Goal: Transaction & Acquisition: Purchase product/service

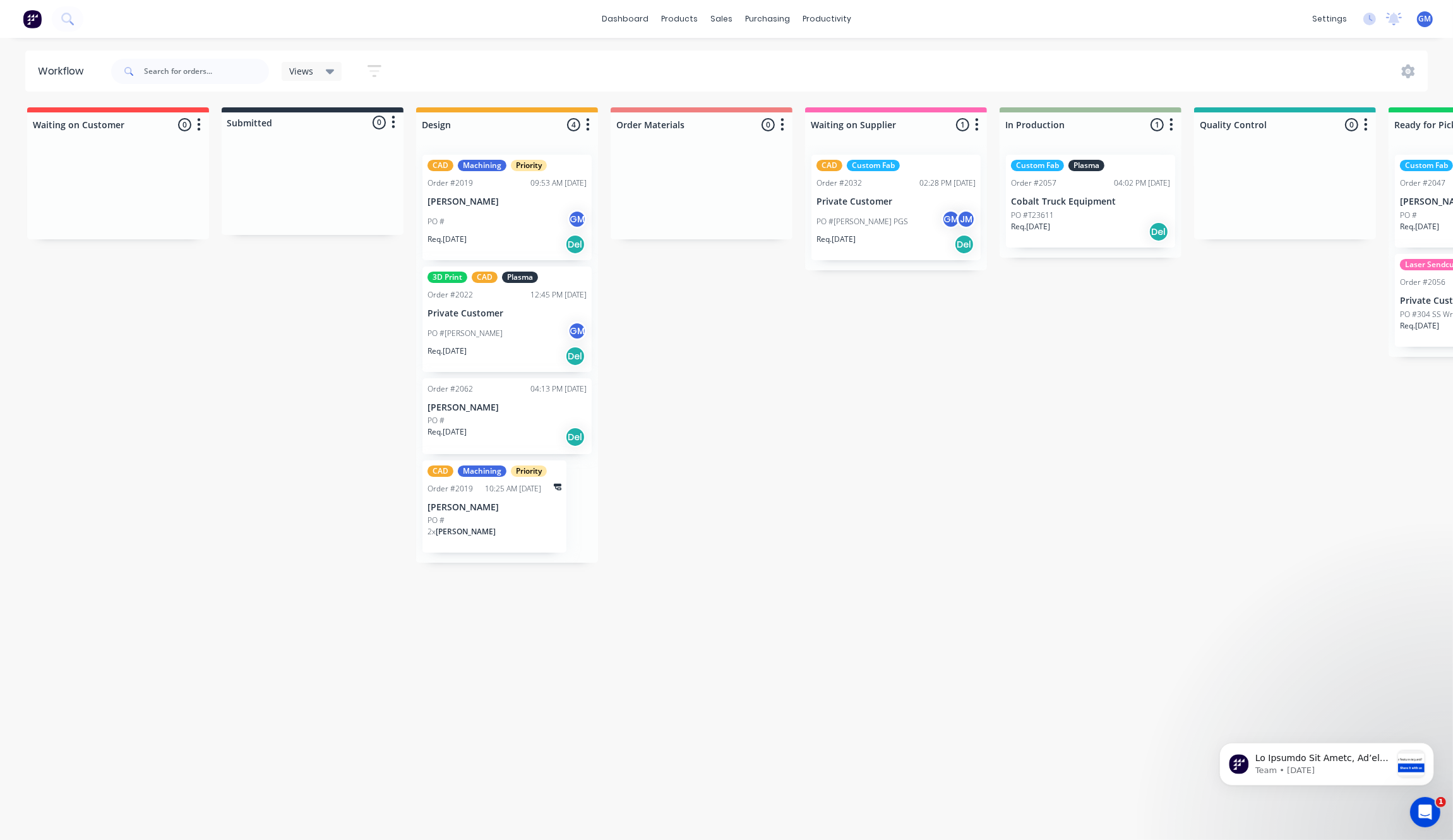
click at [674, 355] on div "Waiting on Customer 0 Status colour #FF4949 hex #FF4949 Save Cancel Notificatio…" at bounding box center [1226, 470] width 2472 height 726
click at [766, 492] on div "Waiting on Customer 0 Status colour #FF4949 hex #FF4949 Save Cancel Notificatio…" at bounding box center [1226, 470] width 2472 height 726
click at [746, 53] on link "Sales Orders" at bounding box center [788, 65] width 167 height 25
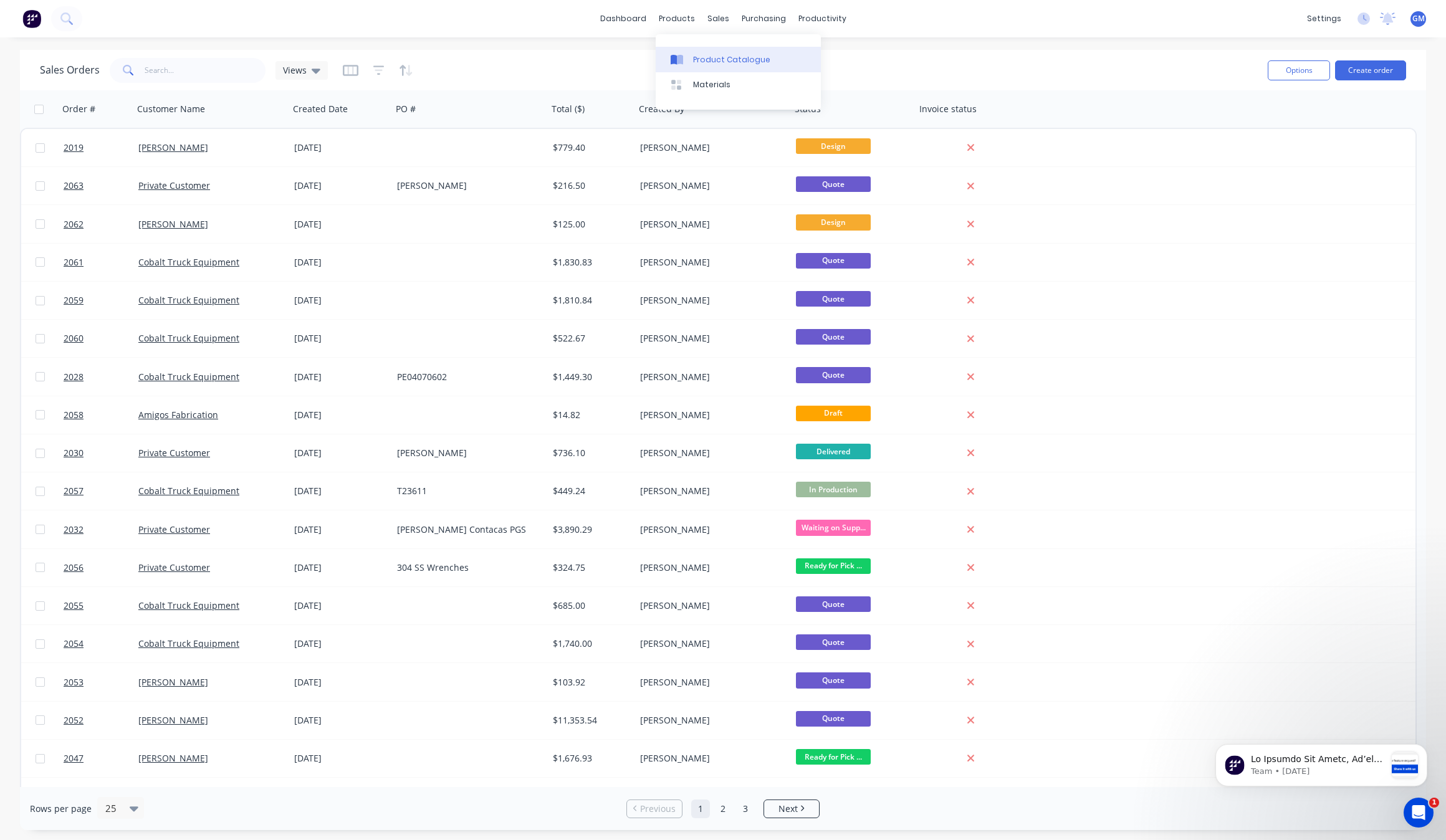
click at [701, 56] on div "Product Catalogue" at bounding box center [732, 60] width 77 height 11
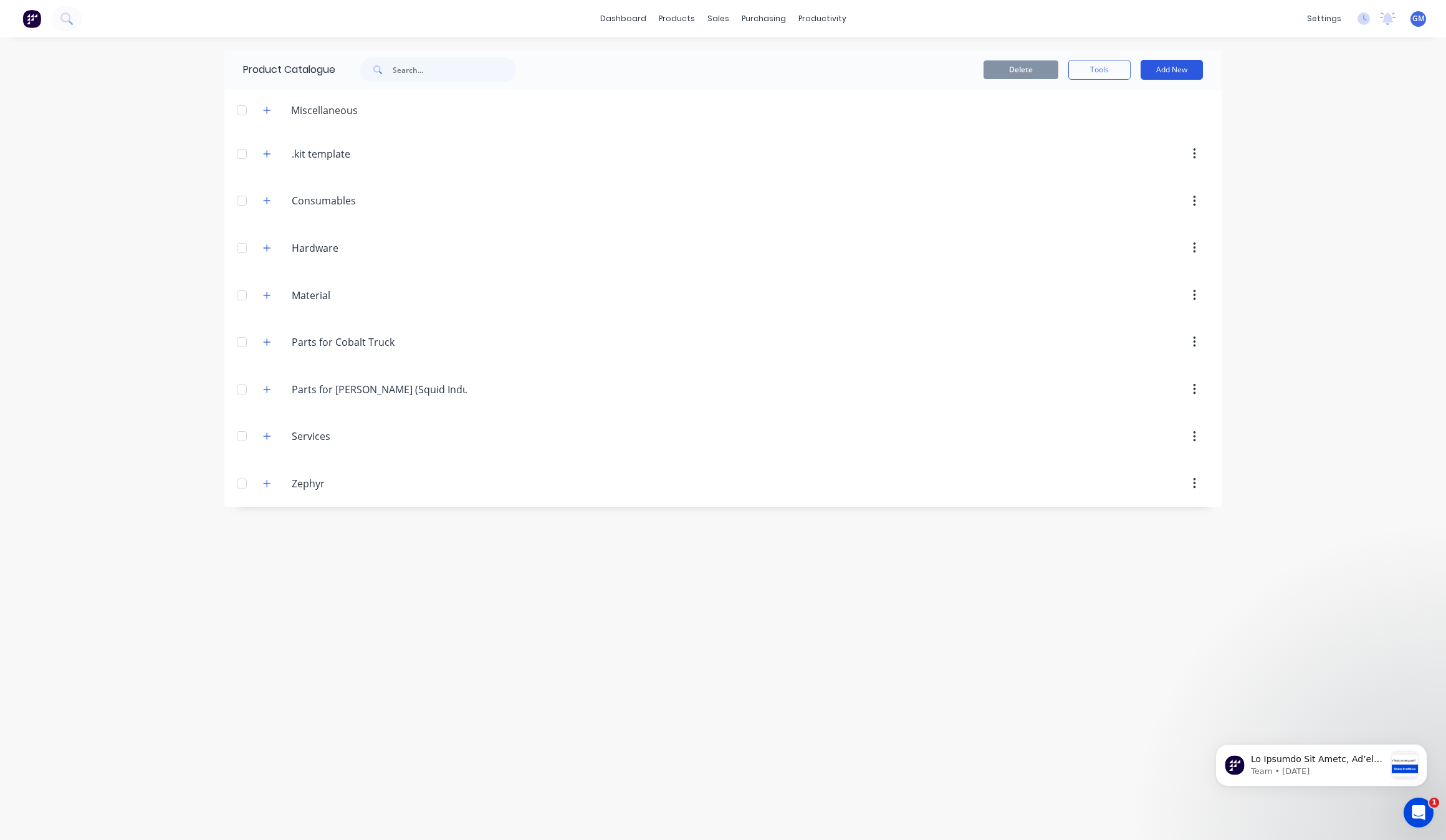
click at [1170, 73] on button "Add New" at bounding box center [1171, 69] width 62 height 20
drag, startPoint x: 1141, startPoint y: 131, endPoint x: 1139, endPoint y: 151, distance: 20.1
click at [1139, 151] on div "Category Product Product Kit" at bounding box center [1144, 126] width 119 height 81
click at [1139, 151] on div "Product Kit" at bounding box center [1144, 151] width 96 height 18
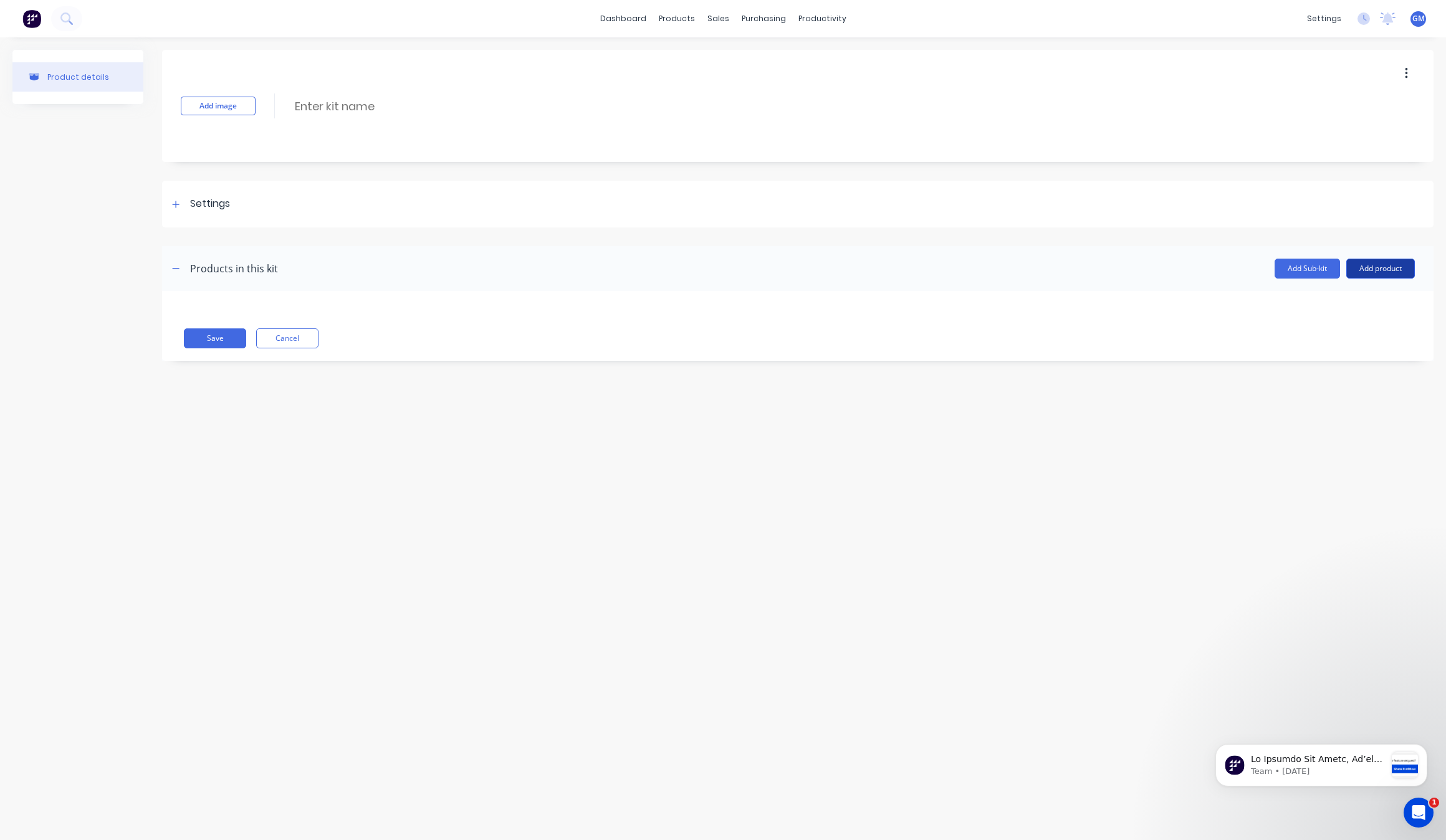
click at [1397, 271] on button "Add product" at bounding box center [1381, 268] width 69 height 20
click at [1379, 294] on div "Product catalogue" at bounding box center [1356, 301] width 96 height 18
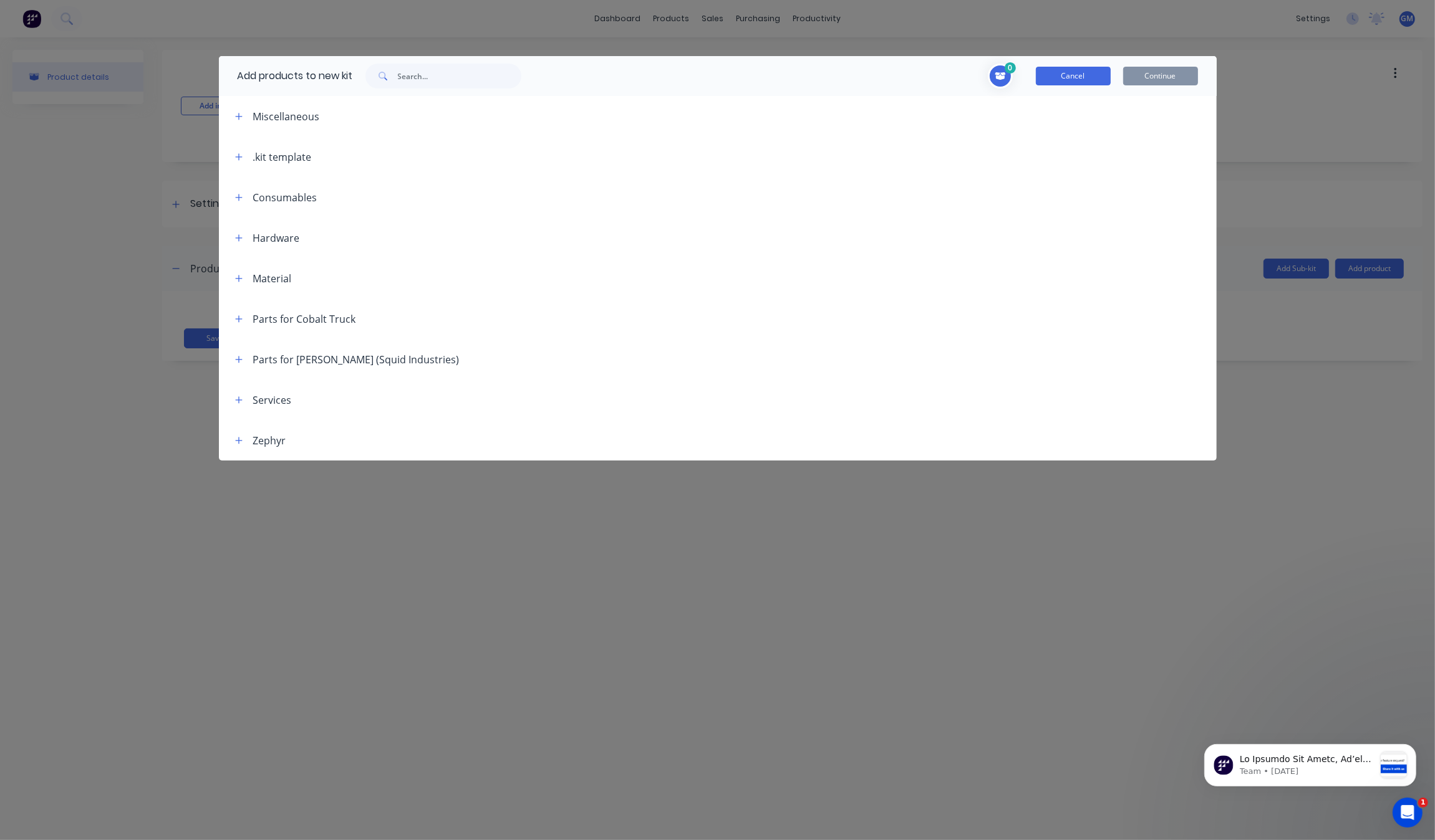
click at [1063, 81] on button "Cancel" at bounding box center [1073, 76] width 75 height 19
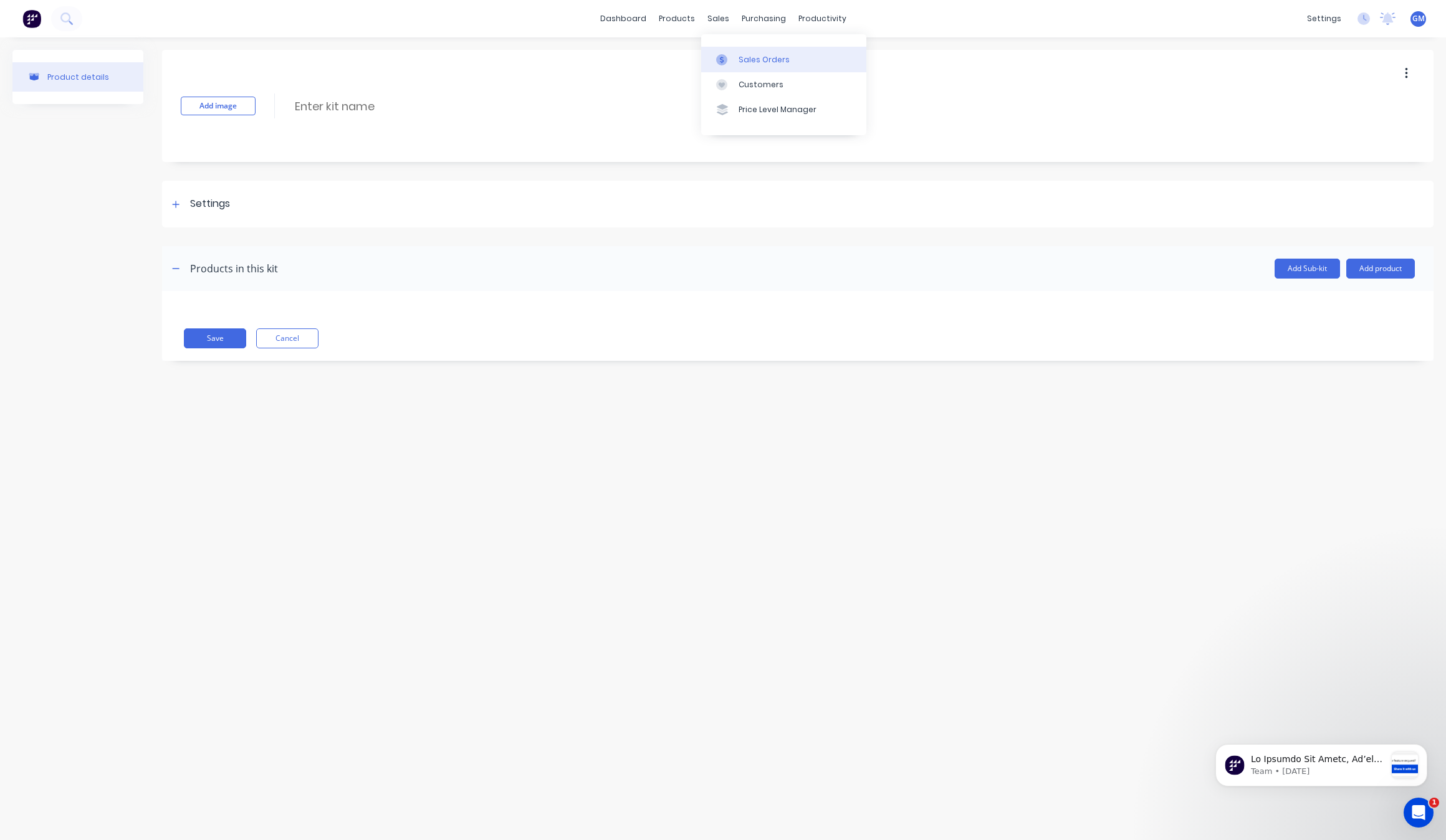
click at [736, 50] on link "Sales Orders" at bounding box center [784, 59] width 165 height 25
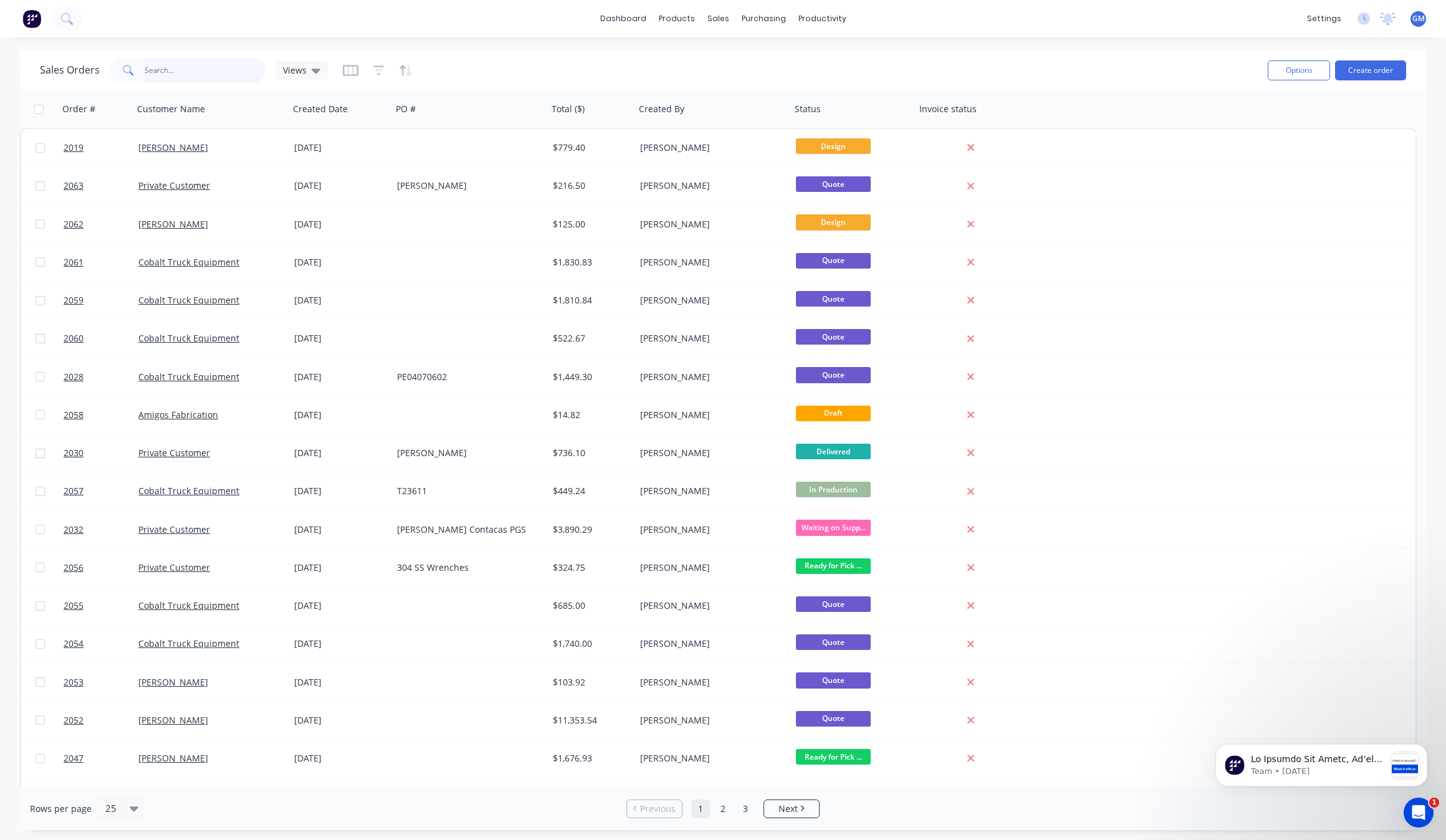
click at [198, 70] on input "text" at bounding box center [205, 70] width 121 height 25
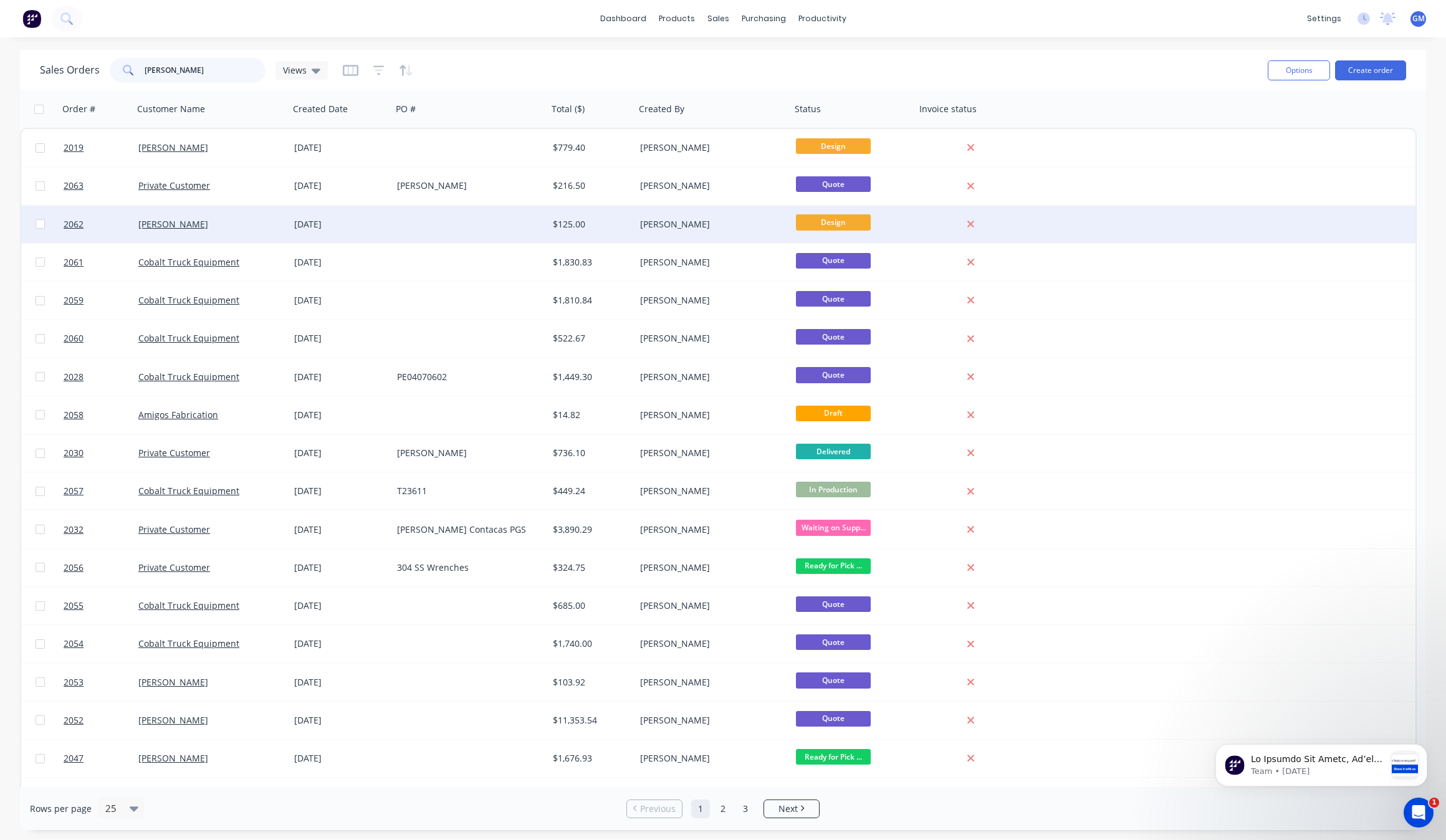
type input "[PERSON_NAME]"
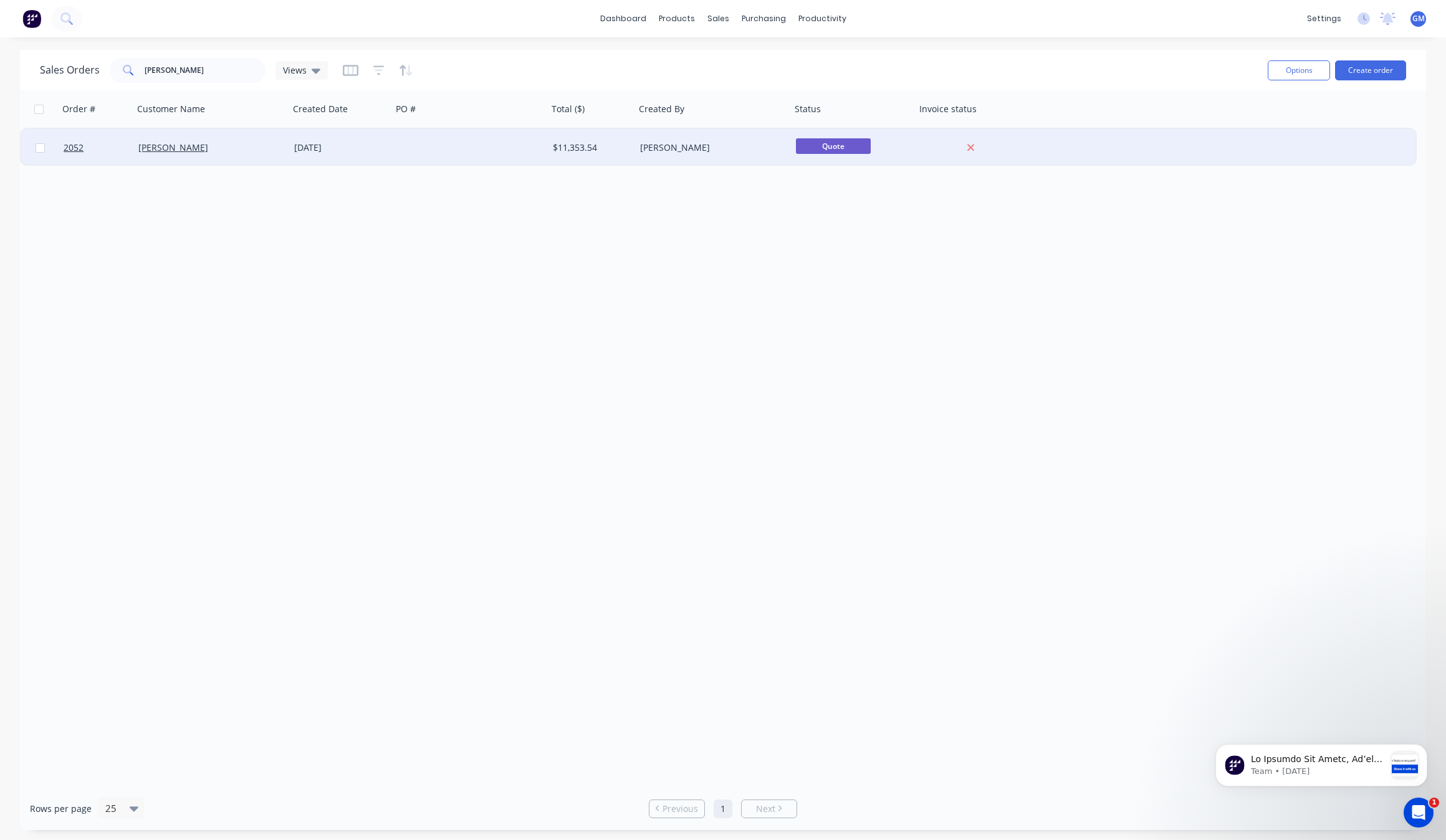
click at [658, 160] on div "[PERSON_NAME]" at bounding box center [713, 148] width 156 height 37
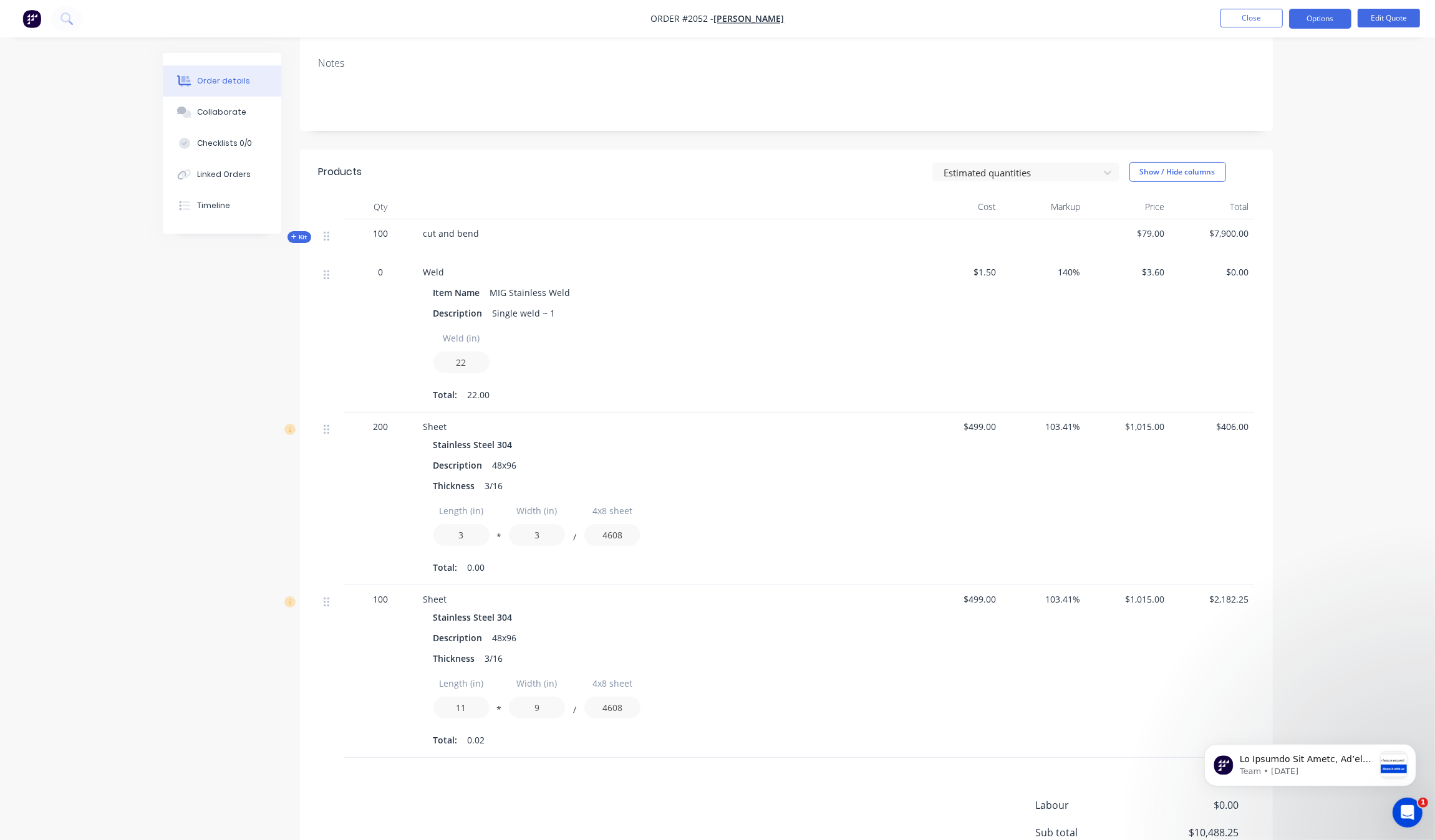
scroll to position [324, 0]
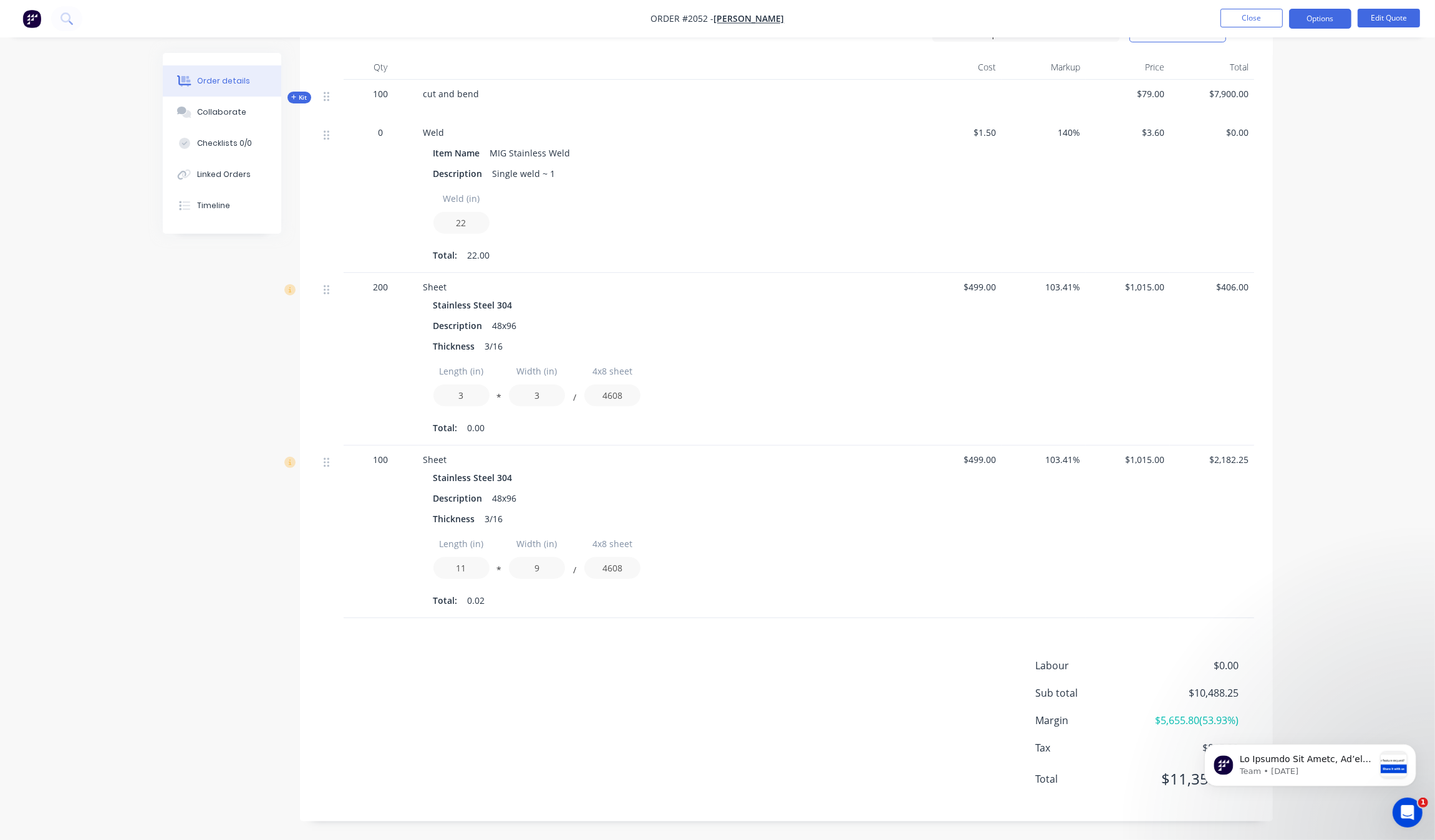
click at [1357, 665] on div "Order details Collaborate Checklists 0/0 Linked Orders Timeline Order details C…" at bounding box center [717, 258] width 1435 height 1164
click at [372, 135] on div "0" at bounding box center [381, 132] width 65 height 13
click at [375, 135] on div "0" at bounding box center [381, 132] width 65 height 13
click at [534, 163] on div "Item Name MIG Stainless Weld Description Single weld ~ 1 Weld (in) 22 Total: 22…" at bounding box center [668, 203] width 489 height 123
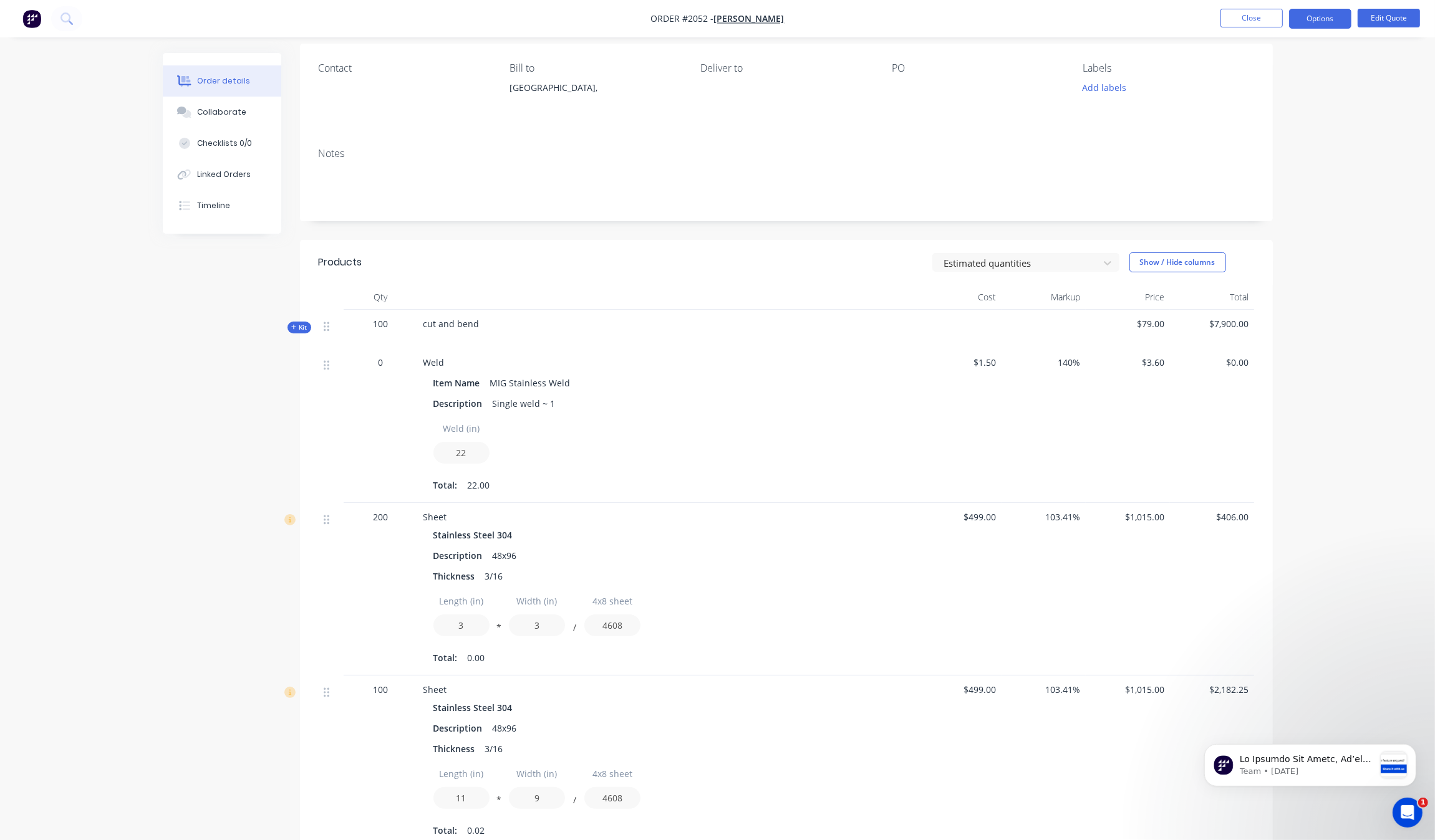
scroll to position [90, 0]
click at [1404, 17] on button "Edit Quote" at bounding box center [1388, 18] width 62 height 19
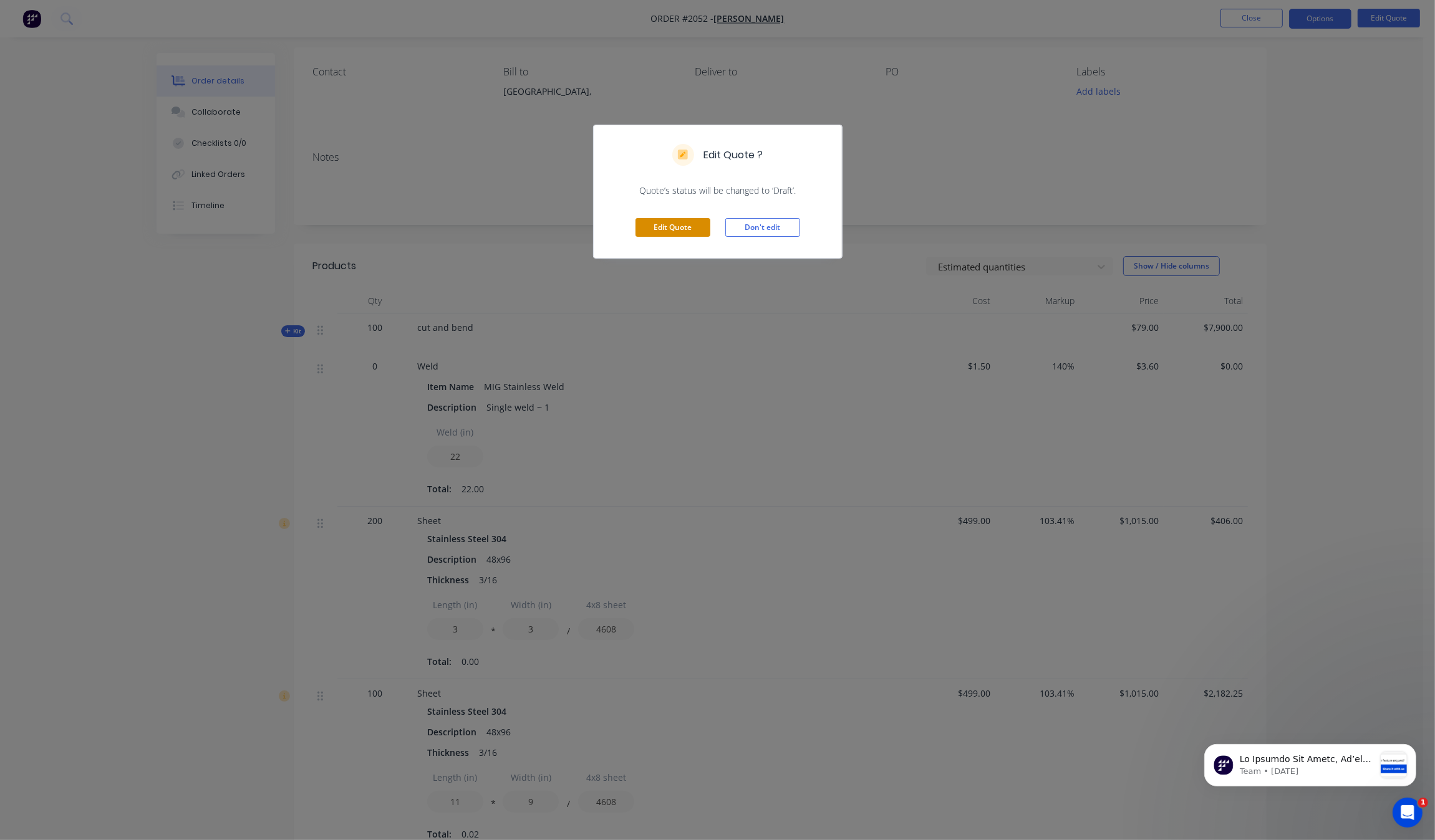
click at [684, 229] on button "Edit Quote" at bounding box center [673, 227] width 75 height 19
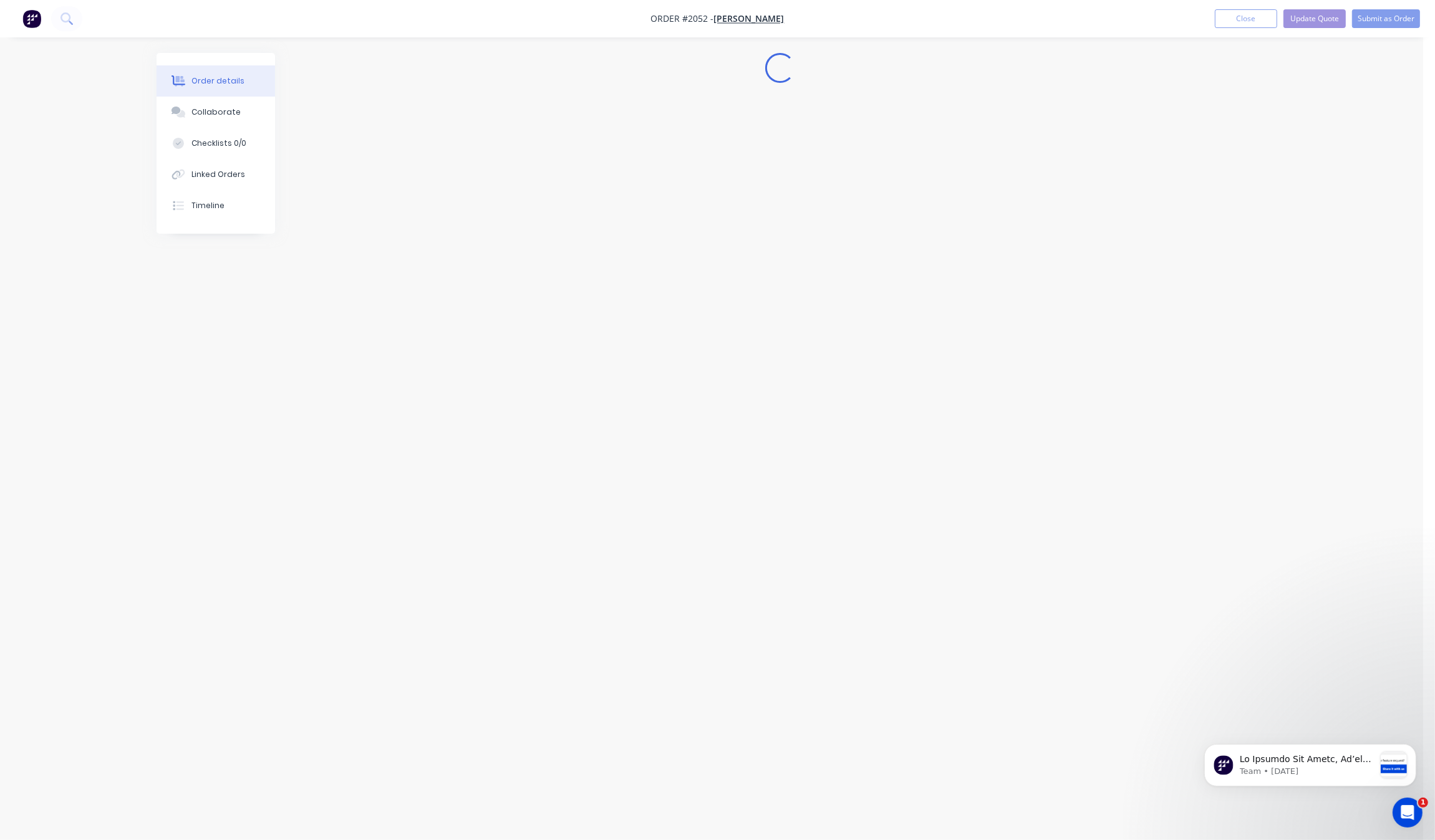
scroll to position [0, 0]
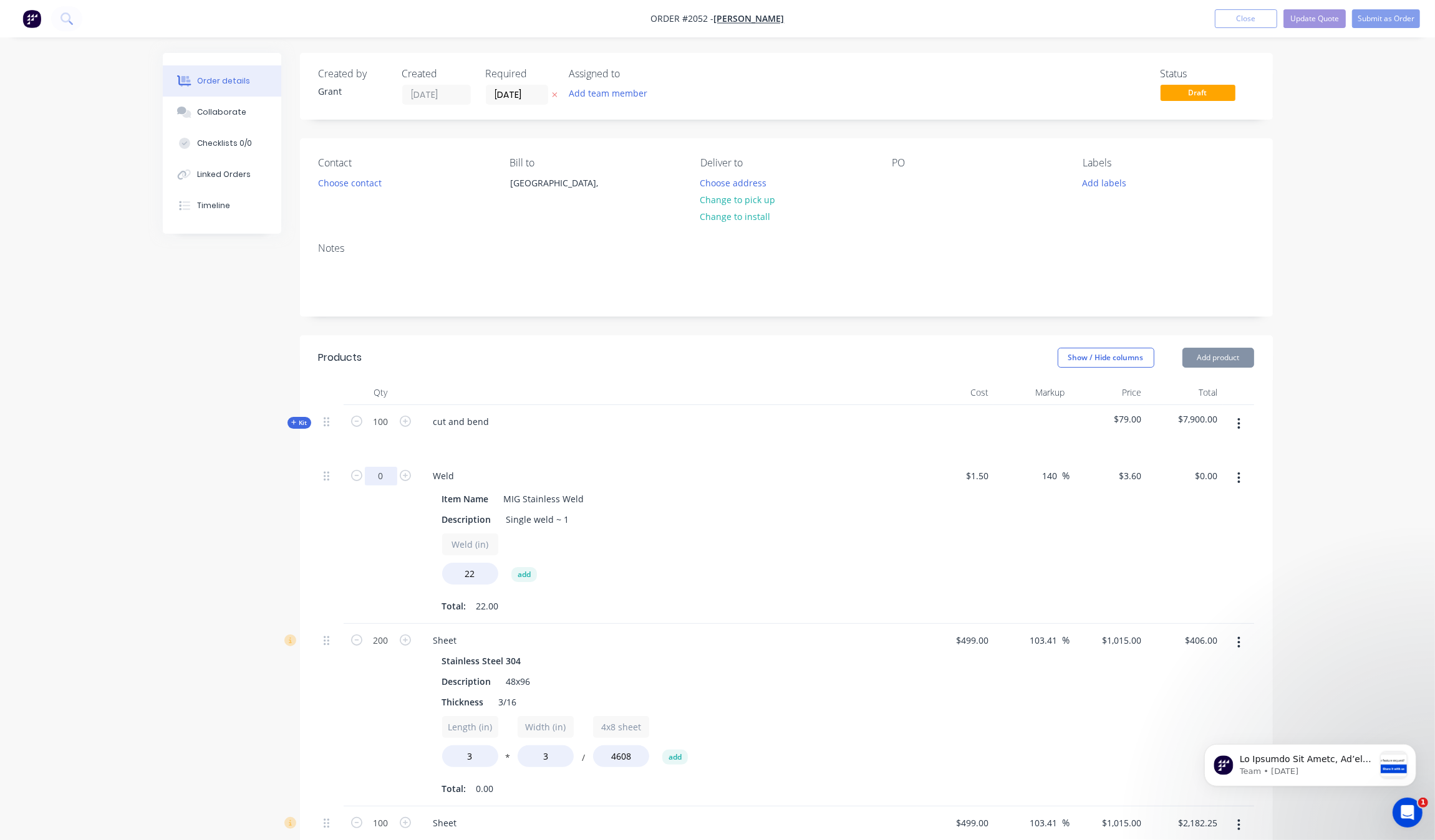
type input "09/08/25"
click at [375, 483] on input "0" at bounding box center [381, 476] width 33 height 19
type input "100"
type input "$7,920.00"
click at [344, 546] on div "100" at bounding box center [381, 542] width 75 height 164
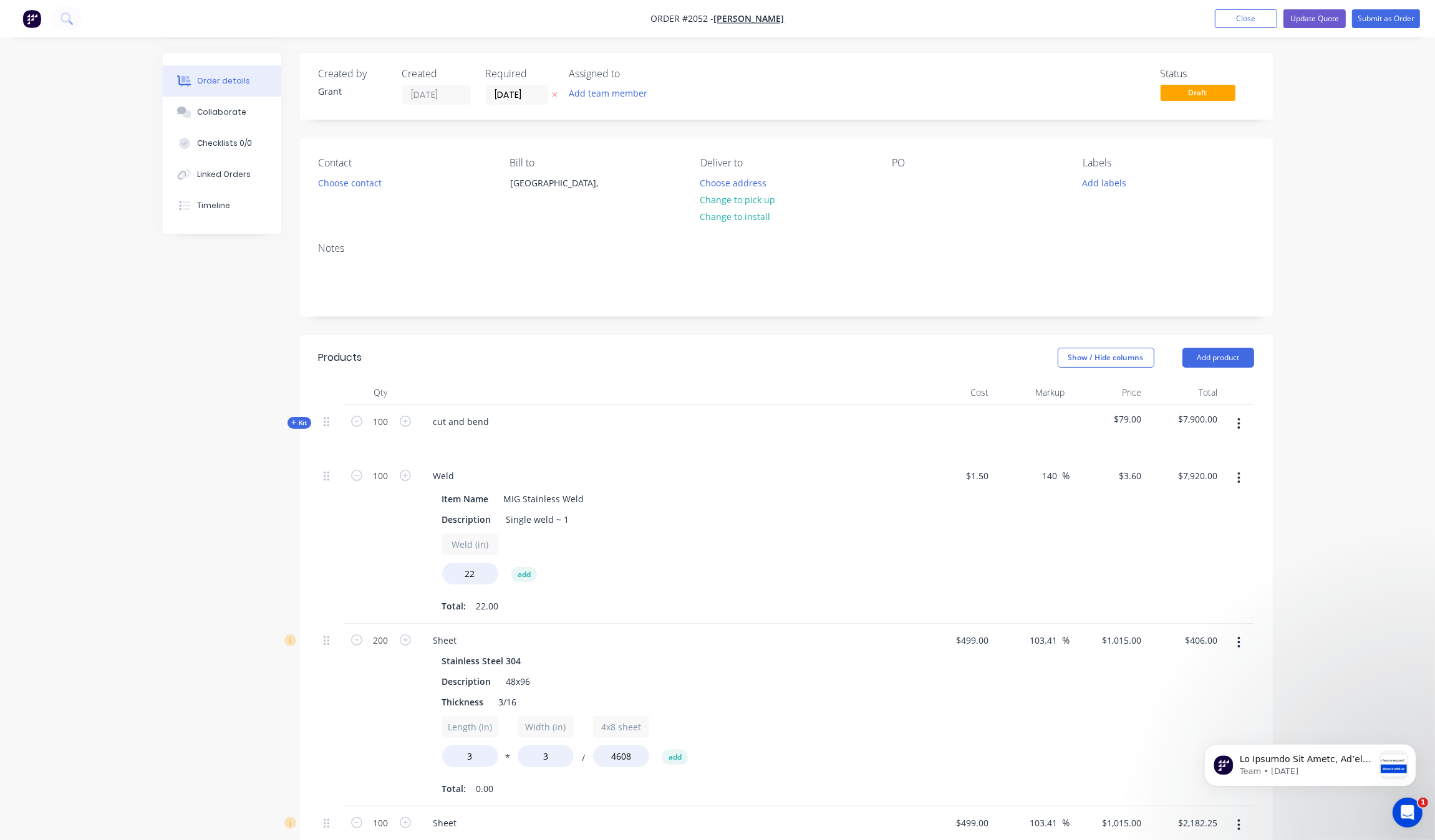
click at [284, 428] on div "Created by Grant Created 03/09/25 Required 09/08/25 Assigned to Add team member…" at bounding box center [718, 700] width 1110 height 1294
click at [304, 415] on div "Qty Cost Markup Price Total Kit 100 cut and bend $79.00 $7,900.00 100 Weld Item…" at bounding box center [786, 705] width 973 height 649
click at [314, 415] on div "Qty Cost Markup Price Total Kit 100 cut and bend $79.00 $7,900.00 100 Weld Item…" at bounding box center [786, 705] width 973 height 649
click at [284, 422] on div "Created by Grant Created 03/09/25 Required 09/08/25 Assigned to Add team member…" at bounding box center [718, 700] width 1110 height 1294
click at [295, 422] on icon "button" at bounding box center [294, 423] width 6 height 6
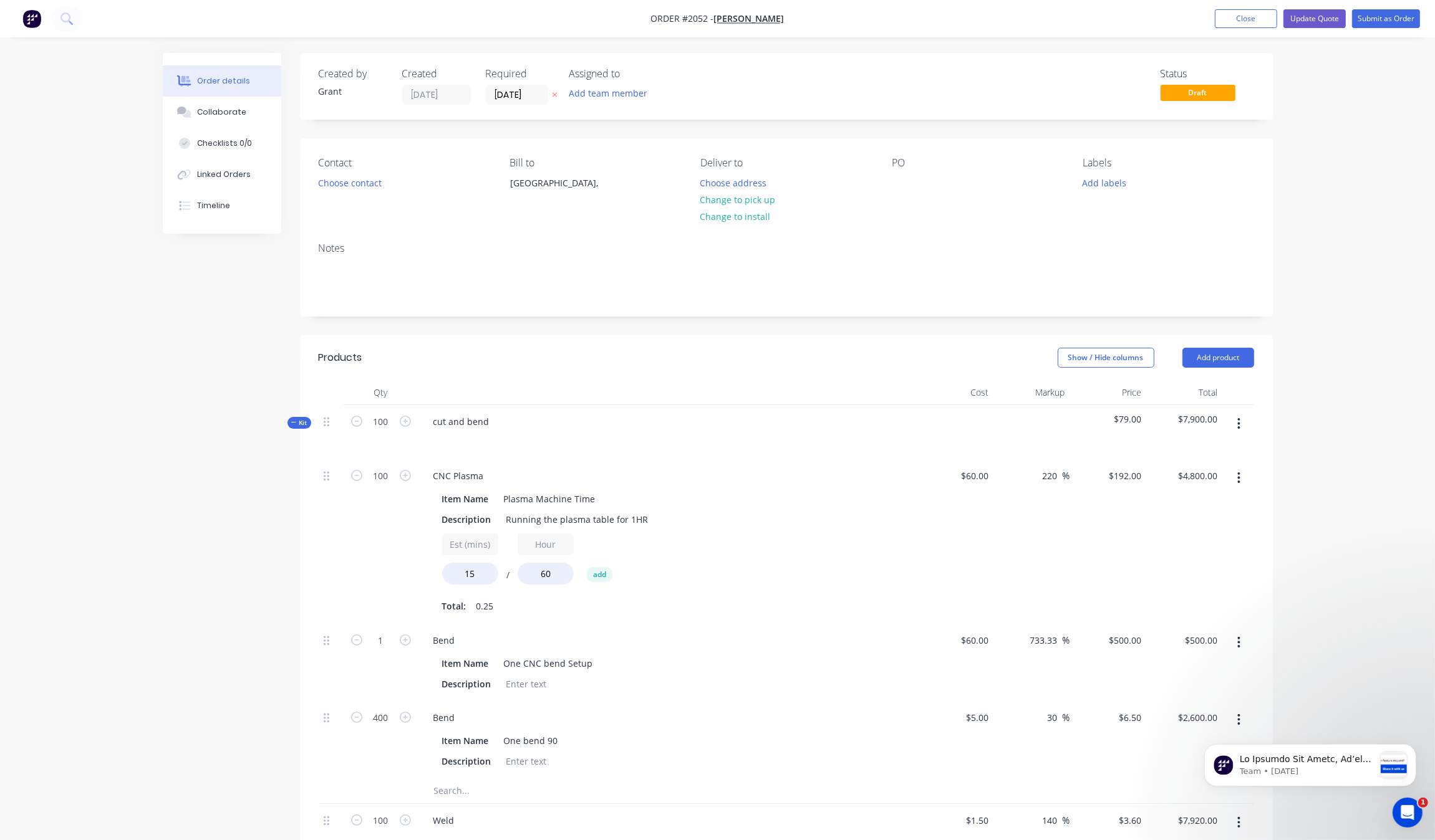
click at [295, 422] on icon "button" at bounding box center [294, 423] width 6 height 6
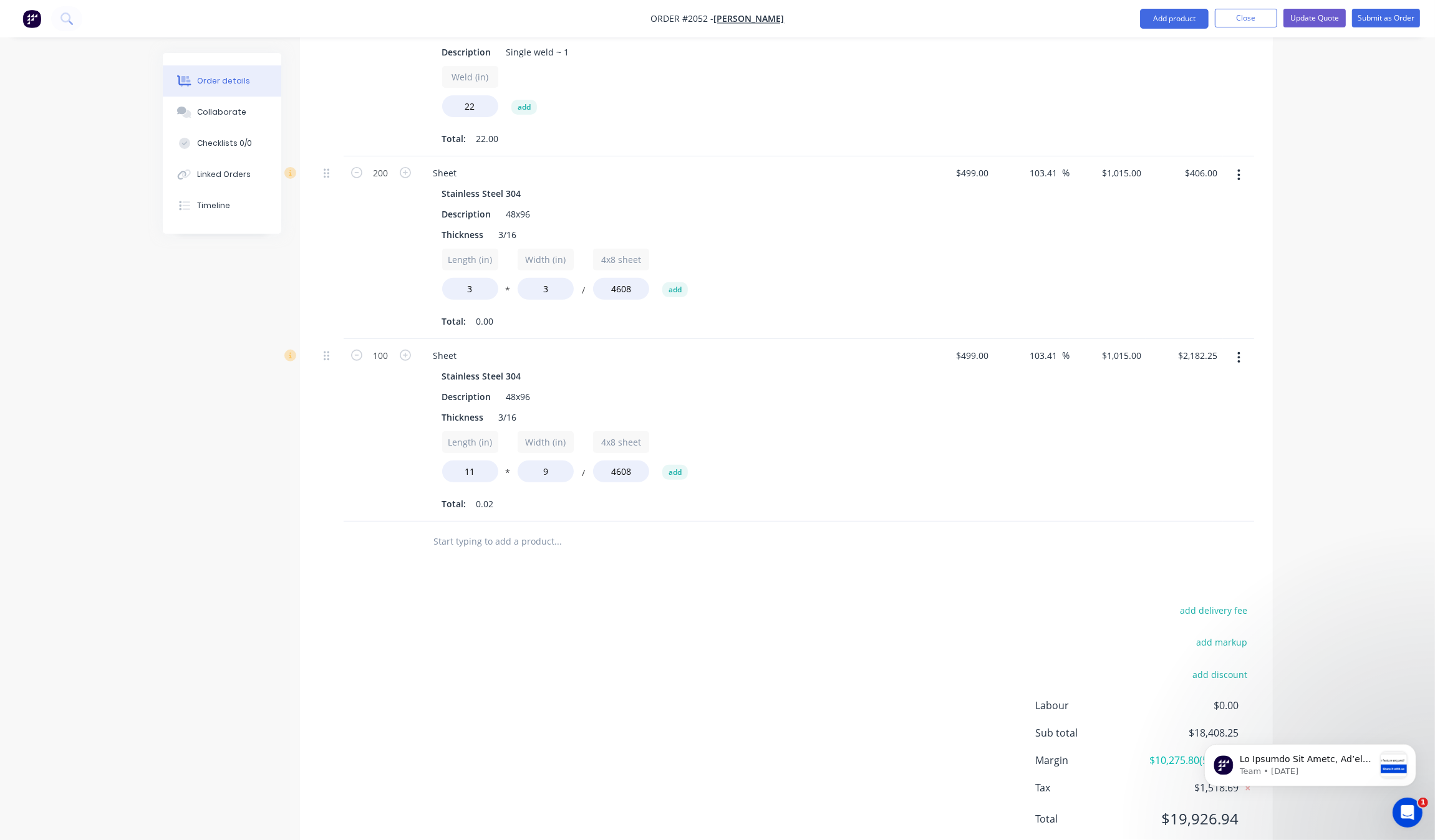
scroll to position [522, 0]
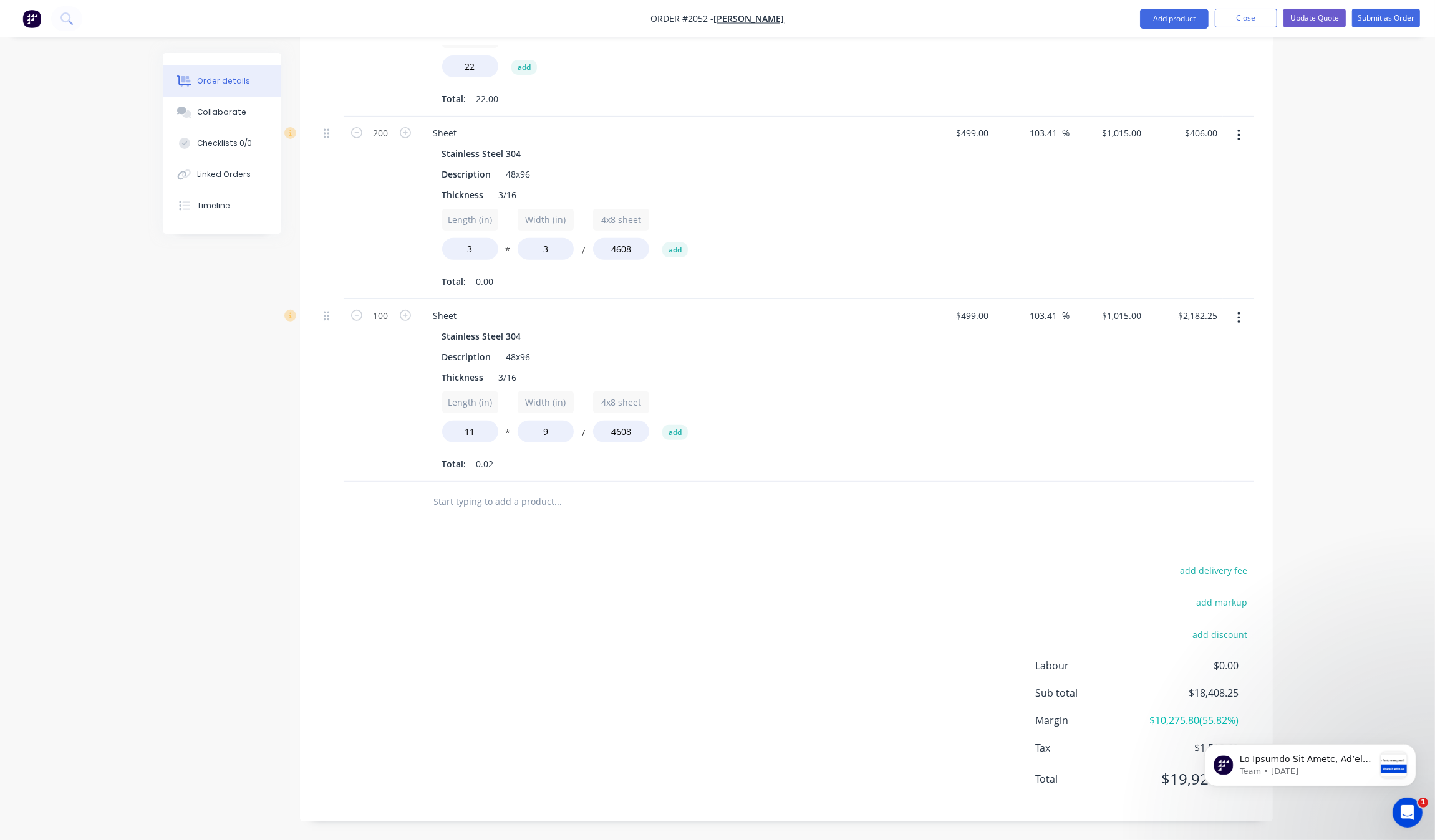
click at [653, 702] on div "add delivery fee add markup add discount Labour $0.00 Sub total $18,408.25 Marg…" at bounding box center [786, 682] width 935 height 241
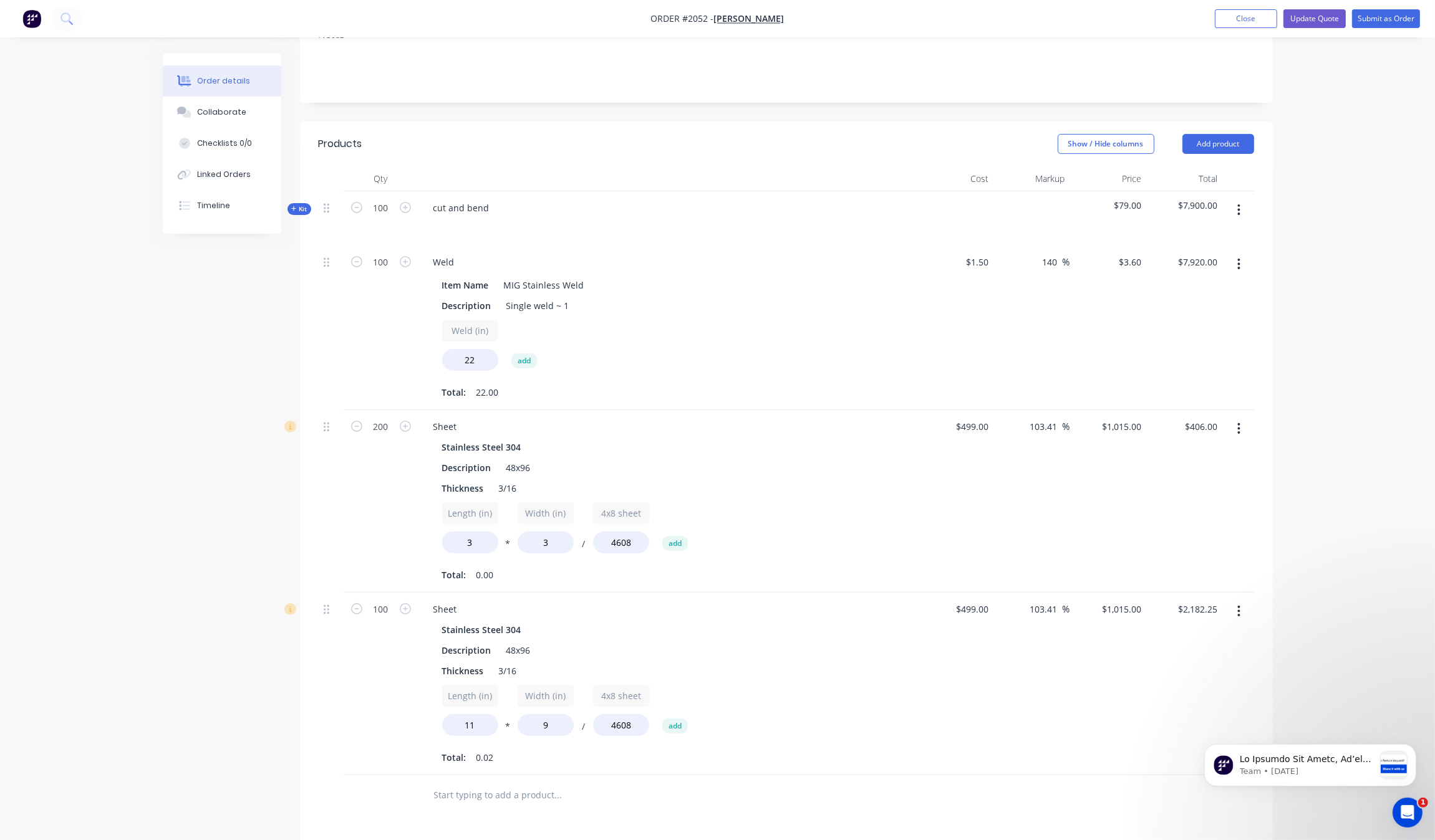
scroll to position [210, 0]
click at [1379, 341] on div "Order details Collaborate Checklists 0/0 Linked Orders Timeline Order details C…" at bounding box center [717, 464] width 1435 height 1348
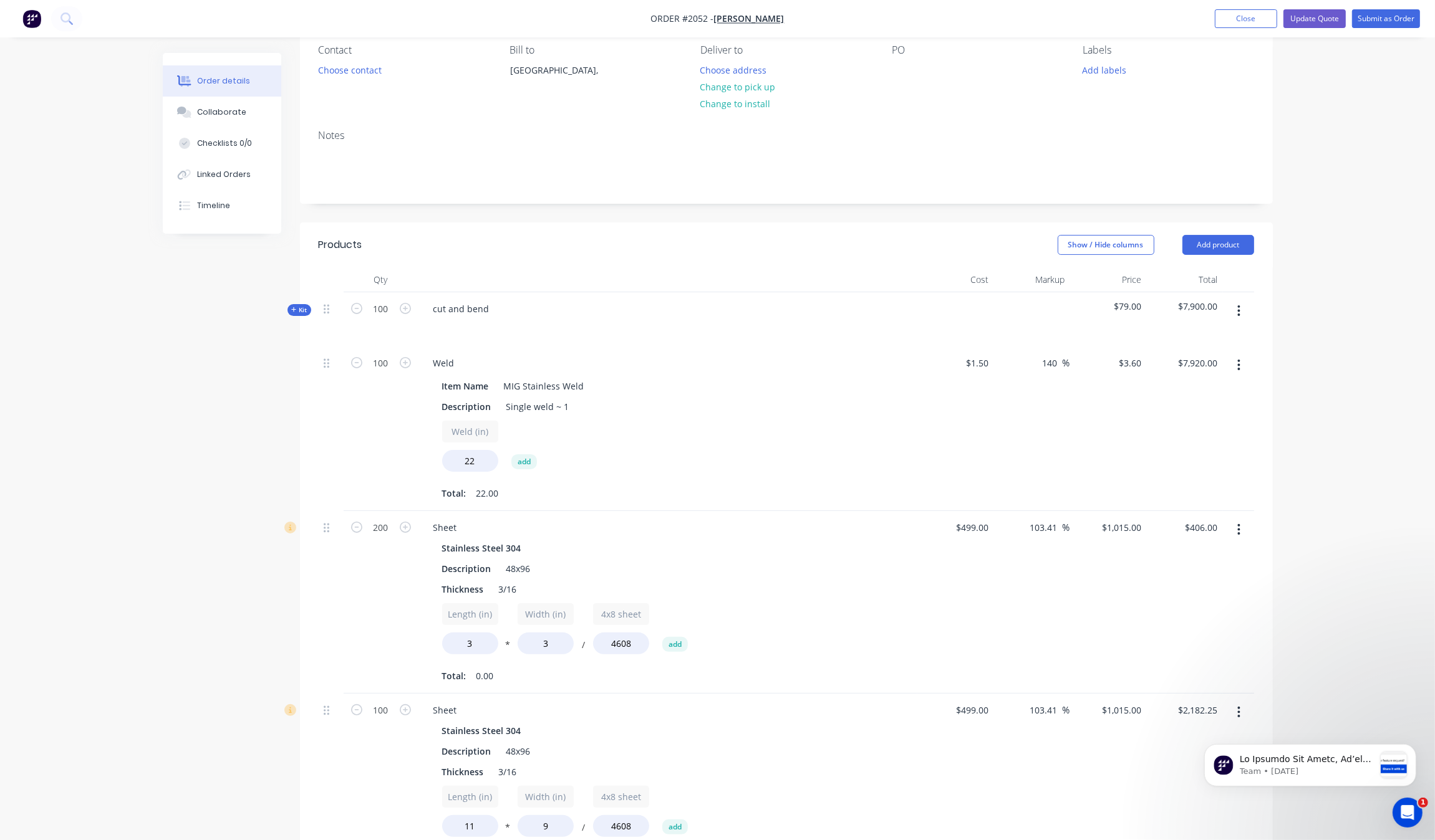
scroll to position [0, 0]
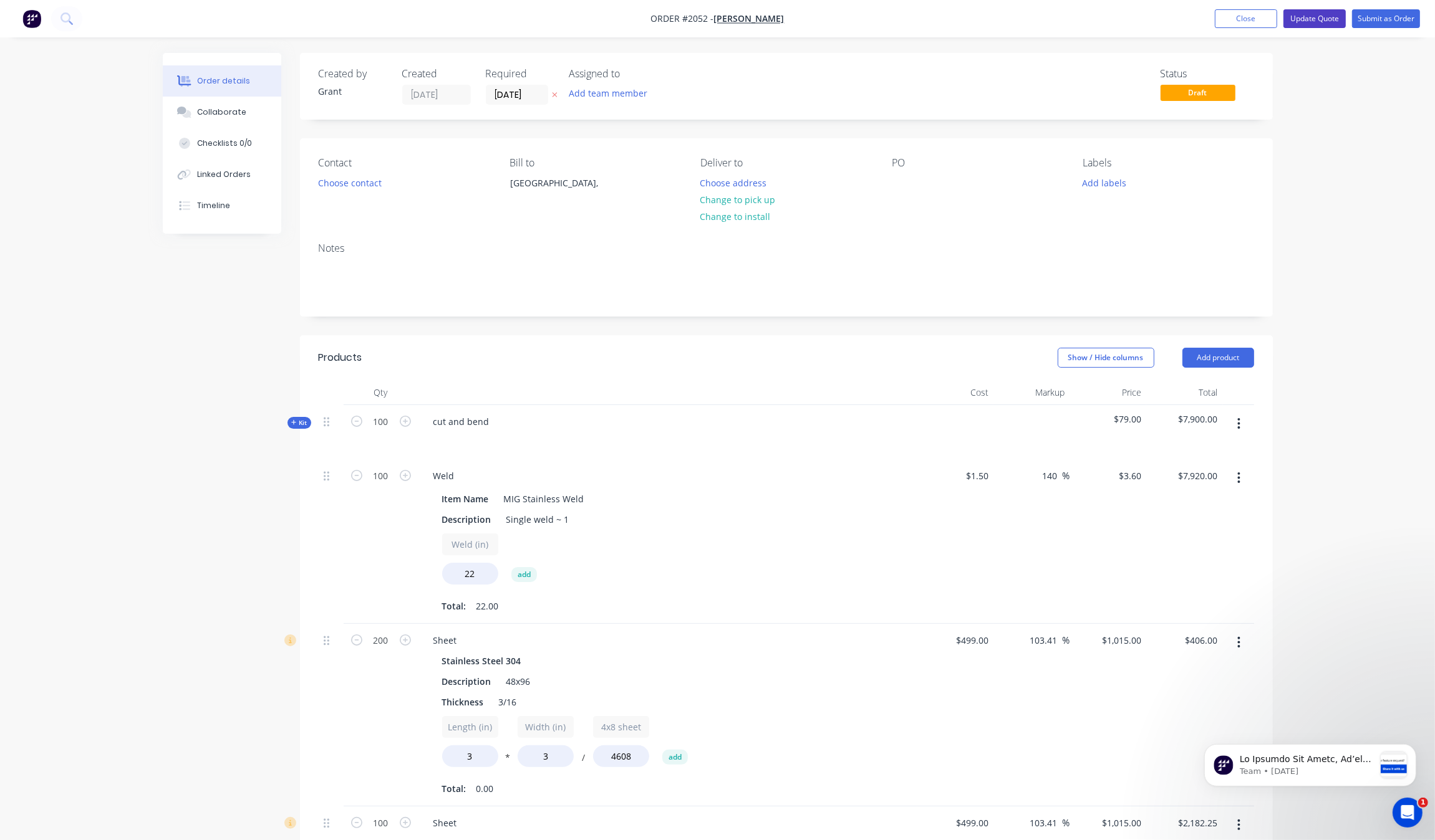
click at [1343, 26] on button "Update Quote" at bounding box center [1314, 19] width 62 height 19
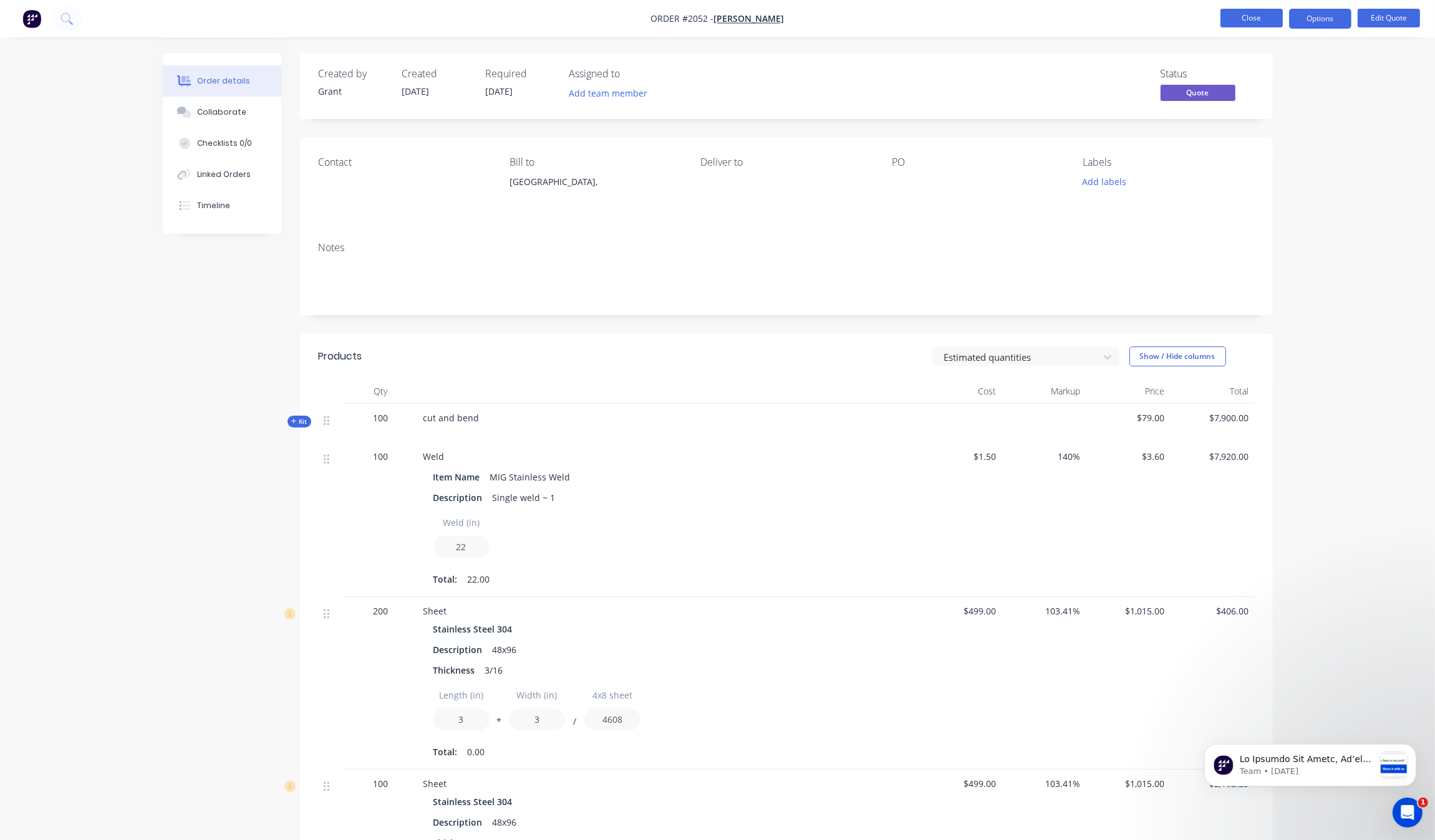
click at [1251, 20] on button "Close" at bounding box center [1251, 18] width 62 height 19
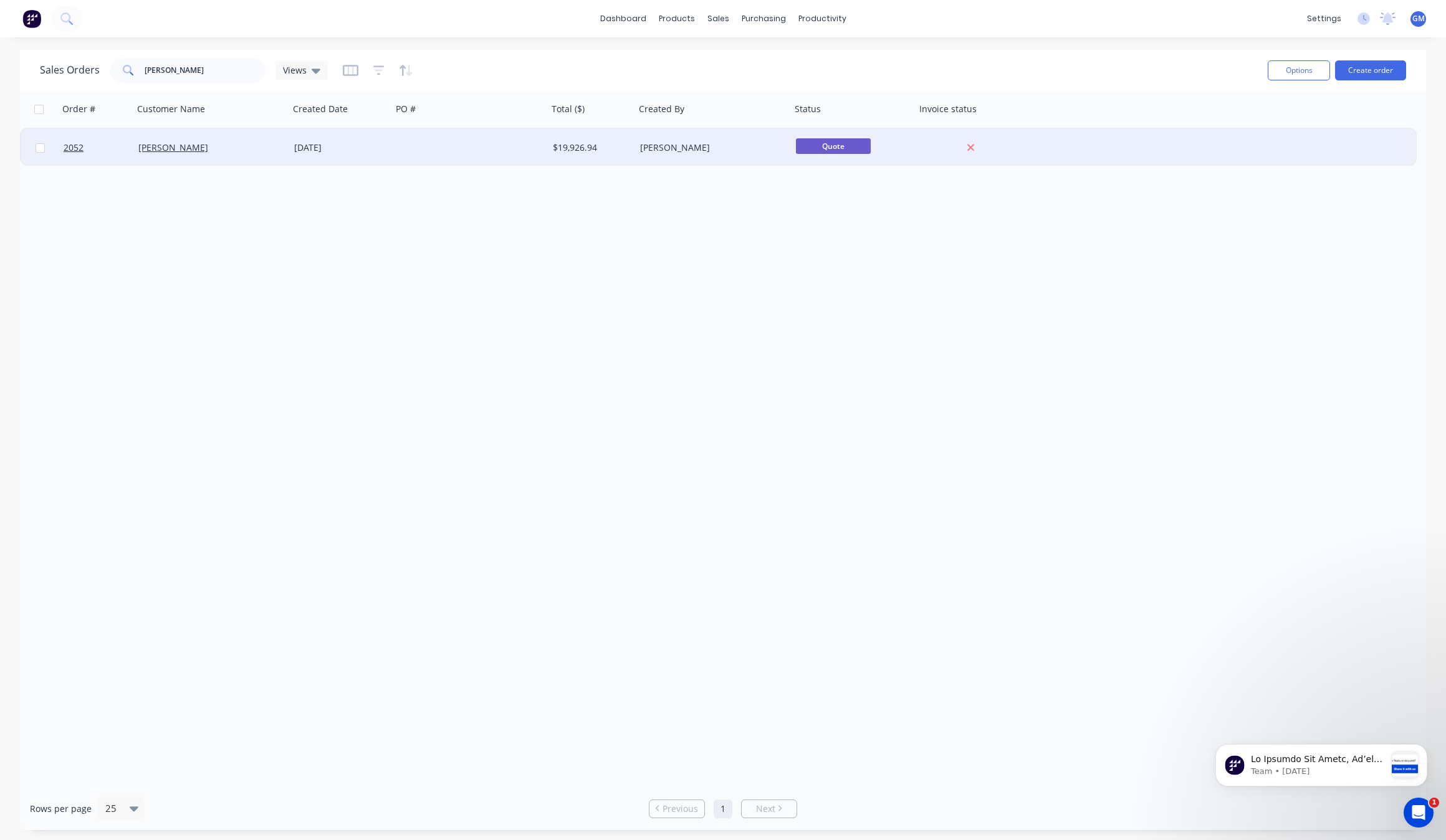
click at [725, 143] on div "[PERSON_NAME]" at bounding box center [710, 147] width 139 height 12
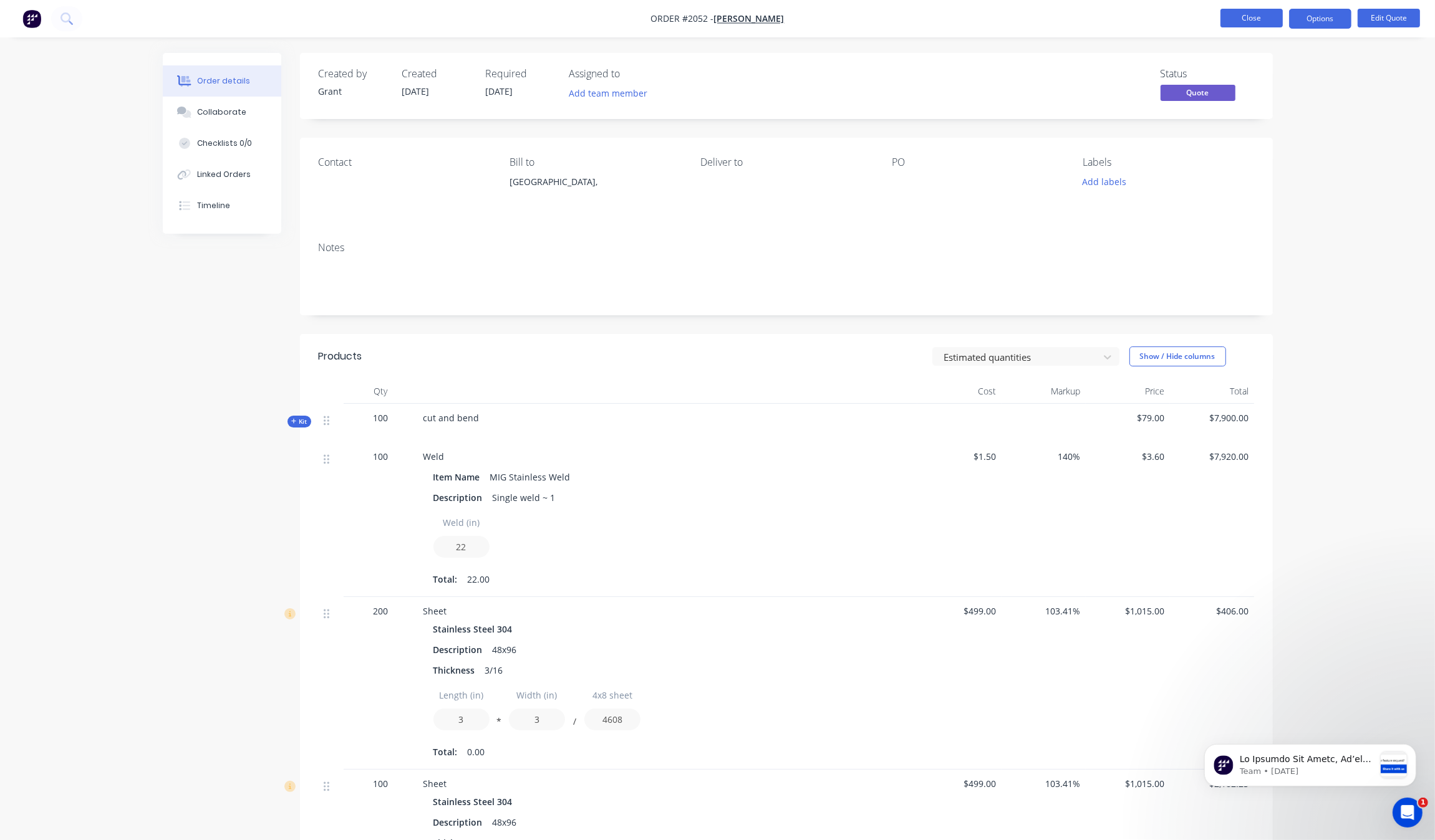
click at [1241, 13] on button "Close" at bounding box center [1251, 18] width 62 height 19
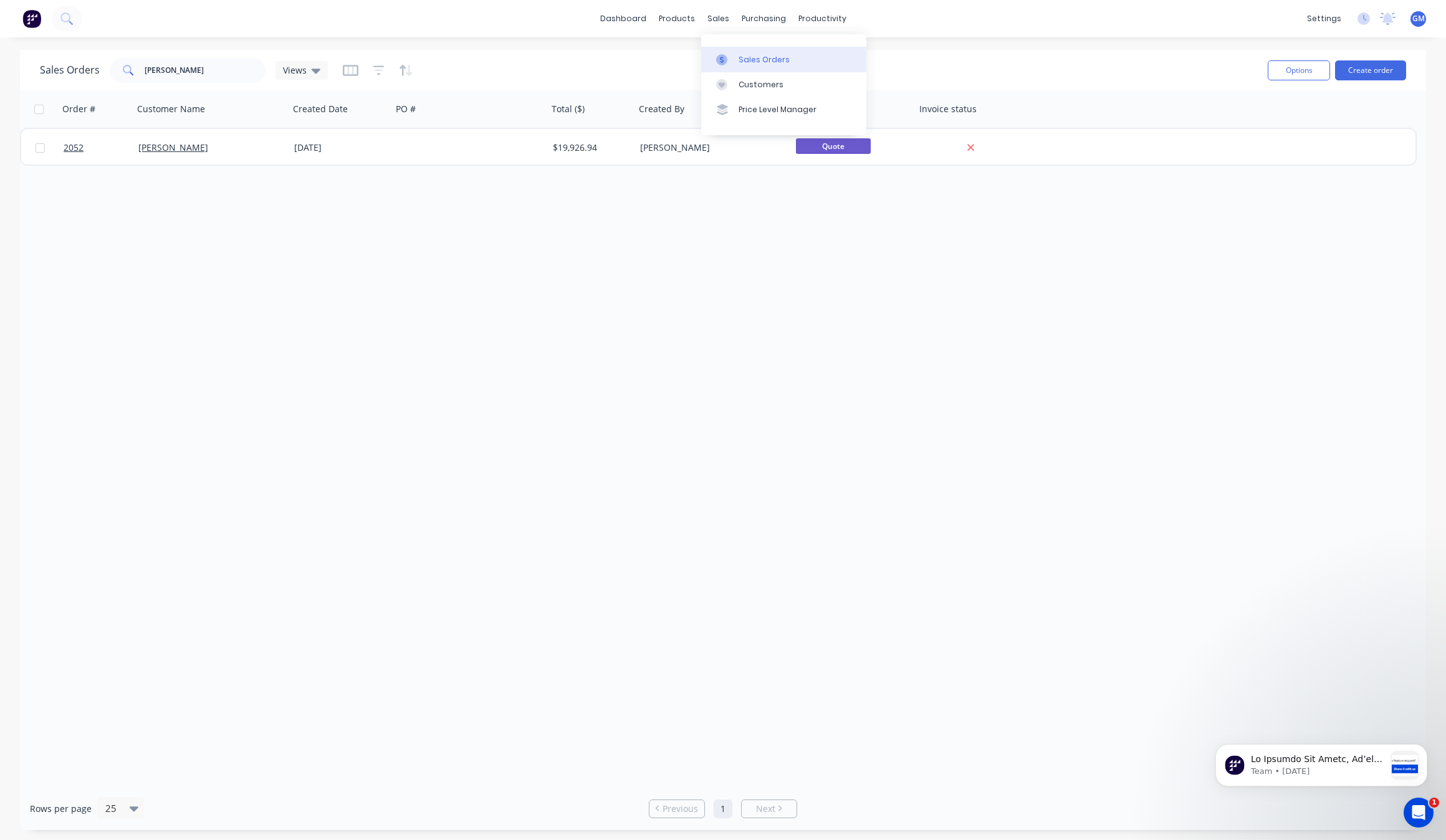
click at [752, 52] on link "Sales Orders" at bounding box center [784, 59] width 165 height 25
click at [1370, 78] on button "Create order" at bounding box center [1370, 70] width 71 height 20
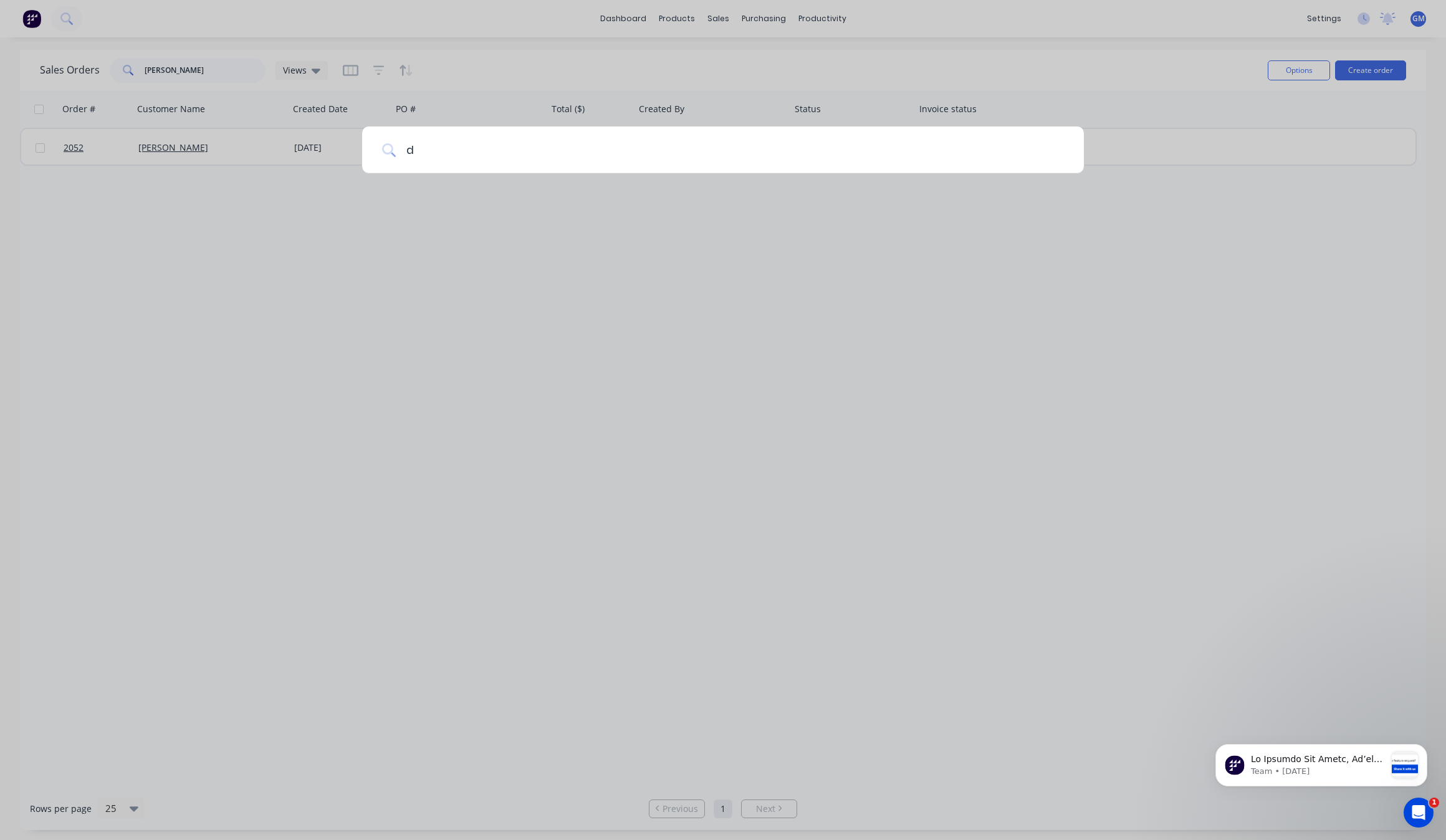
type input "da"
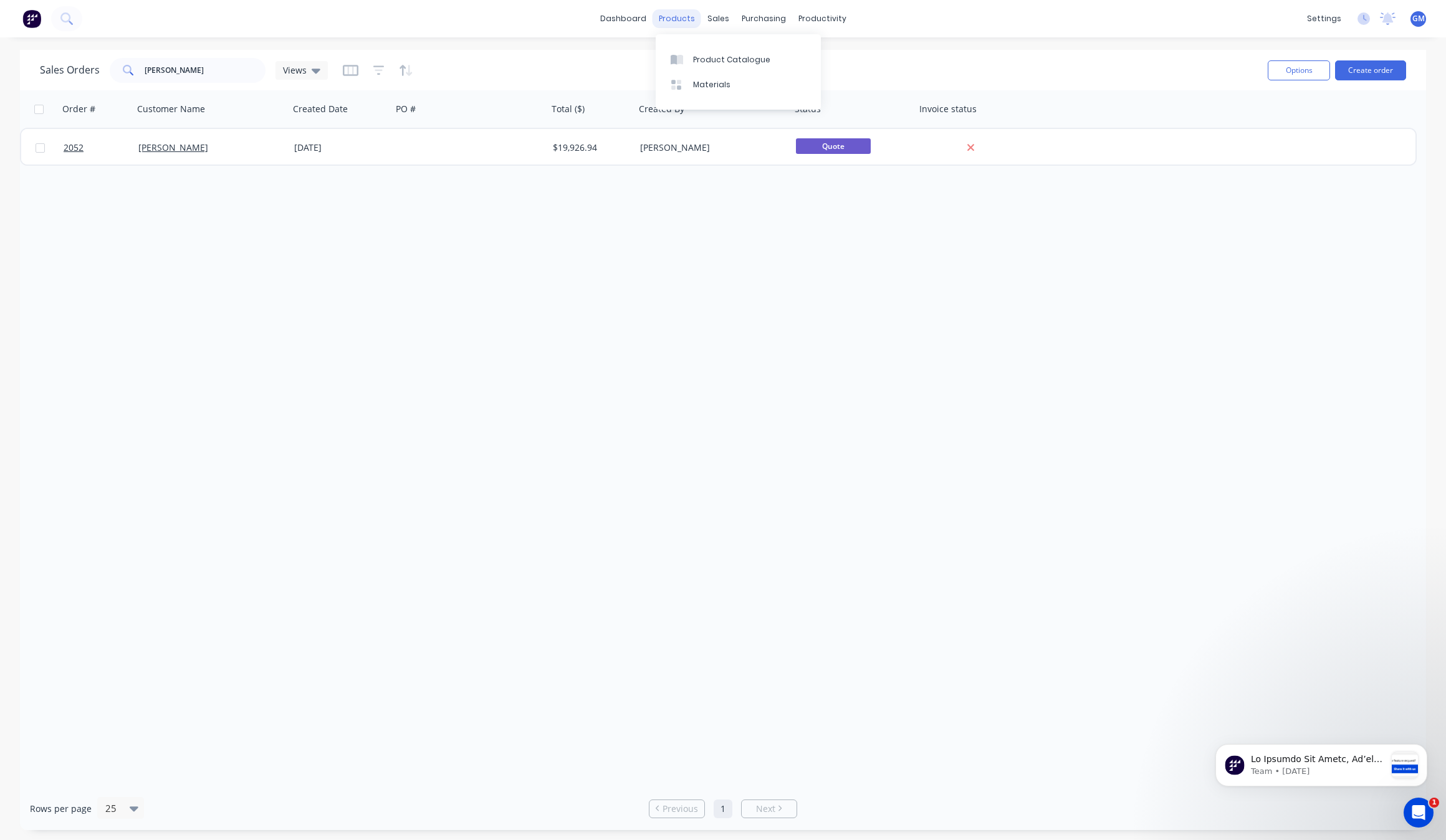
click at [676, 15] on div "products" at bounding box center [677, 19] width 49 height 19
click at [743, 62] on div "Product Catalogue" at bounding box center [732, 60] width 77 height 11
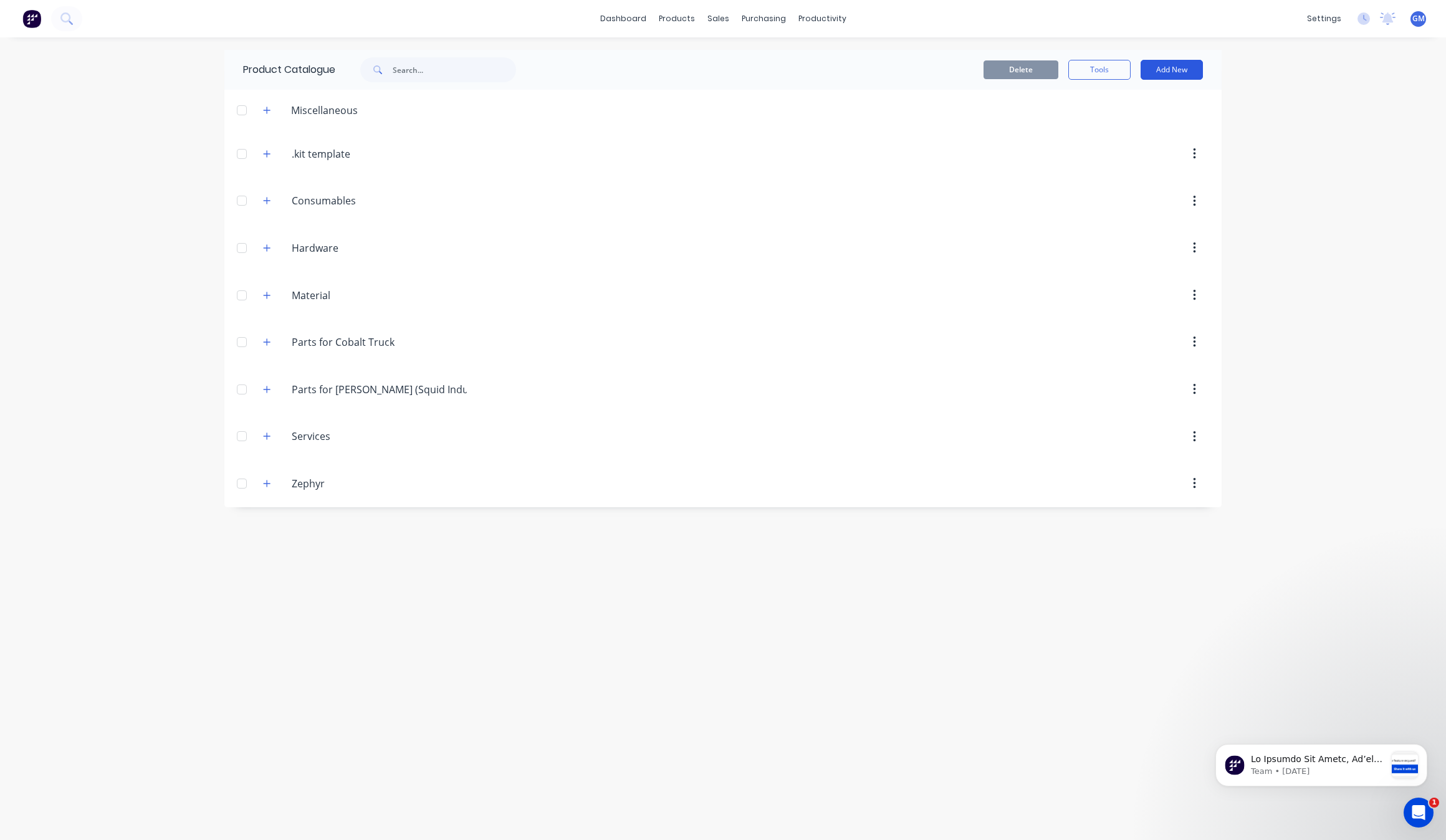
click at [1177, 60] on button "Add New" at bounding box center [1171, 69] width 62 height 20
click at [1161, 142] on div "Product Kit" at bounding box center [1144, 151] width 96 height 18
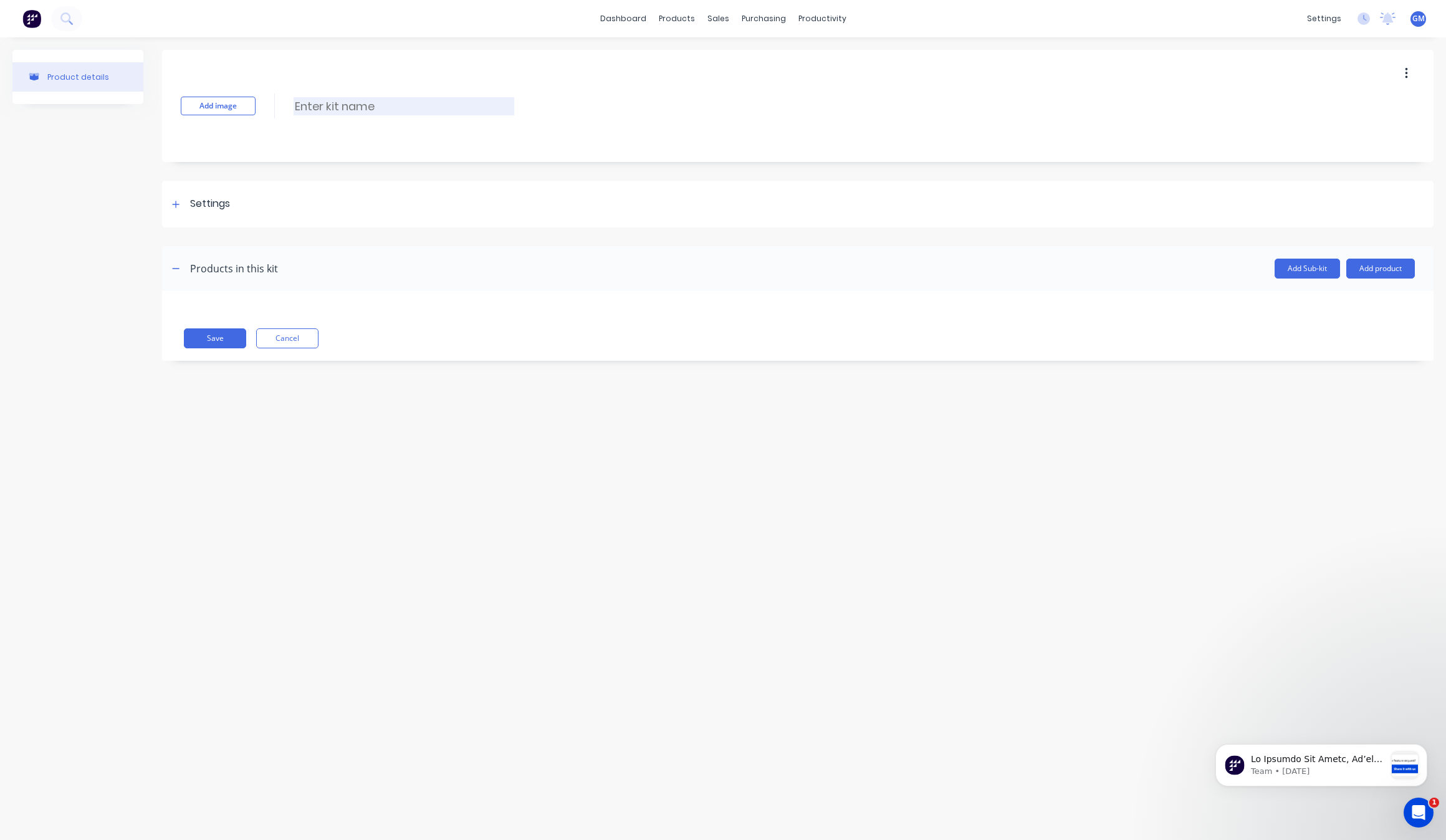
click at [359, 108] on input at bounding box center [404, 107] width 221 height 18
type input "R"
type input "Gooseneck Trailer Lock"
click at [1394, 268] on button "Add product" at bounding box center [1381, 268] width 69 height 20
drag, startPoint x: 1354, startPoint y: 316, endPoint x: 1364, endPoint y: 307, distance: 13.5
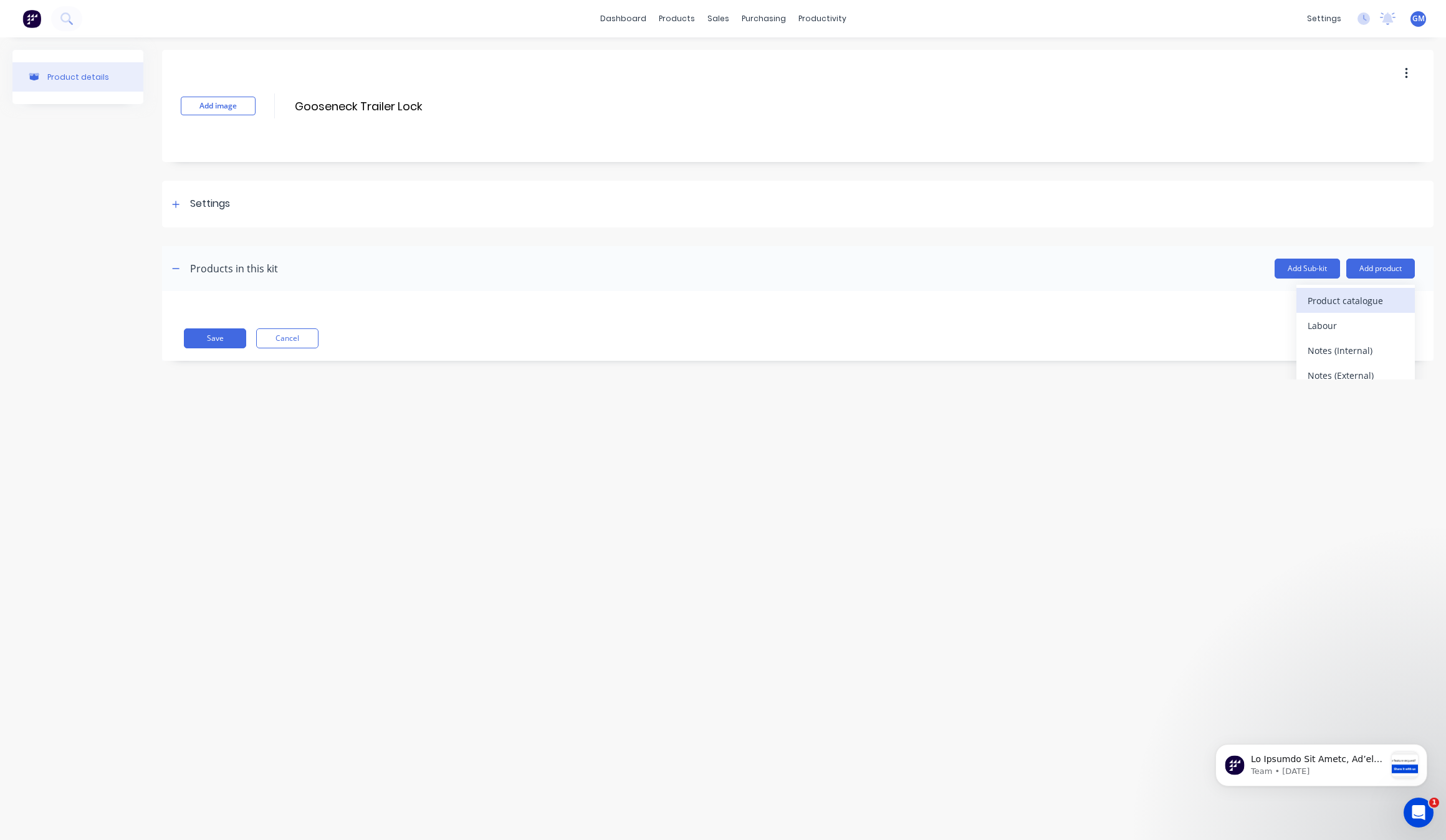
click at [1364, 307] on div "Product catalogue Labour Notes (Internal) Notes (External)" at bounding box center [1356, 338] width 119 height 106
click at [1364, 307] on div "Product catalogue" at bounding box center [1356, 301] width 96 height 18
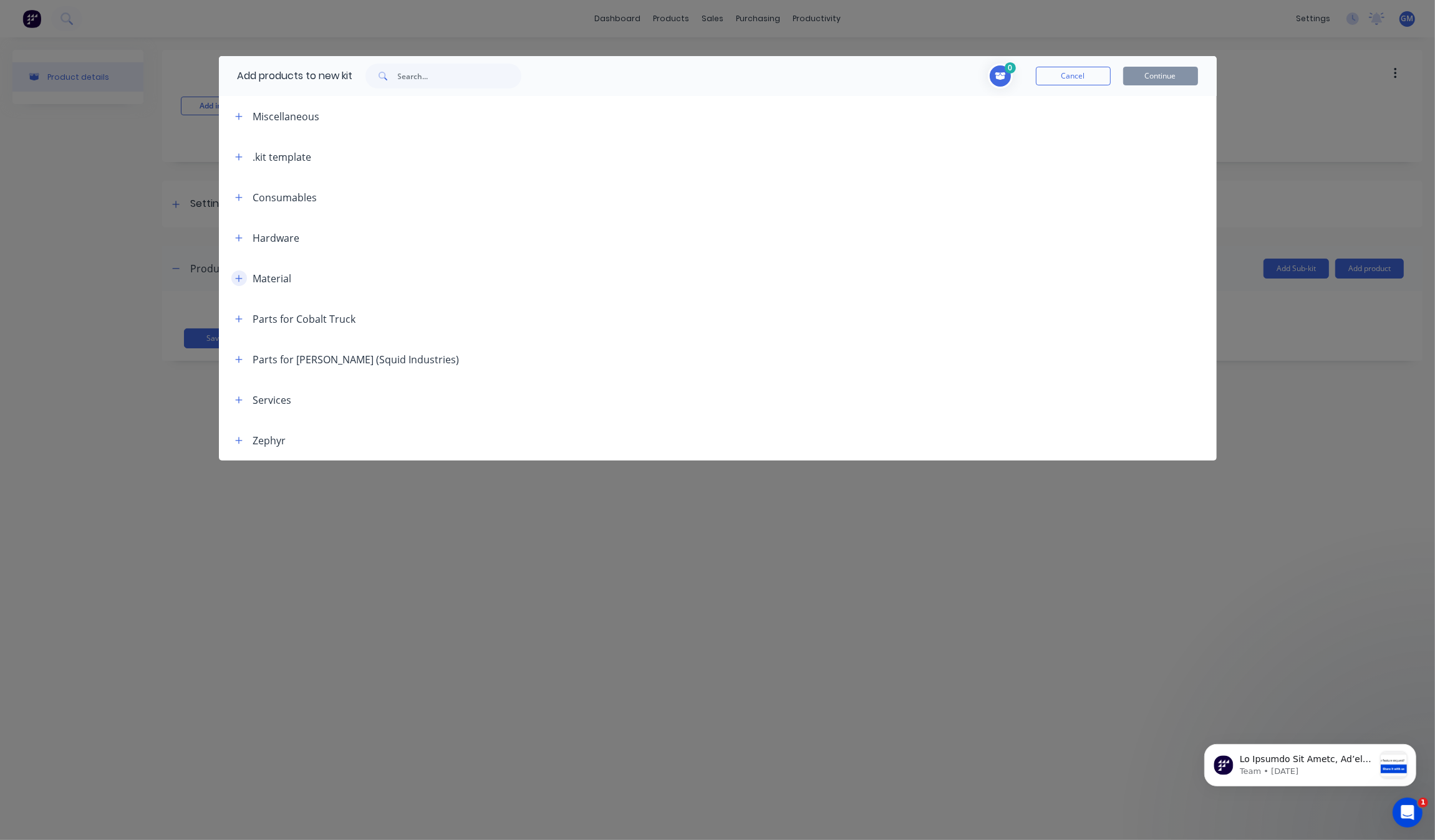
click at [240, 276] on icon "button" at bounding box center [239, 279] width 8 height 9
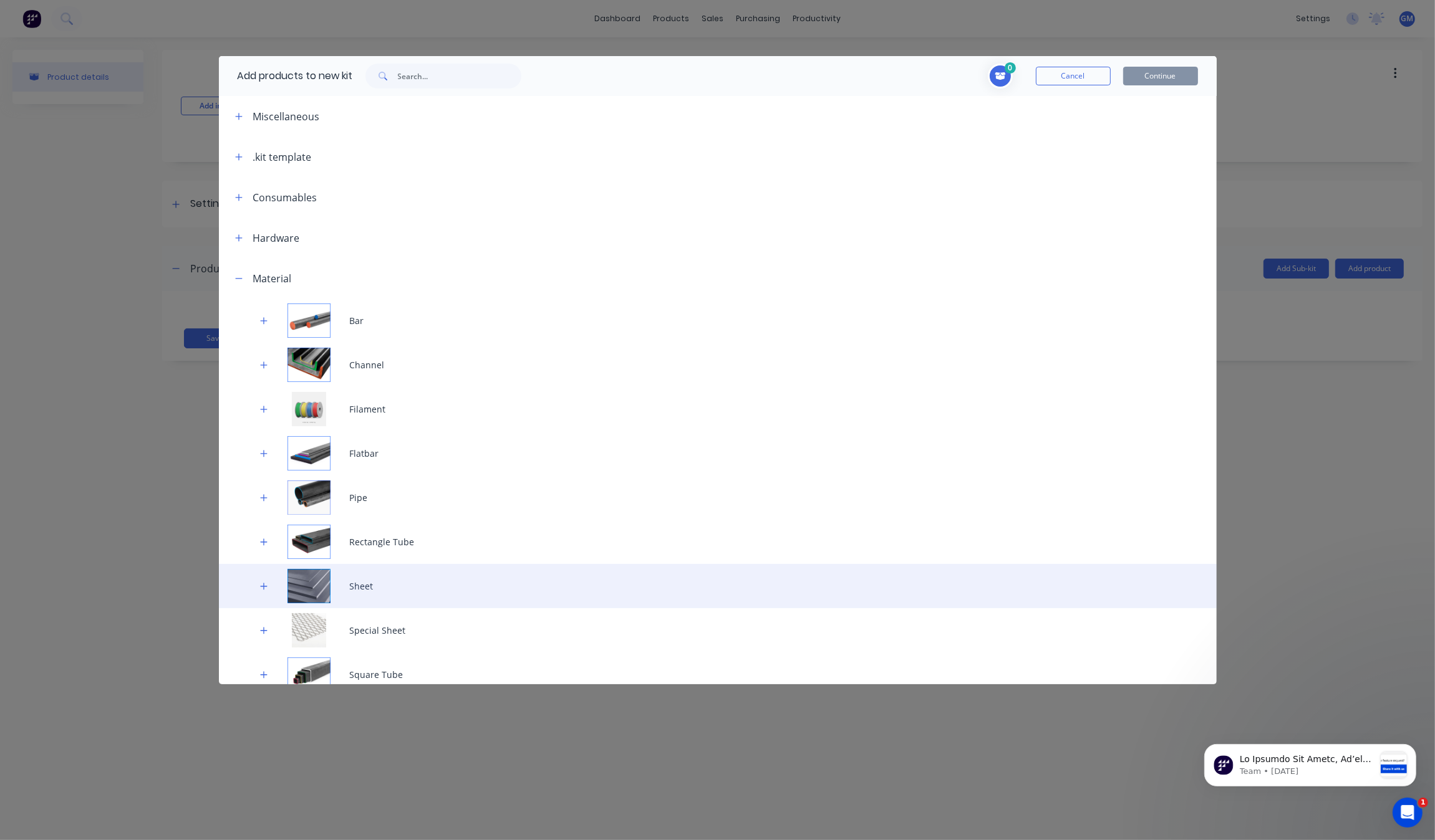
click at [426, 574] on div "Sheet" at bounding box center [718, 586] width 998 height 44
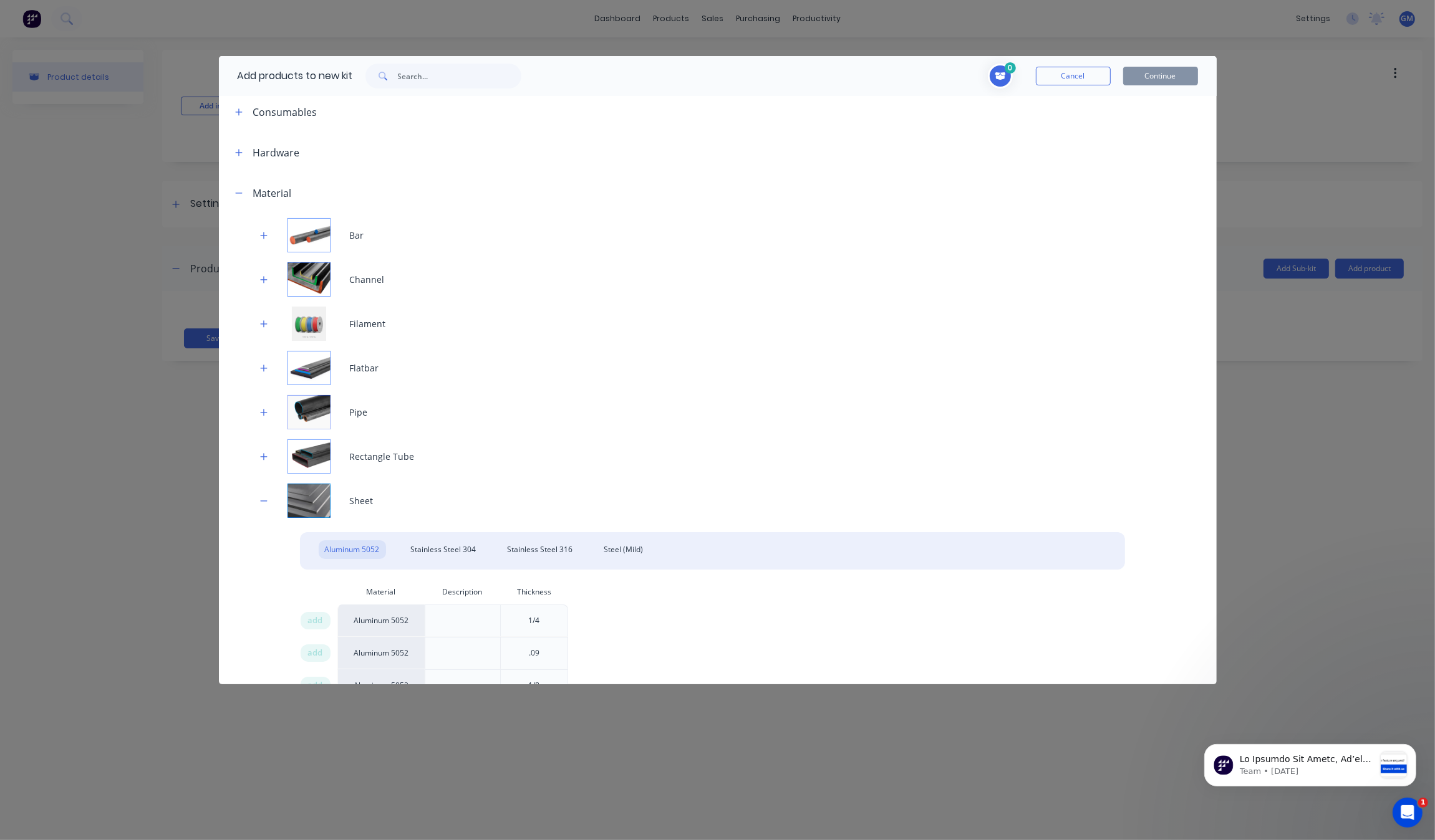
scroll to position [156, 0]
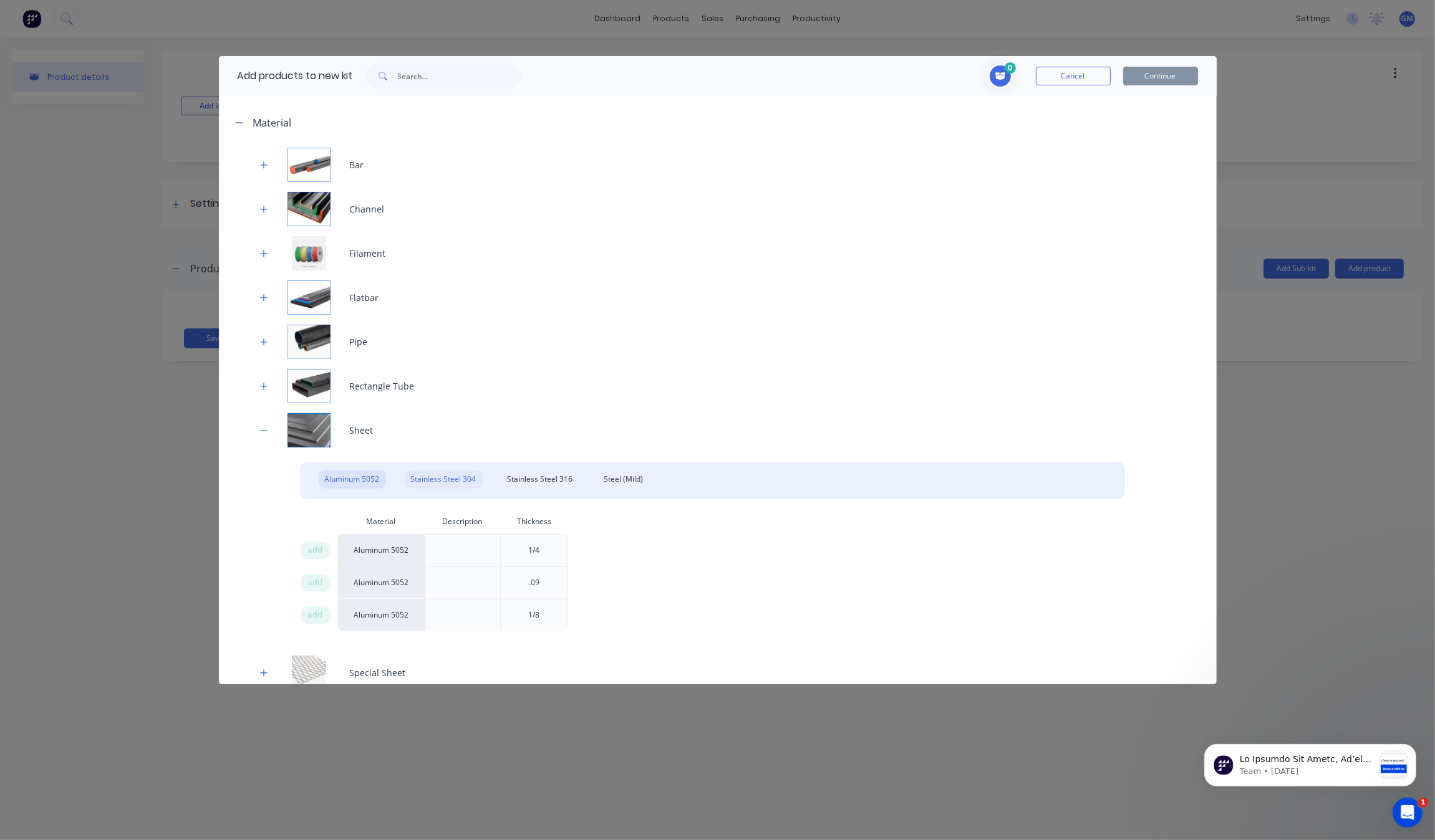
click at [433, 481] on div "Stainless Steel 304" at bounding box center [443, 479] width 78 height 19
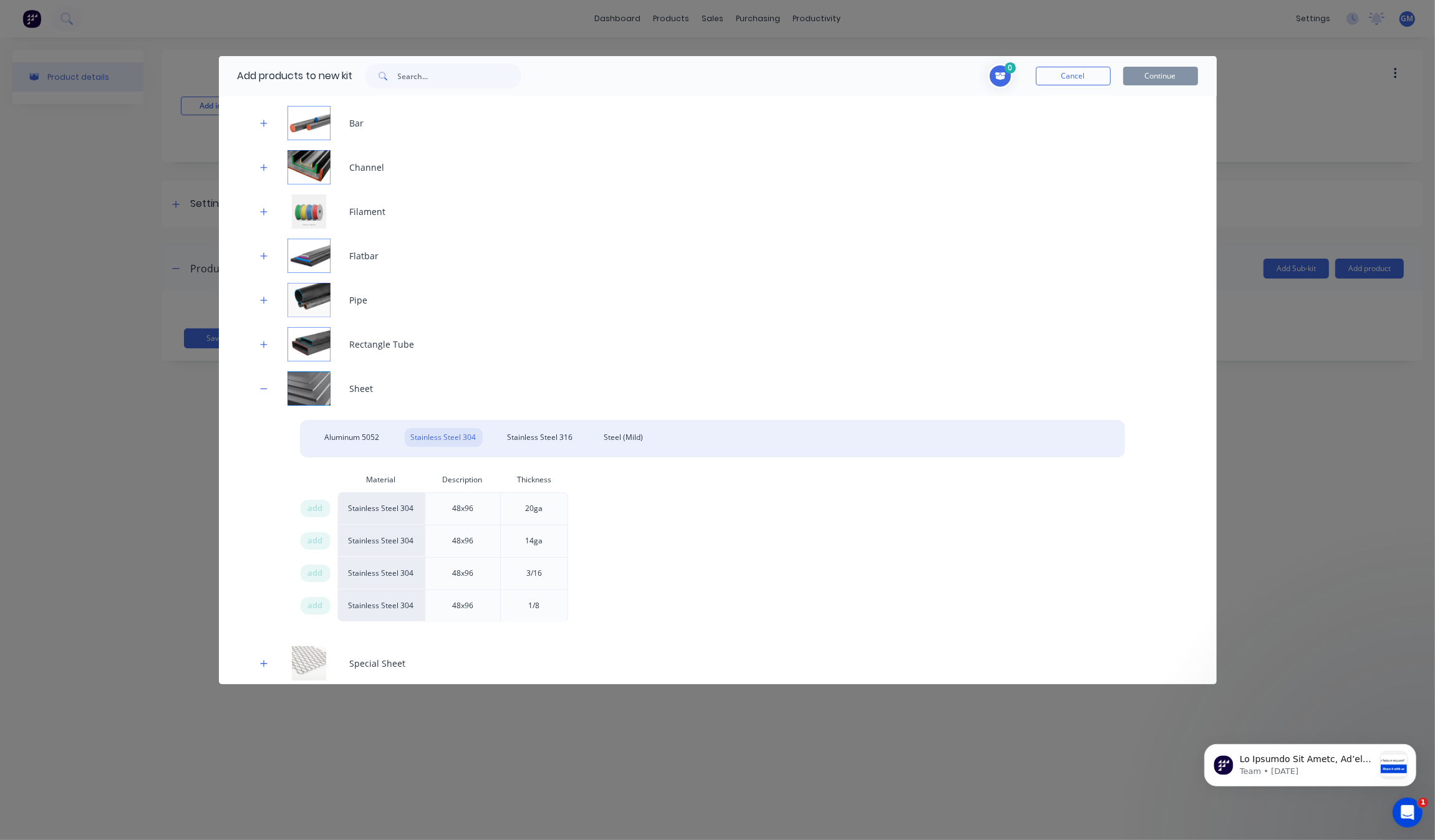
scroll to position [234, 0]
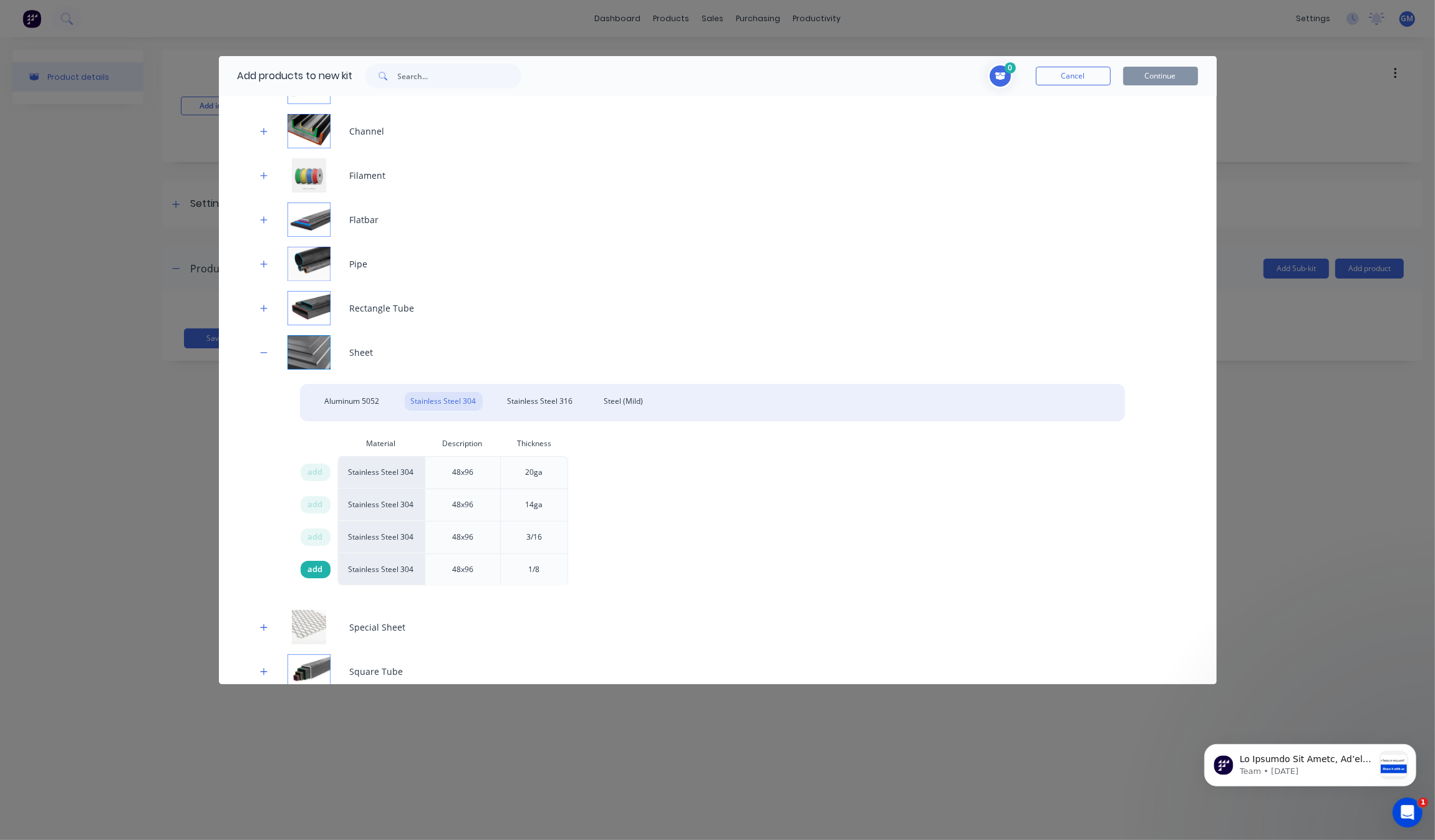
click at [321, 574] on span "add" at bounding box center [315, 569] width 15 height 12
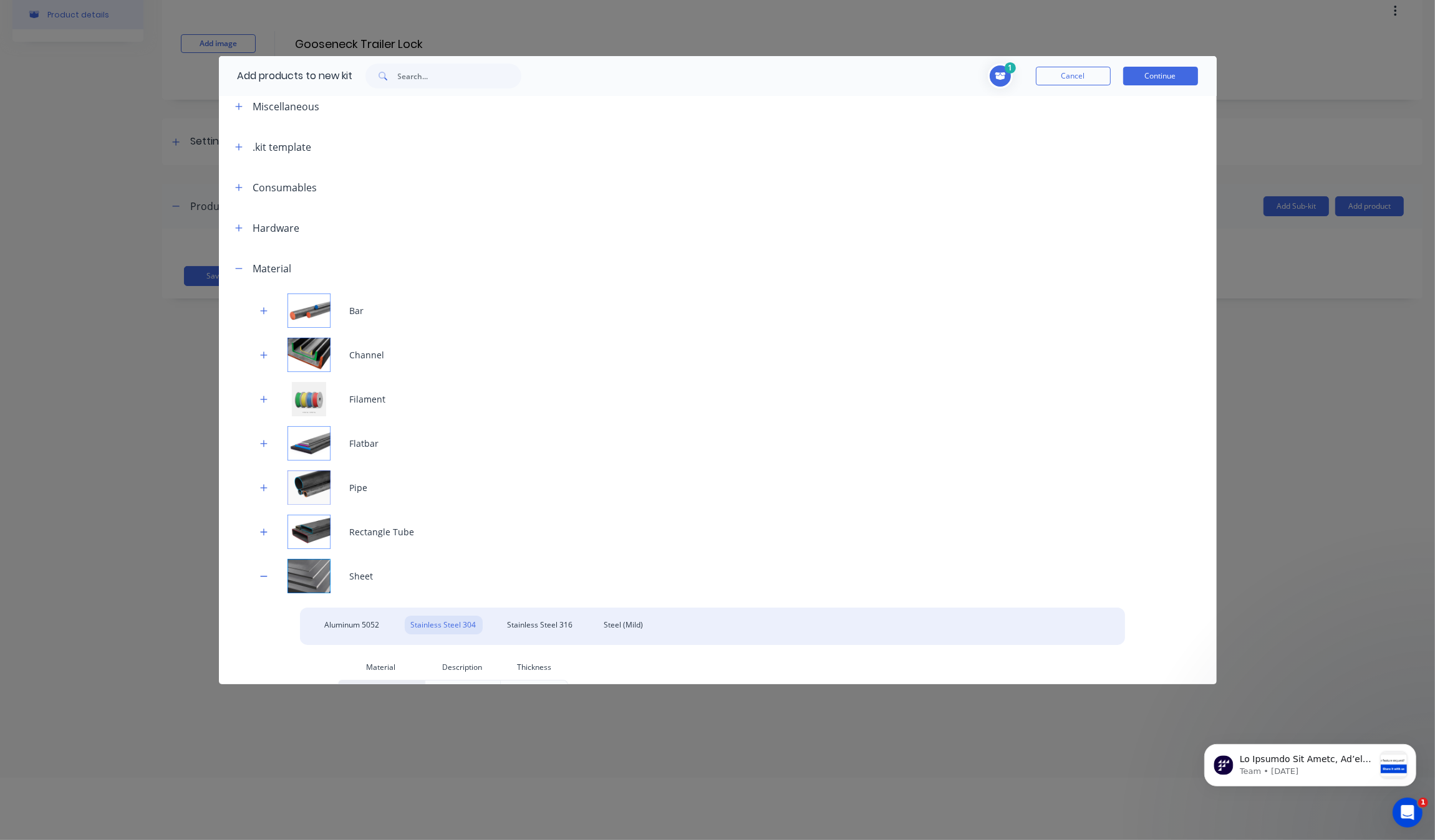
scroll to position [0, 0]
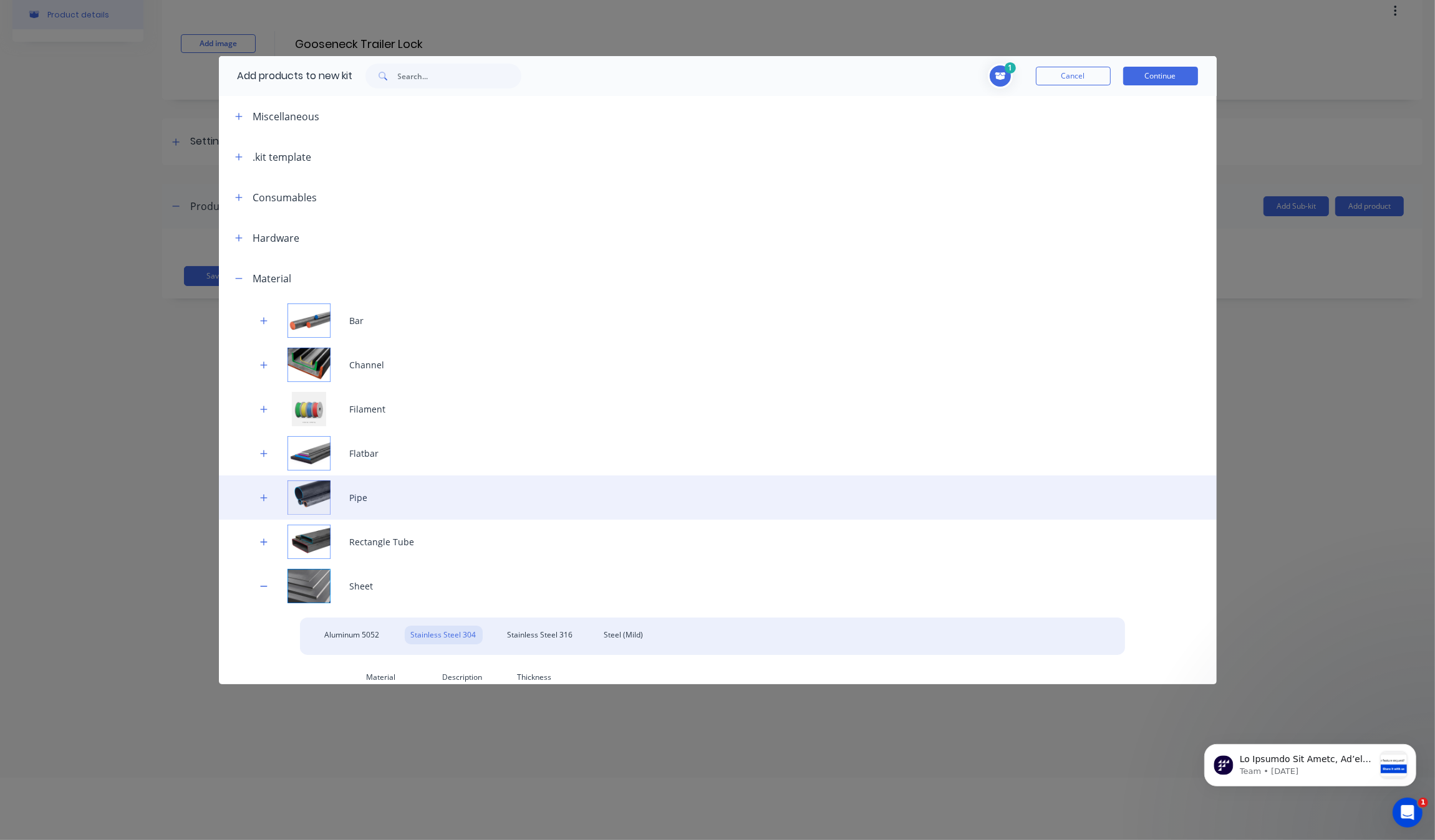
click at [267, 489] on div "Pipe" at bounding box center [718, 497] width 998 height 44
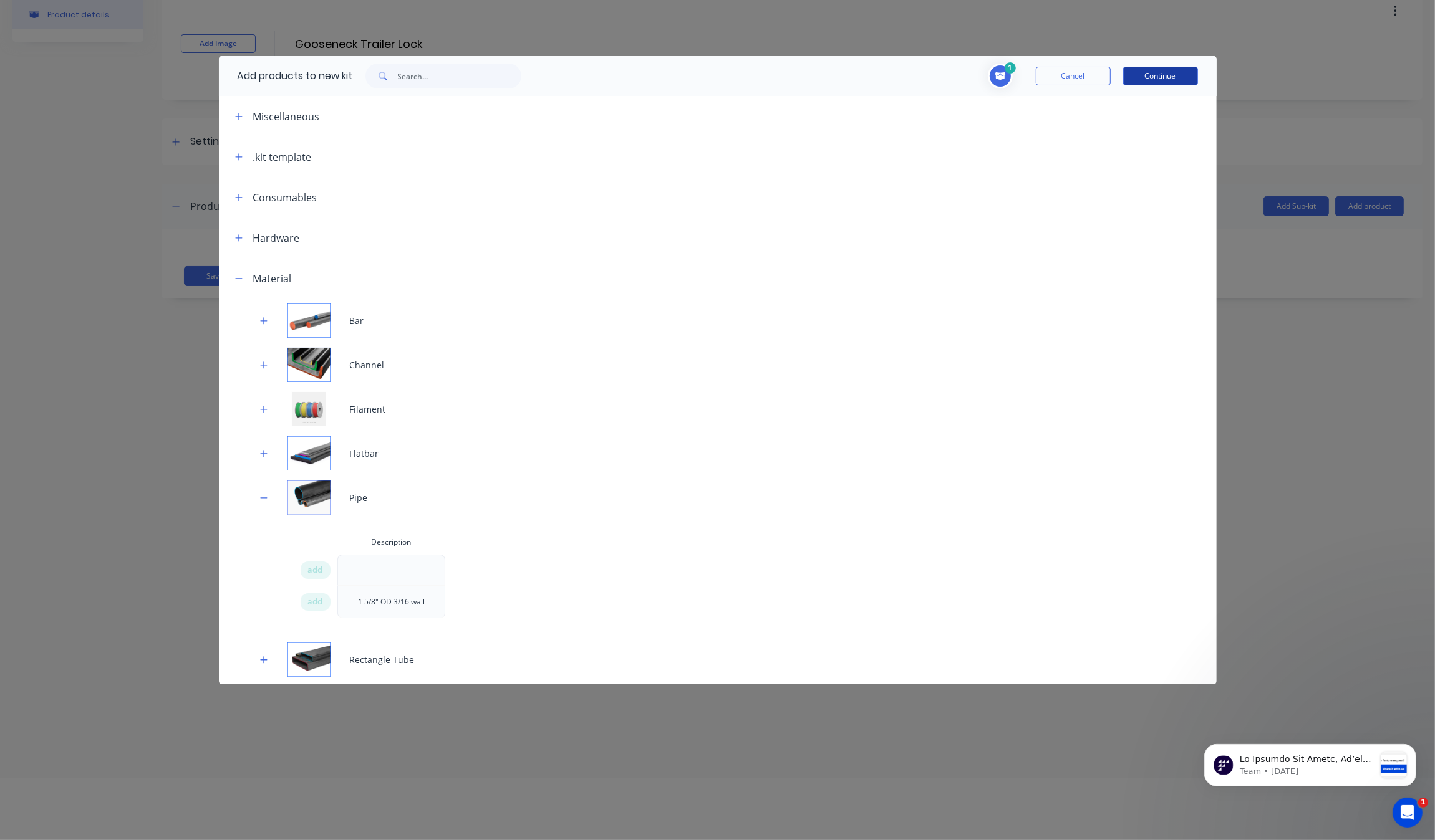
click at [1182, 73] on button "Continue" at bounding box center [1160, 76] width 75 height 19
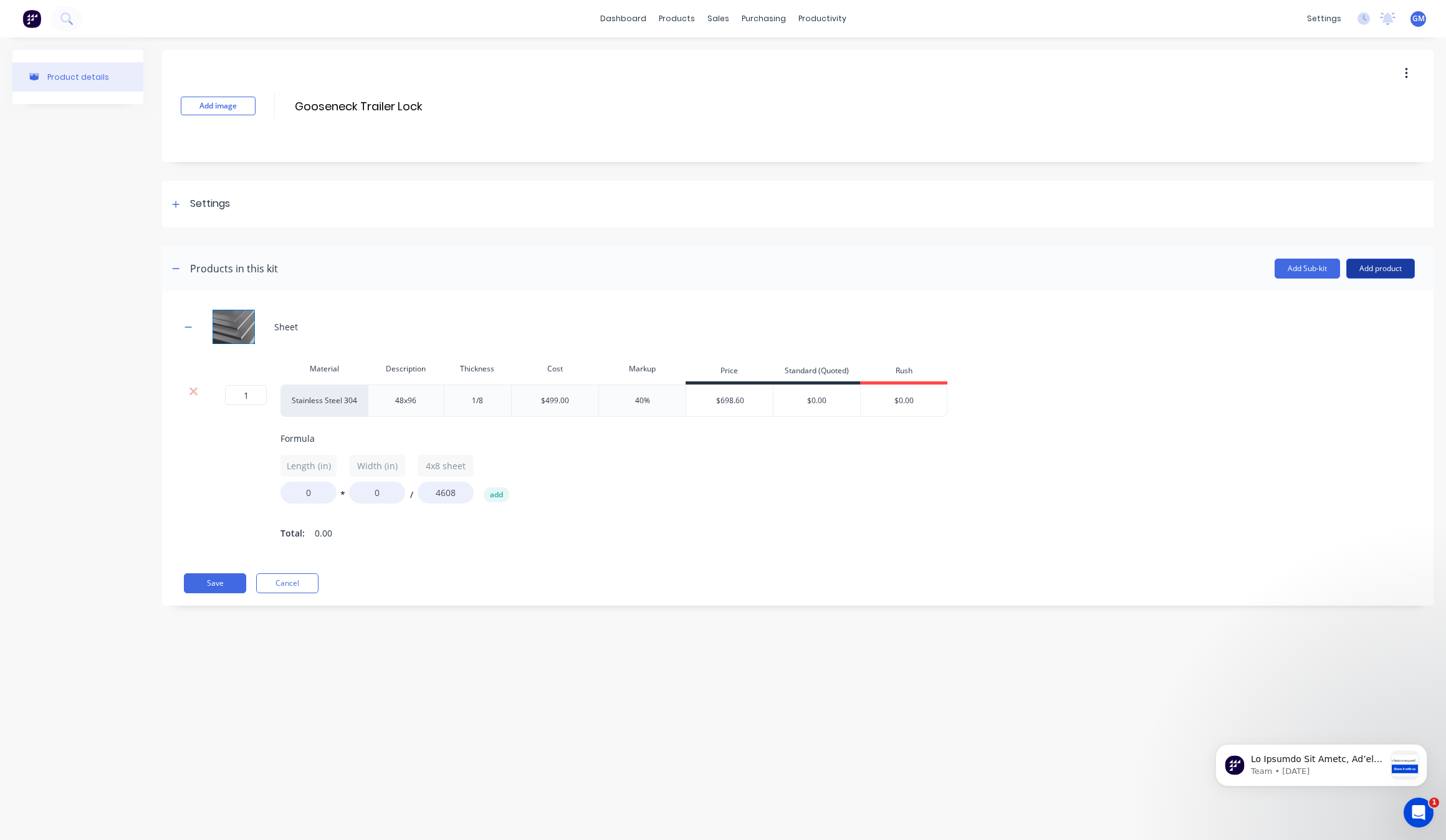
click at [1379, 267] on button "Add product" at bounding box center [1381, 268] width 69 height 20
click at [1361, 309] on div "Product catalogue" at bounding box center [1356, 301] width 96 height 18
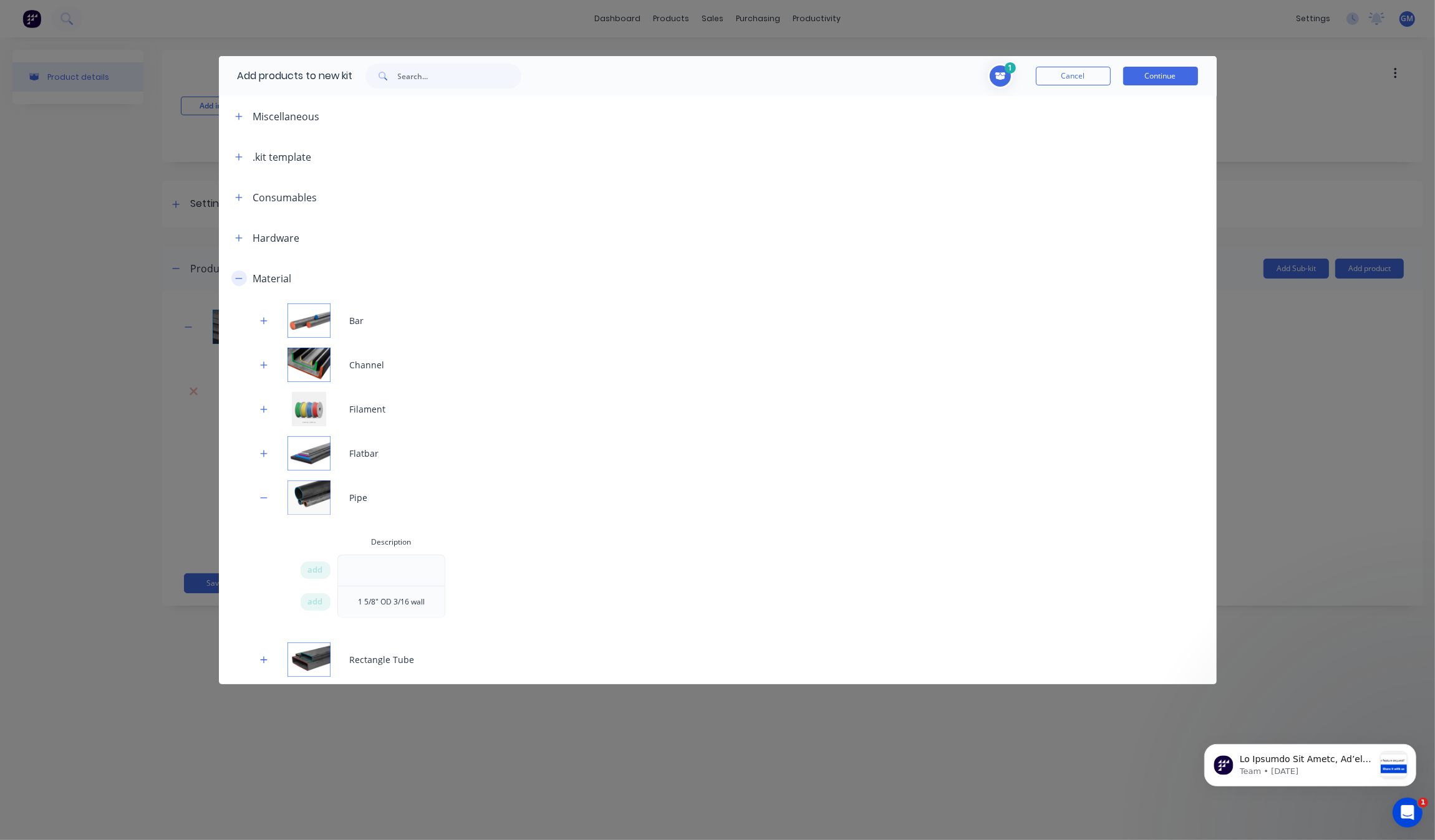
click at [237, 271] on button "button" at bounding box center [239, 279] width 15 height 15
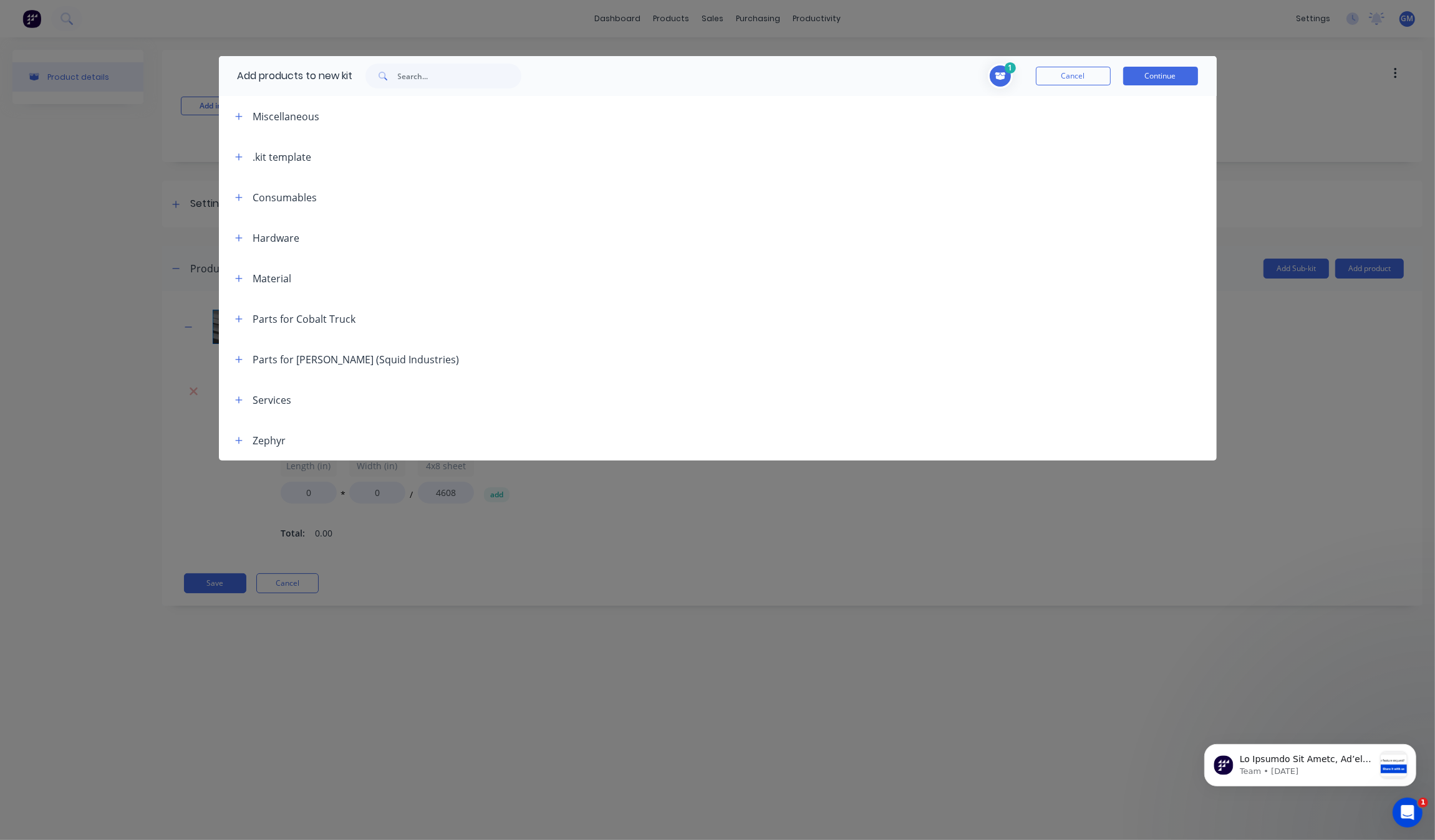
click at [229, 398] on div "Services" at bounding box center [259, 400] width 67 height 15
click at [235, 400] on icon "button" at bounding box center [239, 400] width 8 height 9
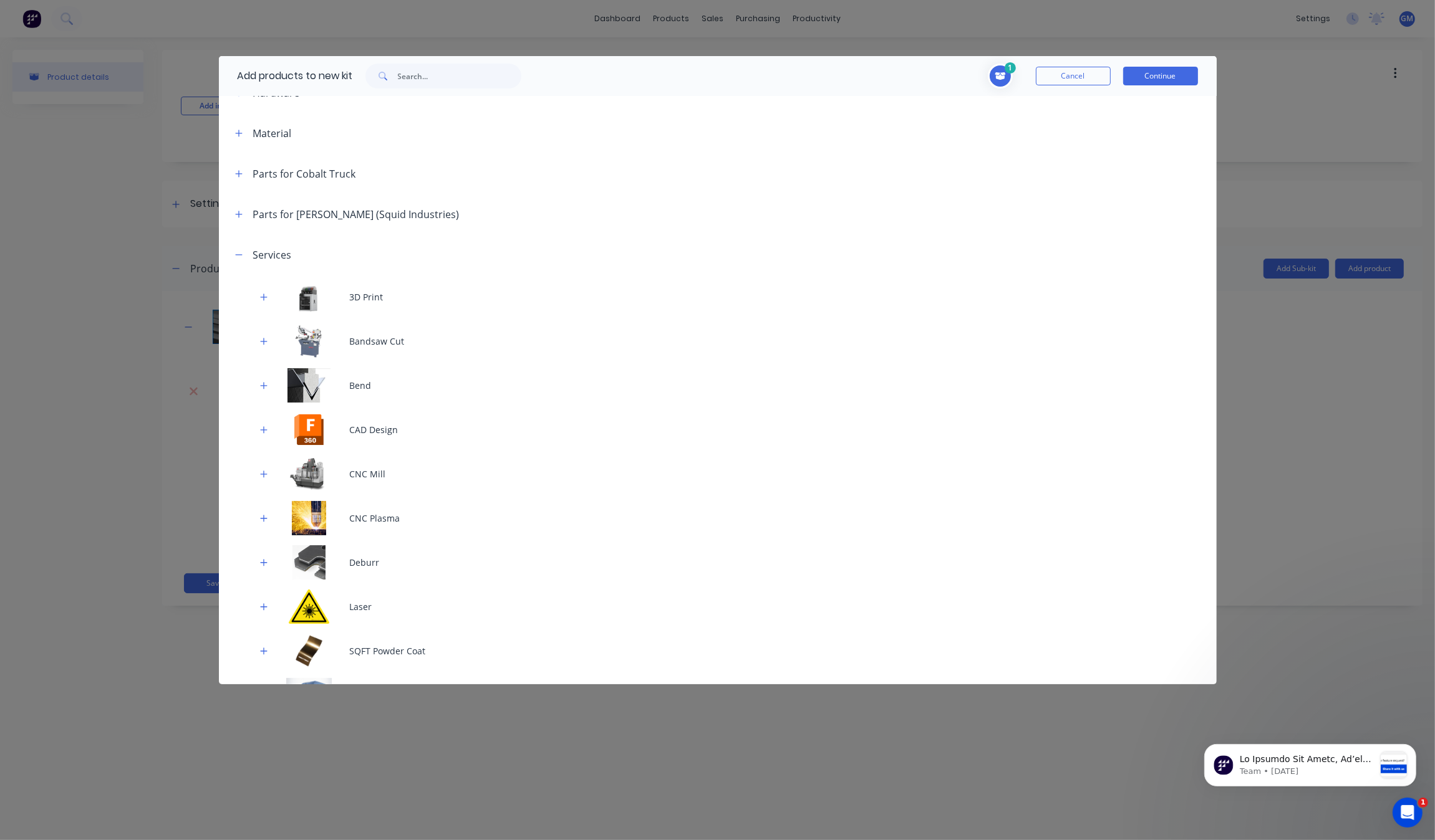
scroll to position [156, 0]
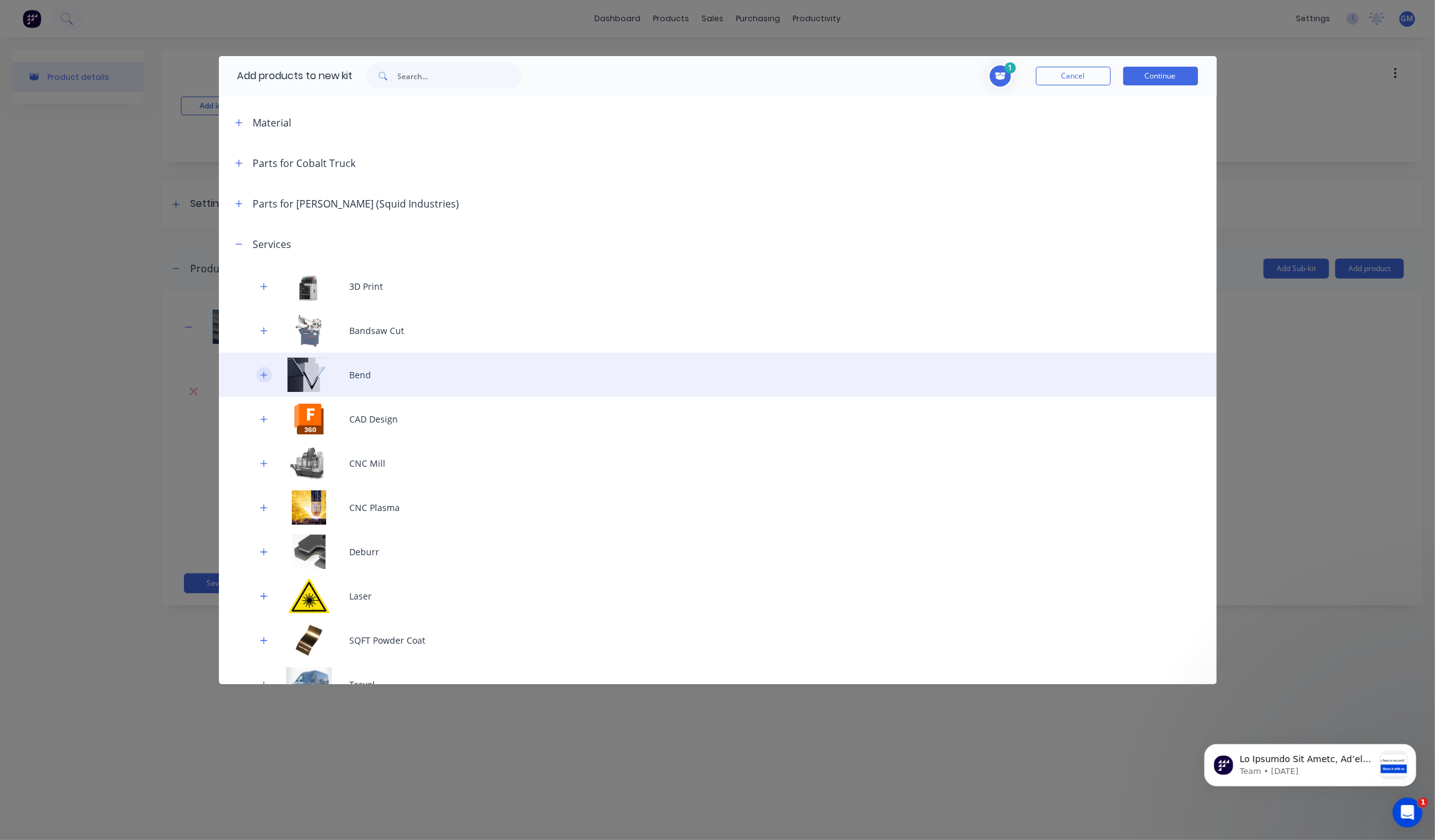
click at [266, 368] on button "button" at bounding box center [264, 375] width 15 height 15
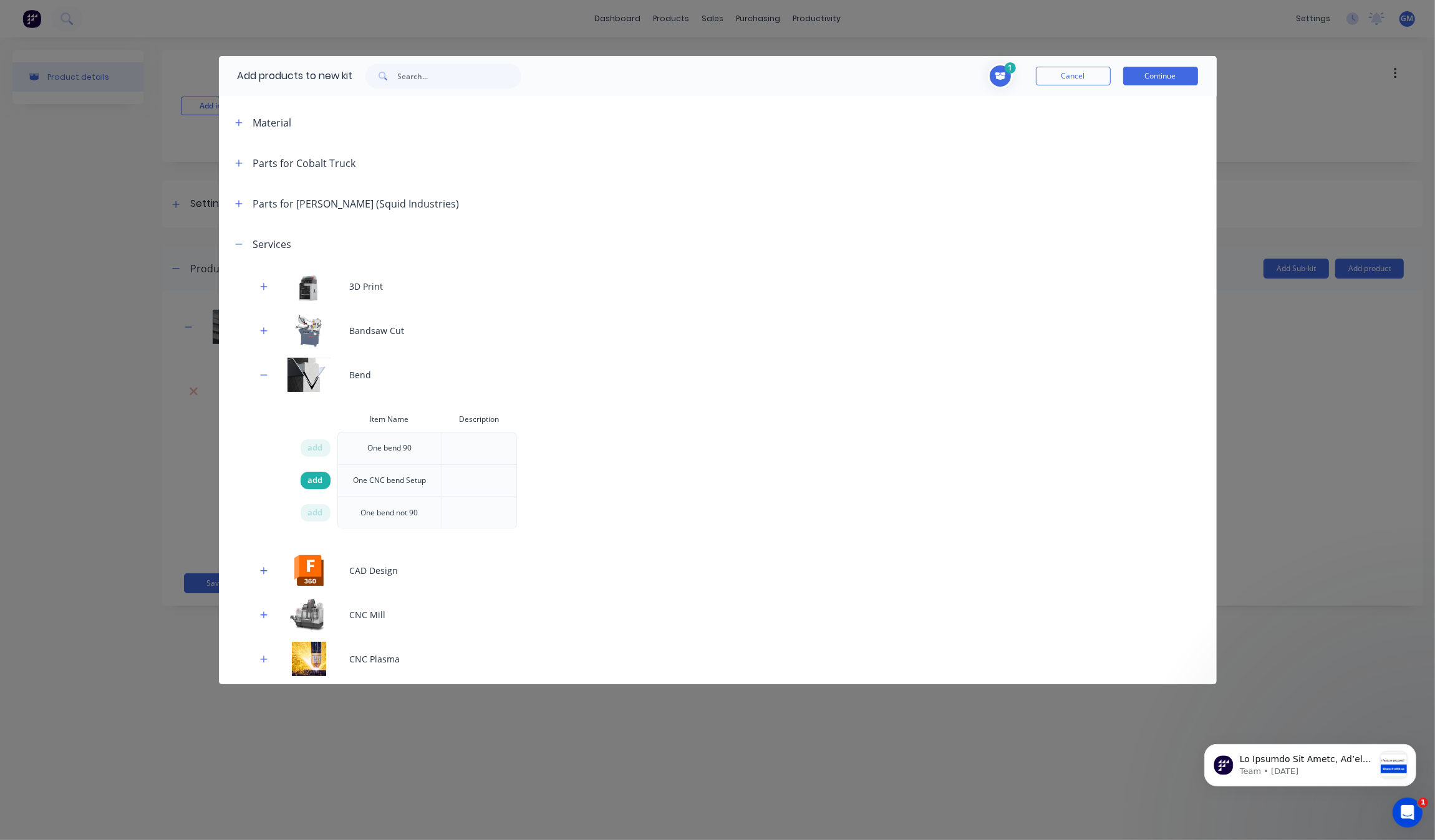
click at [318, 485] on span "add" at bounding box center [315, 480] width 15 height 12
click at [326, 453] on div "add" at bounding box center [315, 448] width 30 height 17
click at [322, 453] on span "add" at bounding box center [315, 448] width 15 height 12
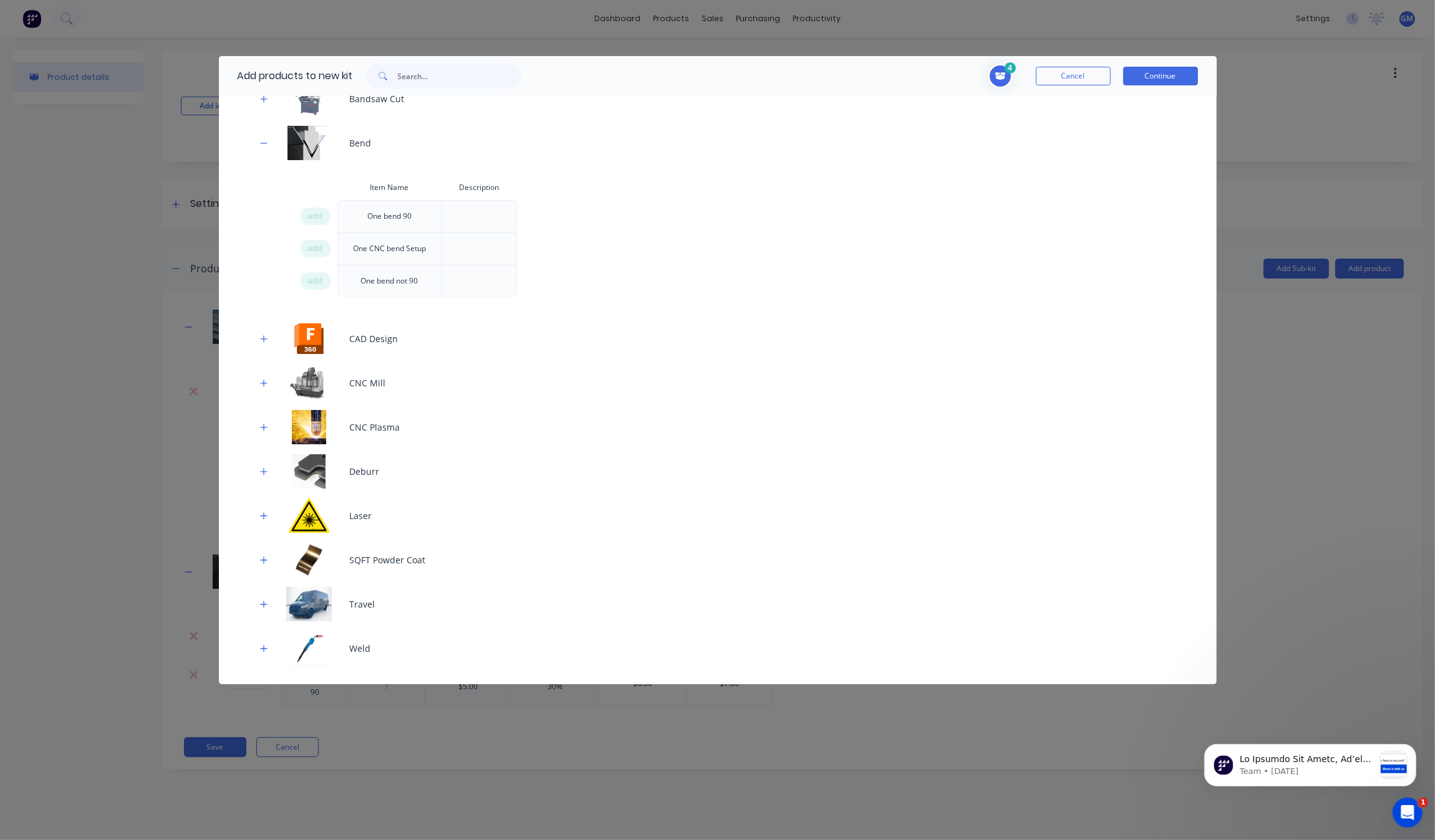
scroll to position [390, 0]
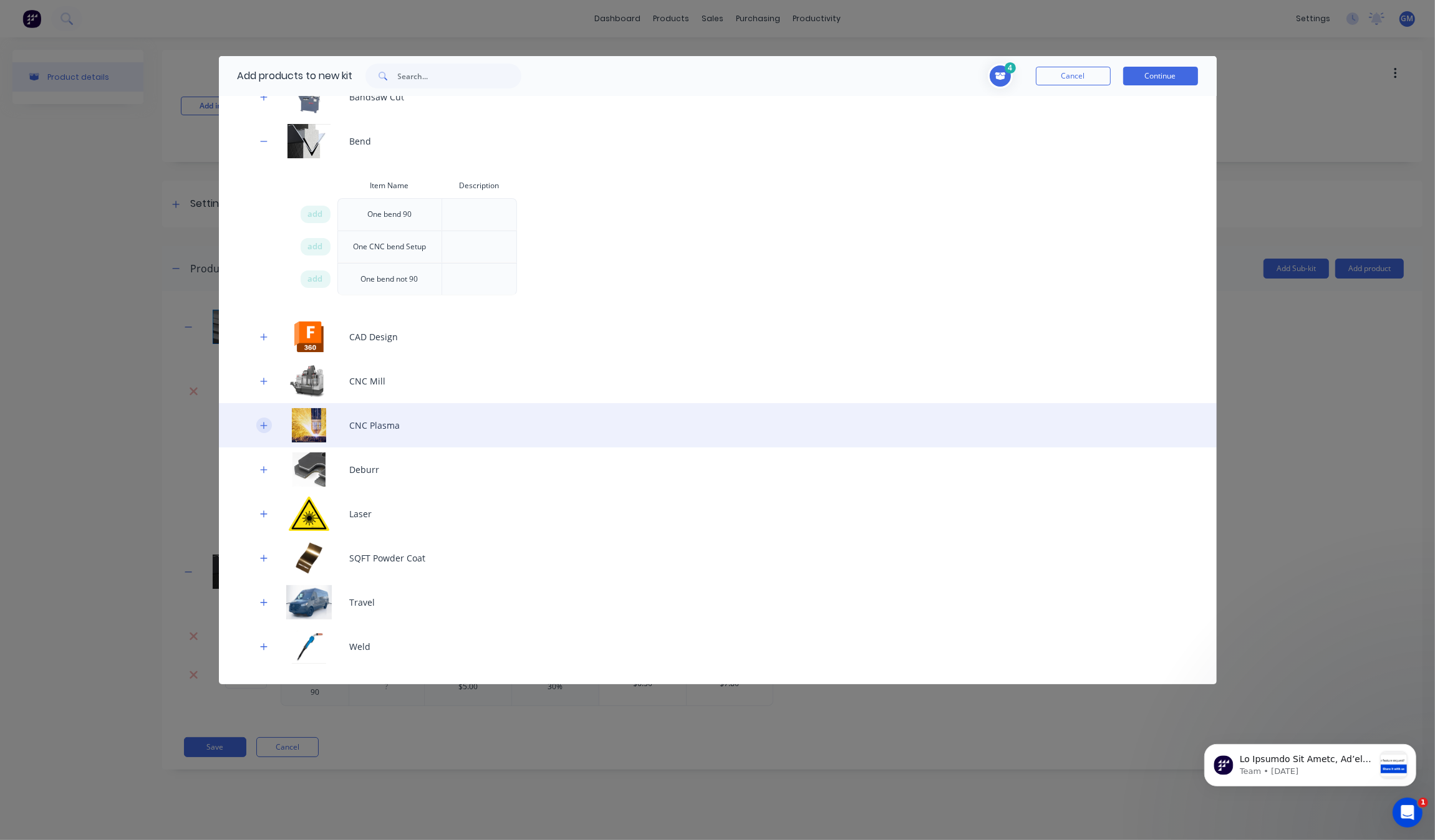
click at [260, 422] on icon "button" at bounding box center [264, 426] width 8 height 9
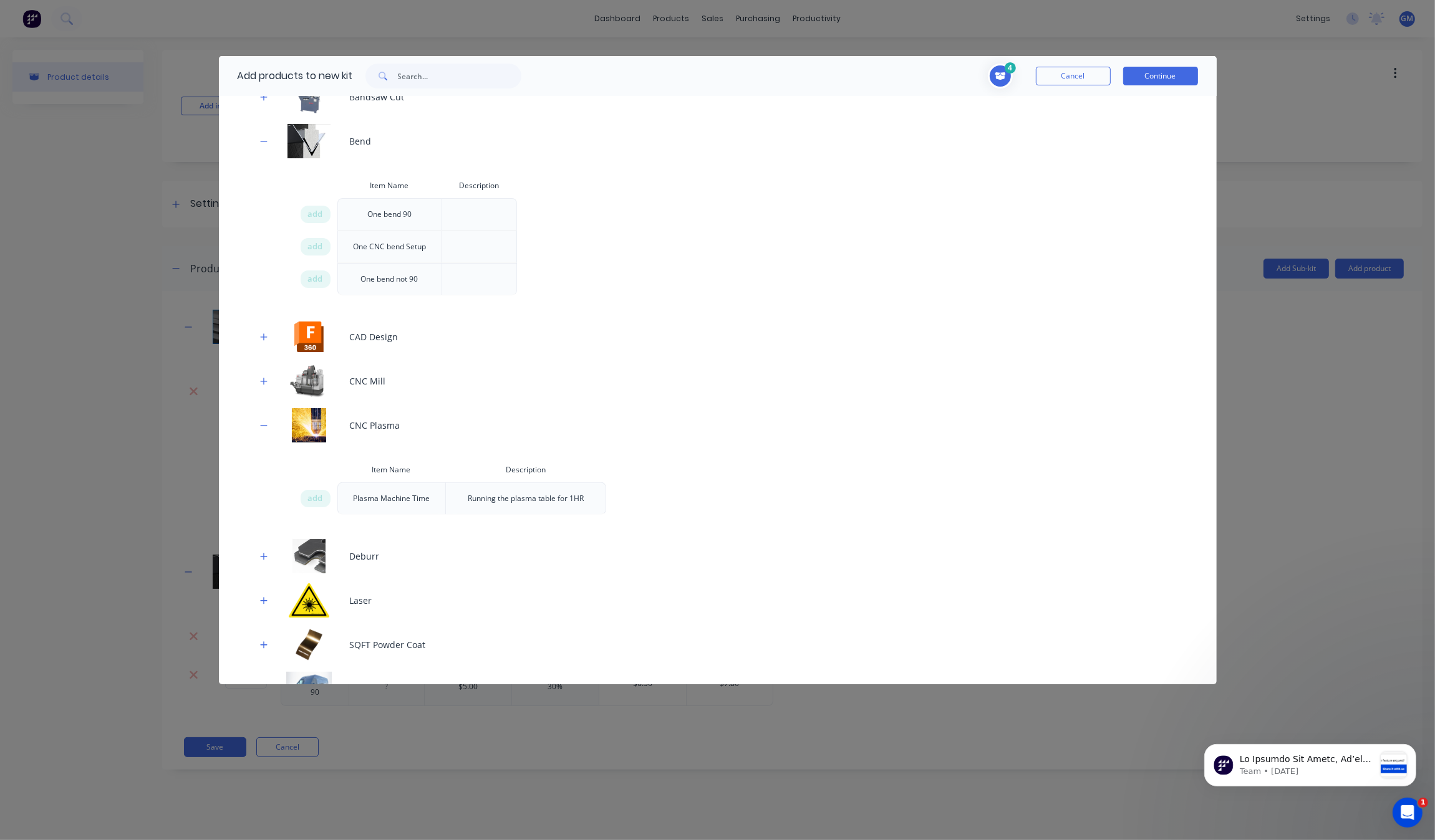
click at [281, 500] on div "Item Name Description add Plasma Machine Time Running the plasma table for 1HR" at bounding box center [718, 491] width 998 height 67
click at [302, 500] on div "add" at bounding box center [315, 498] width 30 height 17
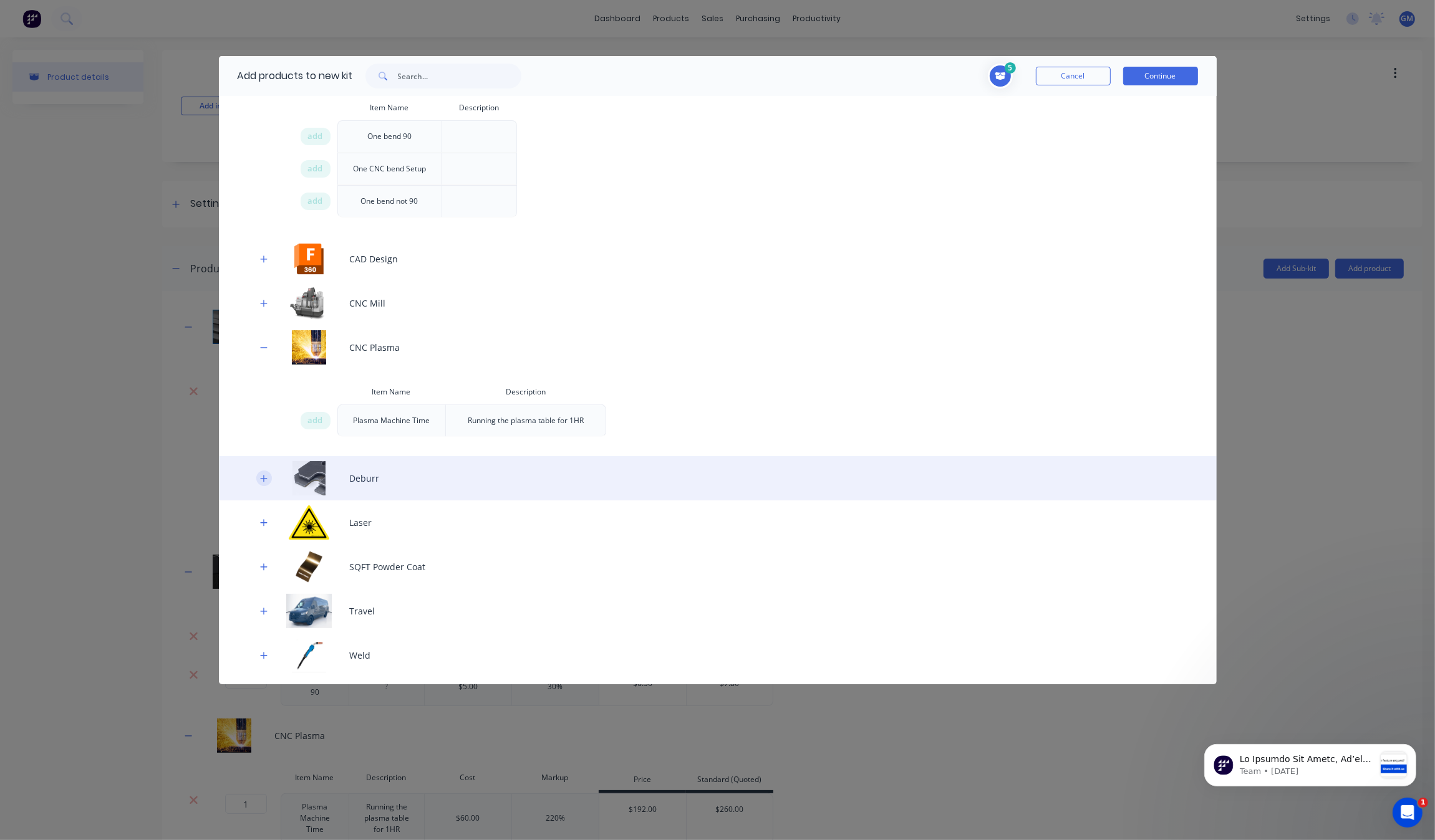
click at [264, 472] on button "button" at bounding box center [264, 478] width 15 height 15
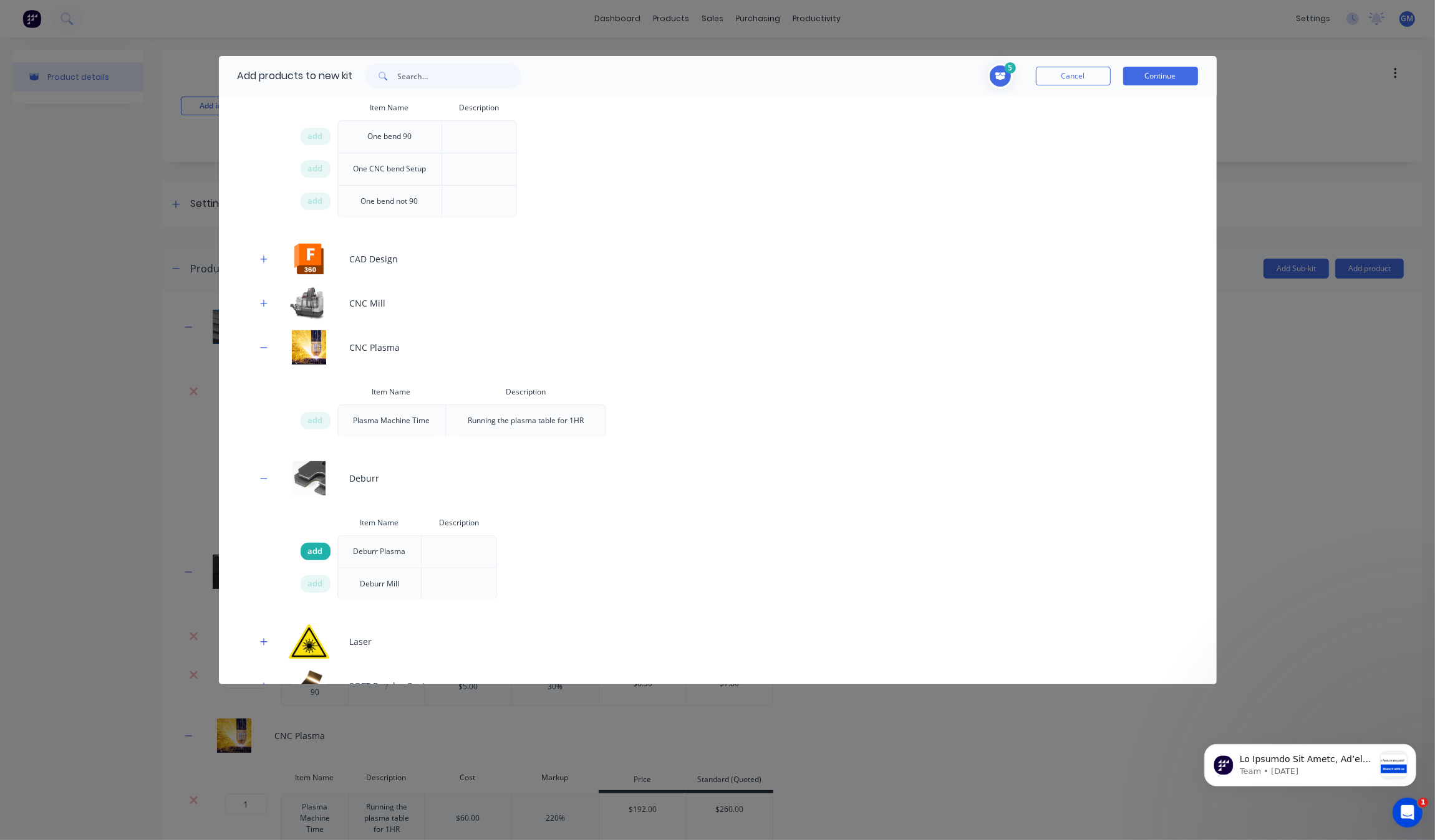
click at [316, 555] on span "add" at bounding box center [315, 551] width 15 height 12
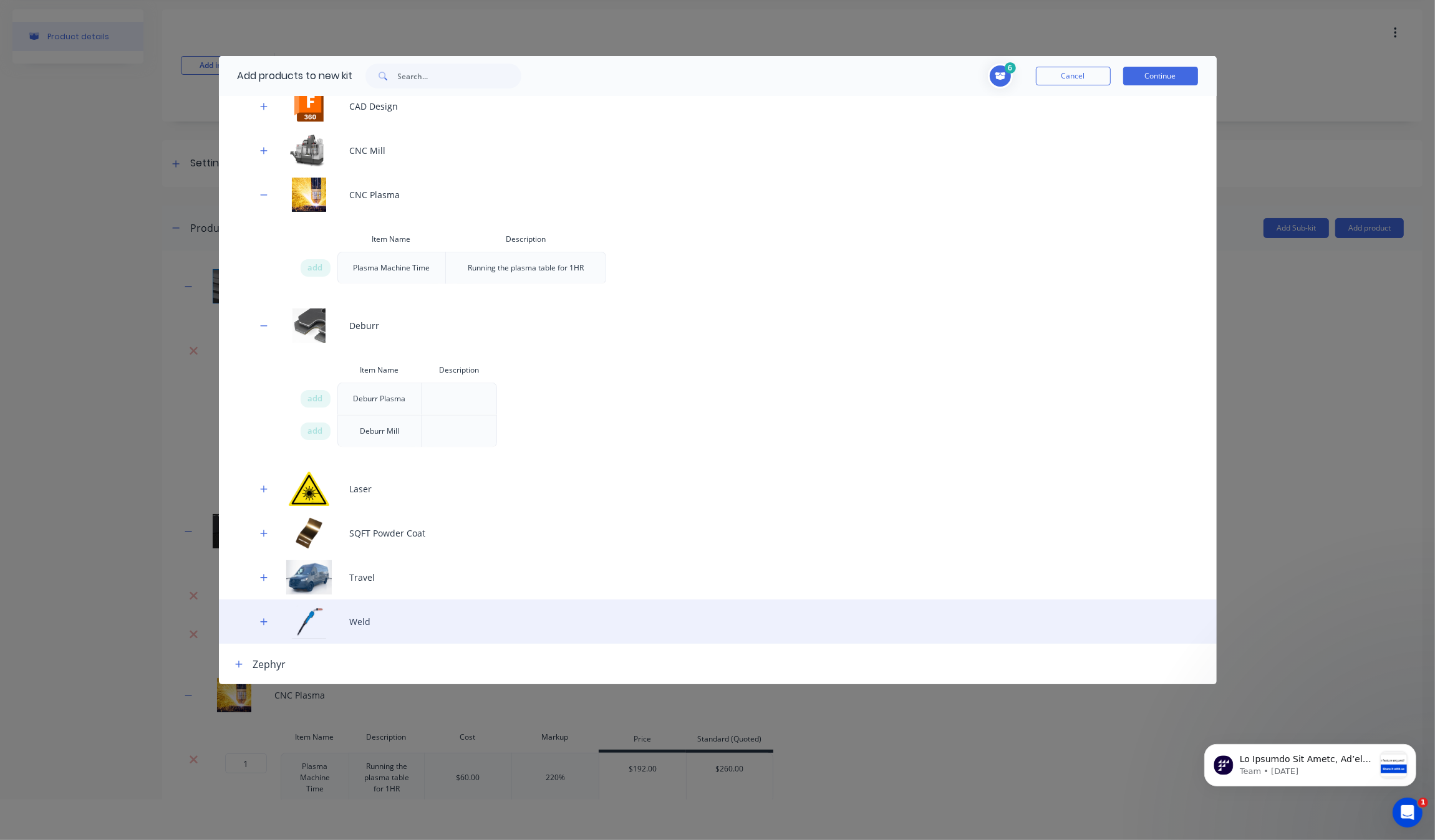
scroll to position [62, 0]
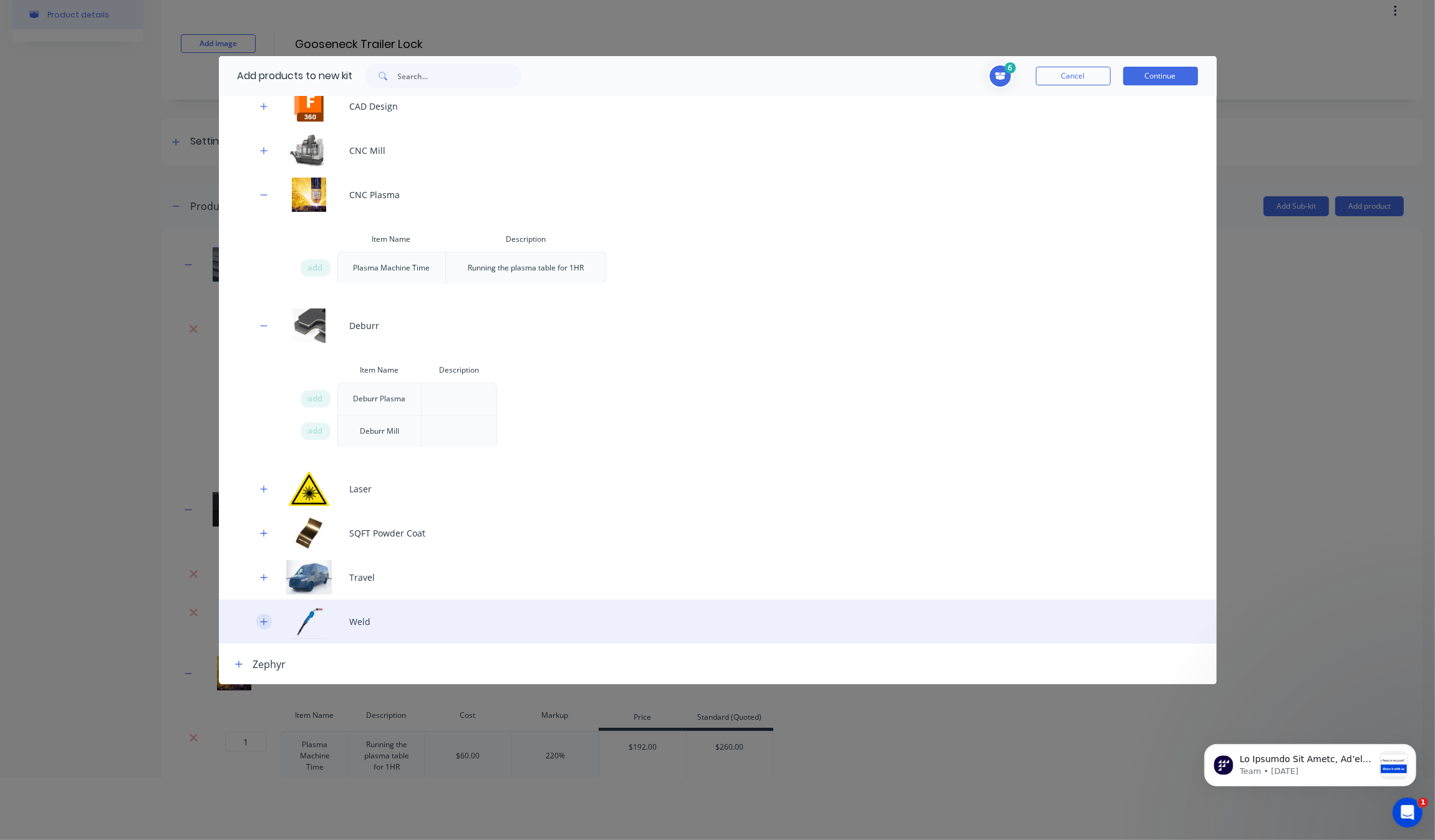
click at [260, 620] on icon "button" at bounding box center [264, 622] width 8 height 9
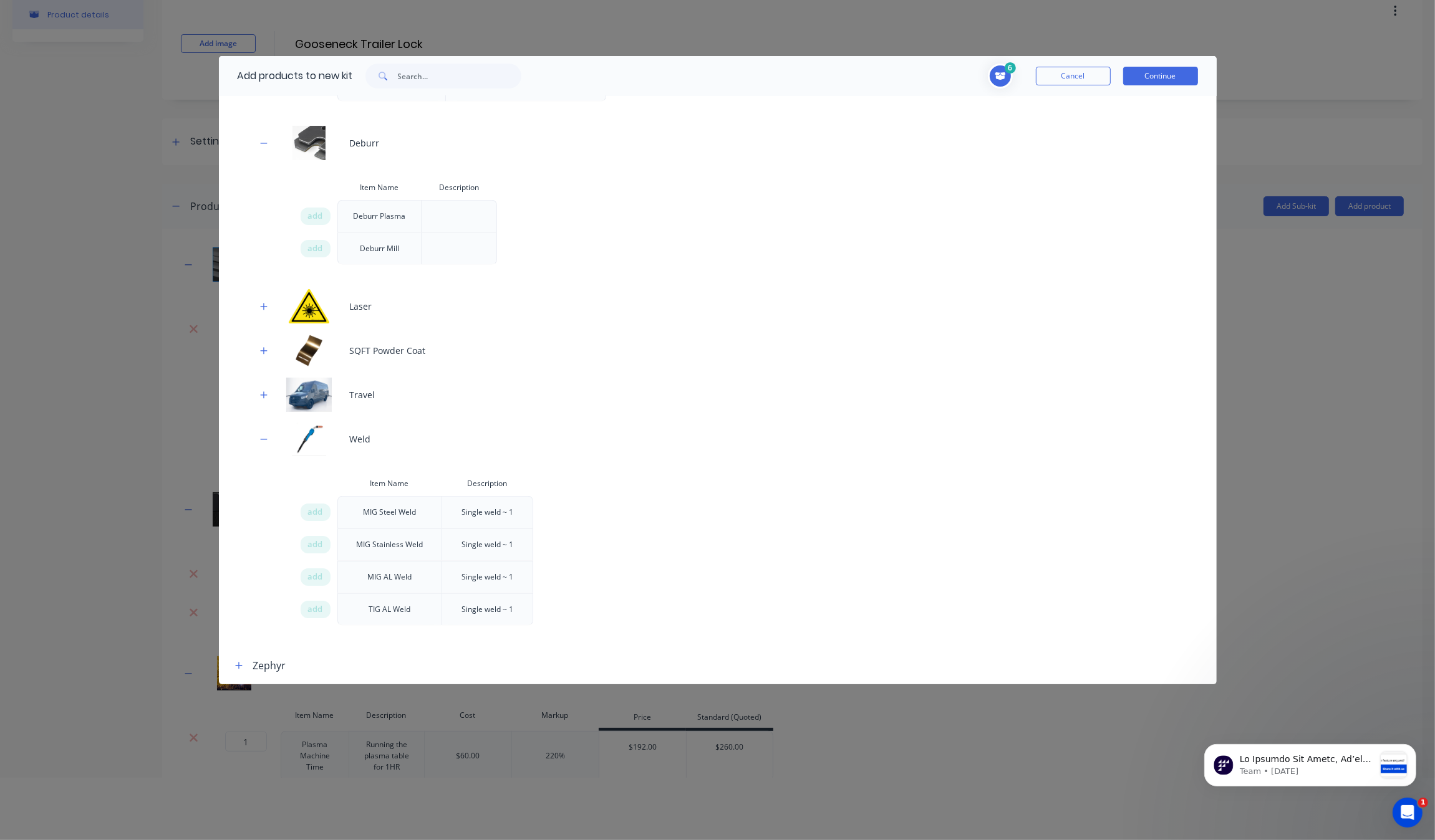
scroll to position [807, 0]
click at [323, 535] on div "add" at bounding box center [315, 543] width 30 height 17
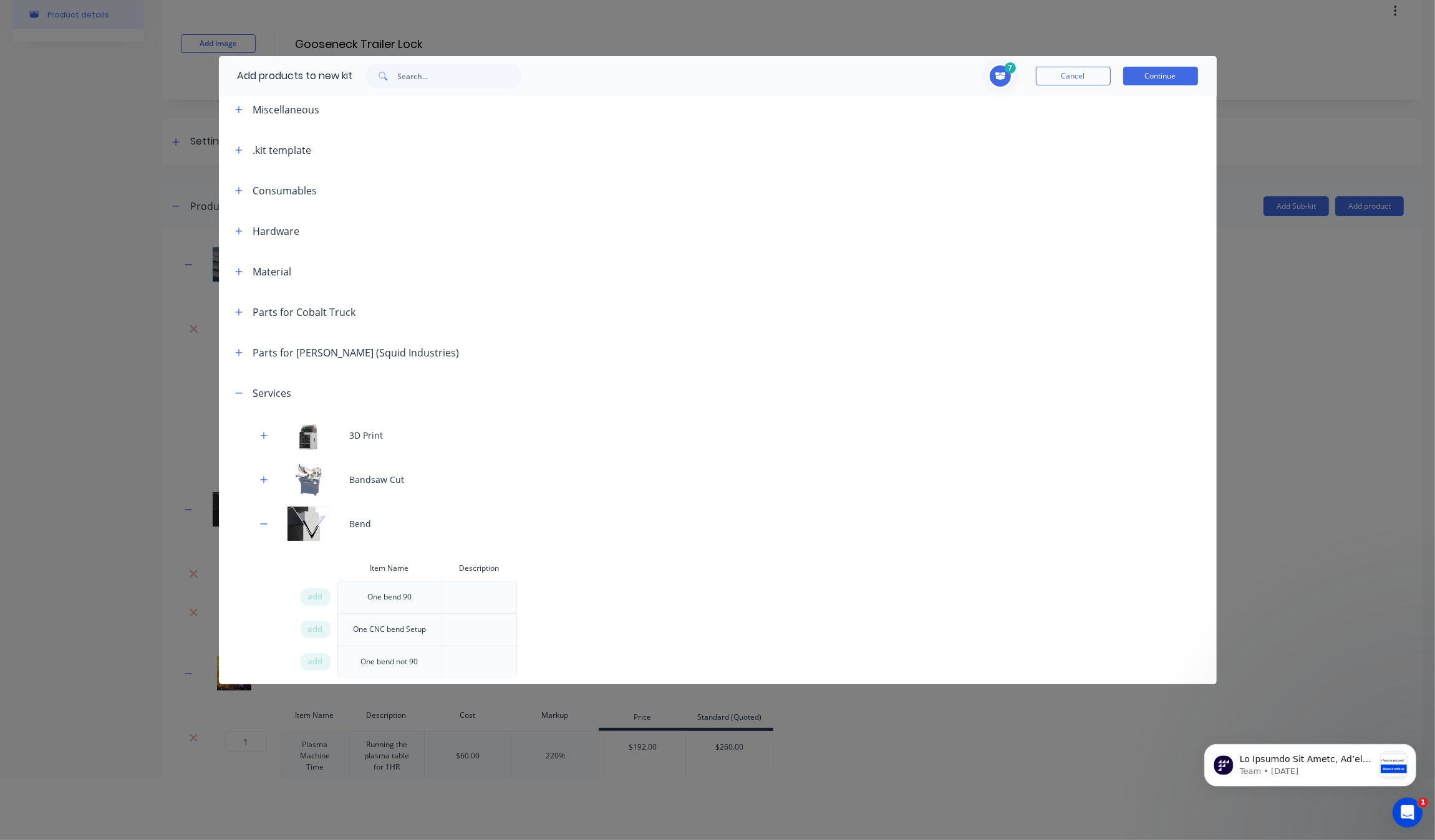
scroll to position [0, 0]
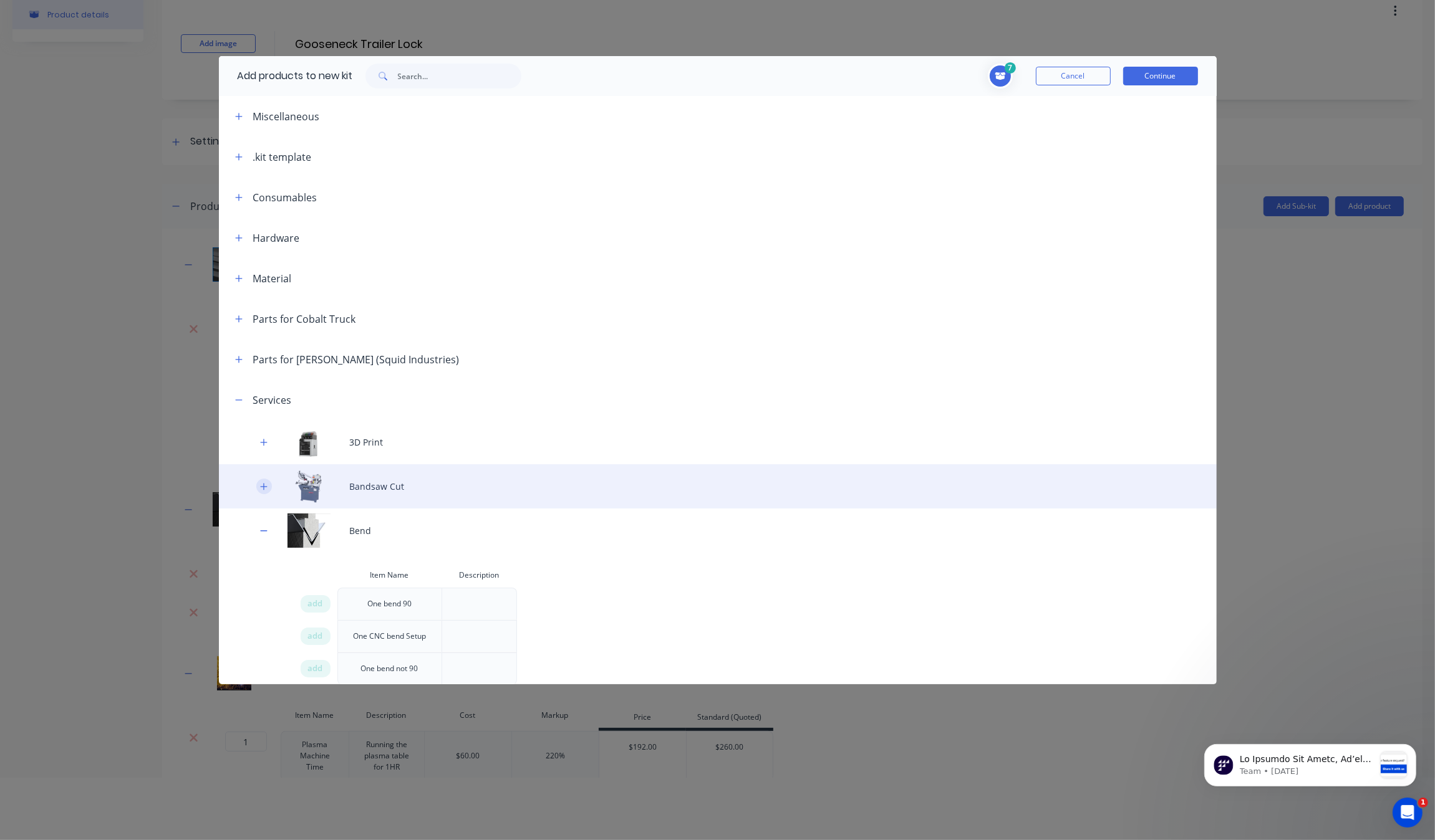
click at [261, 491] on button "button" at bounding box center [264, 486] width 15 height 15
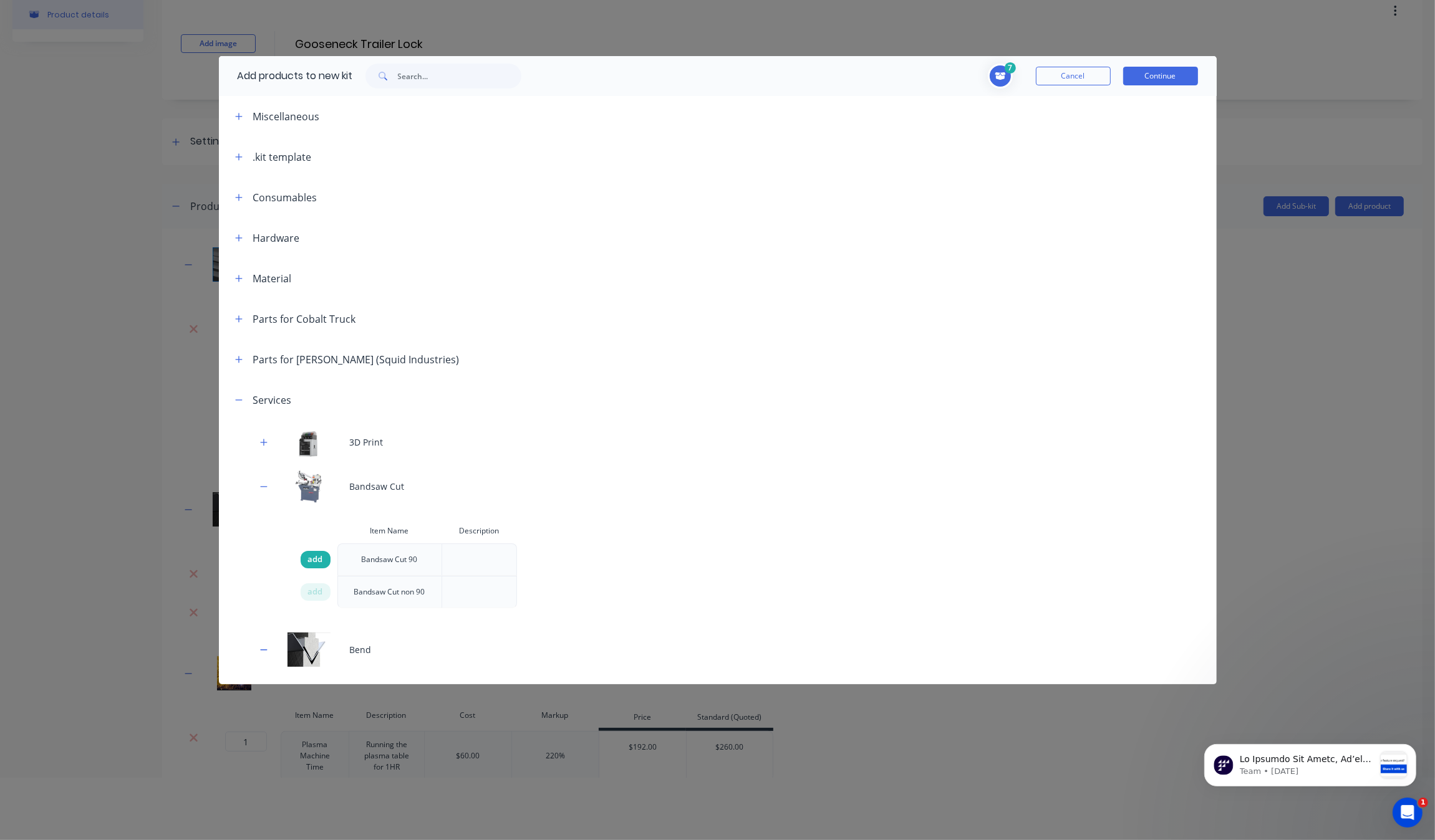
click at [323, 556] on div "add" at bounding box center [315, 560] width 30 height 17
click at [61, 543] on div "Add products to new kit 8 1 1 ? Sheet Stainless Steel 304 Description 48x96 Thi…" at bounding box center [717, 420] width 1435 height 840
drag, startPoint x: 1088, startPoint y: 80, endPoint x: 1166, endPoint y: 69, distance: 78.8
click at [1163, 69] on div "8 1 1 ? Sheet Stainless Steel 304 Description 48x96 Thickness 1/8 1 1 ? Bend It…" at bounding box center [865, 76] width 664 height 25
click at [1166, 69] on button "Continue" at bounding box center [1160, 76] width 75 height 19
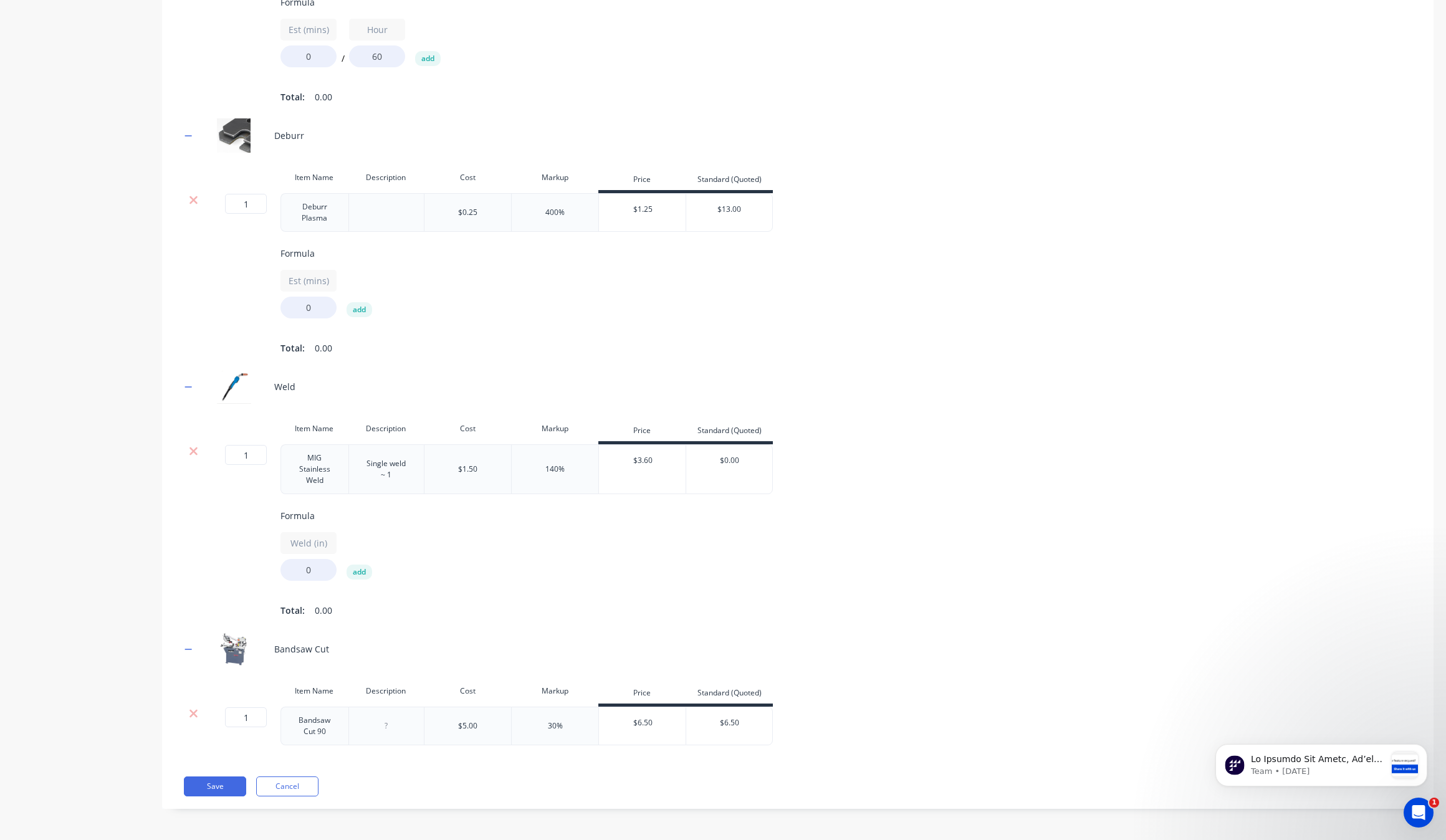
scroll to position [911, 0]
click at [213, 774] on div "Sheet Material Description Thickness Cost Markup Price Standard (Quoted) Rush 1…" at bounding box center [798, 118] width 1271 height 1380
click at [223, 784] on button "Save" at bounding box center [215, 786] width 62 height 20
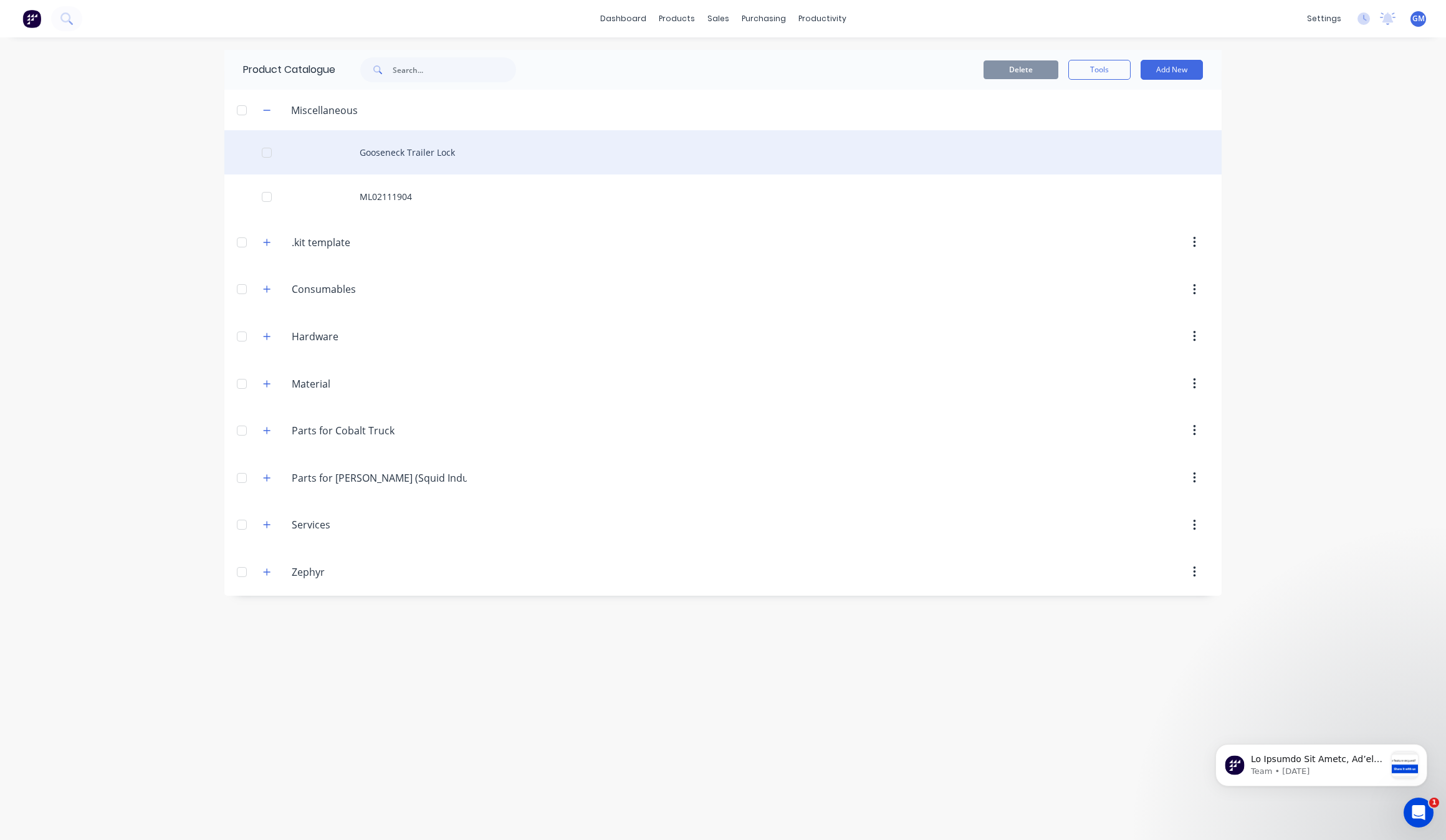
click at [454, 148] on div "Gooseneck Trailer Lock" at bounding box center [723, 152] width 997 height 44
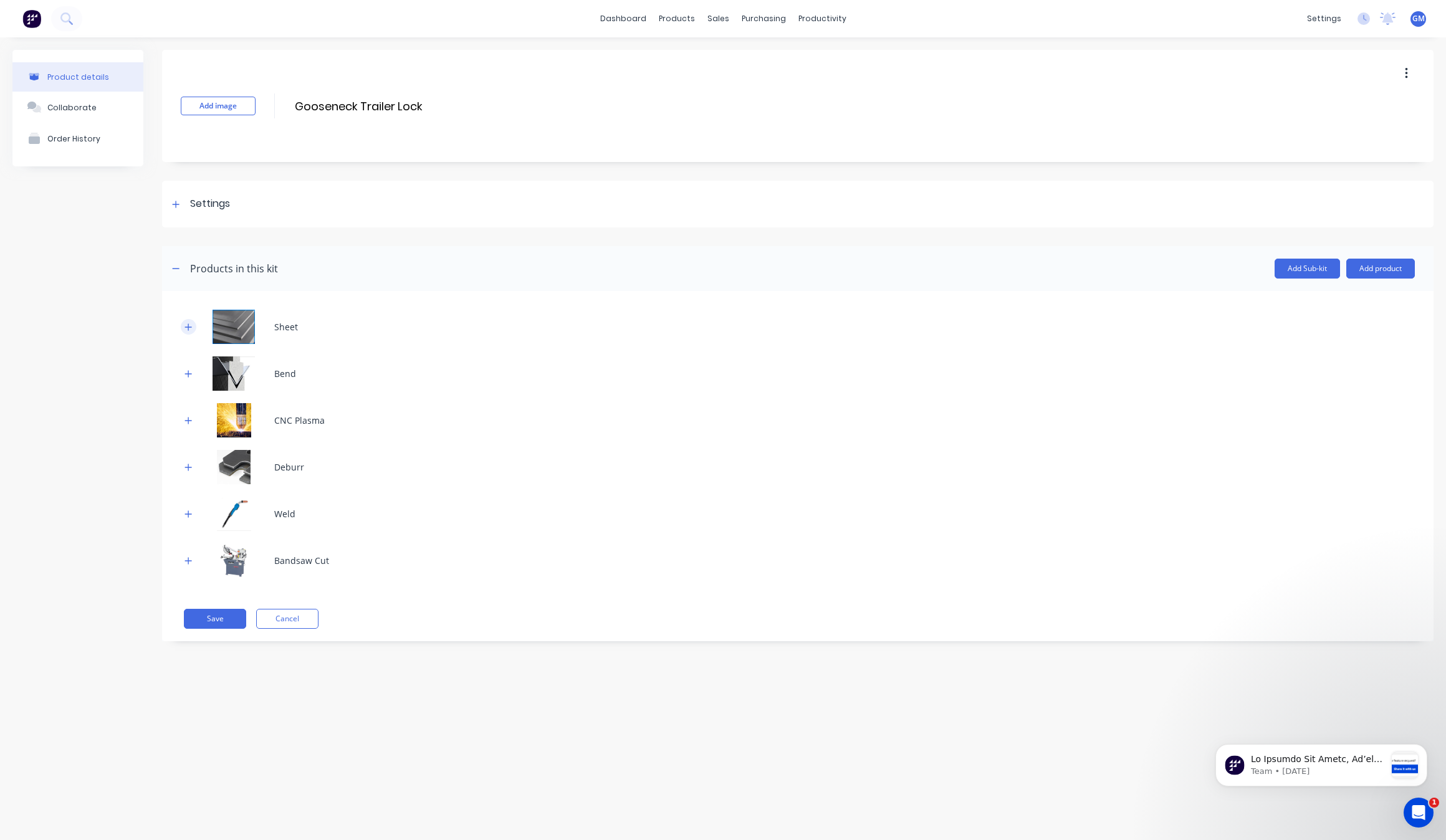
click at [188, 331] on icon "button" at bounding box center [189, 327] width 8 height 9
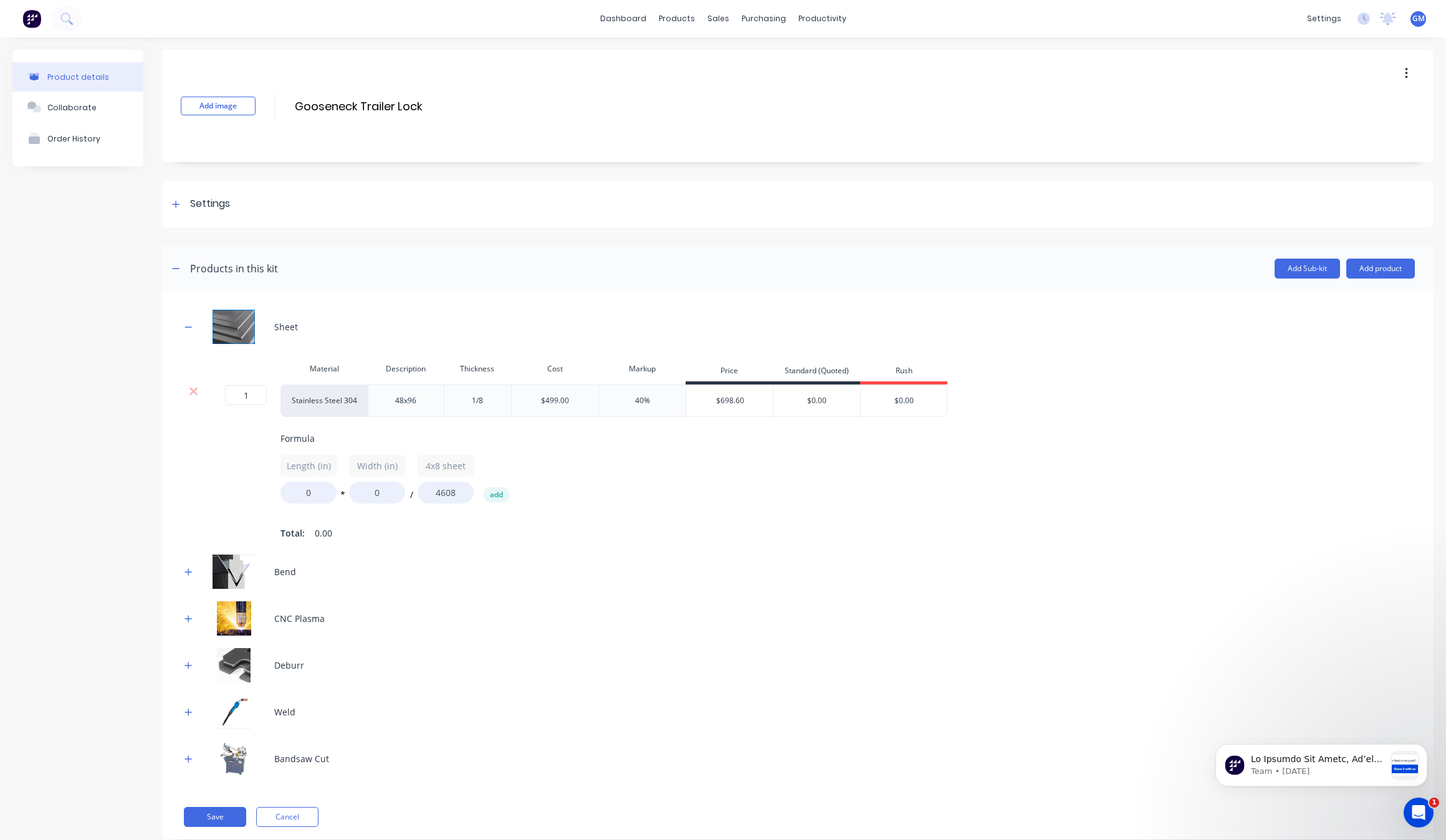
click at [745, 407] on div "$698.60" at bounding box center [730, 400] width 87 height 31
click at [187, 328] on icon "button" at bounding box center [189, 327] width 8 height 9
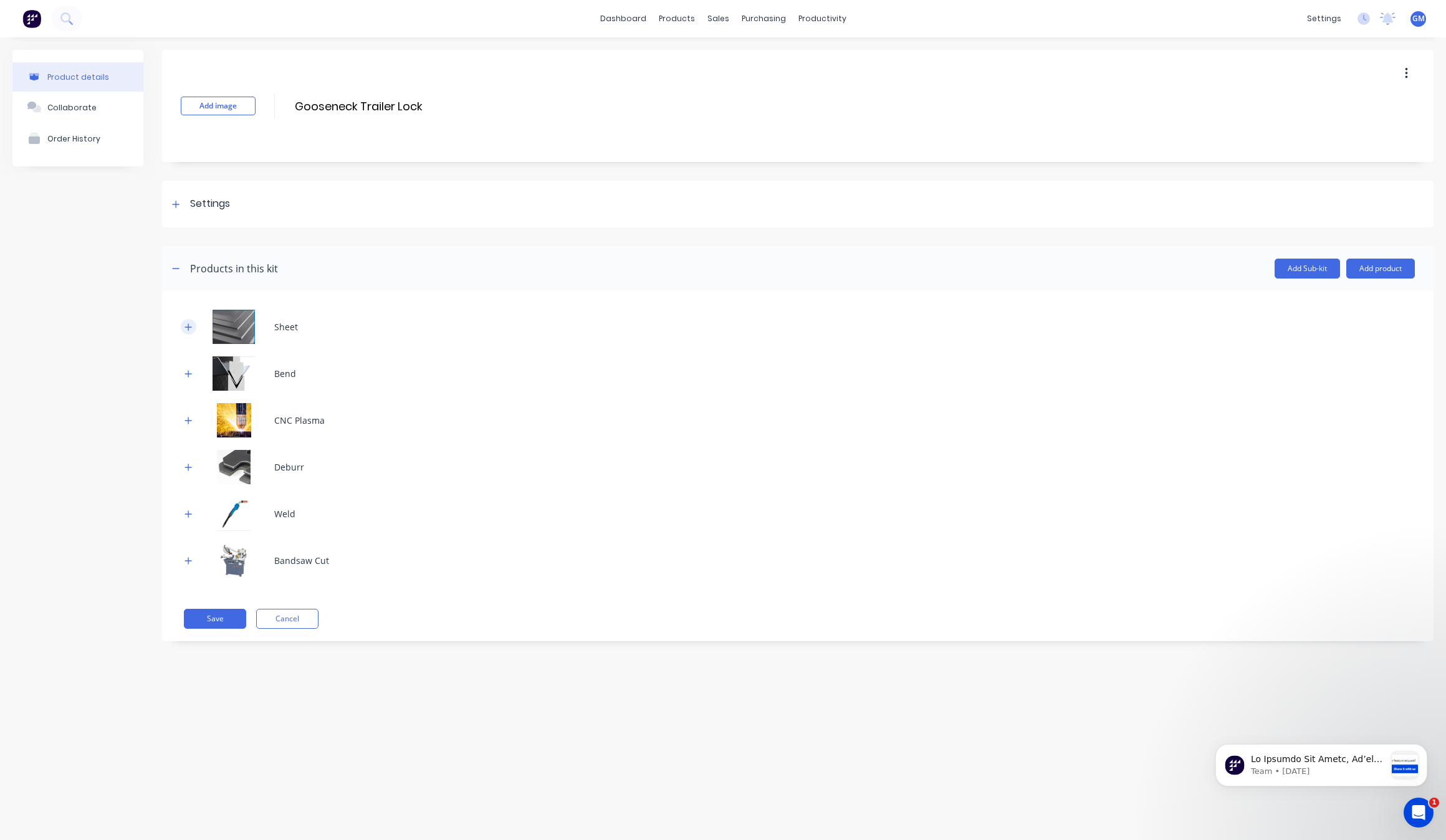
click at [187, 328] on icon "button" at bounding box center [189, 327] width 8 height 9
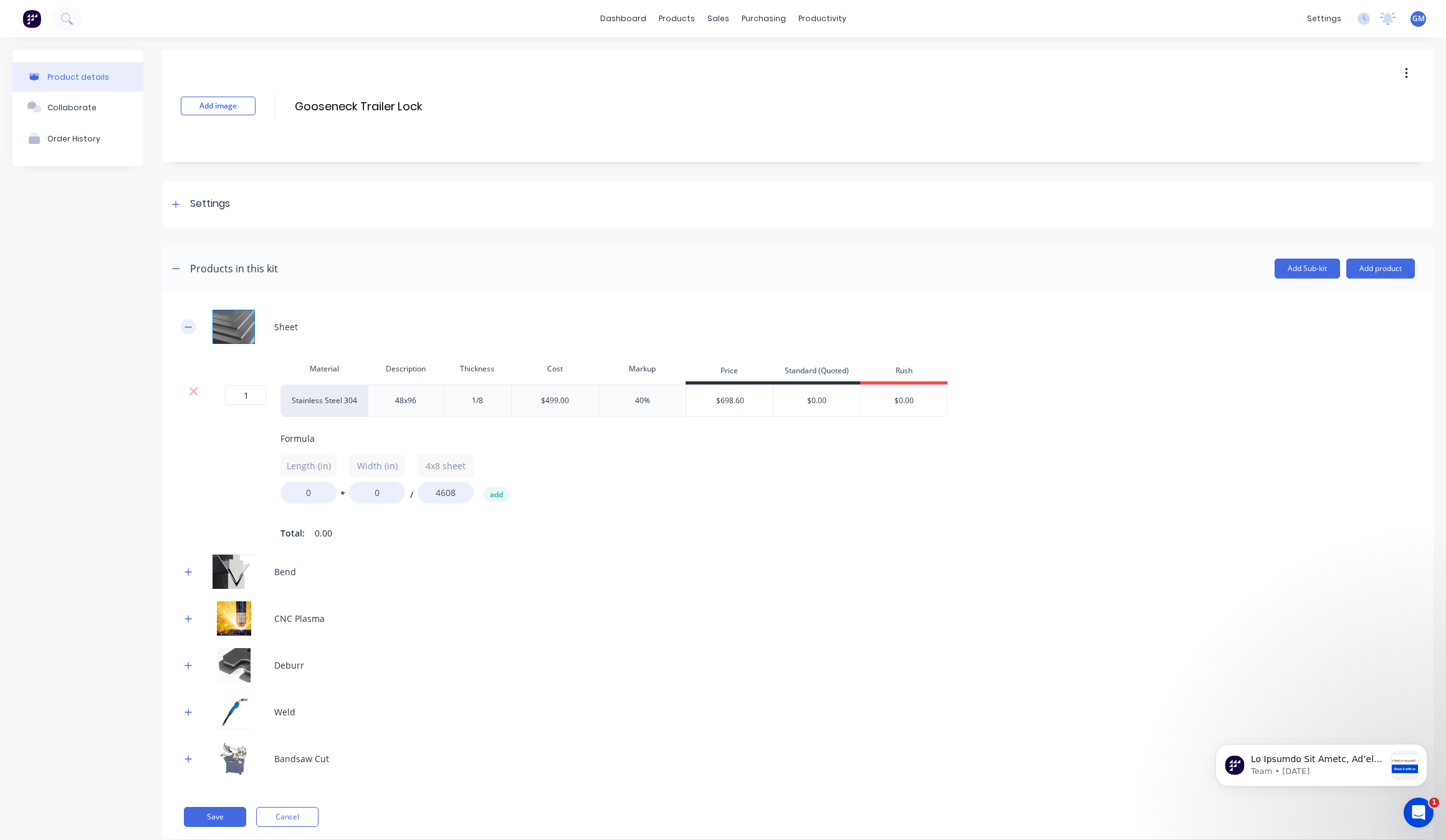
click at [187, 328] on icon "button" at bounding box center [189, 327] width 8 height 9
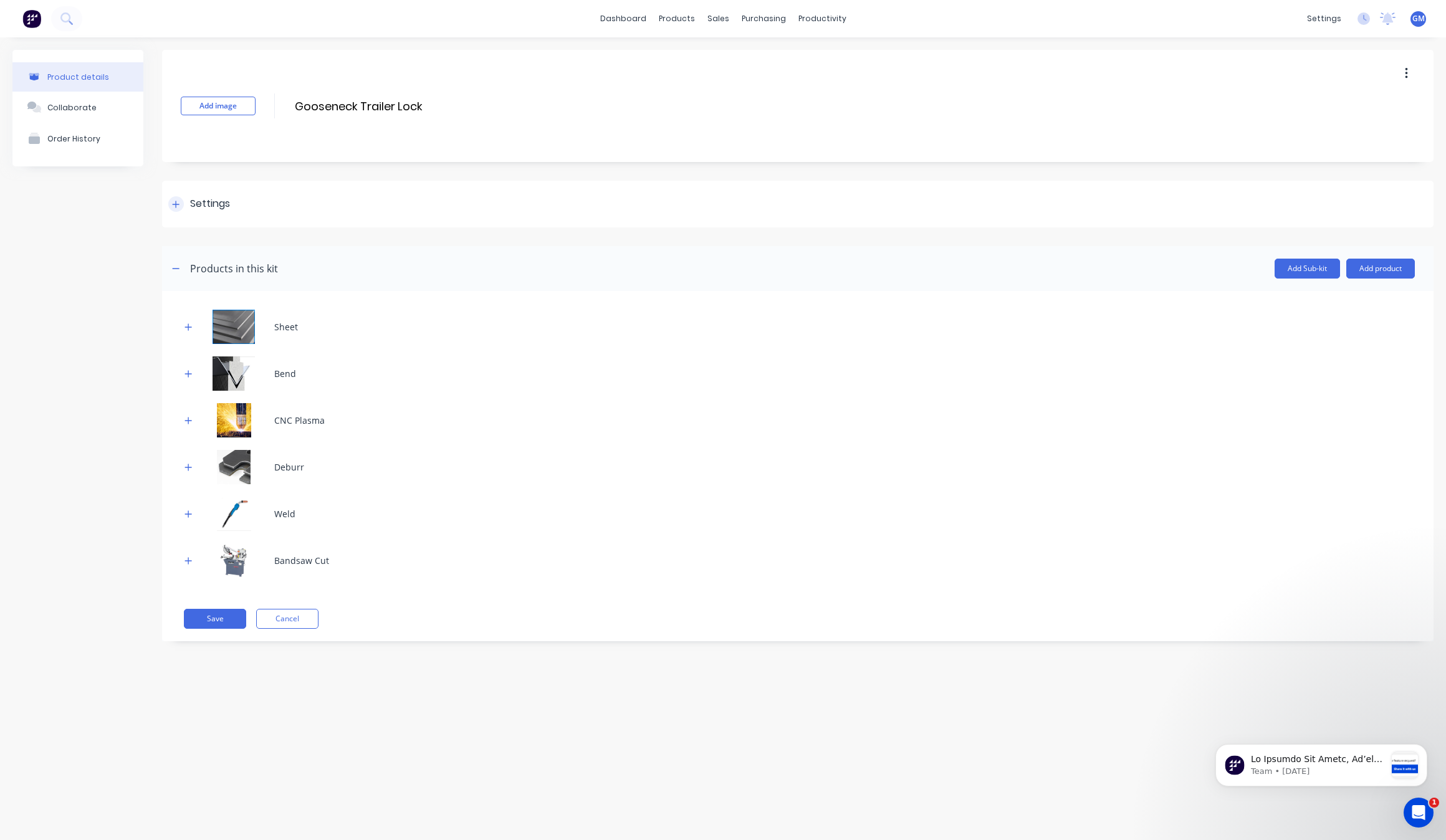
click at [172, 197] on div at bounding box center [176, 204] width 15 height 15
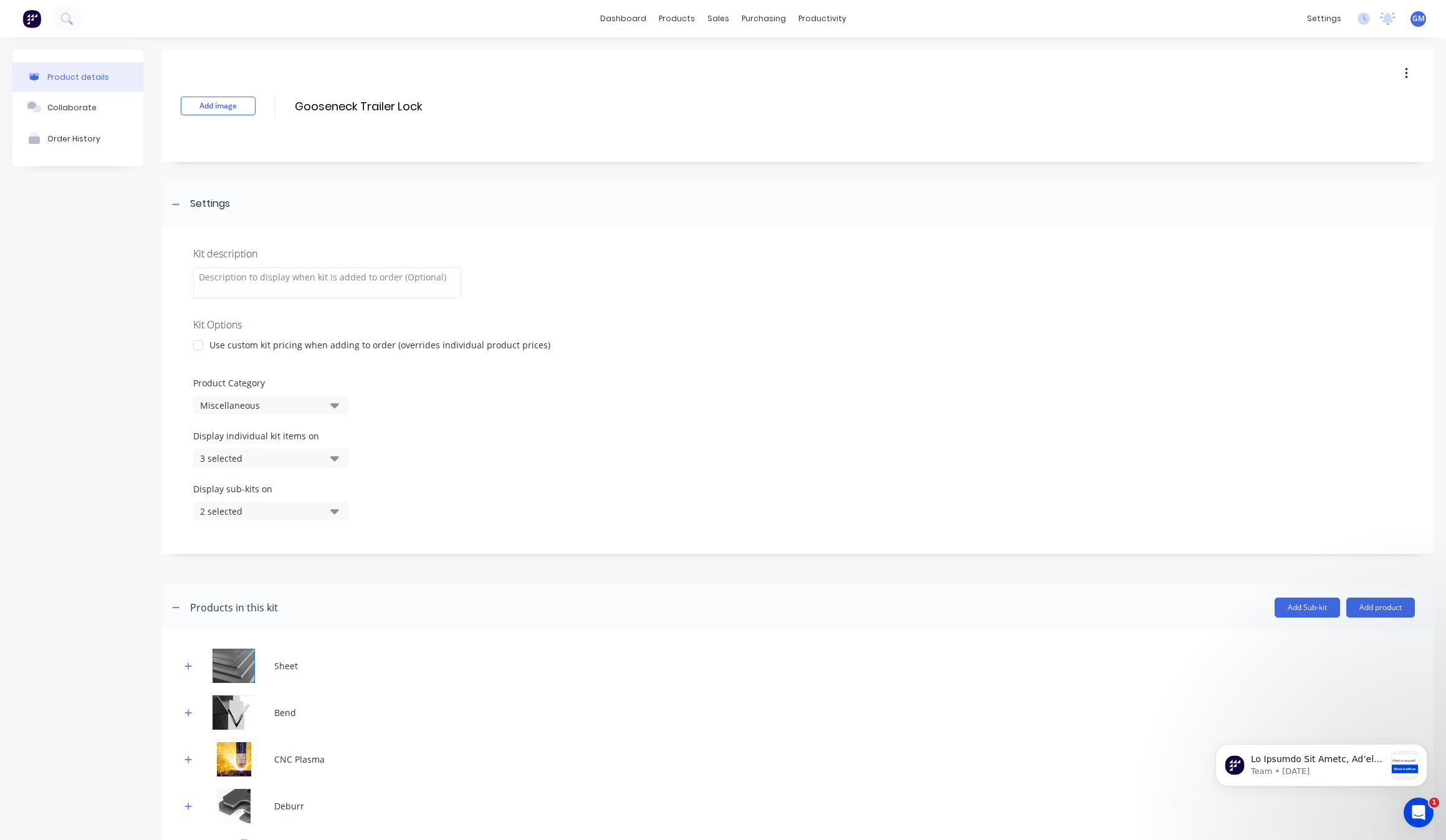
click at [191, 345] on div at bounding box center [198, 345] width 25 height 25
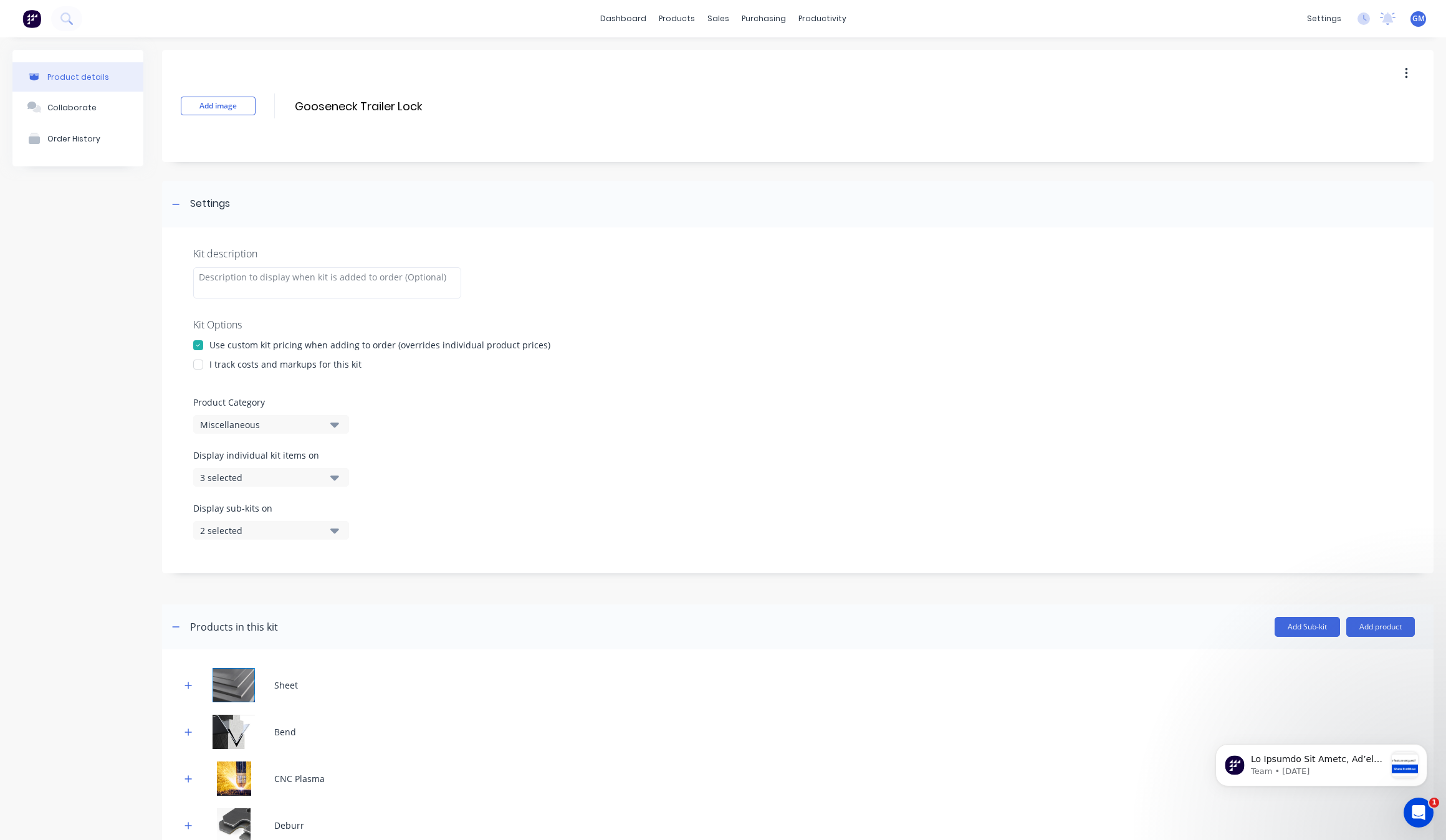
click at [198, 366] on div at bounding box center [198, 364] width 25 height 25
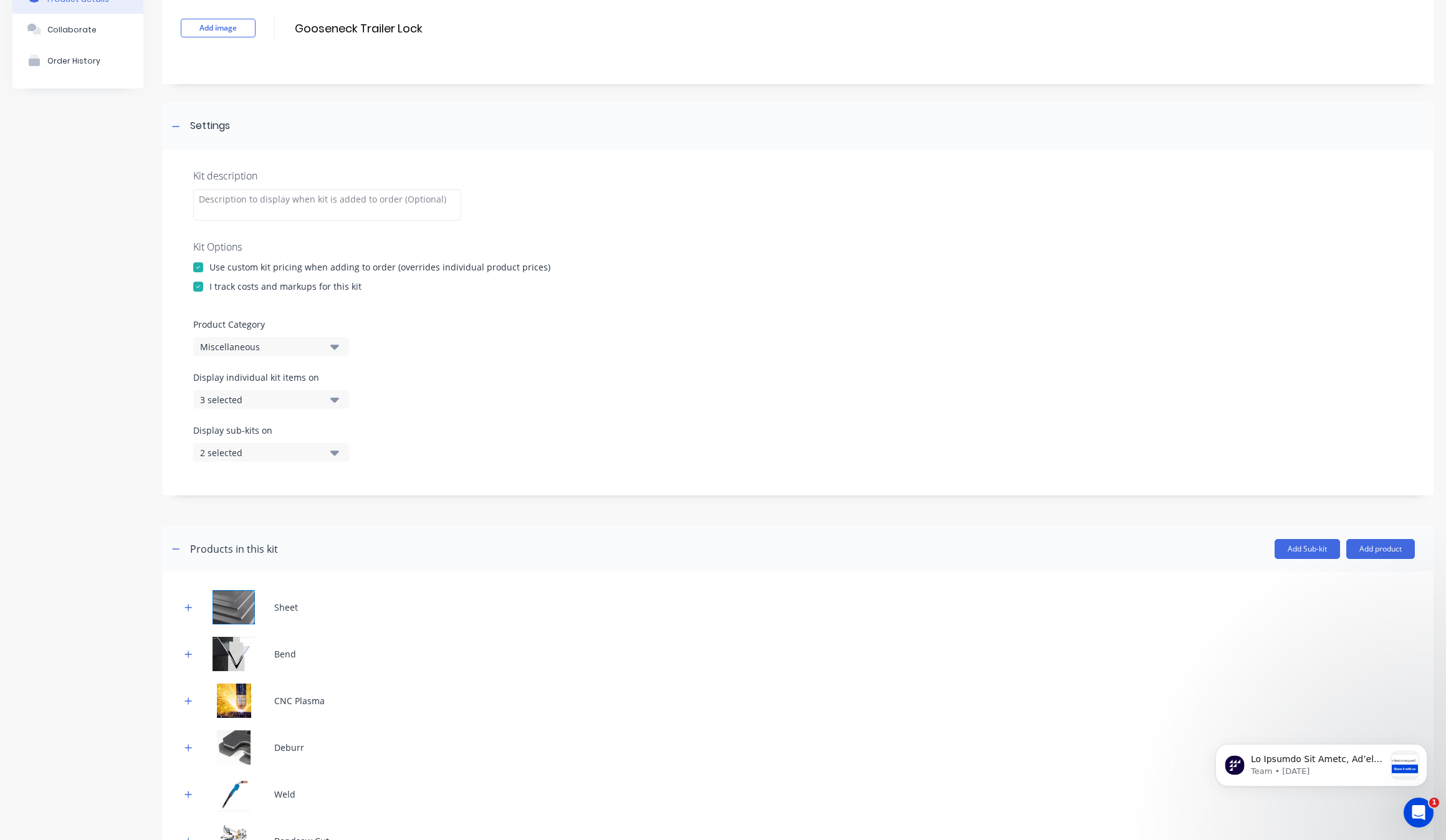
click at [242, 332] on div "Product Category Miscellaneous" at bounding box center [798, 336] width 1209 height 38
click at [261, 341] on div "Miscellaneous" at bounding box center [261, 347] width 121 height 13
click at [393, 375] on div "Display individual kit items on 3 selected" at bounding box center [798, 397] width 1209 height 53
click at [343, 396] on button "3 selected" at bounding box center [271, 399] width 156 height 19
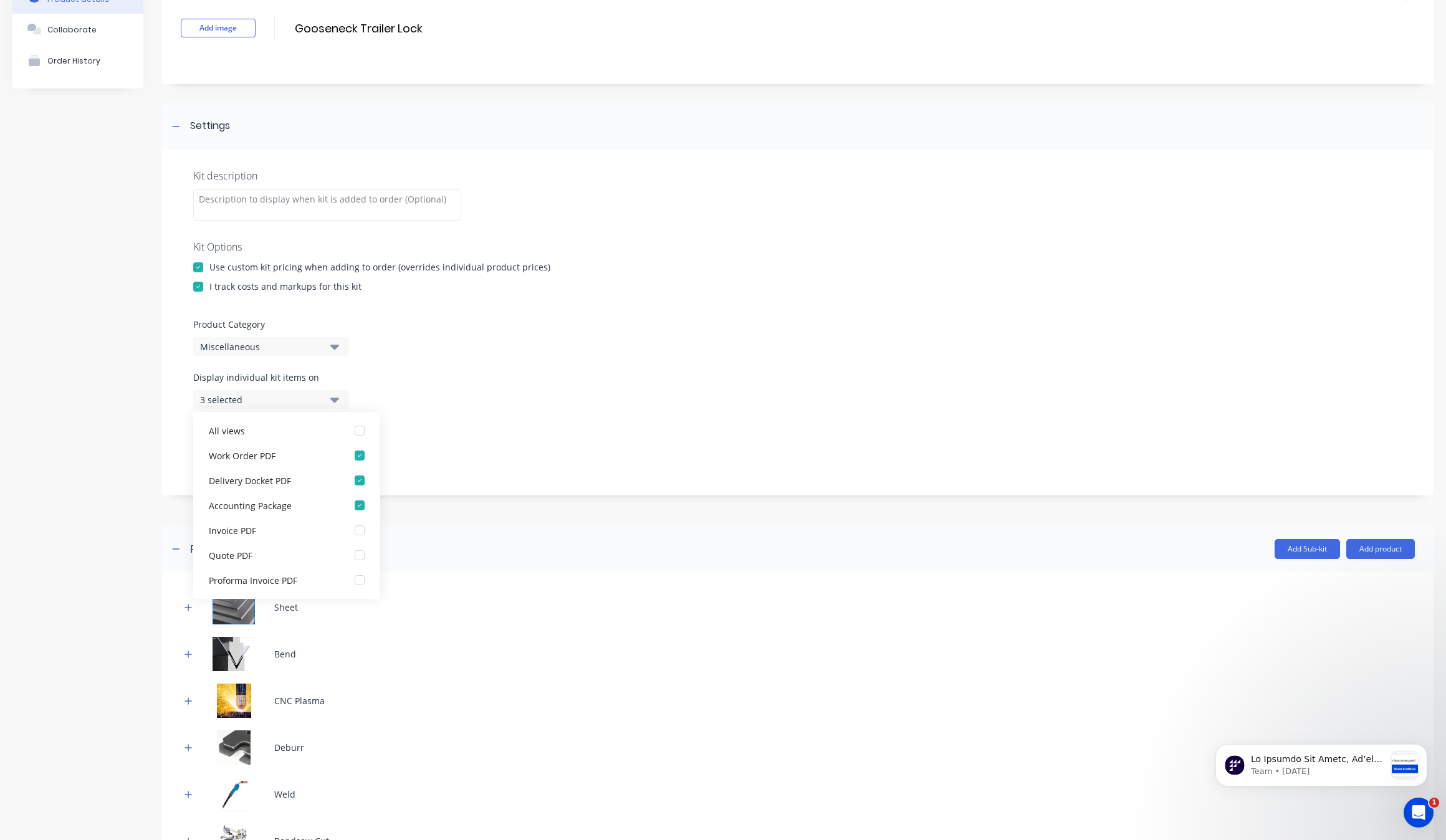
click at [343, 396] on button "3 selected" at bounding box center [271, 399] width 156 height 19
click at [476, 424] on div "Display sub-kits on 2 selected" at bounding box center [798, 450] width 1209 height 53
click at [320, 455] on div "2 selected" at bounding box center [261, 452] width 121 height 13
click at [336, 418] on div "Display individual kit items on 3 selected" at bounding box center [798, 397] width 1209 height 53
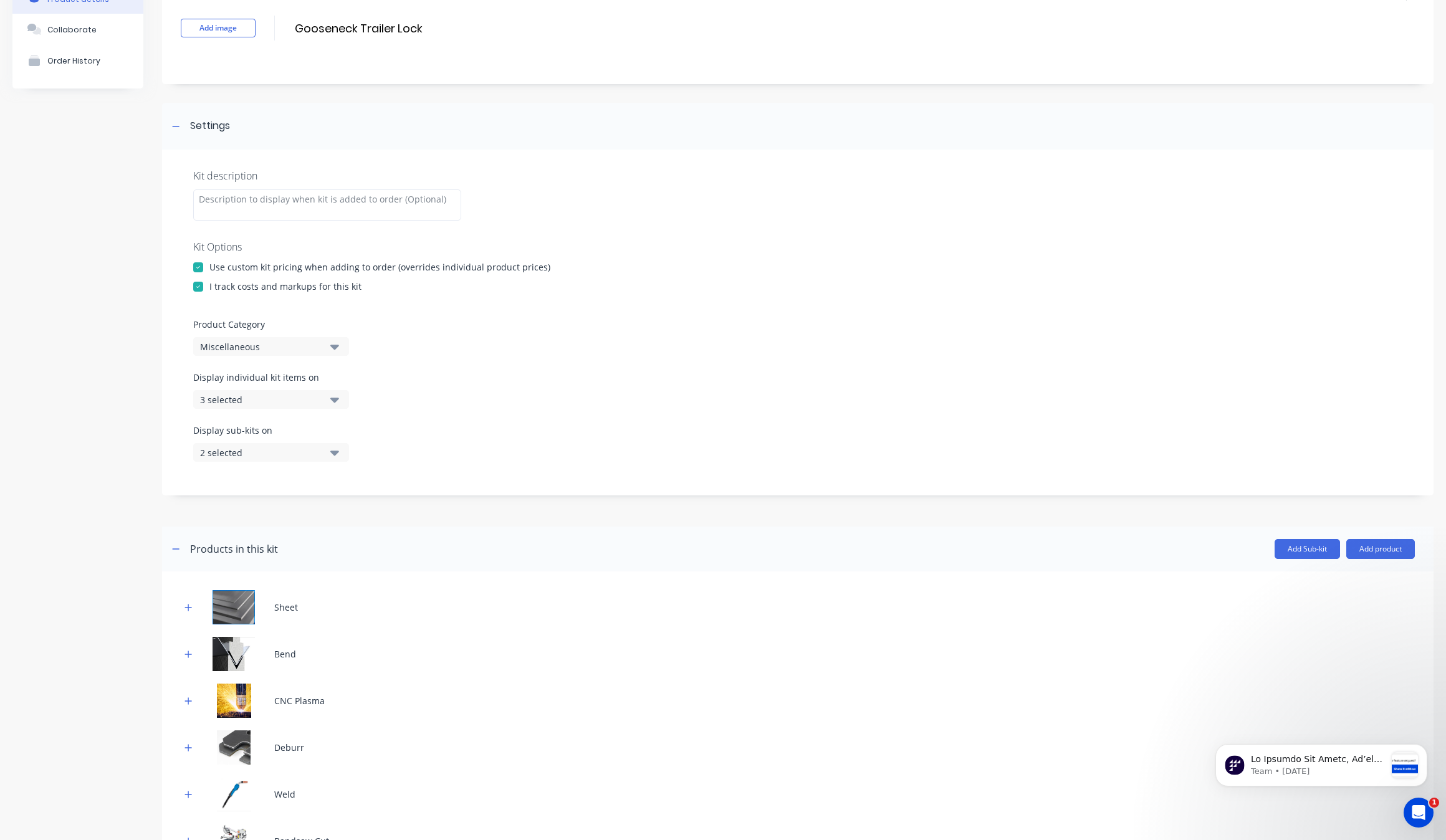
click at [340, 409] on div "Display individual kit items on 3 selected" at bounding box center [798, 397] width 1209 height 53
click at [336, 409] on div "Display individual kit items on 3 selected" at bounding box center [798, 397] width 1209 height 53
click at [344, 402] on button "3 selected" at bounding box center [271, 399] width 156 height 19
click at [347, 508] on div "button" at bounding box center [359, 505] width 25 height 25
click at [460, 434] on div "Display sub-kits on 2 selected" at bounding box center [798, 450] width 1209 height 53
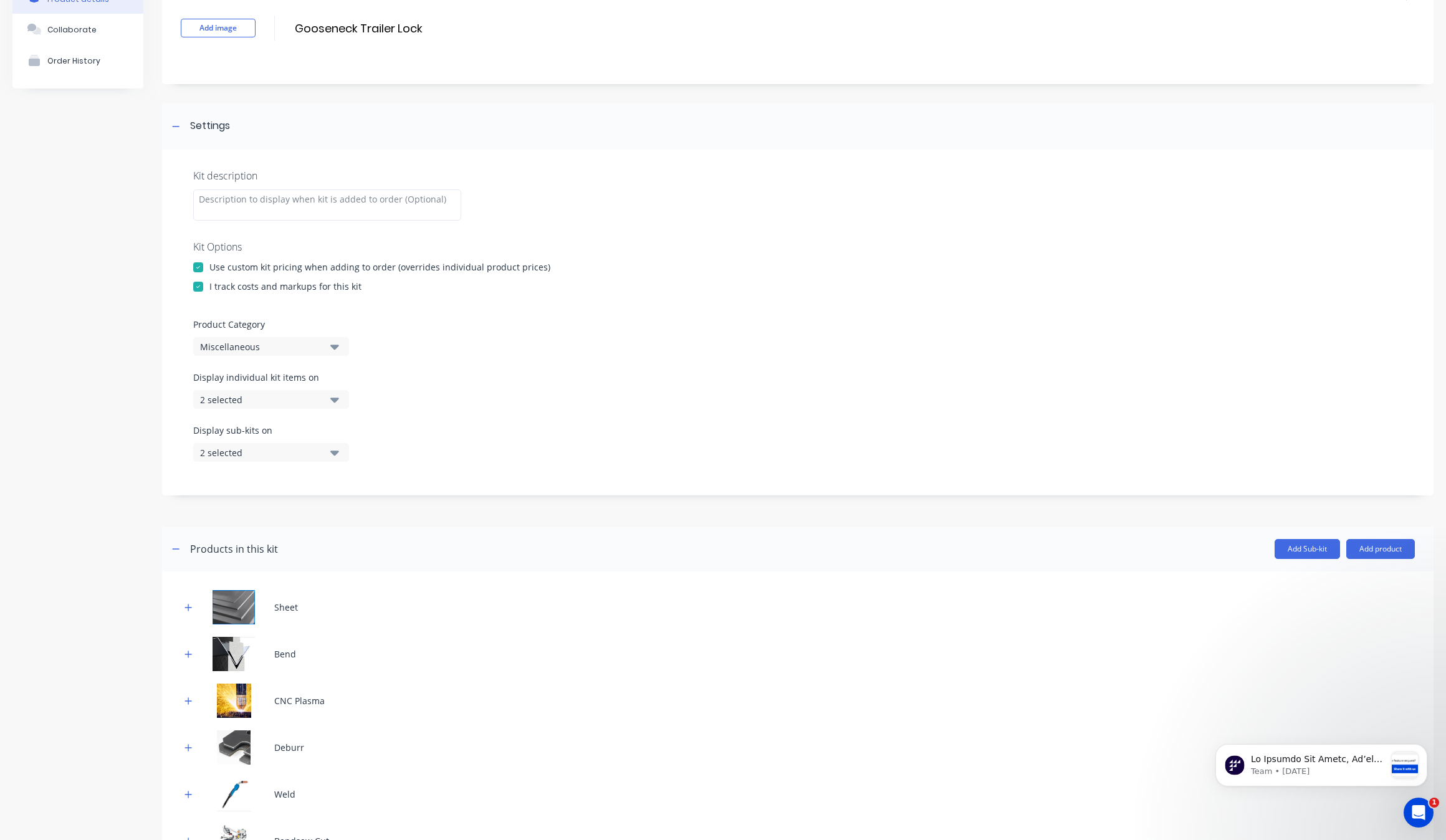
scroll to position [386, 0]
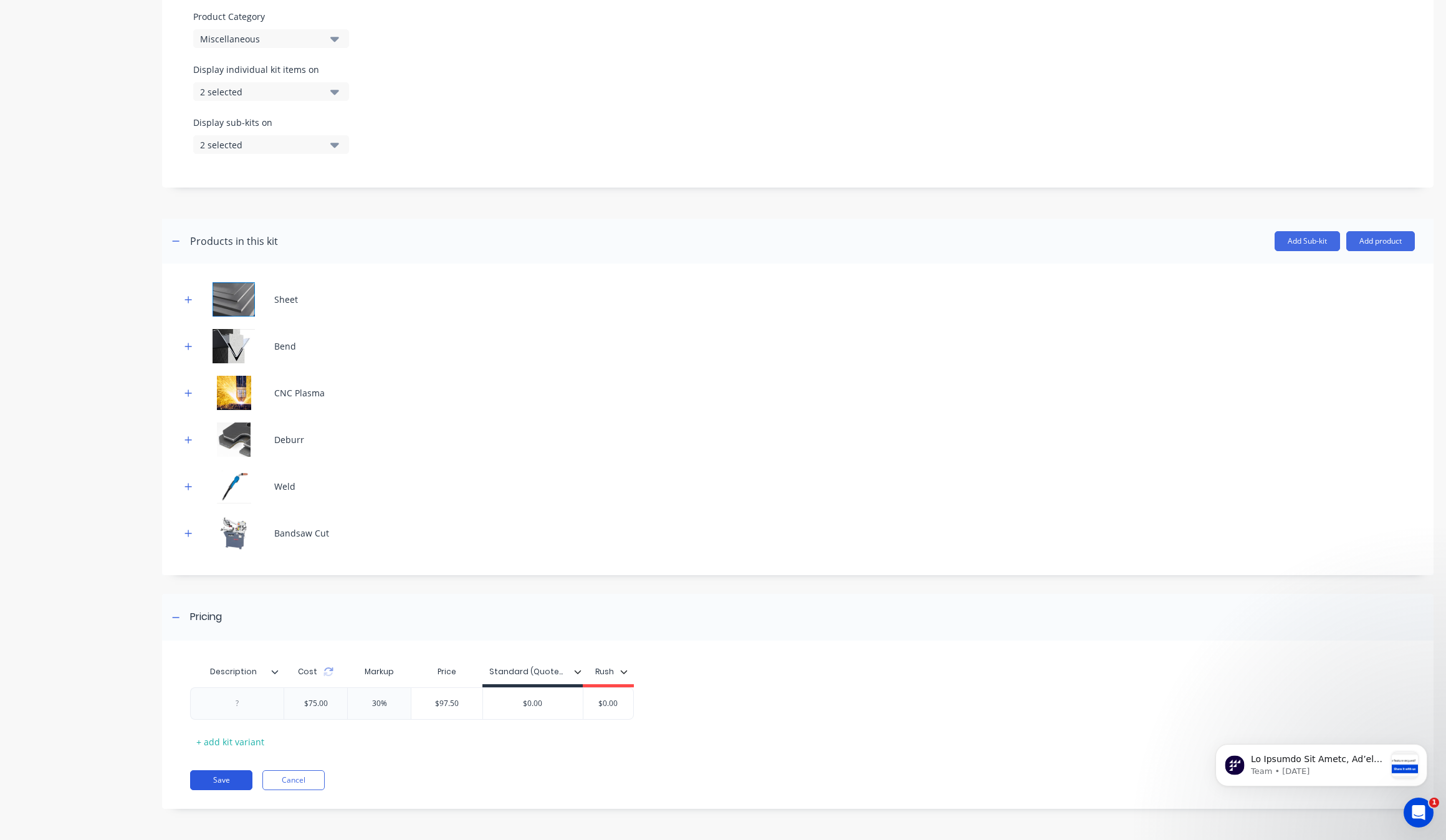
click at [228, 781] on button "Save" at bounding box center [221, 780] width 62 height 20
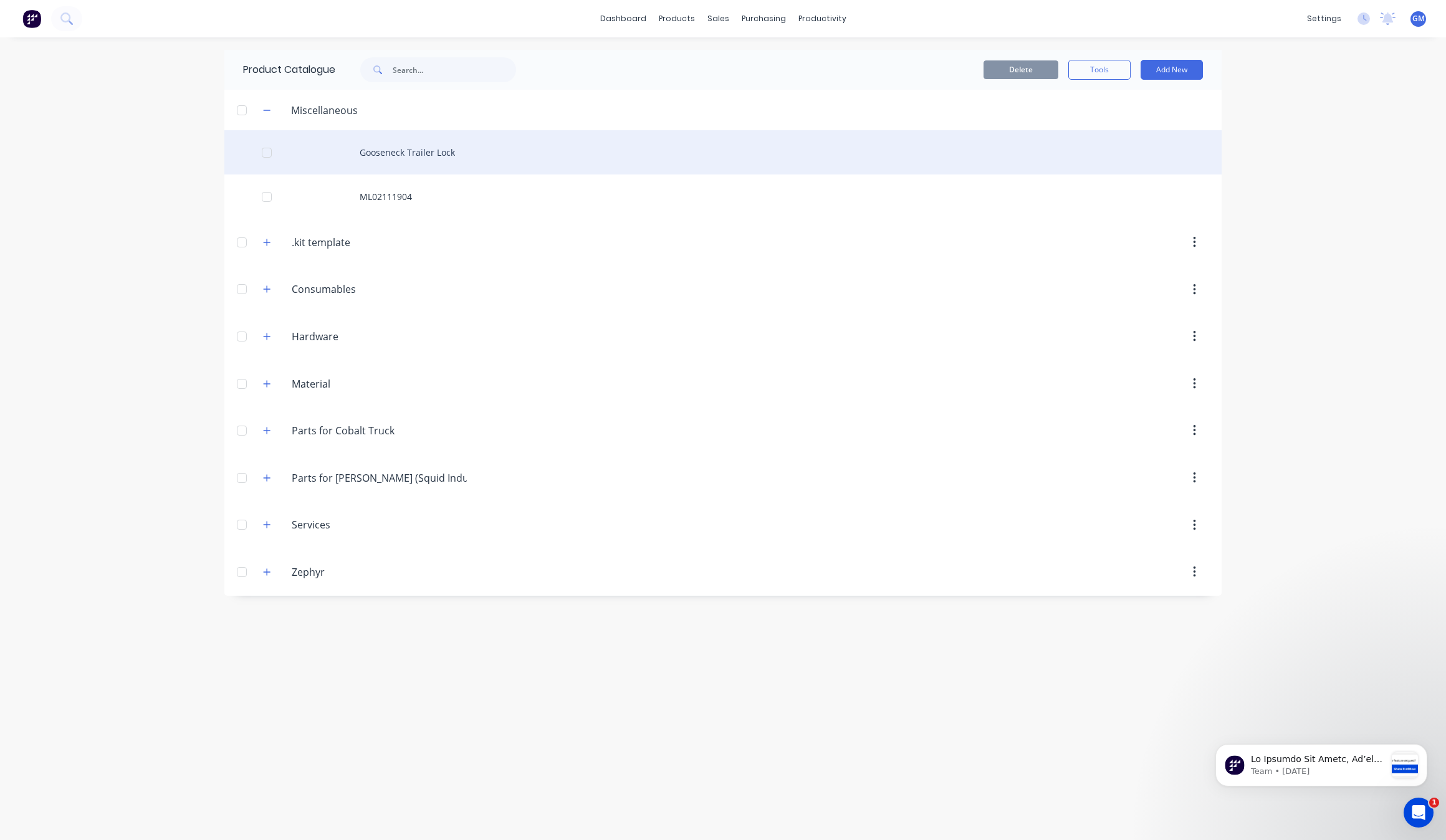
click at [425, 169] on div "Gooseneck Trailer Lock" at bounding box center [723, 152] width 997 height 44
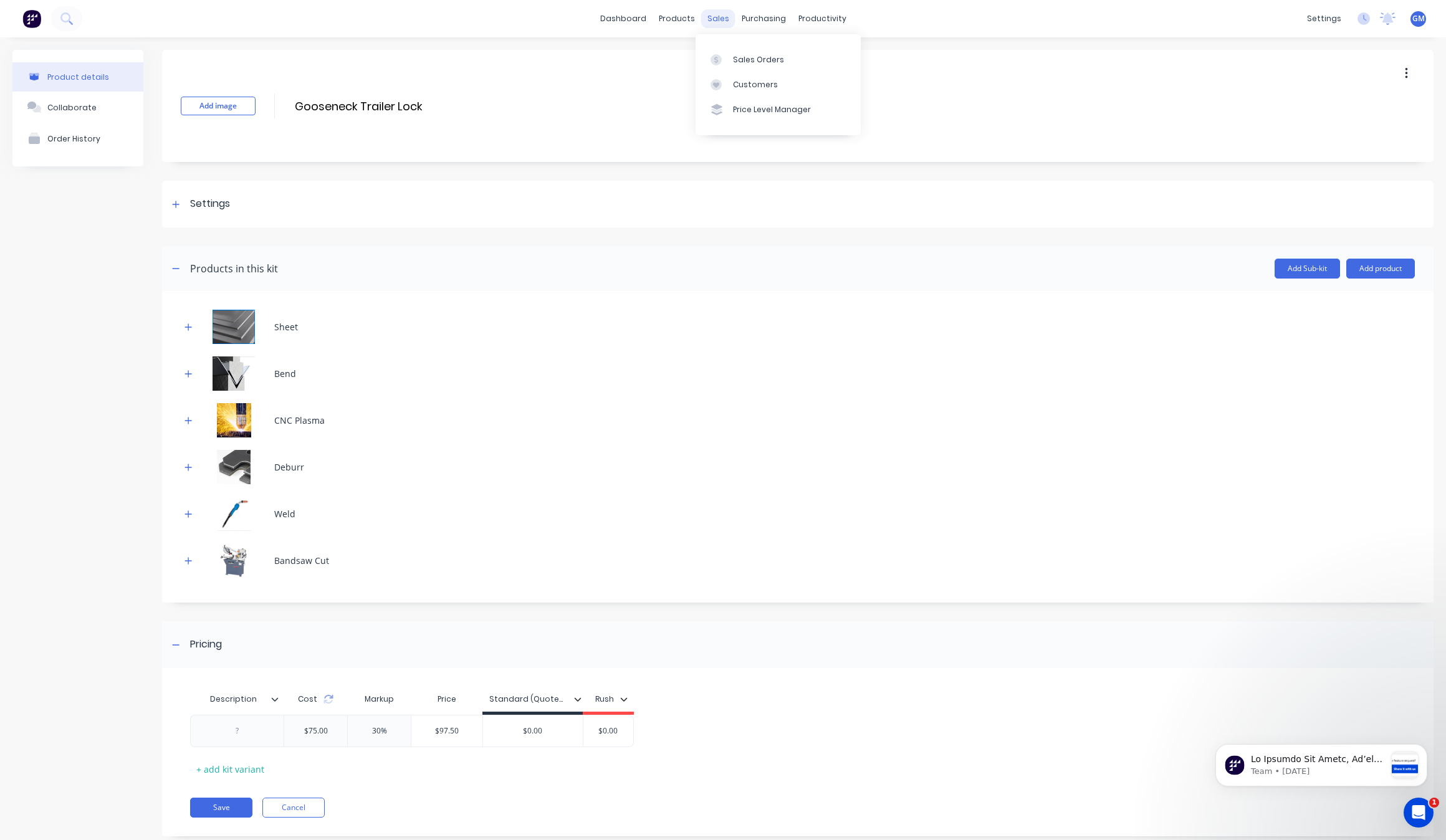
click at [718, 13] on div "sales" at bounding box center [718, 19] width 34 height 19
click at [745, 59] on div "Sales Orders" at bounding box center [759, 60] width 51 height 11
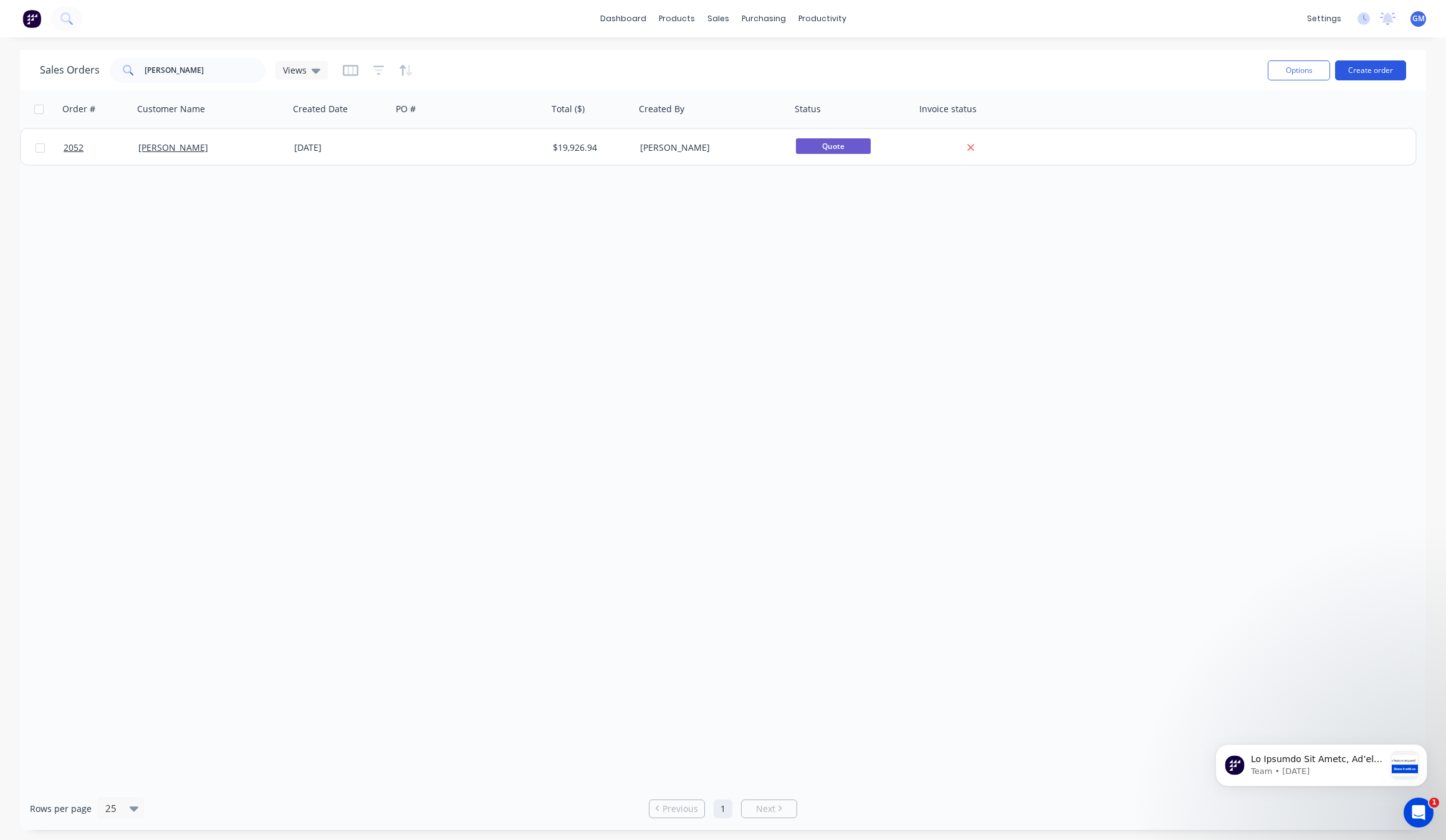
click at [1366, 67] on button "Create order" at bounding box center [1370, 70] width 71 height 20
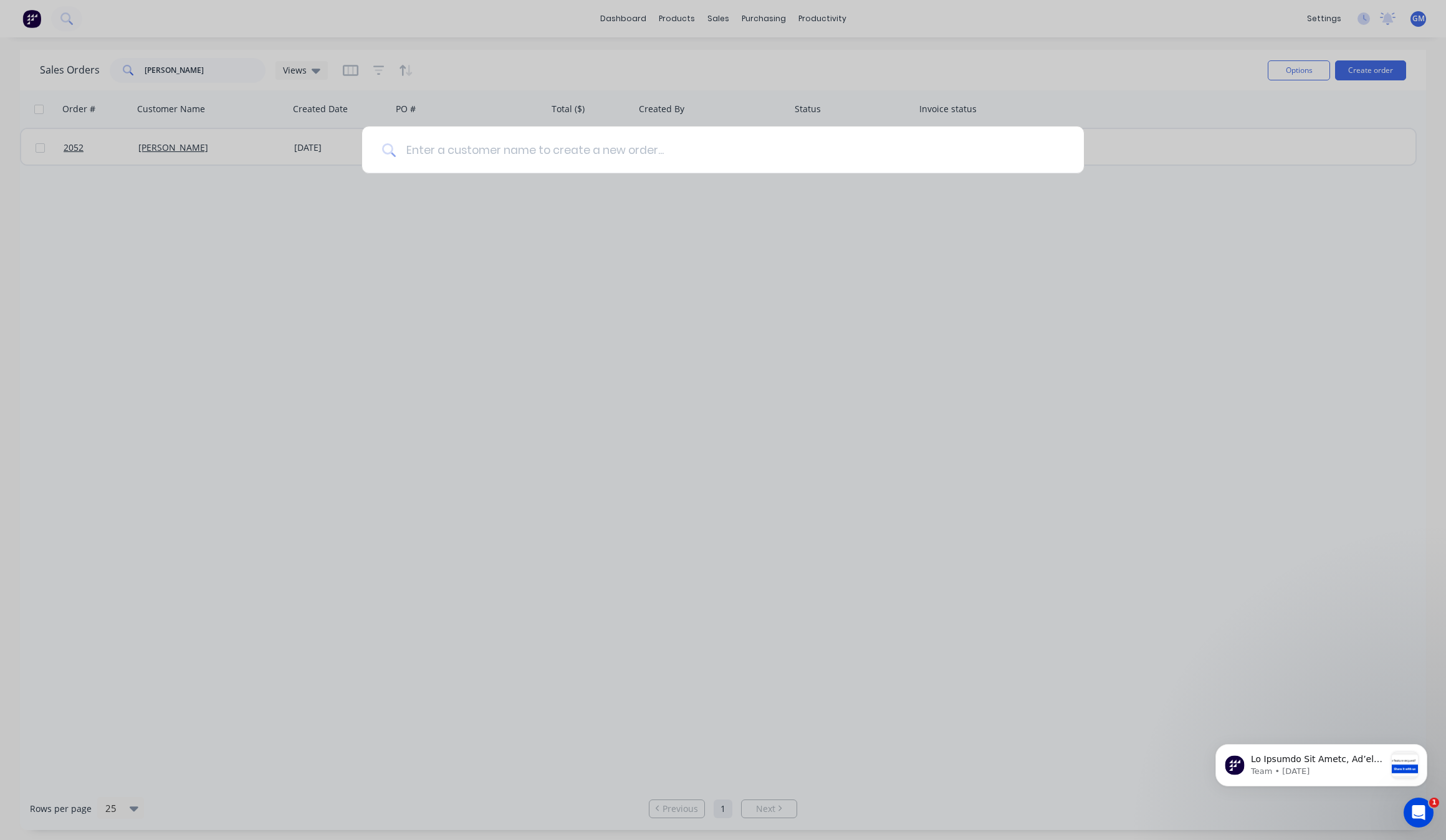
click at [488, 147] on input at bounding box center [730, 150] width 668 height 47
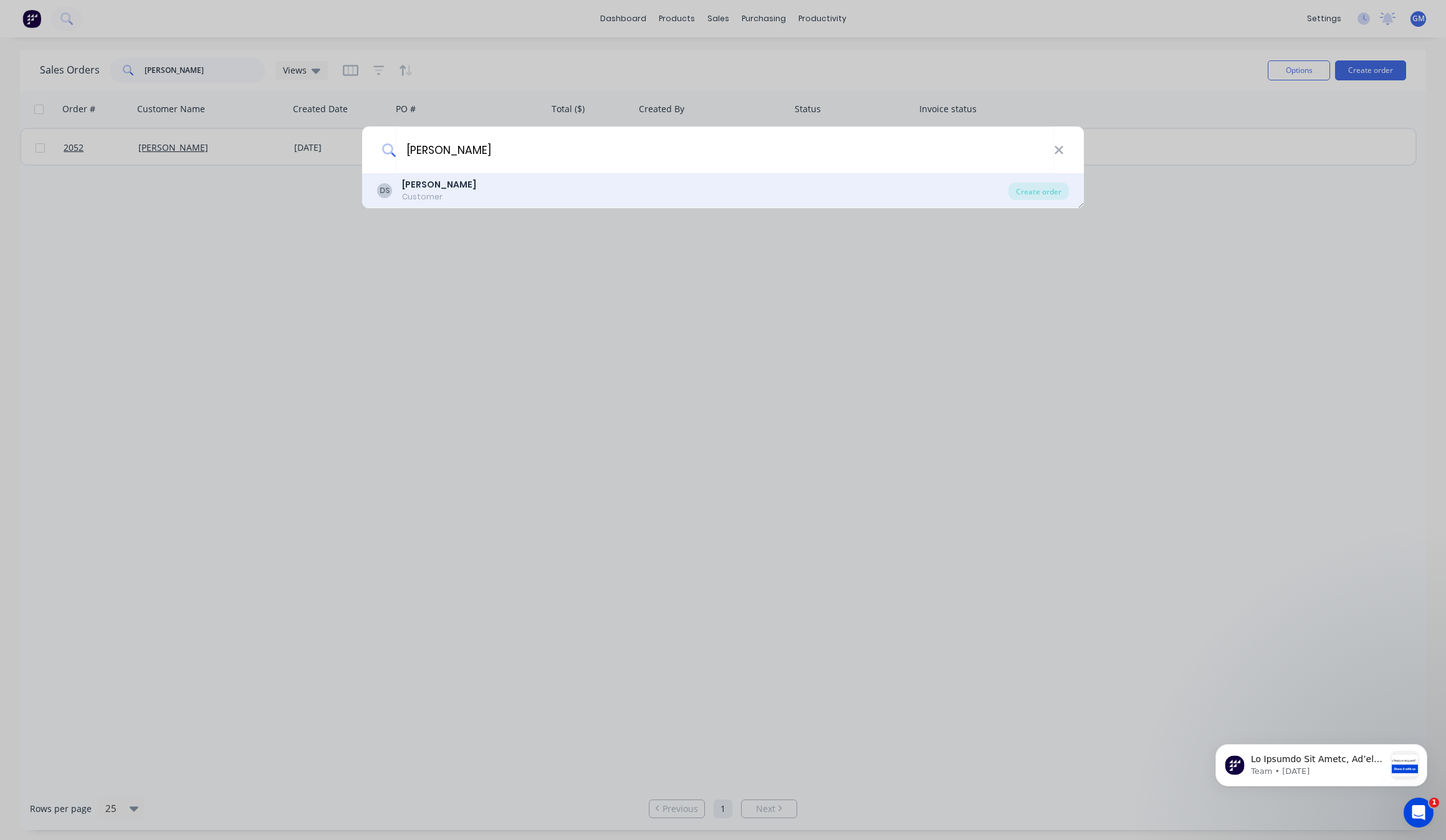
type input "[PERSON_NAME]"
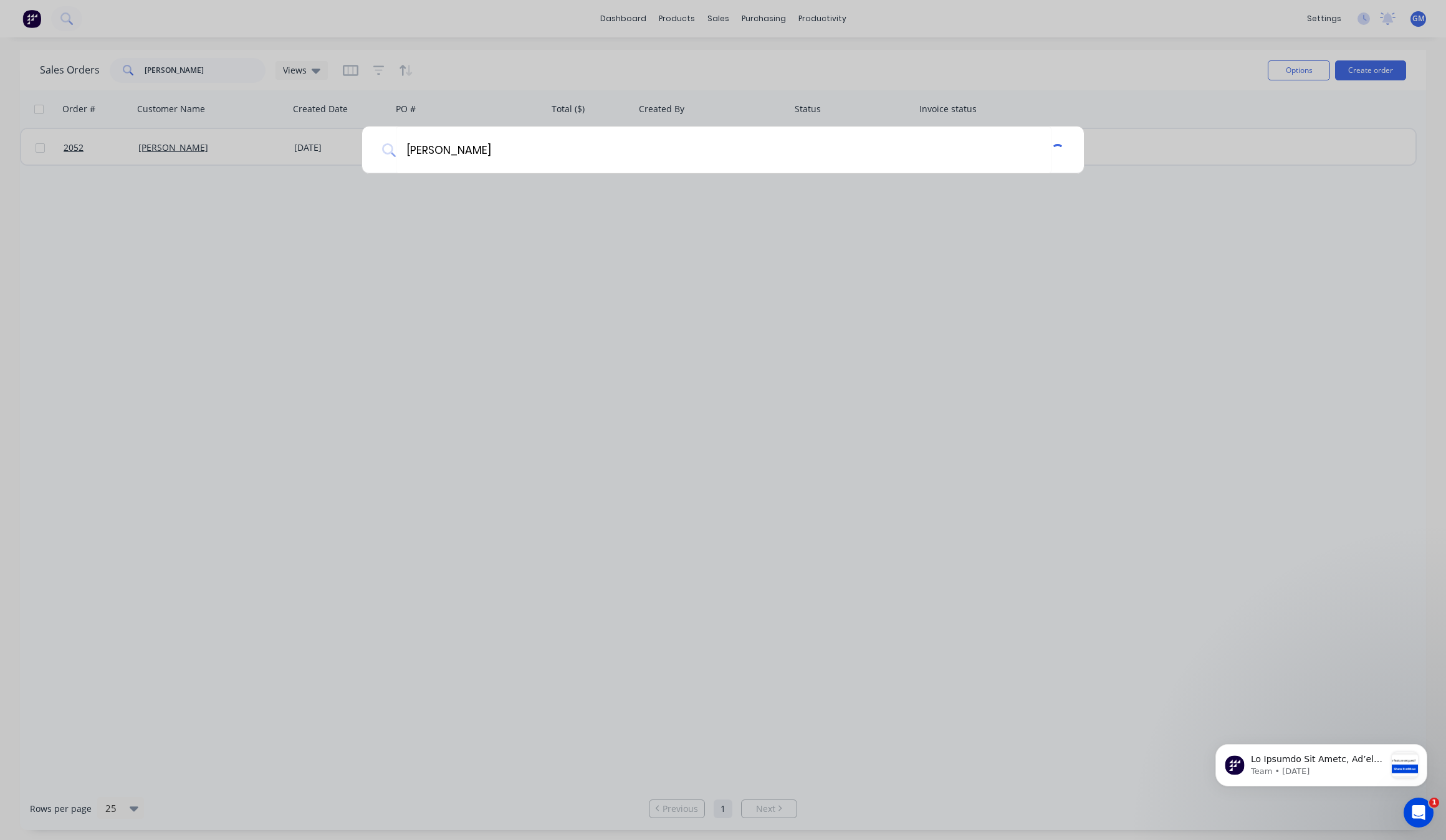
click at [965, 178] on div "[PERSON_NAME]" at bounding box center [723, 420] width 1446 height 840
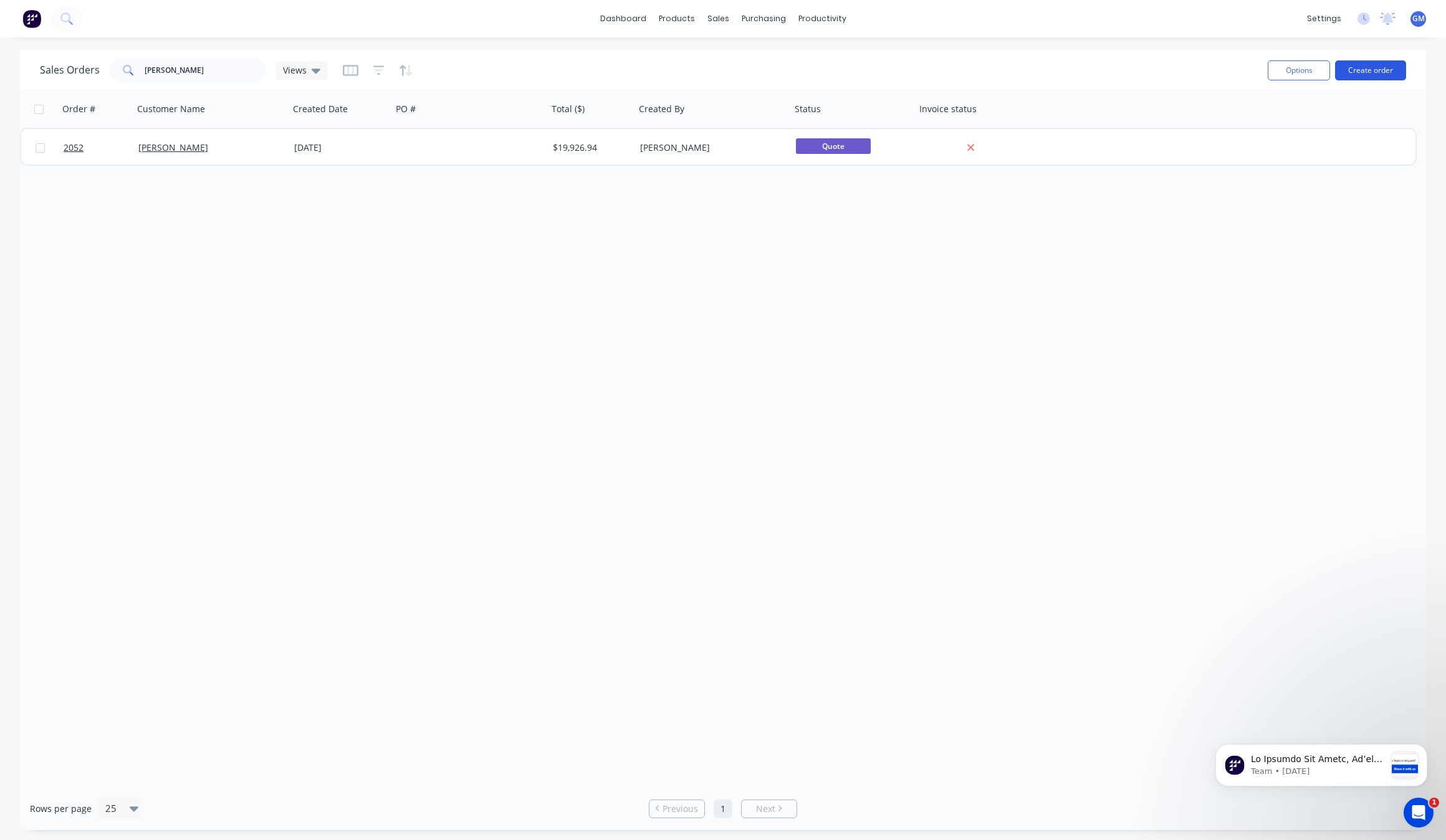
click at [1348, 73] on button "Create order" at bounding box center [1370, 70] width 71 height 20
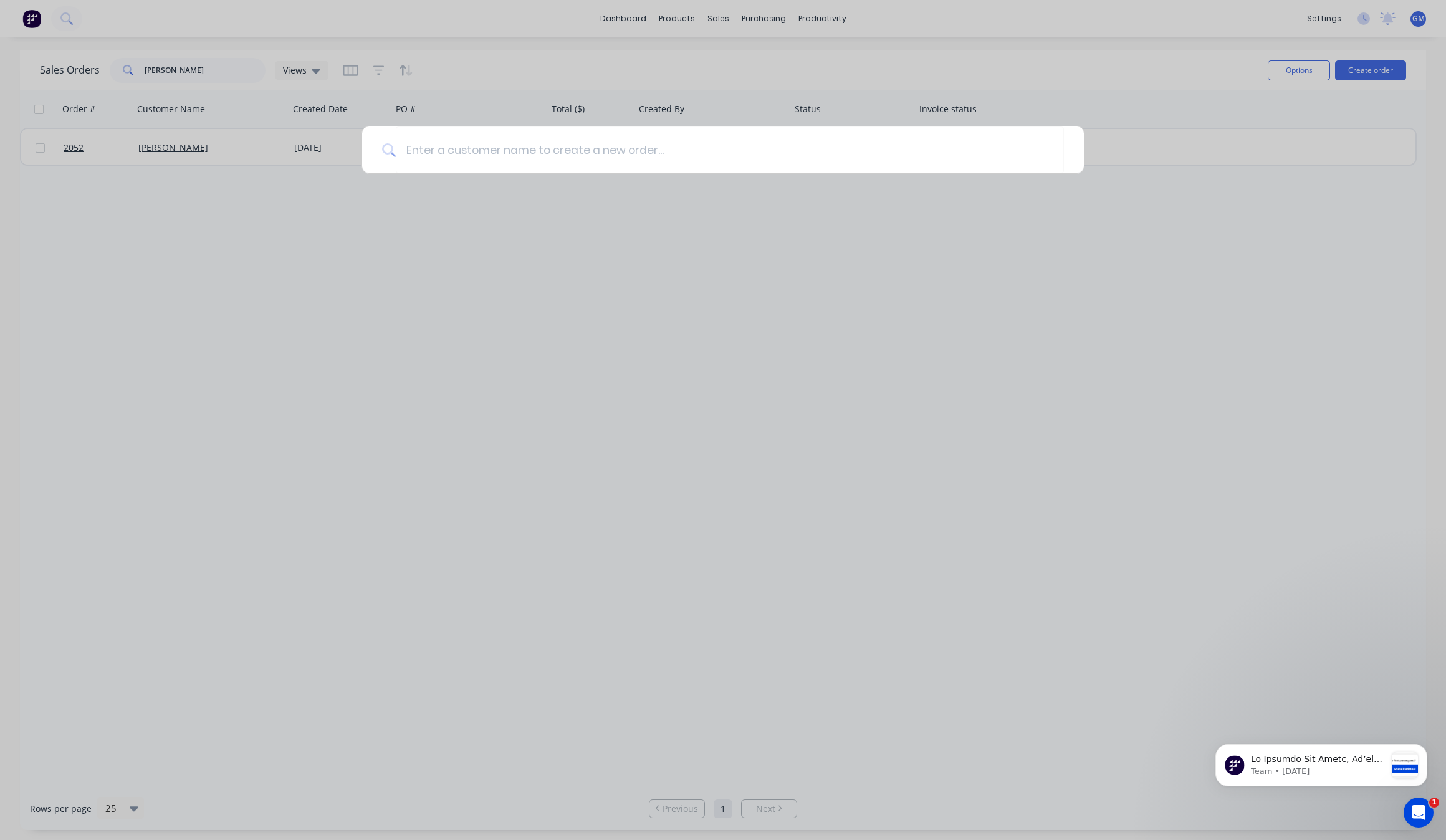
click at [432, 228] on div at bounding box center [723, 420] width 1446 height 840
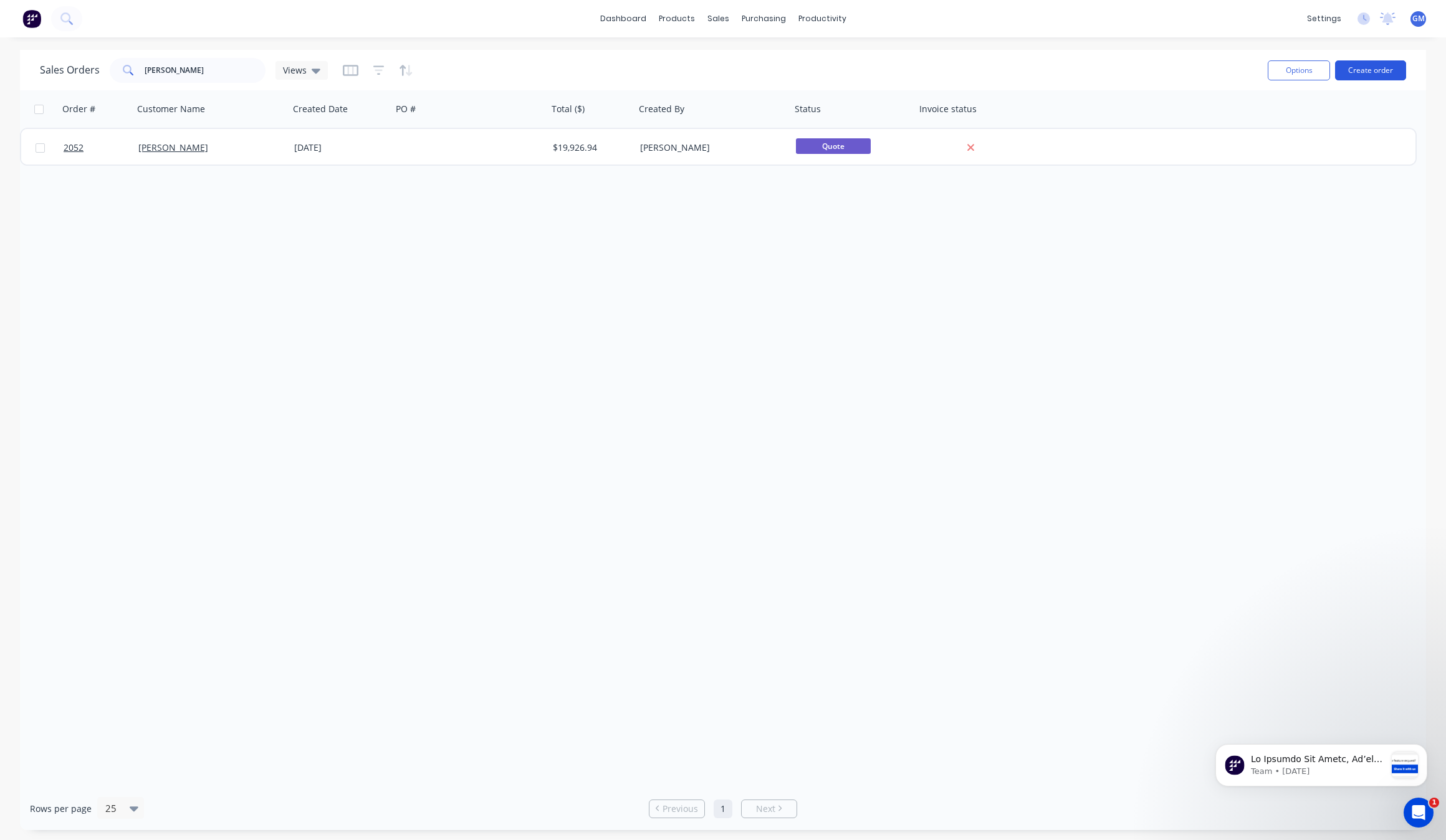
click at [1364, 64] on button "Create order" at bounding box center [1370, 70] width 71 height 20
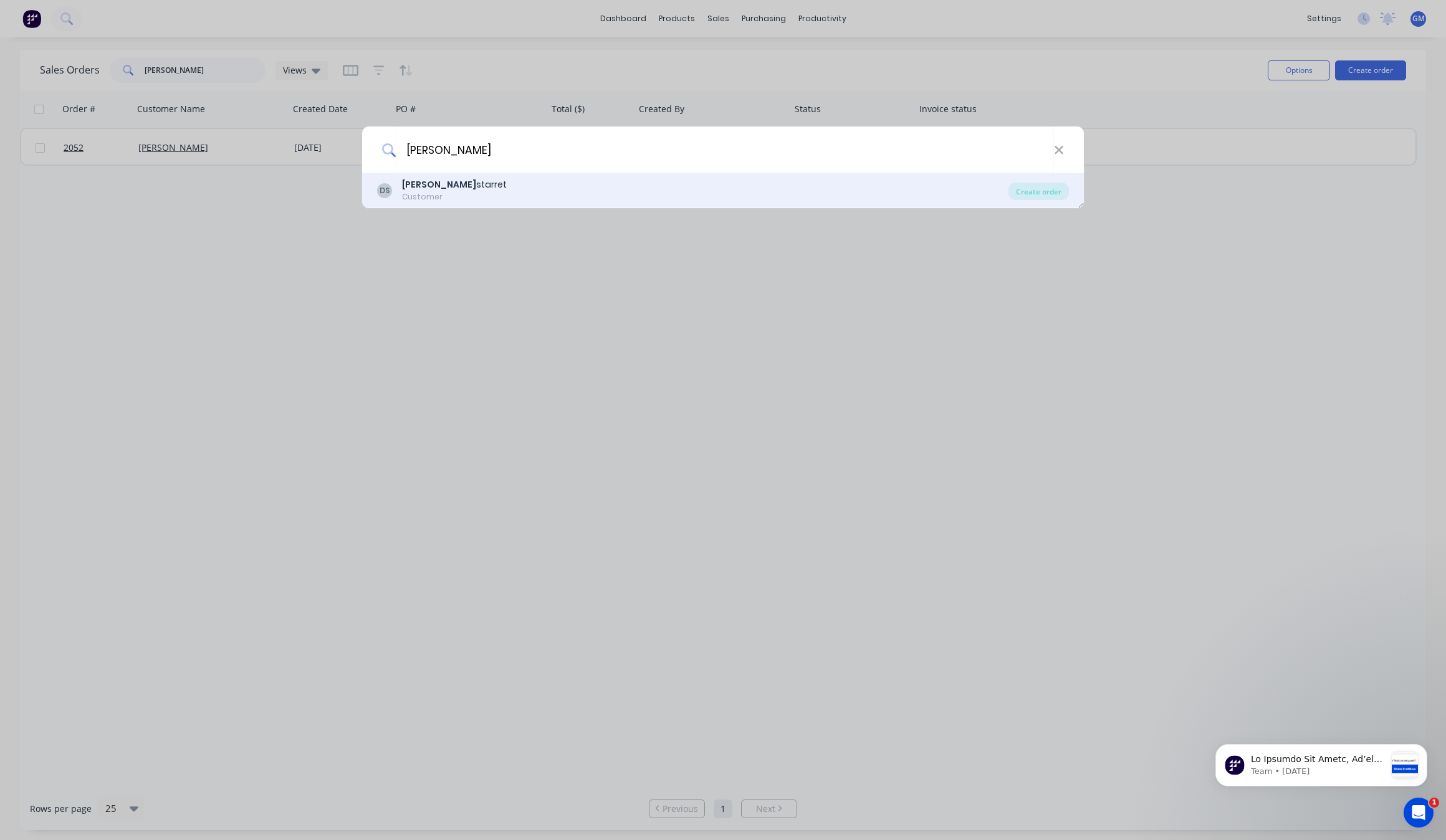
type input "[PERSON_NAME]"
click at [597, 185] on div "DS david starret Customer" at bounding box center [693, 191] width 632 height 24
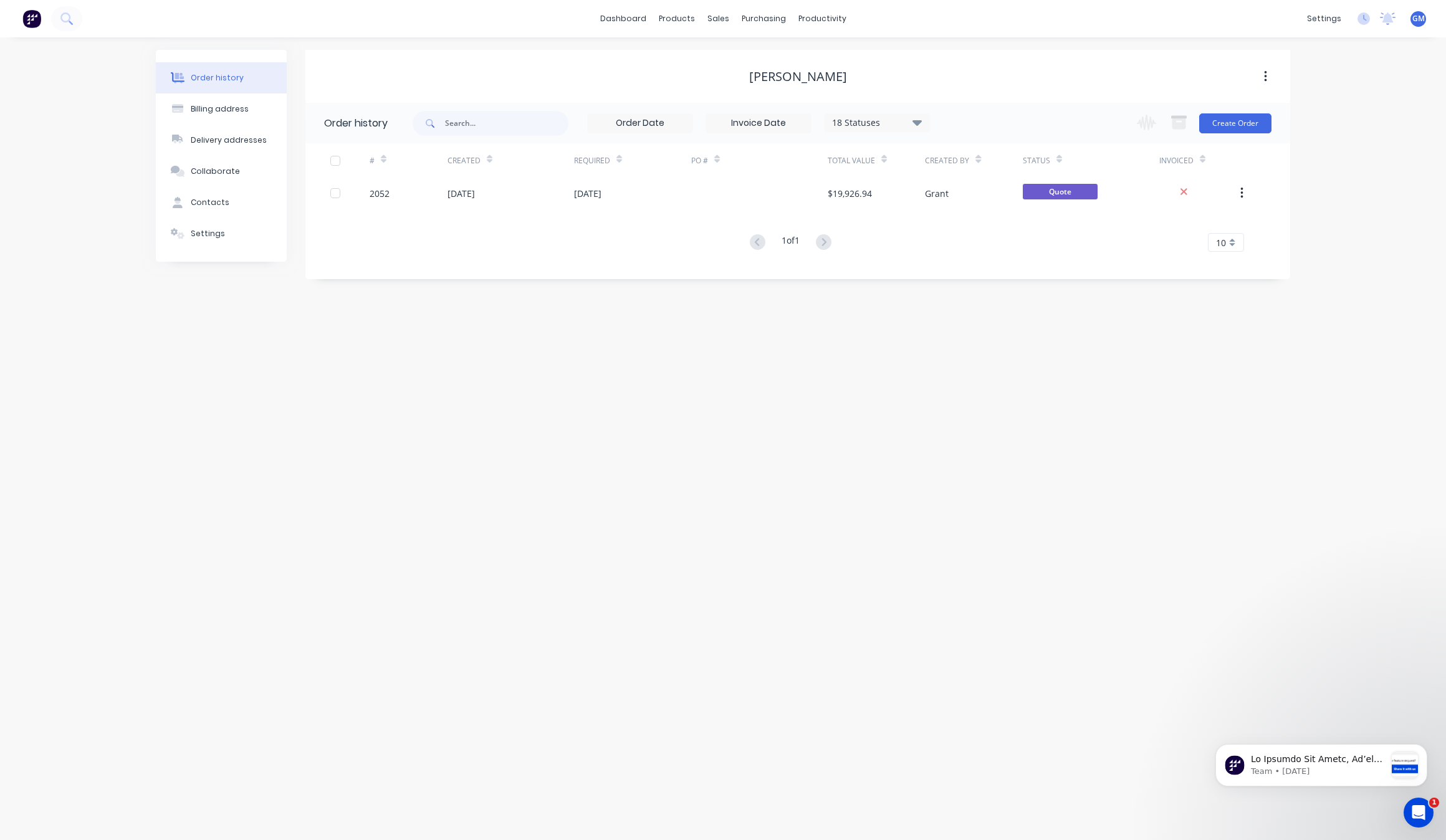
click at [1238, 134] on div "Change order status Waiting on Customer Submitted Design Order Materials Waitin…" at bounding box center [1200, 123] width 142 height 40
click at [1254, 129] on button "Create Order" at bounding box center [1235, 123] width 73 height 20
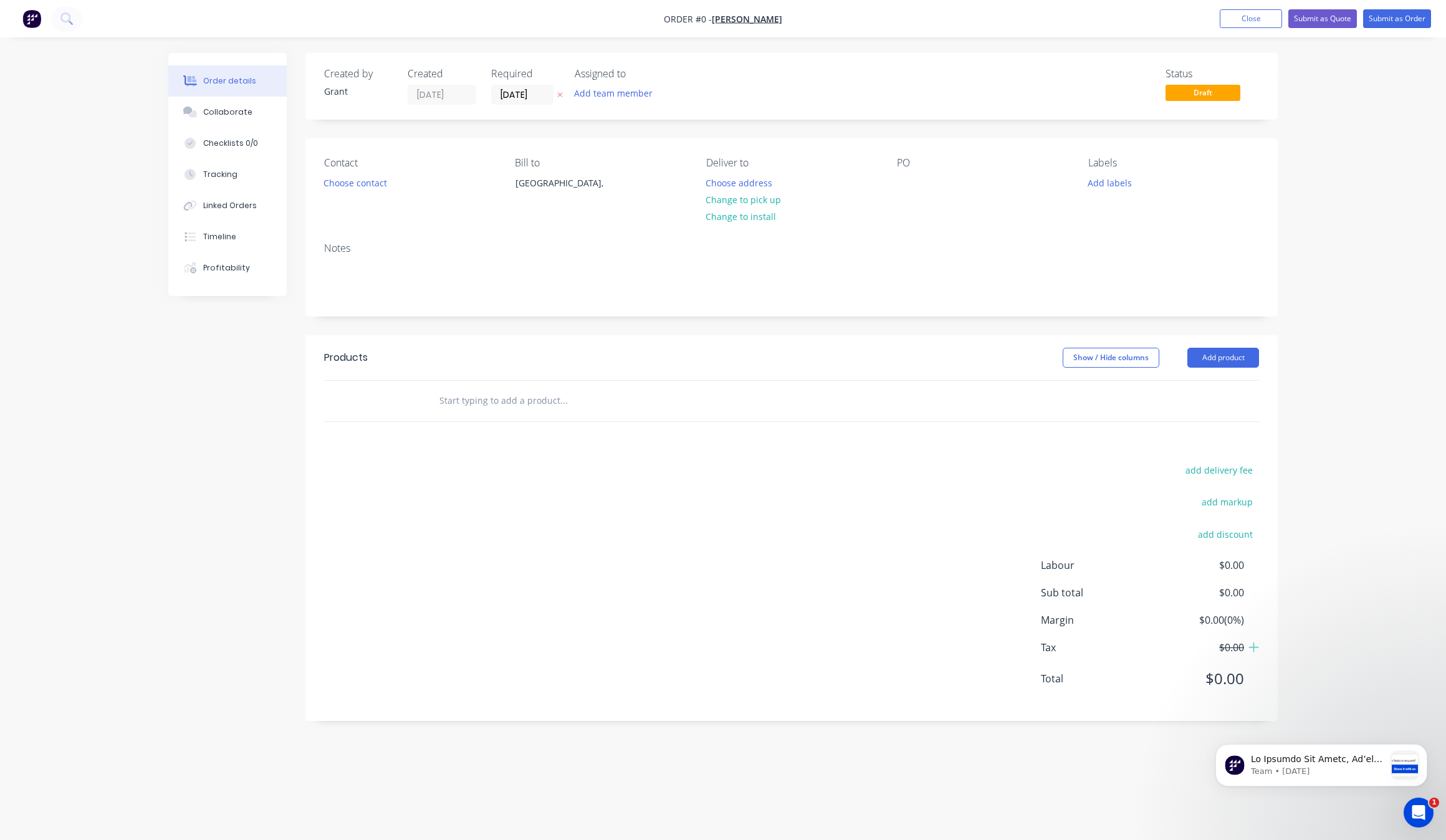
click at [551, 405] on input "text" at bounding box center [564, 400] width 250 height 25
click at [1251, 358] on button "Add product" at bounding box center [1223, 357] width 72 height 20
click at [1228, 386] on div "Product catalogue" at bounding box center [1200, 389] width 96 height 18
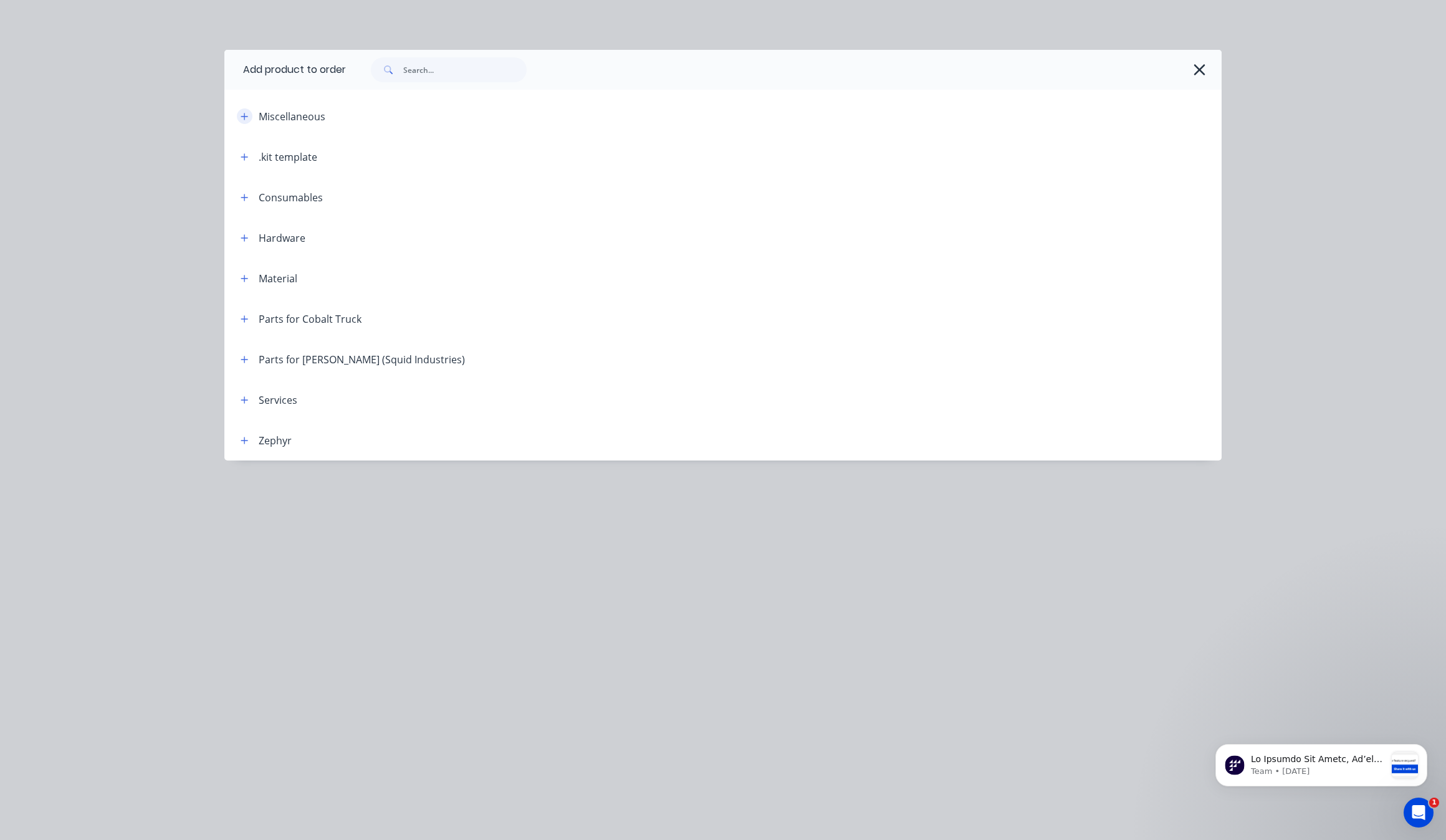
click at [246, 119] on icon "button" at bounding box center [245, 117] width 8 height 9
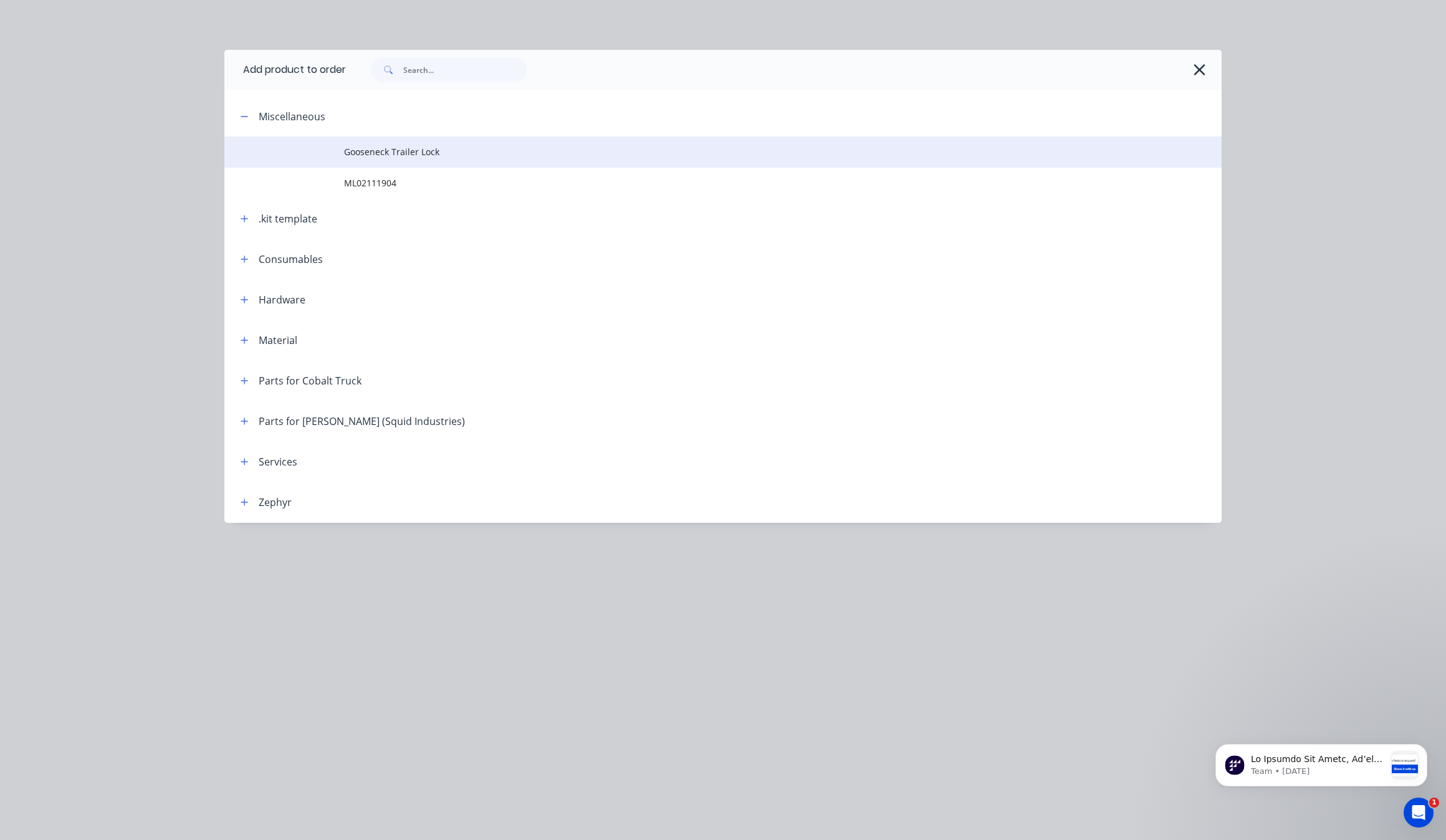
click at [474, 157] on span "Gooseneck Trailer Lock" at bounding box center [695, 151] width 702 height 13
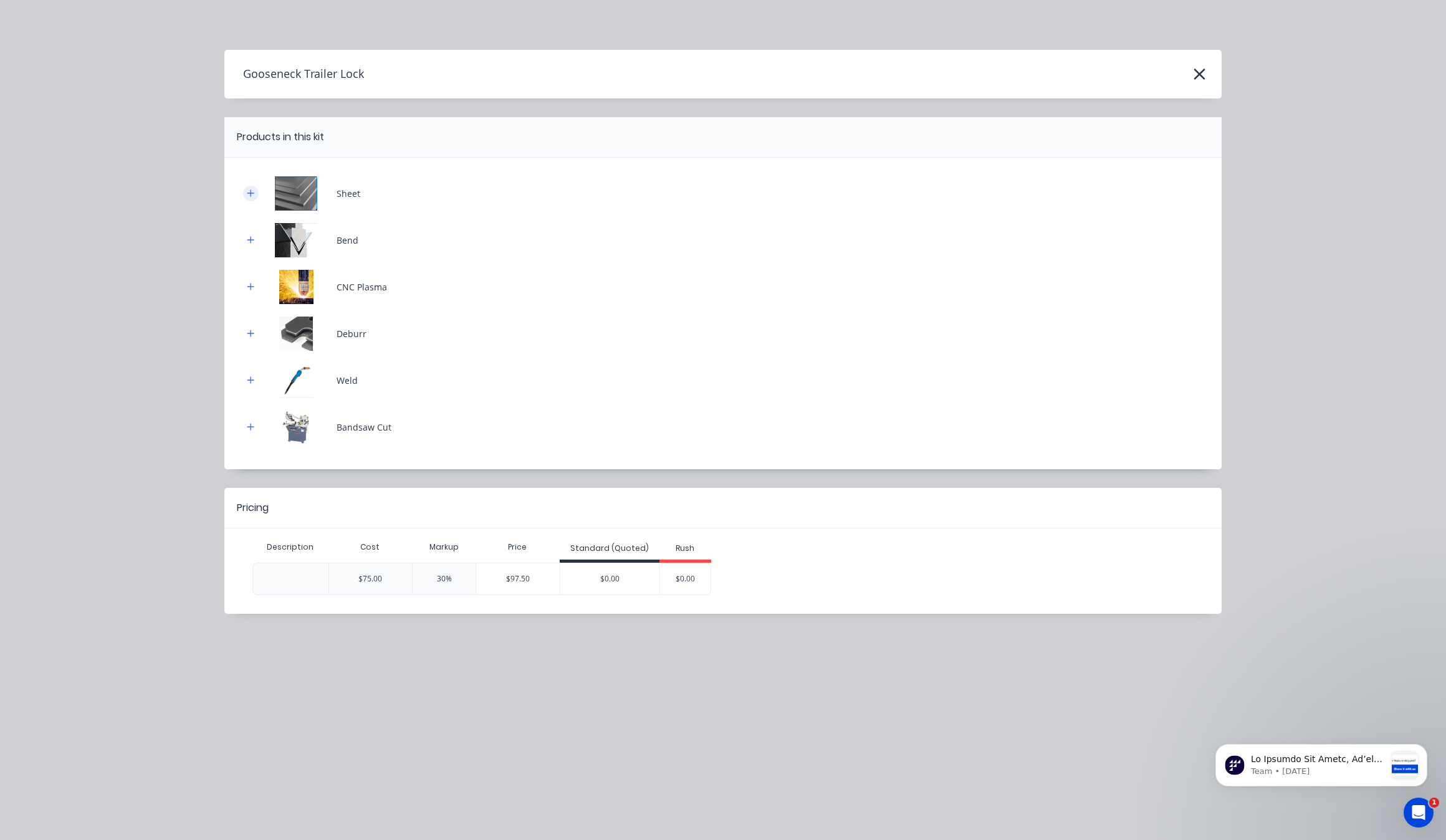
click at [257, 196] on button "button" at bounding box center [251, 193] width 15 height 15
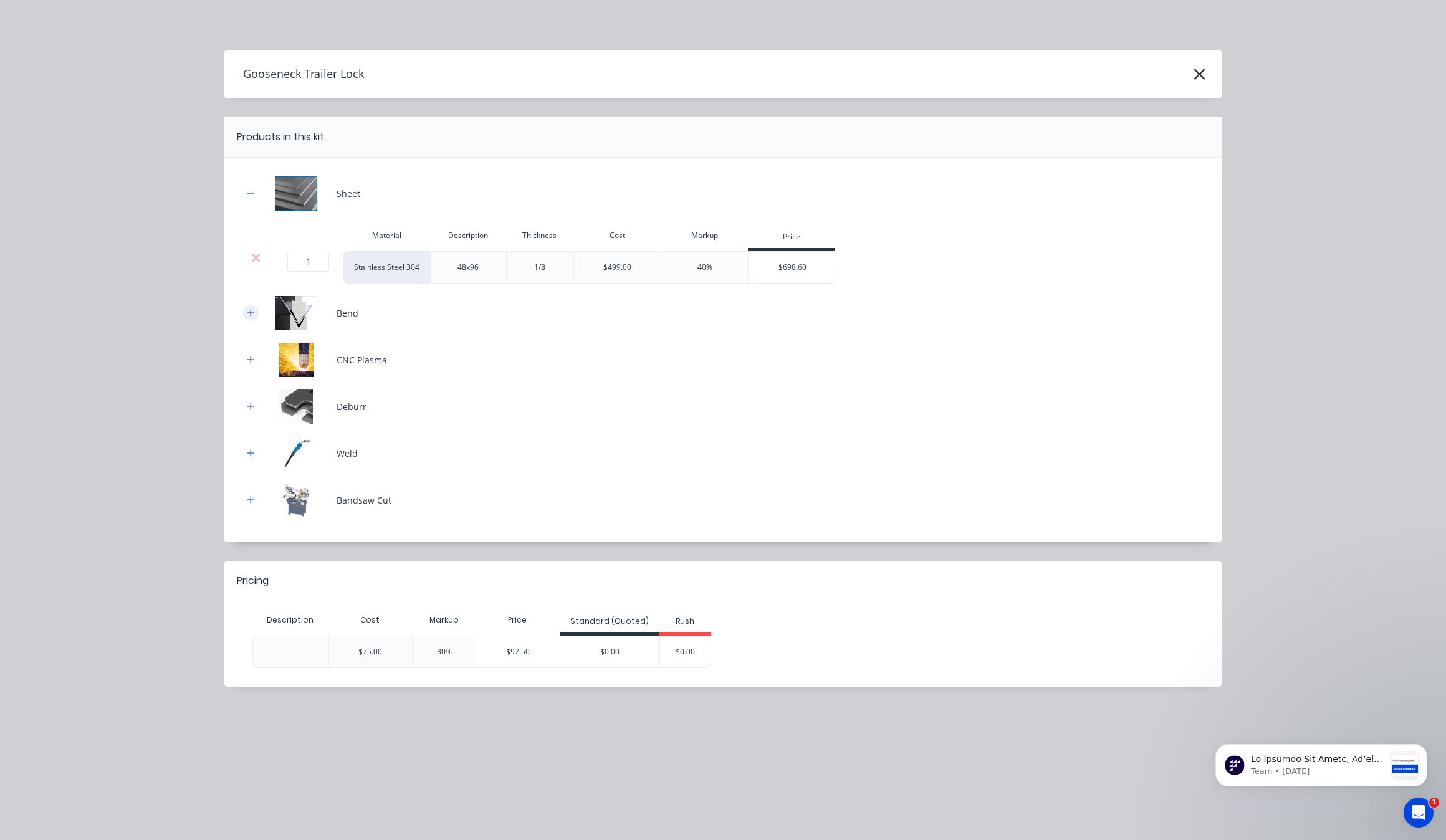
click at [253, 311] on icon "button" at bounding box center [251, 313] width 8 height 9
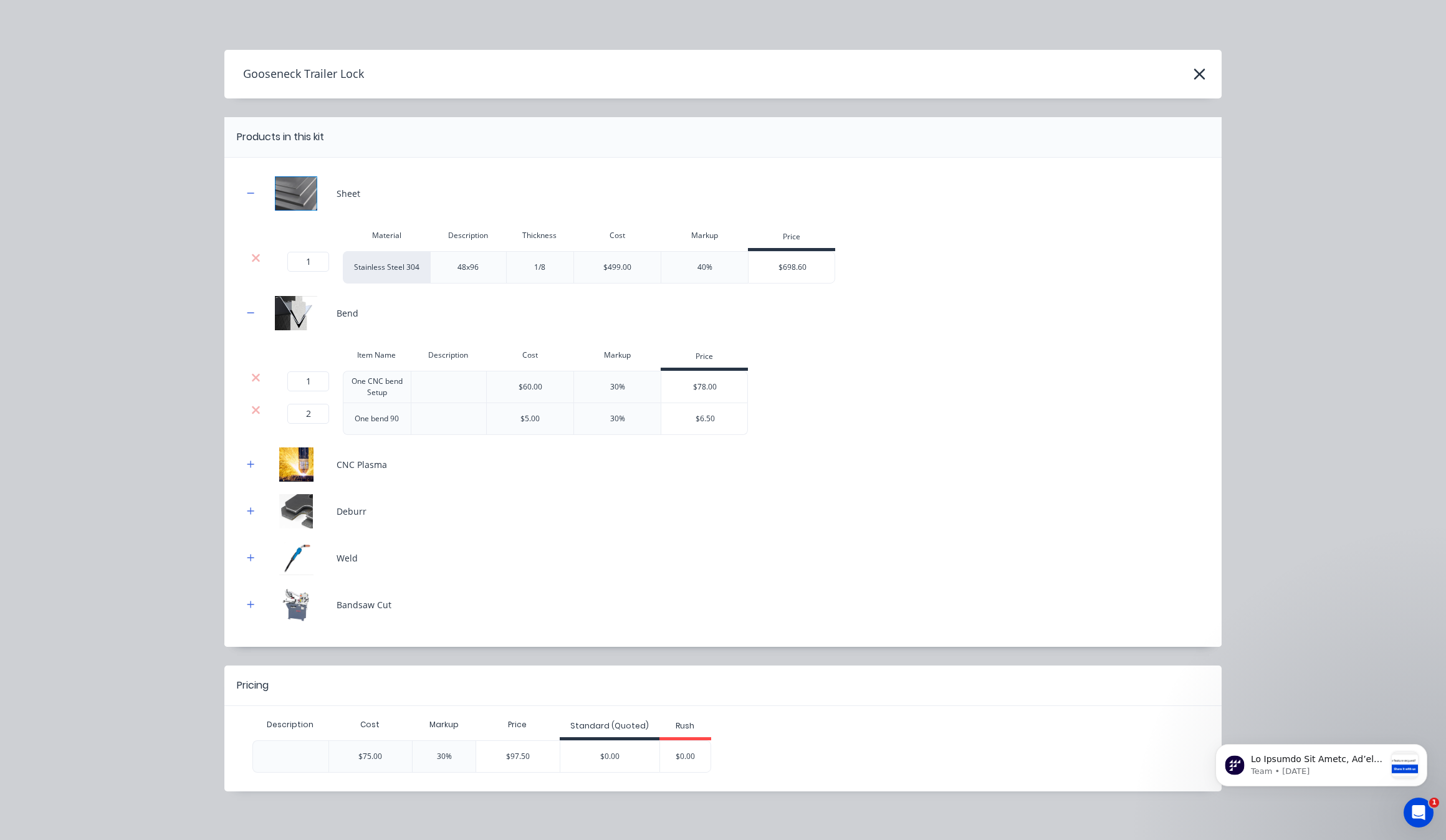
click at [244, 477] on div "CNC Plasma" at bounding box center [723, 464] width 960 height 34
click at [244, 472] on div at bounding box center [251, 465] width 15 height 15
click at [247, 463] on icon "button" at bounding box center [251, 465] width 8 height 9
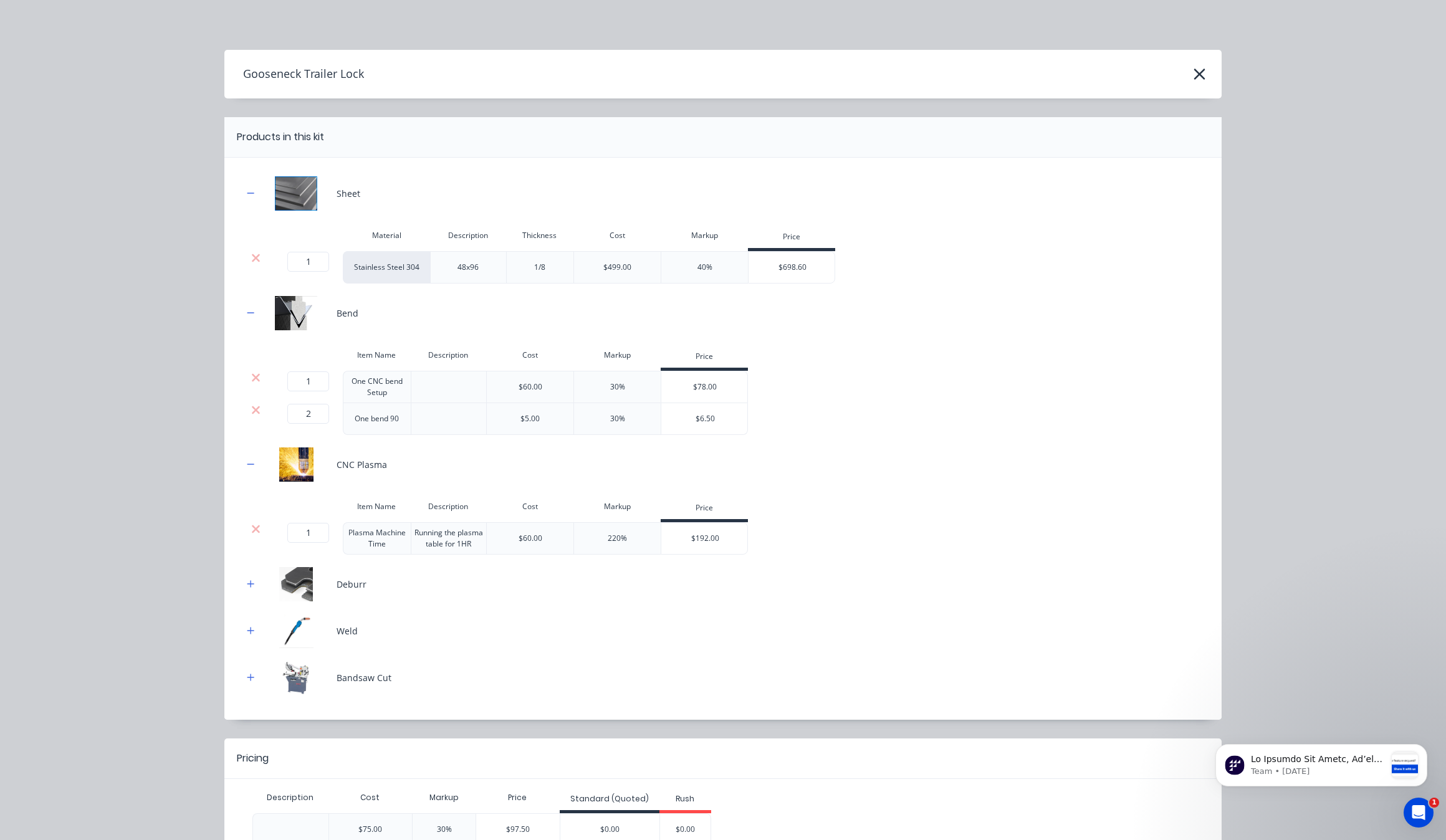
drag, startPoint x: 247, startPoint y: 574, endPoint x: 247, endPoint y: 588, distance: 14.0
click at [247, 576] on div "Deburr" at bounding box center [723, 584] width 960 height 34
click at [247, 588] on icon "button" at bounding box center [251, 584] width 8 height 9
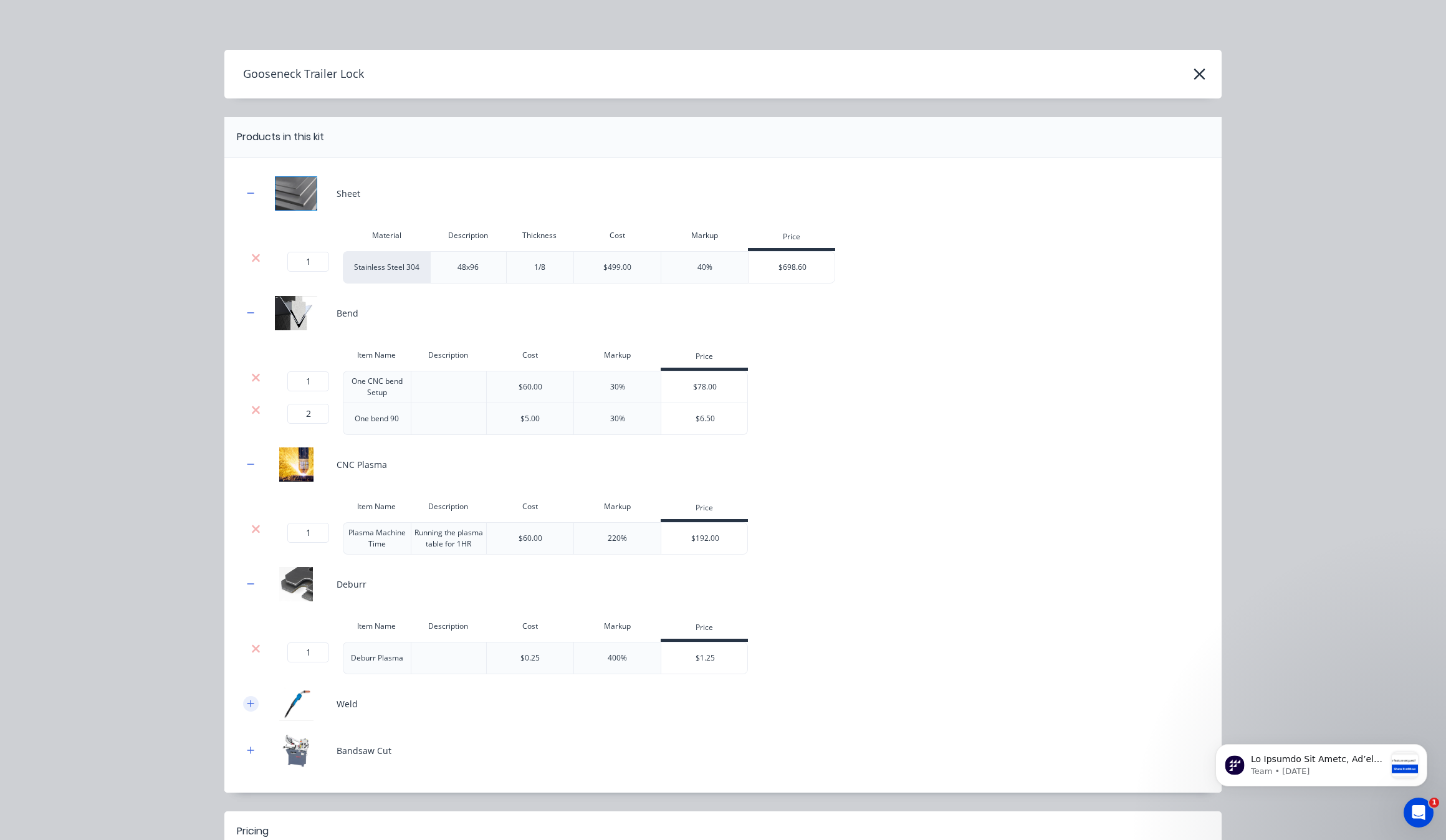
click at [251, 709] on button "button" at bounding box center [251, 704] width 15 height 15
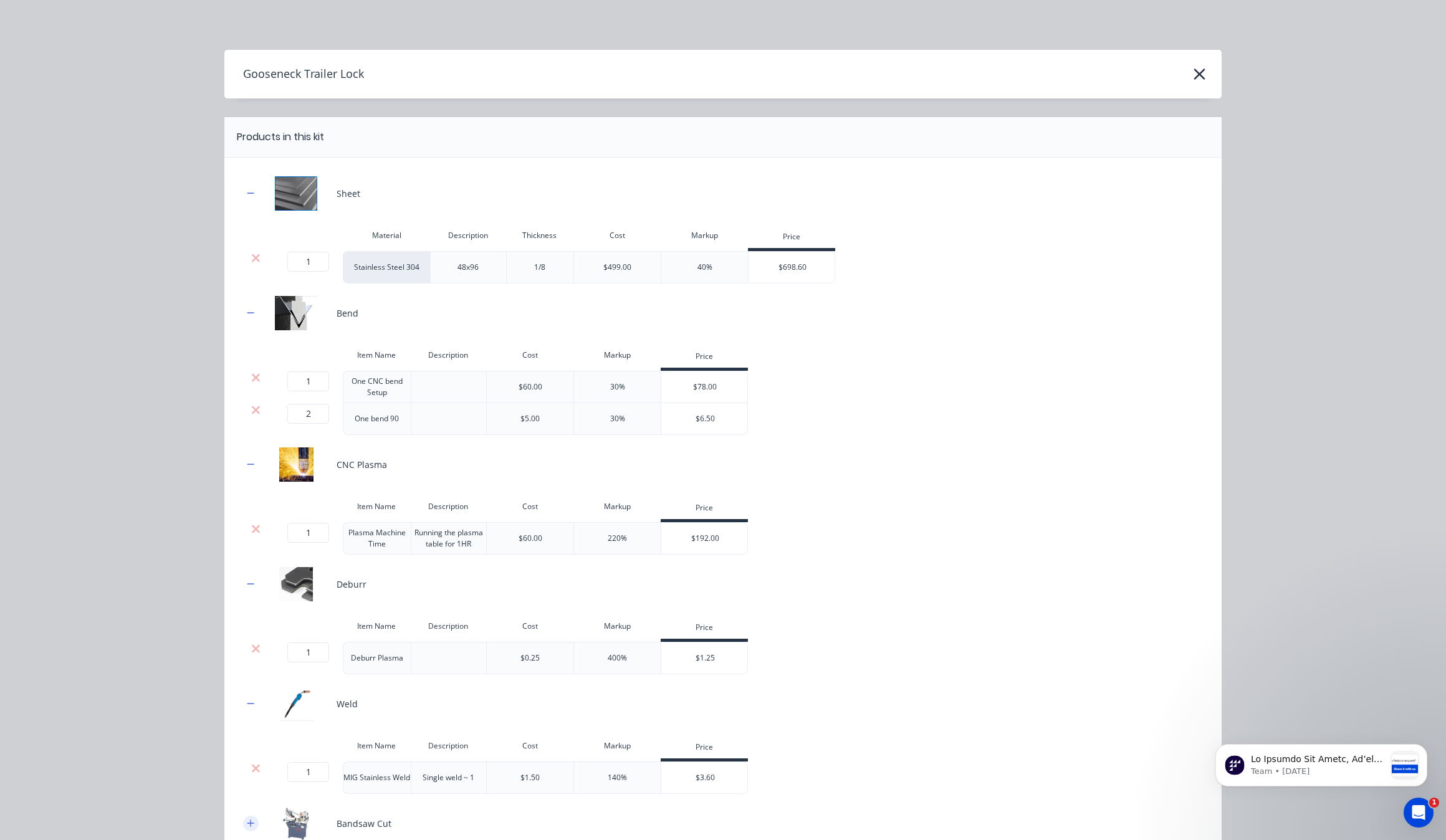
click at [248, 827] on icon "button" at bounding box center [251, 823] width 7 height 7
click at [142, 659] on div "Gooseneck Trailer Lock Products in this kit Sheet Material Description Thicknes…" at bounding box center [723, 420] width 1446 height 840
click at [1203, 66] on div "Gooseneck Trailer Lock" at bounding box center [723, 74] width 997 height 24
click at [1193, 69] on icon "button" at bounding box center [1200, 74] width 13 height 17
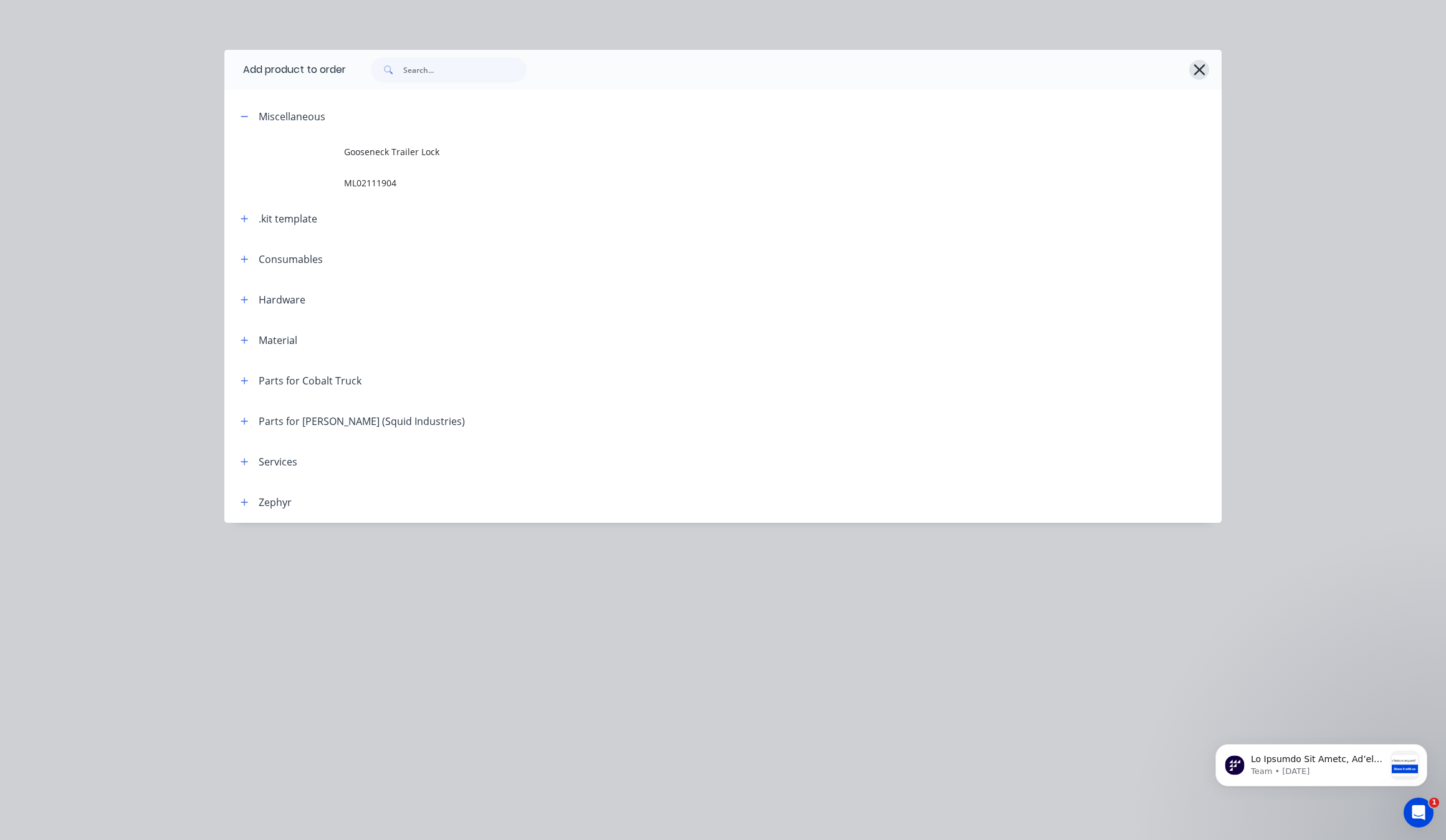
click at [1196, 71] on icon "button" at bounding box center [1200, 69] width 13 height 17
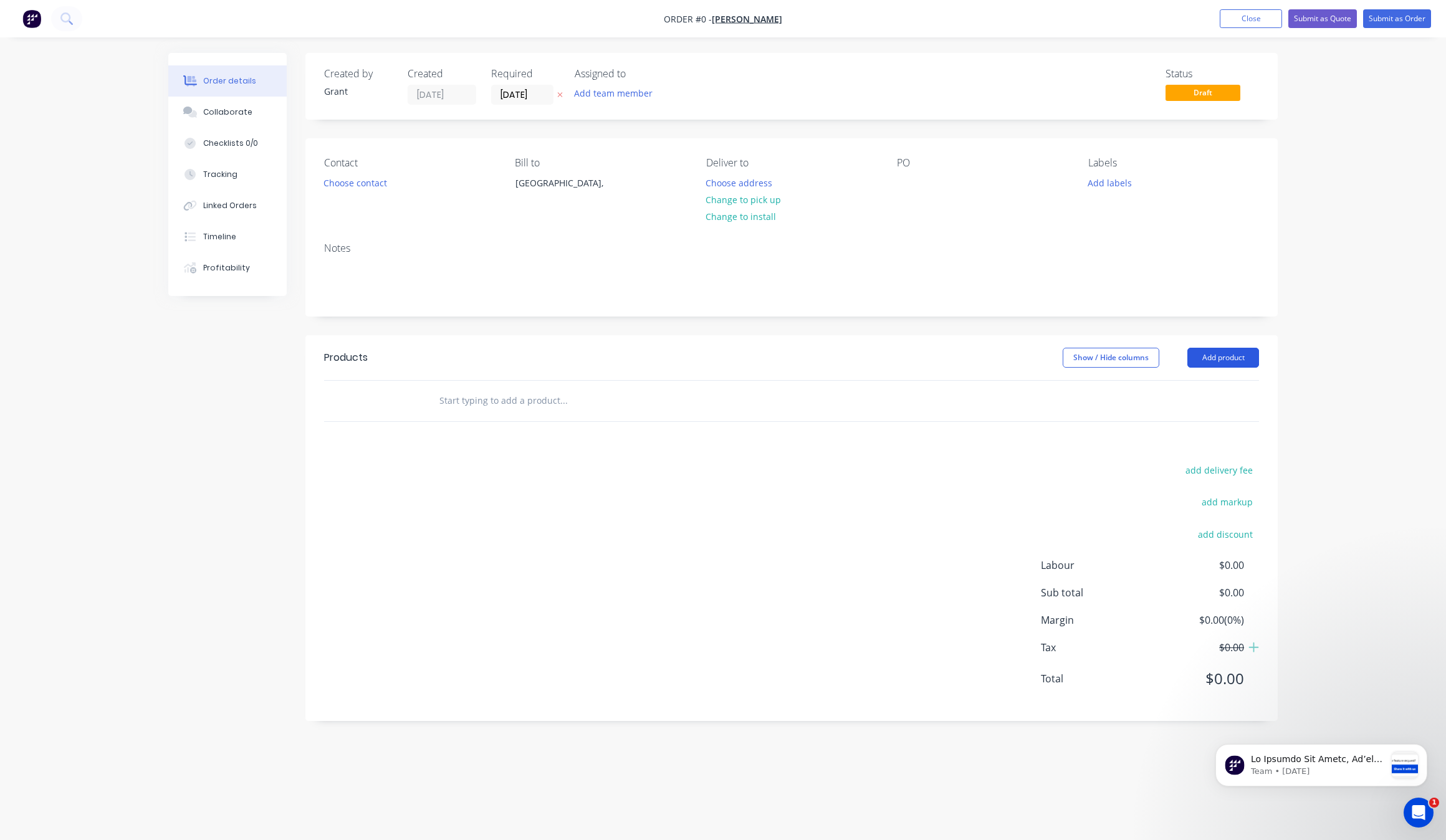
click at [1244, 358] on button "Add product" at bounding box center [1223, 357] width 72 height 20
click at [1228, 388] on div "Product catalogue" at bounding box center [1200, 389] width 96 height 18
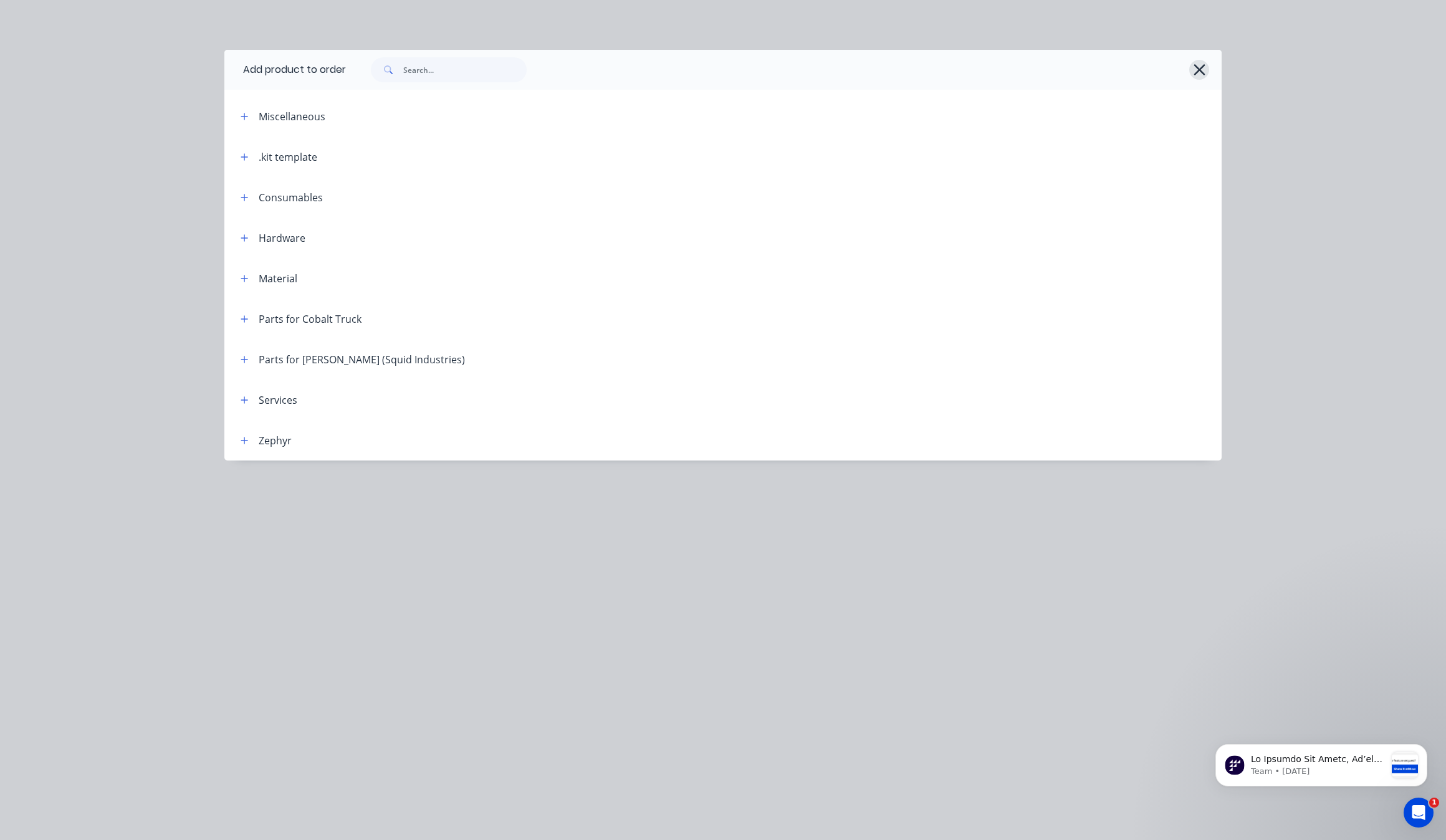
click at [1206, 69] on button "button" at bounding box center [1199, 69] width 20 height 20
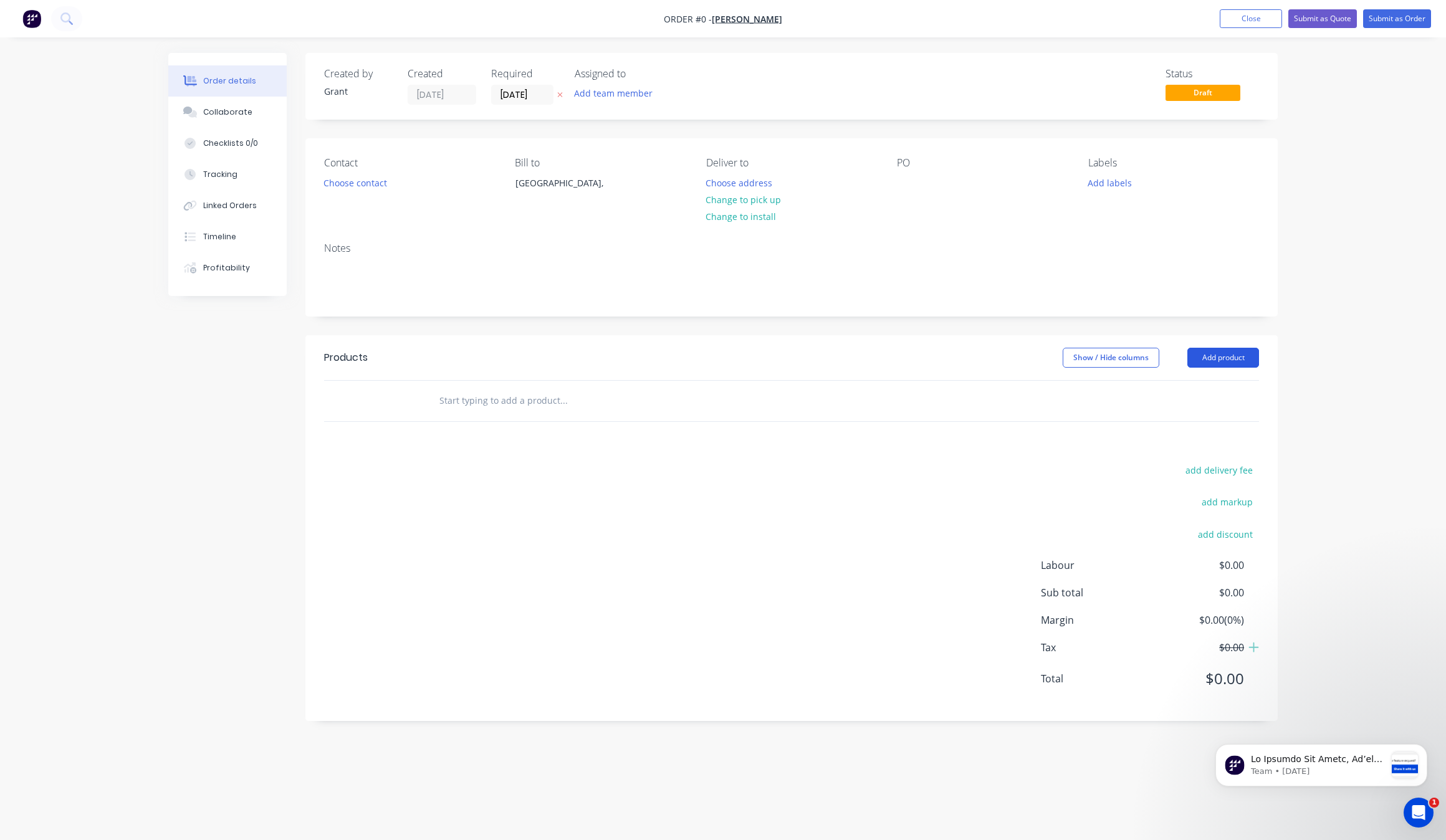
click at [1228, 365] on button "Add product" at bounding box center [1223, 357] width 72 height 20
click at [1226, 384] on div "Product catalogue" at bounding box center [1200, 389] width 96 height 18
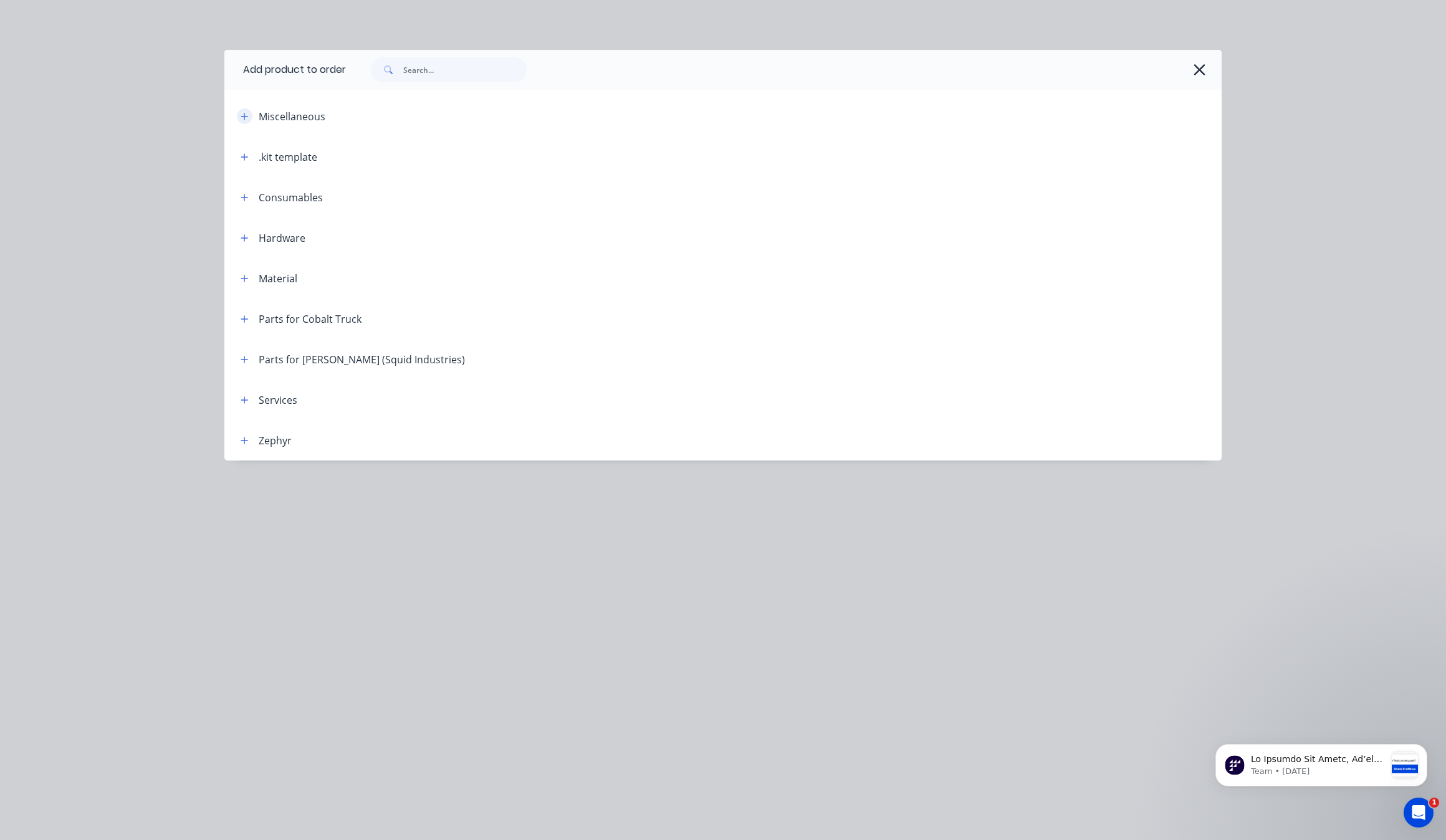
click at [243, 113] on icon "button" at bounding box center [245, 117] width 8 height 9
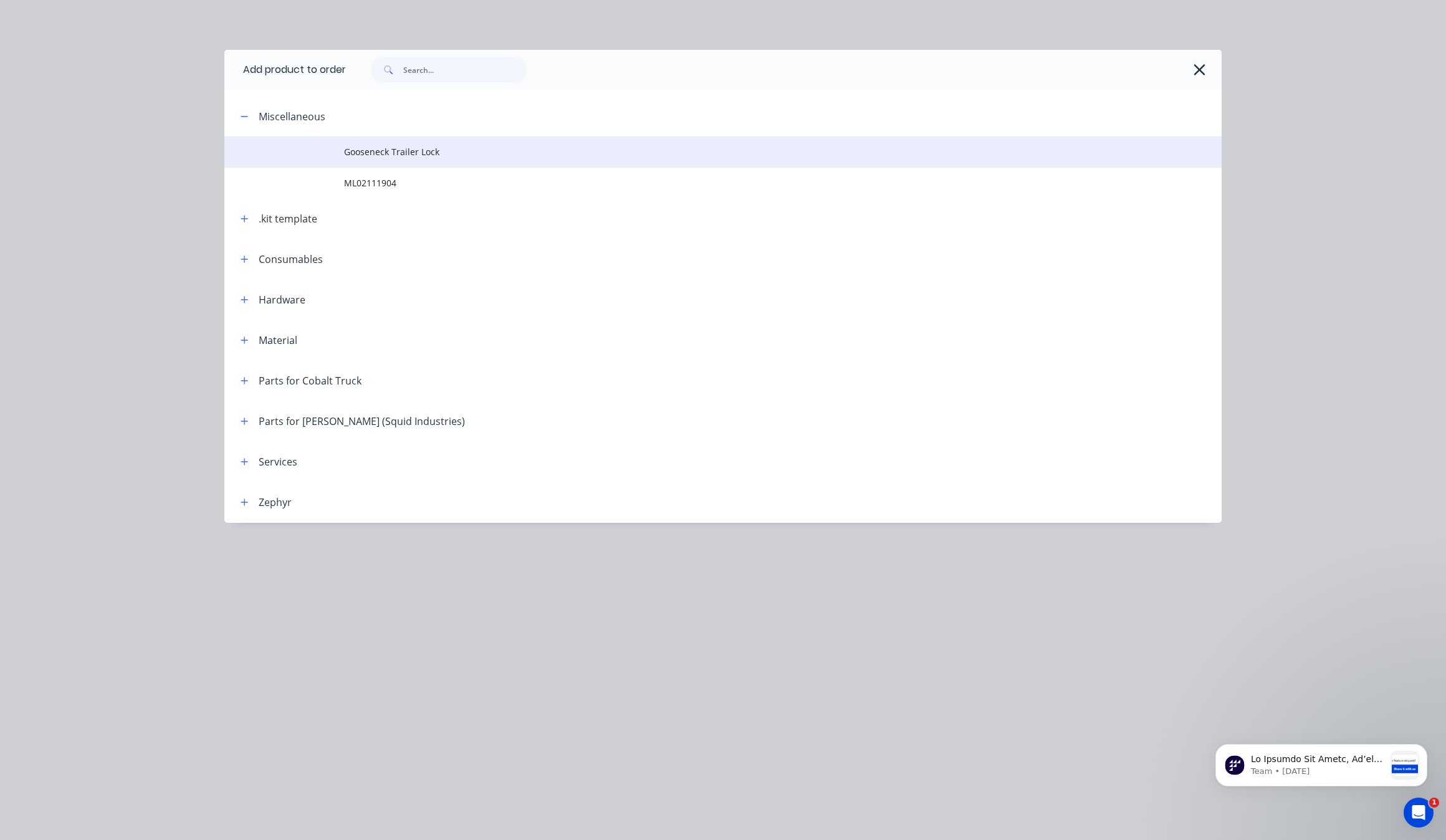
click at [368, 157] on span "Gooseneck Trailer Lock" at bounding box center [695, 151] width 702 height 13
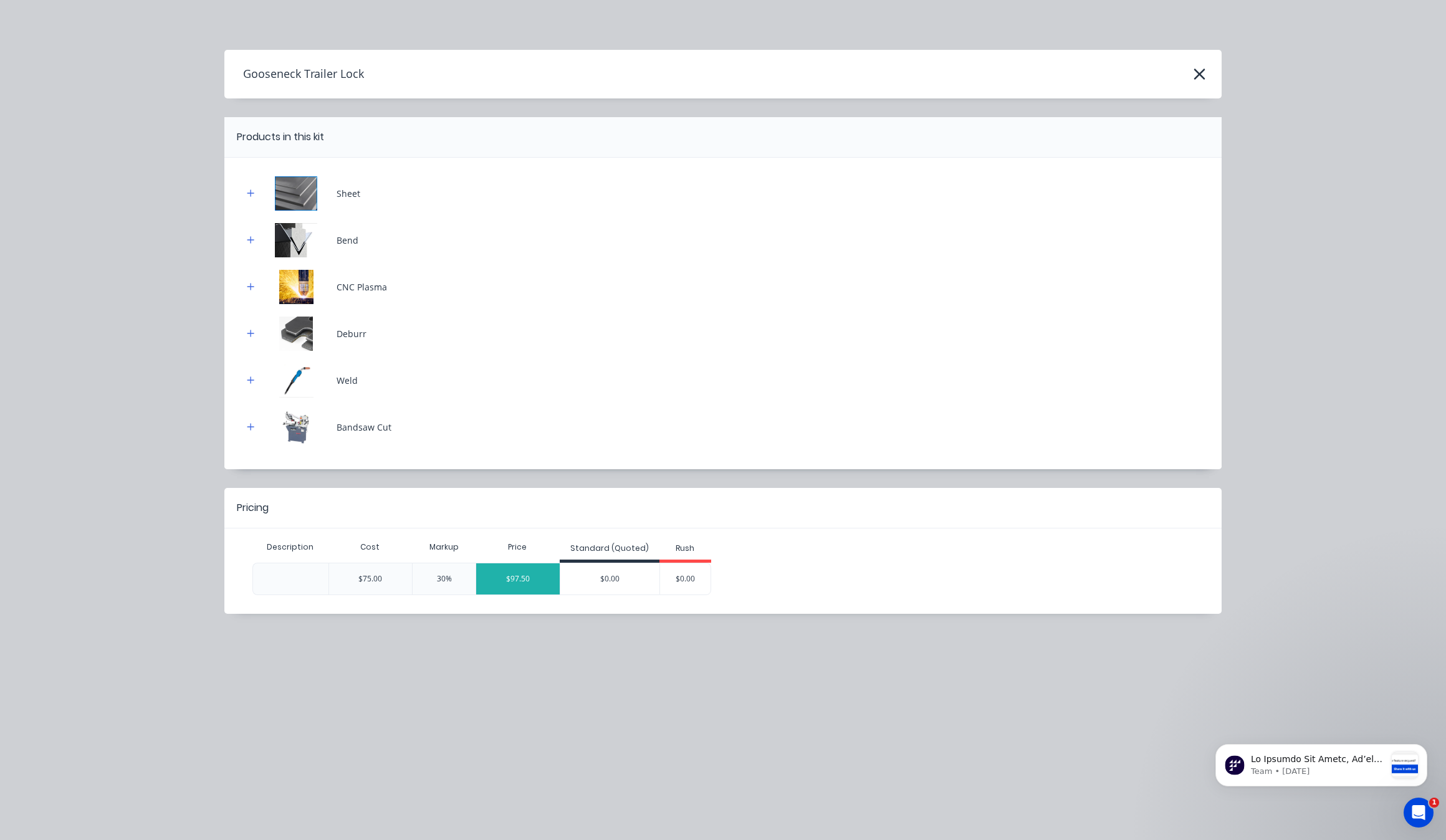
click at [537, 590] on div "$97.50" at bounding box center [518, 579] width 83 height 31
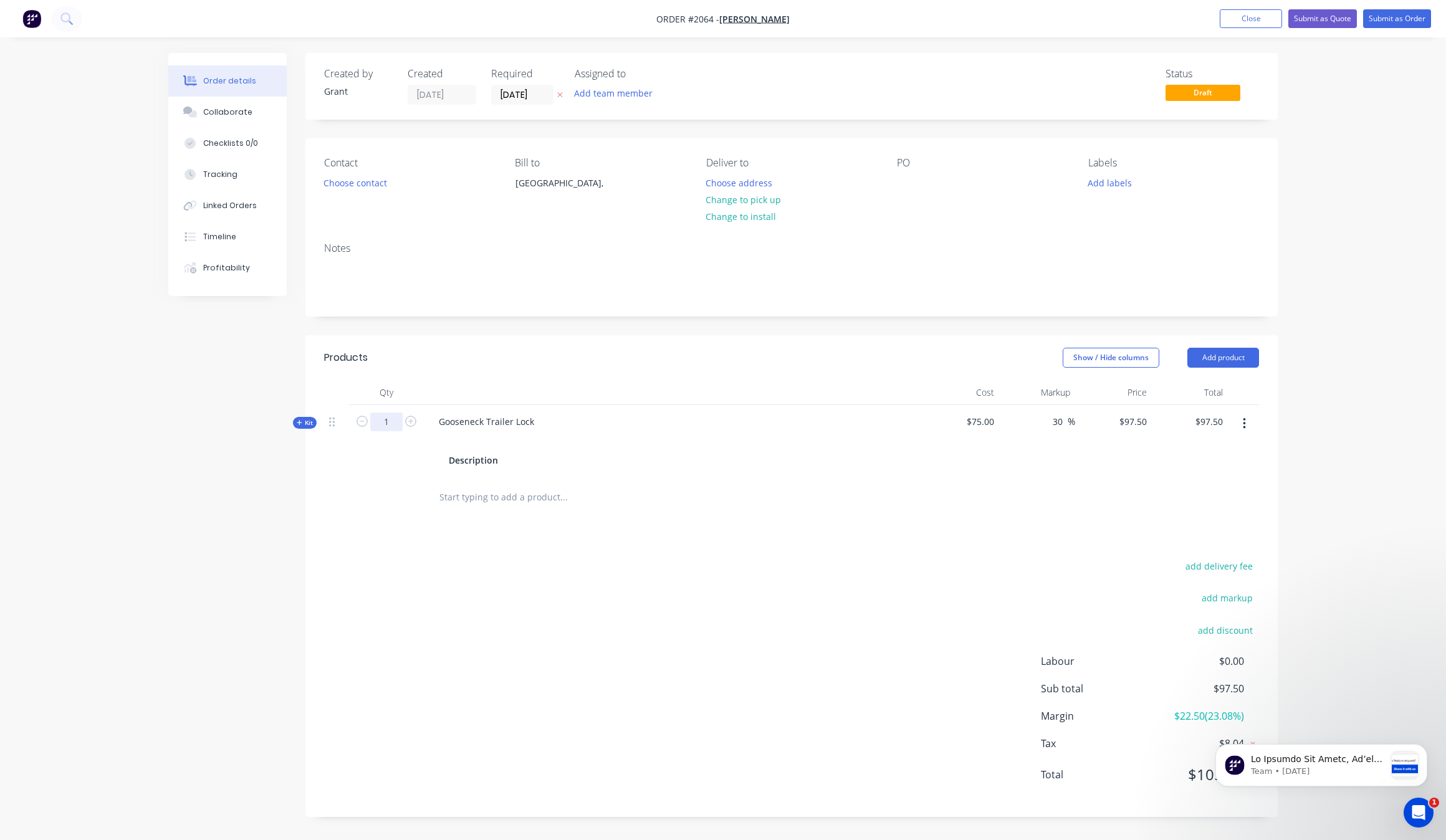
click at [392, 431] on input "1" at bounding box center [386, 422] width 33 height 19
click at [462, 656] on div "add delivery fee add markup add discount Labour $0.00 Sub total $97.50 Margin $…" at bounding box center [791, 678] width 935 height 241
click at [297, 411] on div "Created by Grant Created 01/10/25 Required 01/10/25 Assigned to Add team member…" at bounding box center [723, 445] width 1110 height 783
click at [303, 420] on span "Kit" at bounding box center [304, 423] width 16 height 10
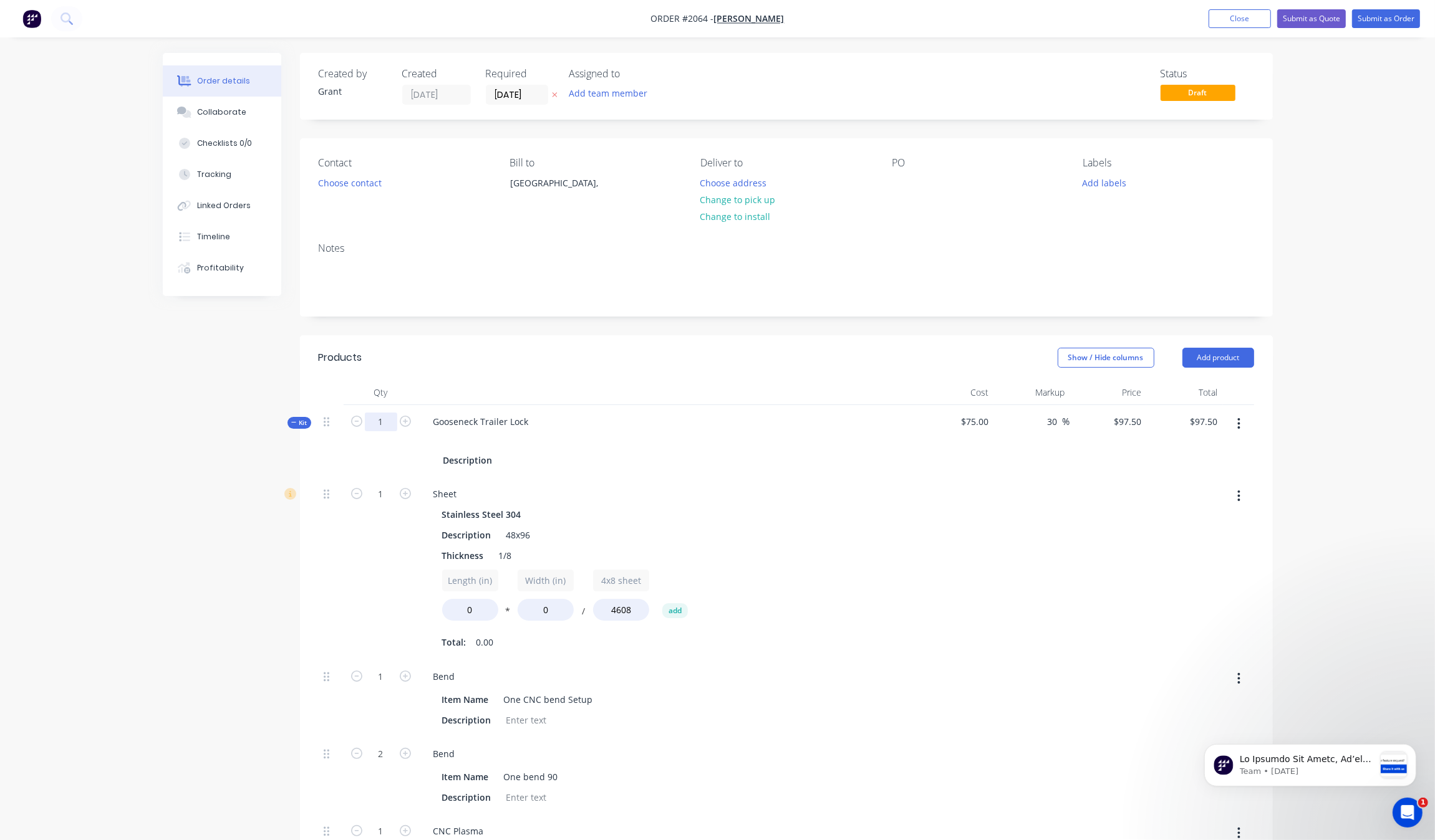
click at [387, 416] on input "1" at bounding box center [381, 422] width 33 height 19
type input "25"
type input "$2,437.50"
type input "25"
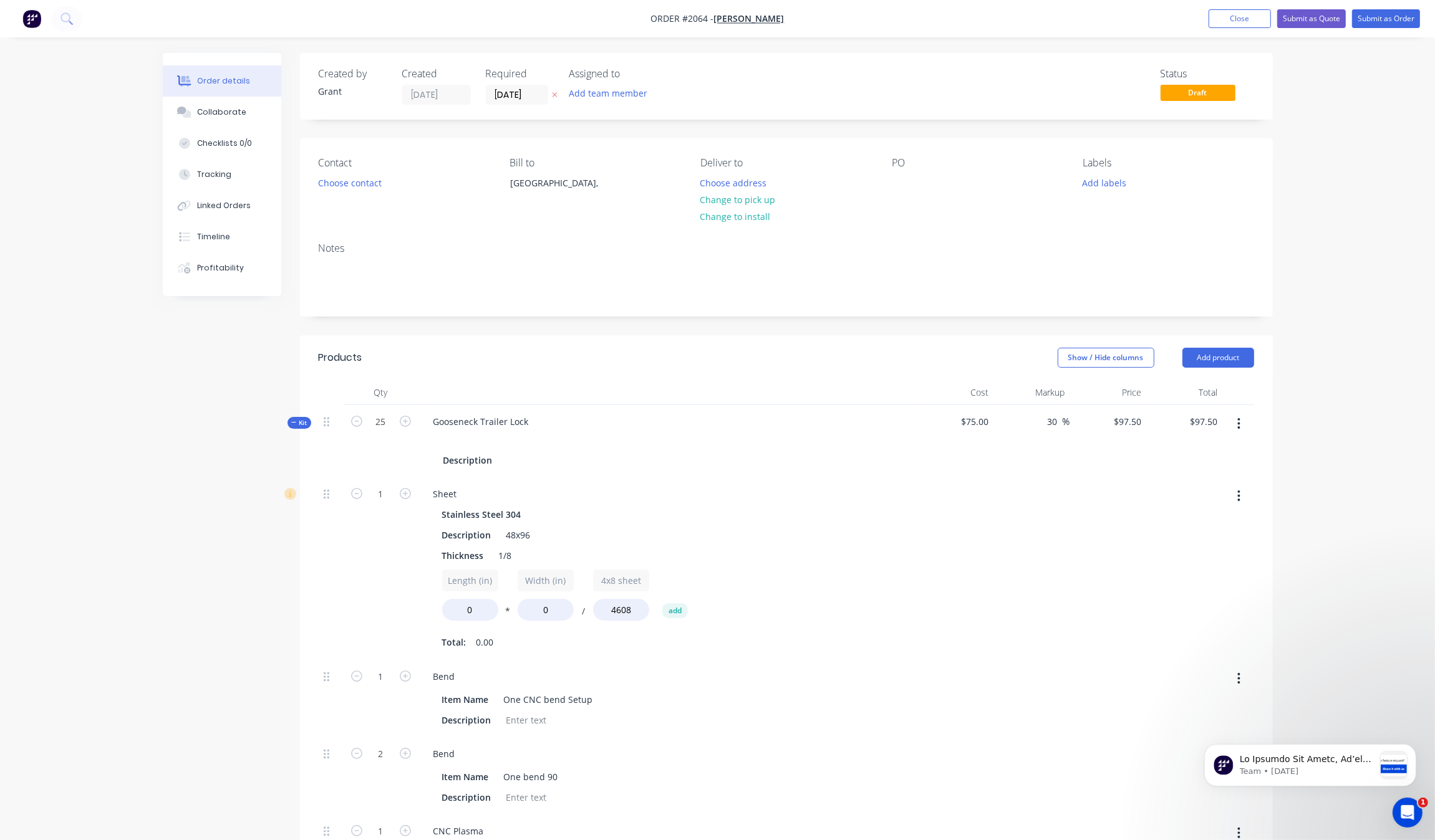
type input "50"
type input "25"
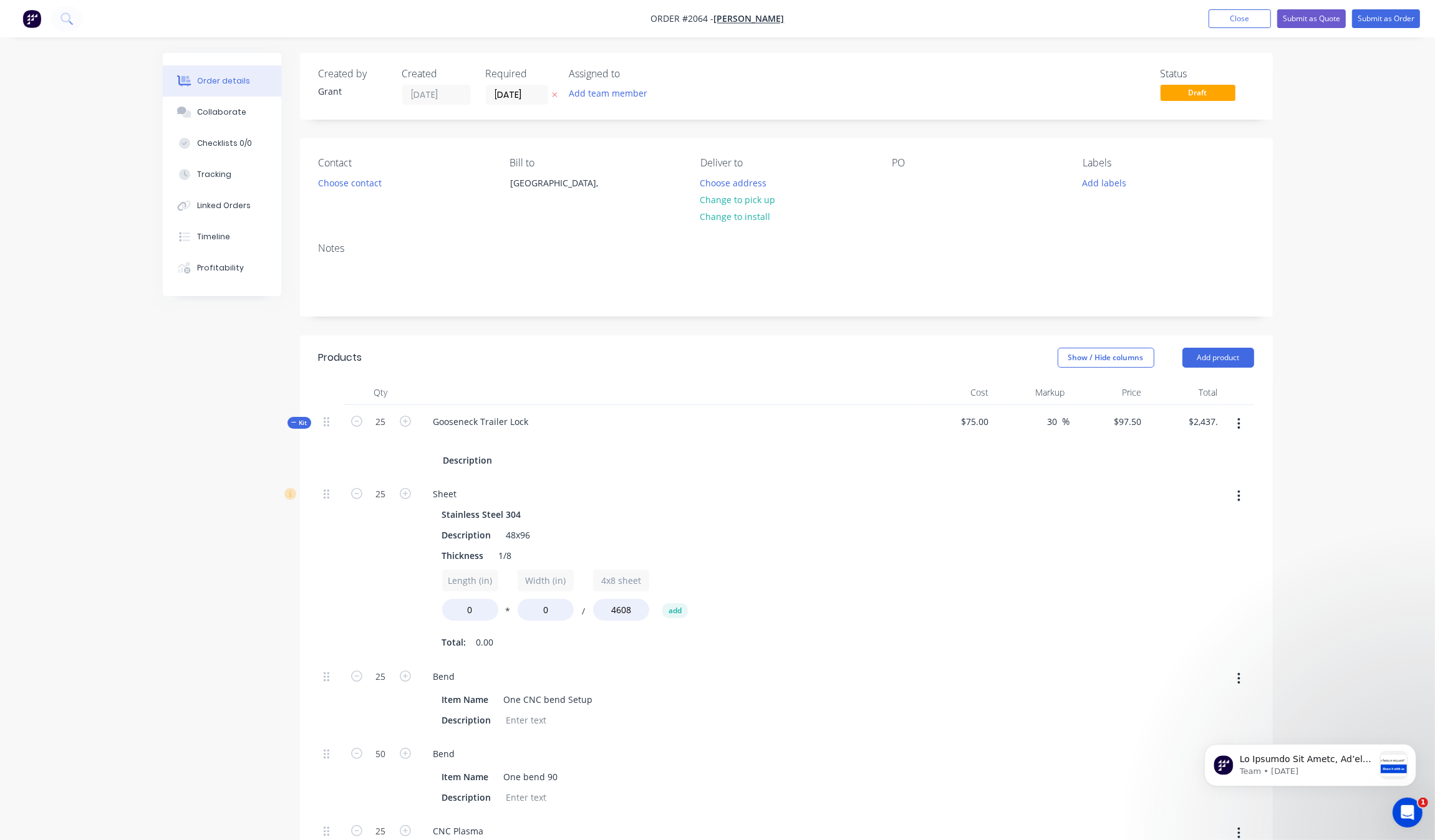
click at [871, 489] on div "Sheet" at bounding box center [668, 494] width 489 height 18
click at [1048, 421] on input "30" at bounding box center [1054, 422] width 16 height 18
click at [1054, 430] on input "30" at bounding box center [1054, 422] width 16 height 18
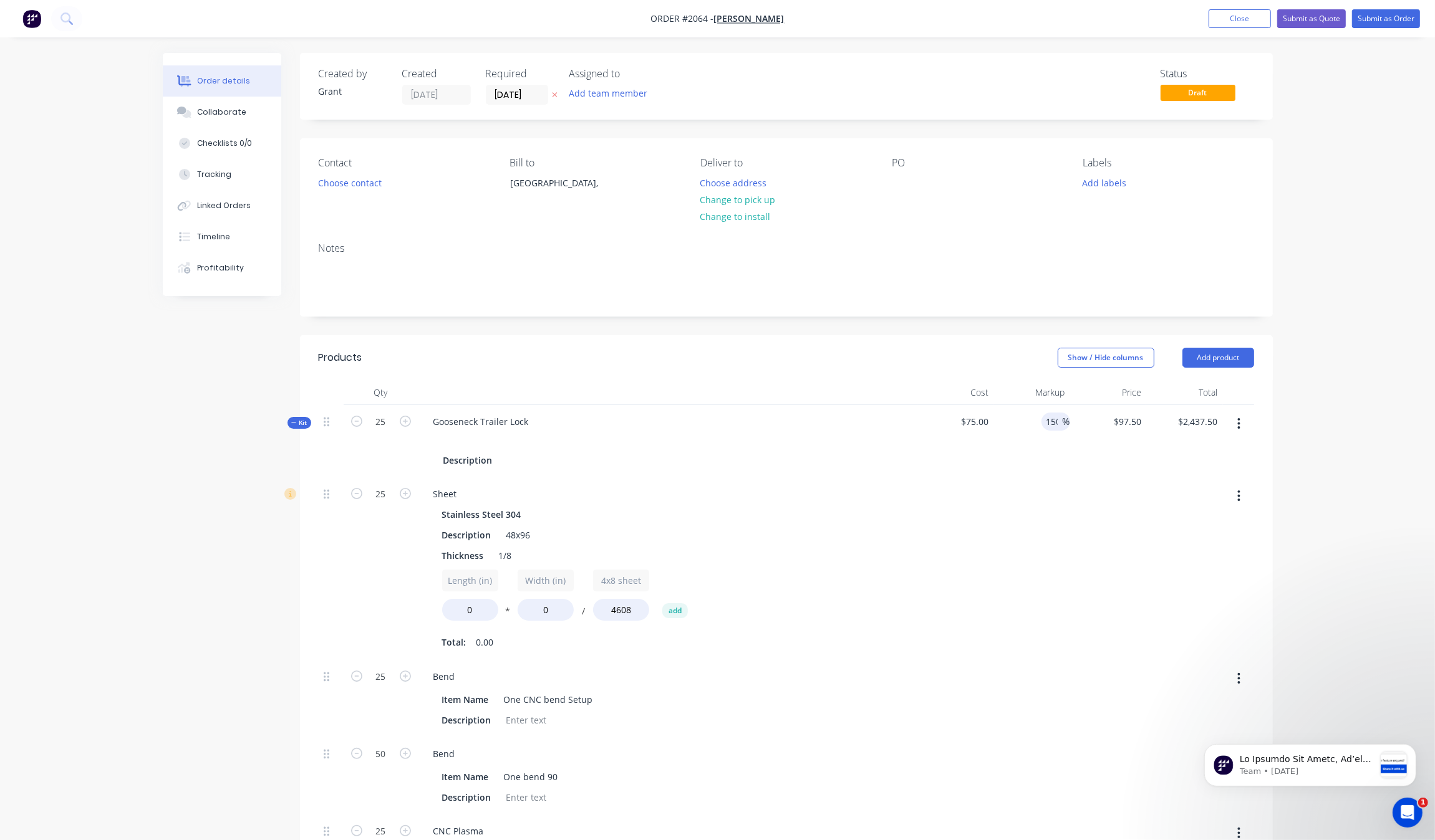
type input "150"
type input "$187.50"
type input "$4,687.50"
click at [1022, 522] on div at bounding box center [1031, 569] width 76 height 183
click at [1053, 418] on input "150" at bounding box center [1052, 422] width 21 height 18
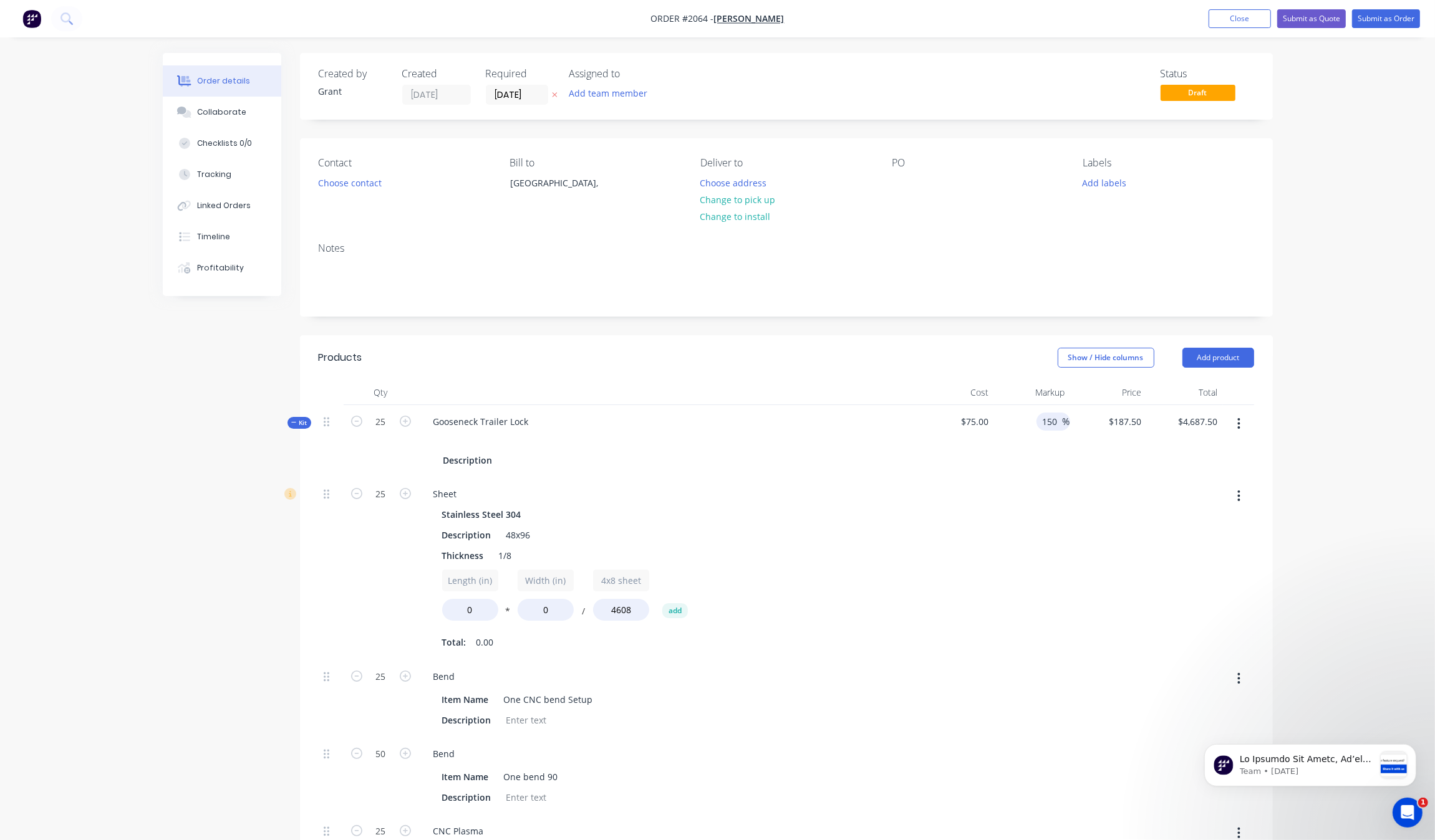
click at [1063, 423] on span "%" at bounding box center [1066, 422] width 8 height 14
click at [1053, 423] on input "150" at bounding box center [1052, 422] width 21 height 18
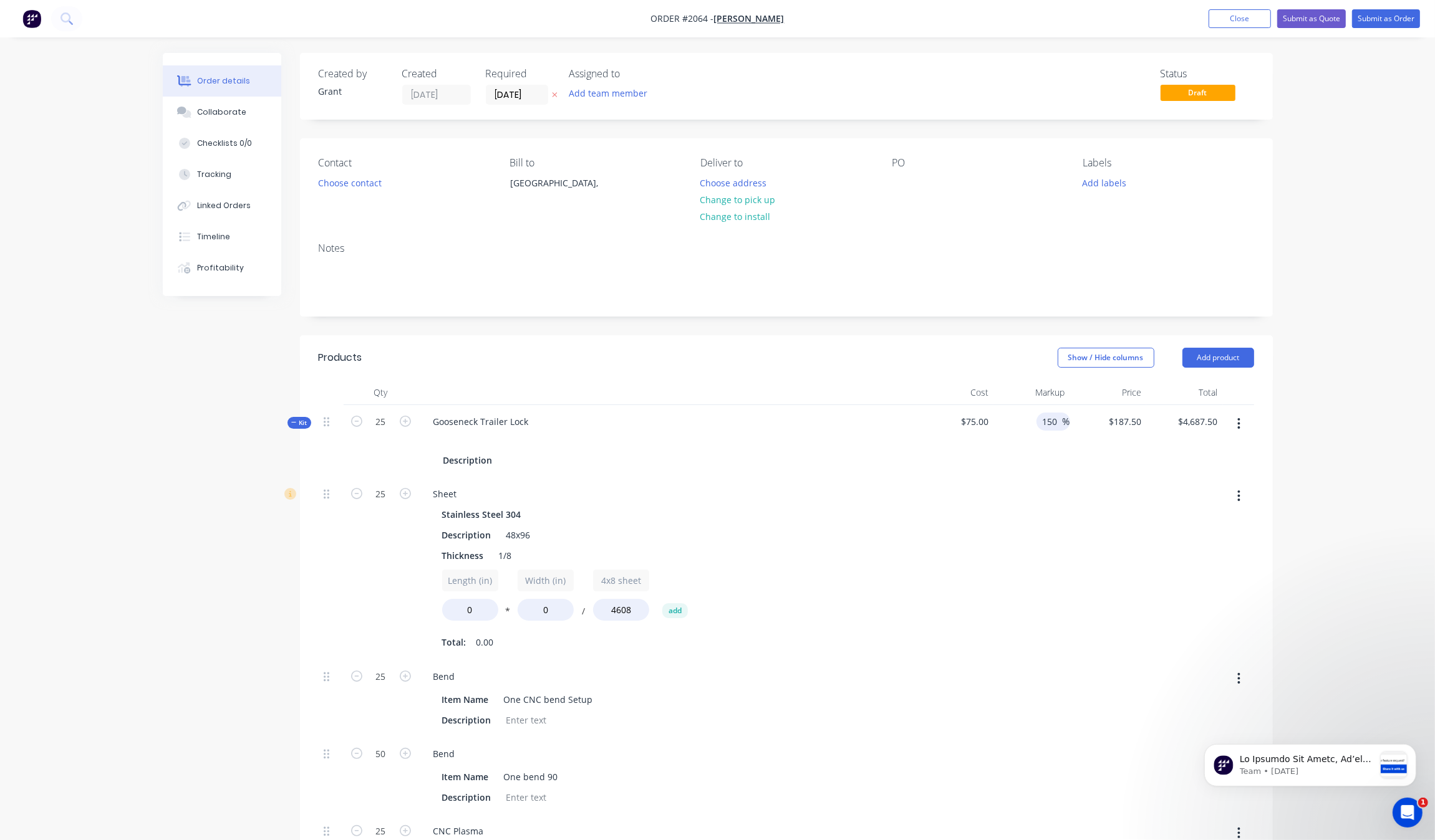
click at [1053, 423] on input "150" at bounding box center [1052, 422] width 21 height 18
type input "200"
type input "$225.00"
type input "$5,625.00"
click at [1042, 538] on div at bounding box center [1031, 569] width 76 height 183
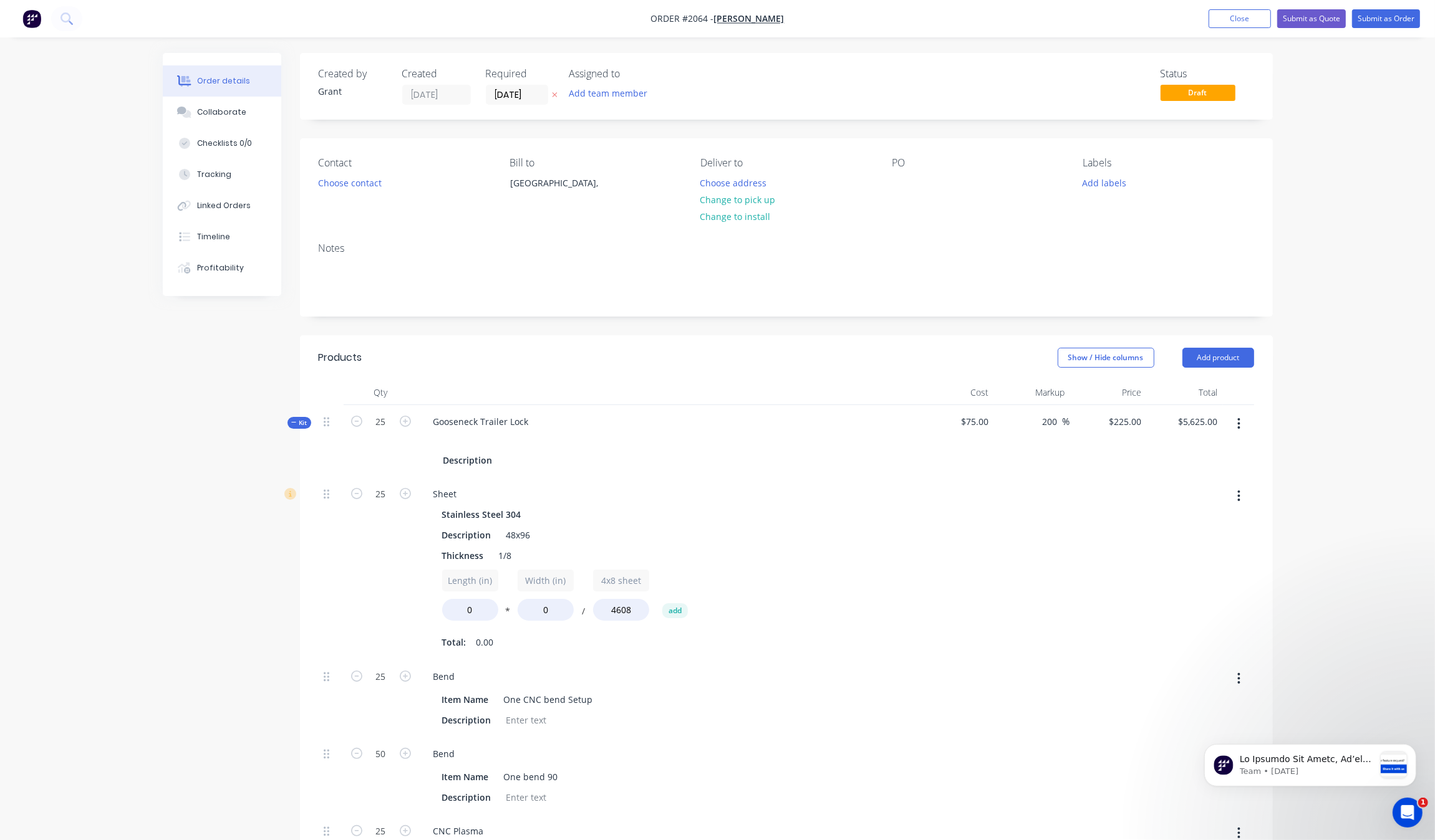
scroll to position [78, 0]
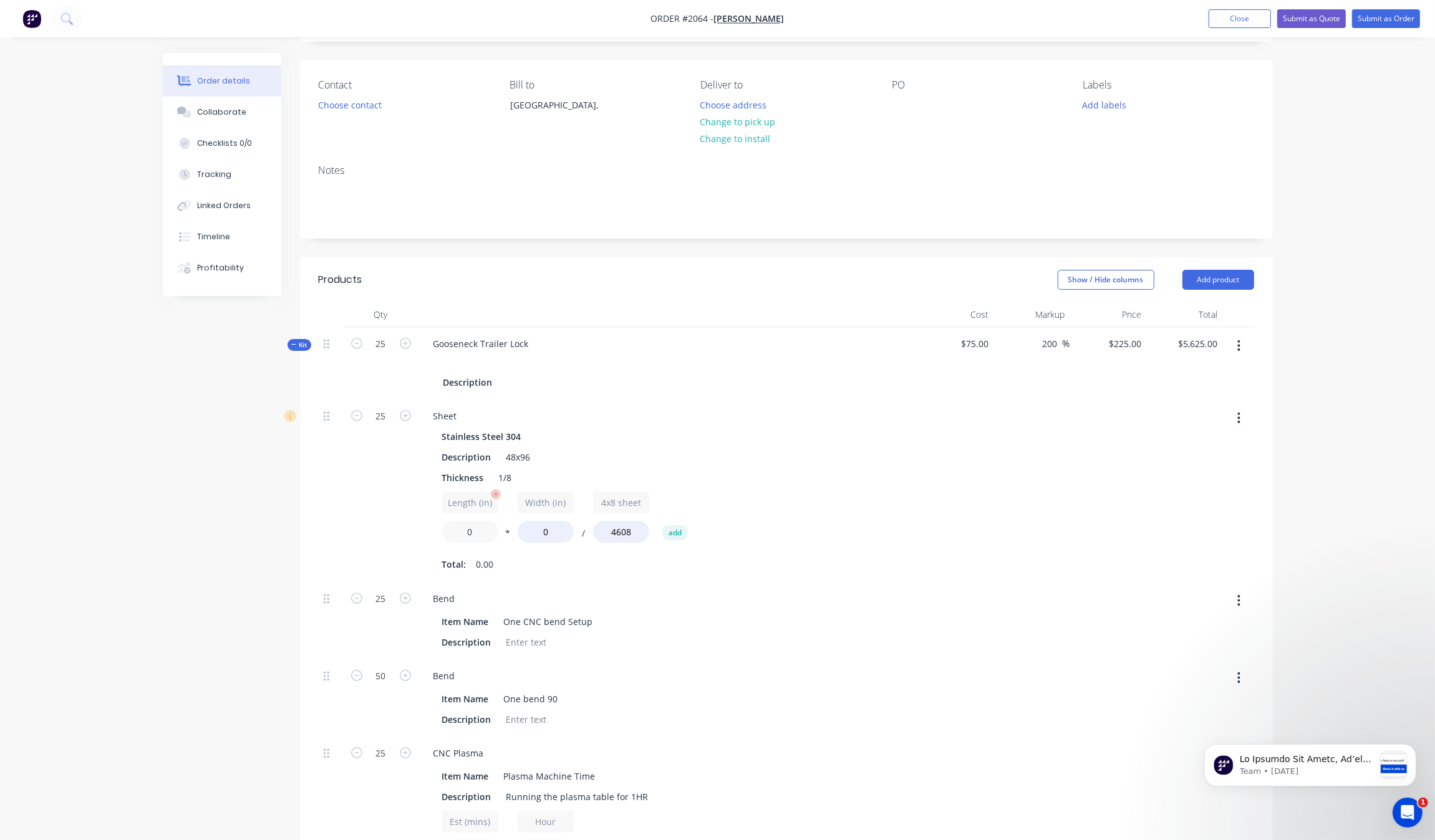
click at [476, 527] on input "0" at bounding box center [470, 532] width 56 height 22
click at [1046, 336] on div "200 200 %" at bounding box center [1031, 363] width 76 height 73
click at [1046, 338] on input "200" at bounding box center [1052, 344] width 21 height 18
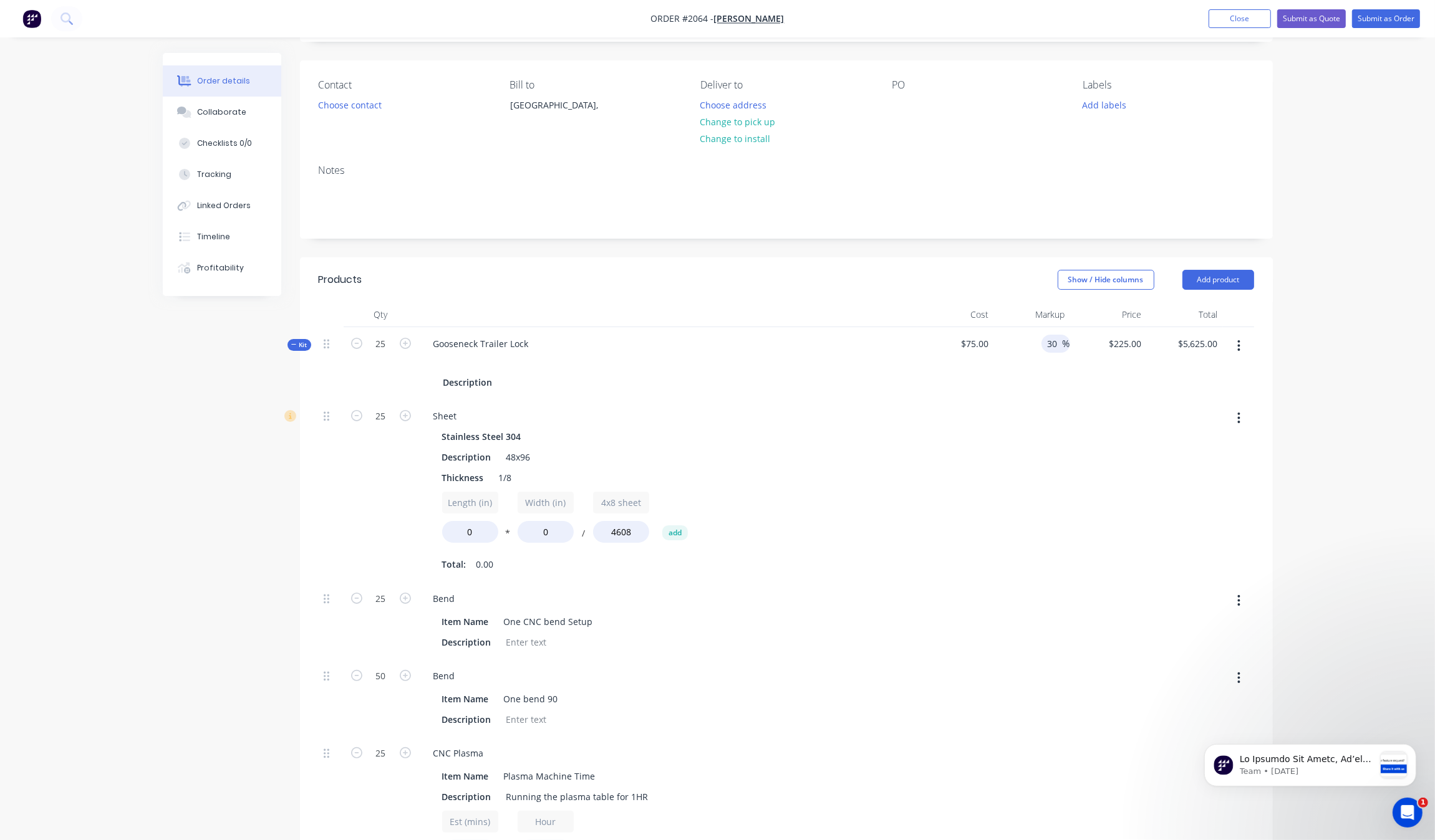
type input "30"
type input "$97.50"
type input "$2,437.50"
click at [1057, 459] on div at bounding box center [1031, 491] width 76 height 183
drag, startPoint x: 471, startPoint y: 539, endPoint x: 406, endPoint y: 539, distance: 65.0
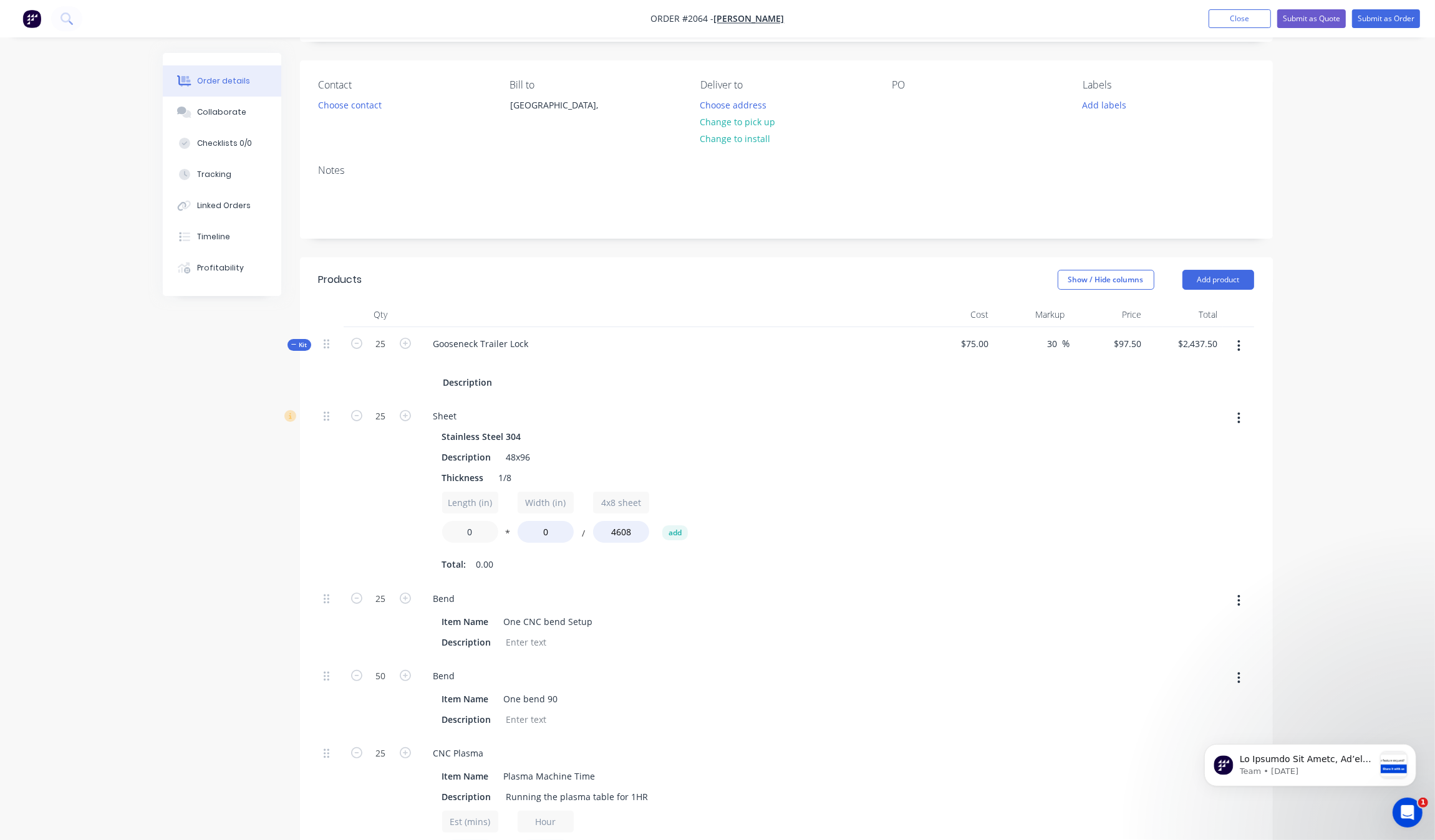
click at [406, 539] on div "25 Sheet Stainless Steel 304 Description 48x96 Thickness 1/8 Length (in) 0 * Wi…" at bounding box center [786, 491] width 935 height 183
click at [793, 437] on div "Stainless Steel 304" at bounding box center [668, 436] width 451 height 18
click at [1242, 347] on button "button" at bounding box center [1239, 346] width 30 height 22
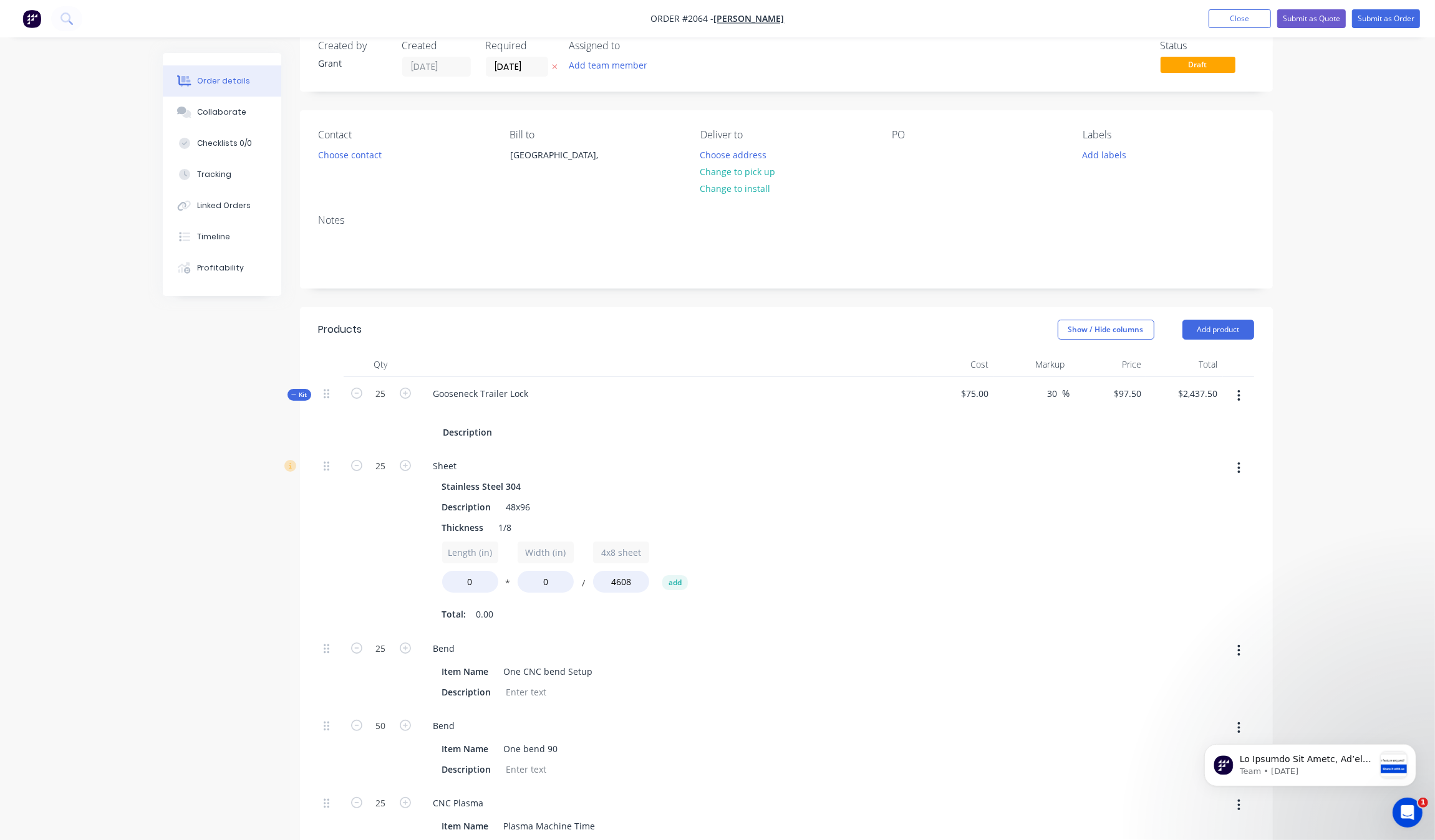
scroll to position [0, 0]
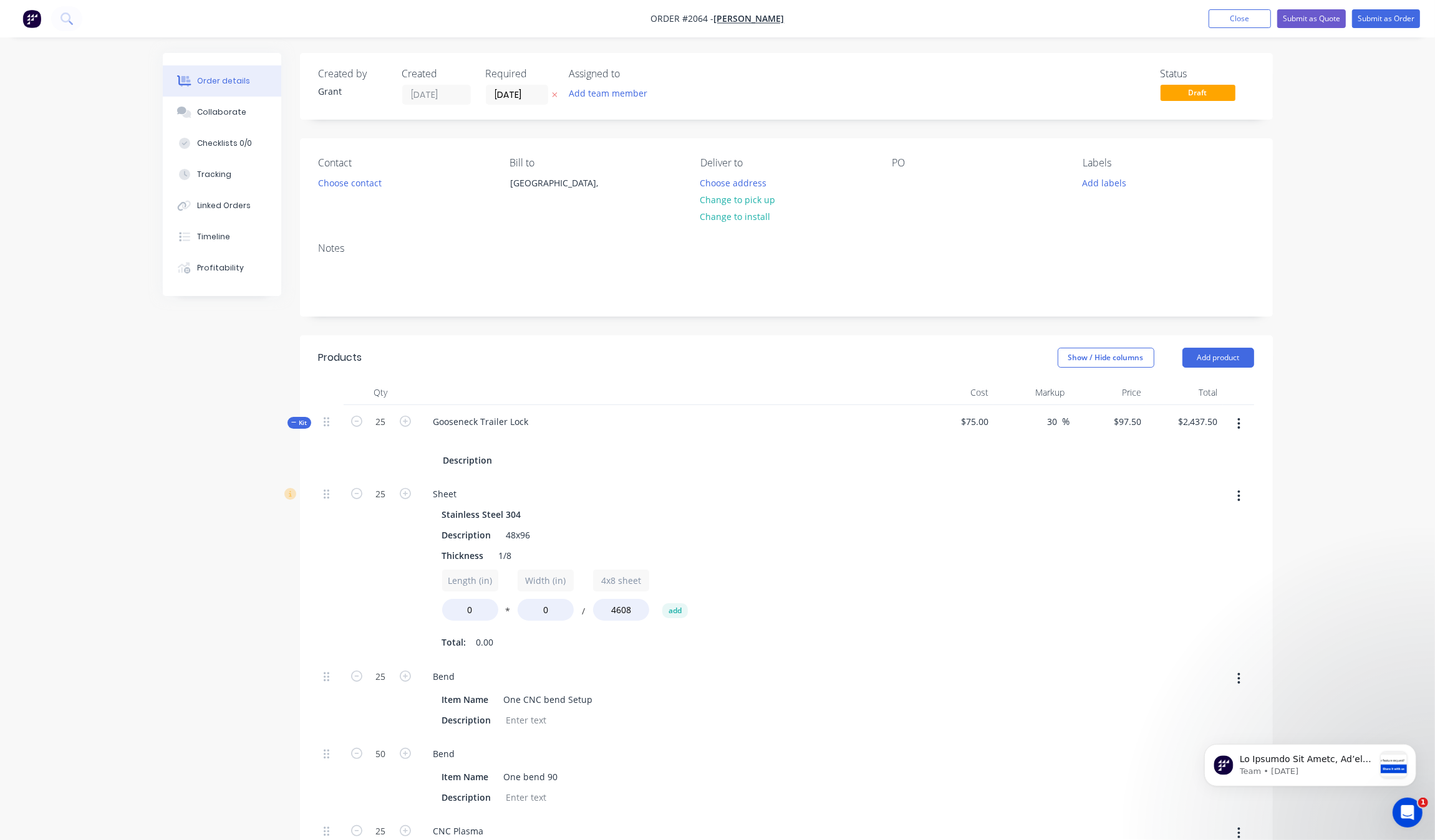
click at [1246, 424] on button "button" at bounding box center [1239, 424] width 30 height 22
click at [1210, 550] on div "Delete" at bounding box center [1195, 556] width 96 height 18
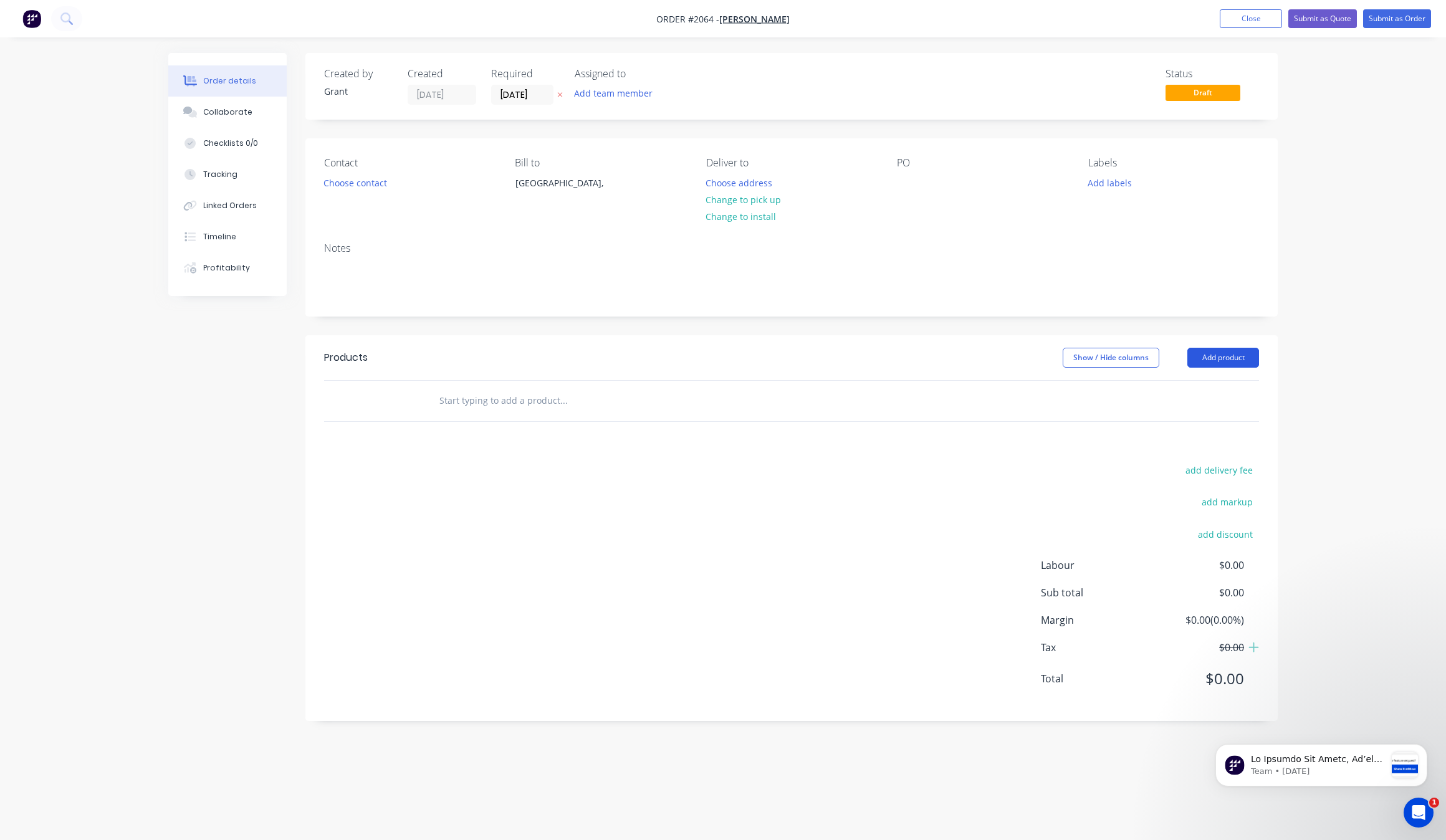
click at [1244, 354] on button "Add product" at bounding box center [1223, 357] width 72 height 20
click at [1212, 398] on div "Product catalogue" at bounding box center [1200, 389] width 96 height 18
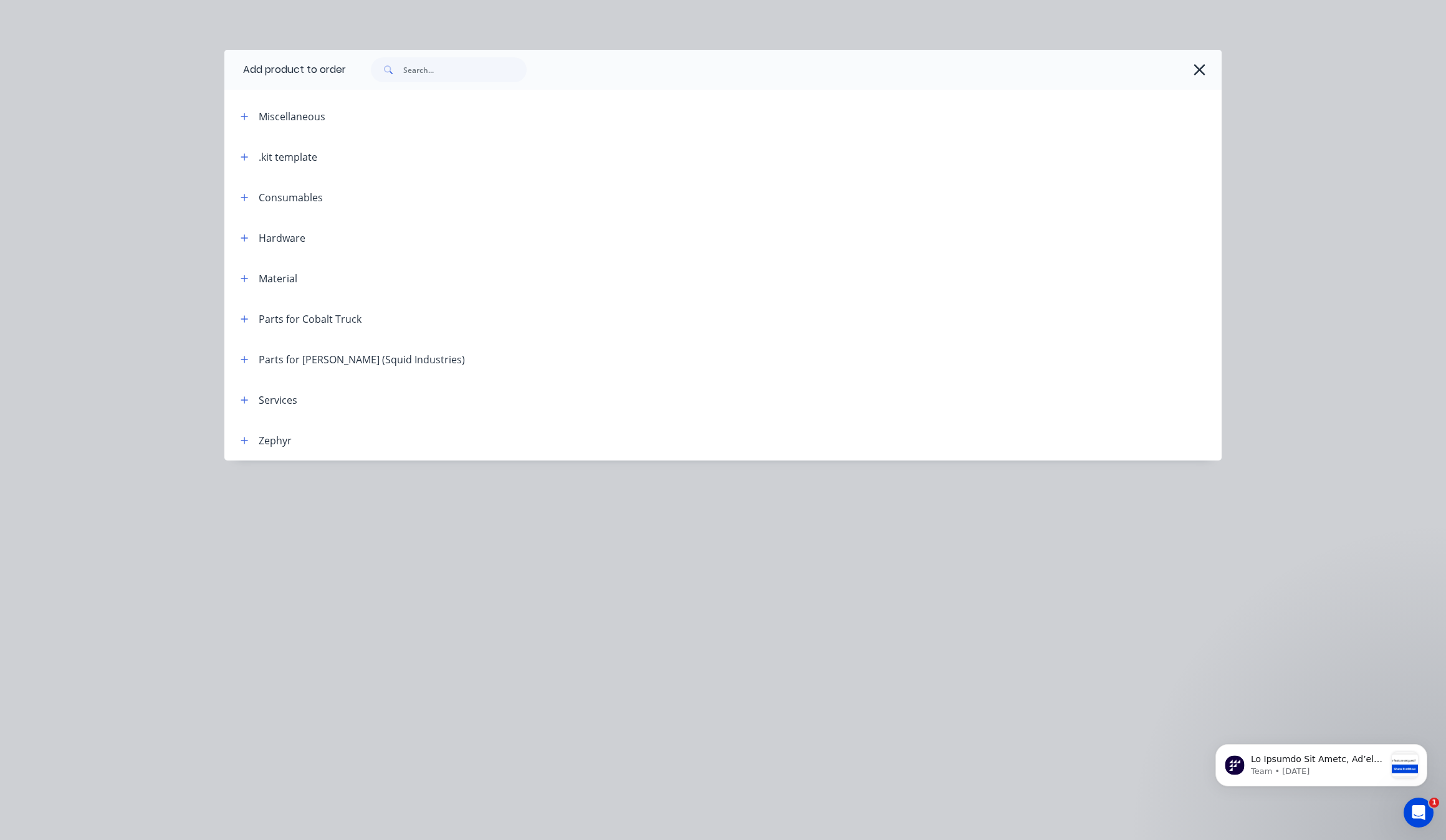
click at [238, 167] on header ".kit template" at bounding box center [723, 157] width 997 height 40
drag, startPoint x: 263, startPoint y: 160, endPoint x: 245, endPoint y: 160, distance: 18.0
click at [263, 160] on div ".kit template" at bounding box center [288, 157] width 58 height 15
click at [245, 160] on icon "button" at bounding box center [245, 157] width 8 height 9
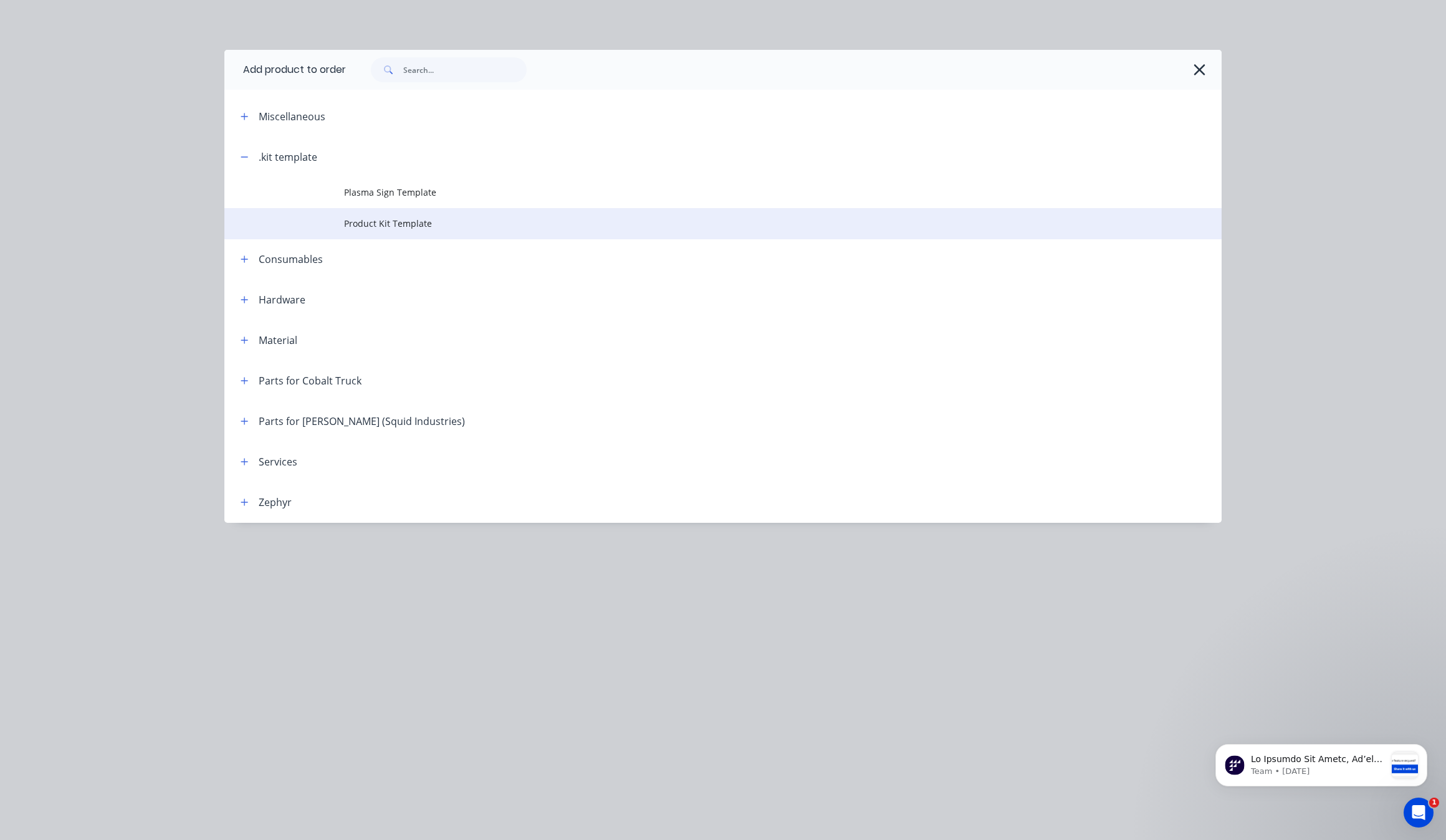
click at [468, 228] on span "Product Kit Template" at bounding box center [695, 223] width 702 height 13
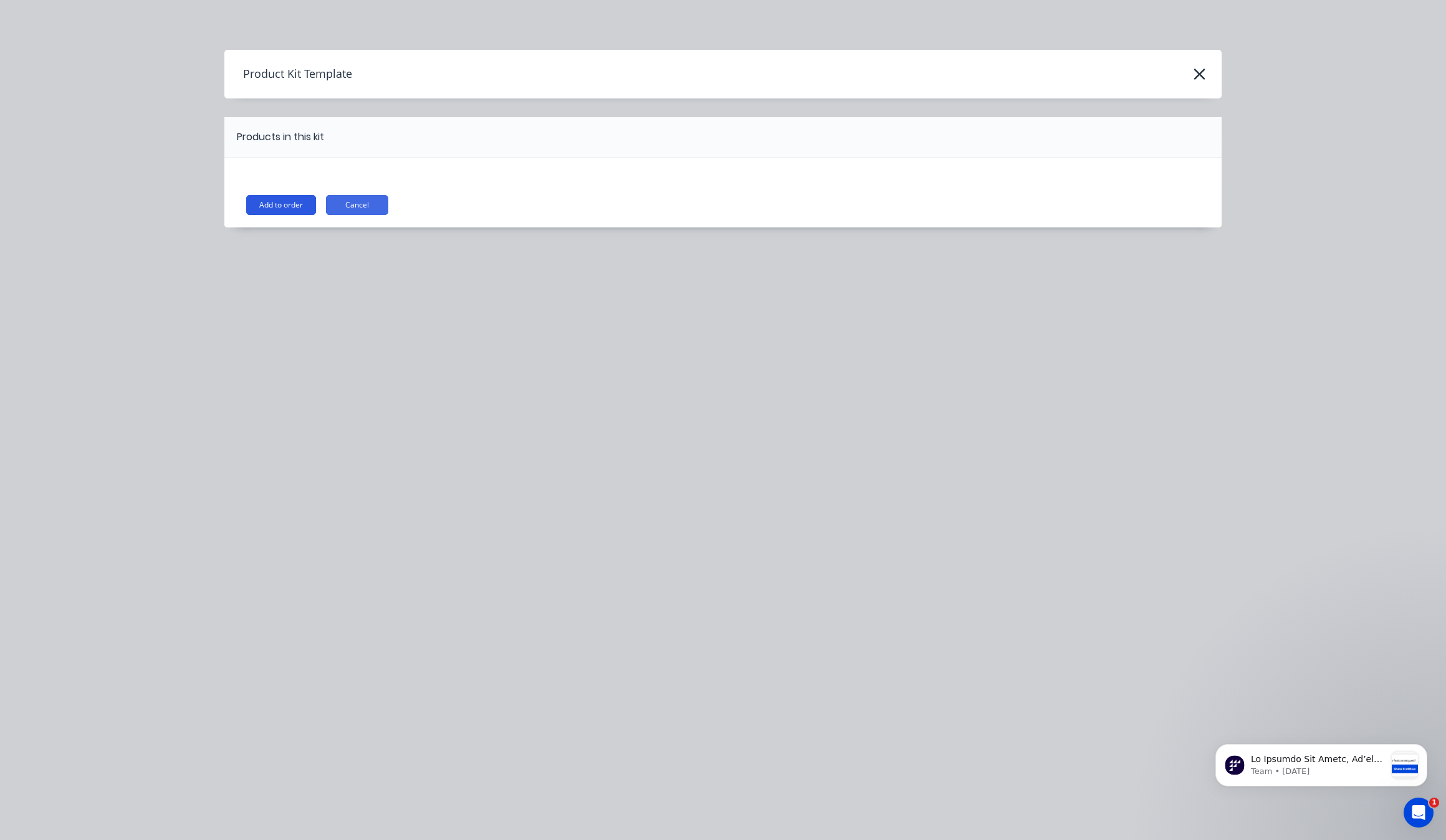
click at [279, 200] on button "Add to order" at bounding box center [281, 205] width 70 height 20
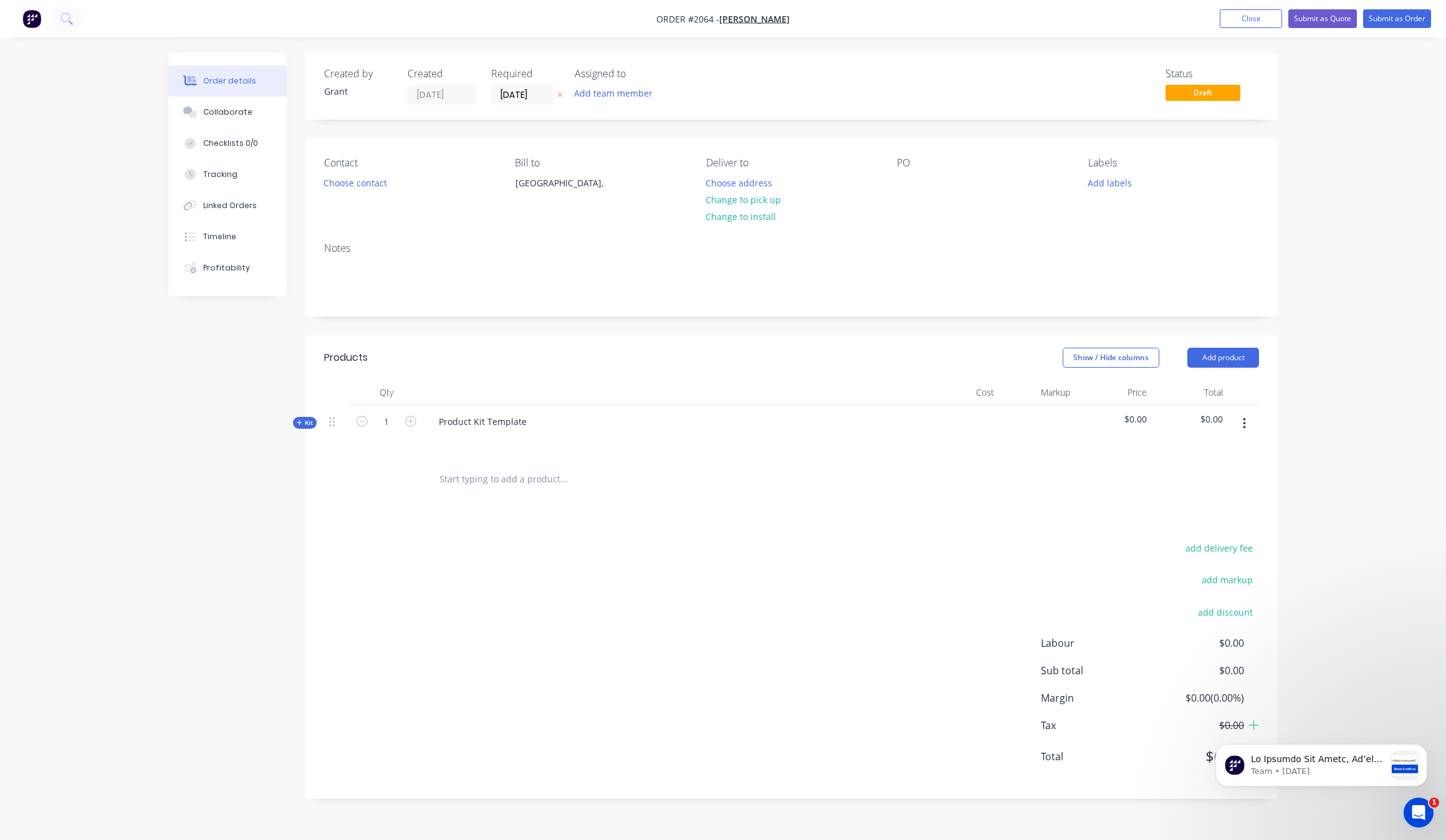
click at [1241, 422] on button "button" at bounding box center [1244, 424] width 30 height 22
click at [1252, 410] on div at bounding box center [1243, 432] width 31 height 55
click at [1244, 429] on icon "button" at bounding box center [1244, 424] width 3 height 11
click at [1220, 534] on div "Delete" at bounding box center [1200, 531] width 96 height 18
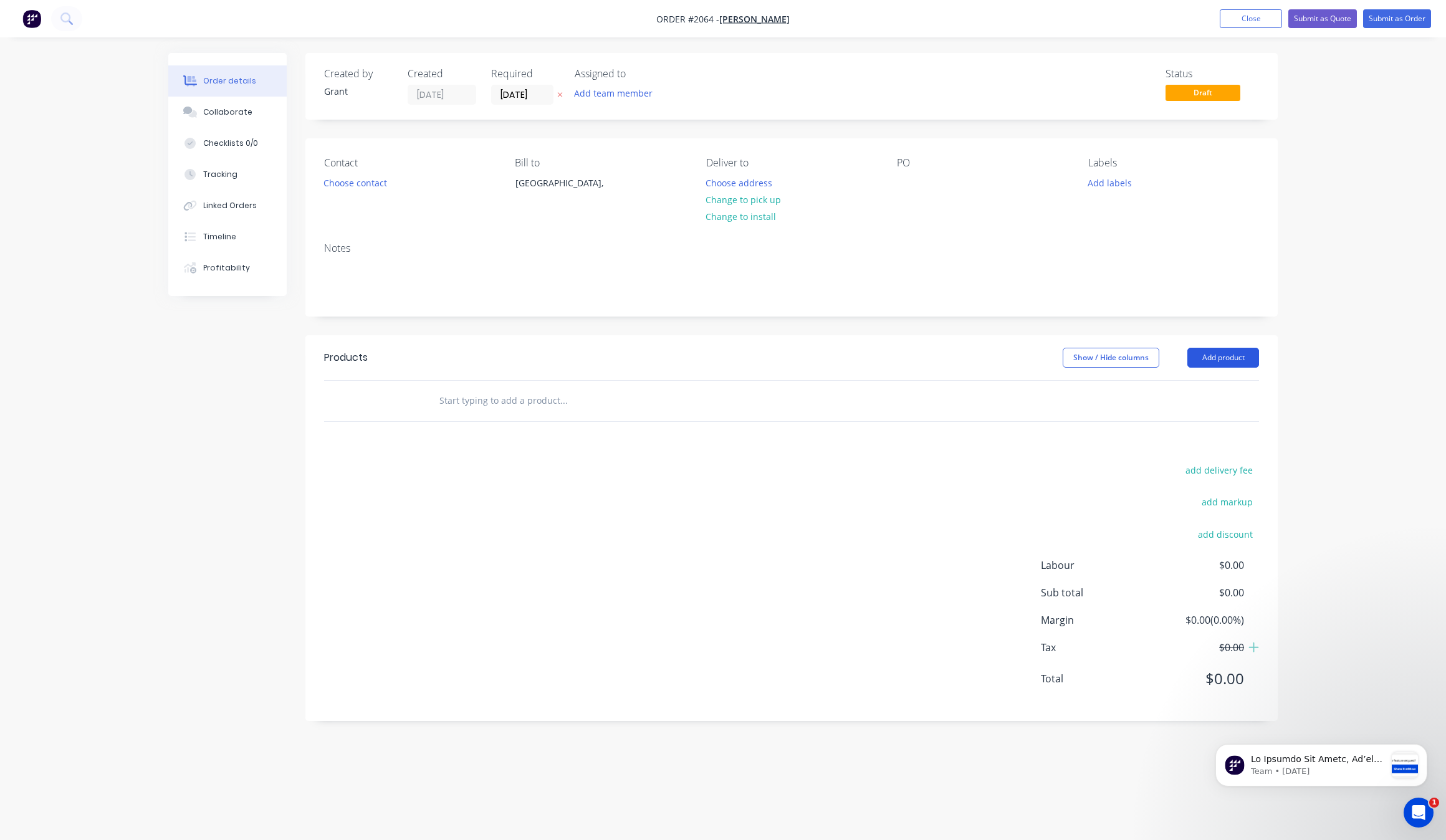
click at [1248, 357] on button "Add product" at bounding box center [1223, 357] width 72 height 20
click at [1225, 387] on div "Product catalogue" at bounding box center [1200, 389] width 96 height 18
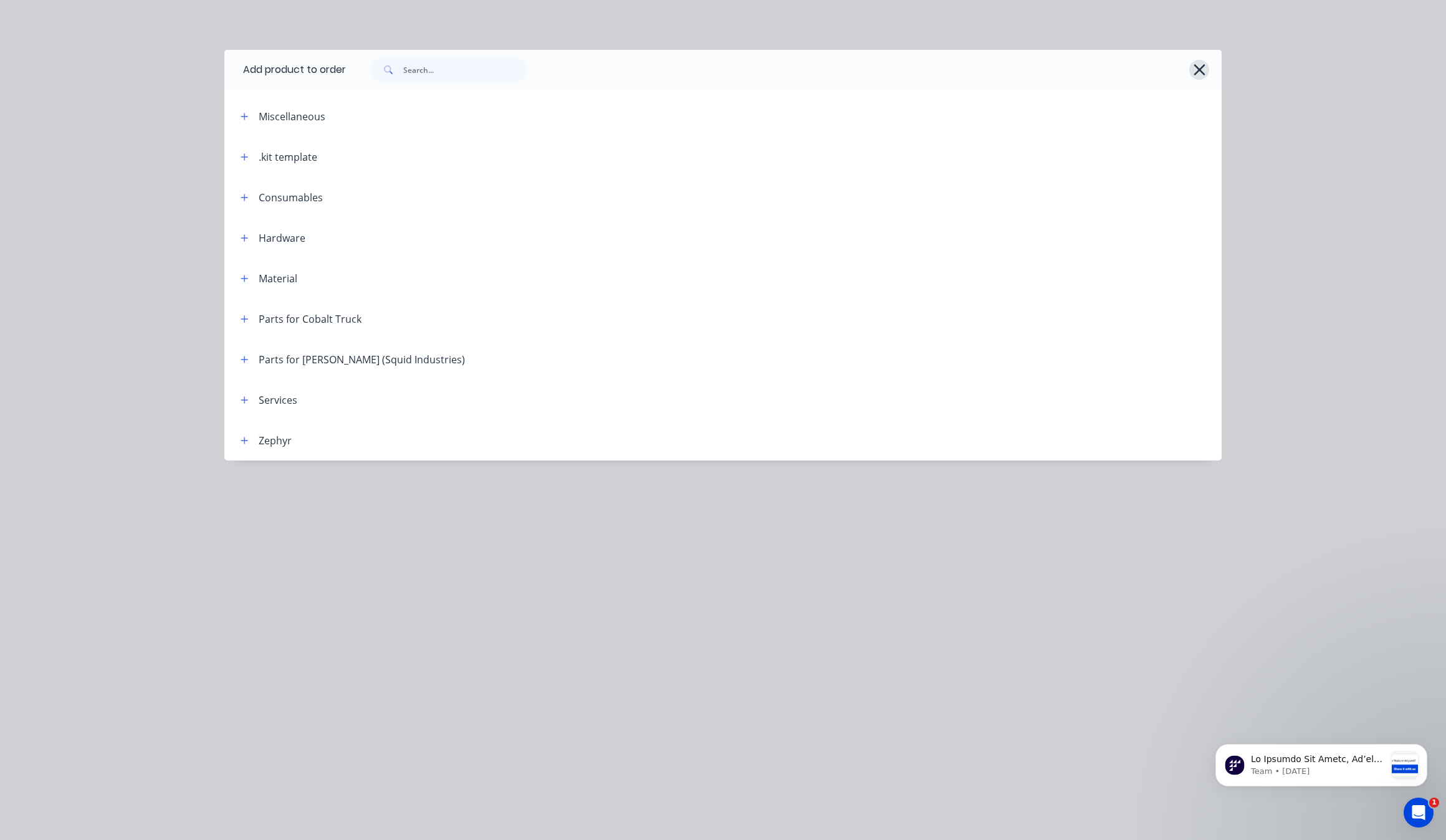
click at [1191, 73] on button "button" at bounding box center [1199, 69] width 20 height 20
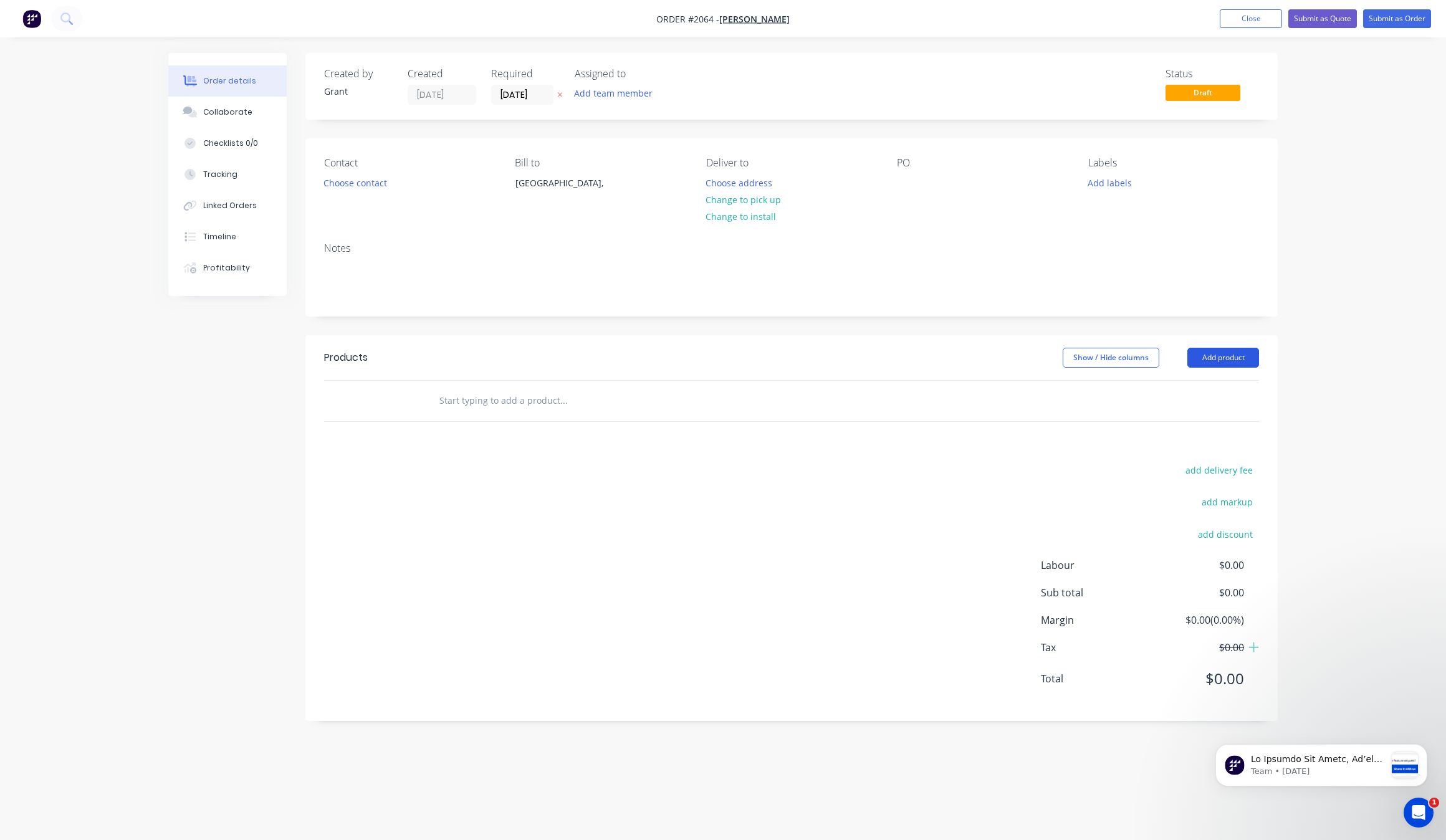
click at [1236, 351] on button "Add product" at bounding box center [1223, 357] width 72 height 20
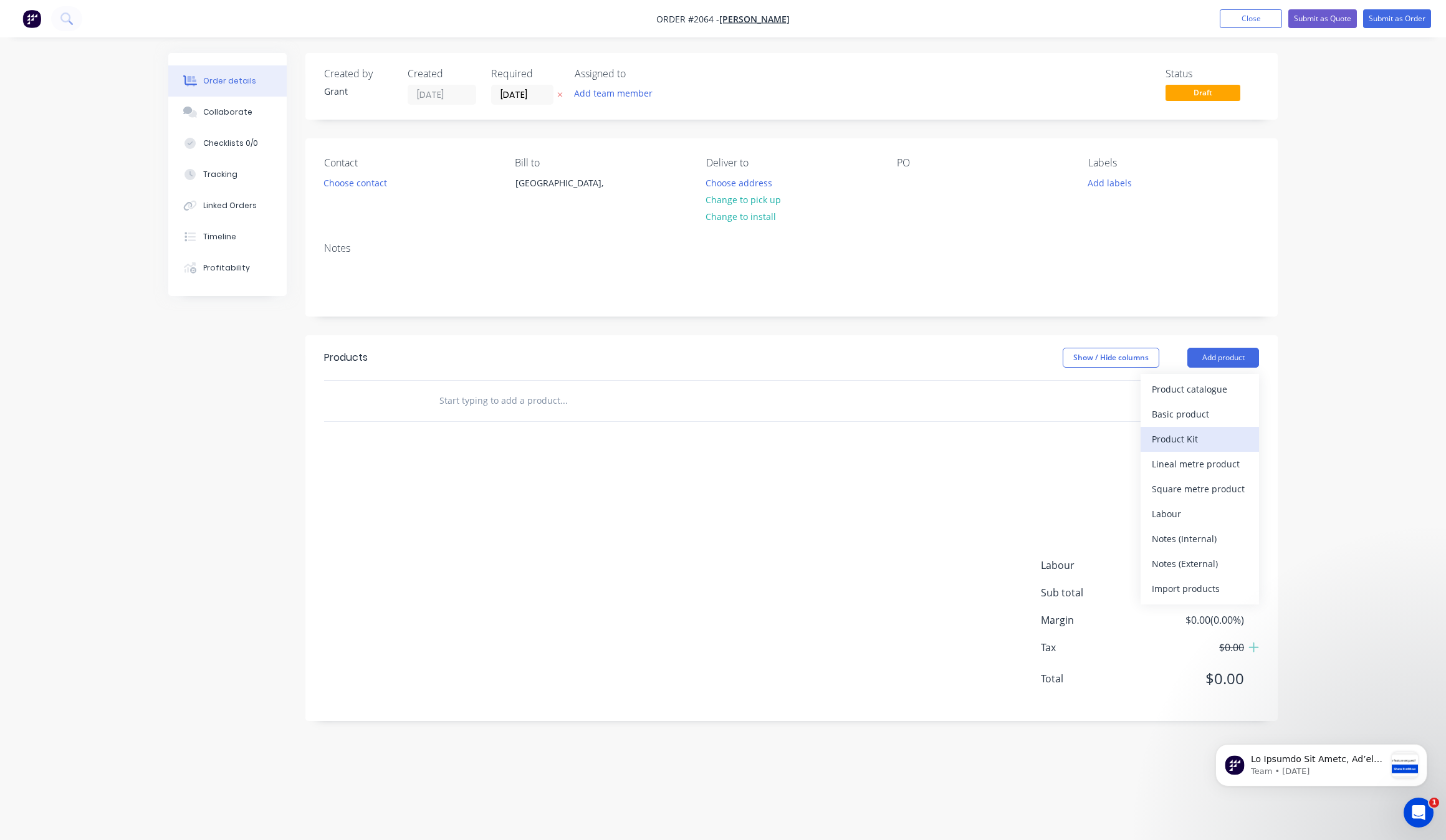
click at [1216, 441] on div "Product Kit" at bounding box center [1200, 439] width 96 height 18
click at [1231, 422] on div "Standard pricing" at bounding box center [1200, 414] width 96 height 18
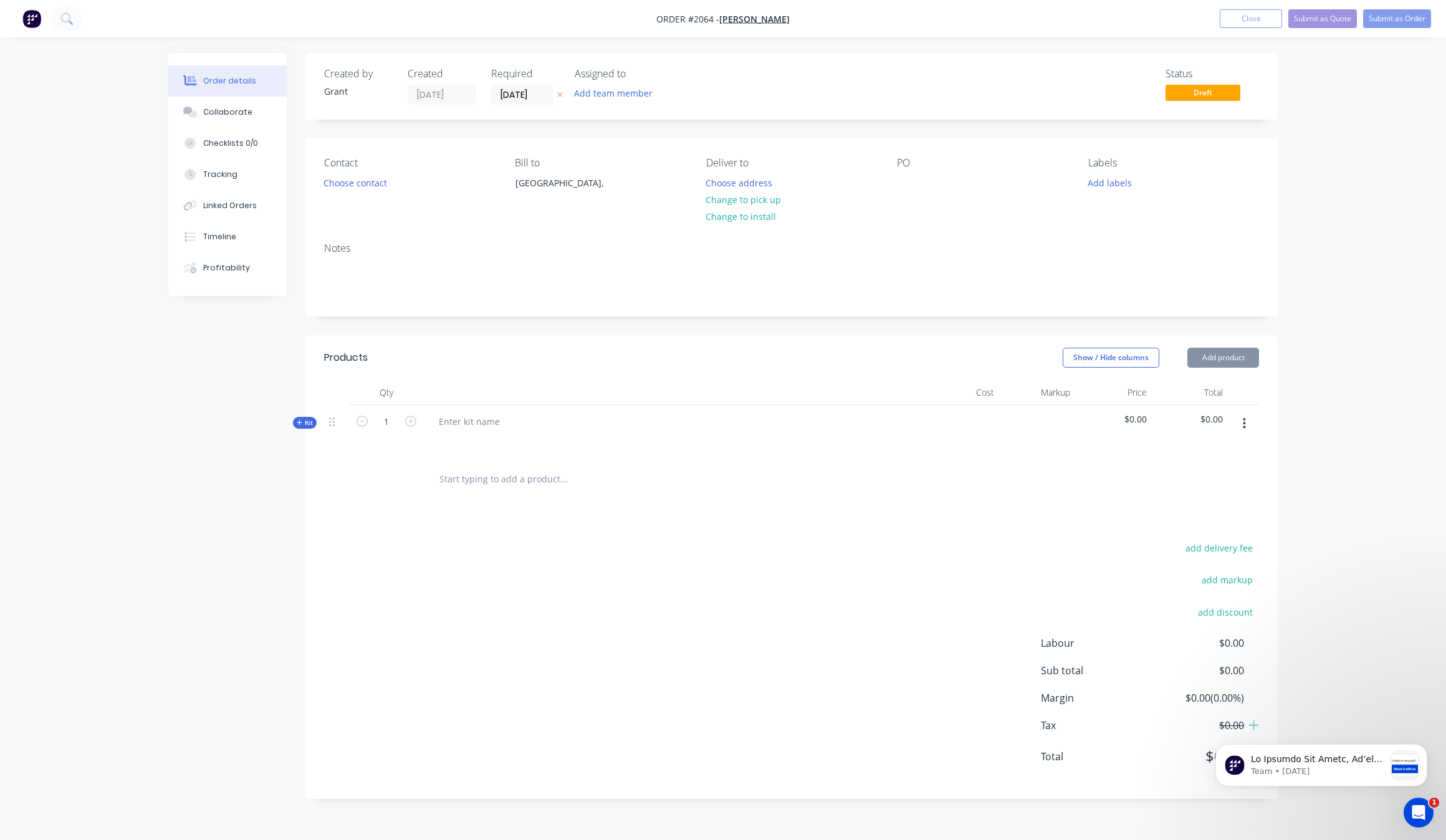
click at [1252, 424] on button "button" at bounding box center [1244, 424] width 30 height 22
click at [1244, 424] on icon "button" at bounding box center [1244, 424] width 3 height 11
click at [524, 415] on div at bounding box center [673, 432] width 499 height 55
click at [467, 427] on div at bounding box center [469, 422] width 81 height 18
click at [301, 422] on icon "button" at bounding box center [299, 423] width 6 height 6
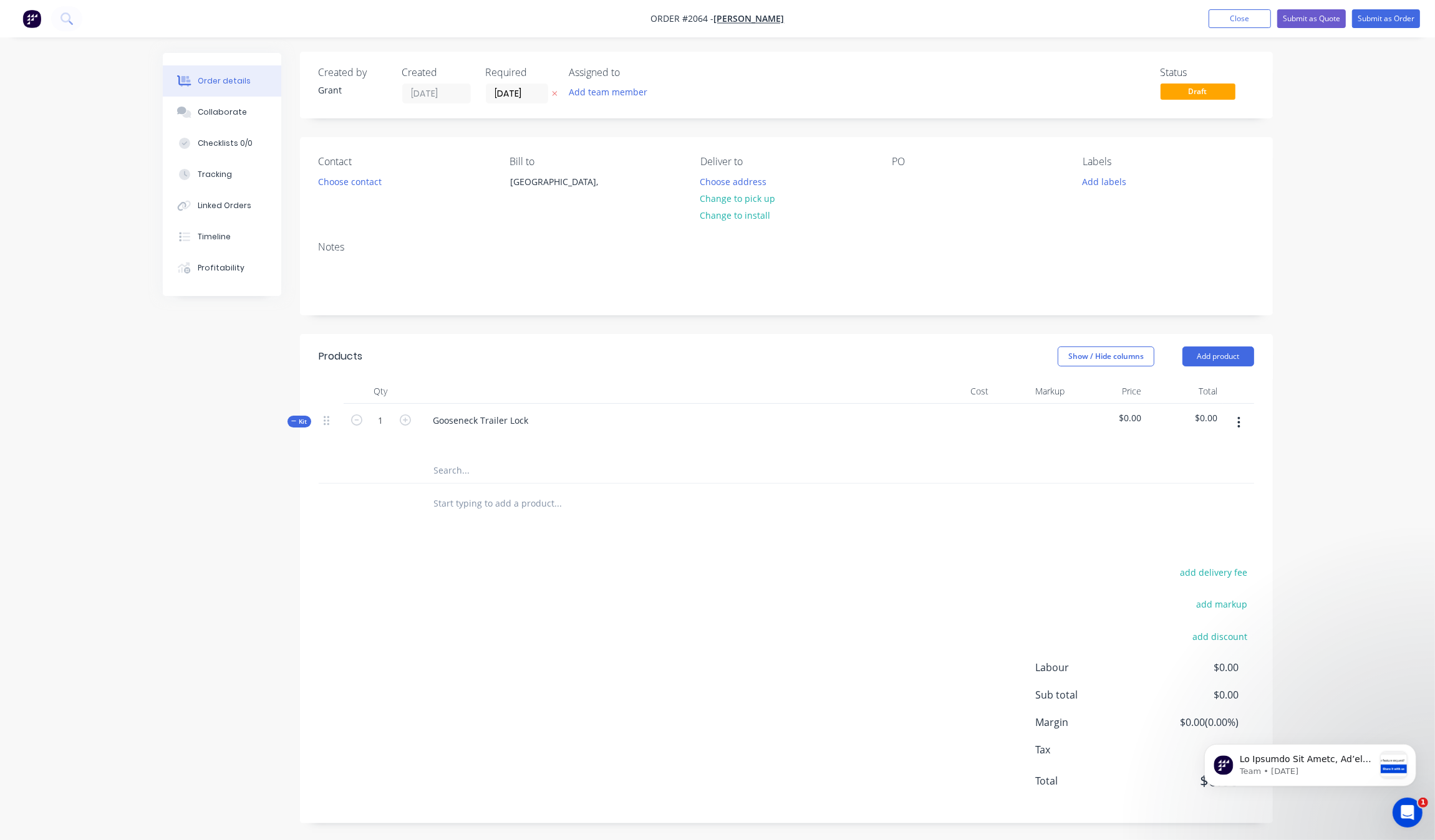
scroll to position [3, 0]
click at [473, 474] on input "text" at bounding box center [558, 468] width 250 height 25
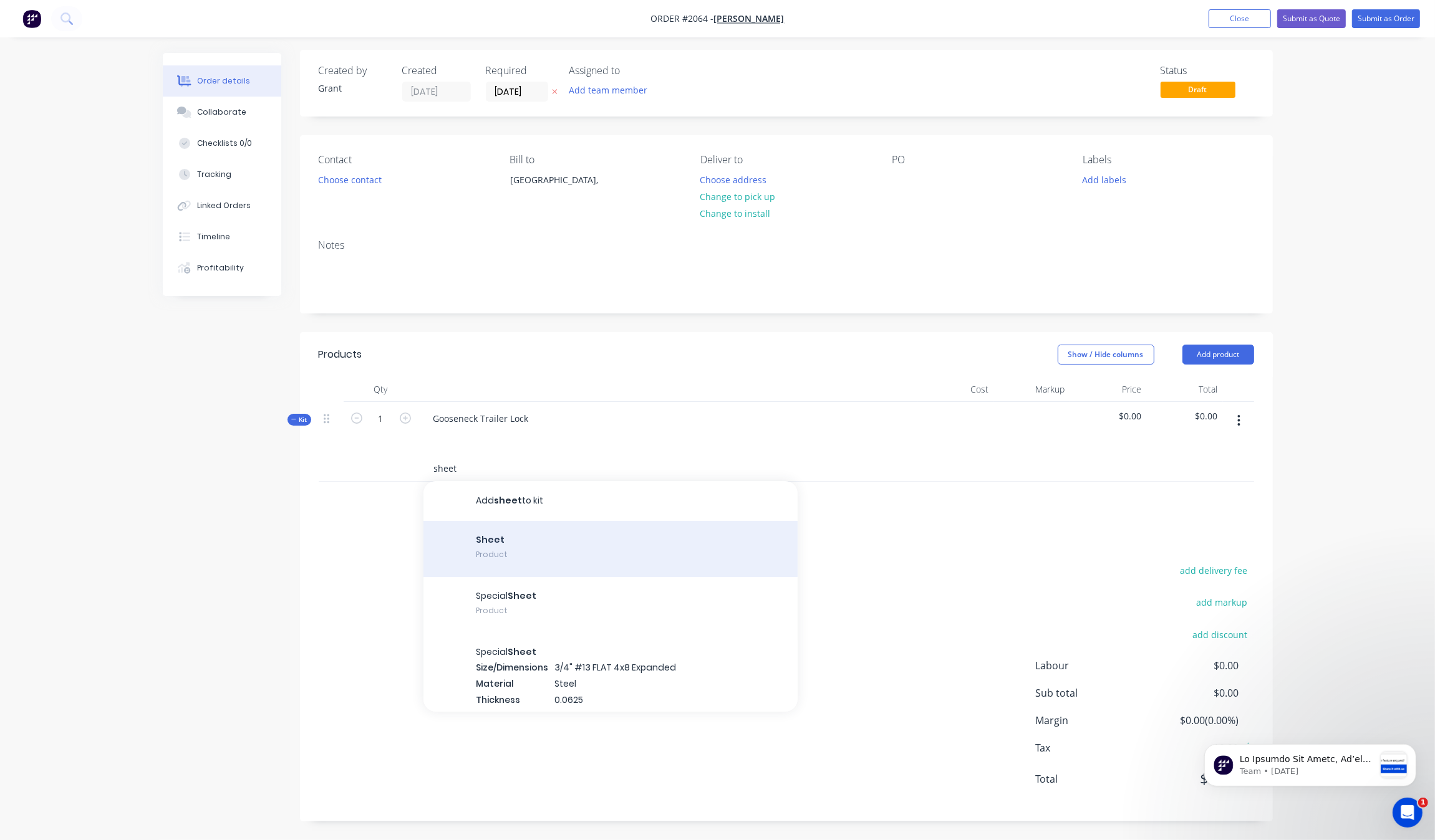
type input "sheet"
click at [564, 549] on div "Sheet Product" at bounding box center [611, 549] width 374 height 56
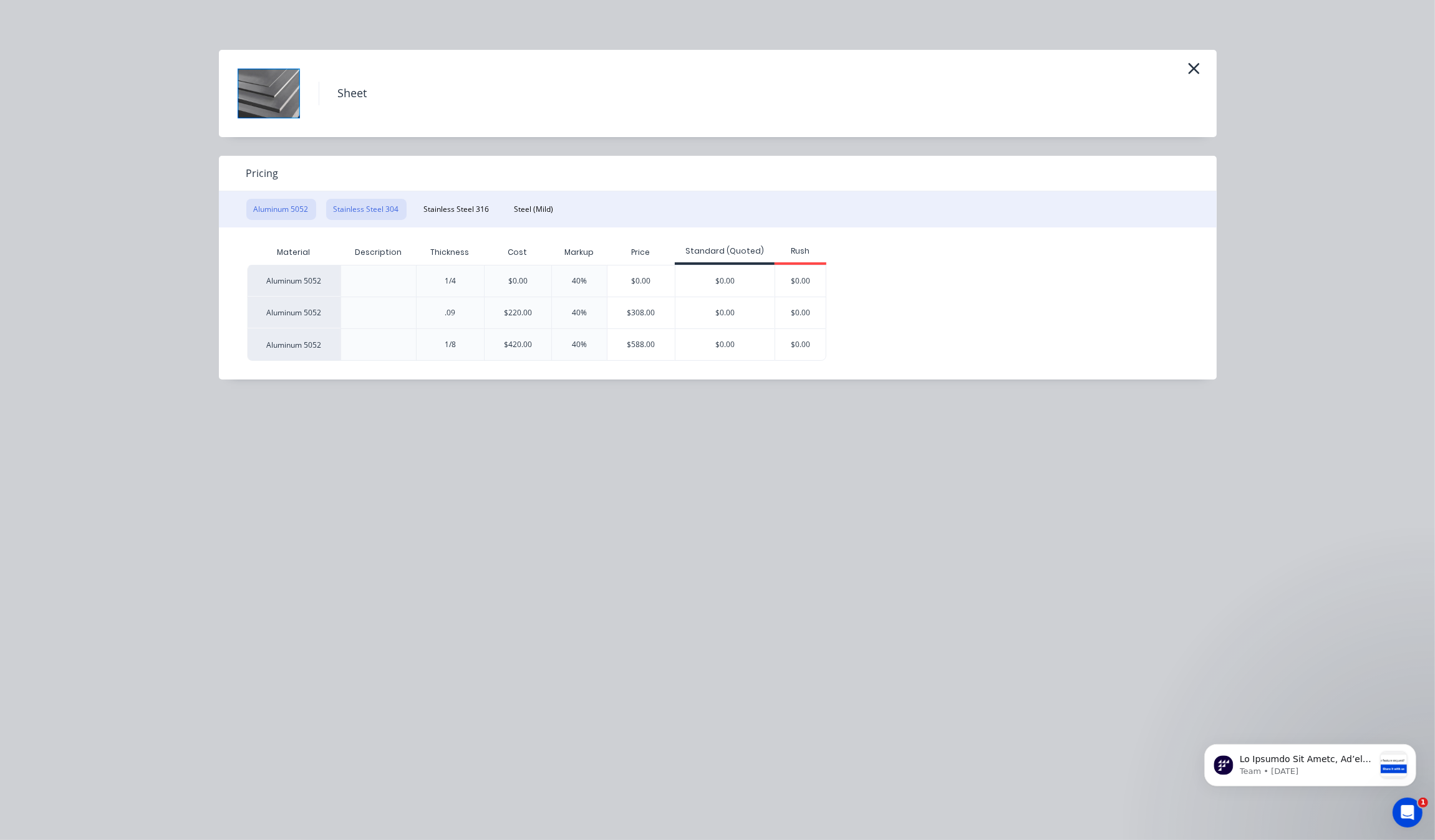
click at [379, 203] on button "Stainless Steel 304" at bounding box center [366, 209] width 80 height 21
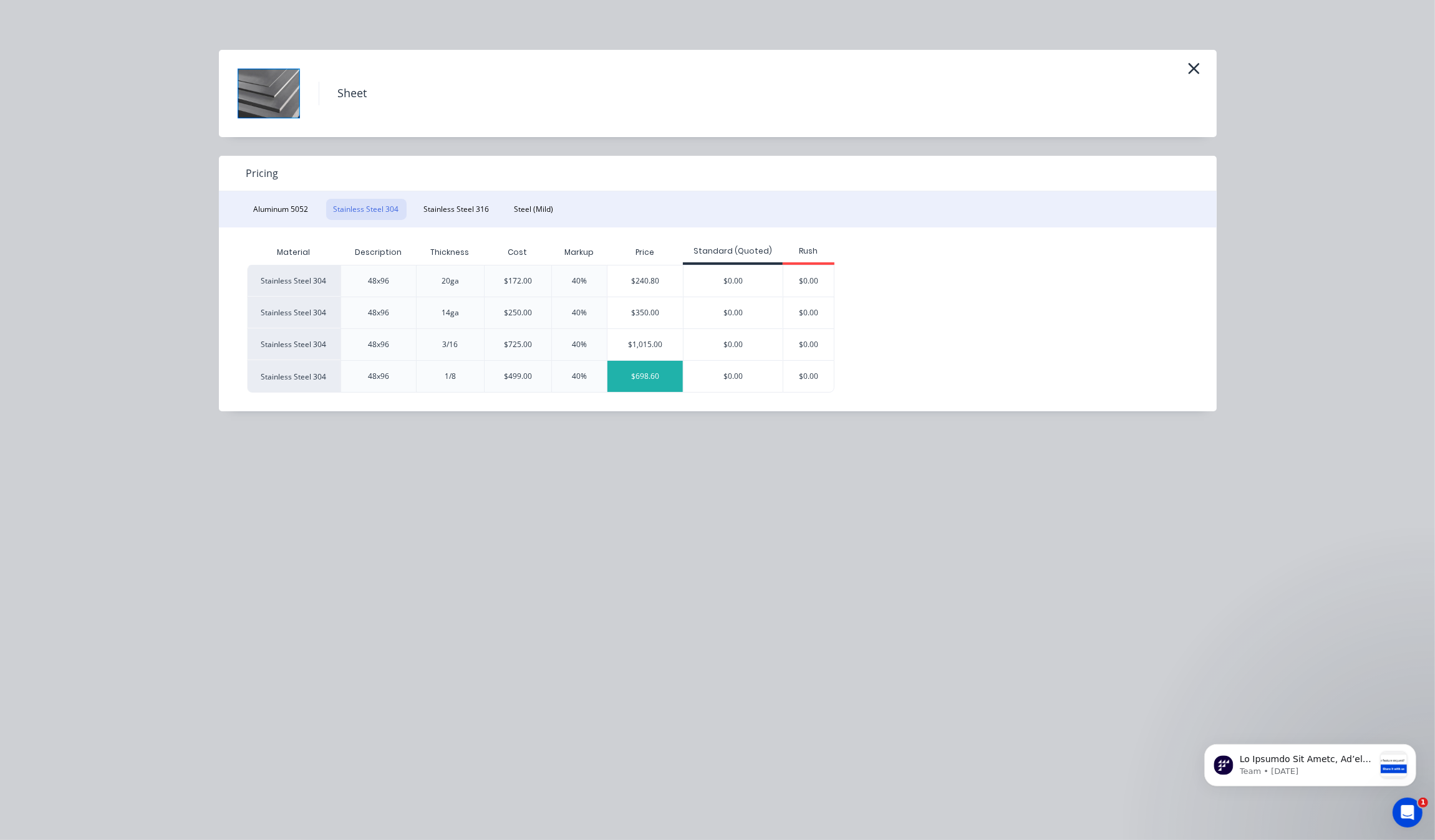
click at [648, 380] on div "$698.60" at bounding box center [645, 376] width 76 height 31
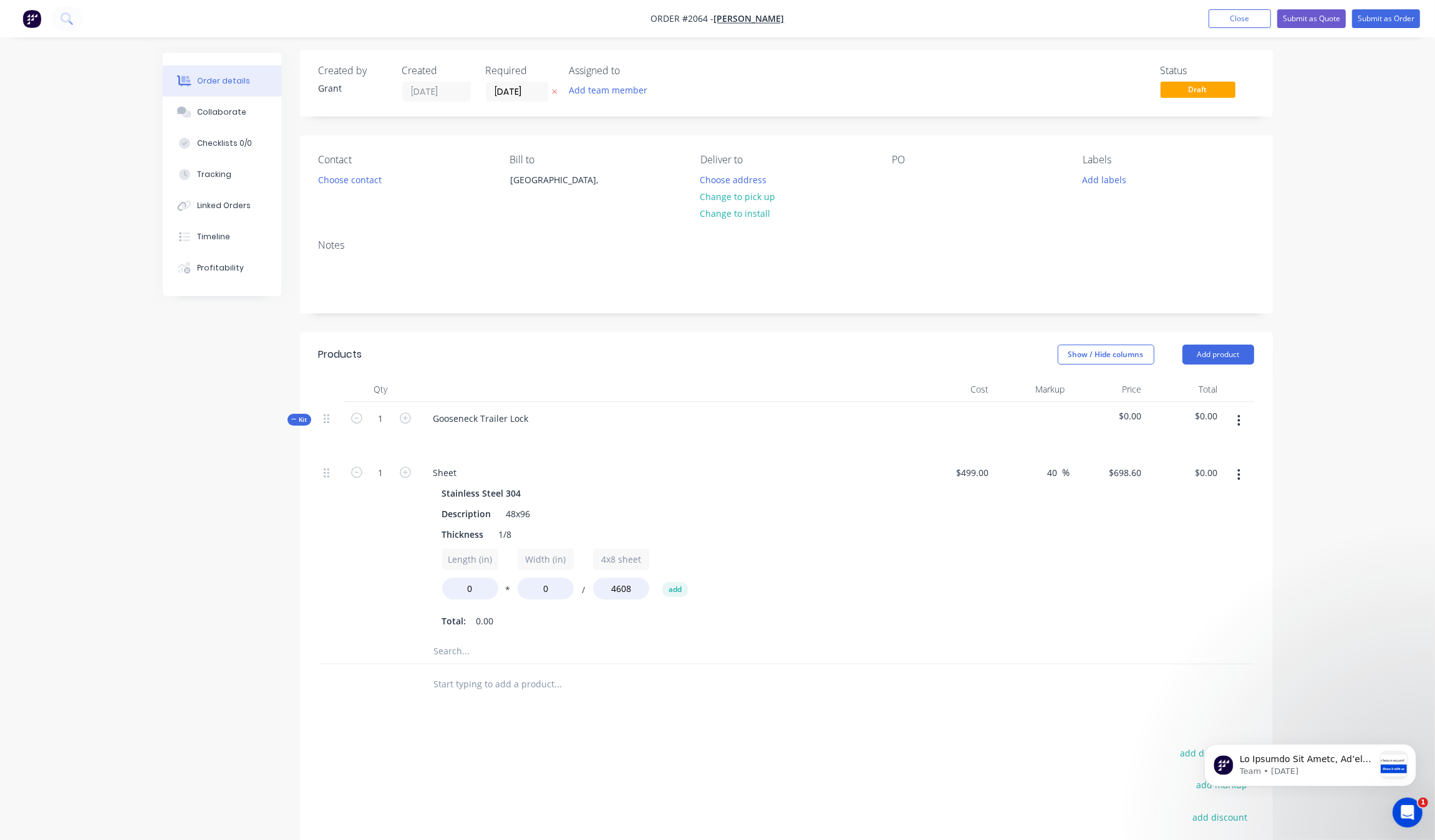
click at [455, 656] on input "text" at bounding box center [558, 651] width 250 height 25
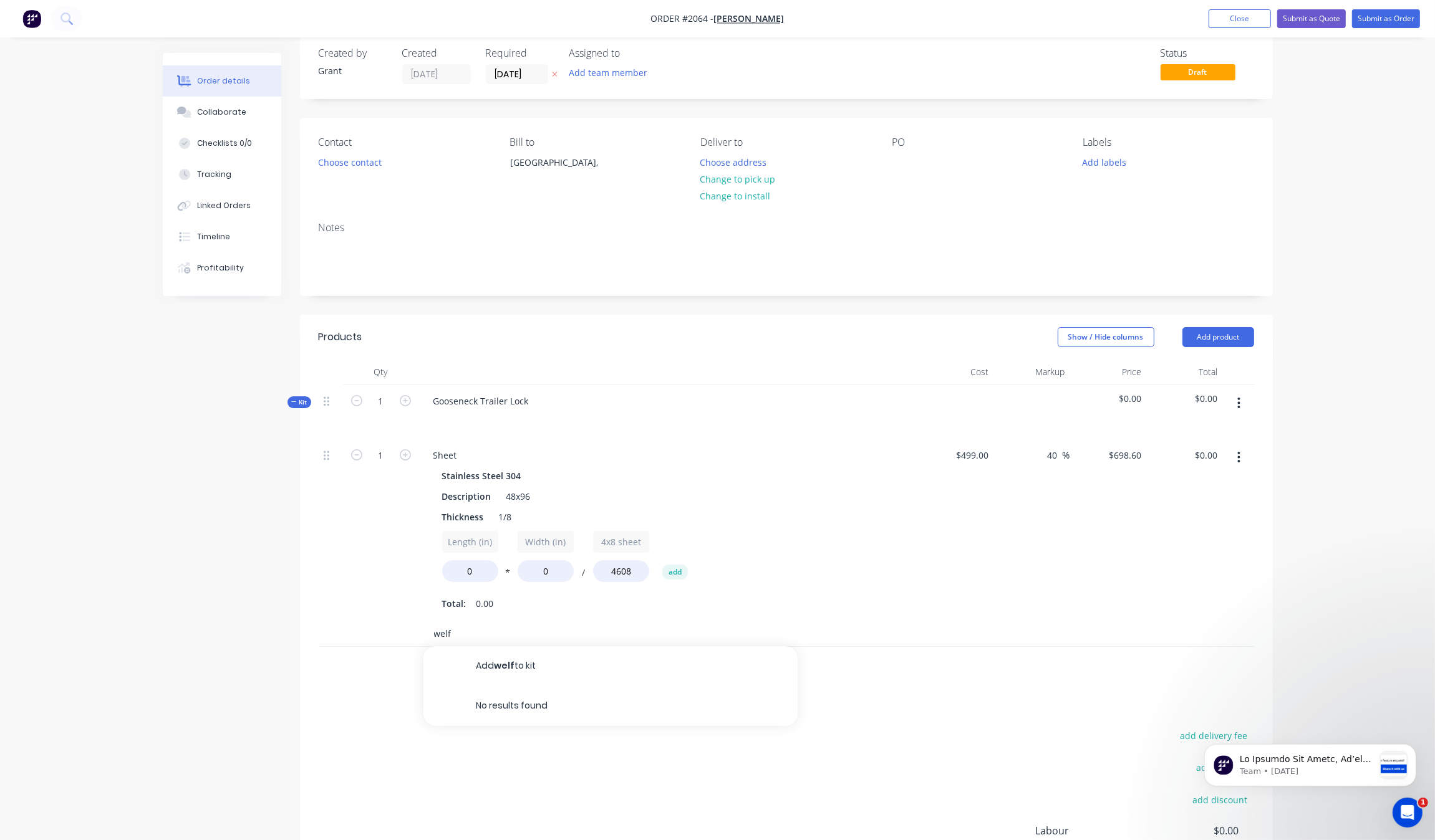
scroll to position [81, 0]
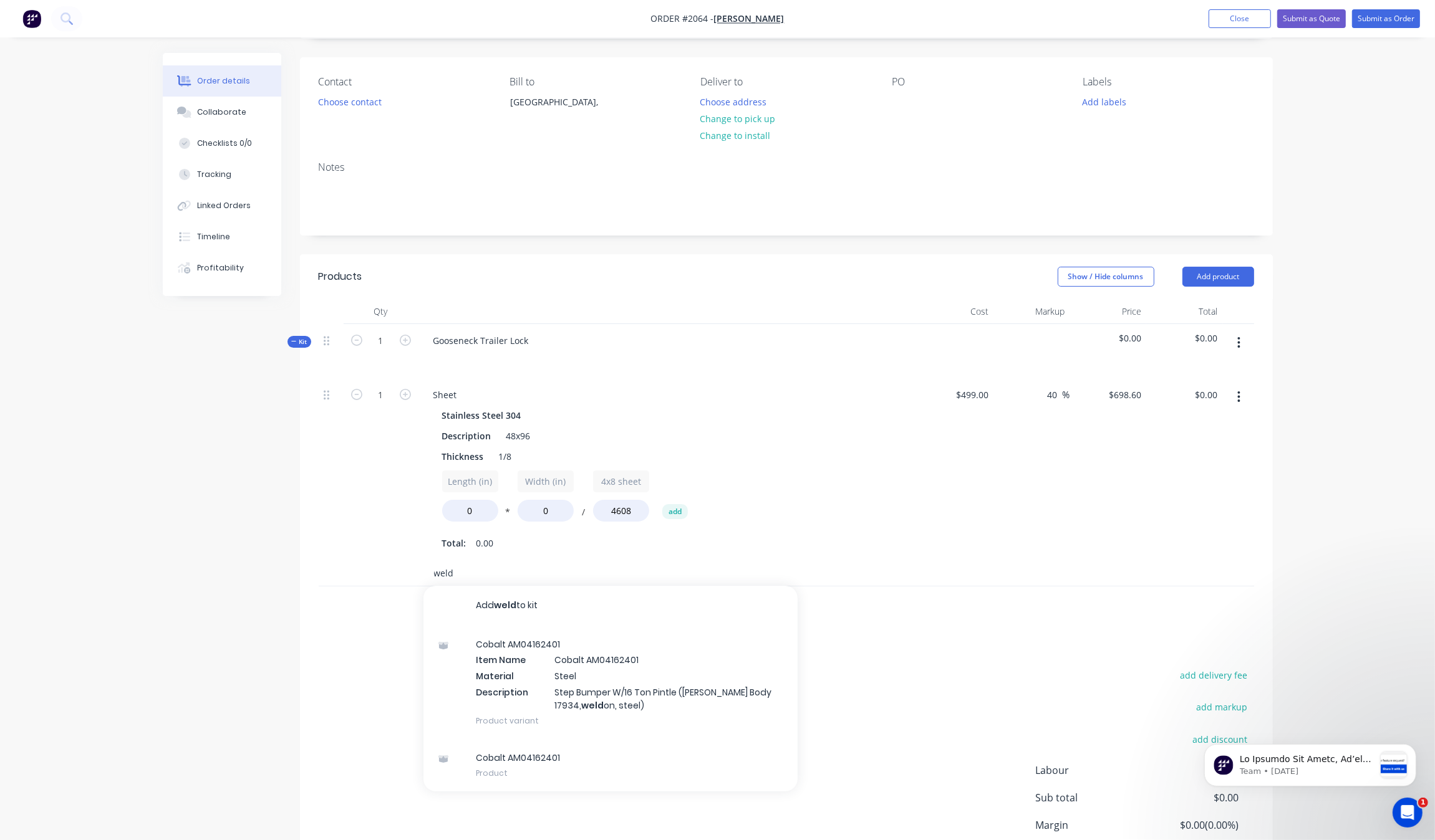
type input "weld"
click at [914, 633] on div "Products Show / Hide columns Add product Qty Cost Markup Price Total Kit 1 Goos…" at bounding box center [786, 590] width 973 height 672
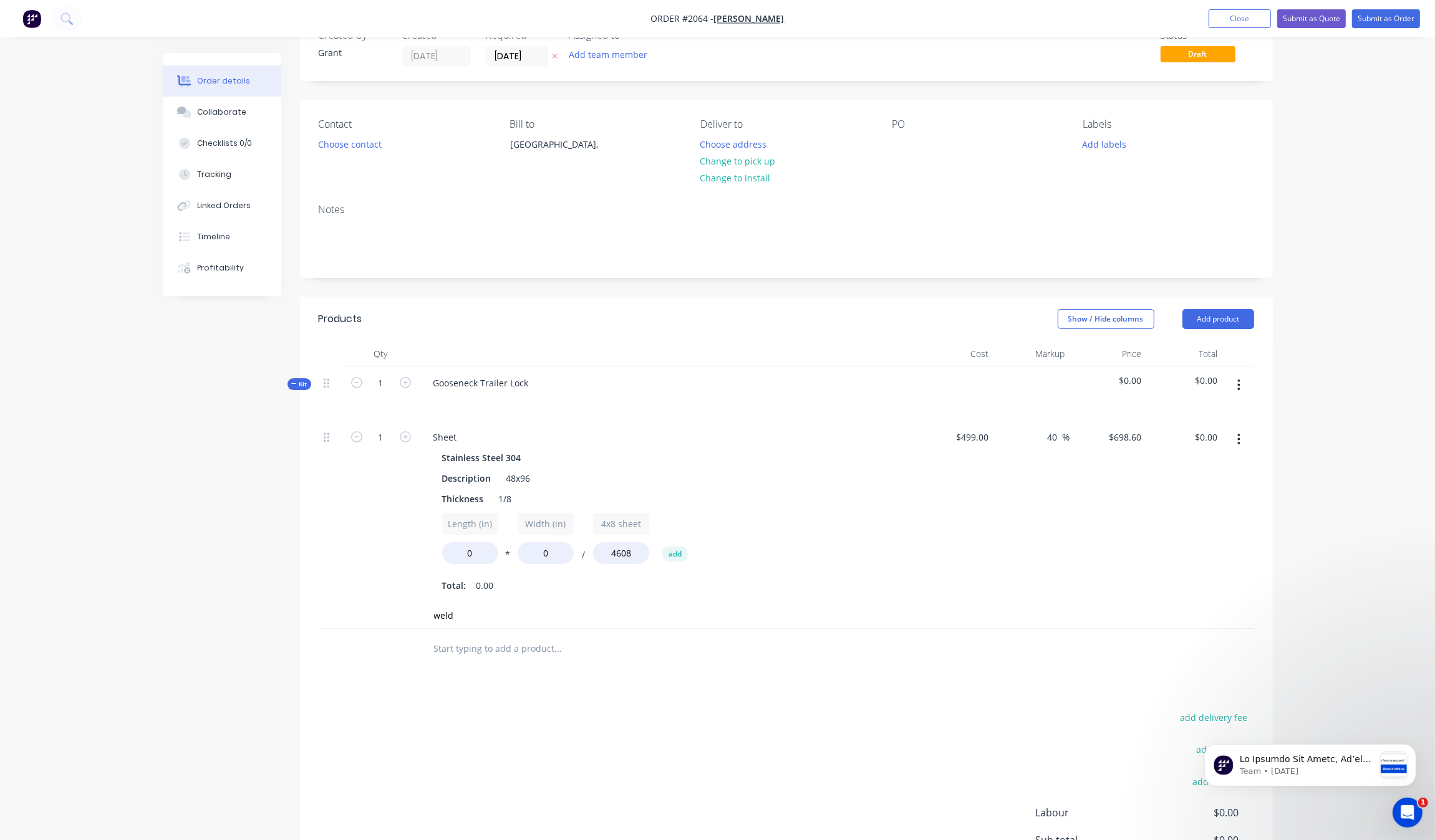
scroll to position [0, 0]
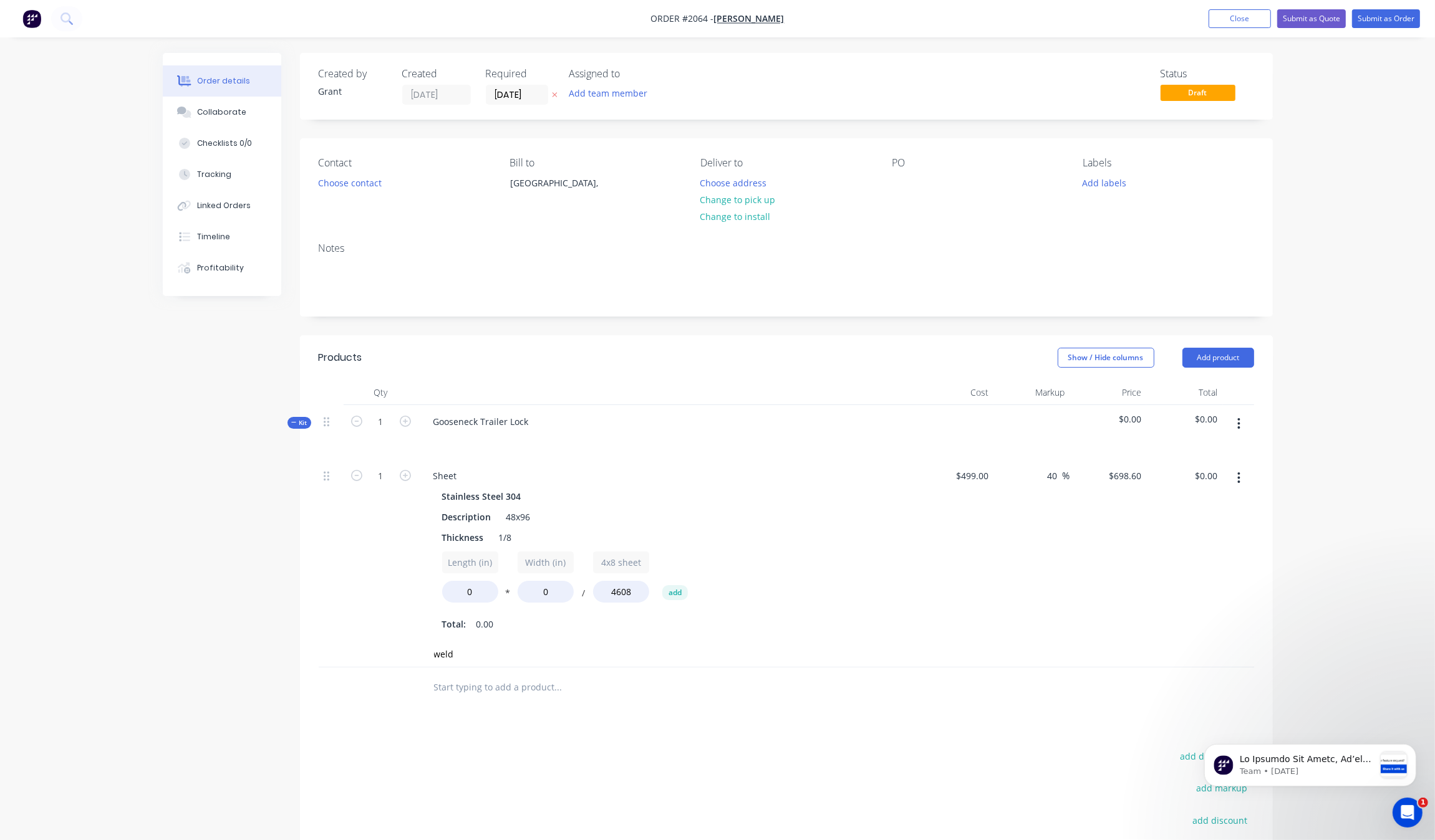
click at [1251, 8] on nav "Order #2064 - david starret Add product Close Submit as Quote Submit as Order" at bounding box center [717, 19] width 1435 height 37
click at [1238, 17] on button "Close" at bounding box center [1239, 19] width 62 height 19
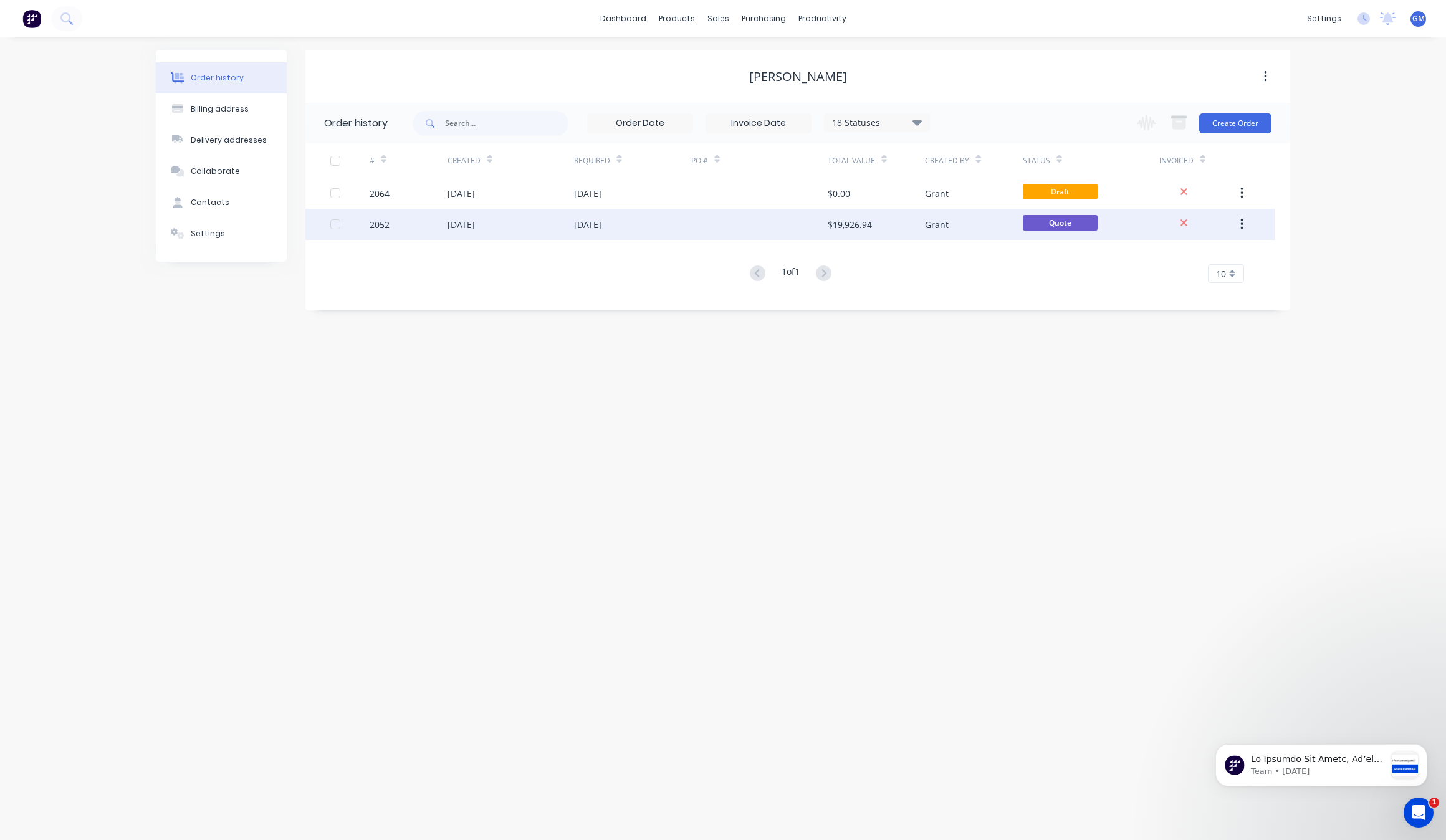
click at [597, 223] on div "08 Aug 2025" at bounding box center [588, 225] width 28 height 13
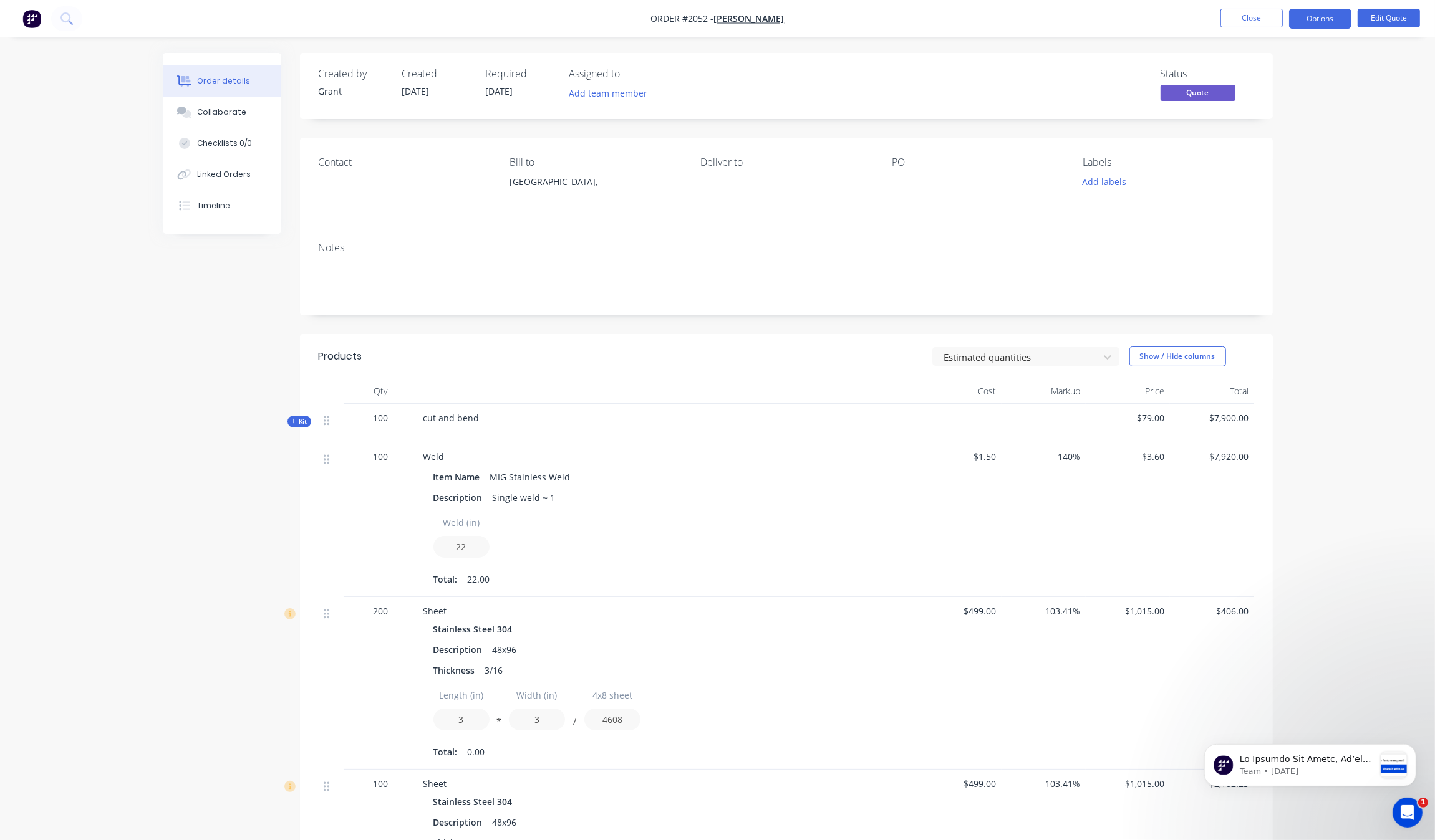
click at [287, 428] on div "Created by Grant Created 03/09/25 Required 08/08/25 Assigned to Add team member…" at bounding box center [718, 609] width 1110 height 1111
click at [291, 424] on icon "button" at bounding box center [294, 422] width 6 height 6
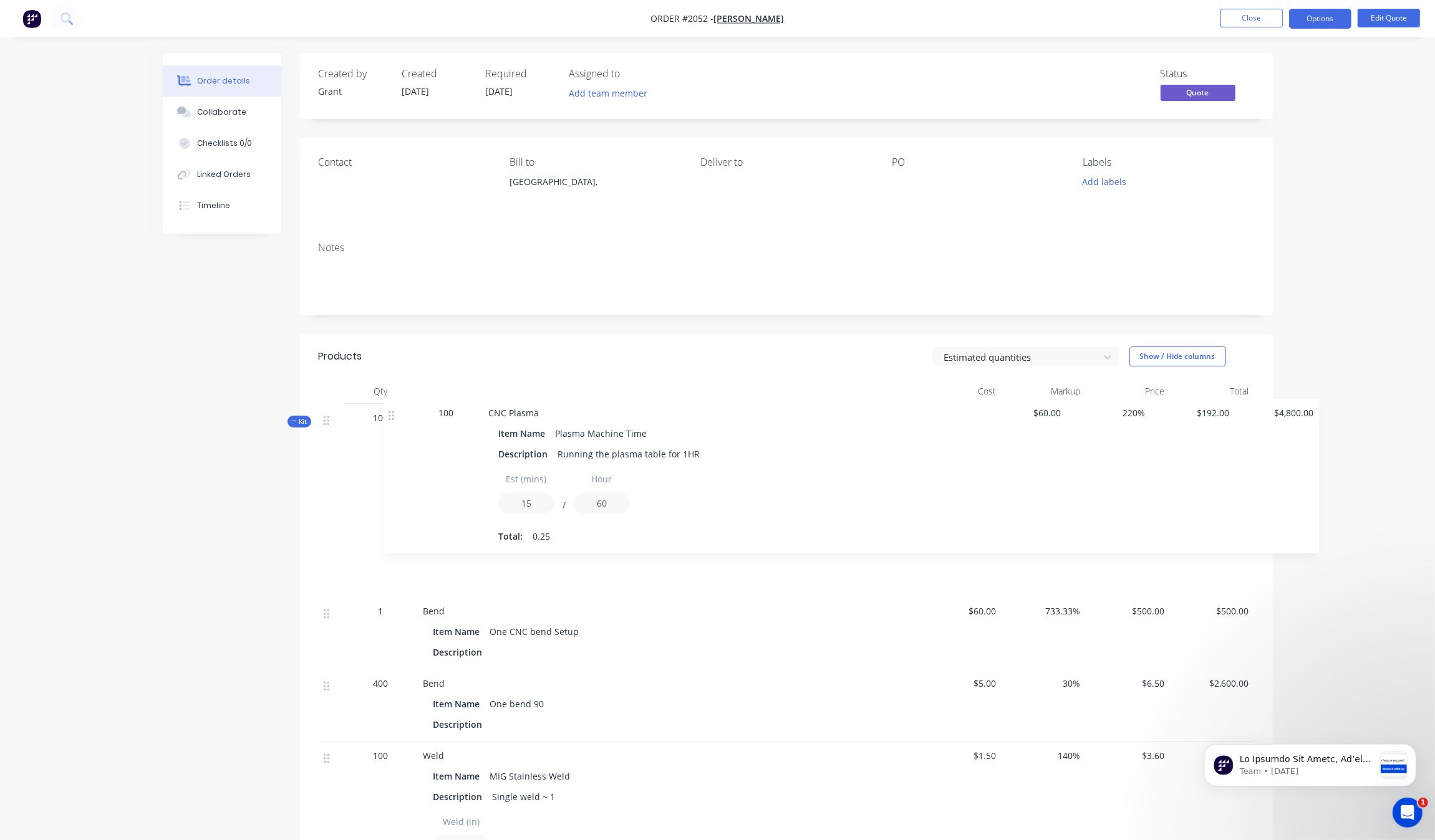
drag, startPoint x: 326, startPoint y: 462, endPoint x: 396, endPoint y: 418, distance: 82.7
click at [396, 418] on div "Kit 100 cut and bend $79.00 $7,900.00 100 CNC Plasma Item Name Plasma Machine T…" at bounding box center [786, 572] width 935 height 338
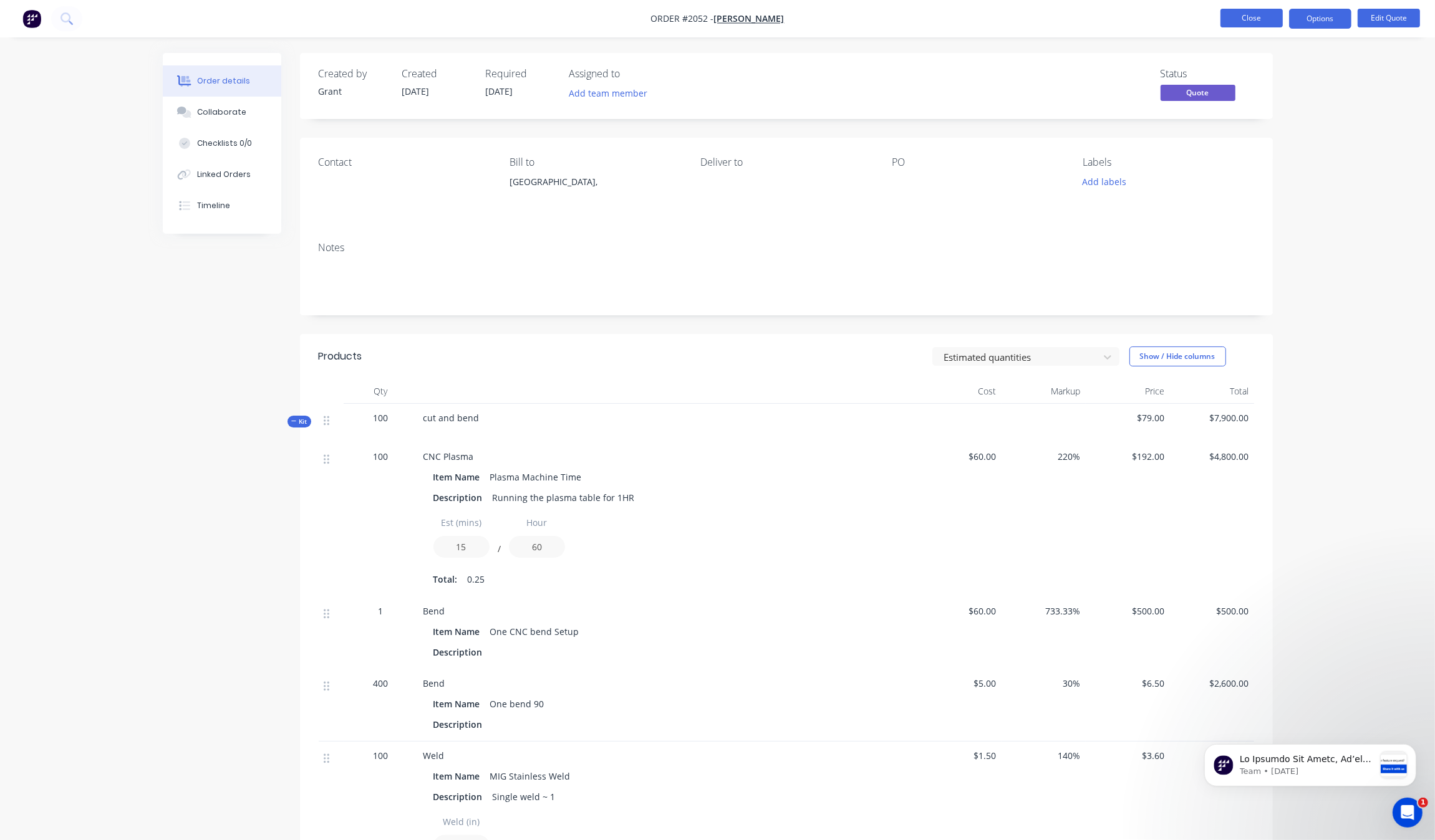
click at [1243, 19] on button "Close" at bounding box center [1251, 18] width 62 height 19
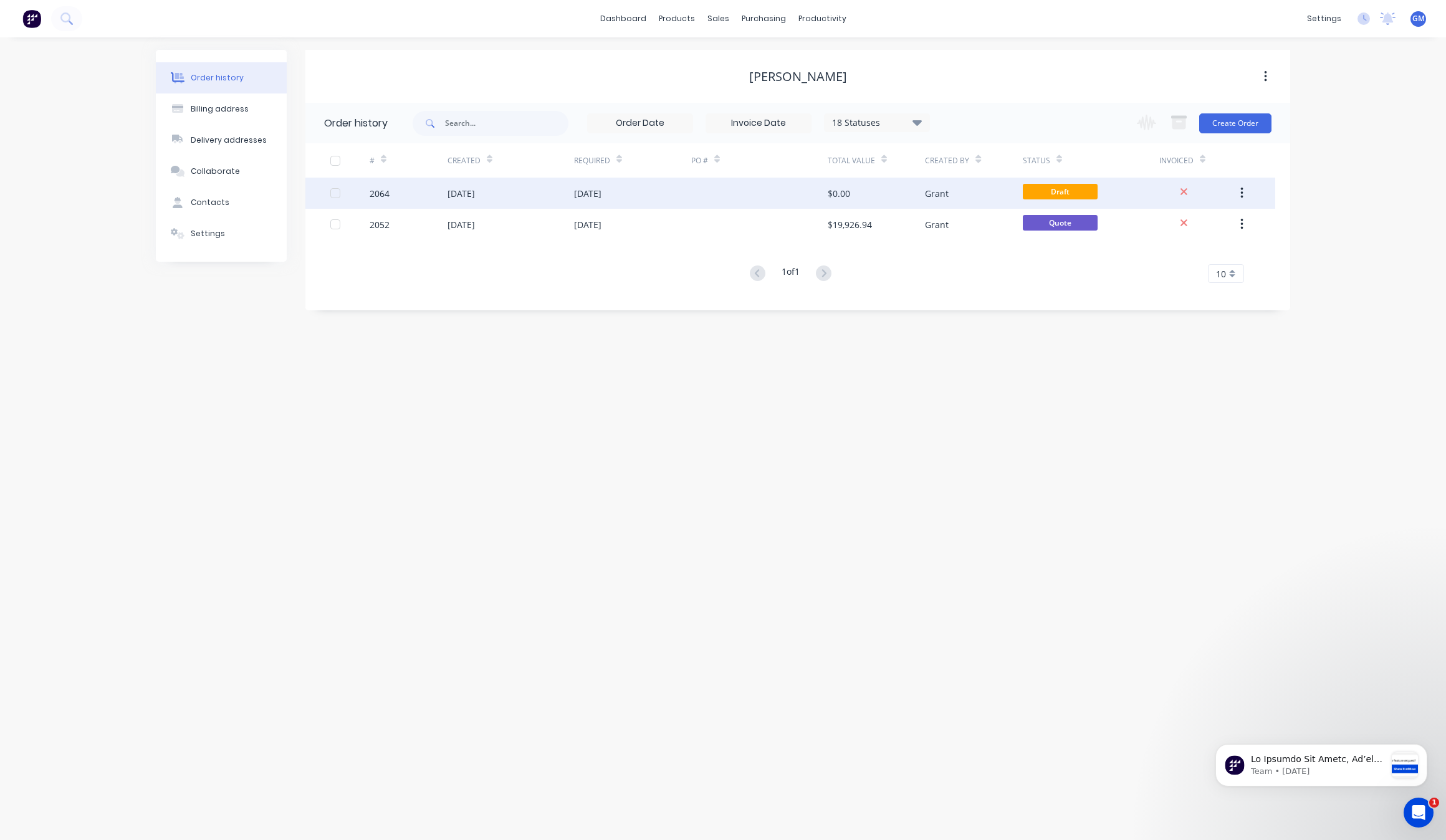
click at [619, 200] on div "[DATE]" at bounding box center [633, 193] width 117 height 31
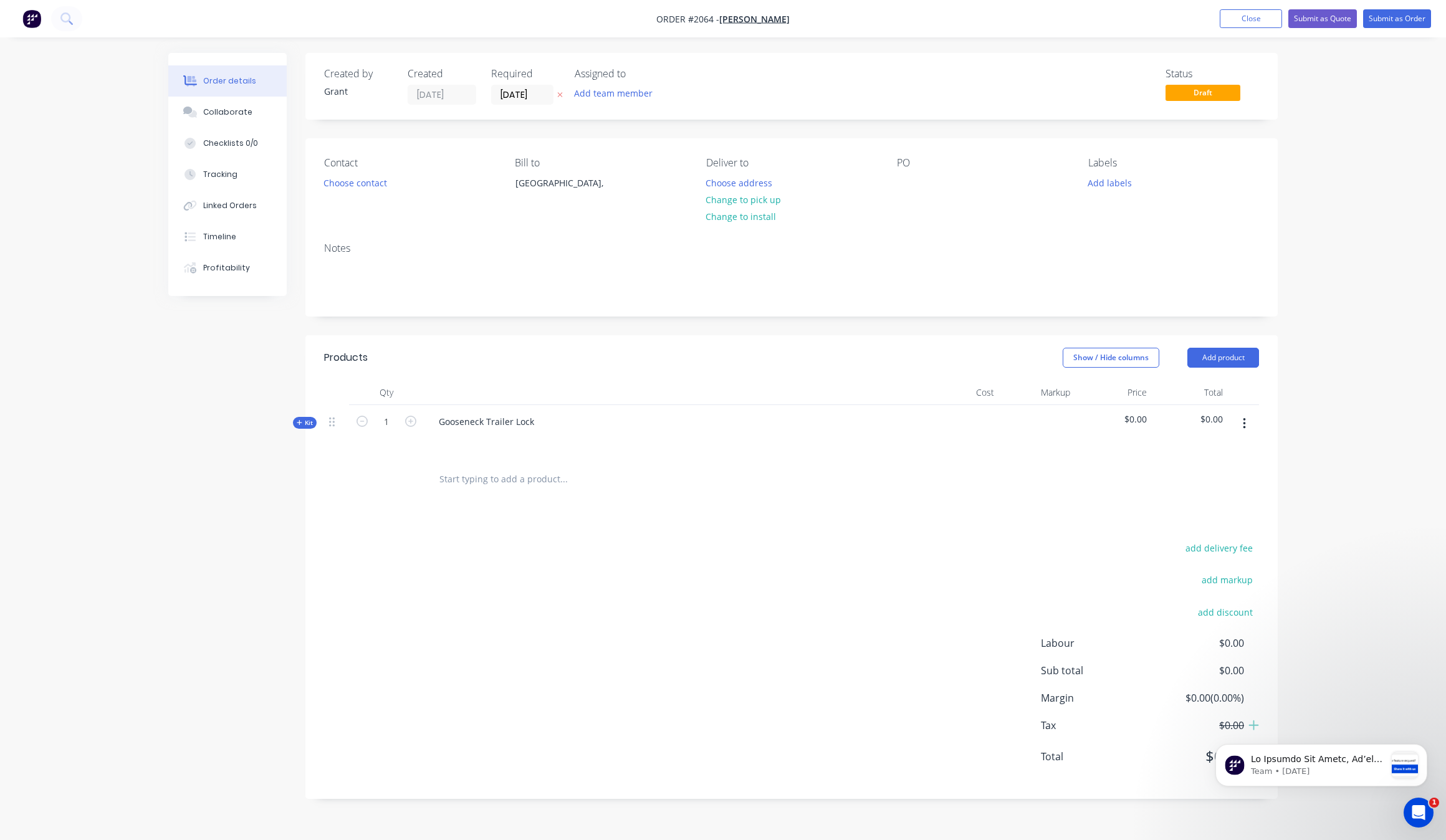
click at [302, 422] on span "Kit" at bounding box center [304, 423] width 16 height 10
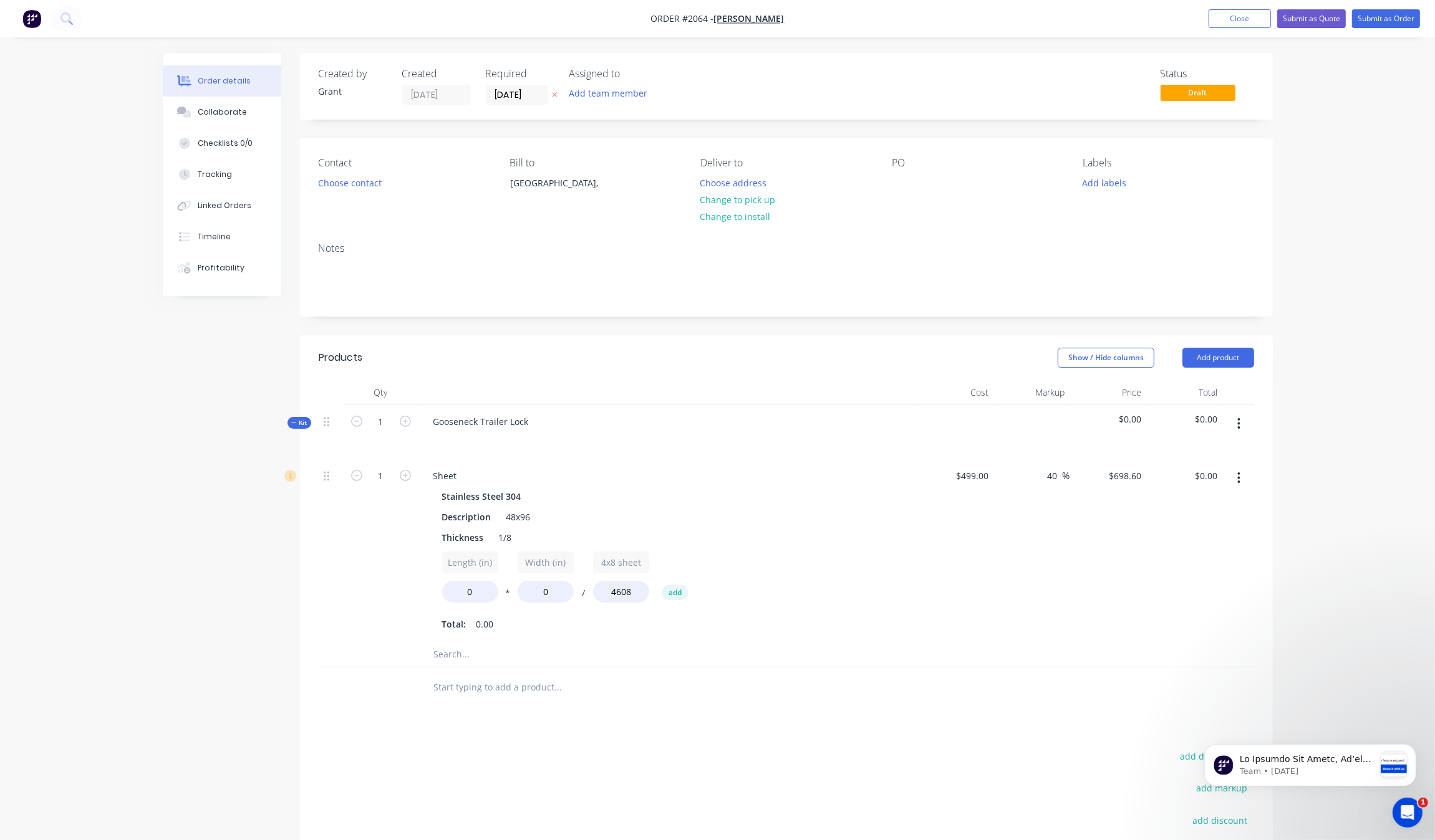
click at [447, 655] on input "text" at bounding box center [558, 654] width 250 height 25
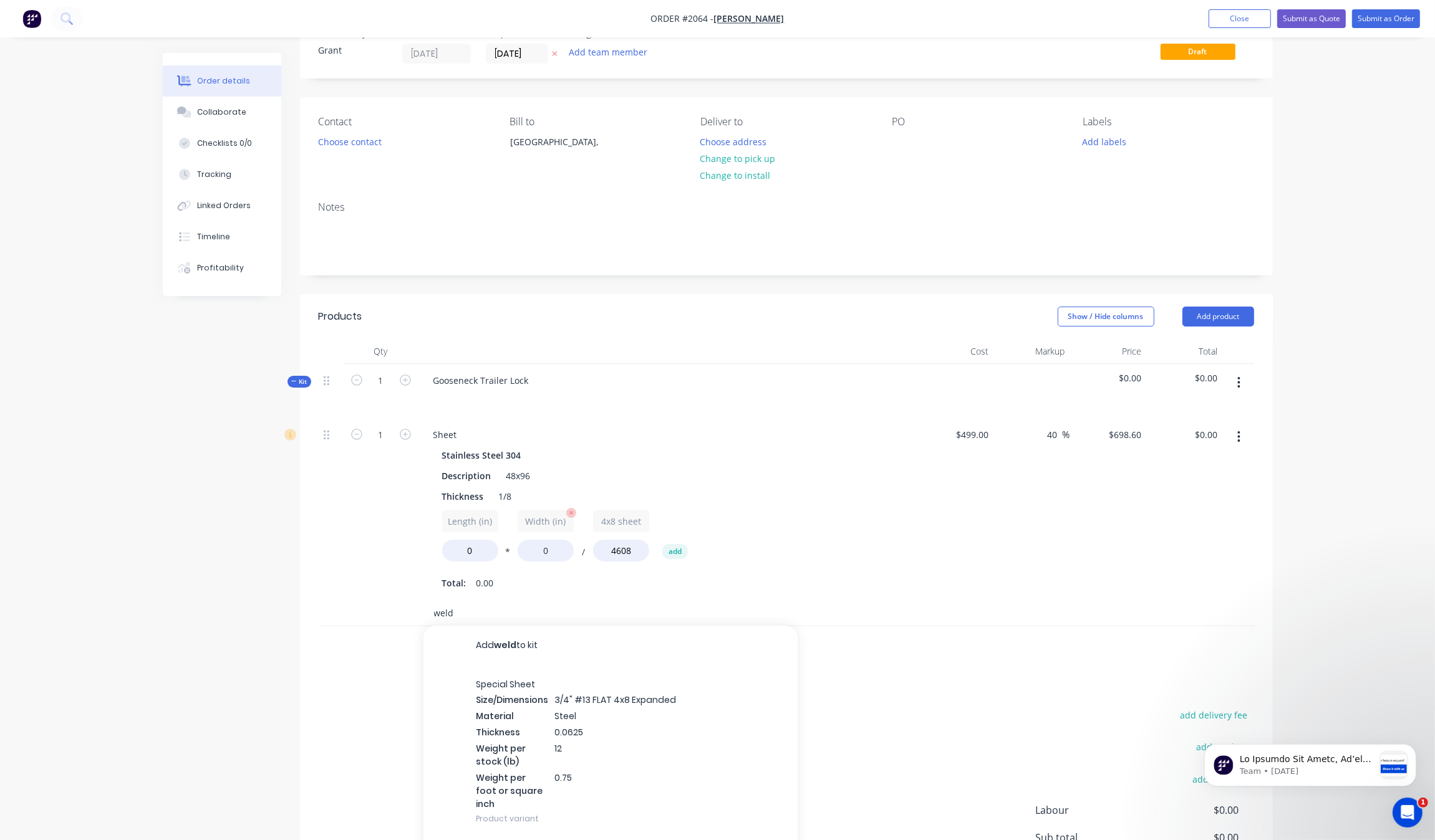
scroll to position [78, 0]
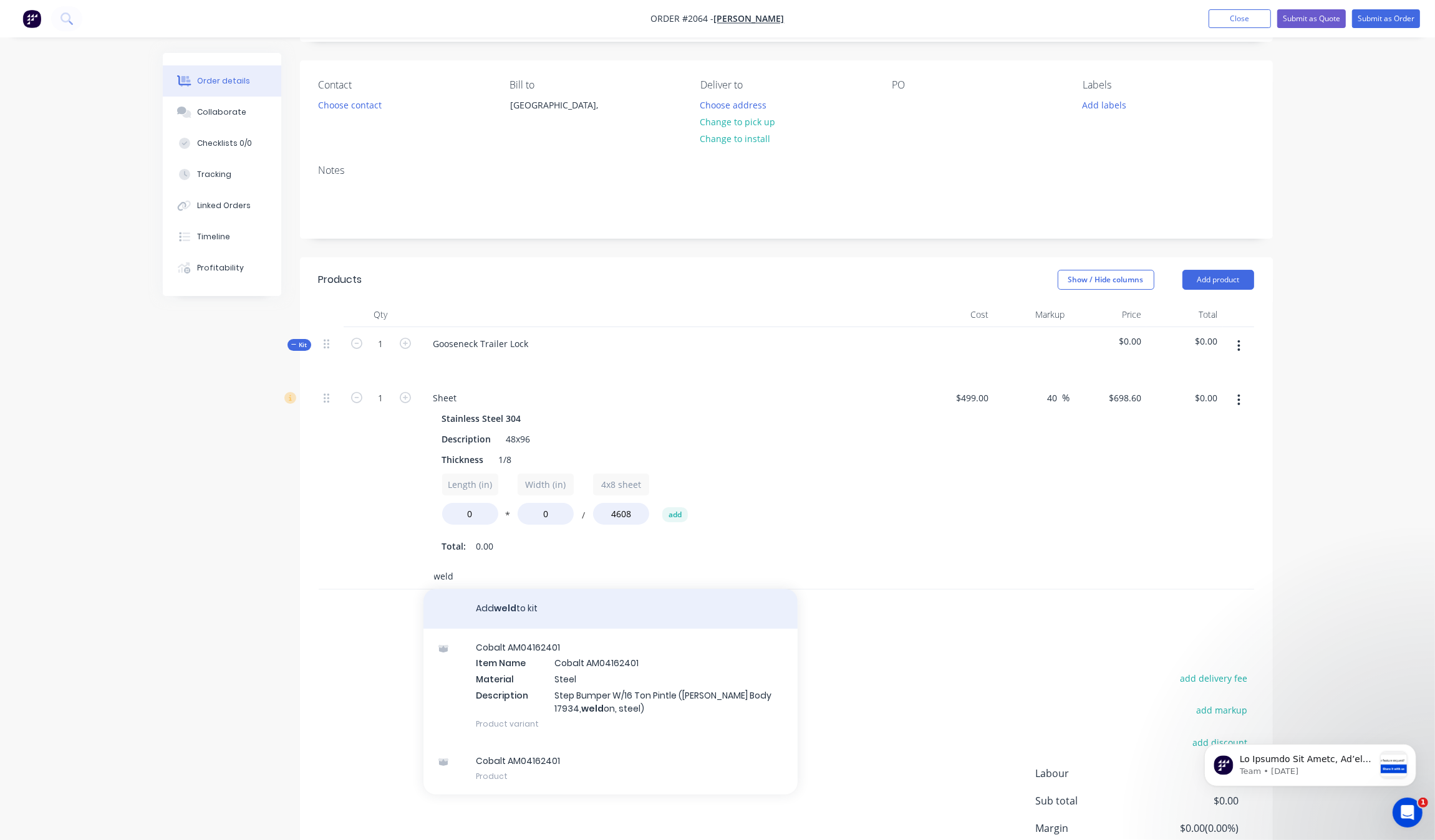
type input "weld"
click at [568, 616] on button "Add weld to kit" at bounding box center [611, 609] width 374 height 40
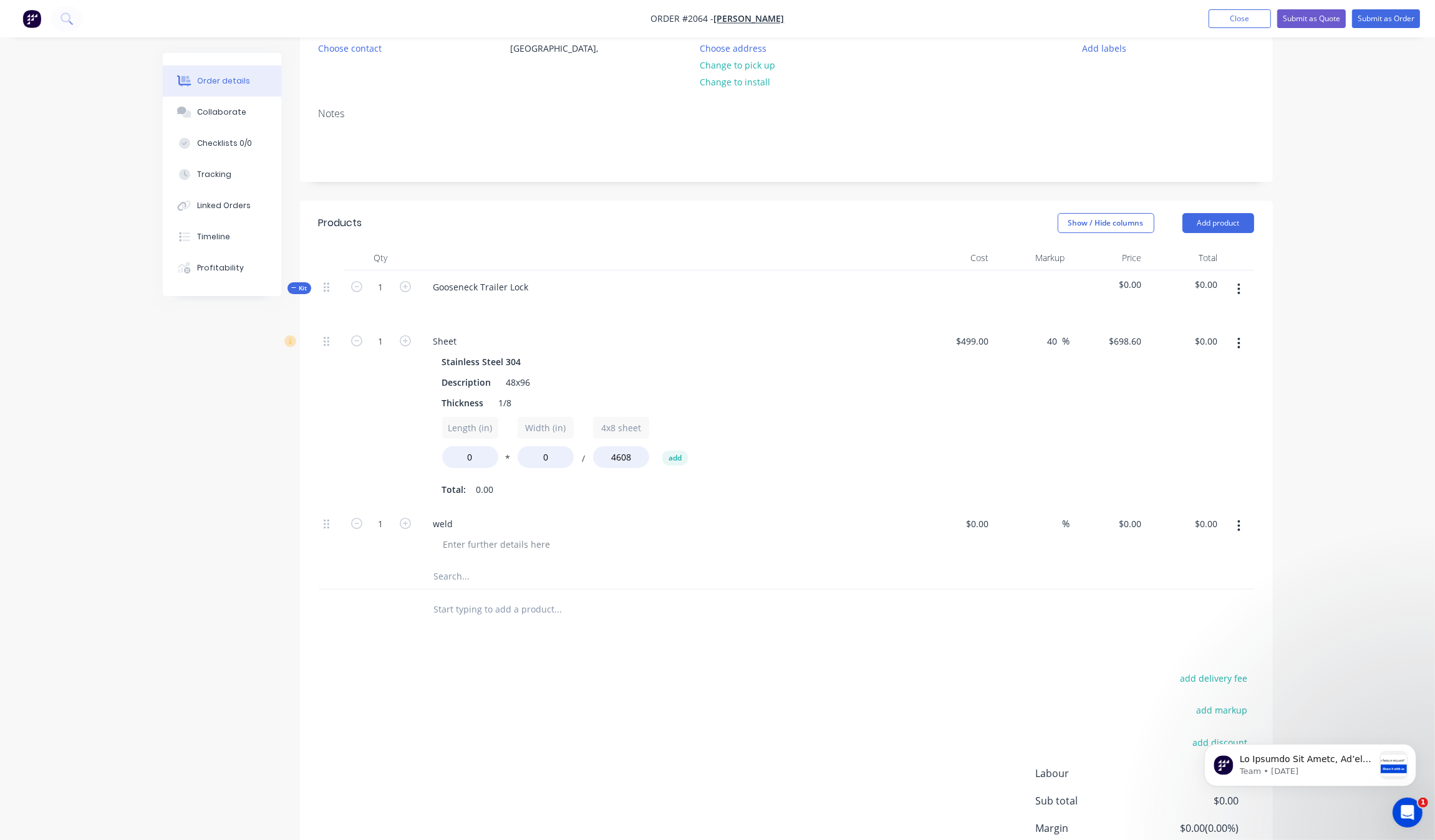
scroll to position [234, 0]
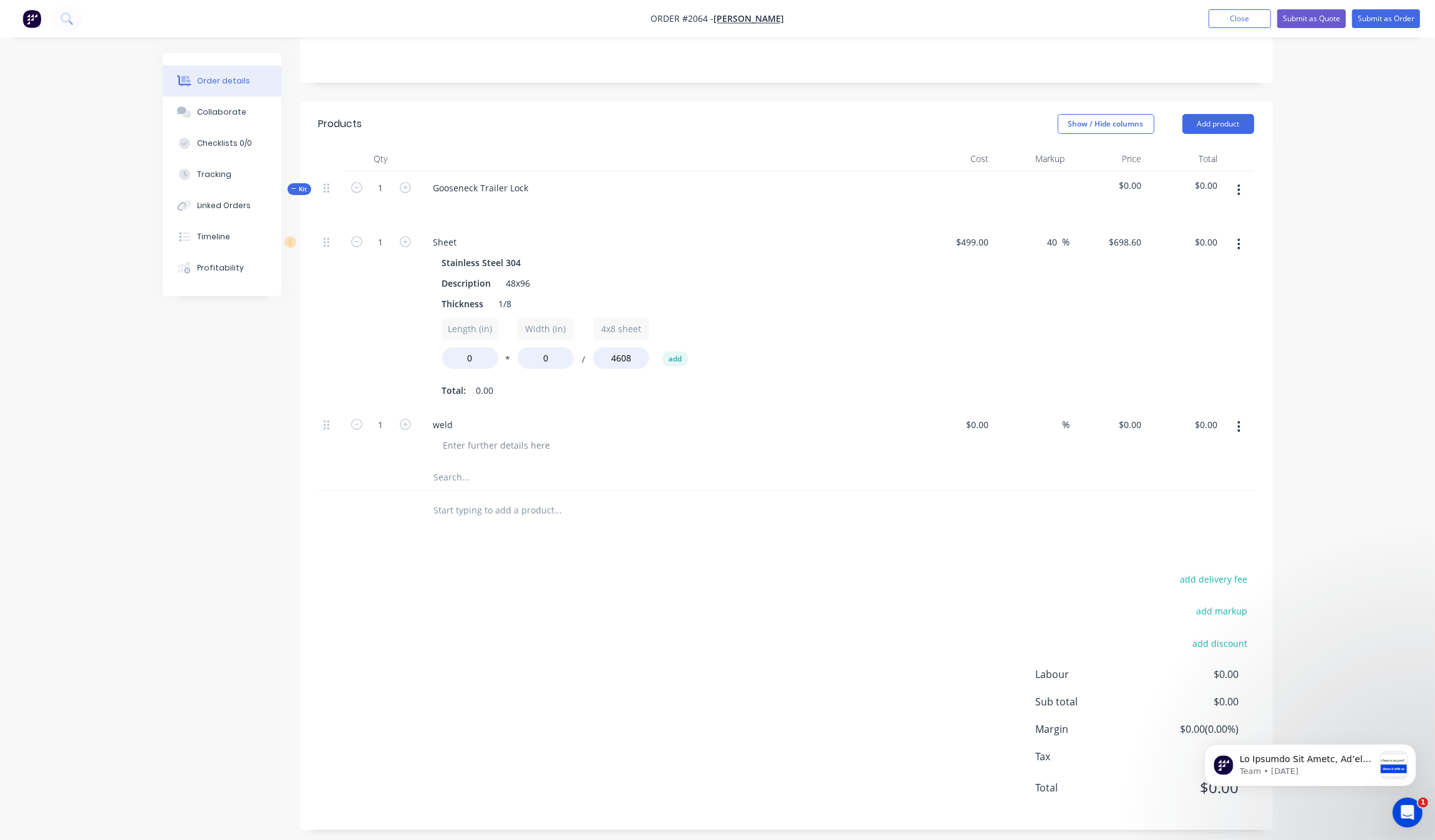
click at [469, 468] on input "text" at bounding box center [558, 477] width 250 height 25
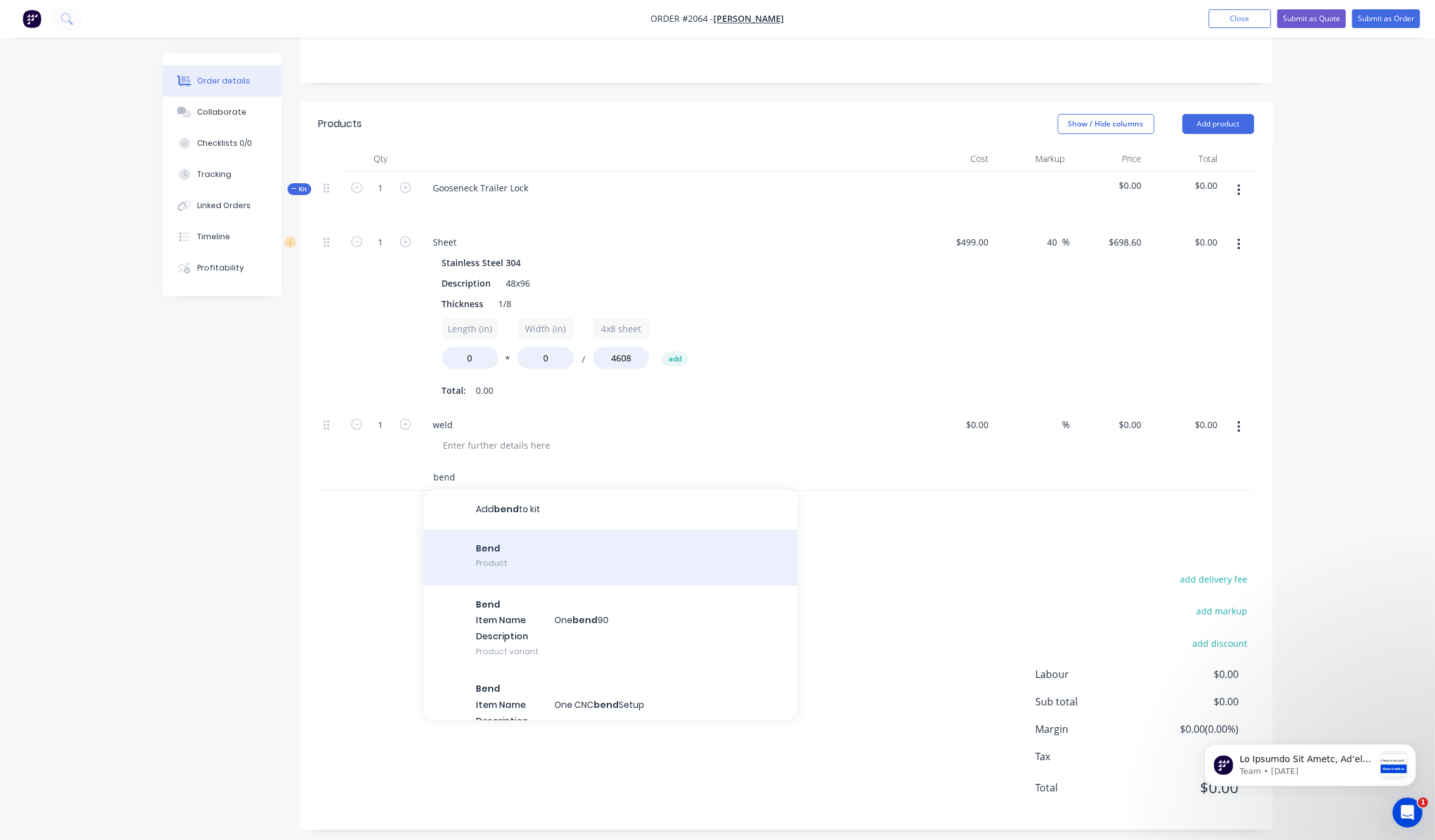
type input "bend"
click at [525, 562] on div "Bend Product" at bounding box center [611, 558] width 374 height 56
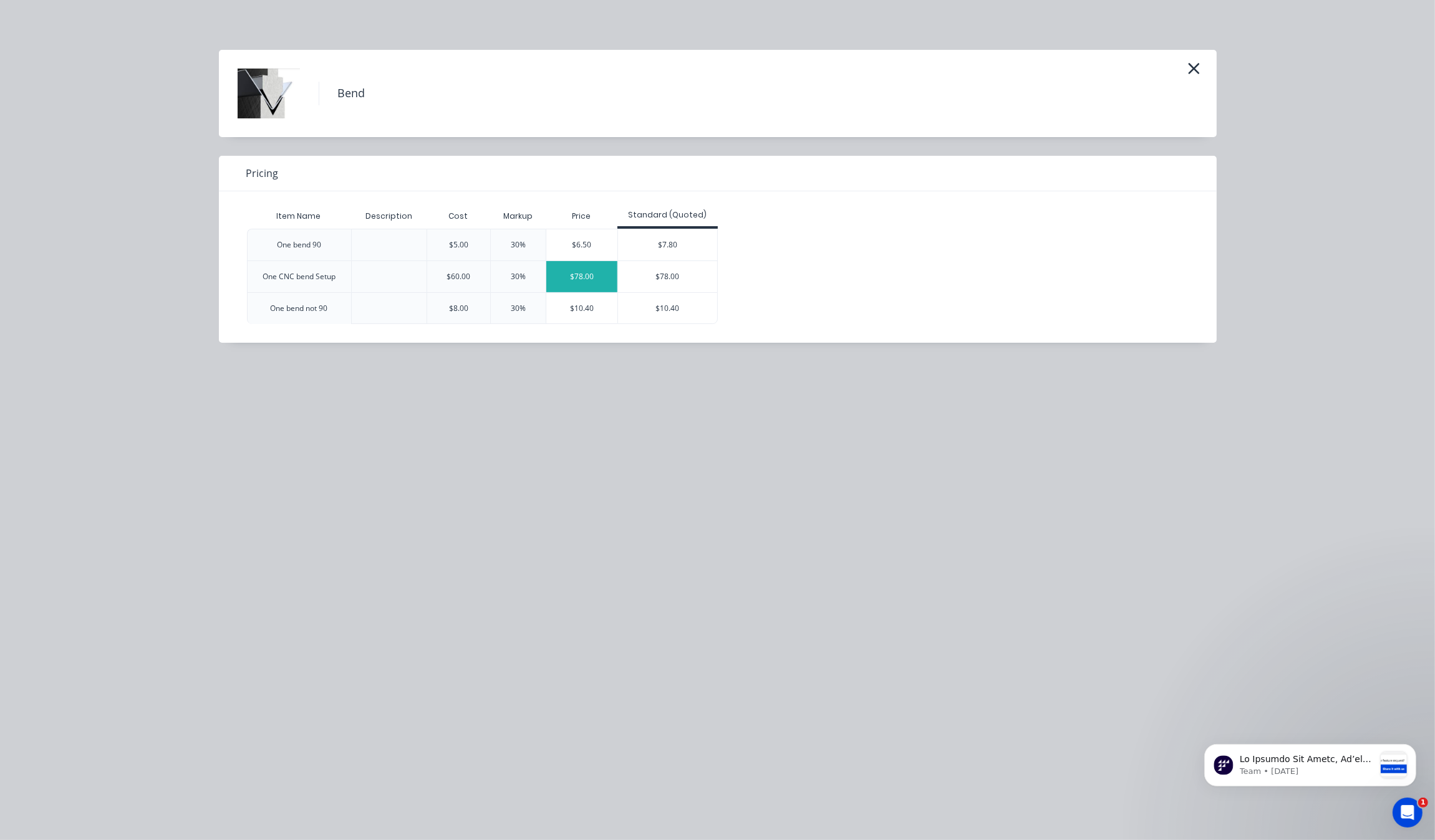
click at [587, 271] on div "$78.00" at bounding box center [582, 277] width 71 height 31
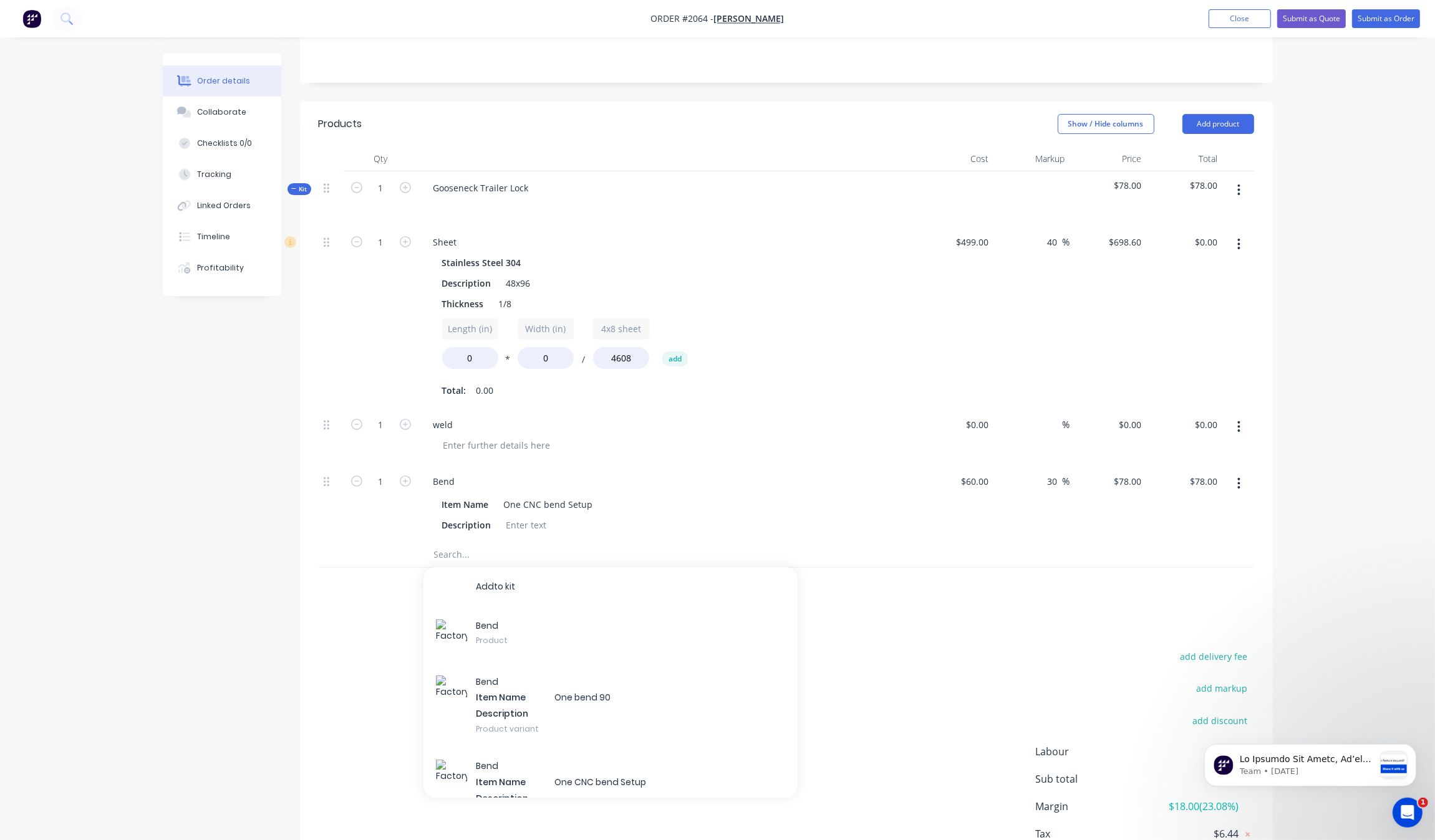
click at [1246, 424] on button "button" at bounding box center [1239, 427] width 30 height 22
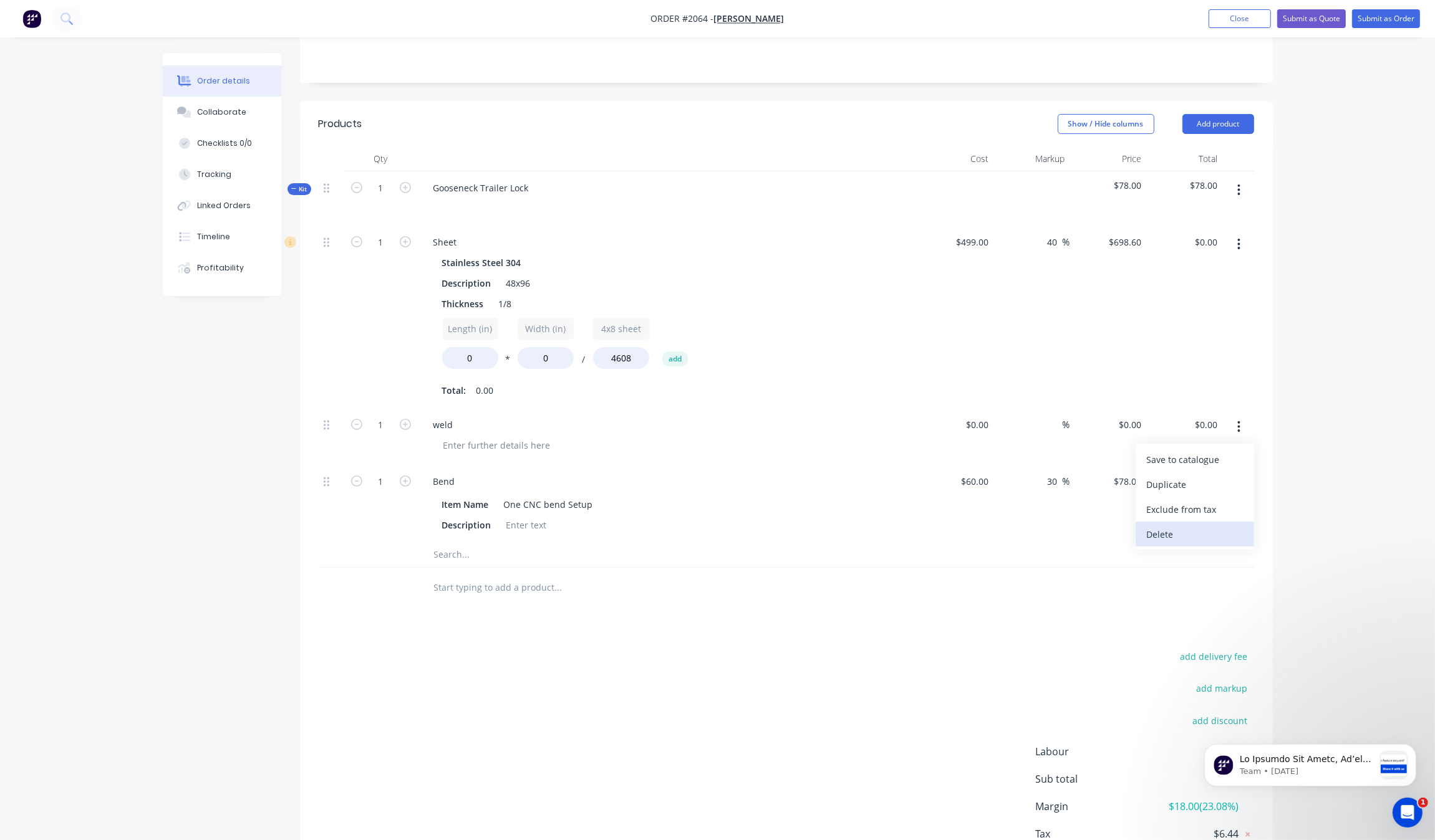
drag, startPoint x: 1217, startPoint y: 520, endPoint x: 1217, endPoint y: 532, distance: 12.0
click at [1217, 532] on div "Save to catalogue Duplicate Exclude from tax Delete" at bounding box center [1195, 497] width 119 height 106
click at [1214, 529] on div "Delete" at bounding box center [1195, 535] width 96 height 18
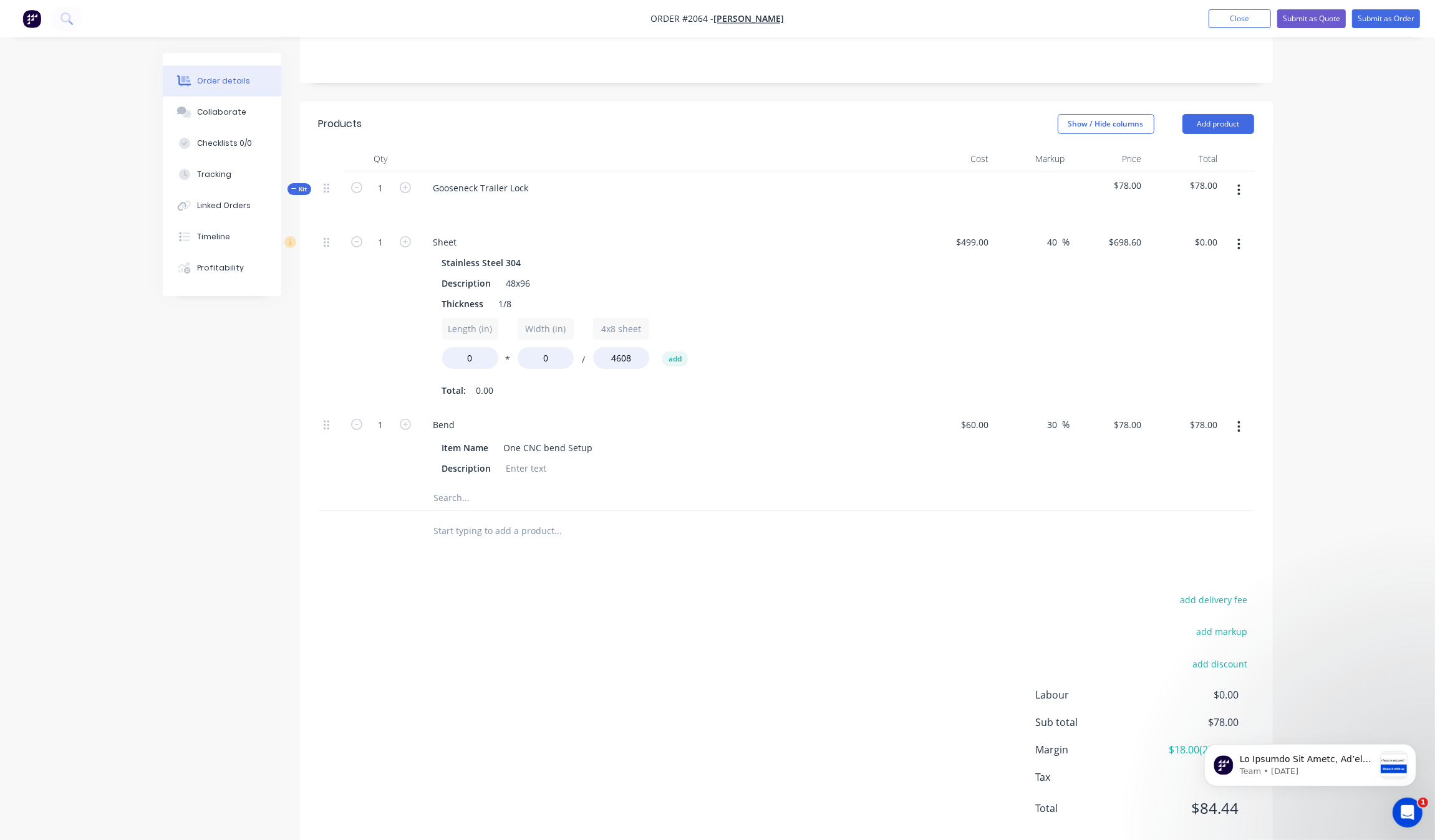
click at [488, 486] on input "text" at bounding box center [558, 498] width 250 height 25
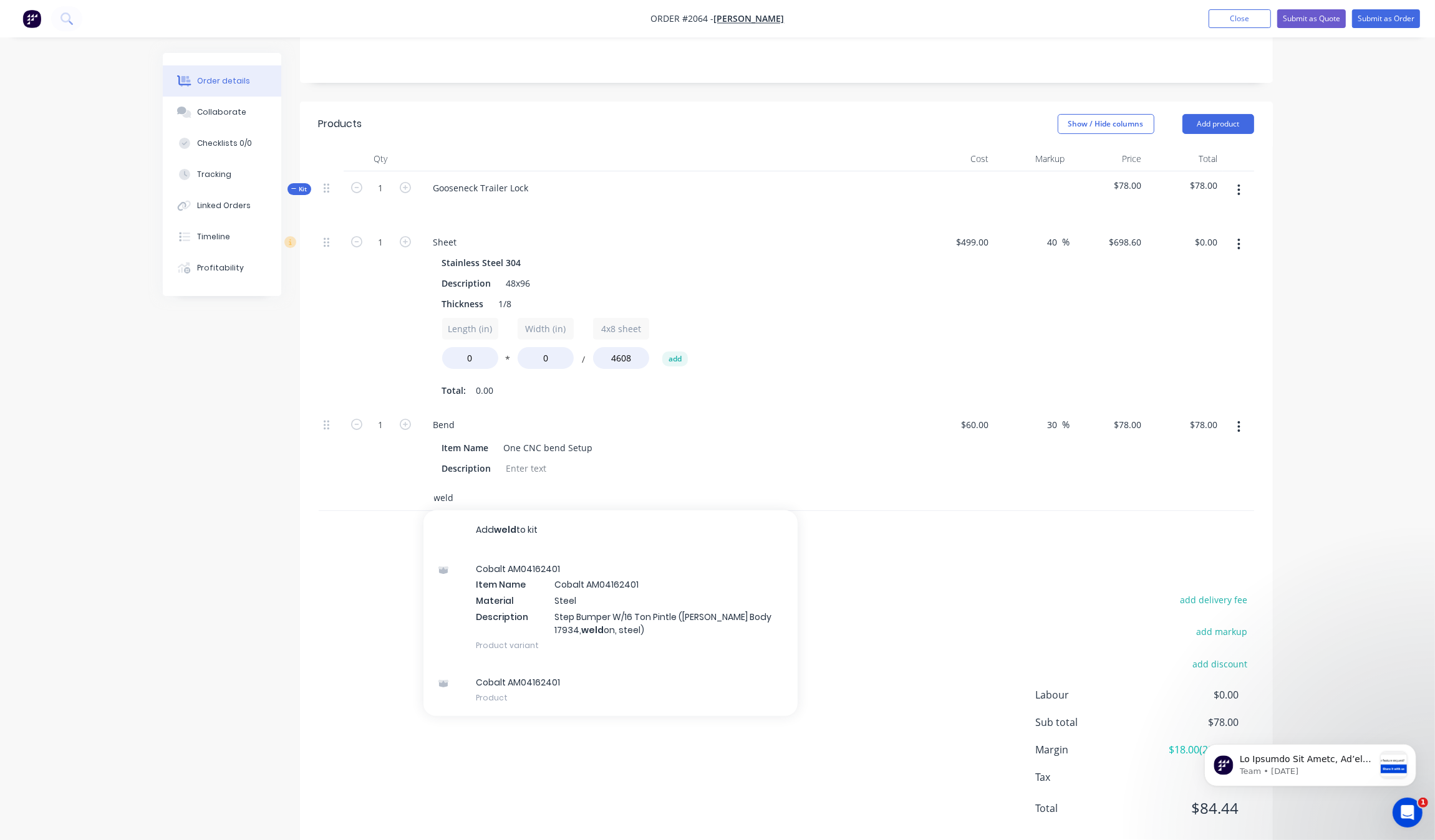
drag, startPoint x: 452, startPoint y: 488, endPoint x: 397, endPoint y: 494, distance: 55.3
click at [397, 494] on div "weld Add weld to kit Cobalt AM04162401 Item Name Cobalt AM04162401 Material Ste…" at bounding box center [786, 499] width 935 height 26
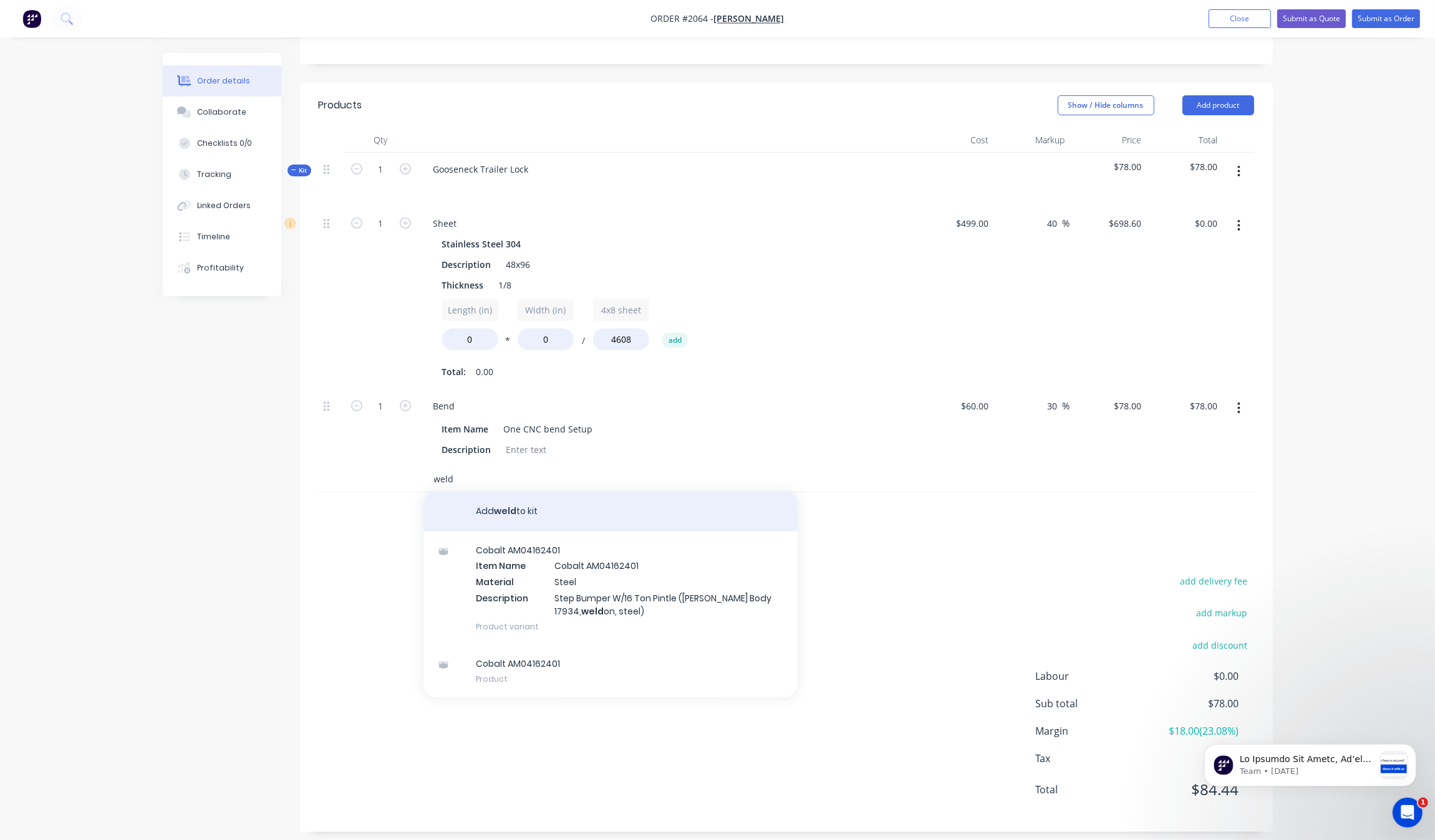
scroll to position [263, 0]
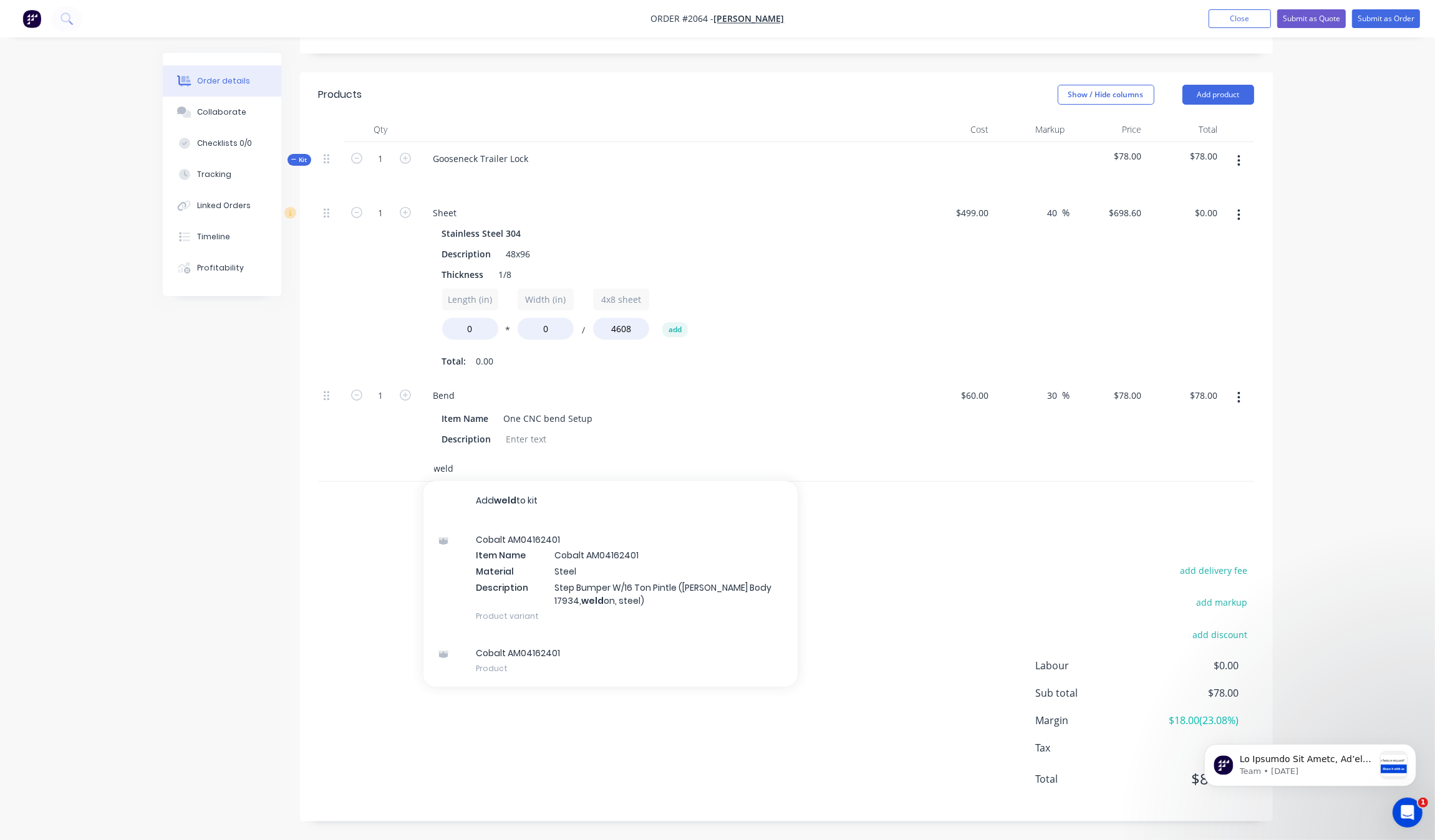
click at [487, 468] on input "weld" at bounding box center [558, 468] width 250 height 25
drag, startPoint x: 492, startPoint y: 471, endPoint x: 312, endPoint y: 494, distance: 181.5
click at [312, 494] on div "Qty Cost Markup Price Total Kit 1 Gooseneck Trailer Lock $78.00 $78.00 1 Sheet …" at bounding box center [786, 320] width 973 height 405
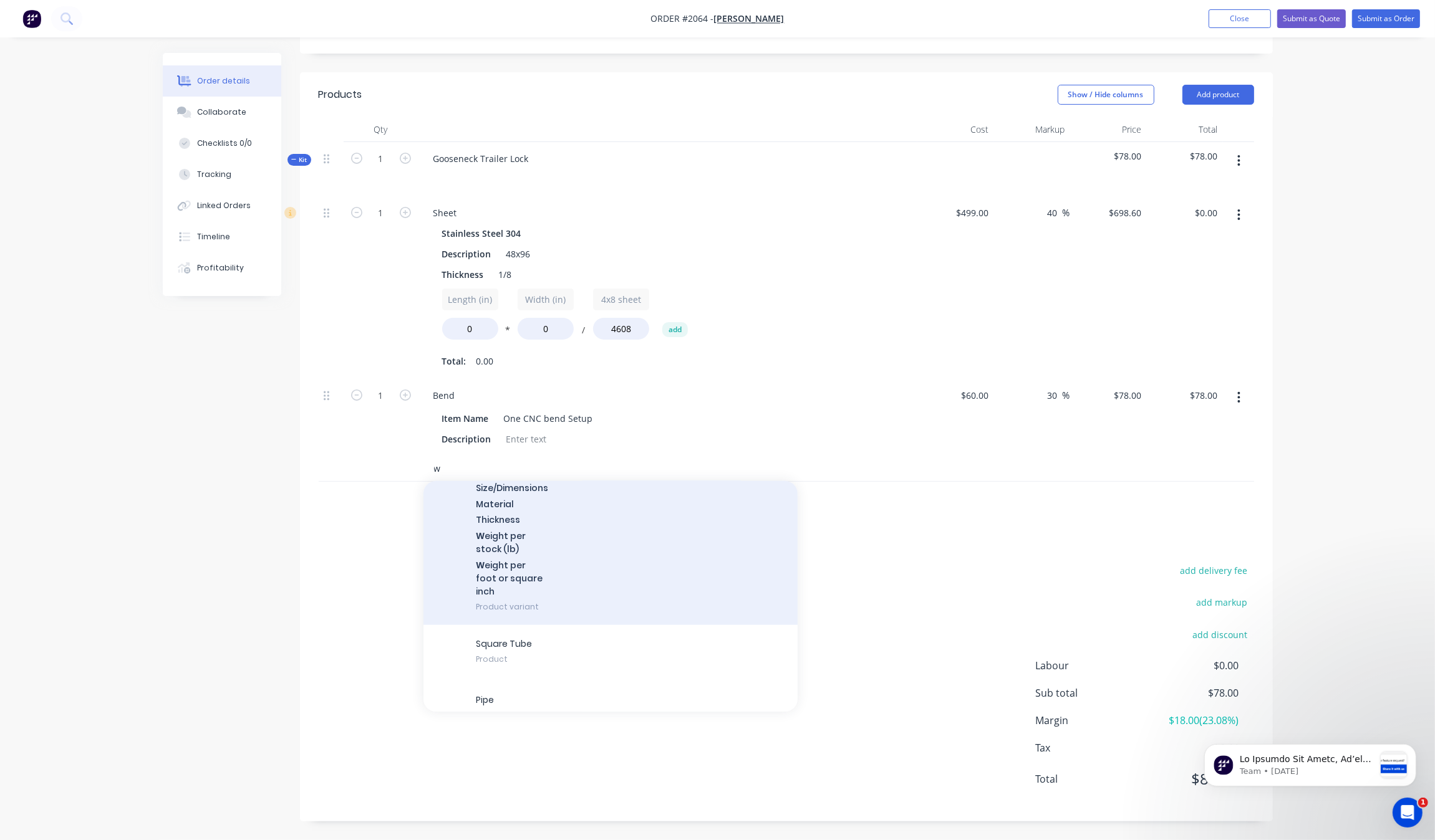
scroll to position [2490, 0]
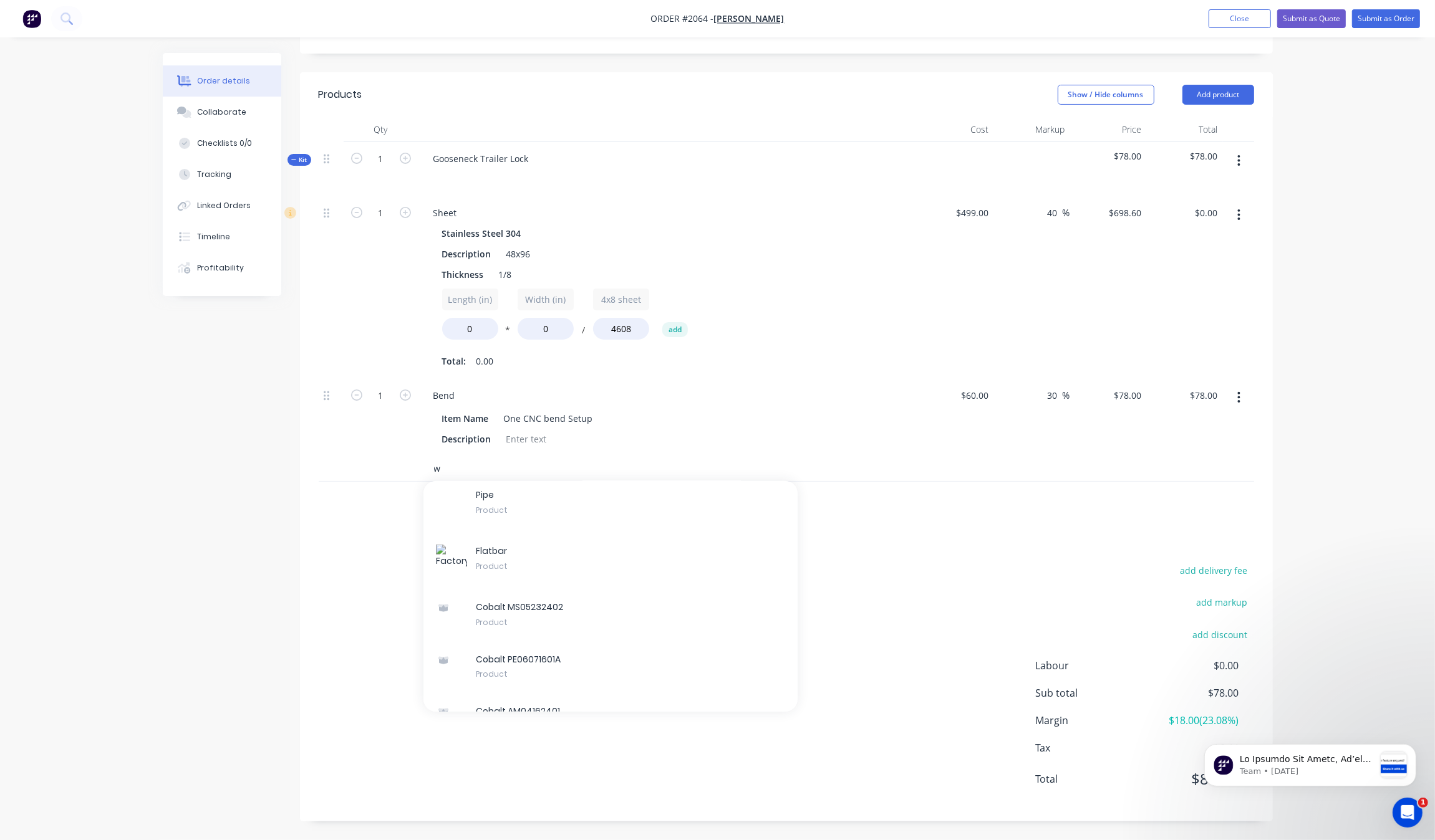
type input "w"
click at [908, 537] on div "Products Show / Hide columns Add product Qty Cost Markup Price Total Kit 1 Goos…" at bounding box center [786, 447] width 973 height 749
click at [516, 468] on input "w" at bounding box center [558, 468] width 250 height 25
click at [1230, 156] on button "button" at bounding box center [1239, 160] width 30 height 22
click at [1231, 229] on button "Add product to kit" at bounding box center [1195, 218] width 119 height 25
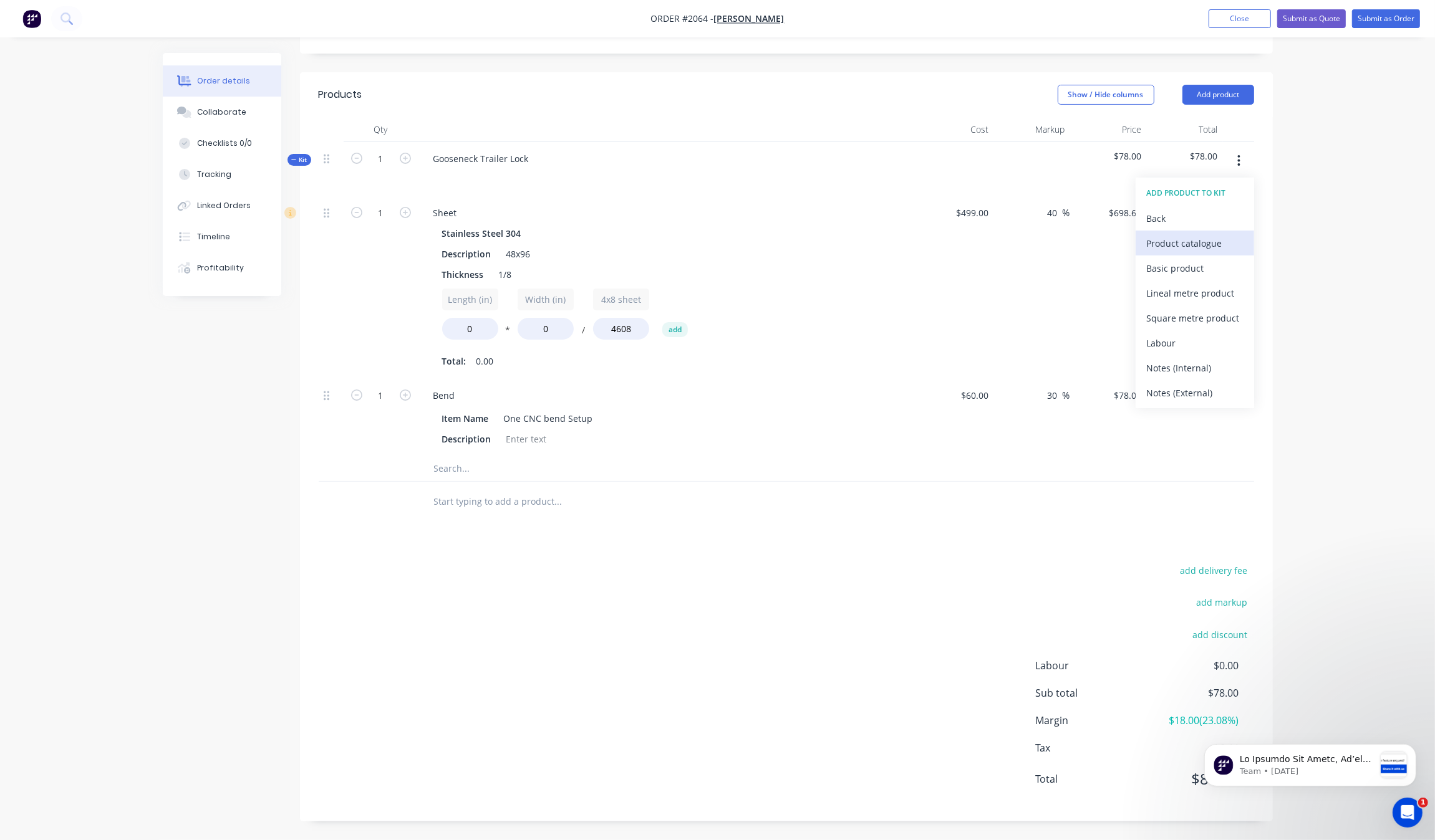
click at [1220, 237] on div "Product catalogue" at bounding box center [1195, 243] width 96 height 18
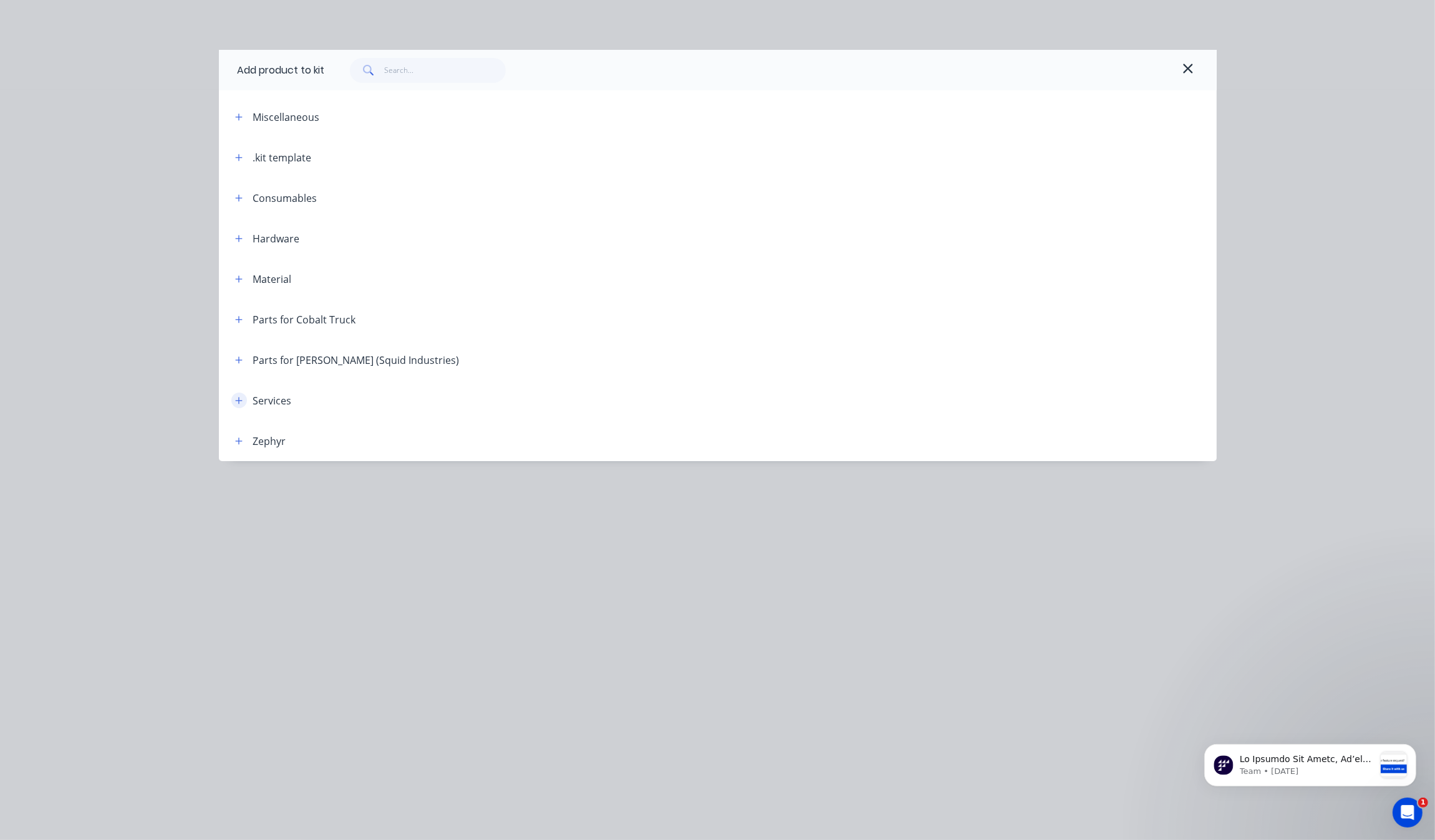
click at [242, 393] on button "button" at bounding box center [239, 400] width 15 height 15
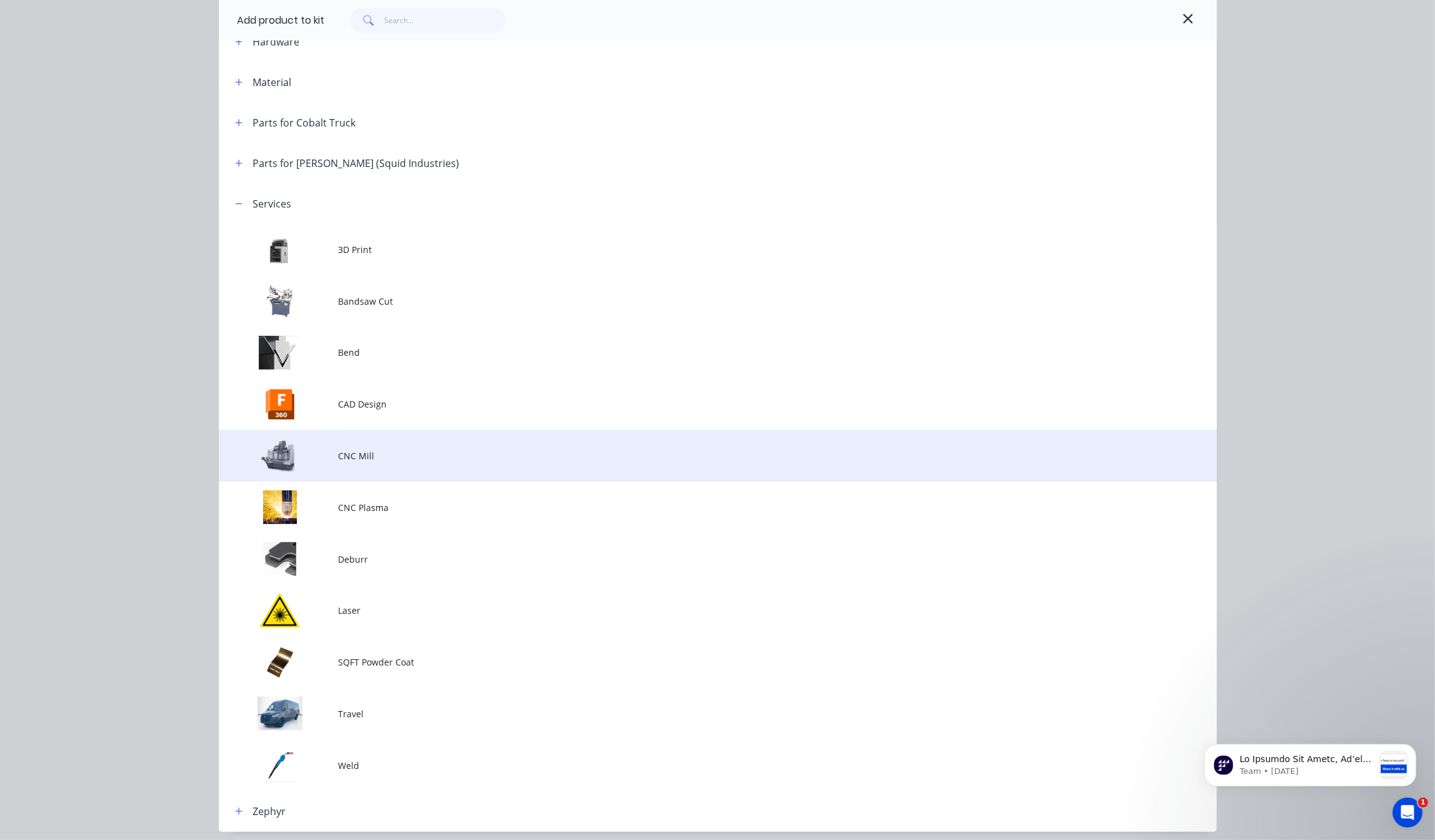
scroll to position [243, 0]
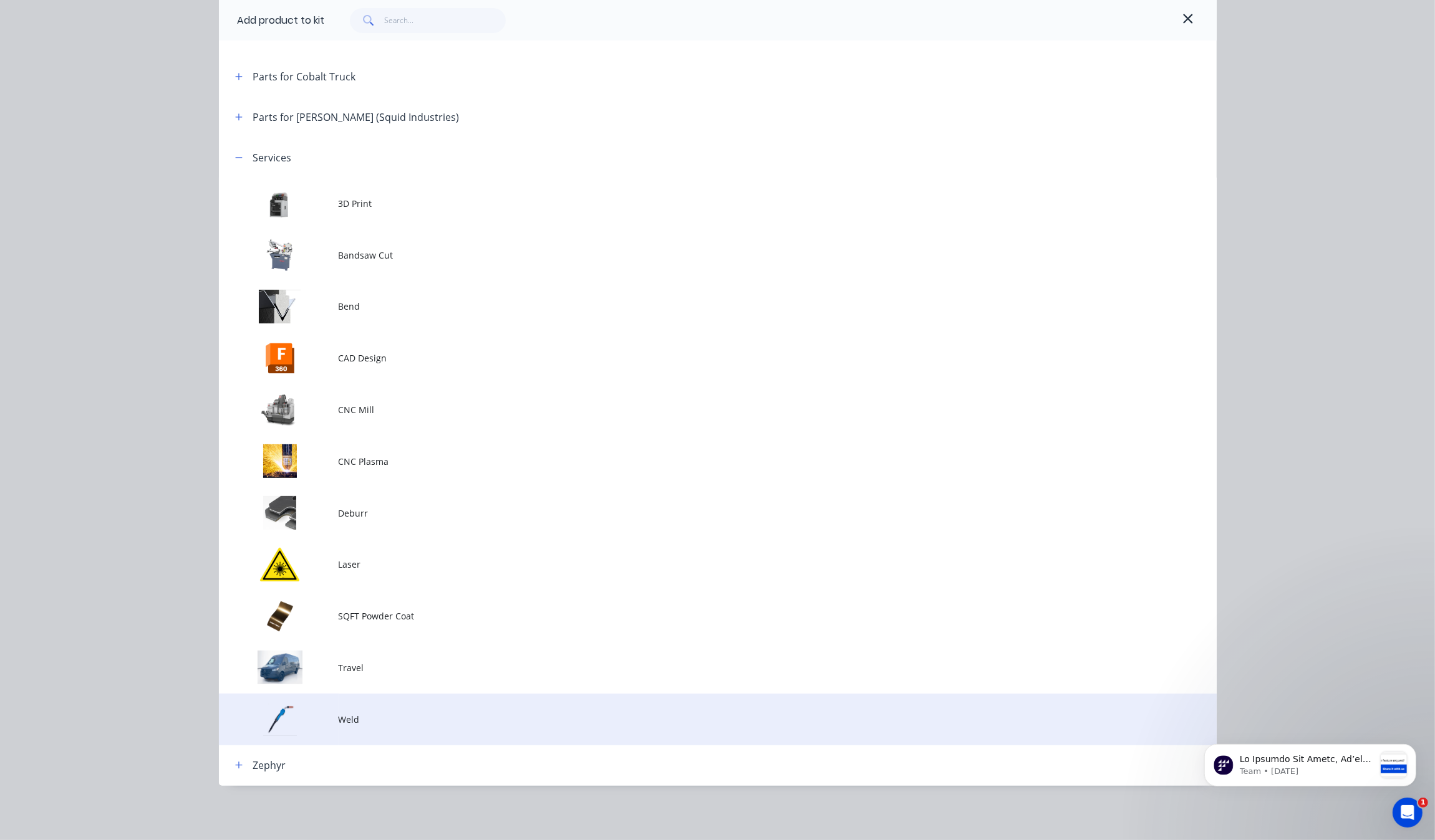
click at [445, 703] on td "Weld" at bounding box center [778, 719] width 878 height 52
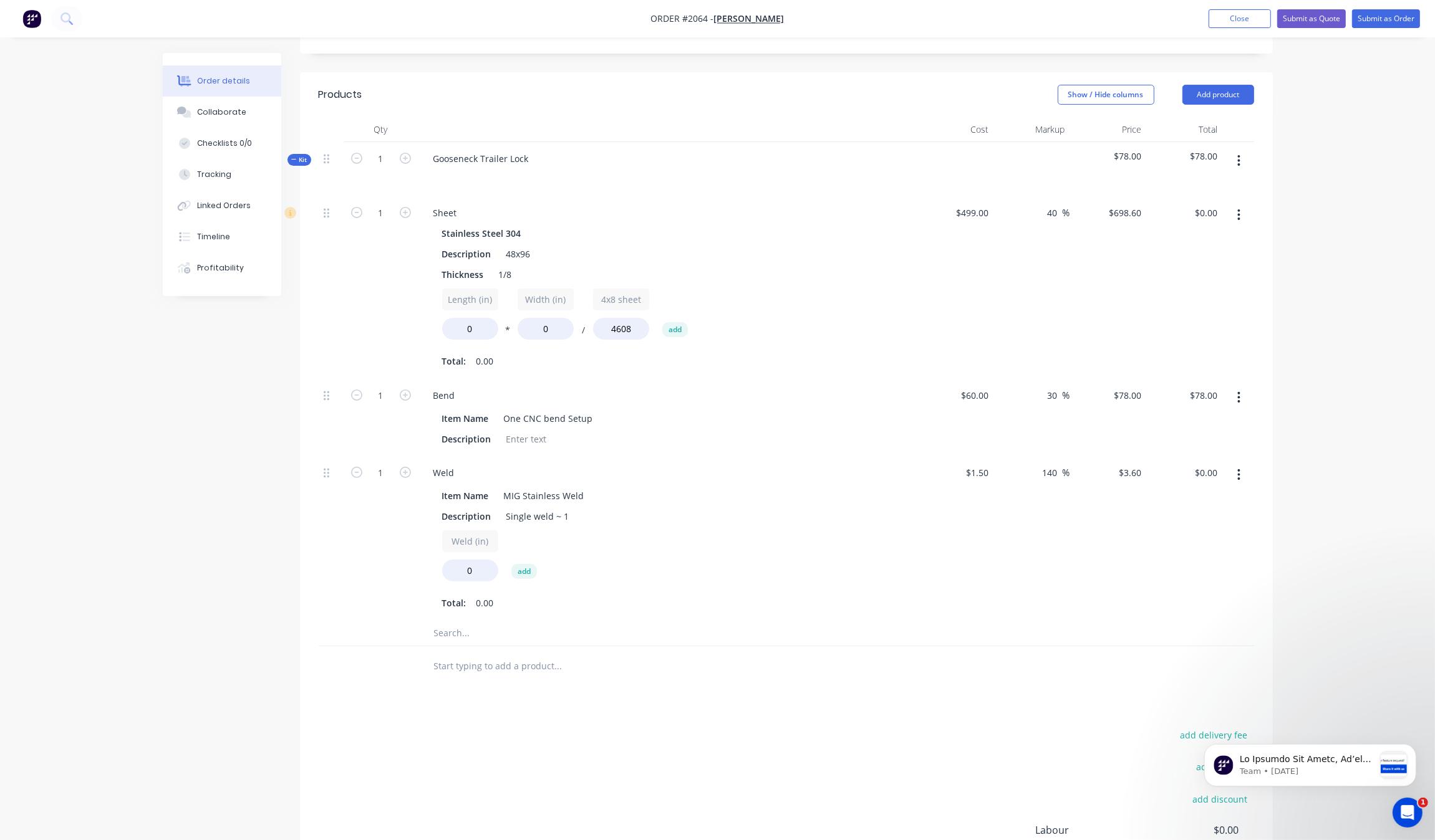
click at [462, 621] on input "text" at bounding box center [558, 633] width 250 height 25
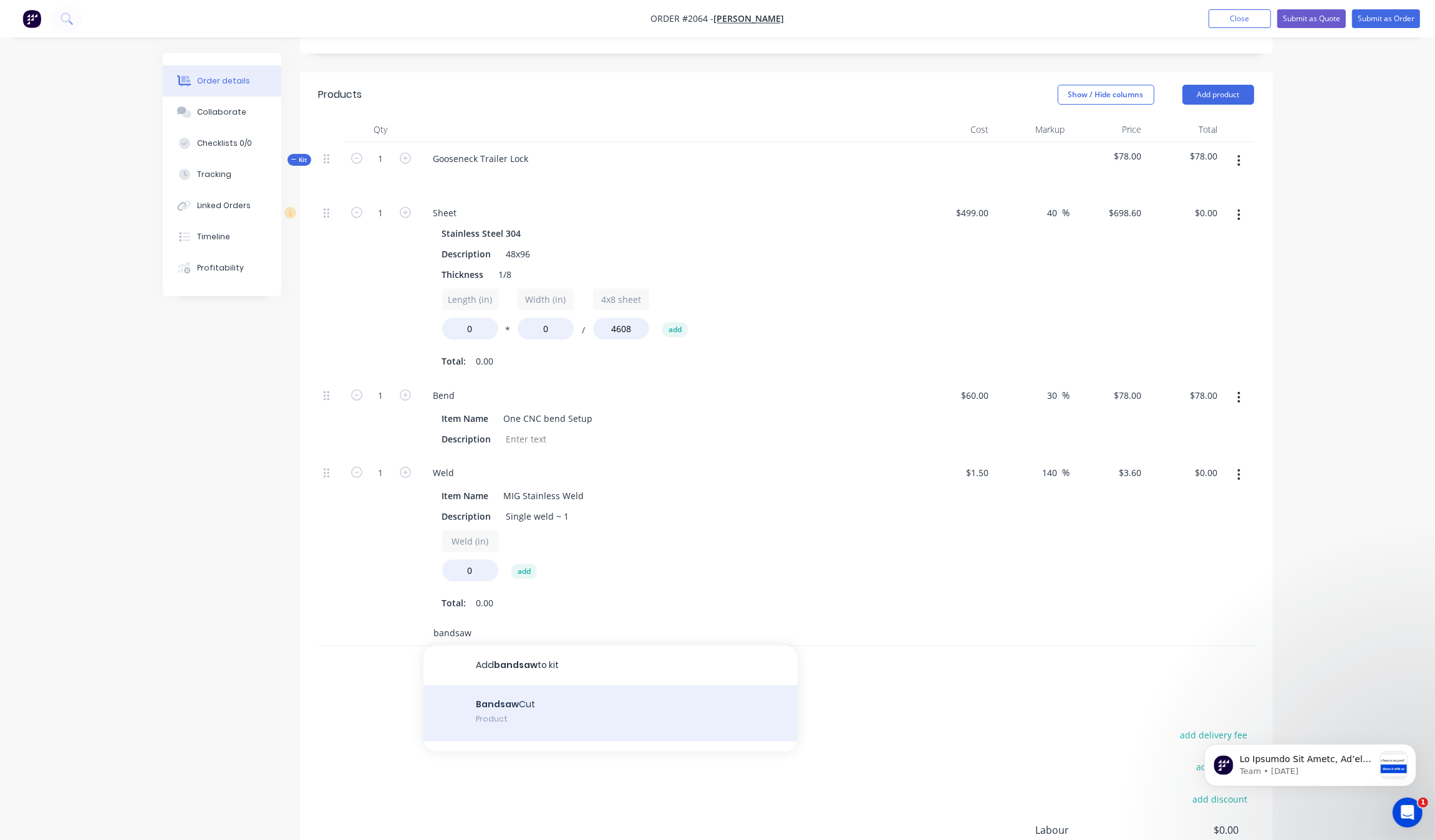
type input "bandsaw"
click at [546, 701] on div "Bandsaw Cut Product" at bounding box center [611, 713] width 374 height 56
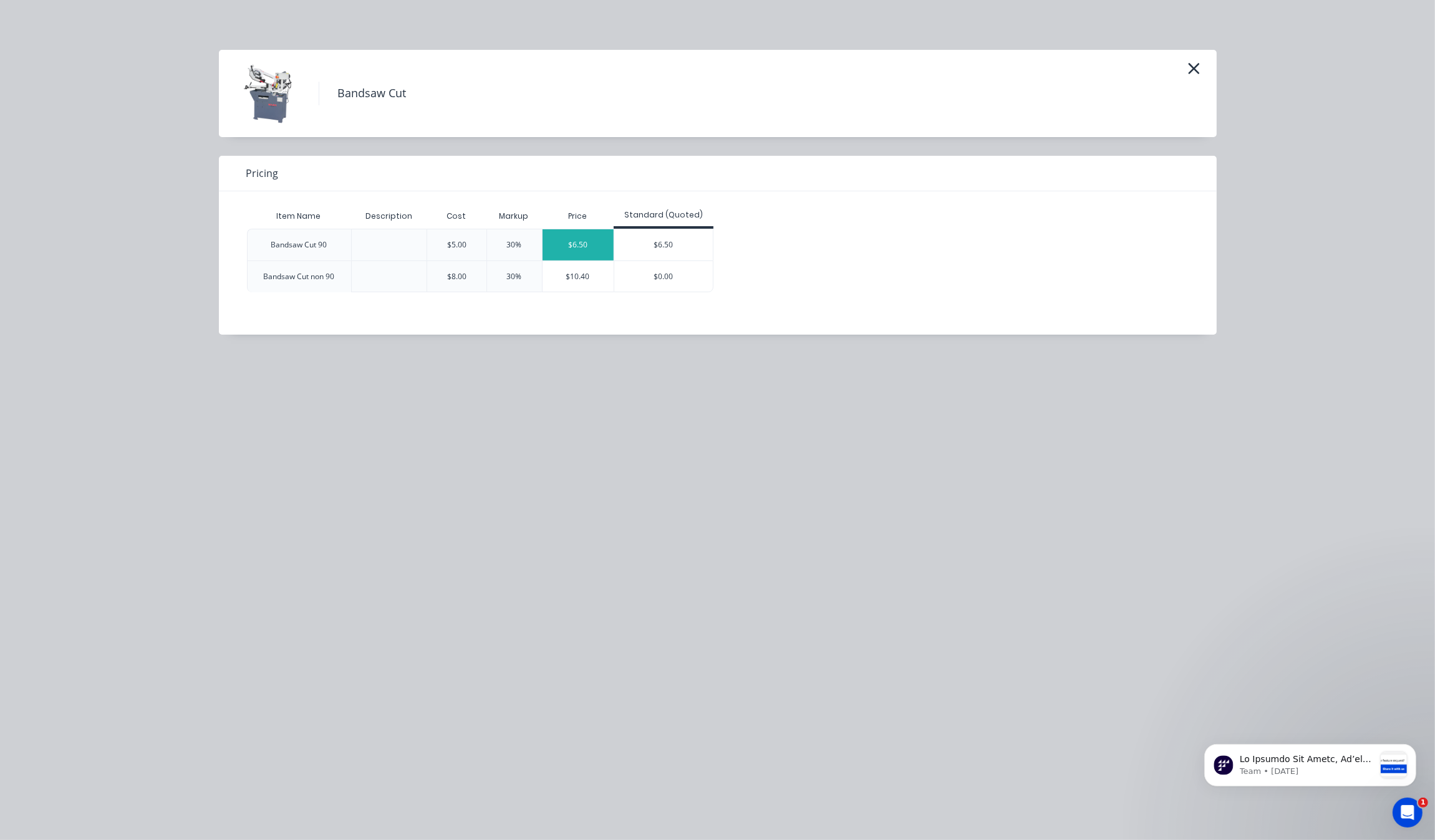
click at [571, 238] on div "$6.50" at bounding box center [578, 244] width 71 height 31
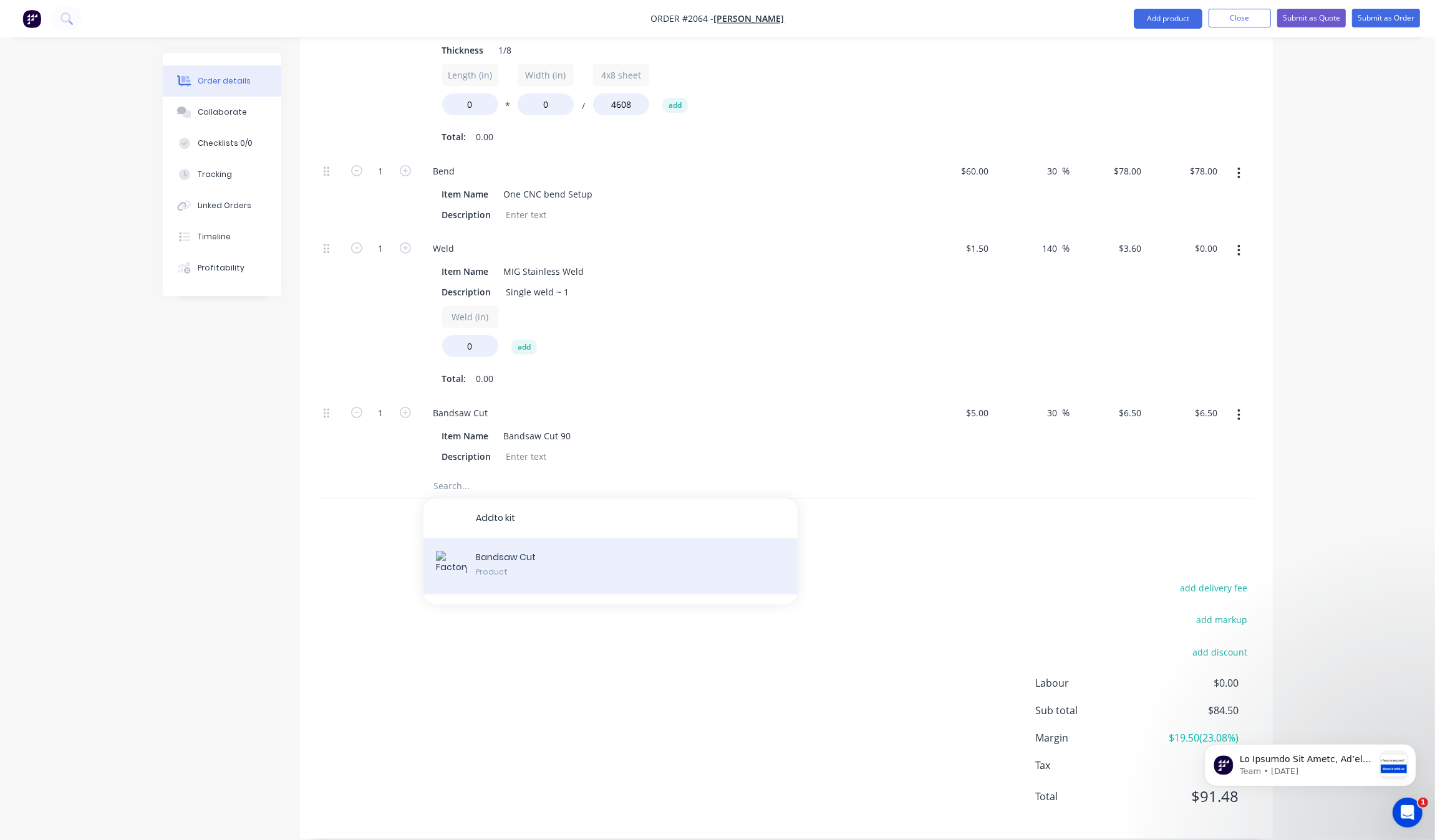
scroll to position [497, 0]
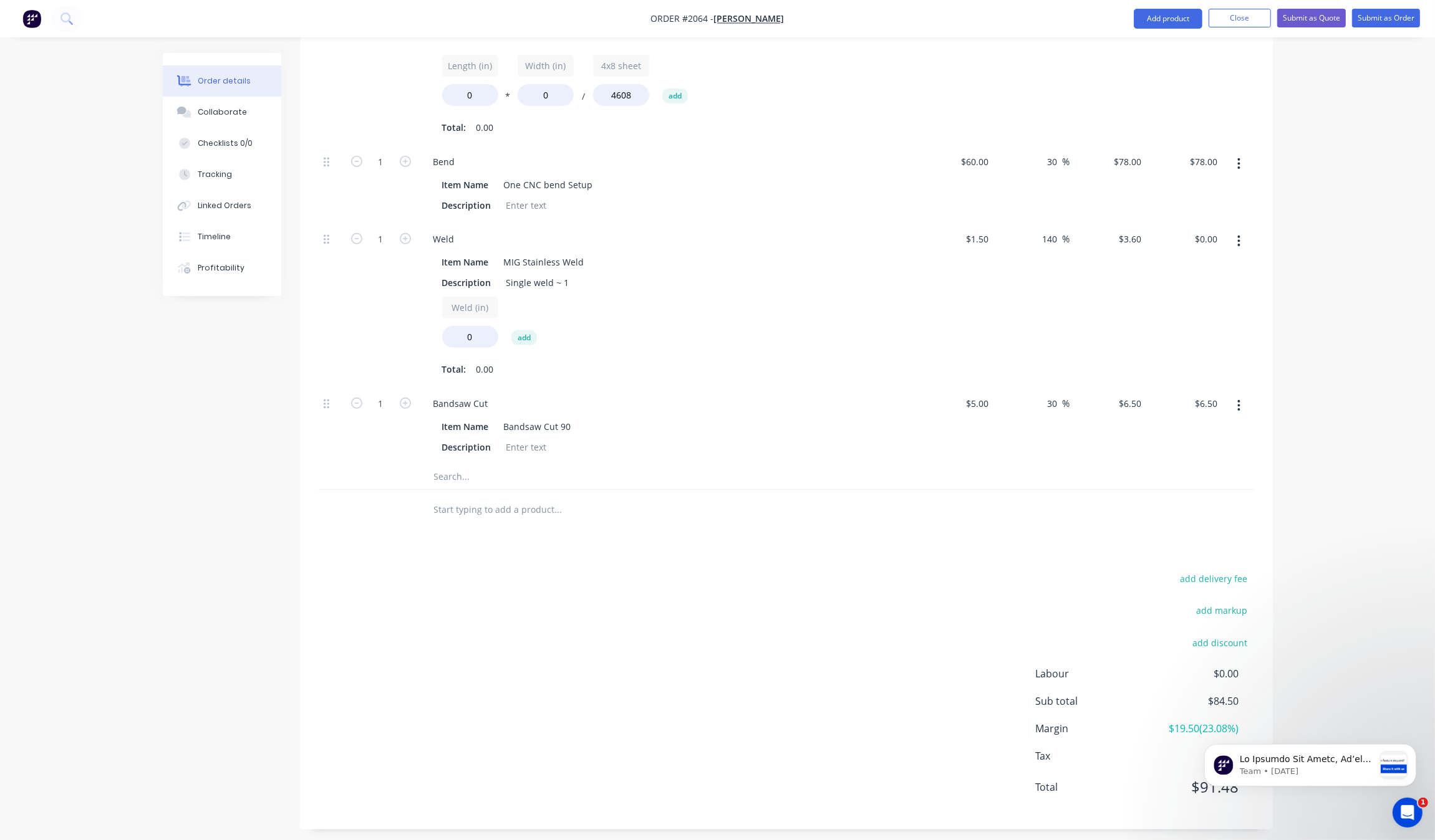
click at [485, 478] on input "text" at bounding box center [558, 477] width 250 height 25
click at [499, 478] on input "text" at bounding box center [558, 477] width 250 height 25
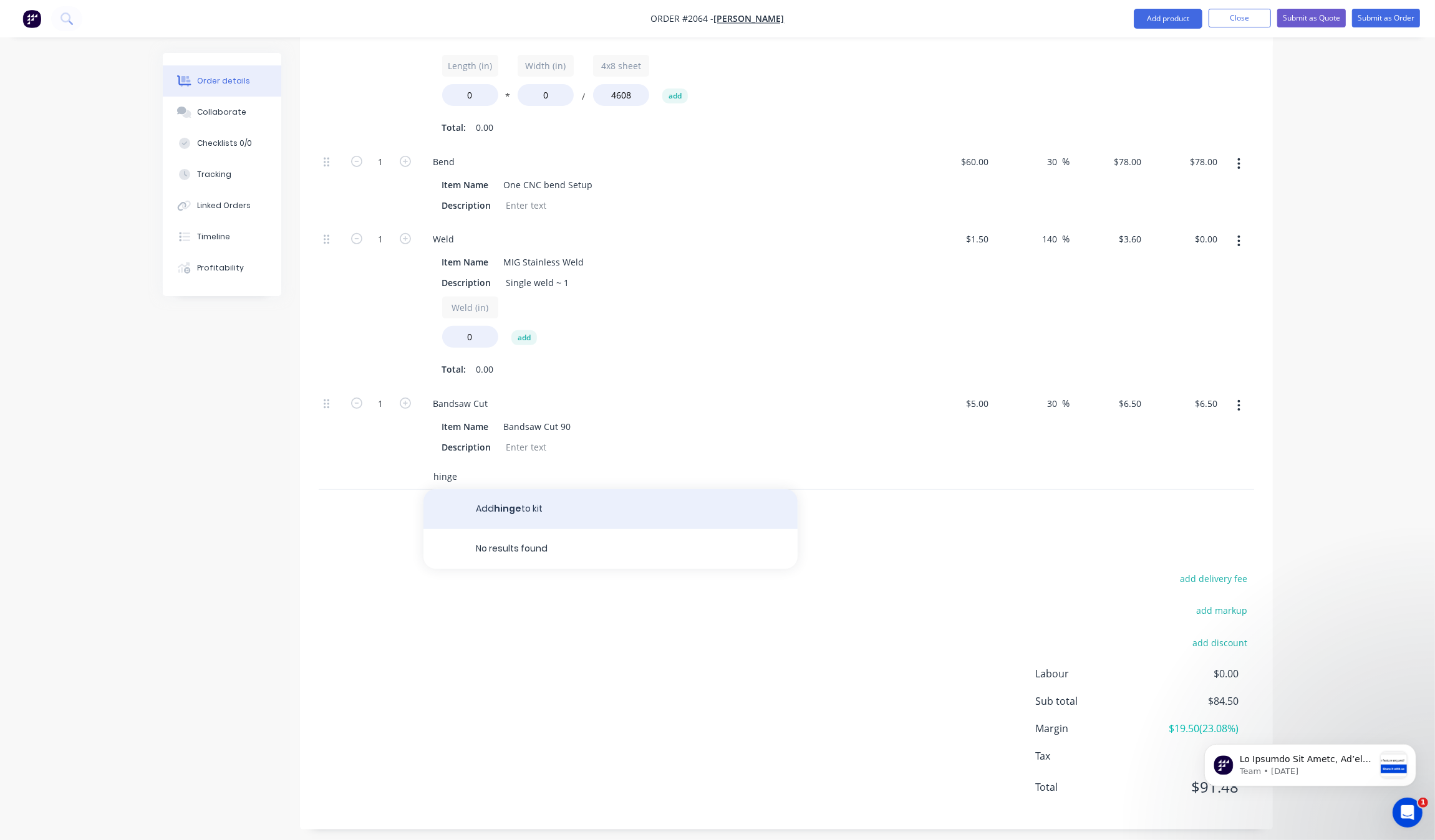
type input "hinge"
click at [529, 510] on button "Add hinge to kit" at bounding box center [611, 509] width 374 height 40
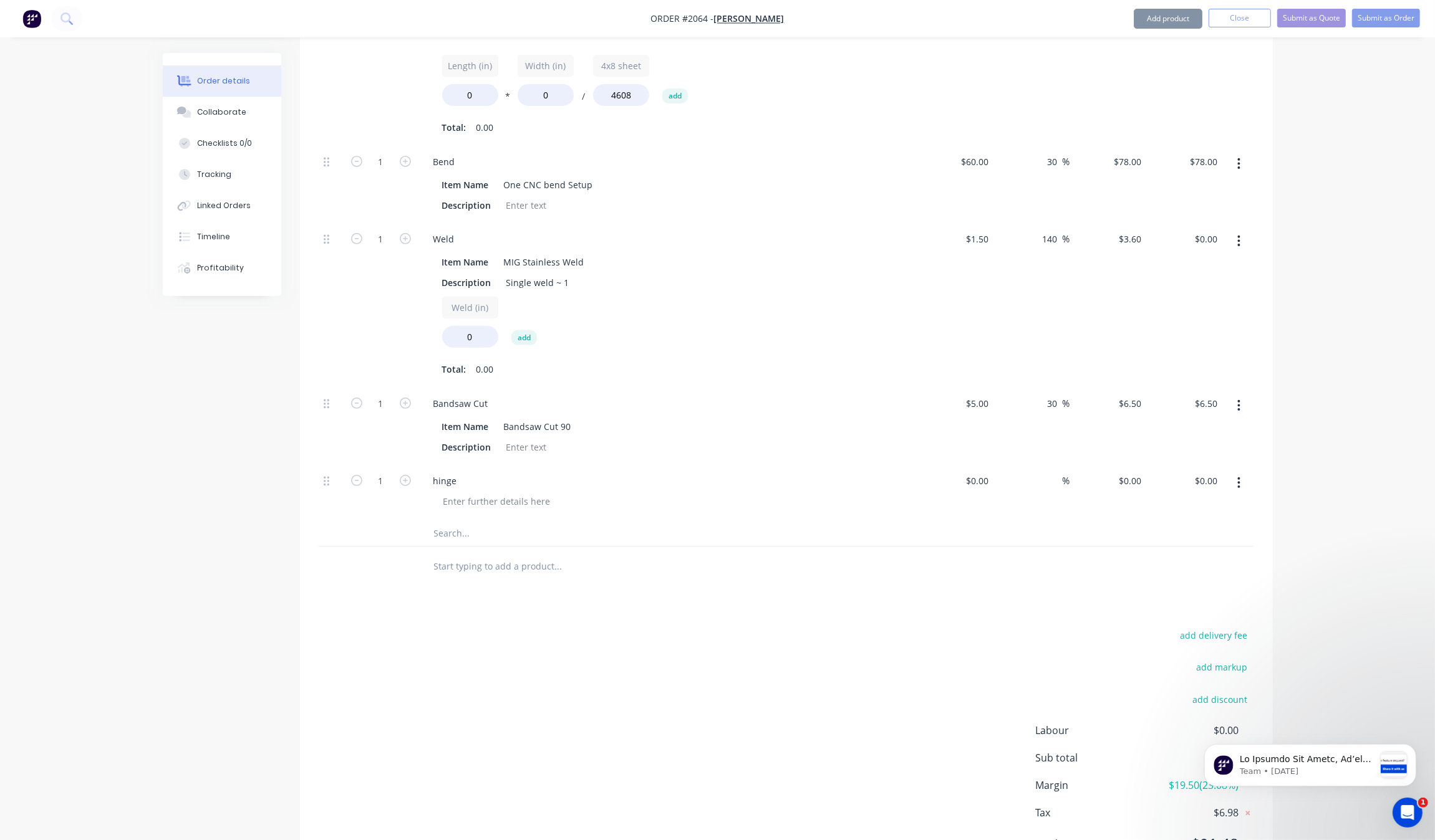
click at [496, 528] on input "text" at bounding box center [558, 533] width 250 height 25
type input "p"
type input "tube"
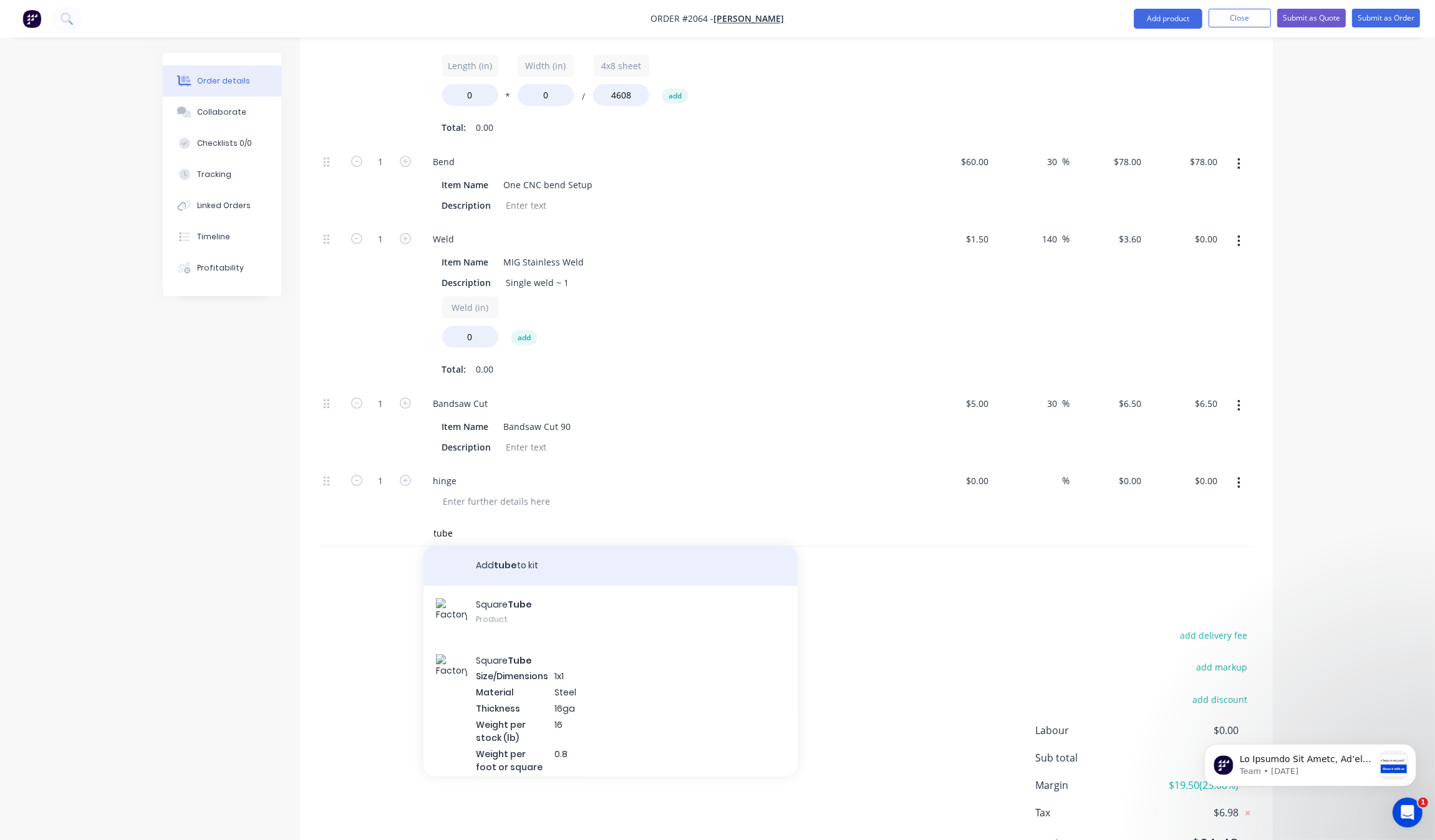
click at [491, 565] on button "Add tube to kit" at bounding box center [611, 566] width 374 height 40
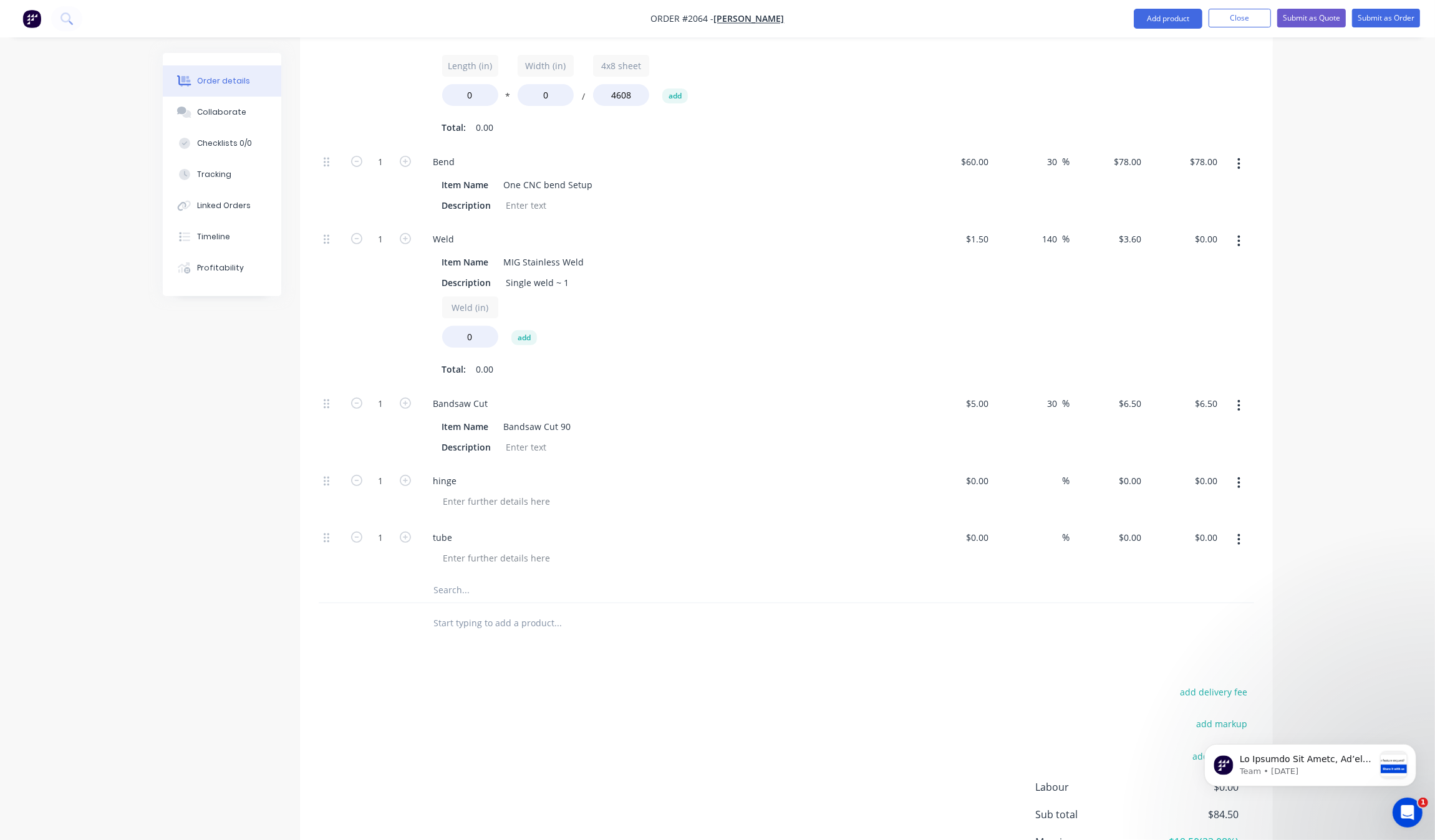
click at [468, 592] on input "text" at bounding box center [558, 590] width 250 height 25
click at [431, 587] on div "tube Add tube to kit Square Tube Product Square Tube Size/Dimensions 1x1 Materi…" at bounding box center [611, 590] width 374 height 25
click at [435, 591] on input "tube" at bounding box center [558, 590] width 250 height 25
type input "stainless tube"
click at [428, 539] on div "tube" at bounding box center [443, 538] width 39 height 18
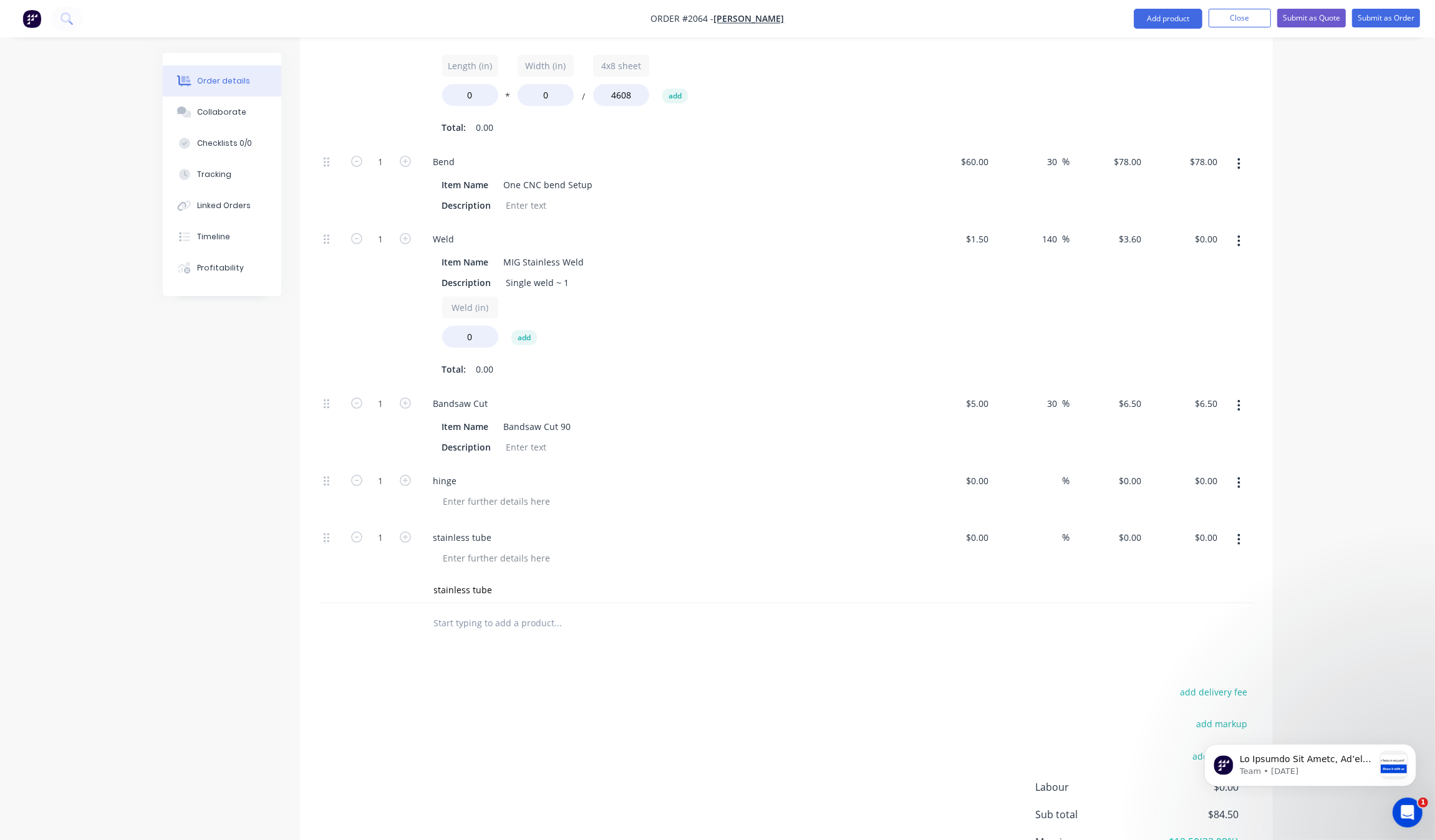
click at [672, 719] on div "add delivery fee add markup add discount Labour $0.00 Sub total $84.50 Margin $…" at bounding box center [786, 804] width 935 height 241
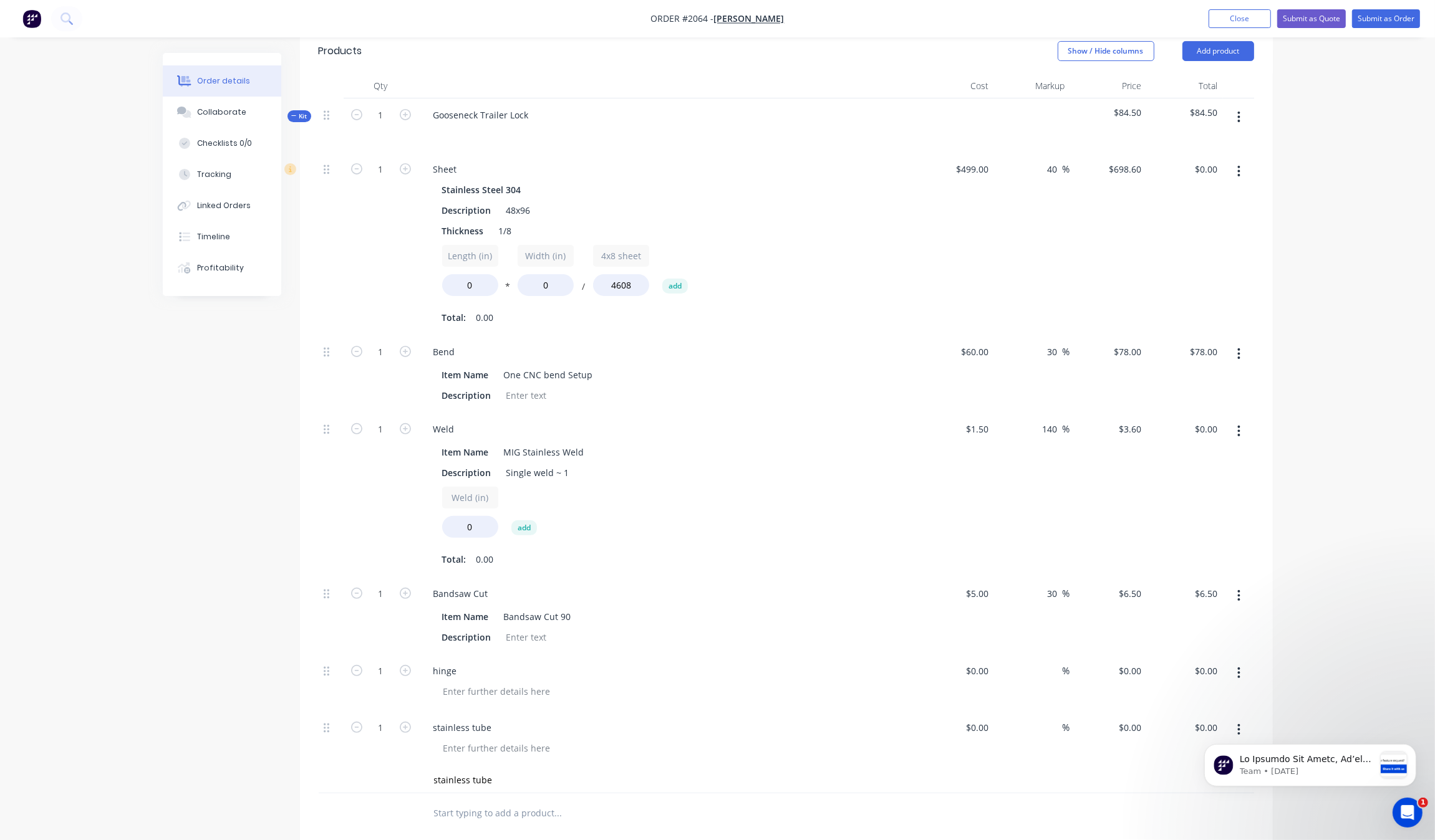
scroll to position [263, 0]
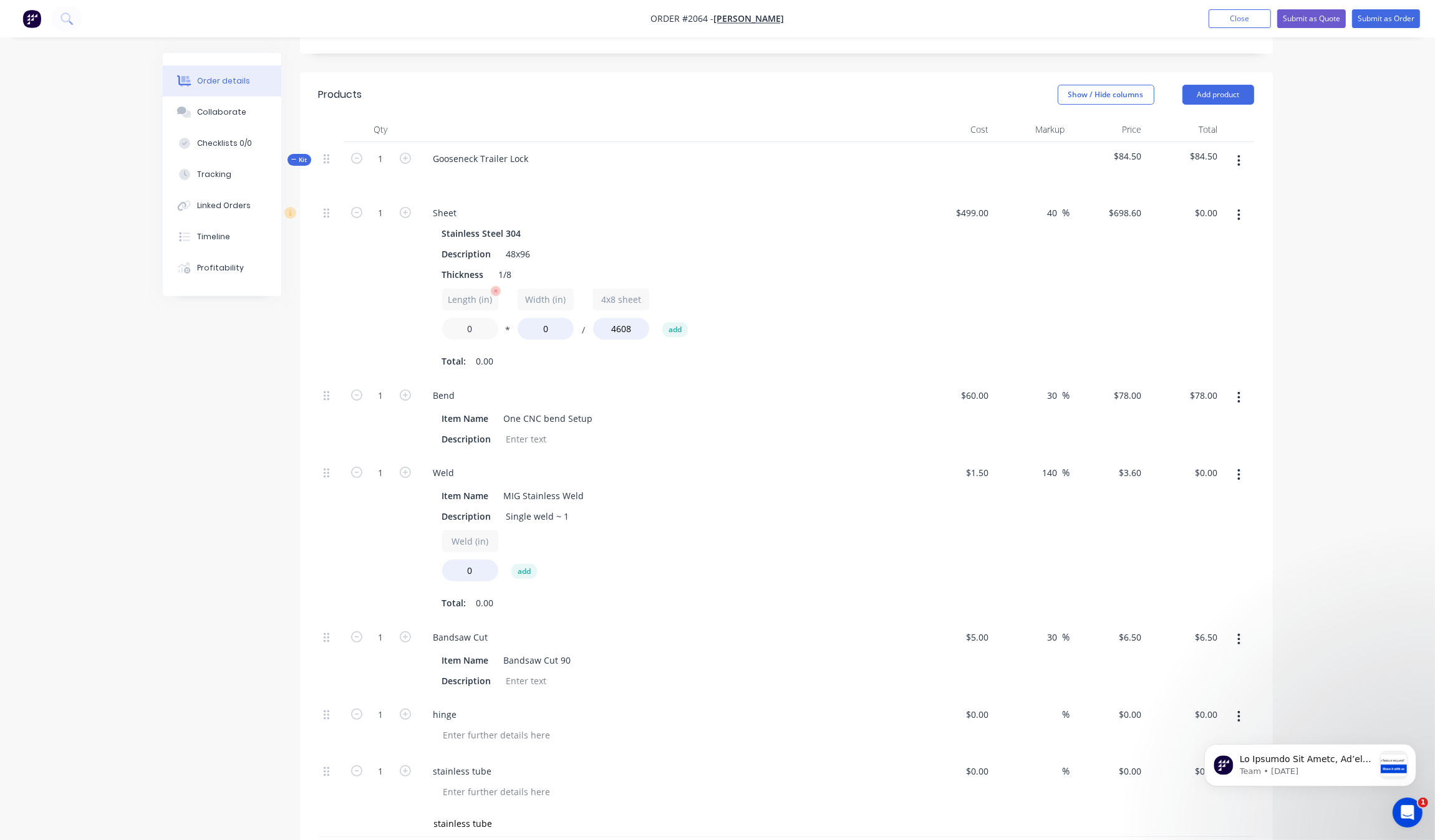
click at [466, 326] on input "0" at bounding box center [470, 329] width 56 height 22
drag, startPoint x: 482, startPoint y: 326, endPoint x: 462, endPoint y: 324, distance: 20.1
click at [462, 324] on input "0" at bounding box center [470, 329] width 56 height 22
type input "24"
drag, startPoint x: 559, startPoint y: 332, endPoint x: 507, endPoint y: 323, distance: 52.8
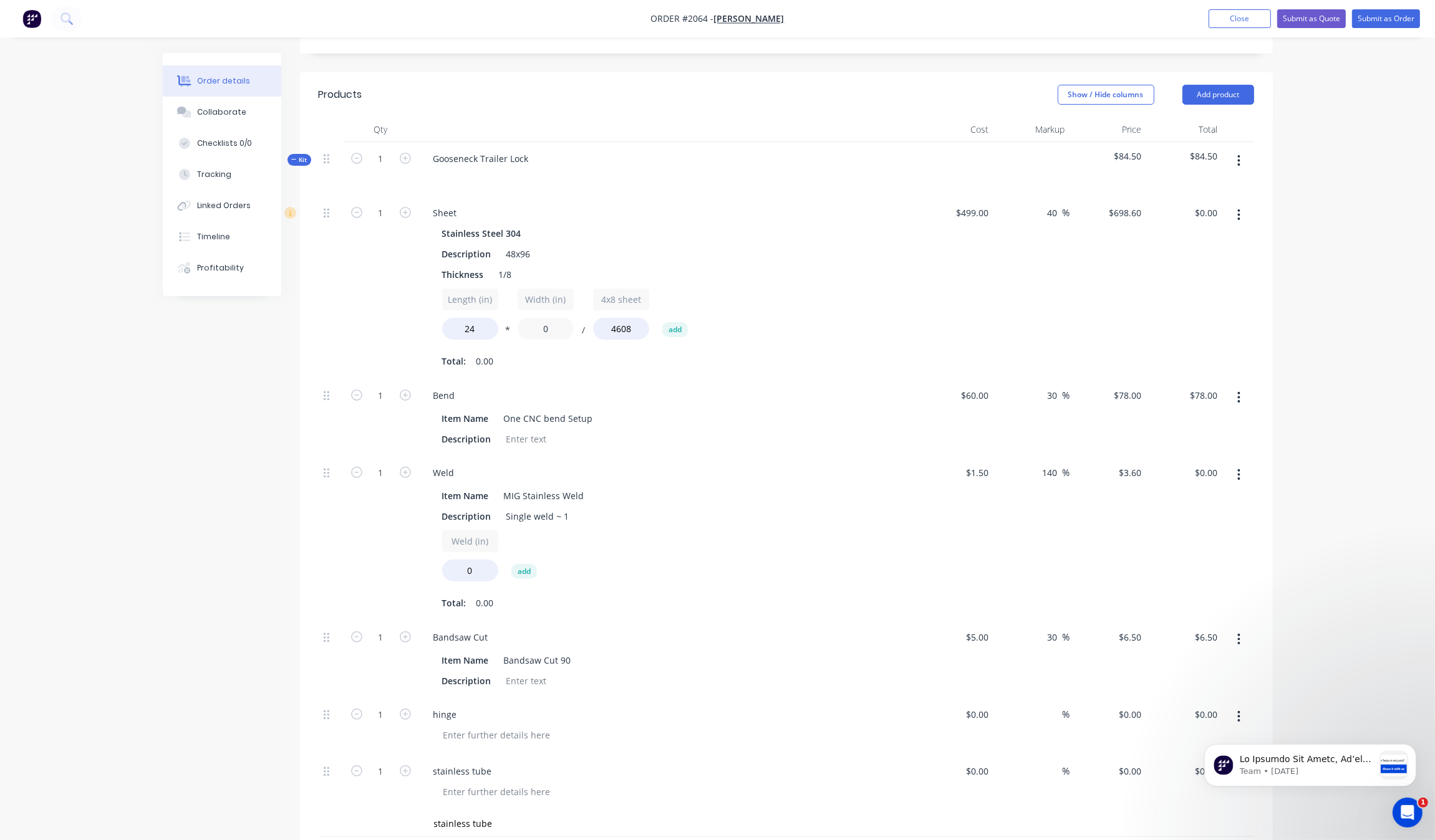
click at [507, 323] on div "Length (in) 24 * Width (in) 0 / 4x8 sheet 4608 add" at bounding box center [668, 316] width 451 height 56
type input "25"
type input "$90.96"
click at [669, 377] on div "Sheet Stainless Steel 304 Description 48x96 Thickness 1/8 Length (in) 24 * Widt…" at bounding box center [668, 287] width 499 height 183
drag, startPoint x: 562, startPoint y: 331, endPoint x: 496, endPoint y: 334, distance: 66.1
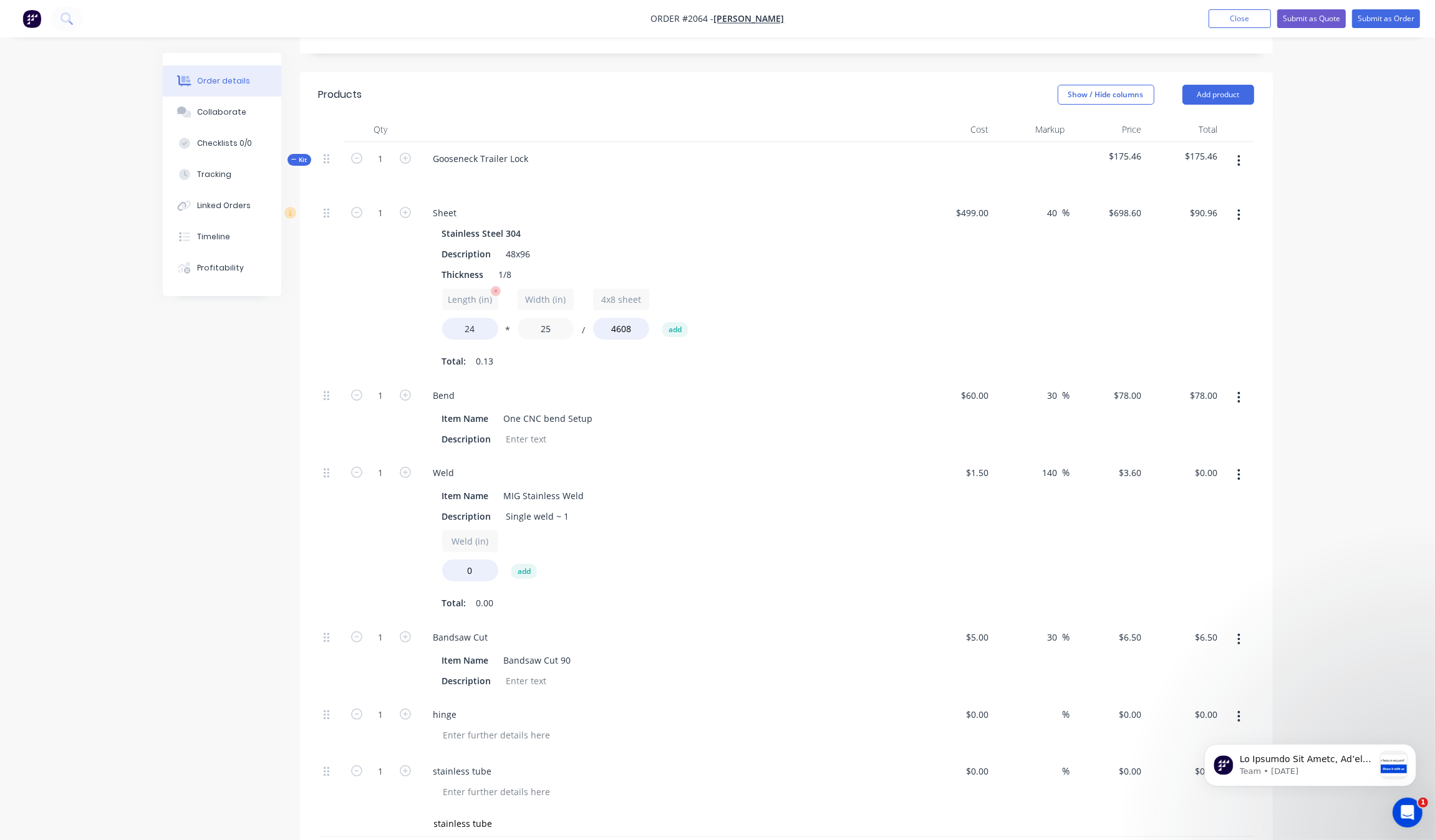
click at [499, 326] on div "Length (in) 24 * Width (in) 25 / 4x8 sheet 4608 add" at bounding box center [668, 316] width 451 height 56
type input "30"
type input "$109.19"
click at [909, 241] on div "Stainless Steel 304 Description 48x96 Thickness 1/8 Length (in) 24 * Width (in)…" at bounding box center [668, 298] width 489 height 146
click at [550, 324] on input "30" at bounding box center [545, 329] width 56 height 22
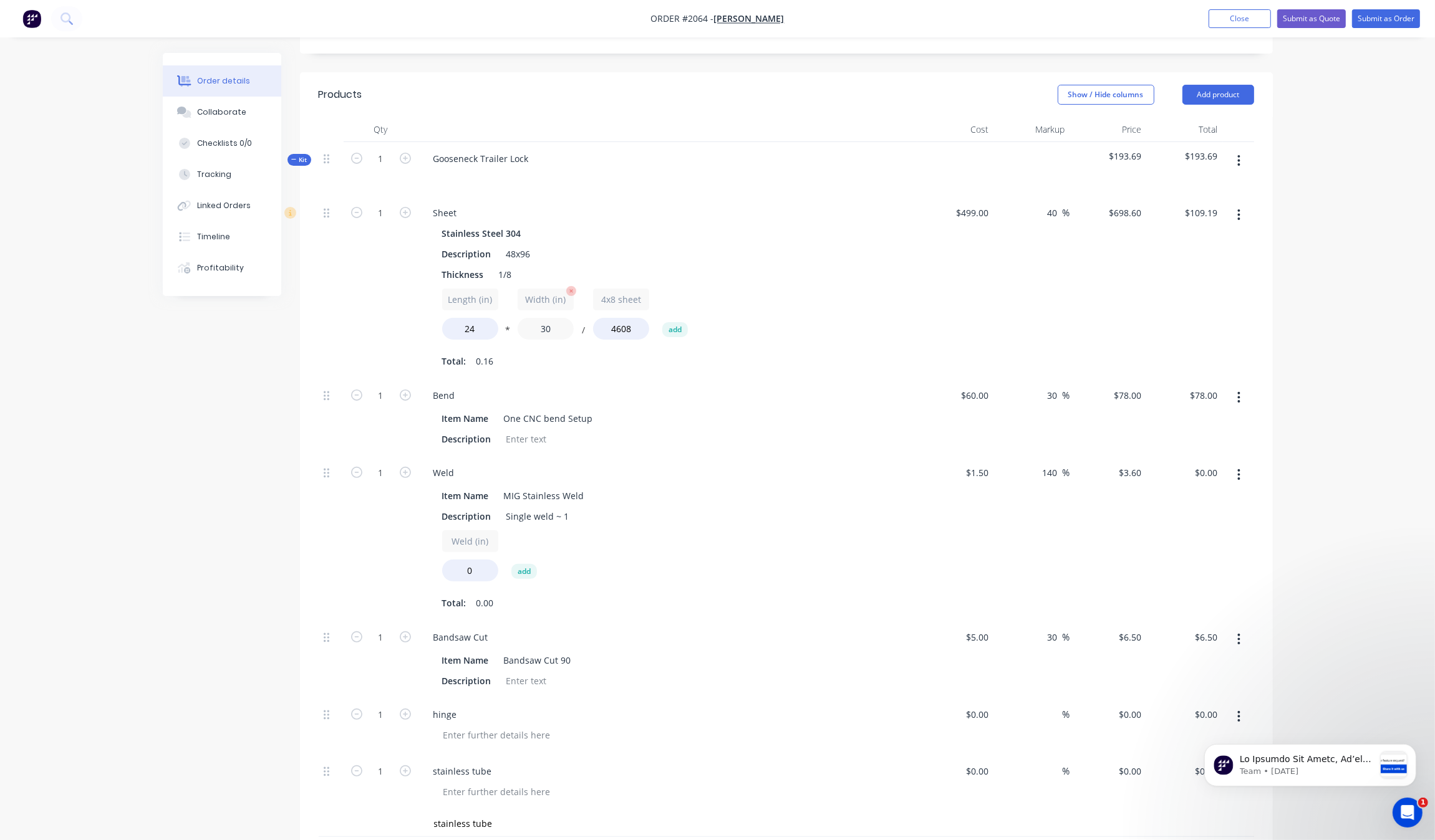
click at [550, 324] on input "30" at bounding box center [545, 329] width 56 height 22
click at [638, 371] on div "Sheet Stainless Steel 304 Description 48x96 Thickness 1/8 Length (in) 24 * Widt…" at bounding box center [668, 287] width 499 height 183
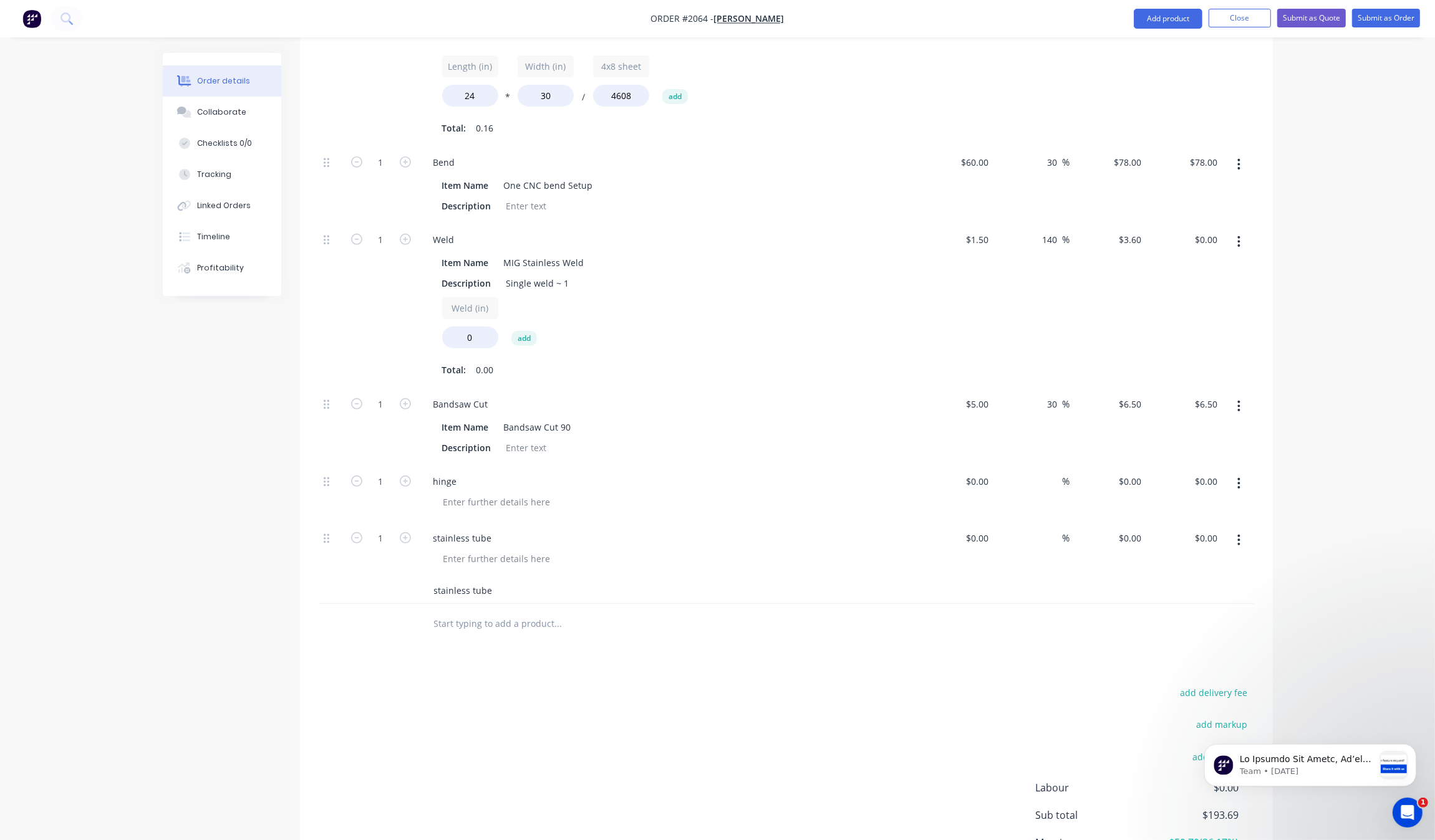
scroll to position [497, 0]
click at [501, 599] on input "stainless tube" at bounding box center [558, 590] width 250 height 25
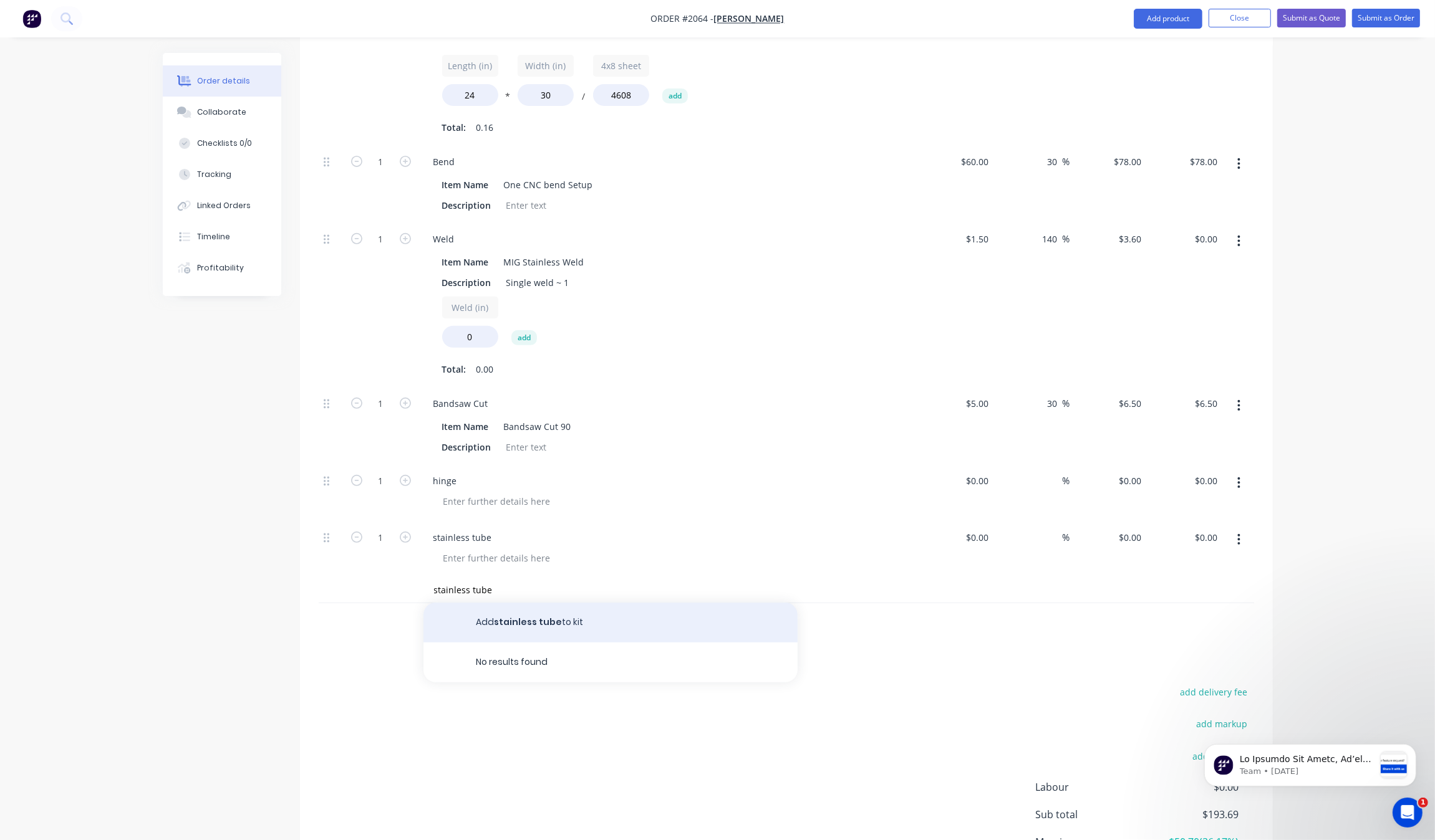
click at [516, 616] on button "Add stainless tube to kit" at bounding box center [611, 622] width 374 height 40
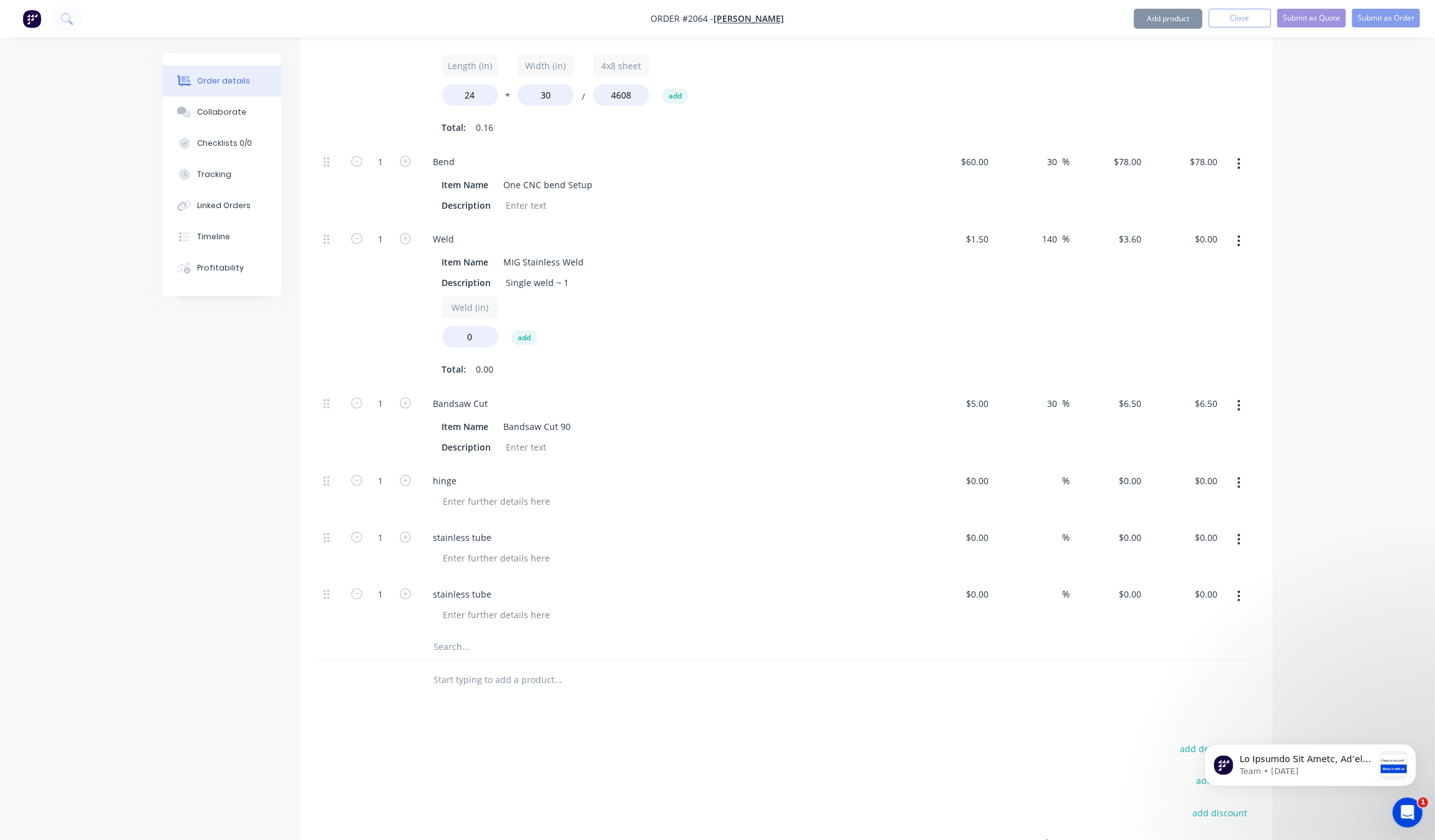
click at [498, 646] on input "text" at bounding box center [558, 647] width 250 height 25
type input "n"
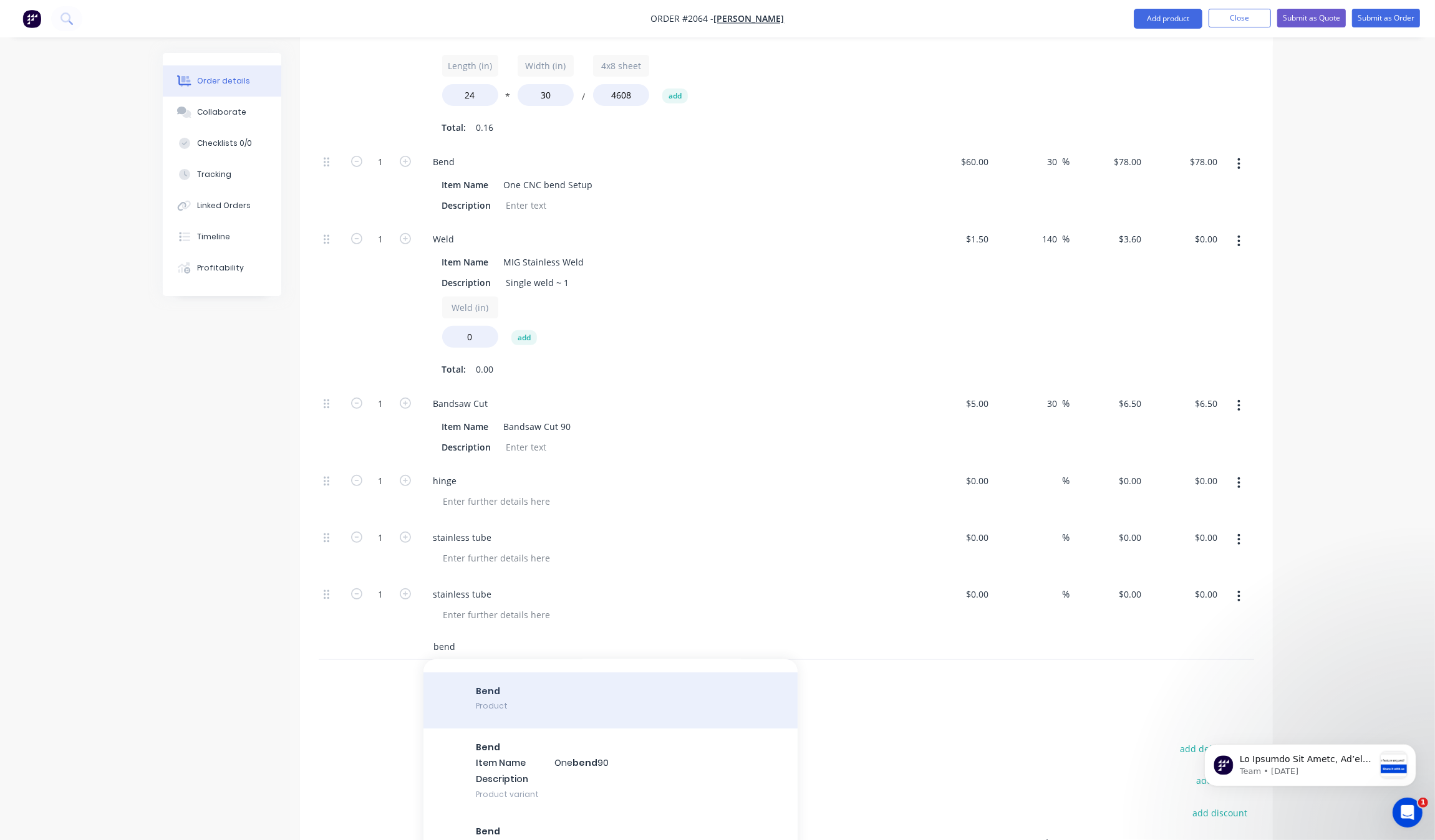
scroll to position [0, 0]
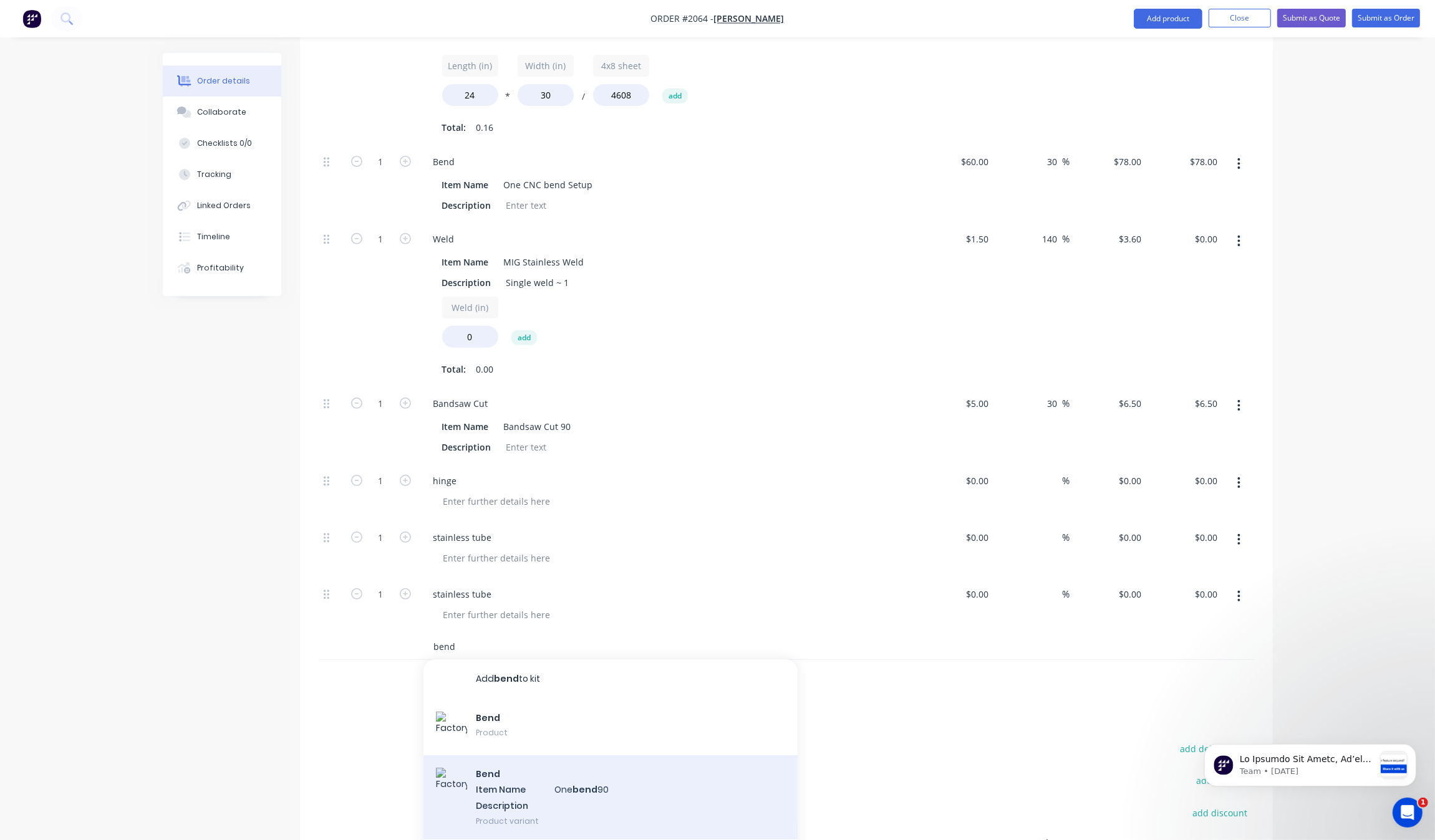
type input "bend"
click at [593, 776] on div "Bend Item Name One bend 90 Description Product variant" at bounding box center [611, 797] width 374 height 84
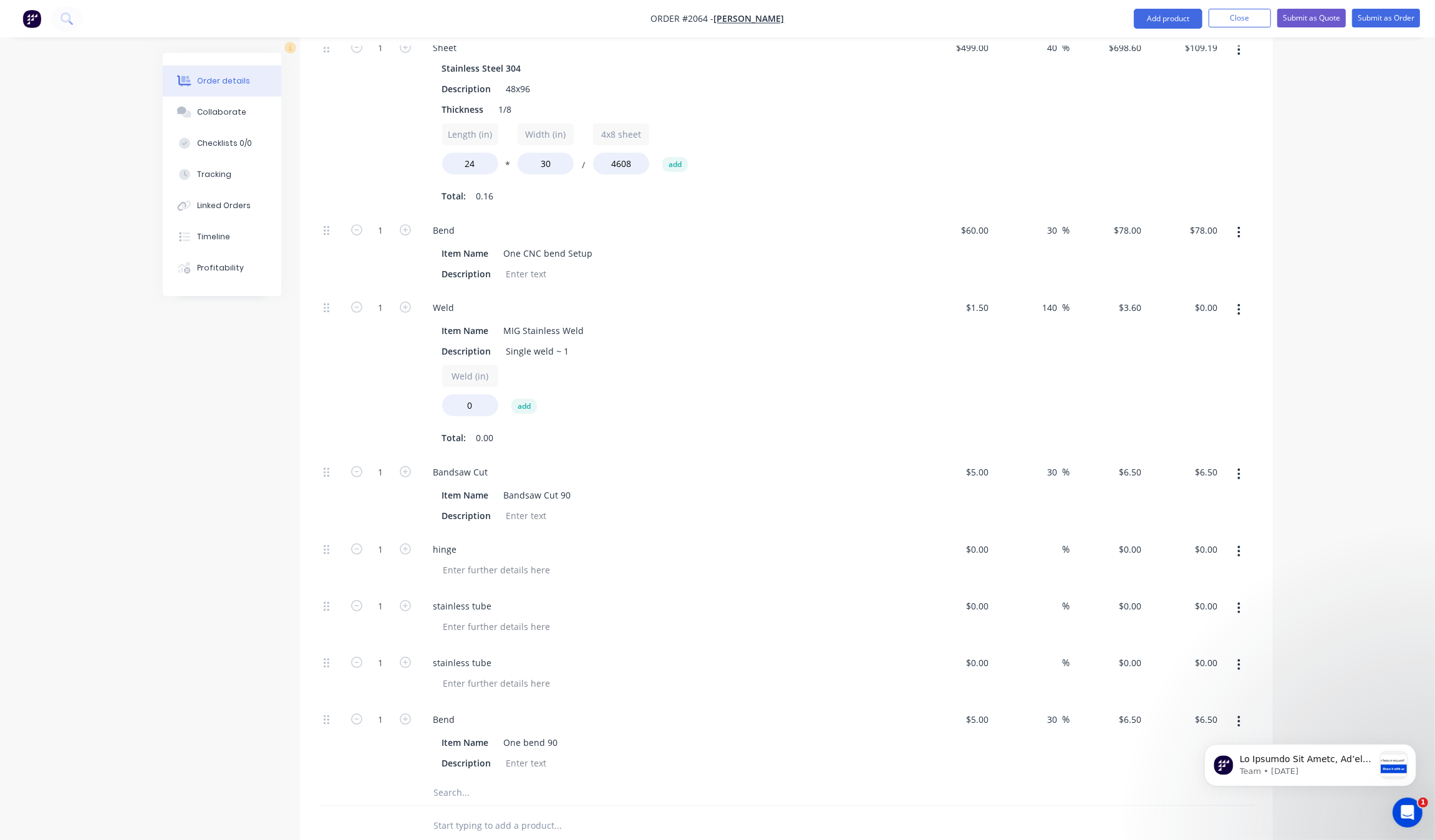
scroll to position [497, 0]
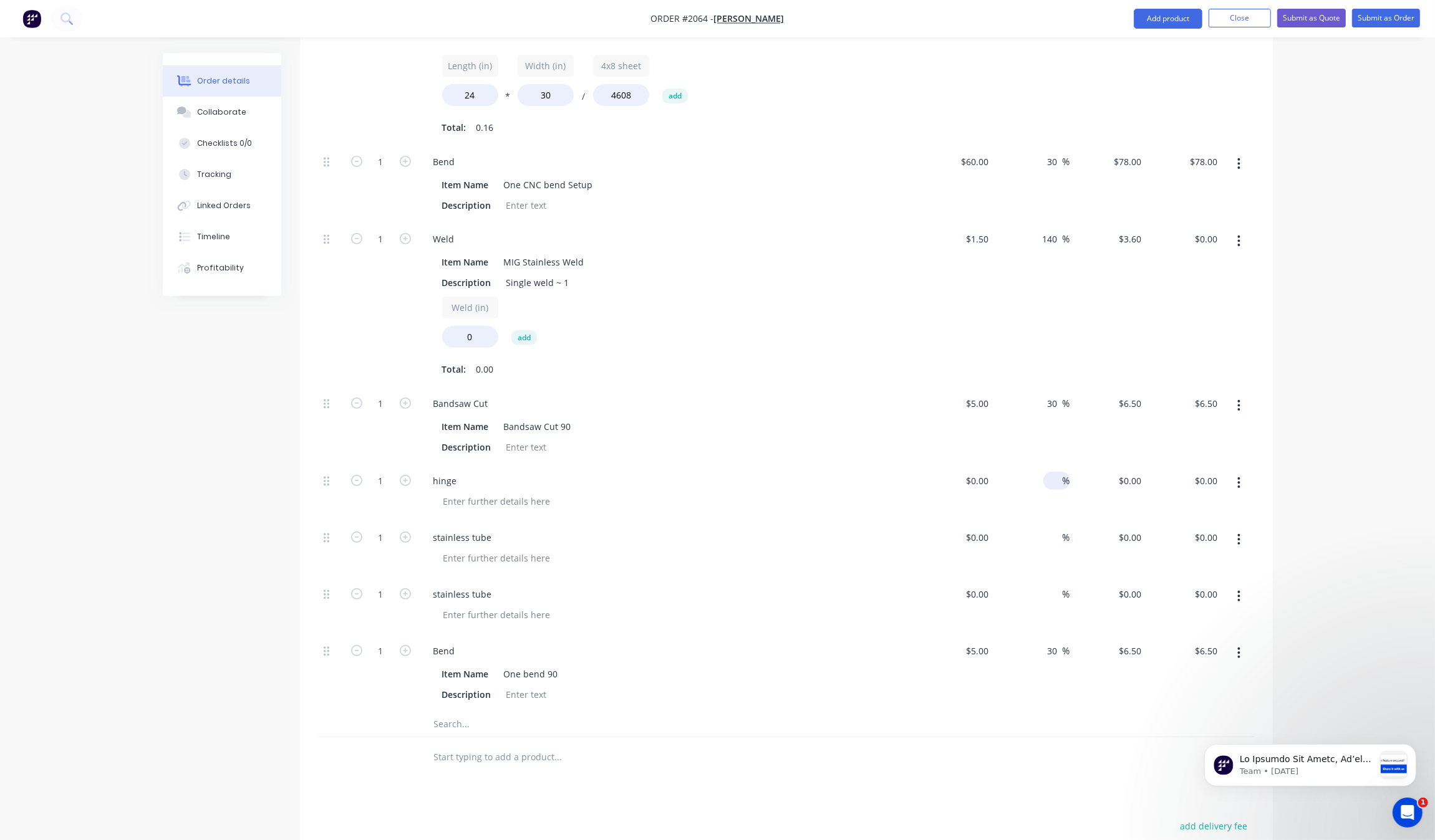
click at [1047, 484] on div "%" at bounding box center [1057, 481] width 27 height 18
type input "30"
drag, startPoint x: 1054, startPoint y: 537, endPoint x: 1050, endPoint y: 556, distance: 19.4
click at [1052, 537] on input at bounding box center [1056, 538] width 14 height 18
type input "30"
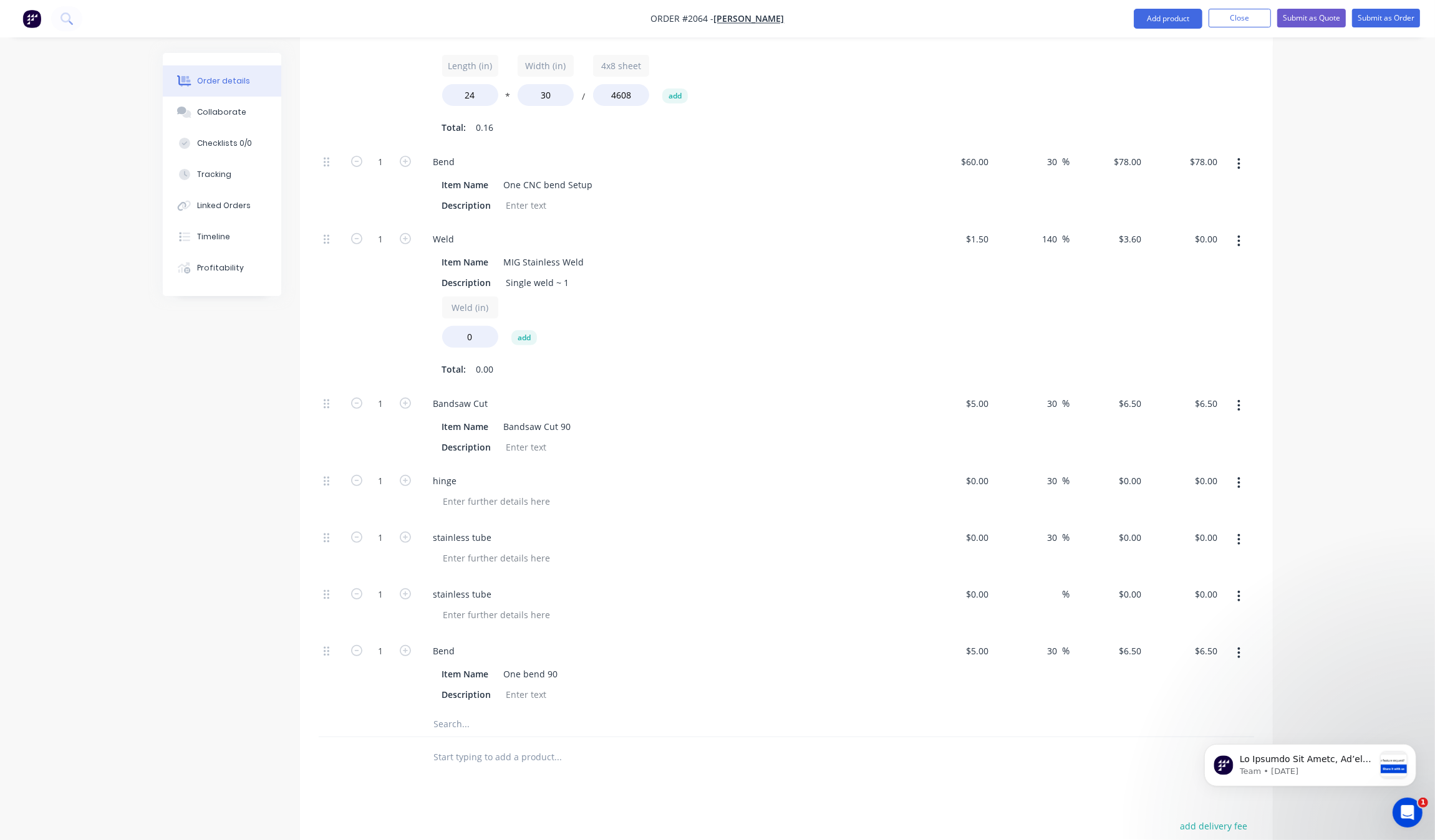
drag, startPoint x: 1039, startPoint y: 609, endPoint x: 1045, endPoint y: 599, distance: 11.7
click at [1039, 606] on div "%" at bounding box center [1031, 606] width 76 height 56
click at [1045, 599] on div "%" at bounding box center [1057, 594] width 27 height 18
type input "30"
click at [900, 687] on div "Item Name One bend 90 Description" at bounding box center [668, 683] width 489 height 41
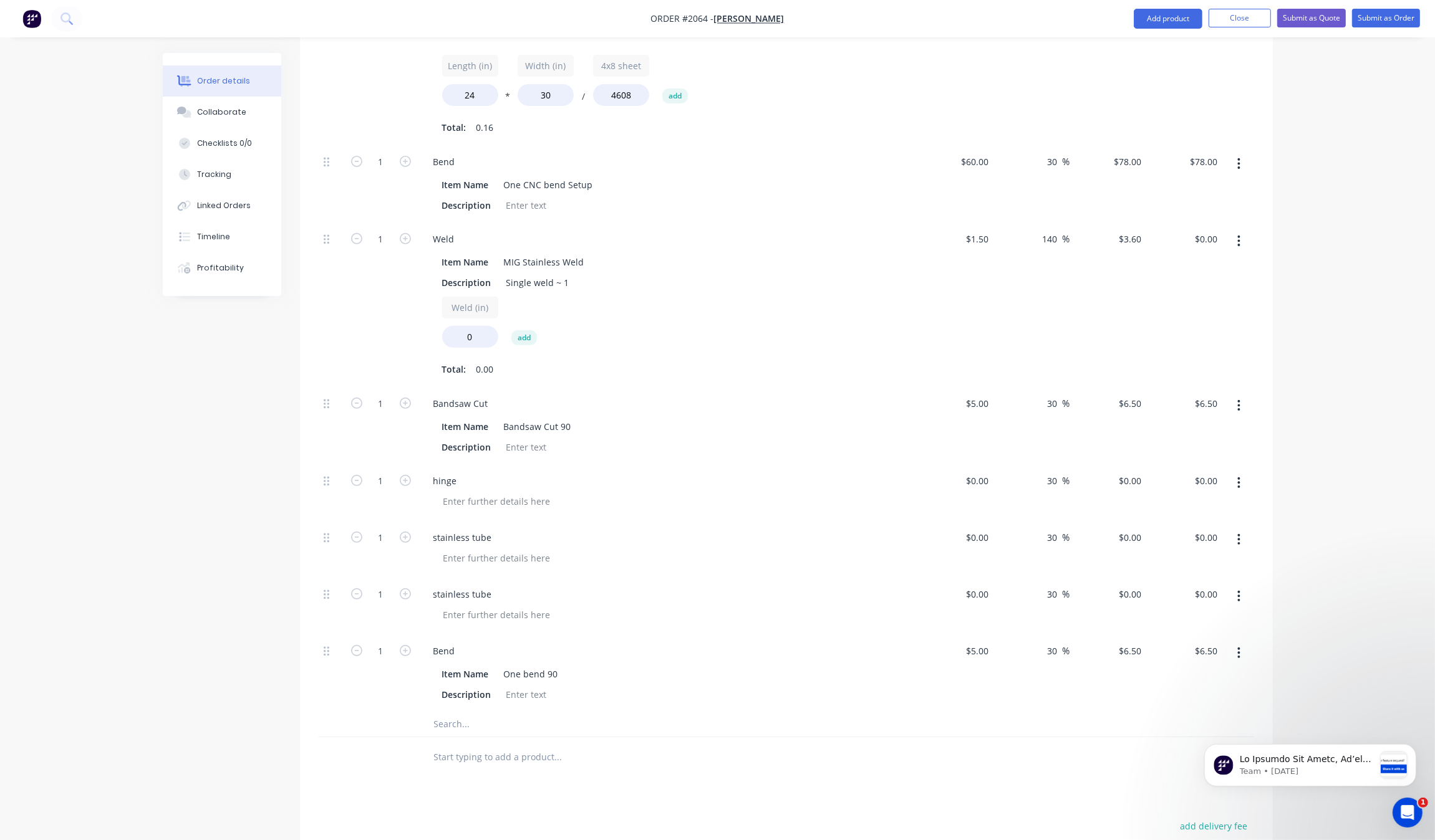
click at [515, 740] on div at bounding box center [643, 757] width 449 height 40
click at [417, 658] on div "1" at bounding box center [381, 673] width 75 height 77
click at [401, 653] on icon "button" at bounding box center [405, 650] width 11 height 11
type input "2"
type input "$13.00"
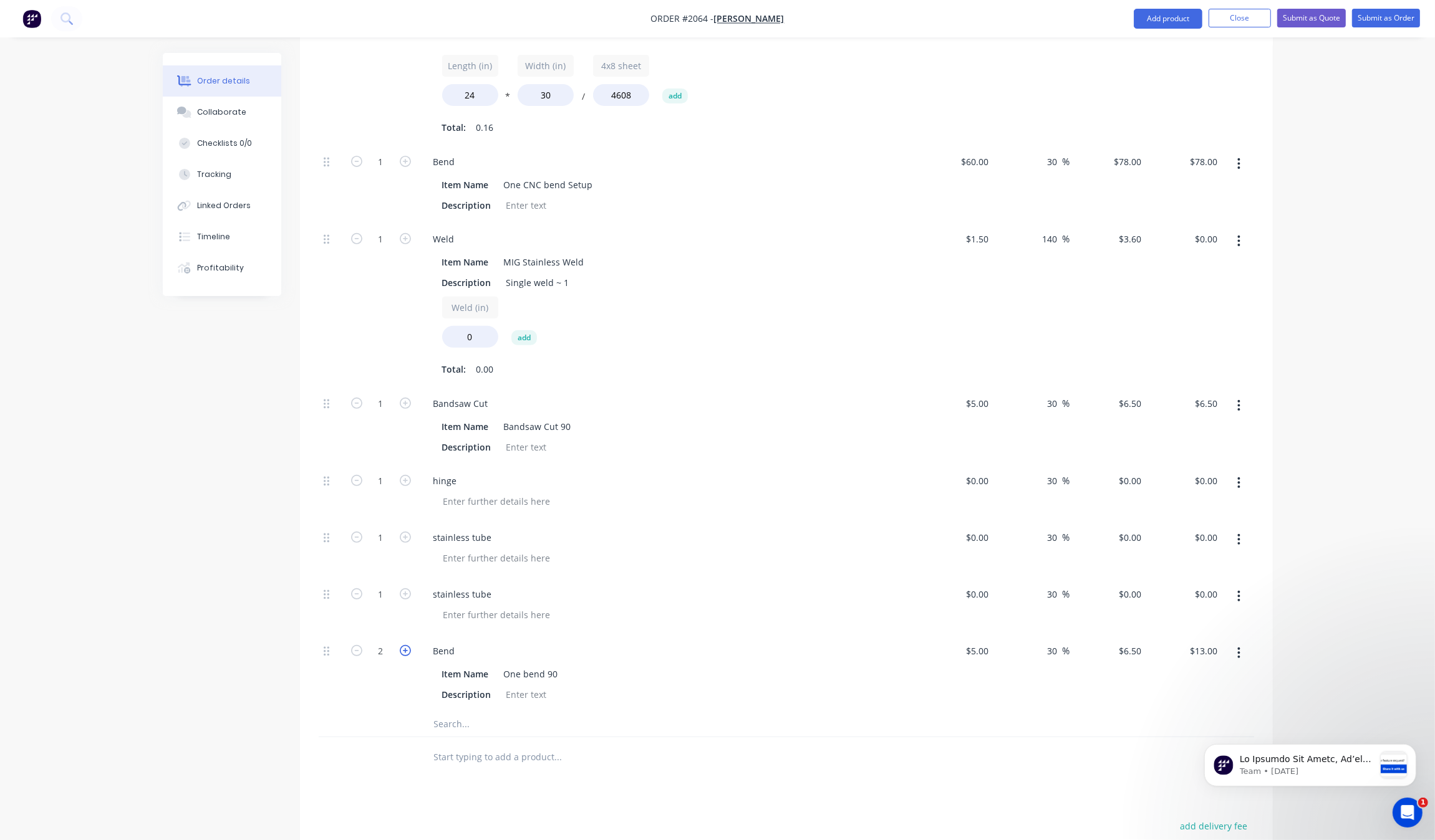
click at [401, 653] on icon "button" at bounding box center [405, 650] width 11 height 11
type input "3"
type input "$19.50"
click at [401, 653] on icon "button" at bounding box center [405, 650] width 11 height 11
type input "4"
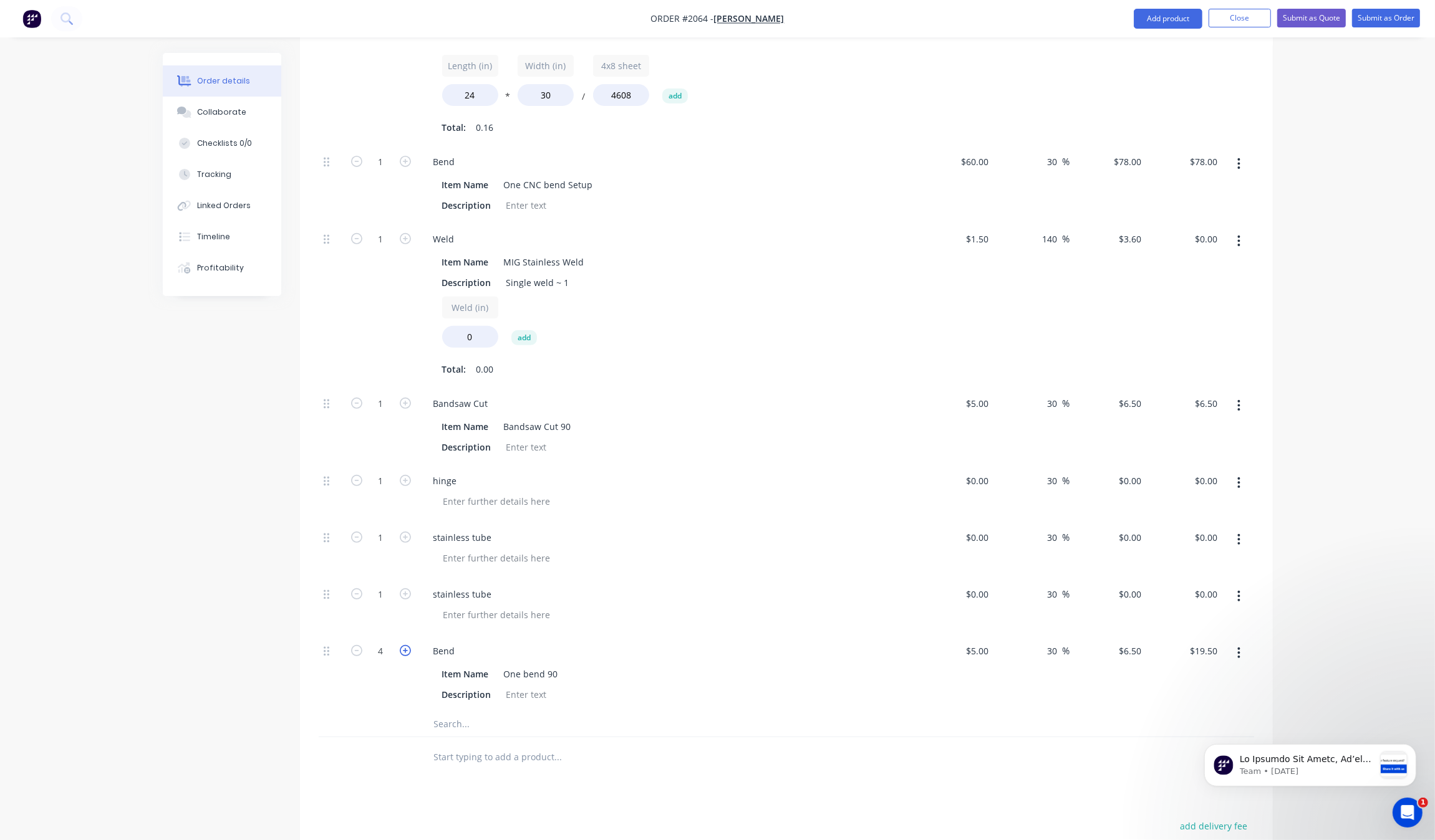
type input "$26.00"
click at [379, 730] on div at bounding box center [381, 724] width 75 height 25
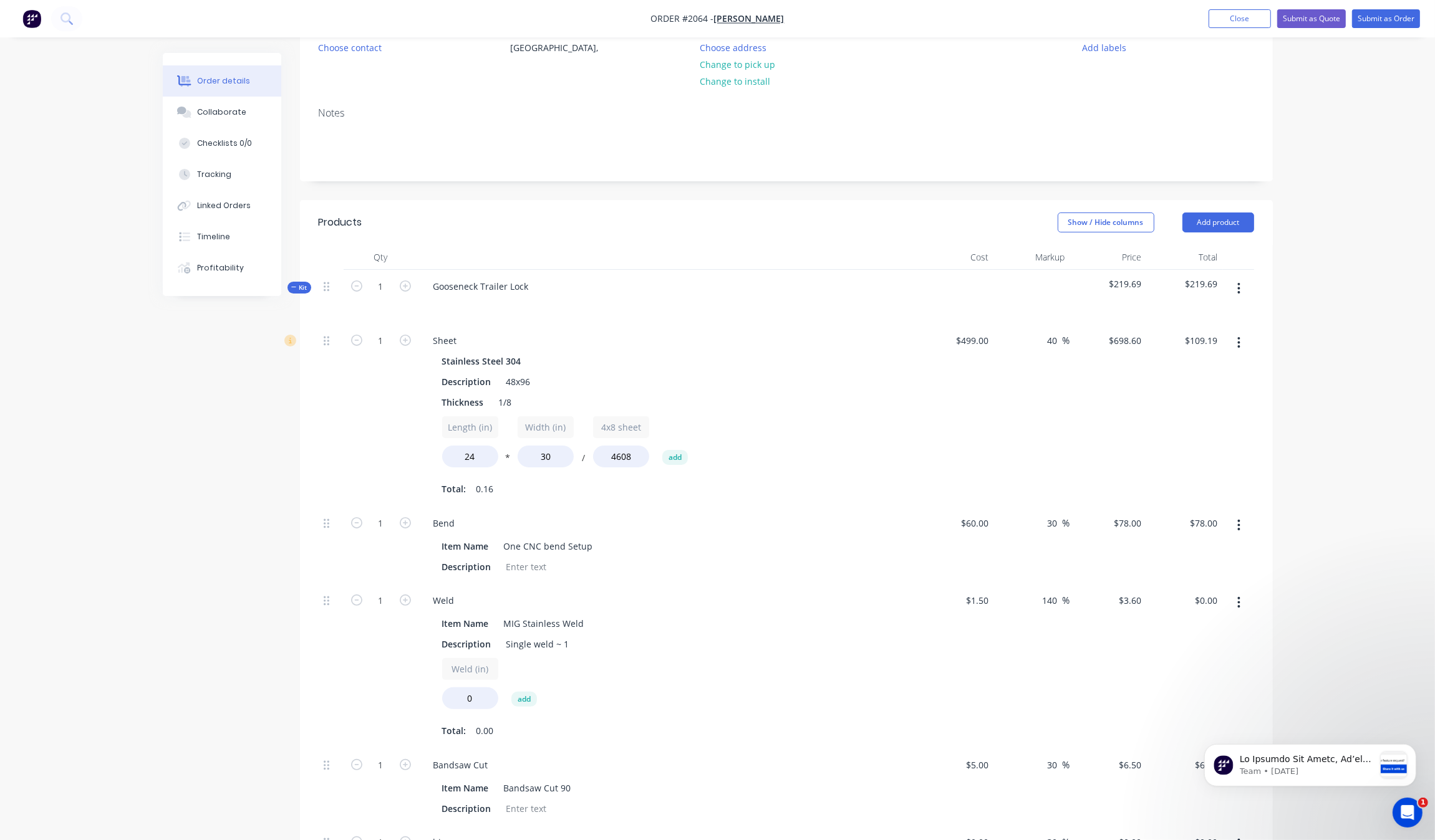
scroll to position [107, 0]
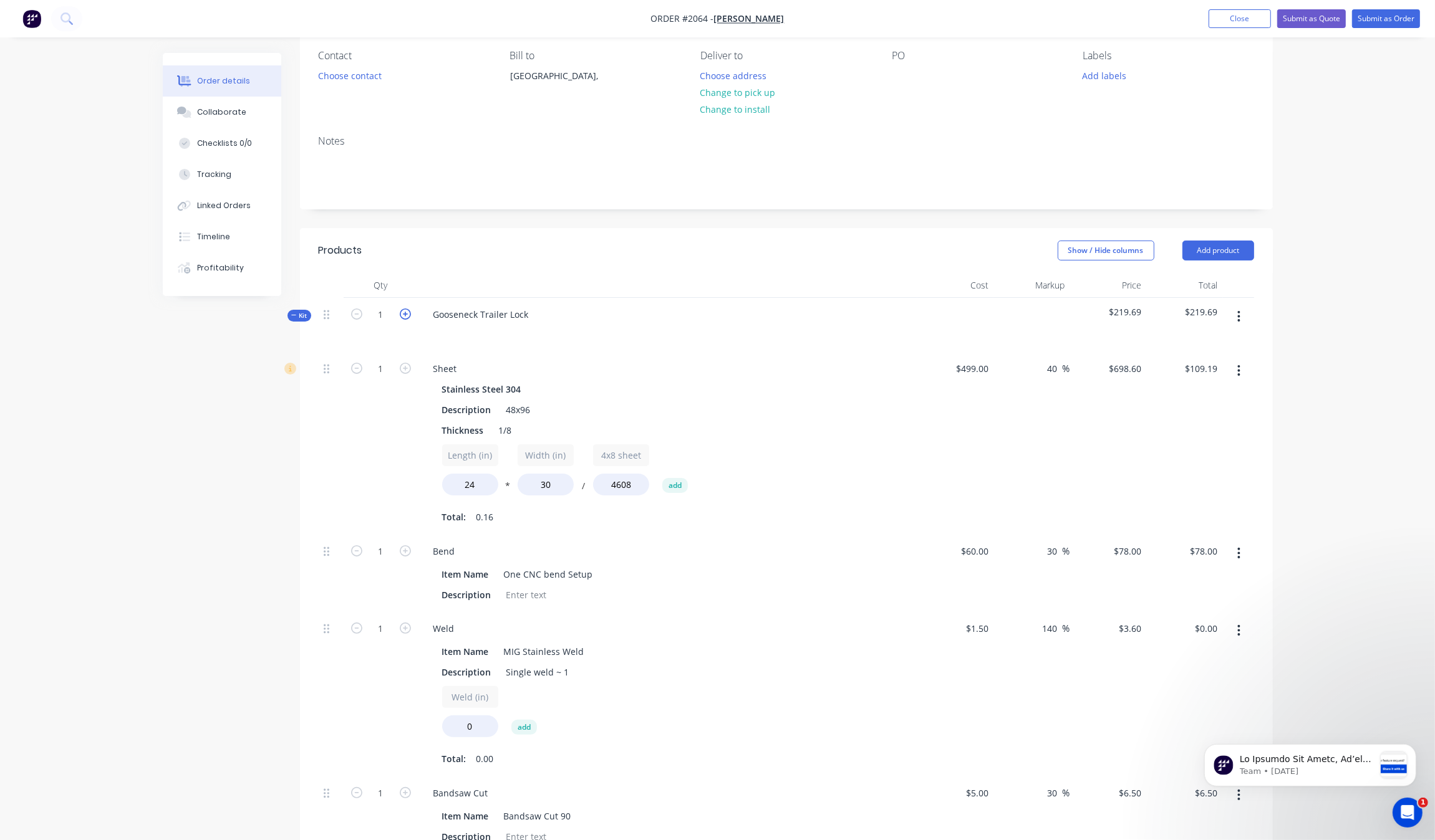
click at [409, 311] on icon "button" at bounding box center [405, 314] width 11 height 11
type input "2"
type input "$218.38"
type input "2"
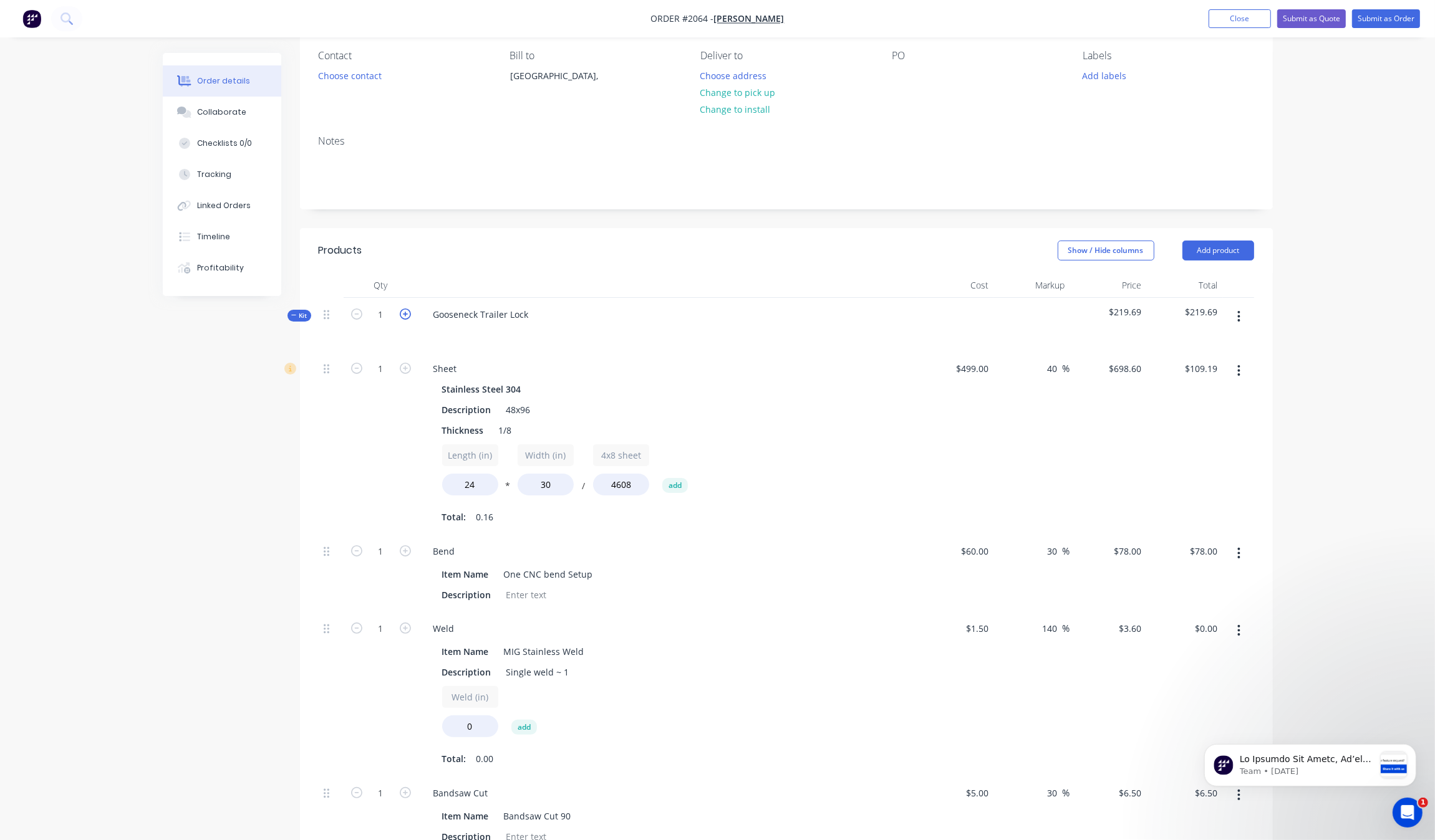
type input "$156.00"
type input "2"
type input "$13.00"
type input "2"
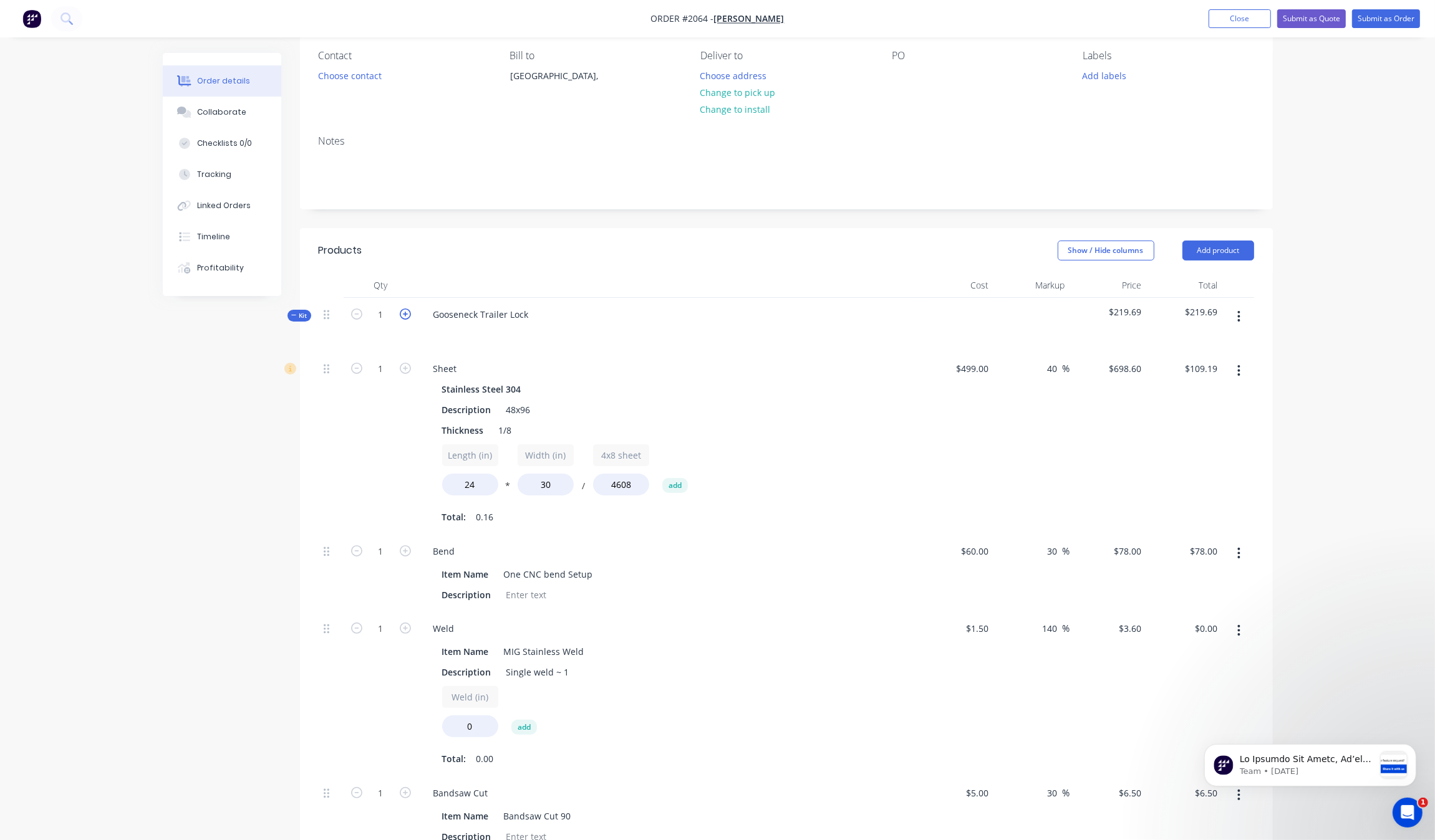
type input "2"
type input "8"
type input "$52.00"
click at [409, 311] on icon "button" at bounding box center [405, 314] width 11 height 11
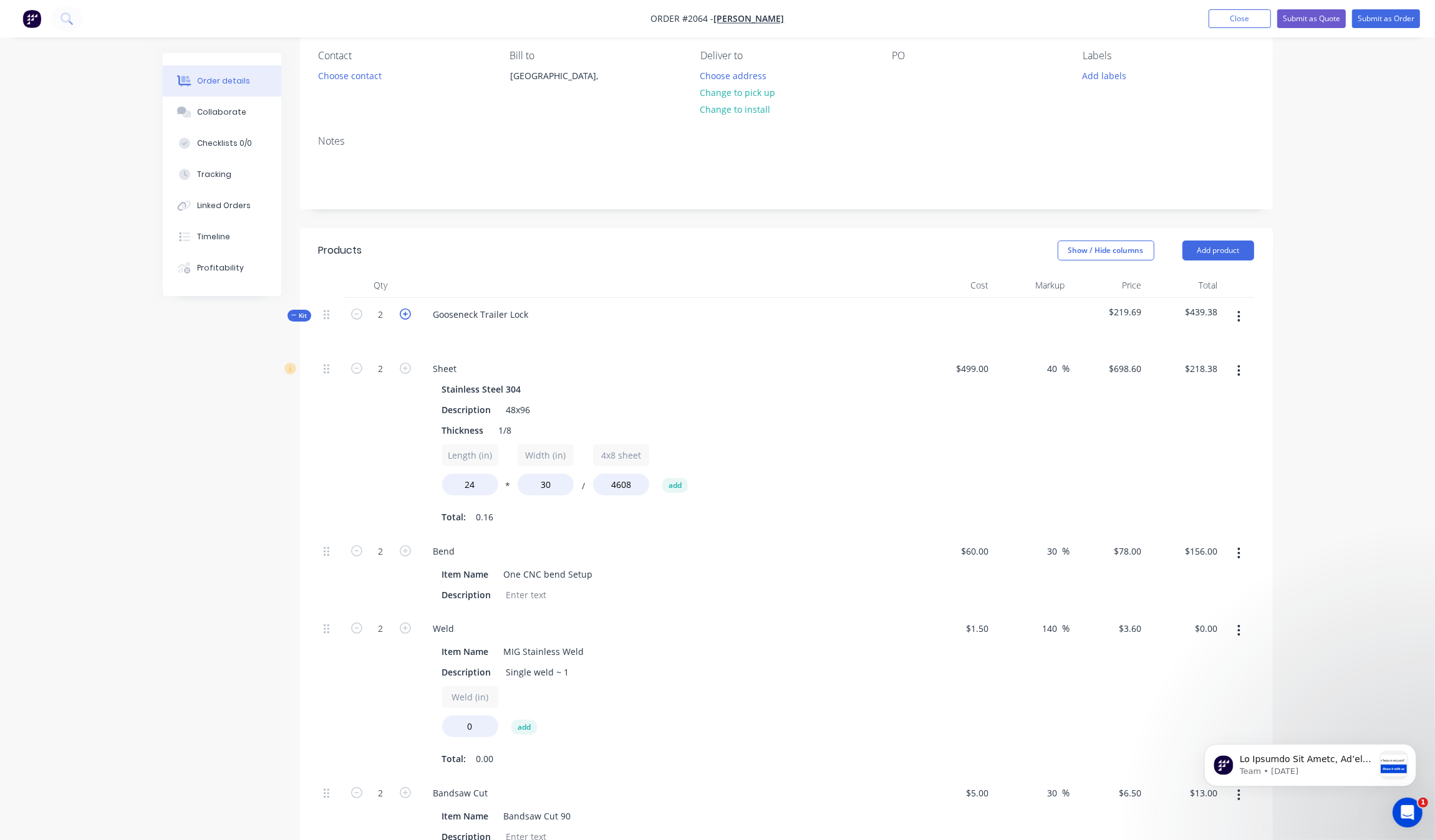
type input "3"
type input "$327.57"
type input "3"
type input "$234.00"
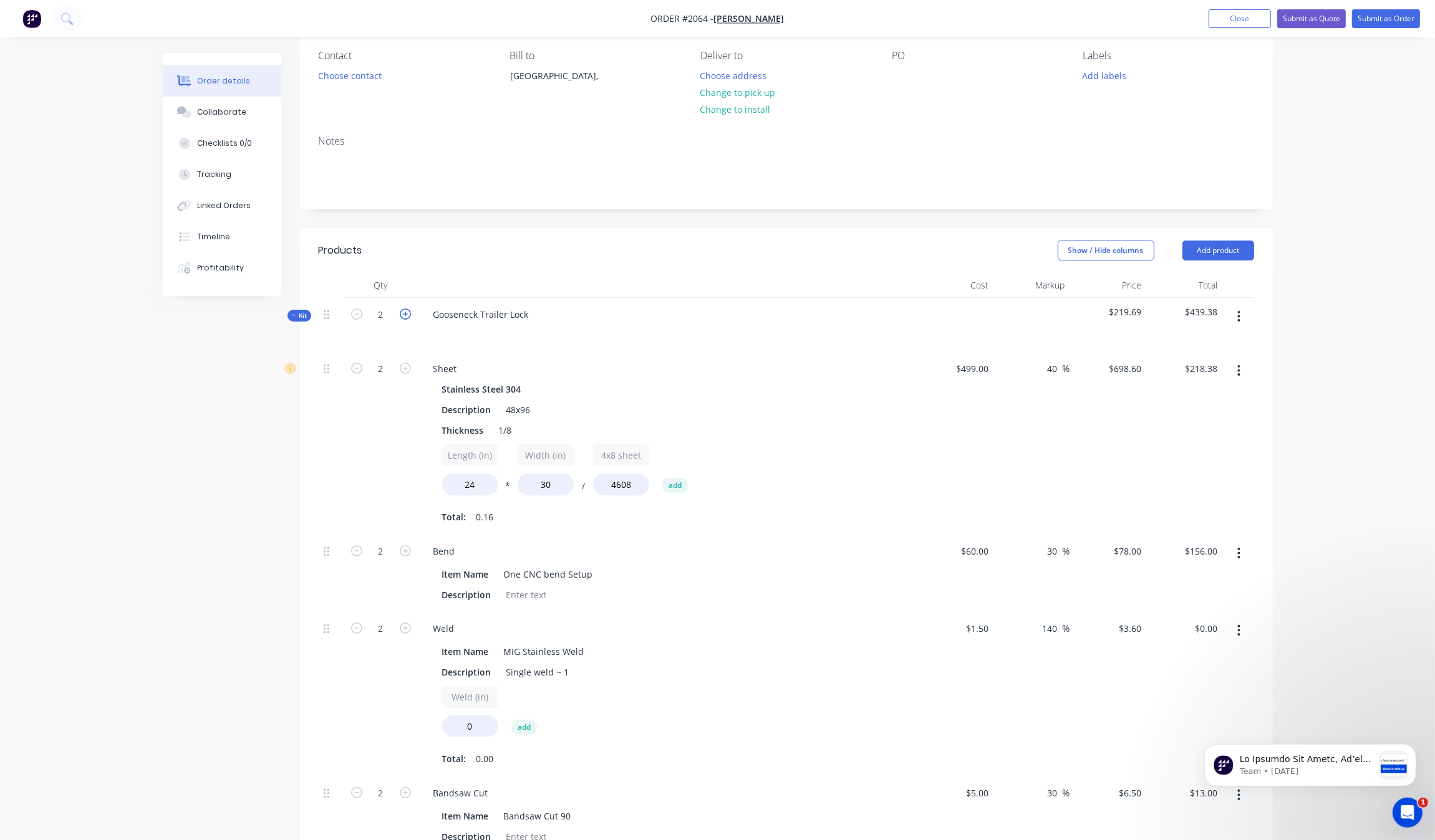
type input "3"
type input "$19.50"
type input "3"
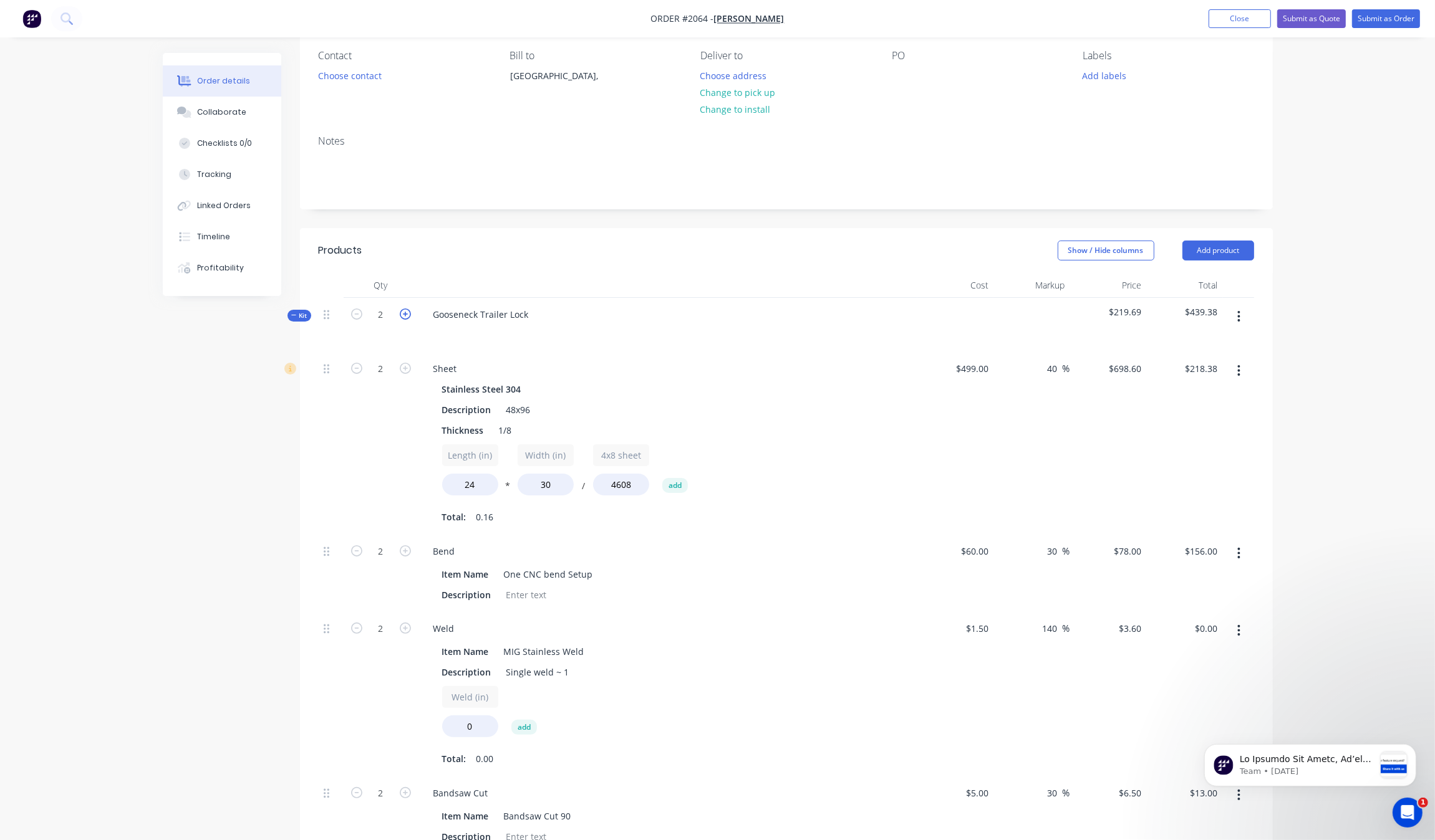
type input "3"
type input "12"
type input "$78.00"
click at [372, 322] on input "3" at bounding box center [381, 314] width 33 height 19
type input "25"
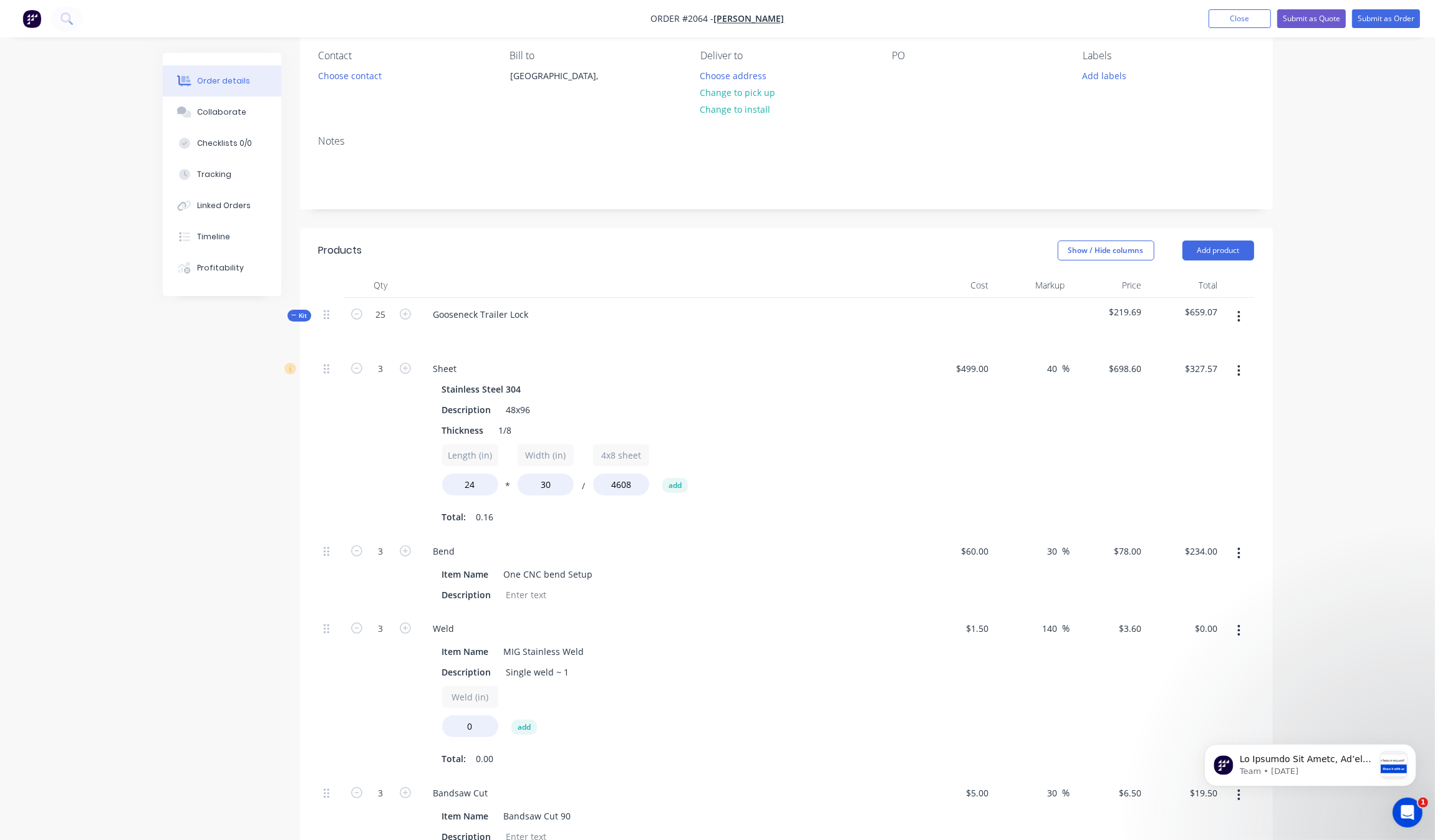
type input "25"
type input "$2,729.78"
type input "25"
type input "$1,950.00"
type input "25"
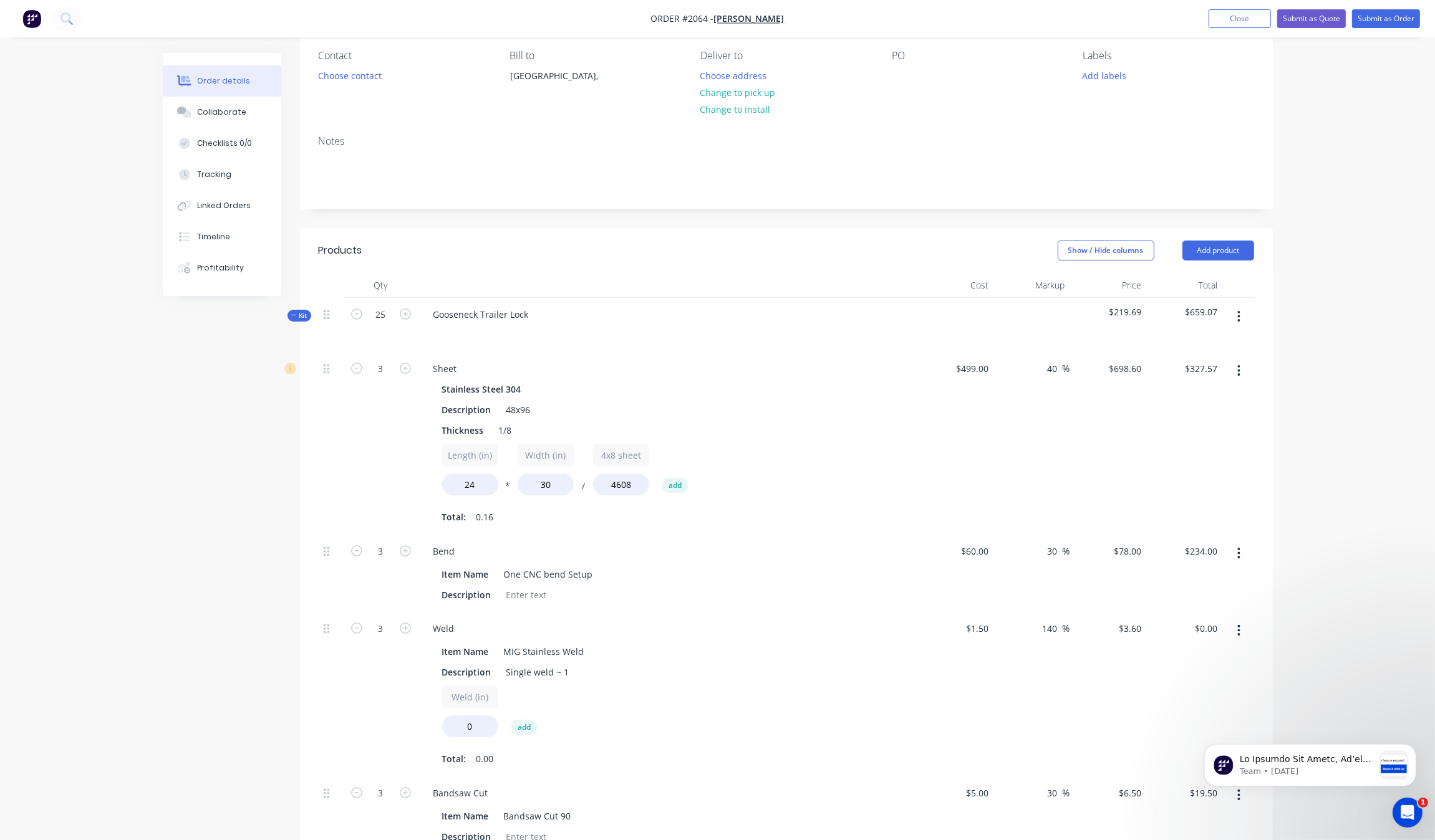
type input "25"
type input "$162.50"
type input "25"
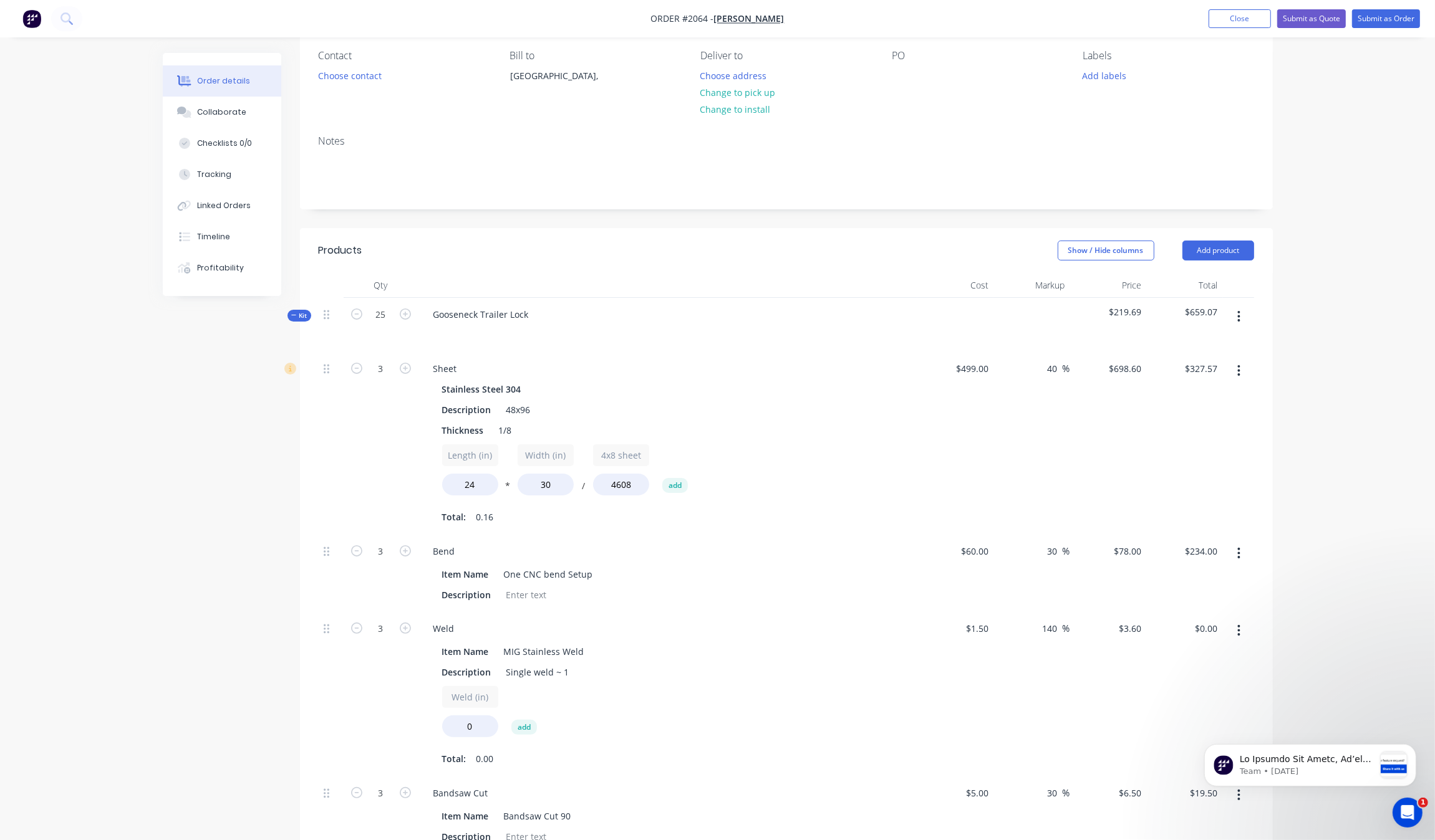
type input "100"
type input "$650.00"
drag, startPoint x: 78, startPoint y: 477, endPoint x: 119, endPoint y: 476, distance: 41.0
click at [80, 479] on div "Order details Collaborate Checklists 0/0 Tracking Linked Orders Timeline Profit…" at bounding box center [717, 689] width 1435 height 1593
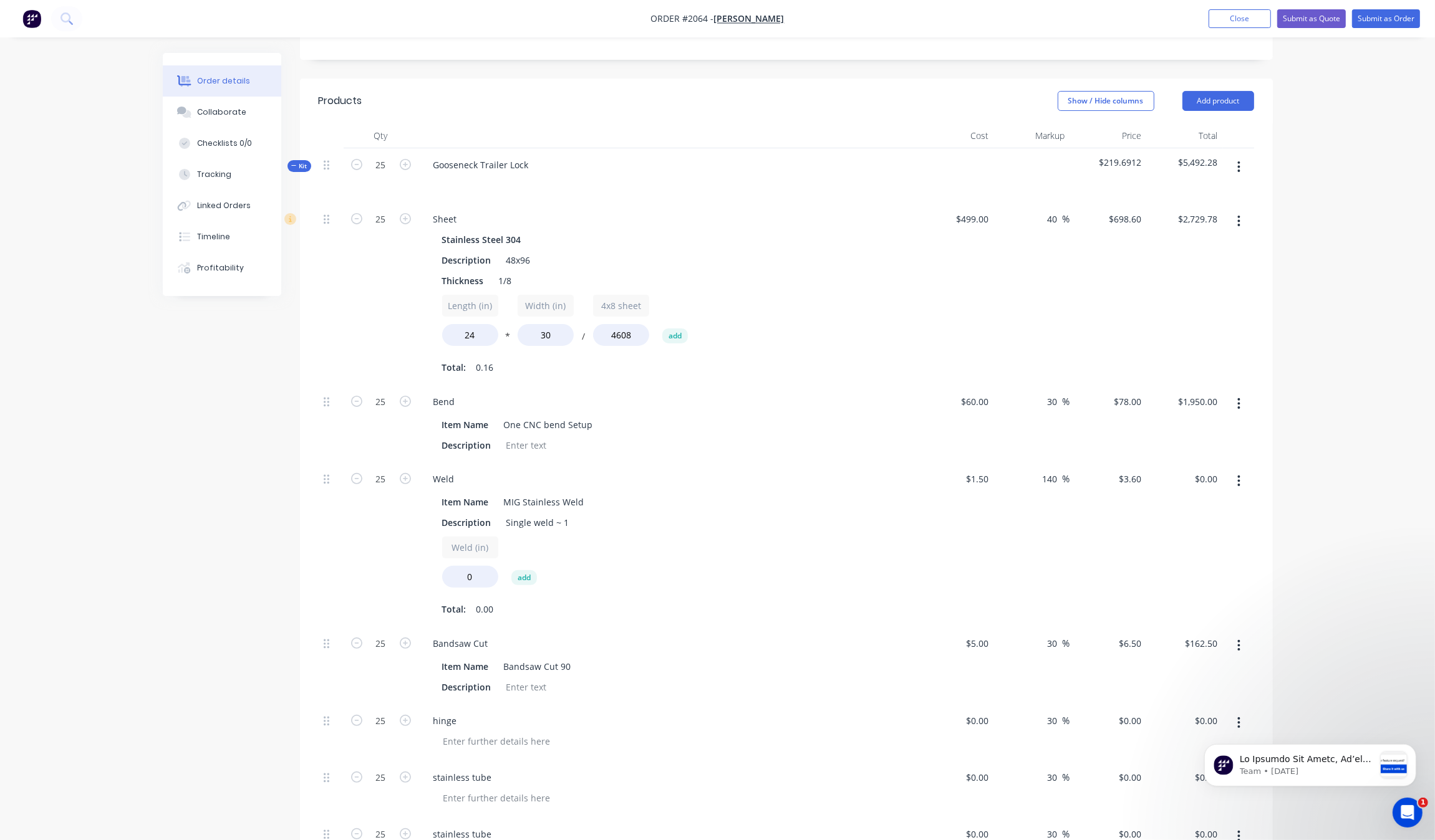
scroll to position [263, 0]
click at [391, 388] on input "25" at bounding box center [381, 395] width 33 height 19
type input "1"
type input "$78.00"
drag, startPoint x: 225, startPoint y: 517, endPoint x: 242, endPoint y: 515, distance: 17.1
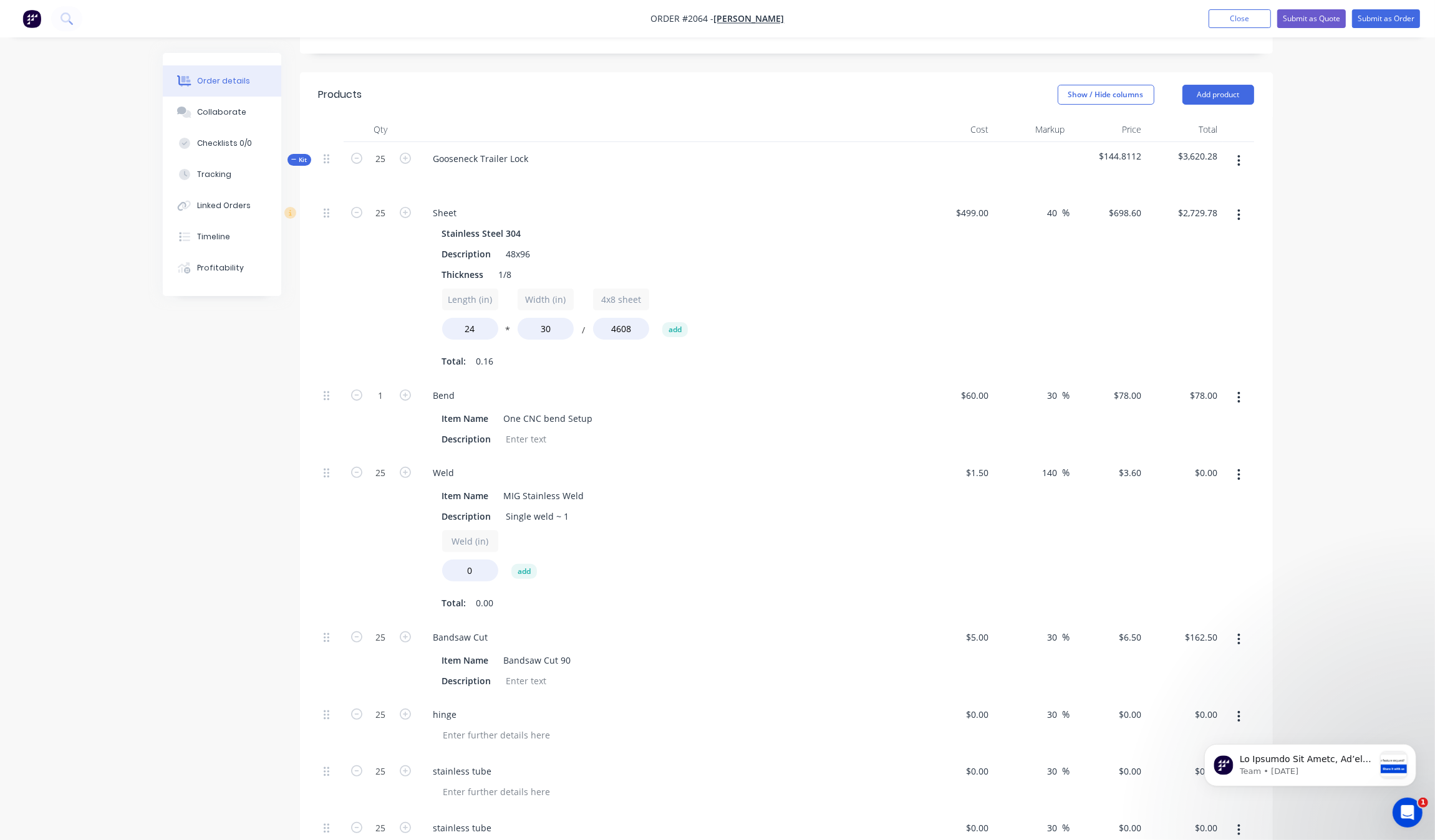
click at [235, 515] on div "Created by Grant Created 01/10/25 Required 30/09/25 Assigned to Add team member…" at bounding box center [718, 560] width 1110 height 1539
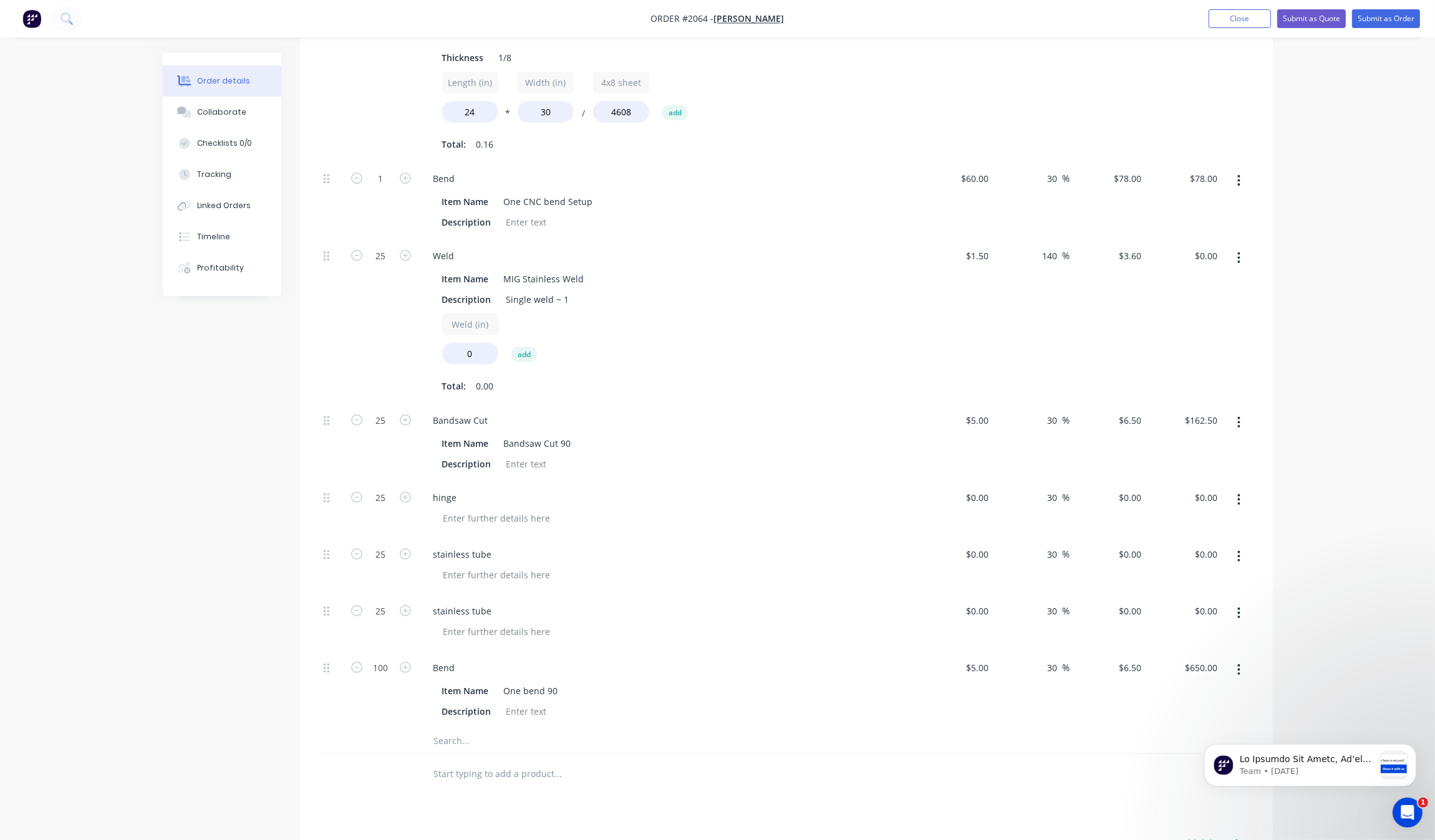
scroll to position [545, 0]
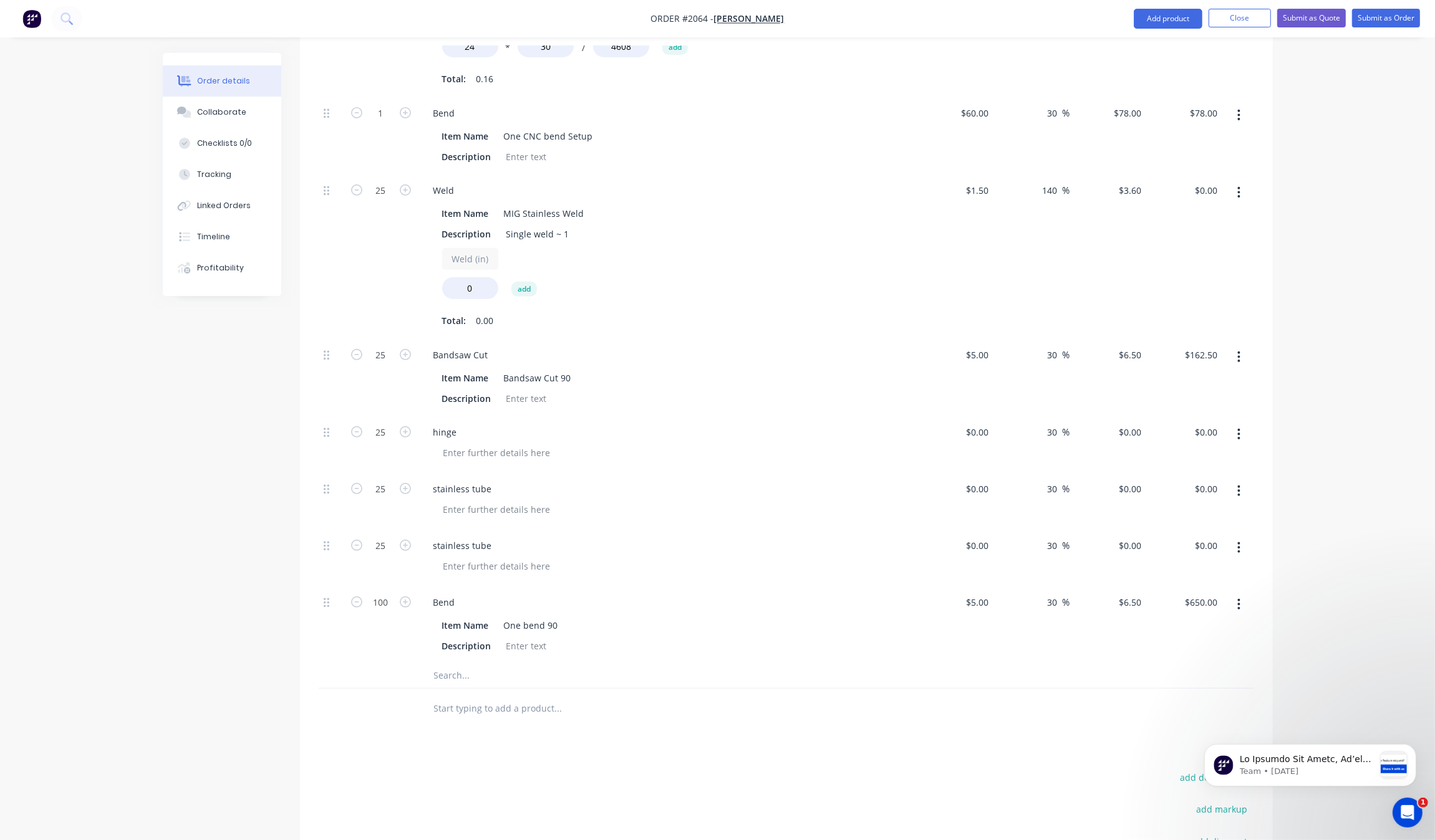
click at [239, 468] on div "Created by Grant Created 01/10/25 Required 30/09/25 Assigned to Add team member…" at bounding box center [718, 277] width 1110 height 1539
click at [395, 486] on input "25" at bounding box center [381, 489] width 33 height 19
type input "100"
drag, startPoint x: 200, startPoint y: 556, endPoint x: 412, endPoint y: 558, distance: 212.0
click at [202, 558] on div "Created by Grant Created 01/10/25 Required 30/09/25 Assigned to Add team member…" at bounding box center [718, 277] width 1110 height 1539
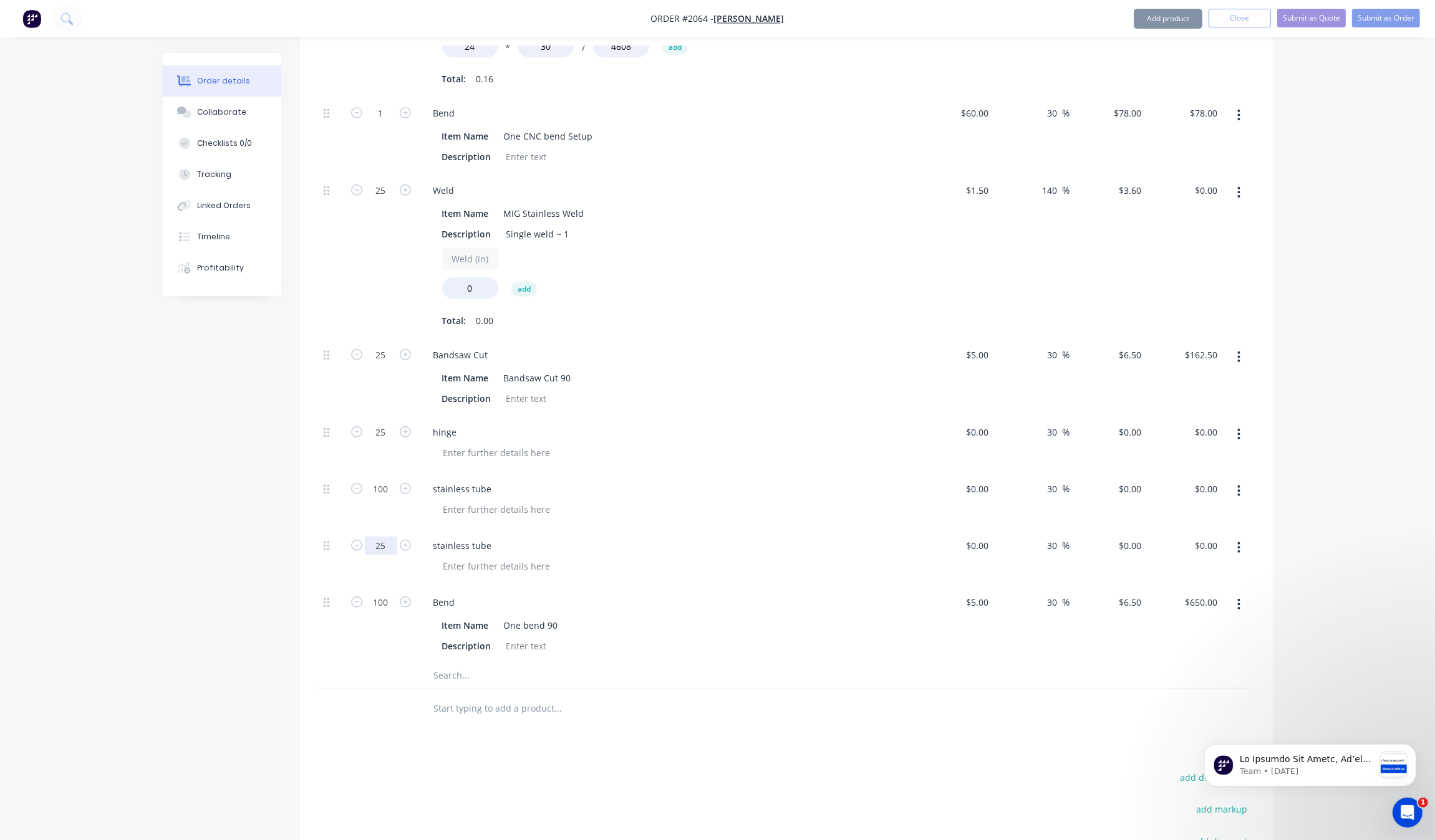
click at [366, 546] on input "25" at bounding box center [381, 545] width 33 height 19
type input "100"
drag, startPoint x: 185, startPoint y: 565, endPoint x: 241, endPoint y: 565, distance: 56.0
click at [185, 565] on div "Created by Grant Created 01/10/25 Required 30/09/25 Assigned to Add team member…" at bounding box center [718, 277] width 1110 height 1539
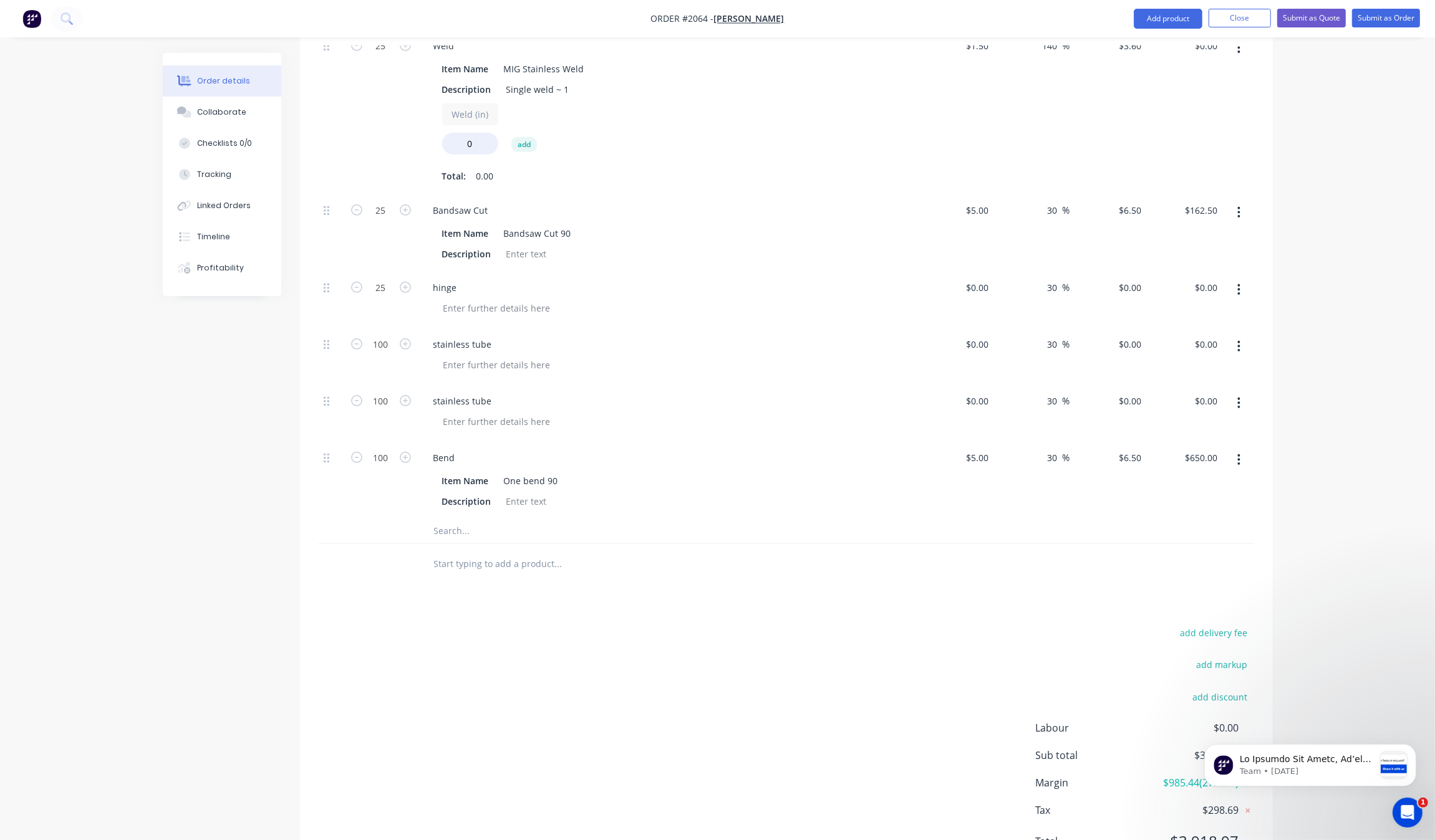
scroll to position [752, 0]
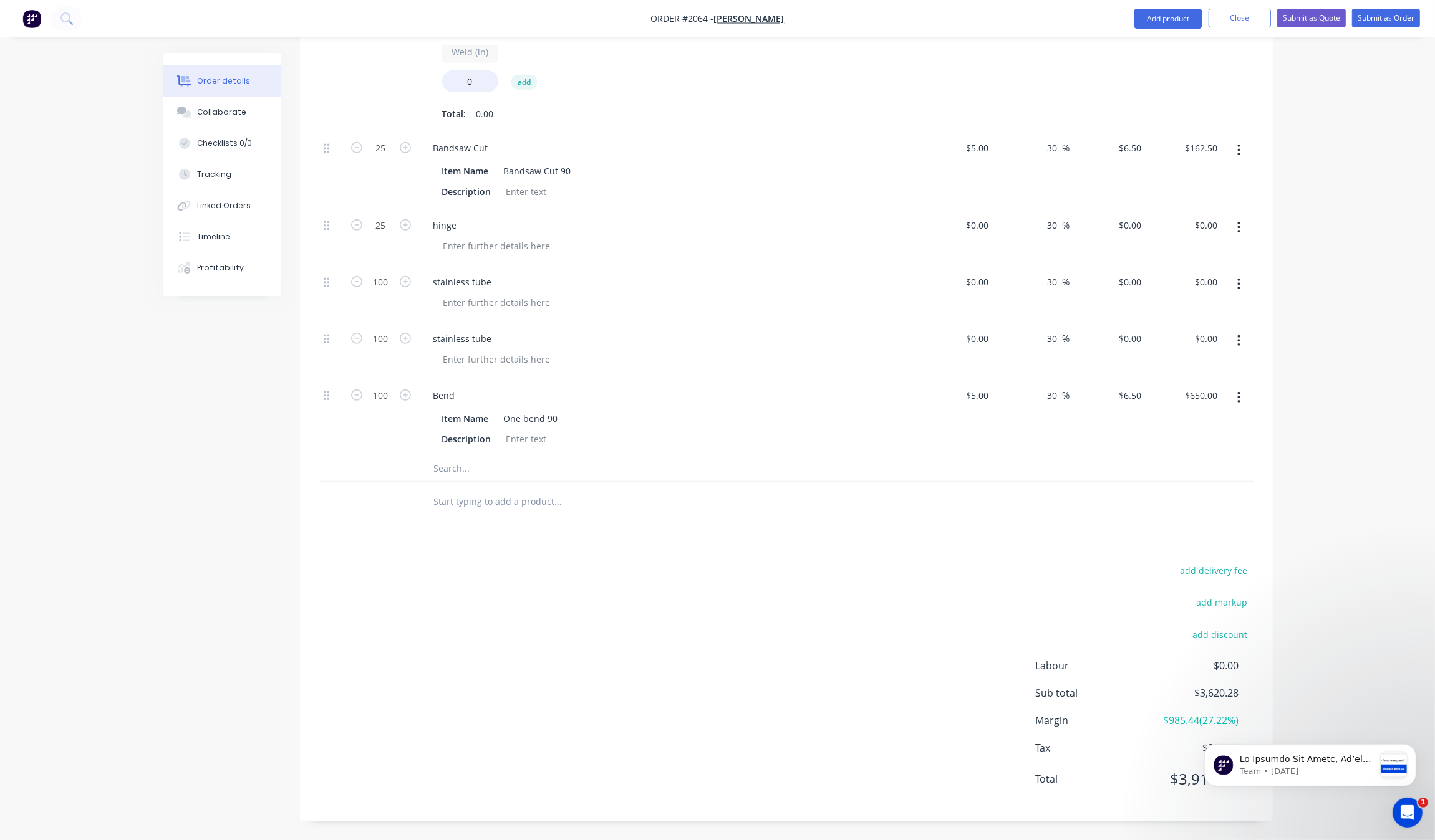
click at [473, 475] on input "text" at bounding box center [558, 468] width 250 height 25
type input "plasma"
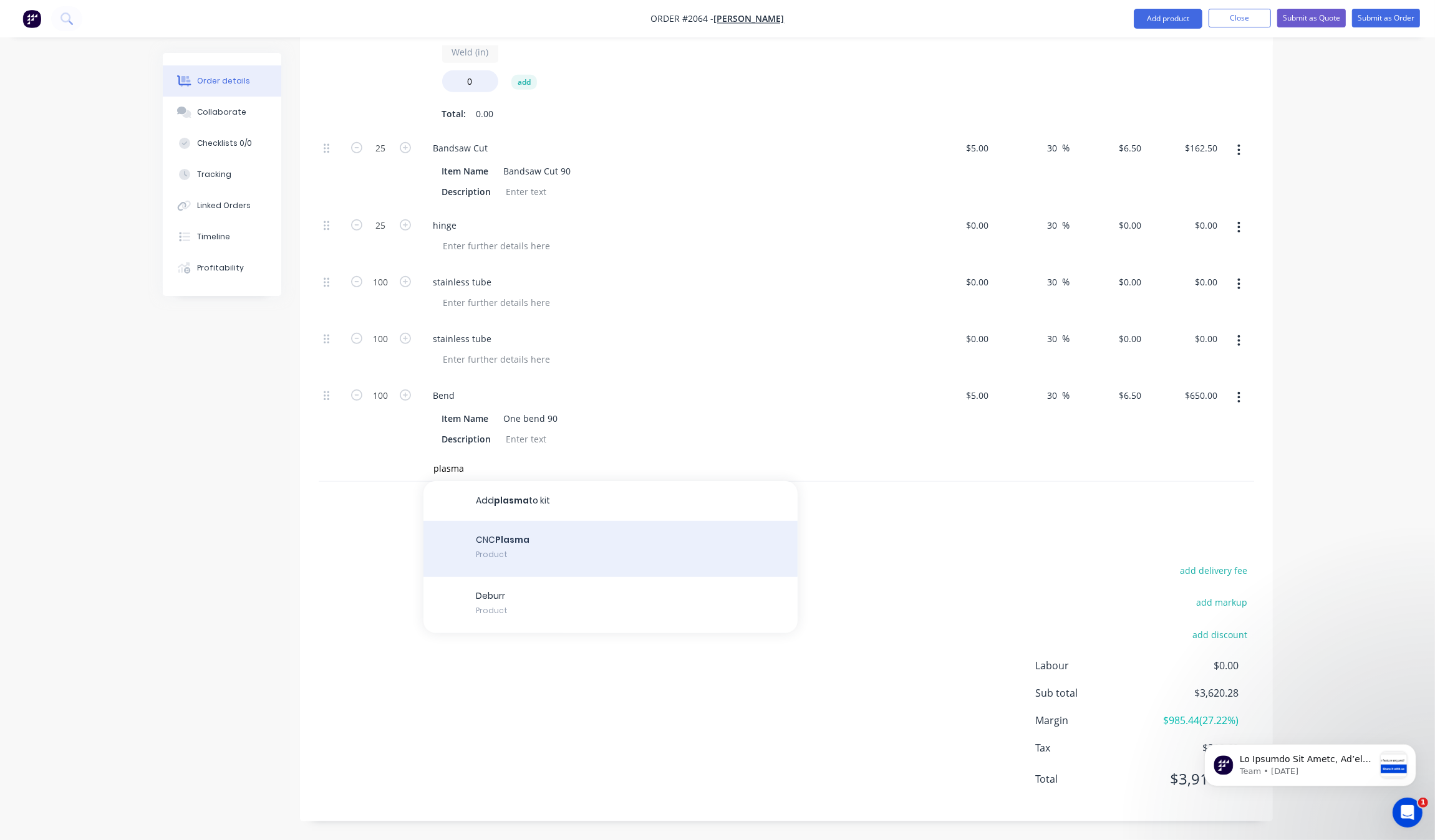
click at [541, 547] on div "CNC Plasma Product" at bounding box center [611, 549] width 374 height 56
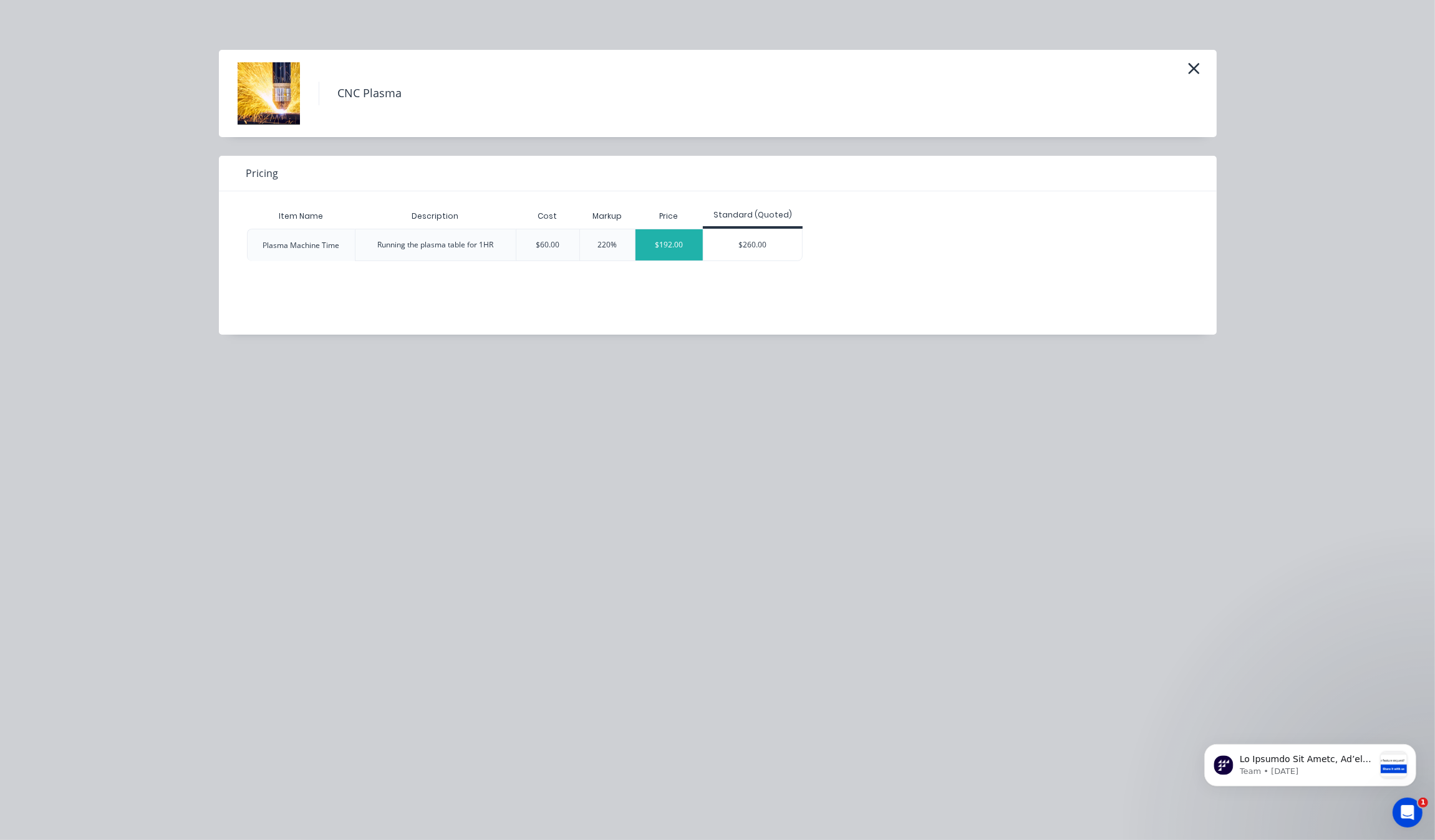
click at [669, 248] on div "$192.00" at bounding box center [669, 244] width 67 height 31
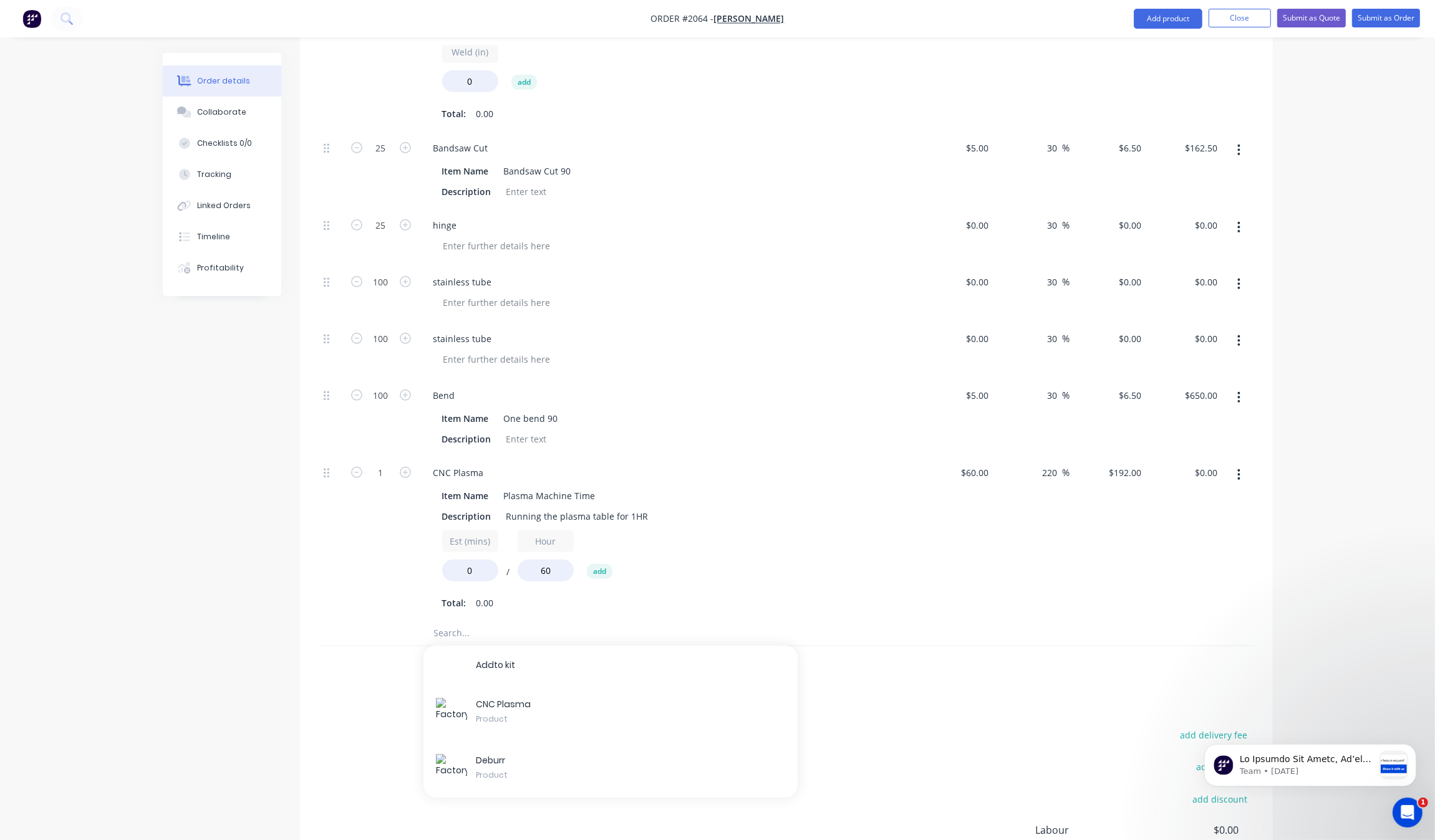
click at [340, 597] on div at bounding box center [331, 538] width 25 height 164
drag, startPoint x: 489, startPoint y: 561, endPoint x: 442, endPoint y: 562, distance: 47.0
click at [442, 562] on div "0" at bounding box center [470, 570] width 56 height 22
type input "30"
type input "$96.00"
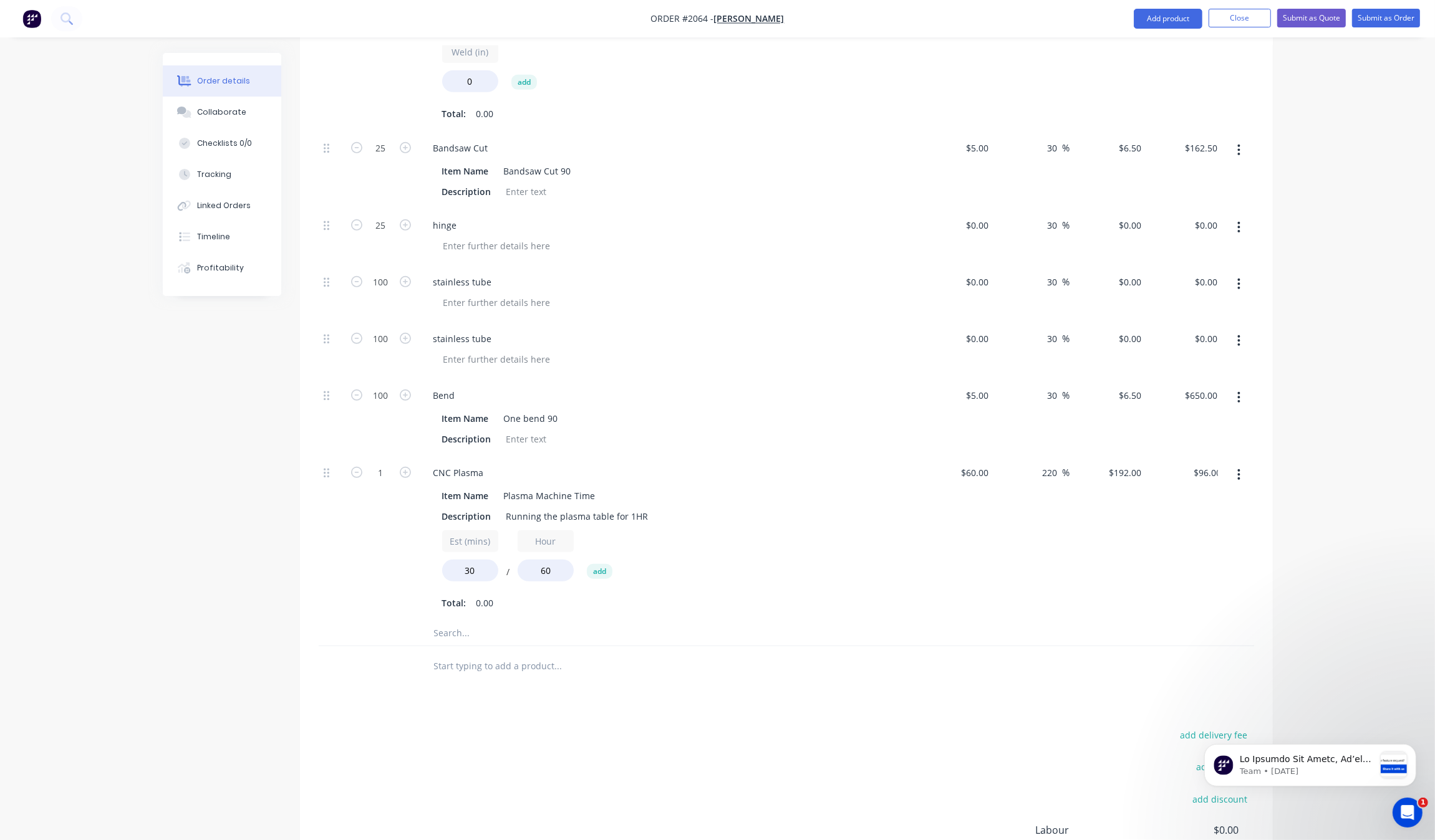
click at [287, 558] on div "Created by Grant Created 01/10/25 Required 30/09/25 Assigned to Add team member…" at bounding box center [718, 152] width 1110 height 1704
drag, startPoint x: 401, startPoint y: 463, endPoint x: 387, endPoint y: 465, distance: 14.1
click at [398, 463] on form "1" at bounding box center [381, 472] width 65 height 19
click at [384, 467] on input "1" at bounding box center [381, 473] width 33 height 19
type input "25"
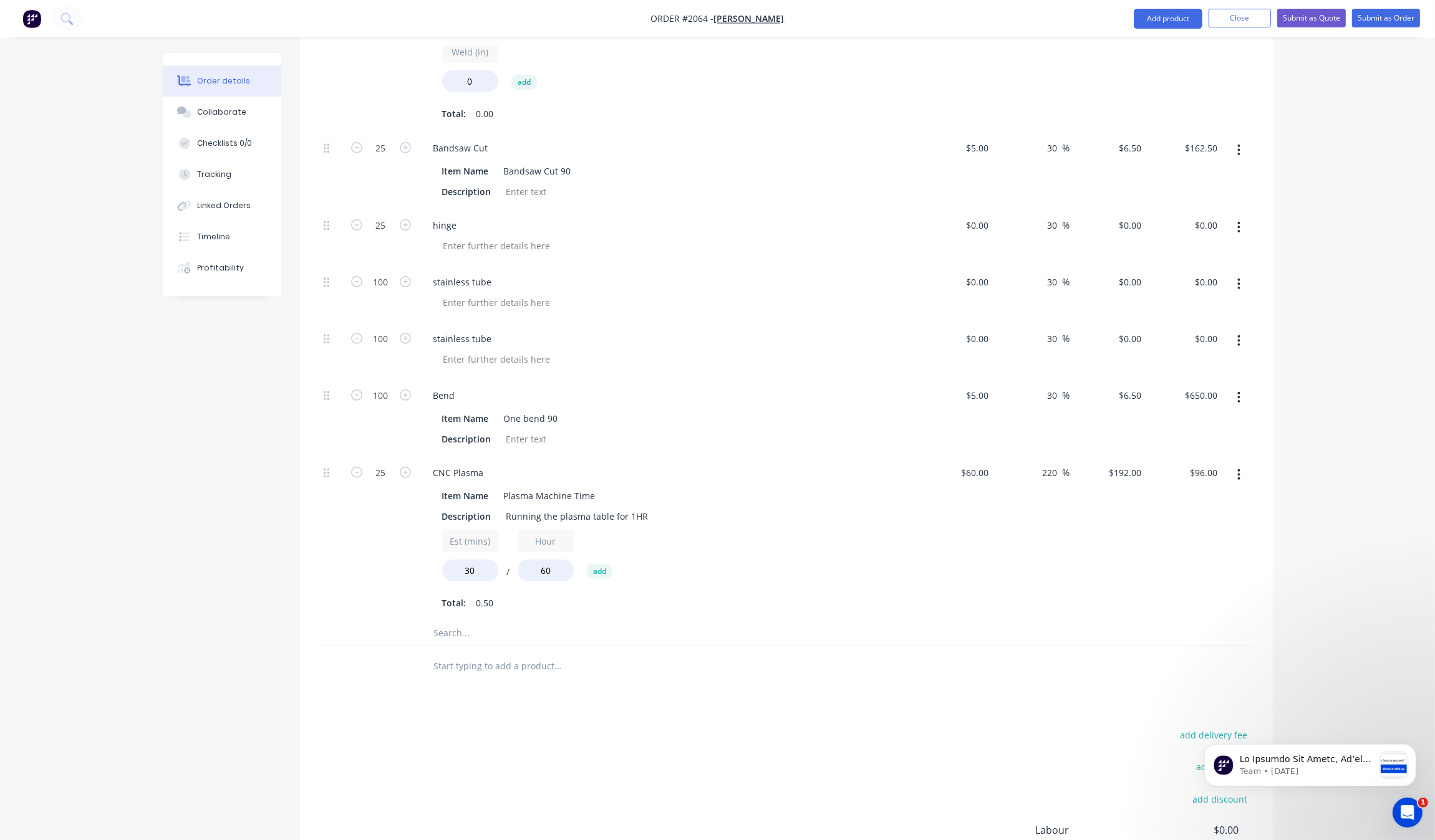
type input "$2,400.00"
click at [234, 551] on div "Created by Grant Created 01/10/25 Required 30/09/25 Assigned to Add team member…" at bounding box center [718, 152] width 1110 height 1704
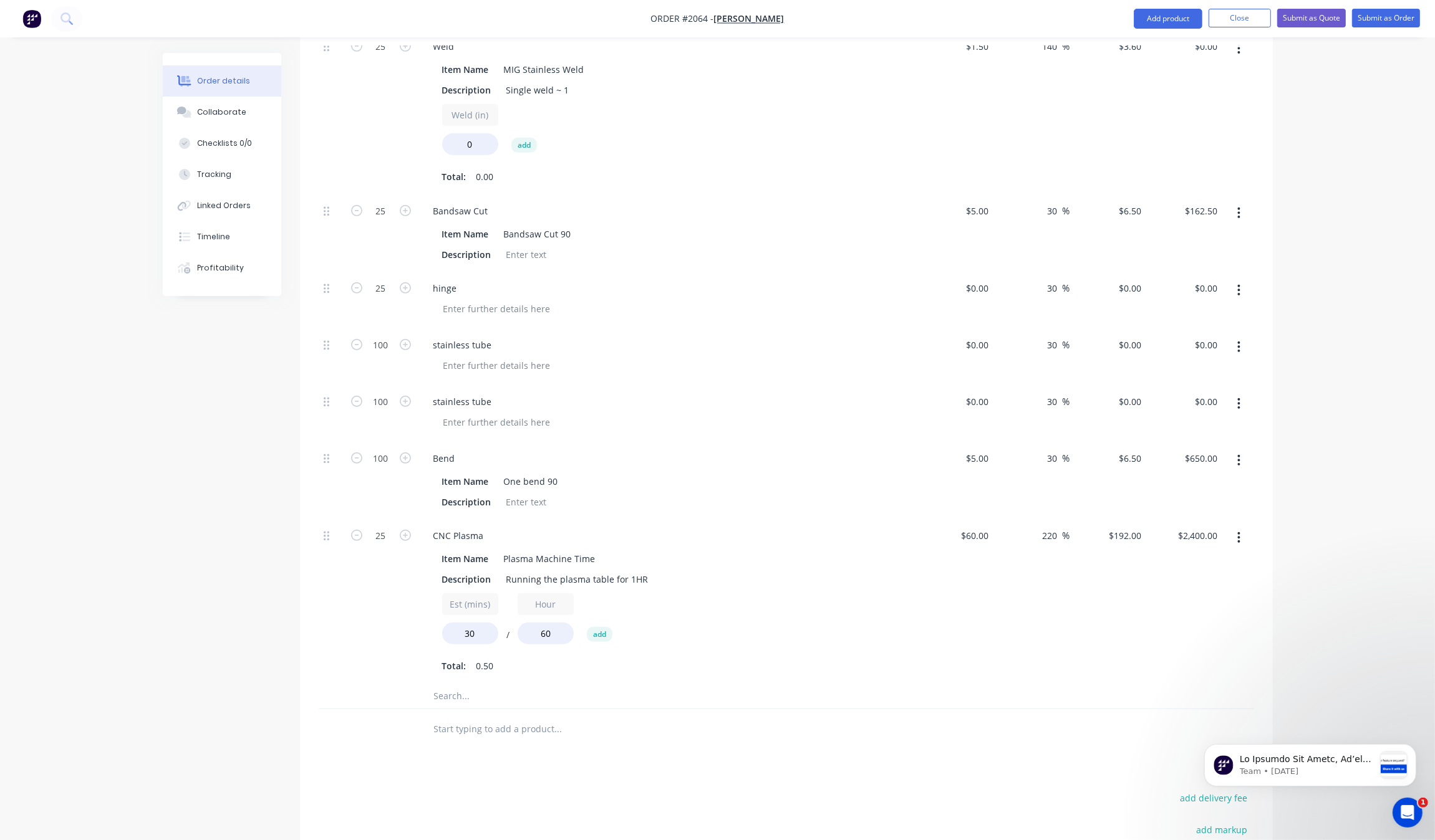
scroll to position [684, 0]
click at [992, 350] on input at bounding box center [979, 350] width 29 height 18
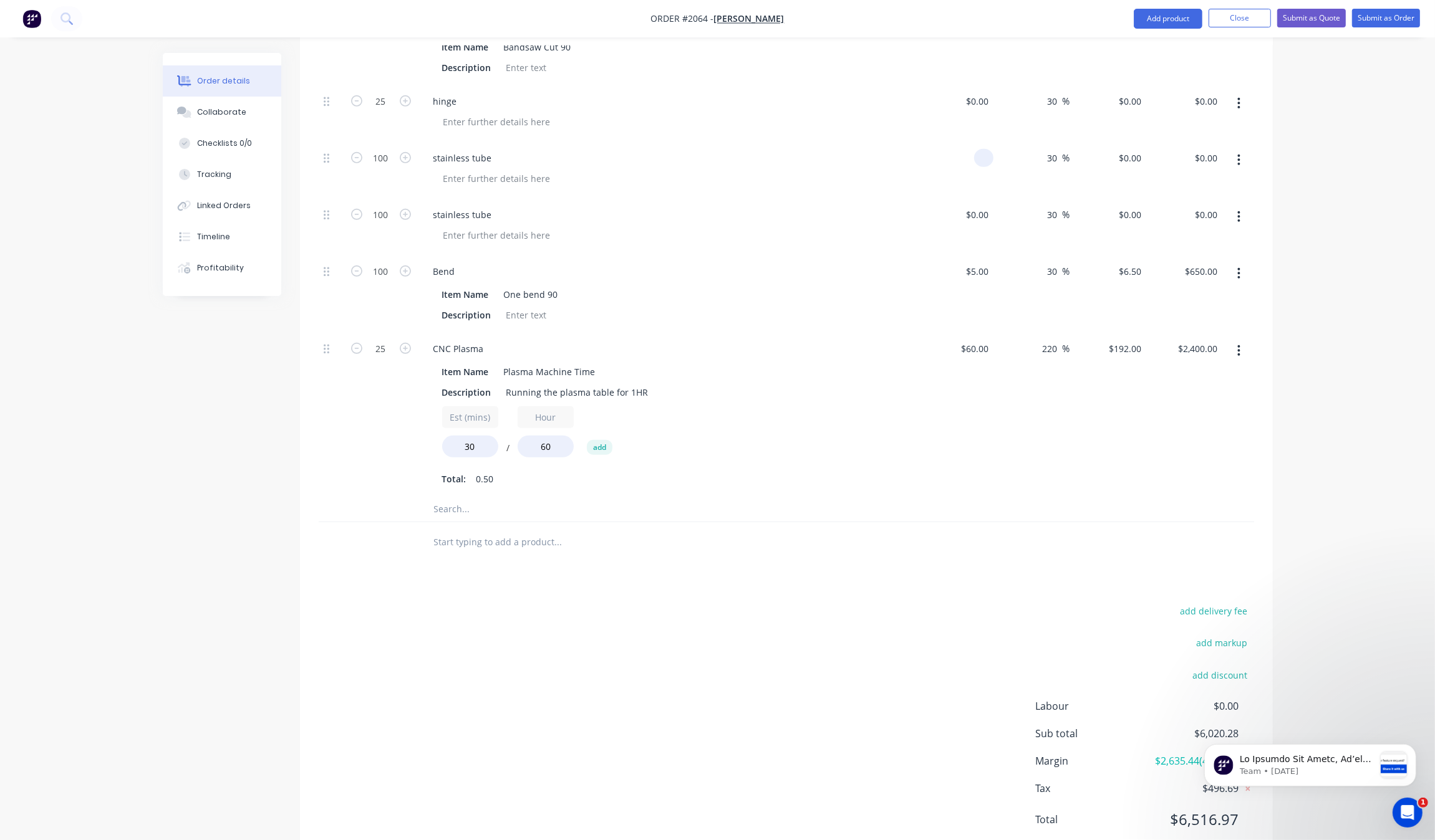
scroll to position [839, 0]
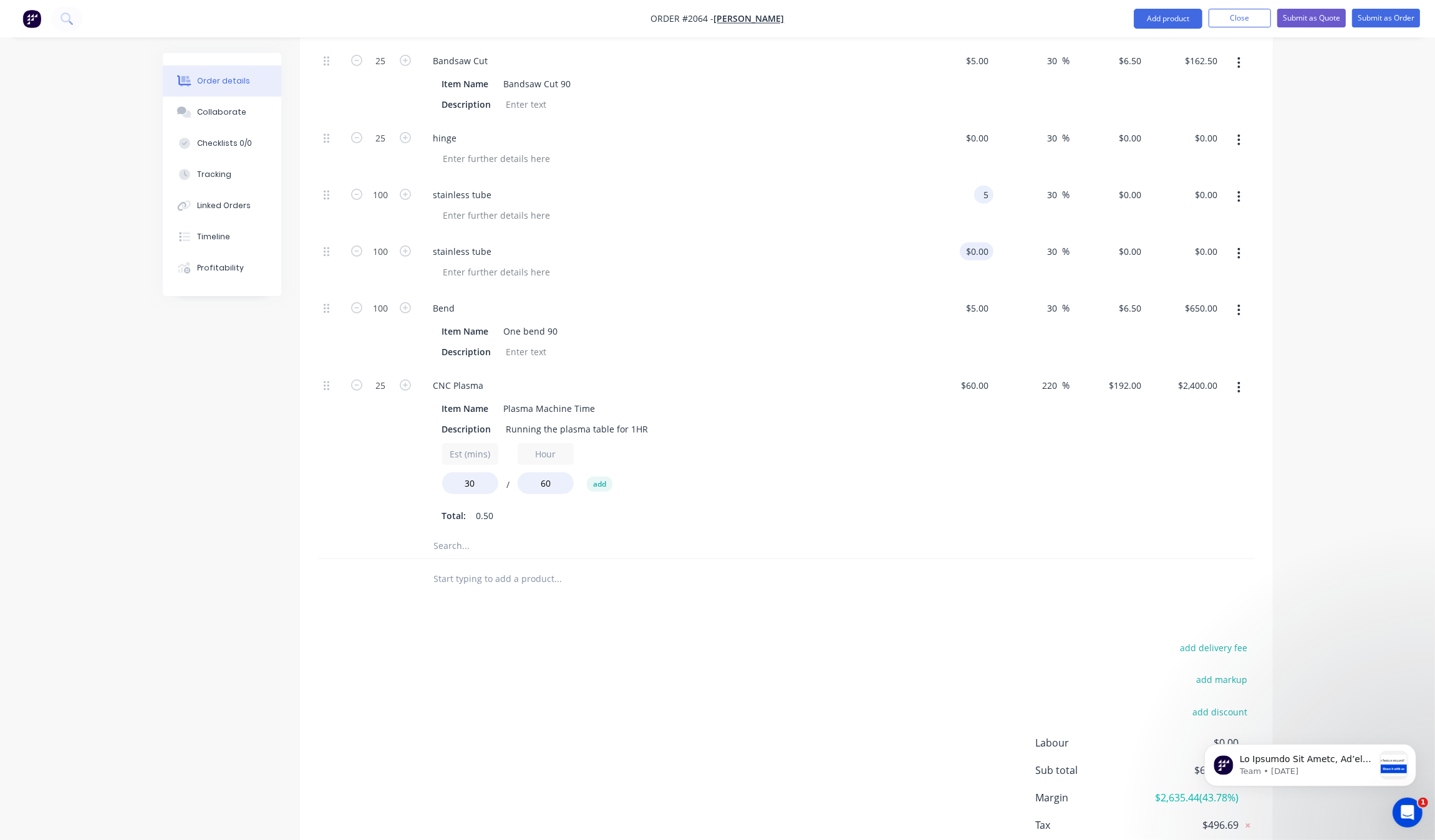
type input "$5.00"
type input "$6.50"
type input "$650.00"
click at [971, 246] on div "$0.00" at bounding box center [955, 263] width 76 height 56
type input "$5.00"
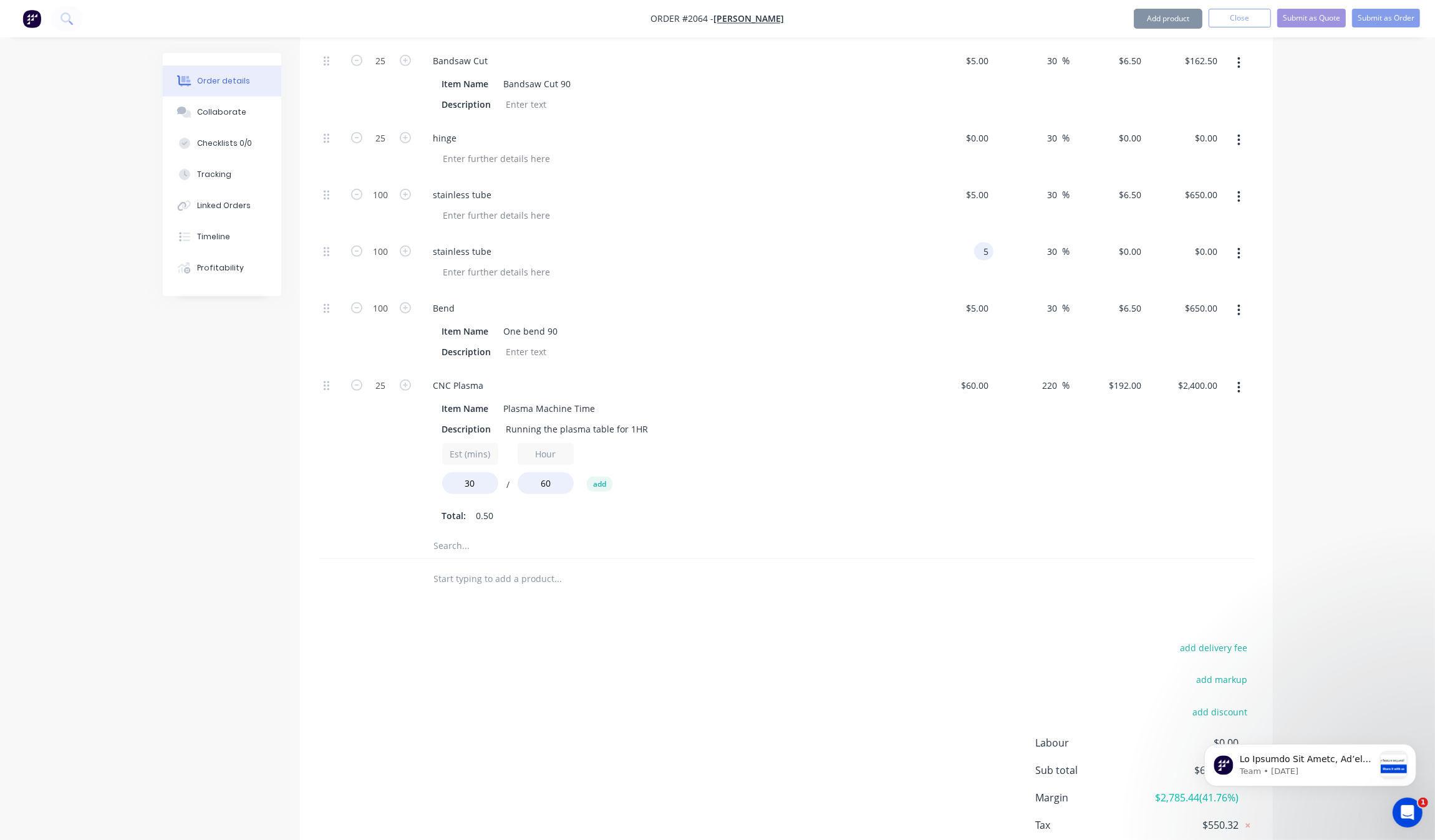
type input "$6.50"
type input "$650.00"
click at [921, 478] on div "$60.00 $60.00" at bounding box center [955, 451] width 76 height 164
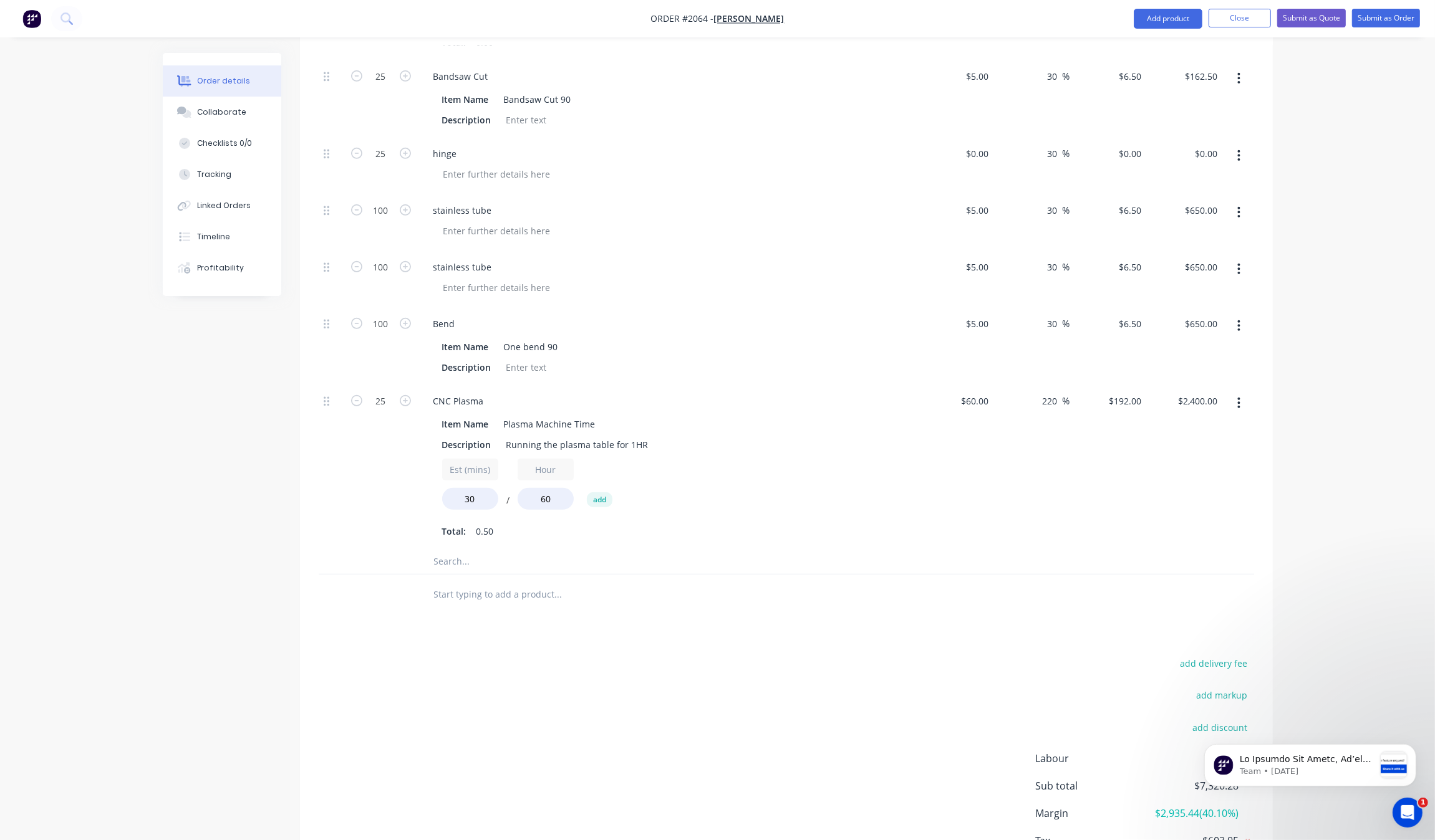
scroll to position [762, 0]
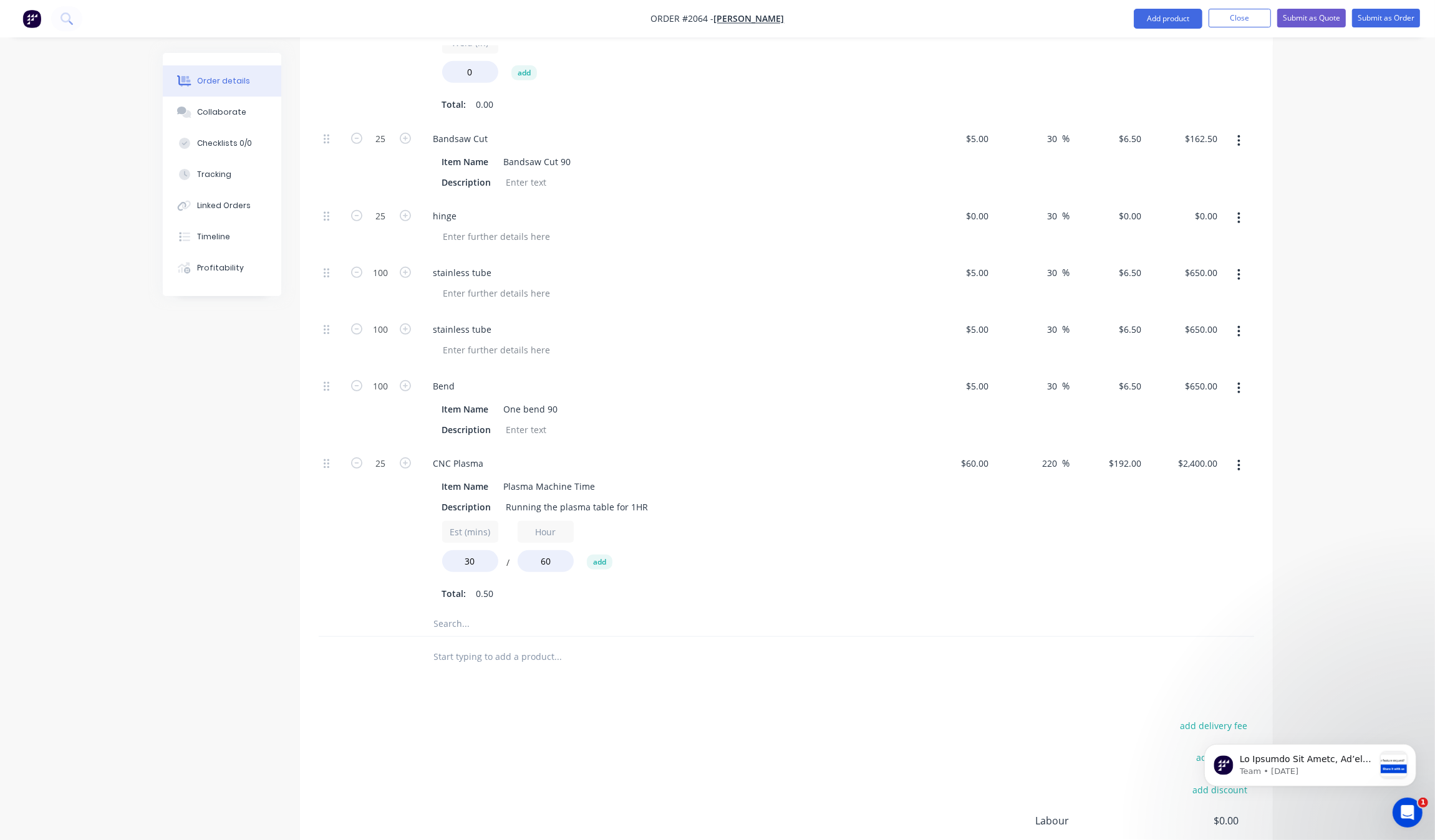
click at [980, 262] on div "$5.00 $5.00" at bounding box center [955, 284] width 76 height 56
click at [983, 269] on input "5" at bounding box center [979, 273] width 29 height 18
type input "$1.00"
type input "$1.30"
type input "$130.00"
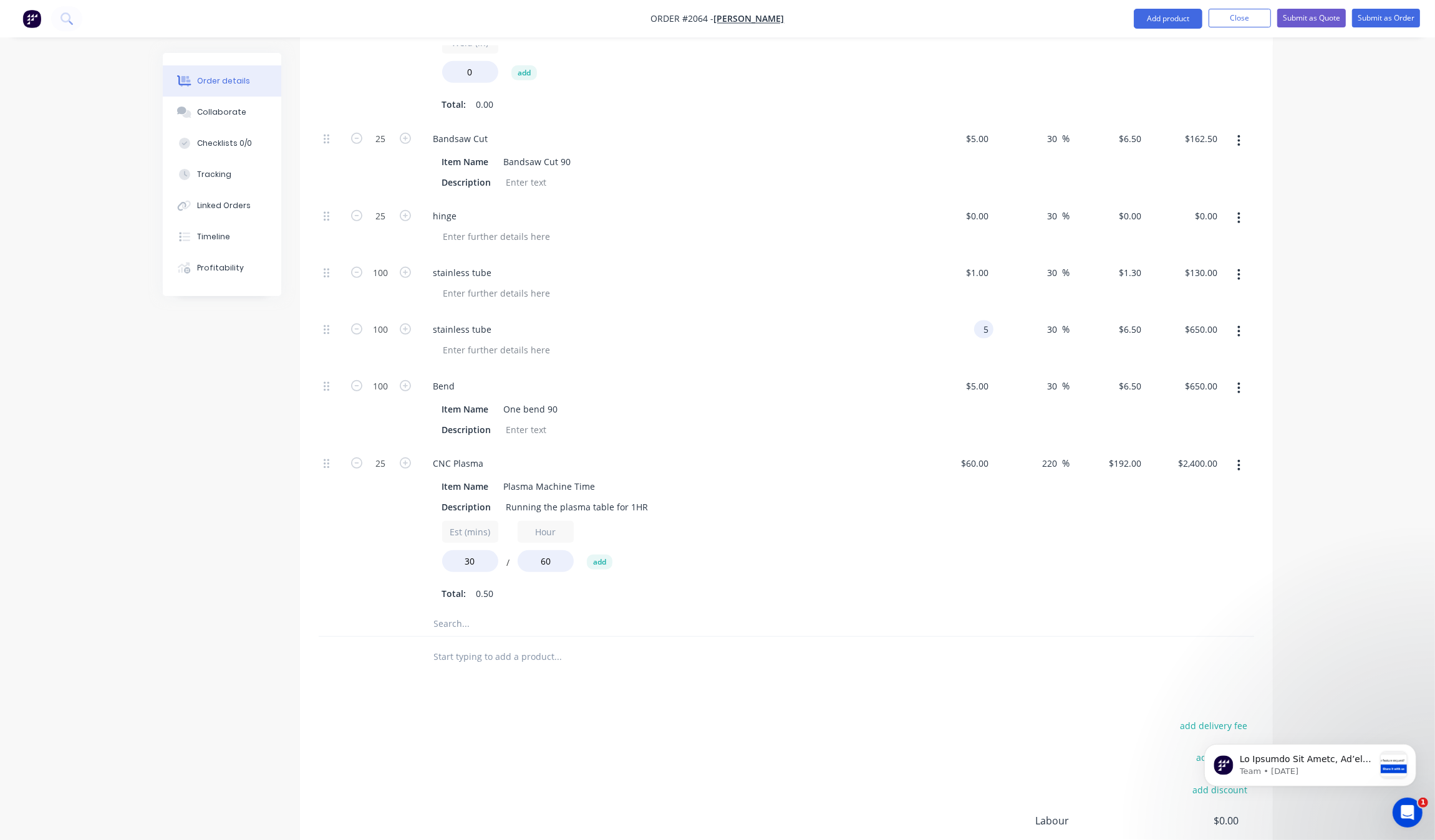
click at [977, 326] on div "5 5" at bounding box center [984, 329] width 19 height 18
type input "$1.00"
type input "$1.30"
type input "$130.00"
click at [931, 532] on div "$60.00 $60.00" at bounding box center [955, 529] width 76 height 164
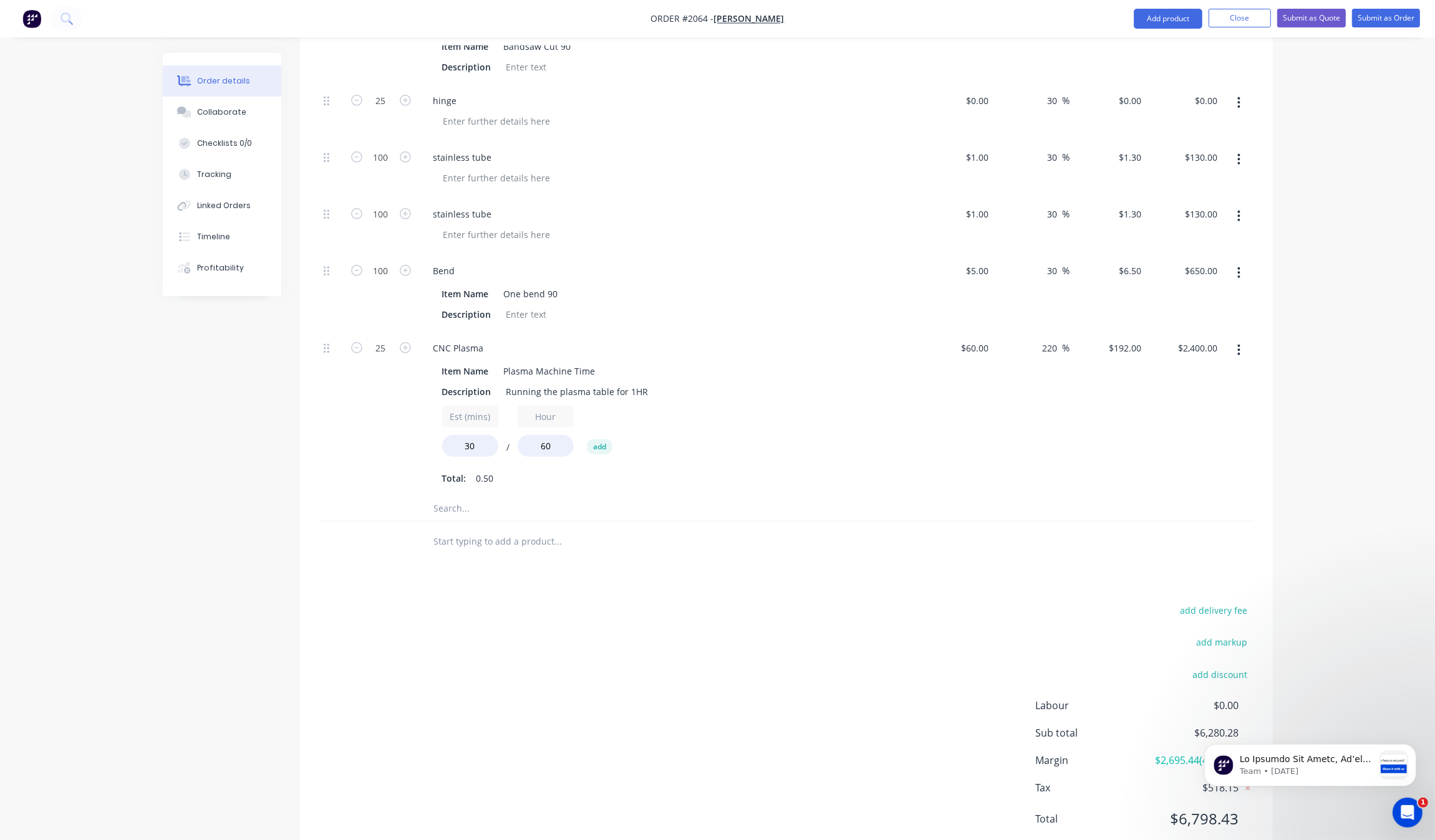
scroll to position [839, 0]
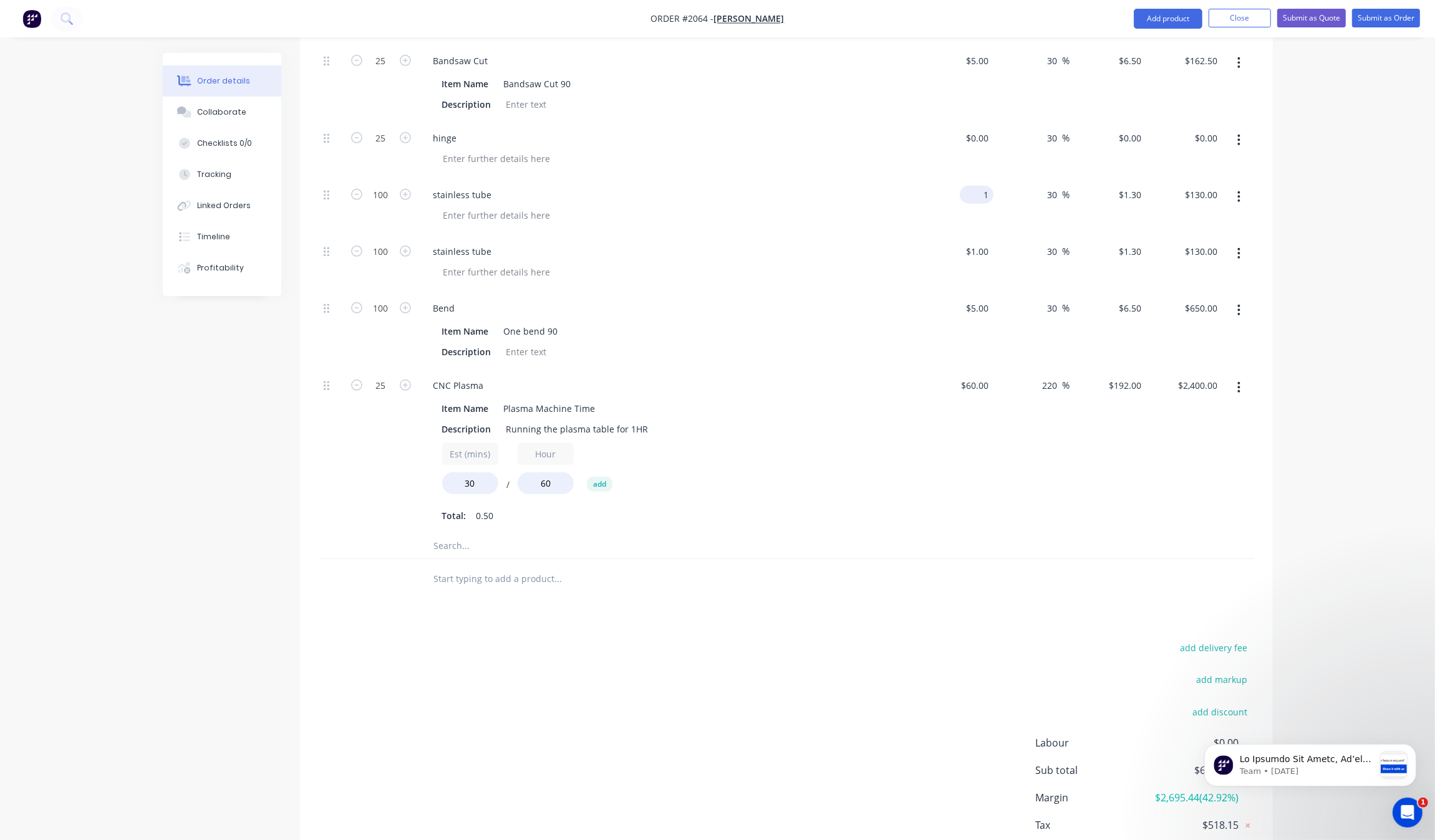
click at [986, 198] on input "1" at bounding box center [979, 194] width 29 height 18
type input "$1.00"
click at [1053, 203] on input "30" at bounding box center [1054, 194] width 16 height 18
click at [1053, 212] on div "30 30 %" at bounding box center [1031, 207] width 76 height 56
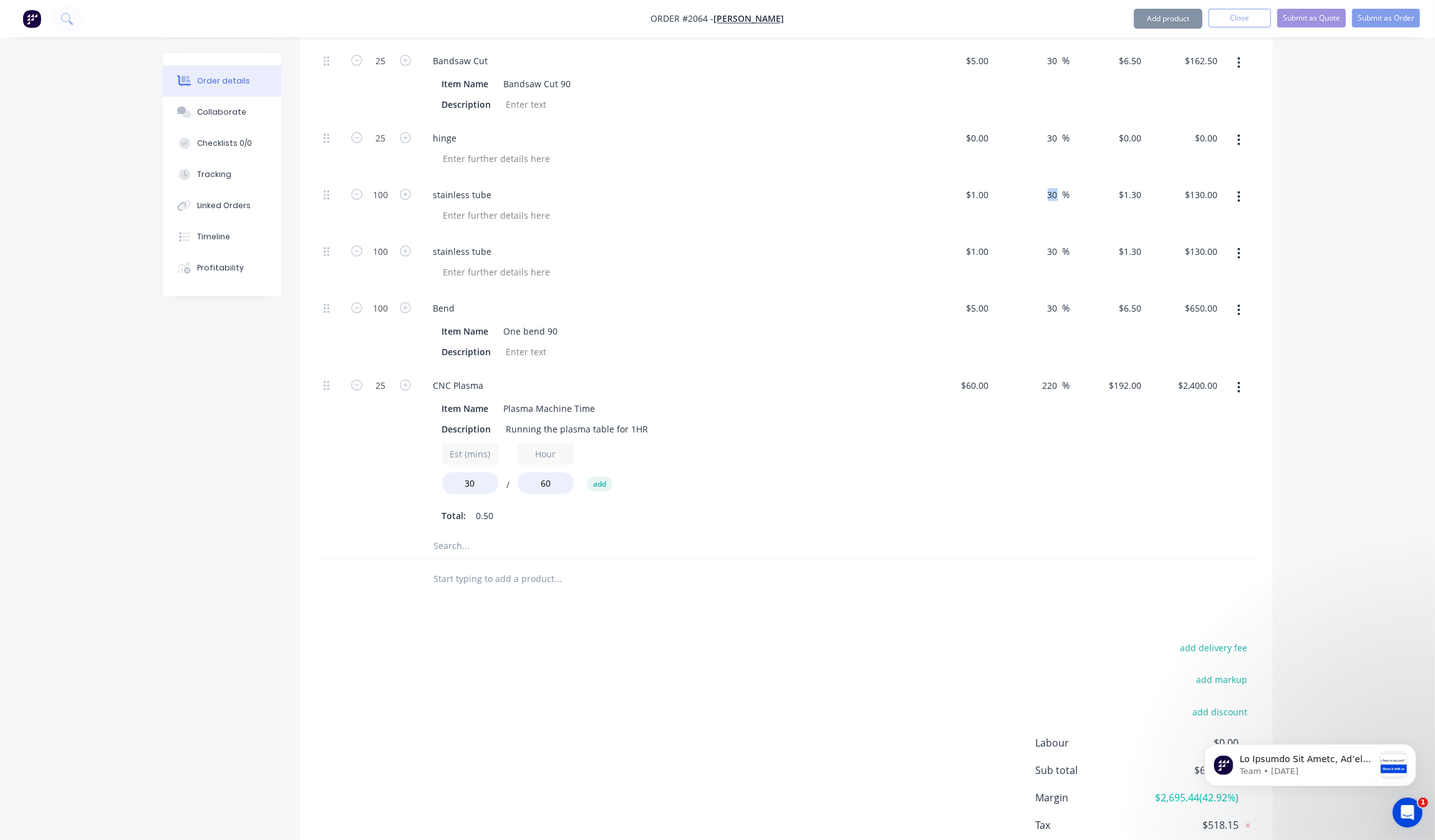
click at [1057, 205] on div "30 30 %" at bounding box center [1031, 207] width 76 height 56
click at [1051, 191] on input "30" at bounding box center [1054, 194] width 16 height 18
type input "40"
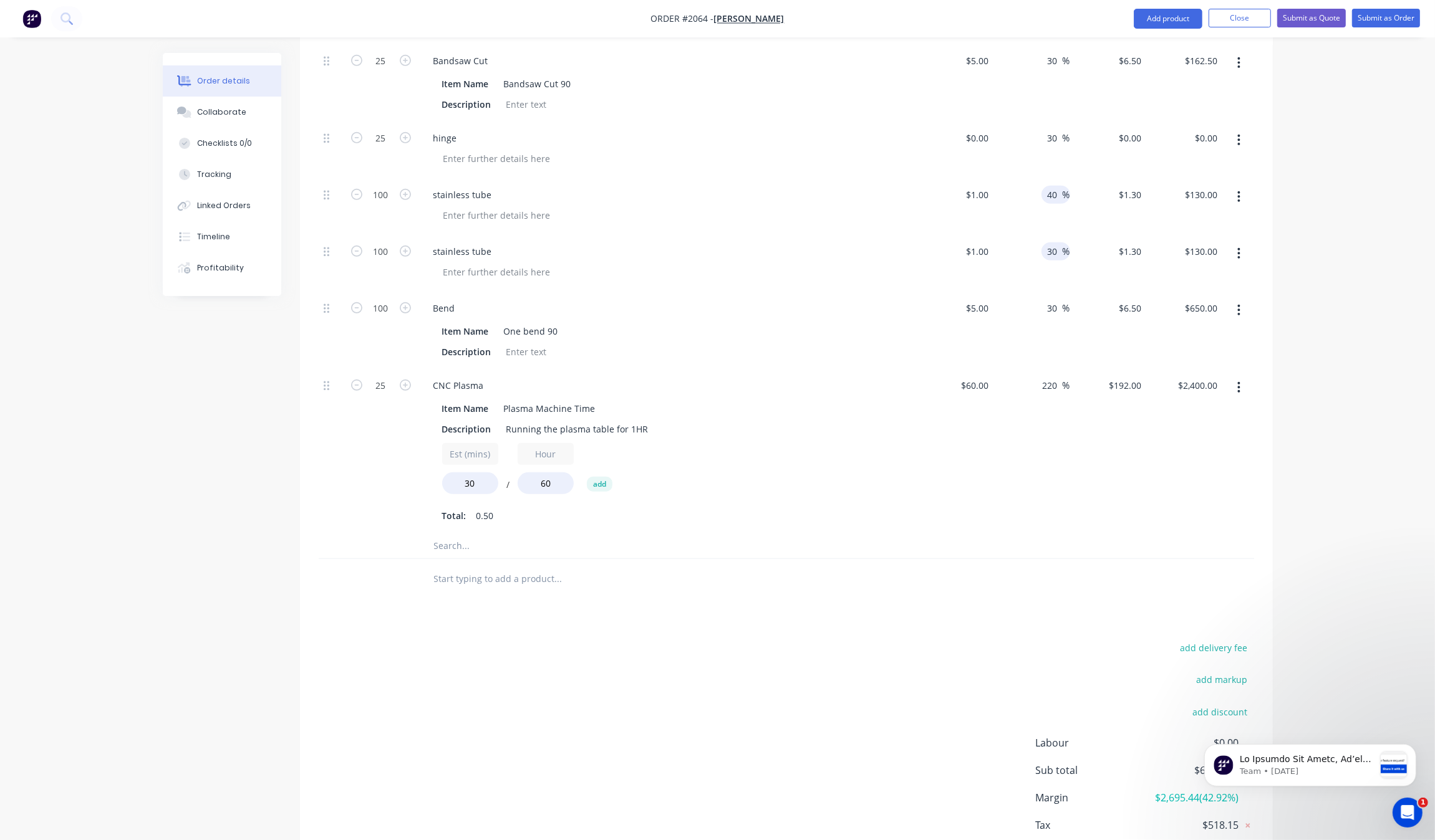
type input "$1.40"
type input "$140.00"
click at [1047, 251] on input "30" at bounding box center [1054, 252] width 16 height 18
type input "40"
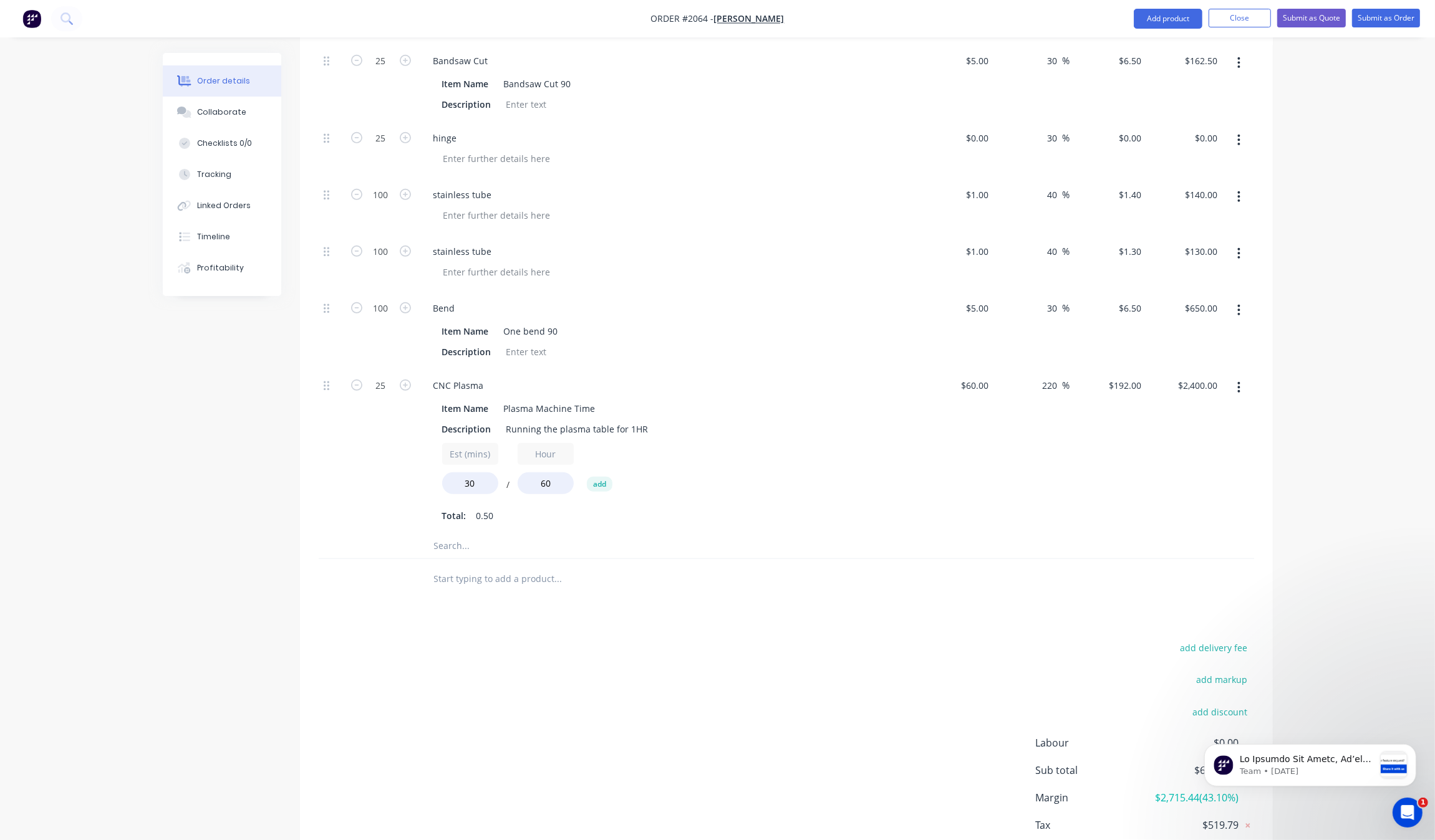
type input "$1.40"
type input "$140.00"
click at [1024, 463] on div "220 220 %" at bounding box center [1031, 451] width 76 height 164
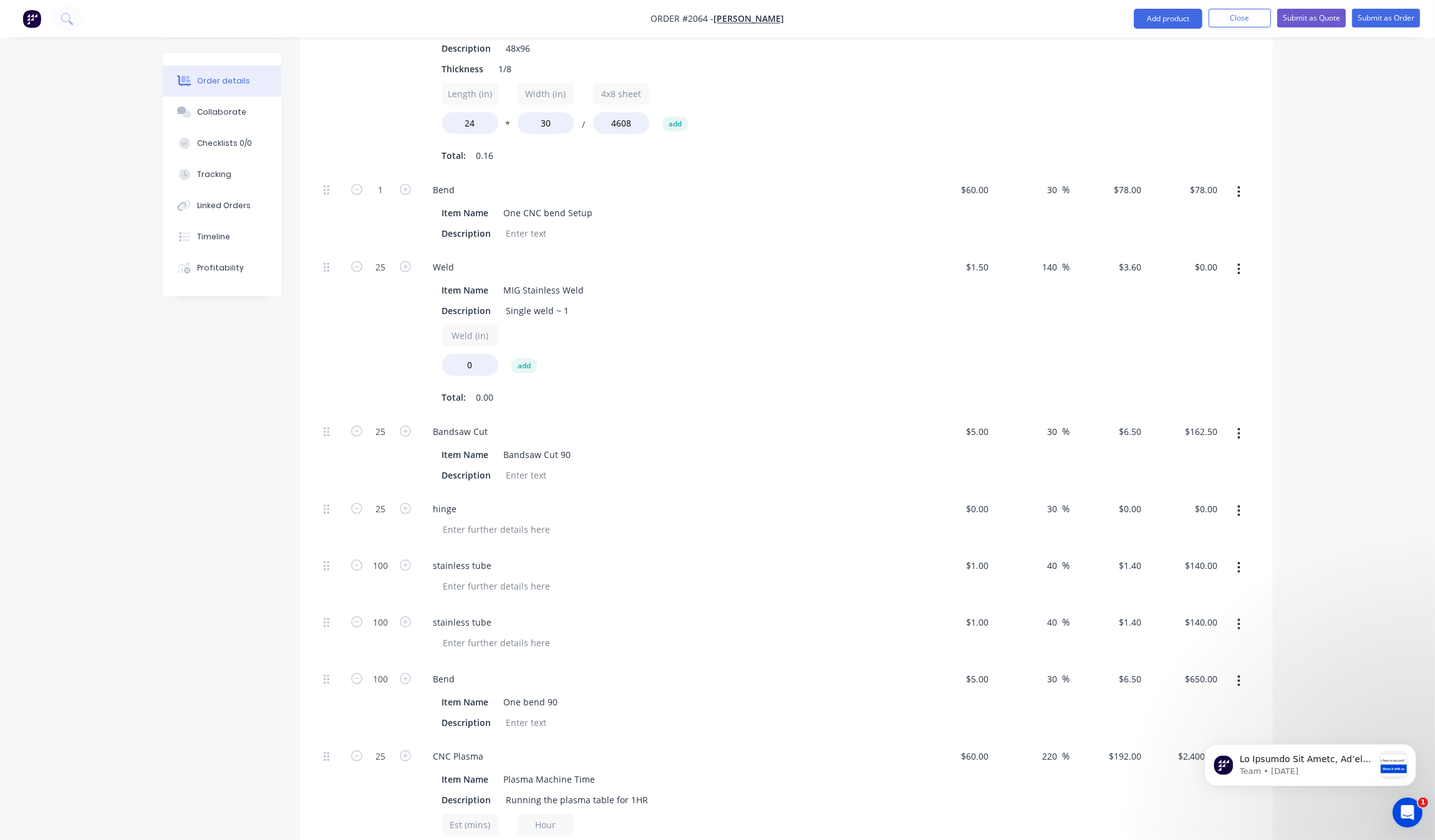
scroll to position [450, 0]
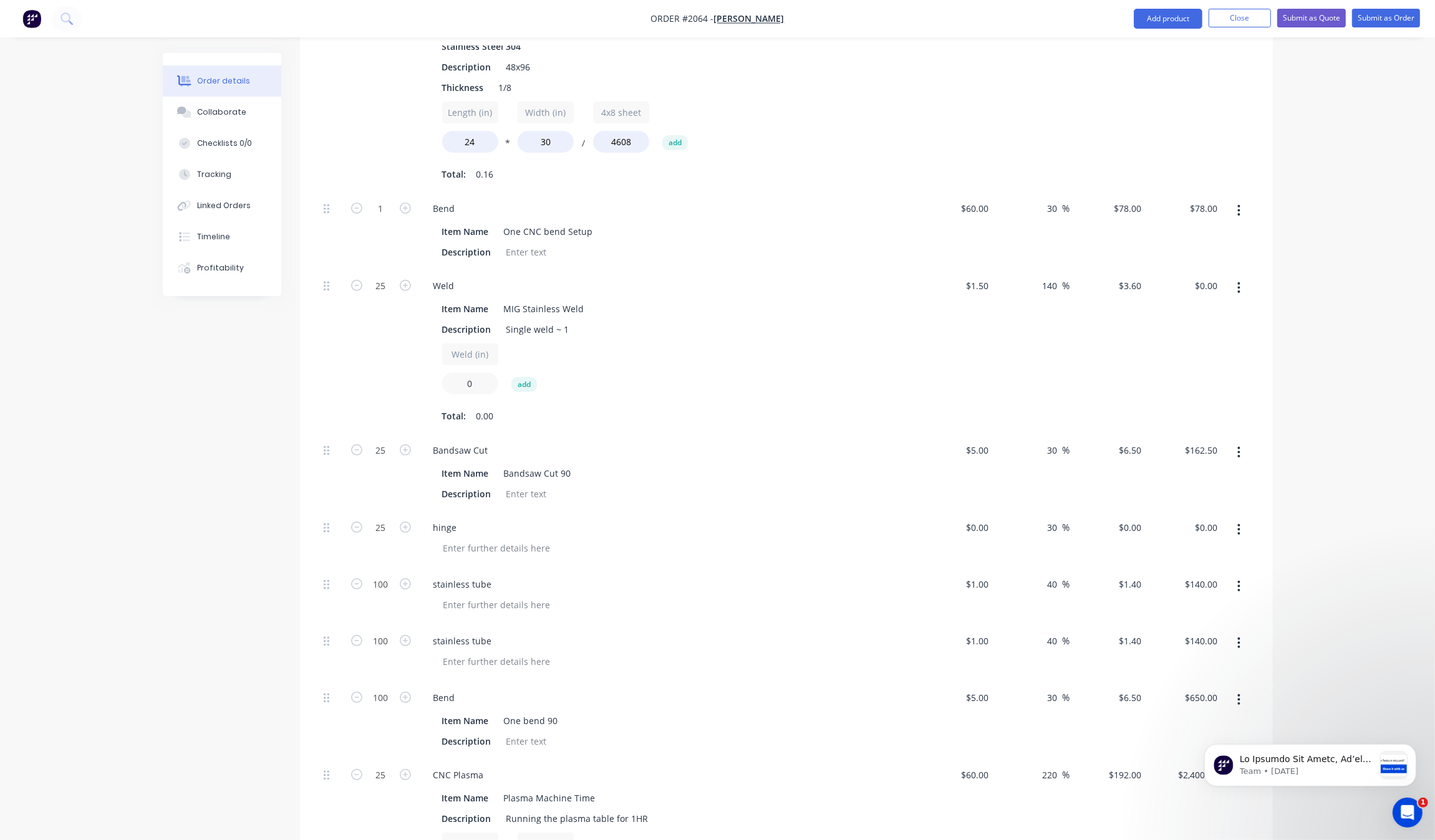
drag, startPoint x: 475, startPoint y: 383, endPoint x: 440, endPoint y: 381, distance: 35.1
click at [440, 381] on div "Item Name MIG Stainless Weld Description Single weld ~ 1 Weld (in) 0 add Total:…" at bounding box center [668, 361] width 489 height 128
type input "20"
type input "$1,800.00"
click at [751, 383] on div "Weld (in) 20 add" at bounding box center [668, 371] width 451 height 56
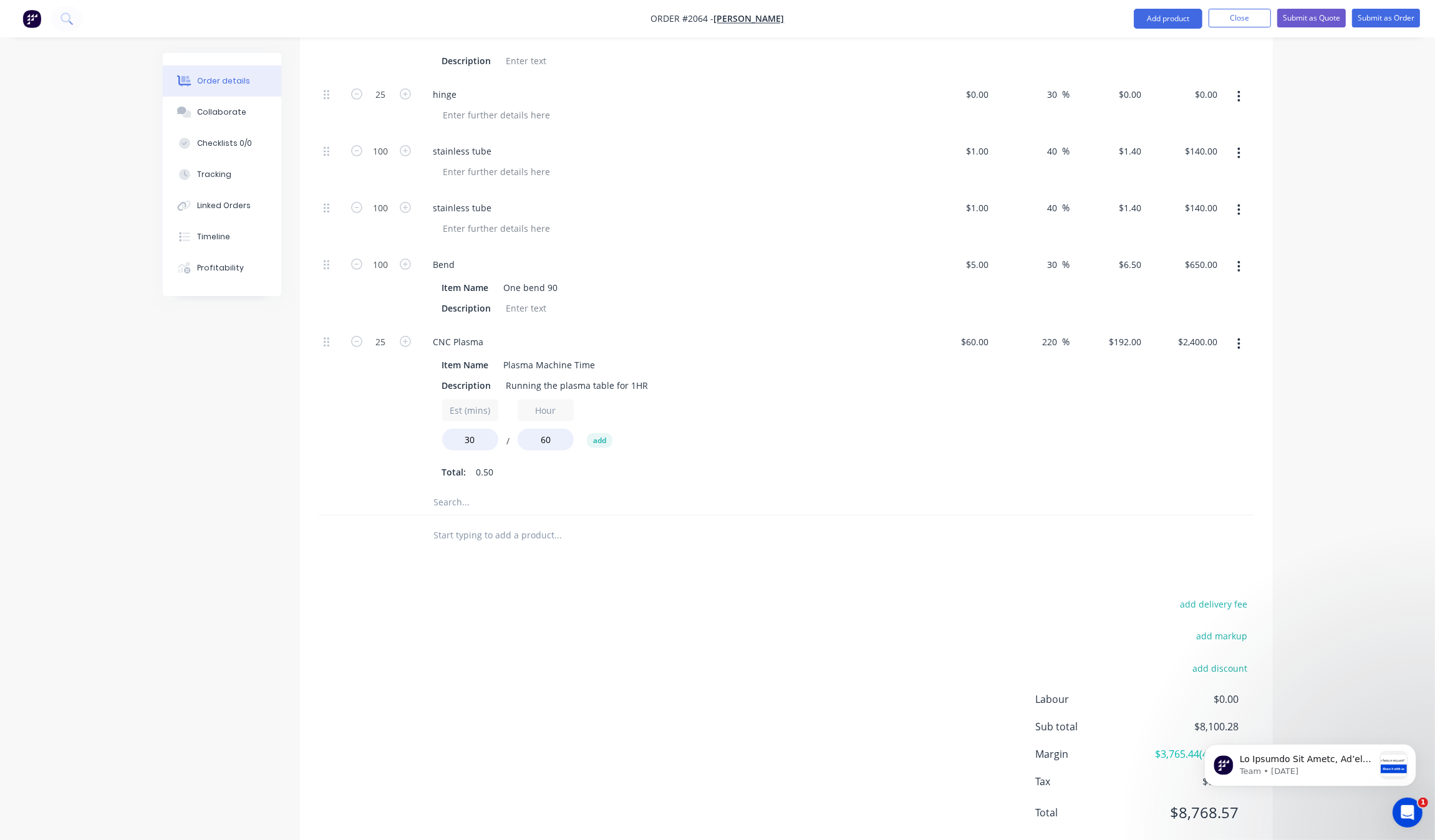
scroll to position [918, 0]
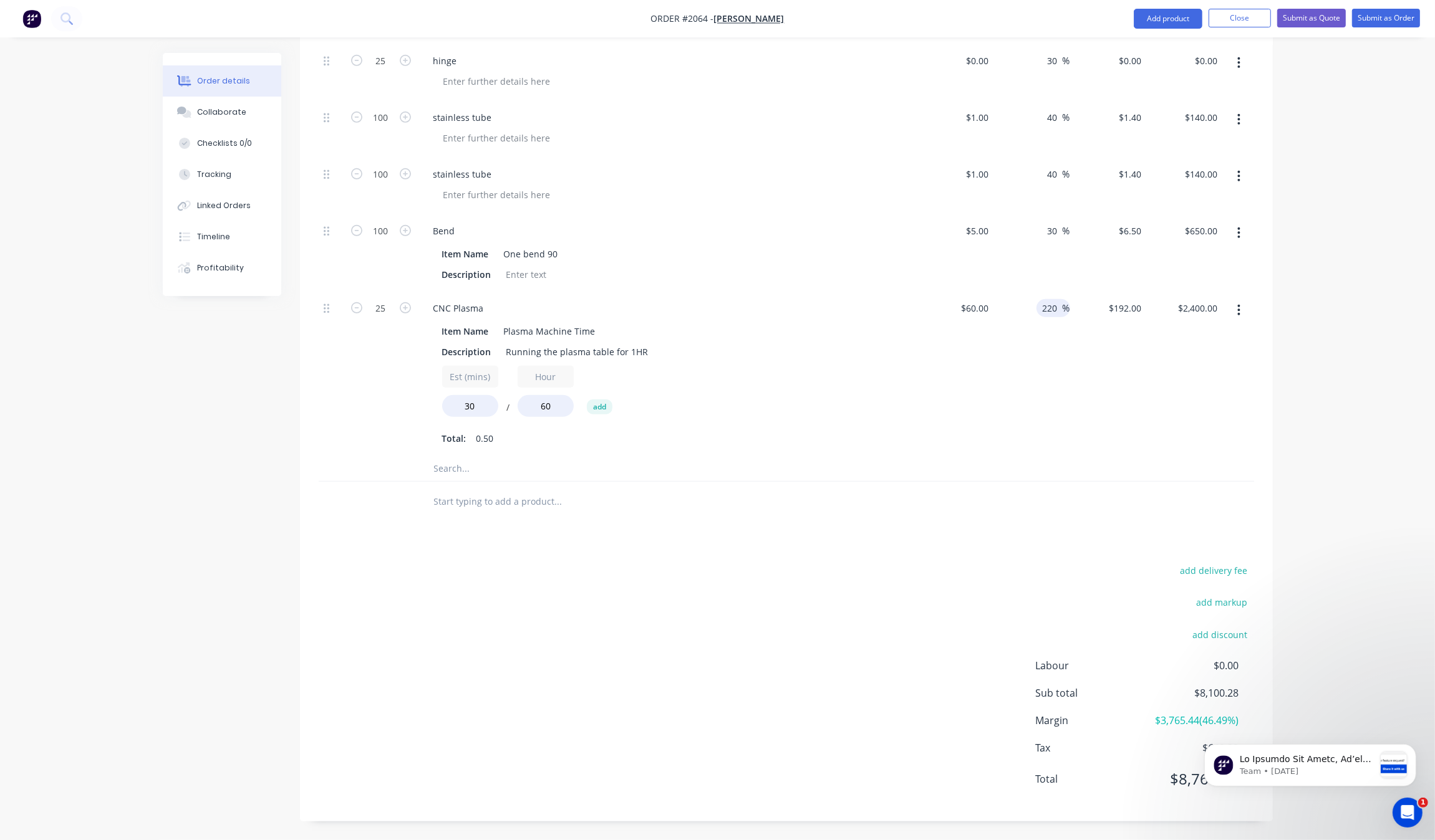
click at [1058, 310] on input "220" at bounding box center [1052, 308] width 21 height 18
type input "150"
type input "$150.00"
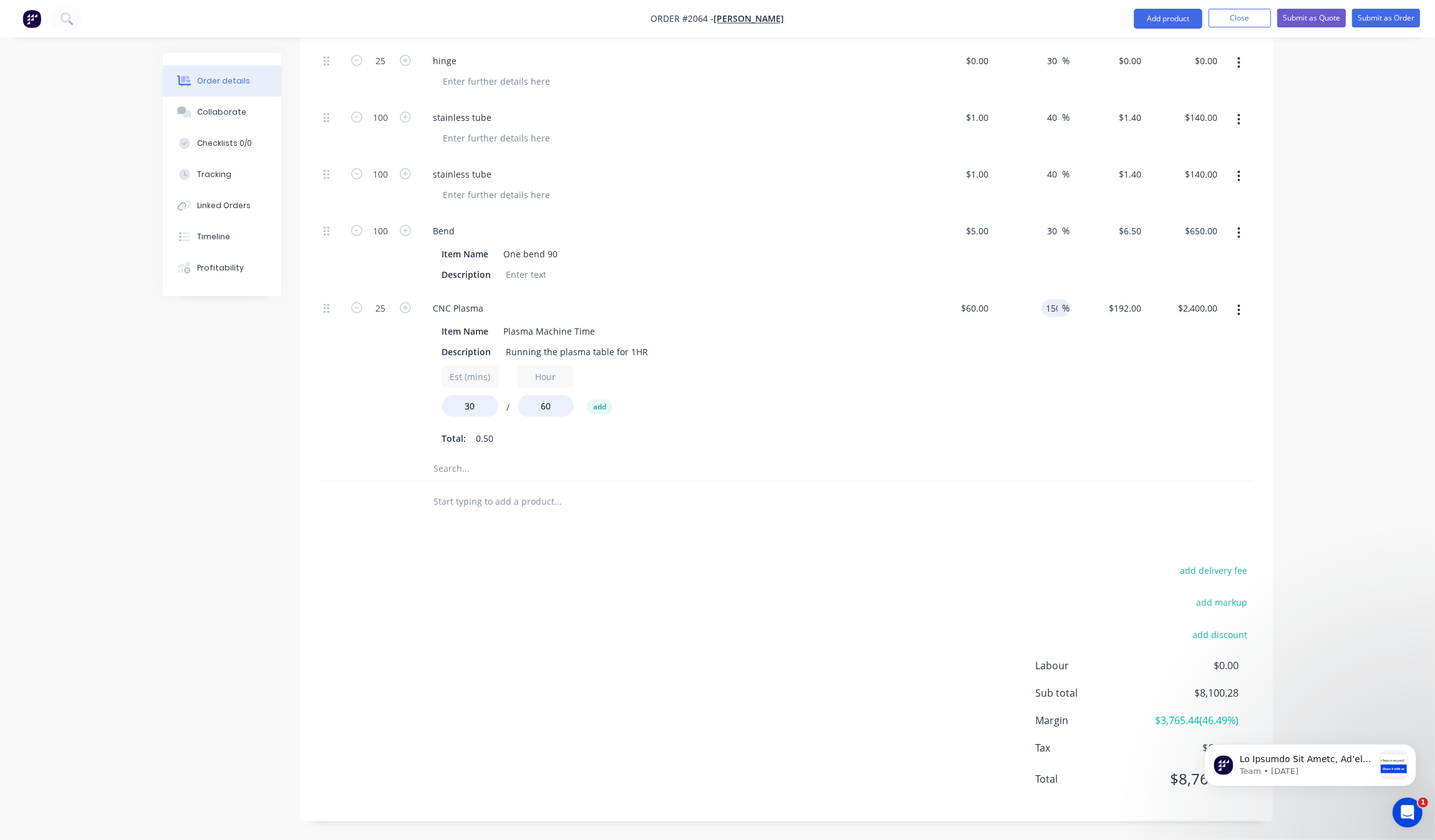
type input "$1,875.00"
click at [1039, 421] on div "150 15 %" at bounding box center [1031, 374] width 76 height 164
click at [987, 309] on input "60" at bounding box center [977, 308] width 33 height 18
type input "$40.00"
type input "$100.00"
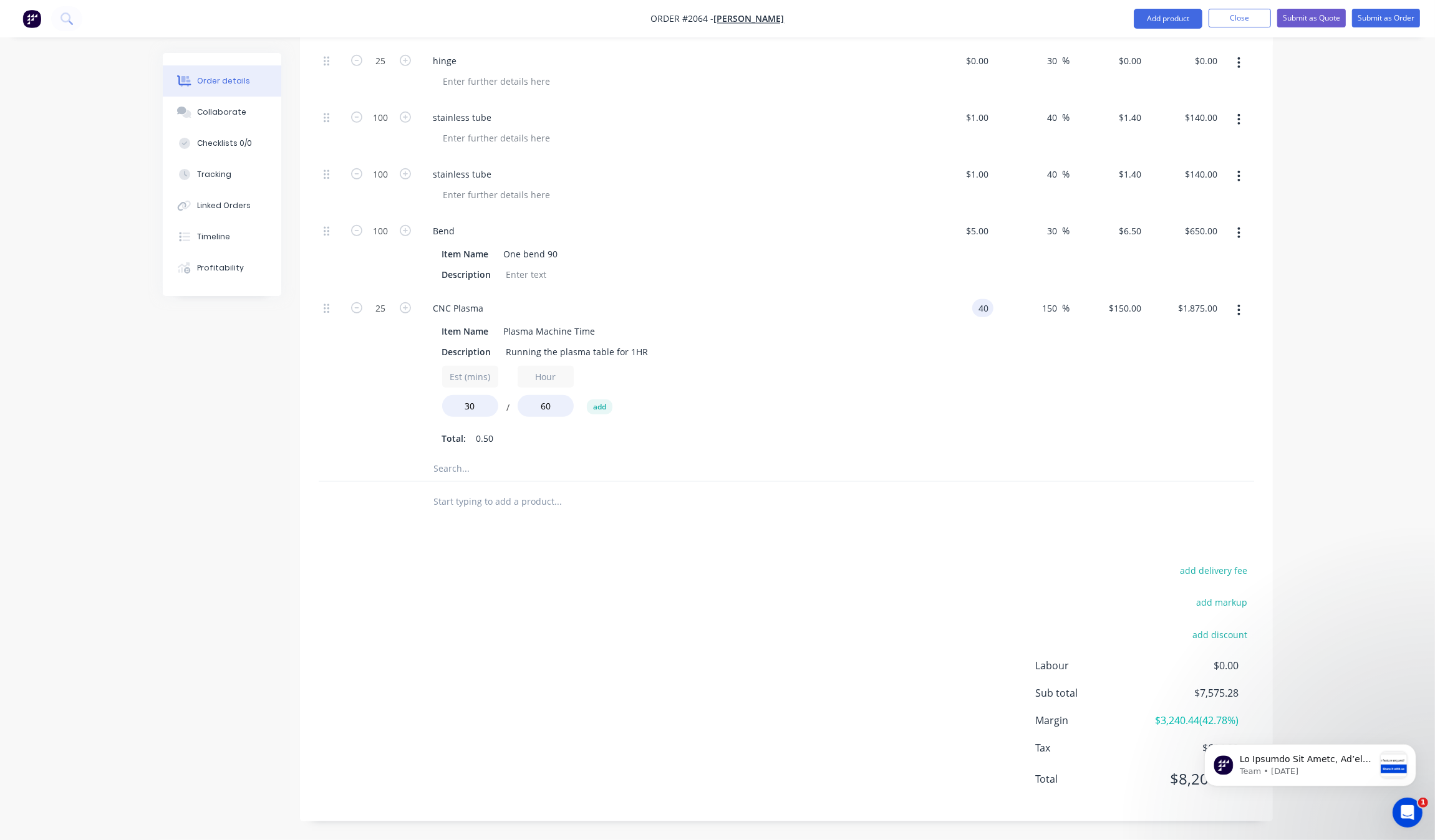
type input "$1,250.00"
click at [1032, 347] on div "150 150 %" at bounding box center [1031, 374] width 76 height 164
drag, startPoint x: 482, startPoint y: 406, endPoint x: 466, endPoint y: 400, distance: 17.1
click at [449, 406] on input "30" at bounding box center [470, 406] width 56 height 22
type input "20"
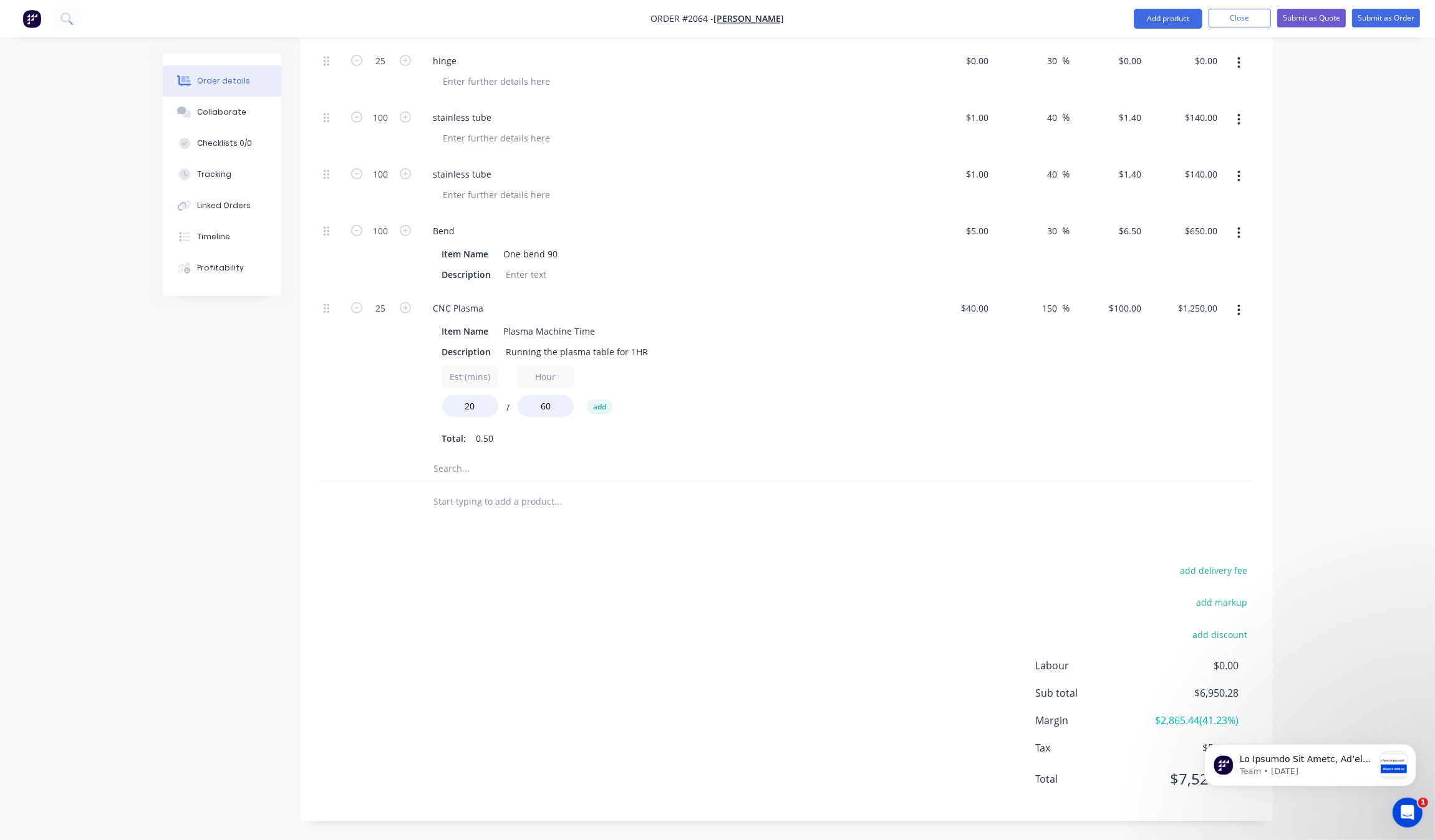
type input "$833.25"
click at [817, 399] on div "Est (mins) 20 / Hour 60 add" at bounding box center [668, 393] width 451 height 56
click at [1070, 313] on div "$100.00 $100.00" at bounding box center [1108, 374] width 76 height 164
click at [1063, 313] on span "%" at bounding box center [1066, 308] width 8 height 14
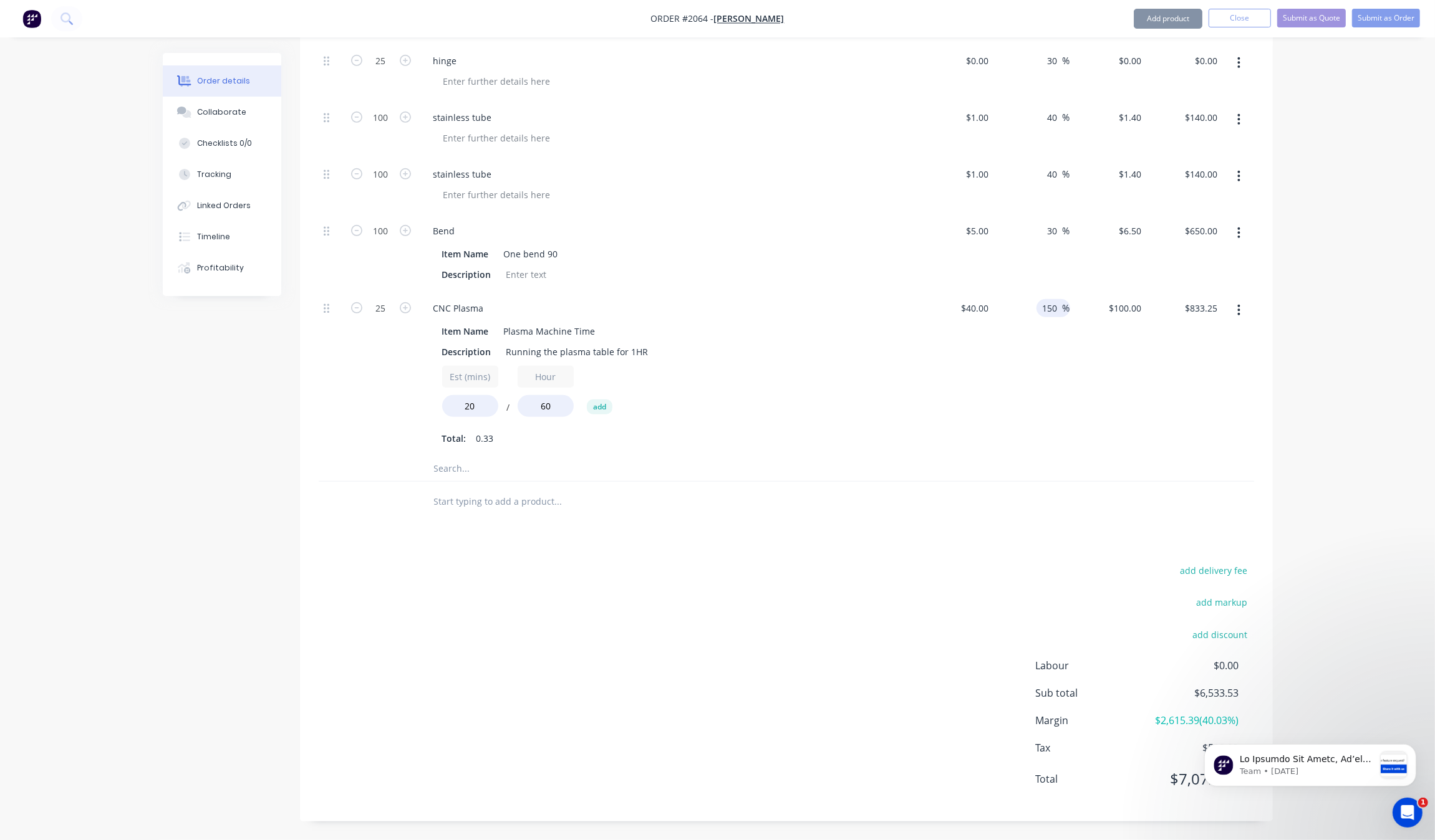
click at [1046, 312] on input "150" at bounding box center [1052, 308] width 21 height 18
type input "130"
type input "$92.00"
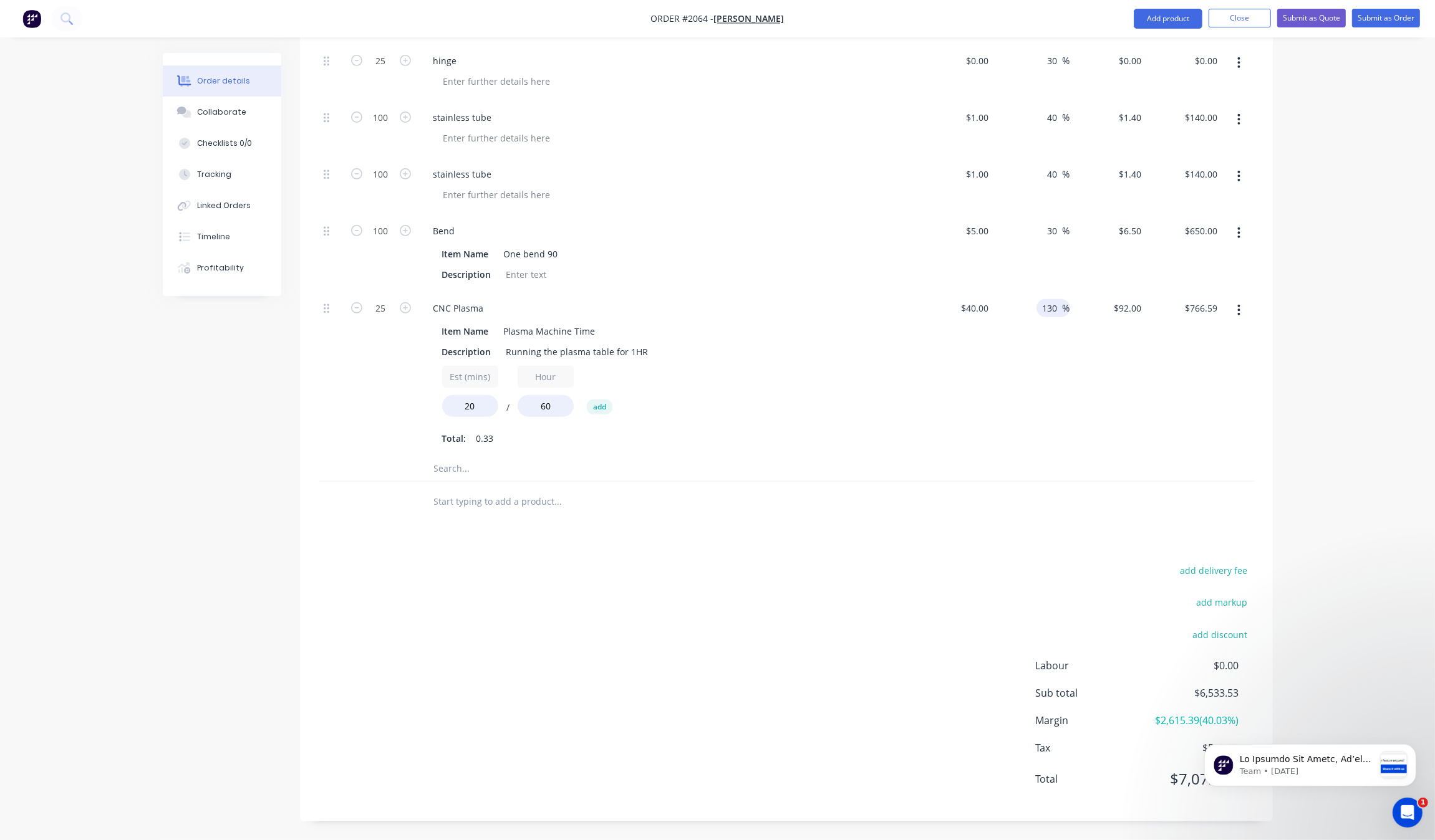
click at [1049, 380] on div "130 130 %" at bounding box center [1031, 374] width 76 height 164
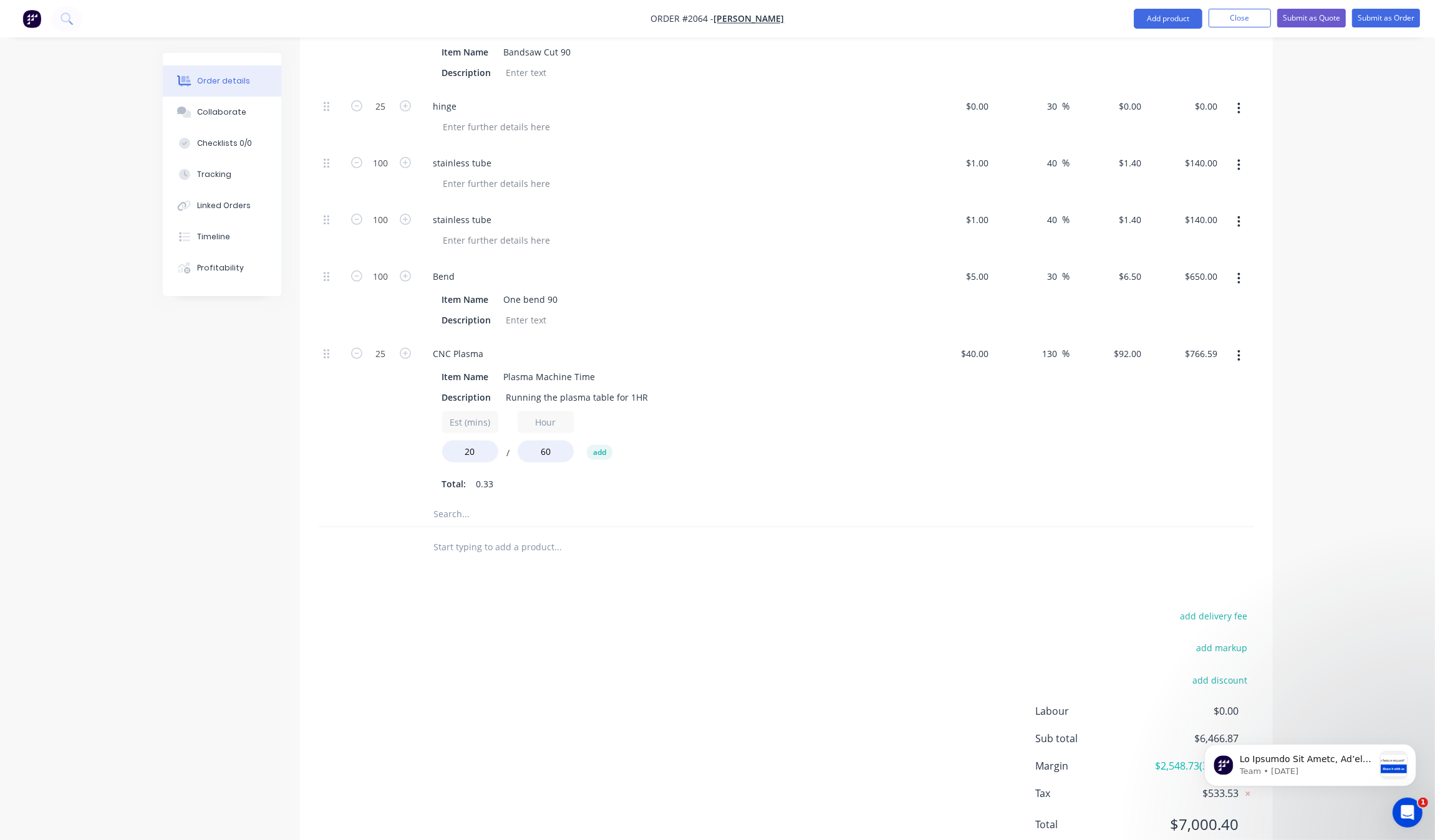
drag, startPoint x: 1118, startPoint y: 743, endPoint x: 1115, endPoint y: 757, distance: 14.3
click at [1205, 351] on input "766.59" at bounding box center [1206, 351] width 33 height 18
click at [1210, 351] on input "766.59" at bounding box center [1206, 351] width 33 height 18
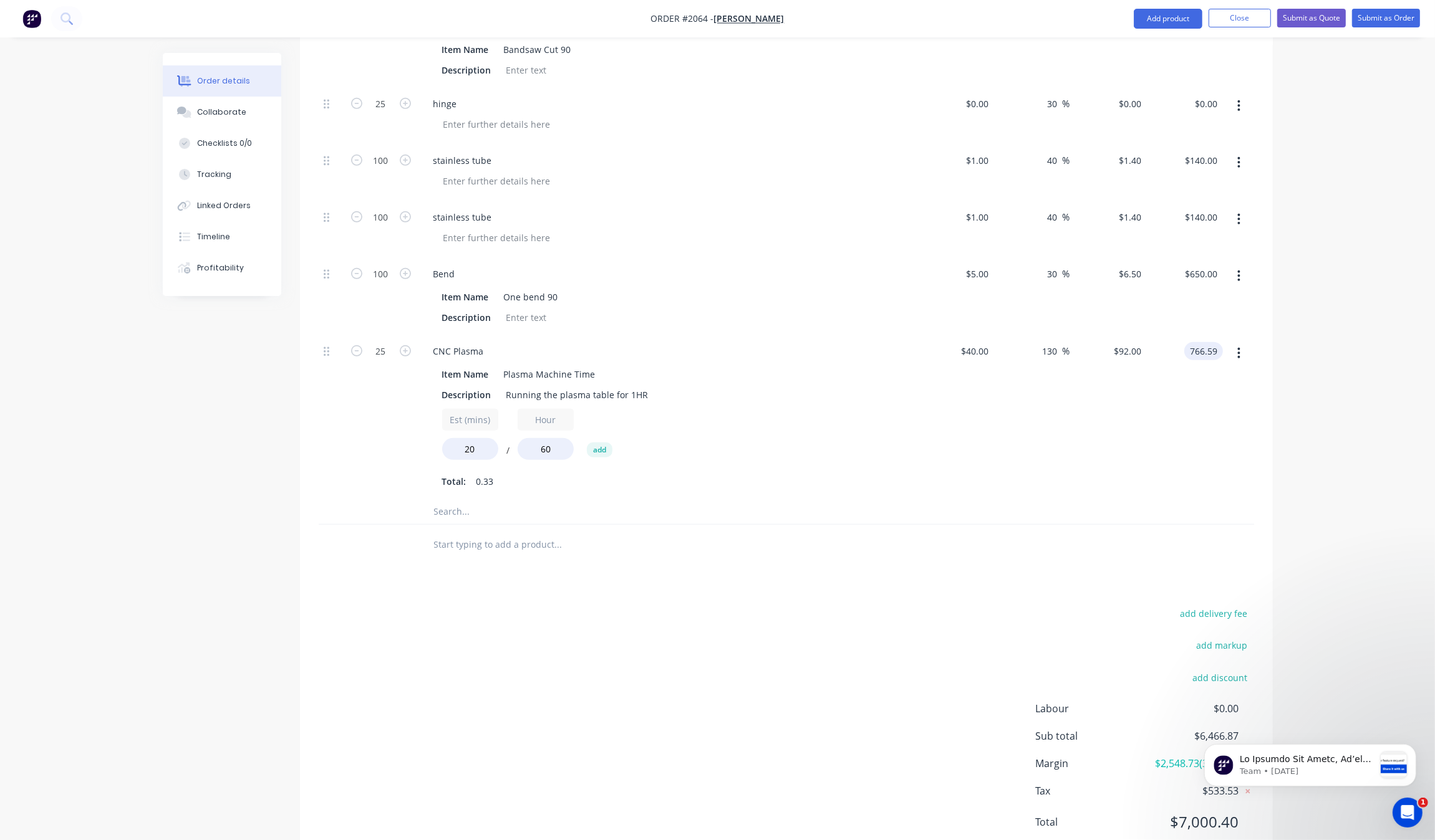
type input "$766.59"
click at [1199, 424] on div "$766.59 $766.59" at bounding box center [1184, 417] width 76 height 164
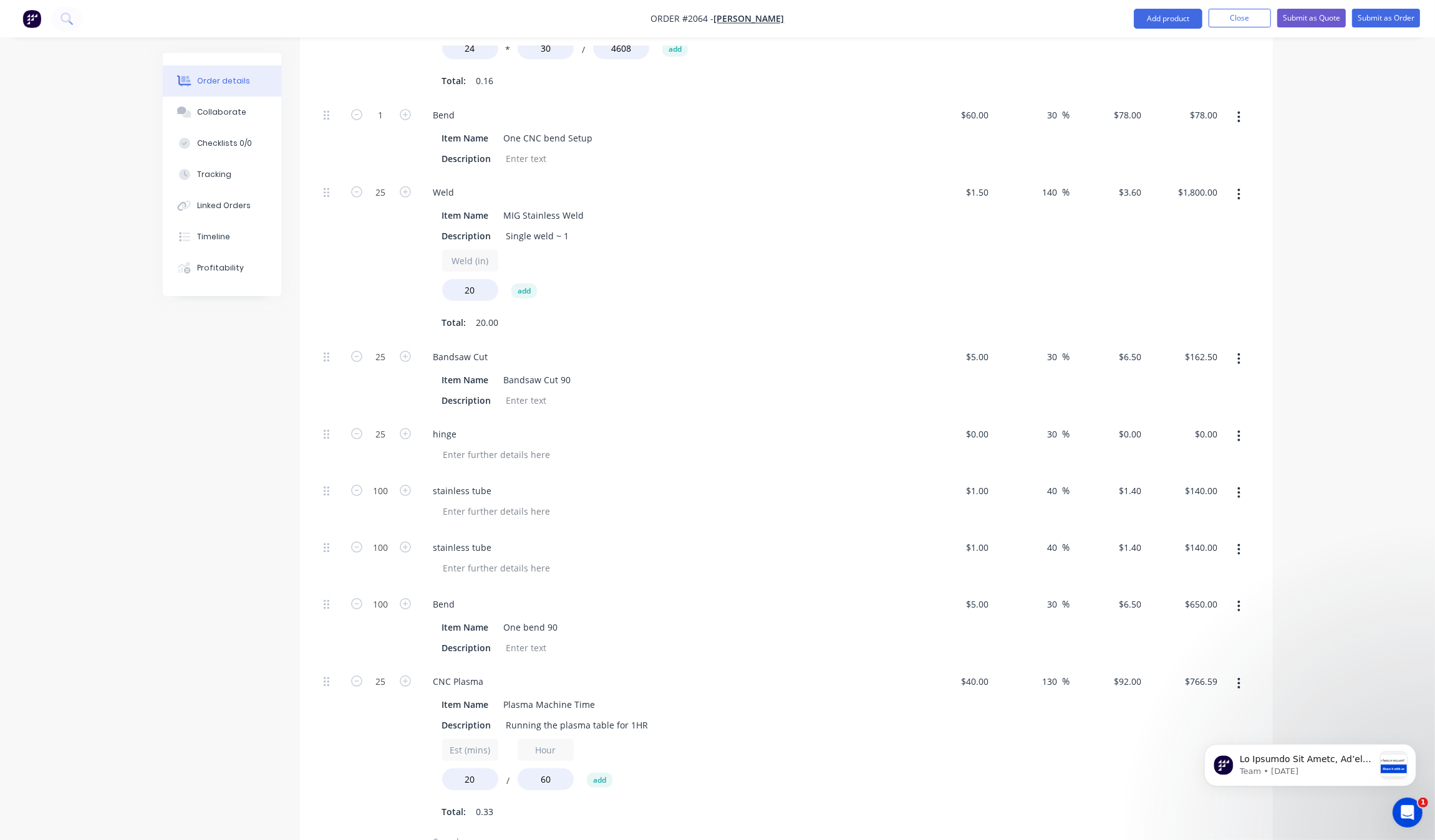
scroll to position [918, 0]
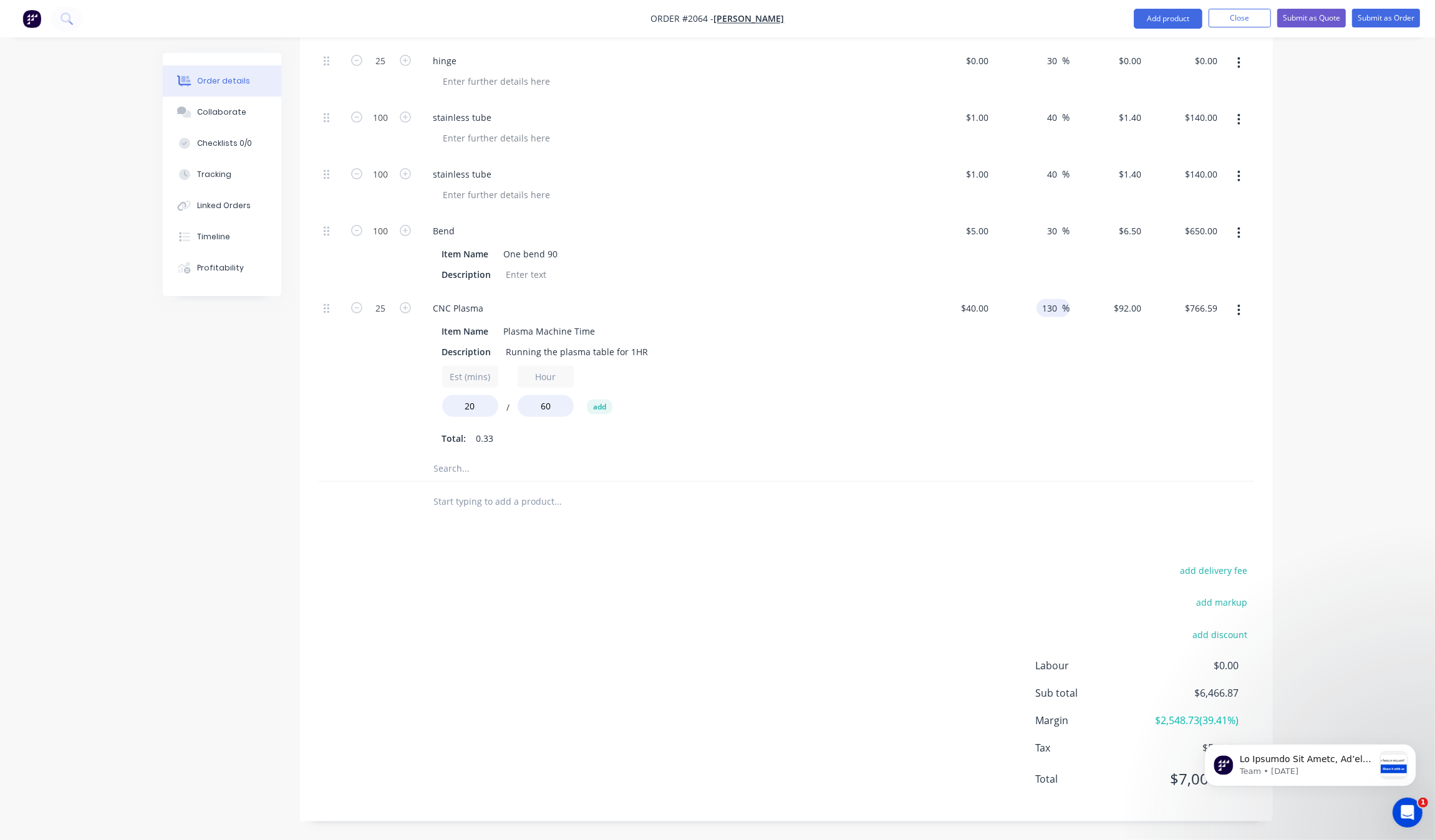
click at [1061, 312] on input "130" at bounding box center [1052, 308] width 21 height 18
type input "129"
type input "$91.60"
type input "$763.26"
click at [1081, 379] on div "$91.60 $92.00" at bounding box center [1108, 374] width 76 height 164
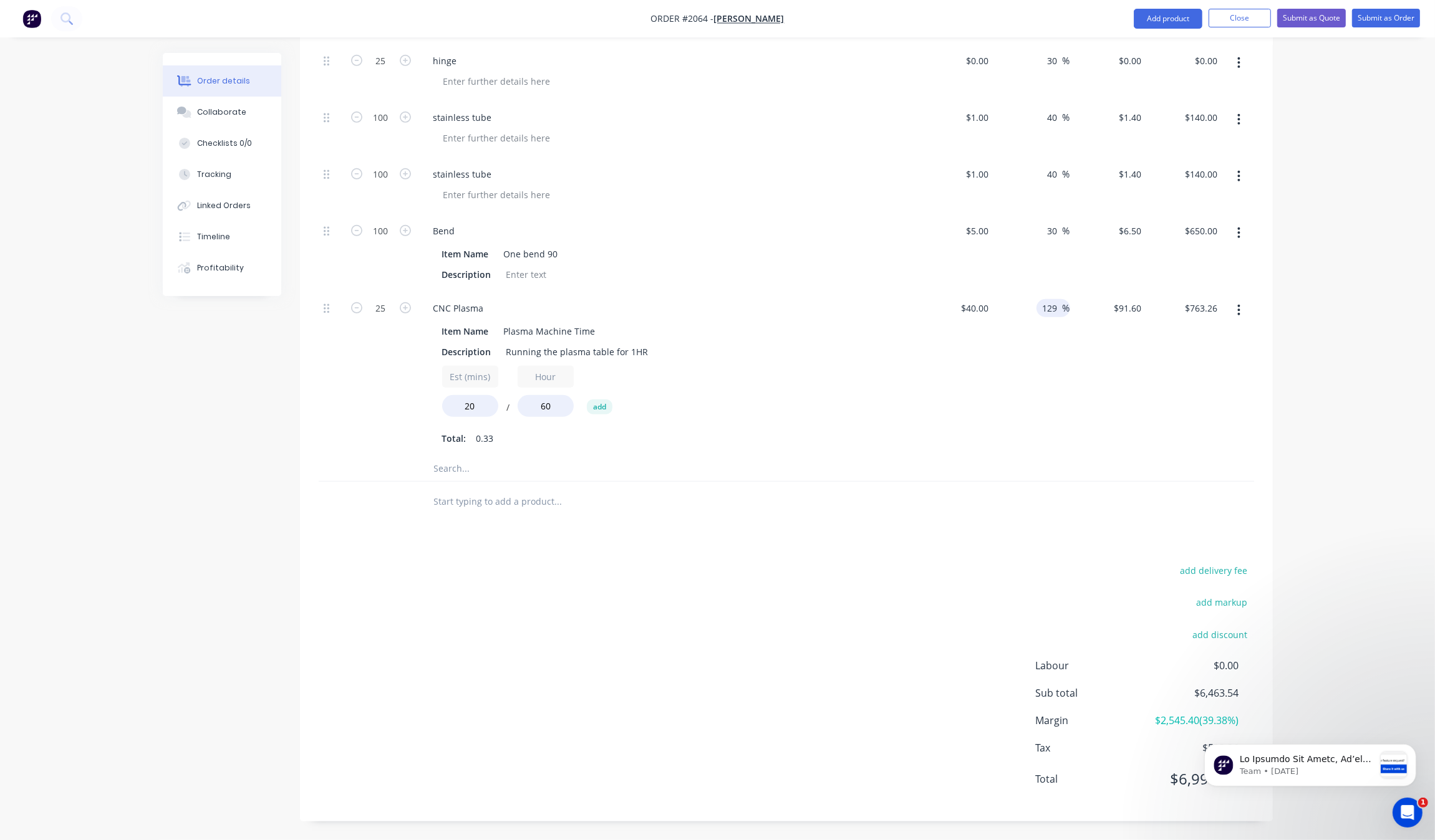
click at [1057, 312] on input "129" at bounding box center [1052, 308] width 21 height 18
type input "129.9"
type input "$91.96"
type input "$766.26"
click at [1067, 477] on div at bounding box center [786, 469] width 935 height 26
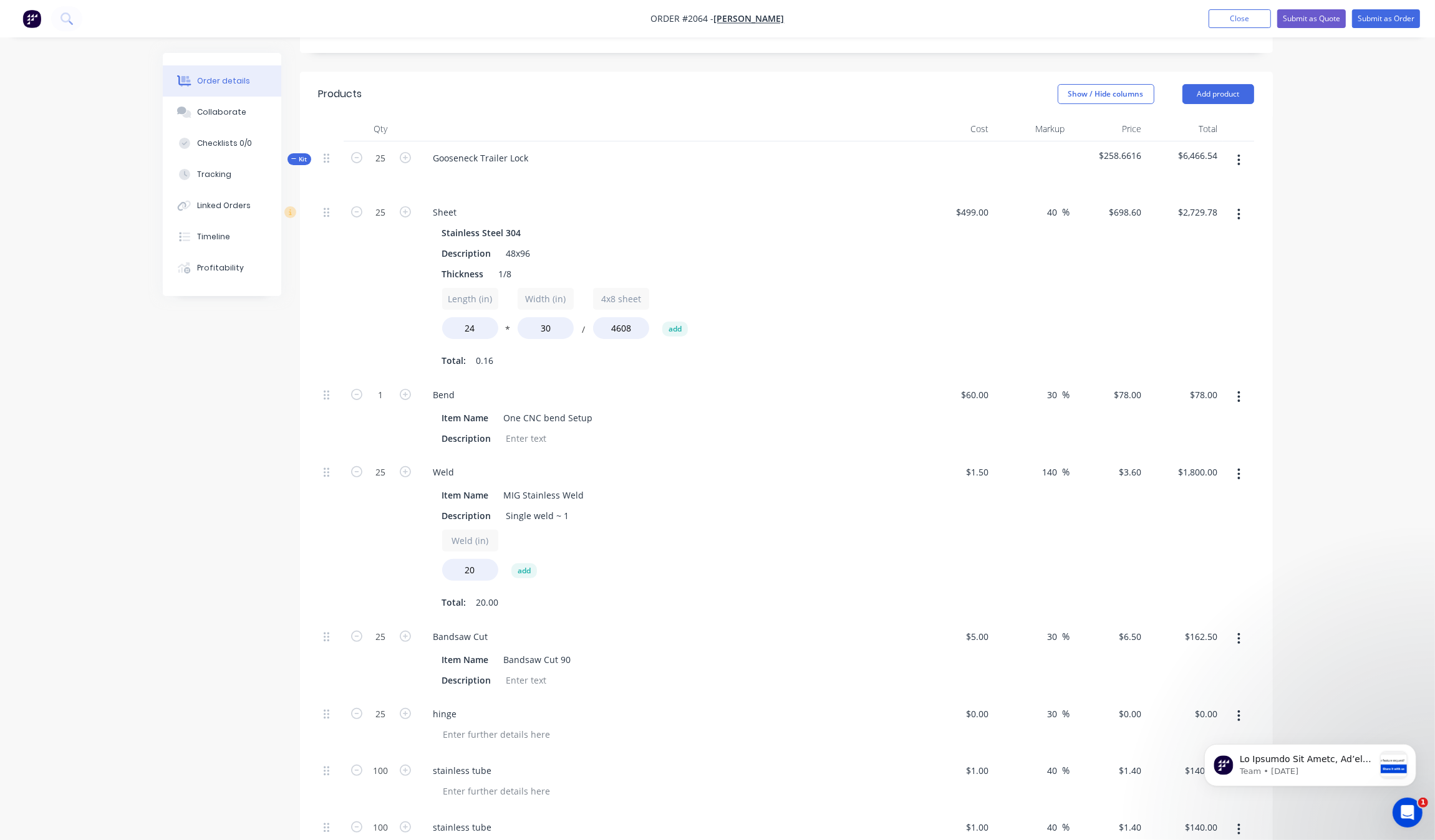
scroll to position [216, 0]
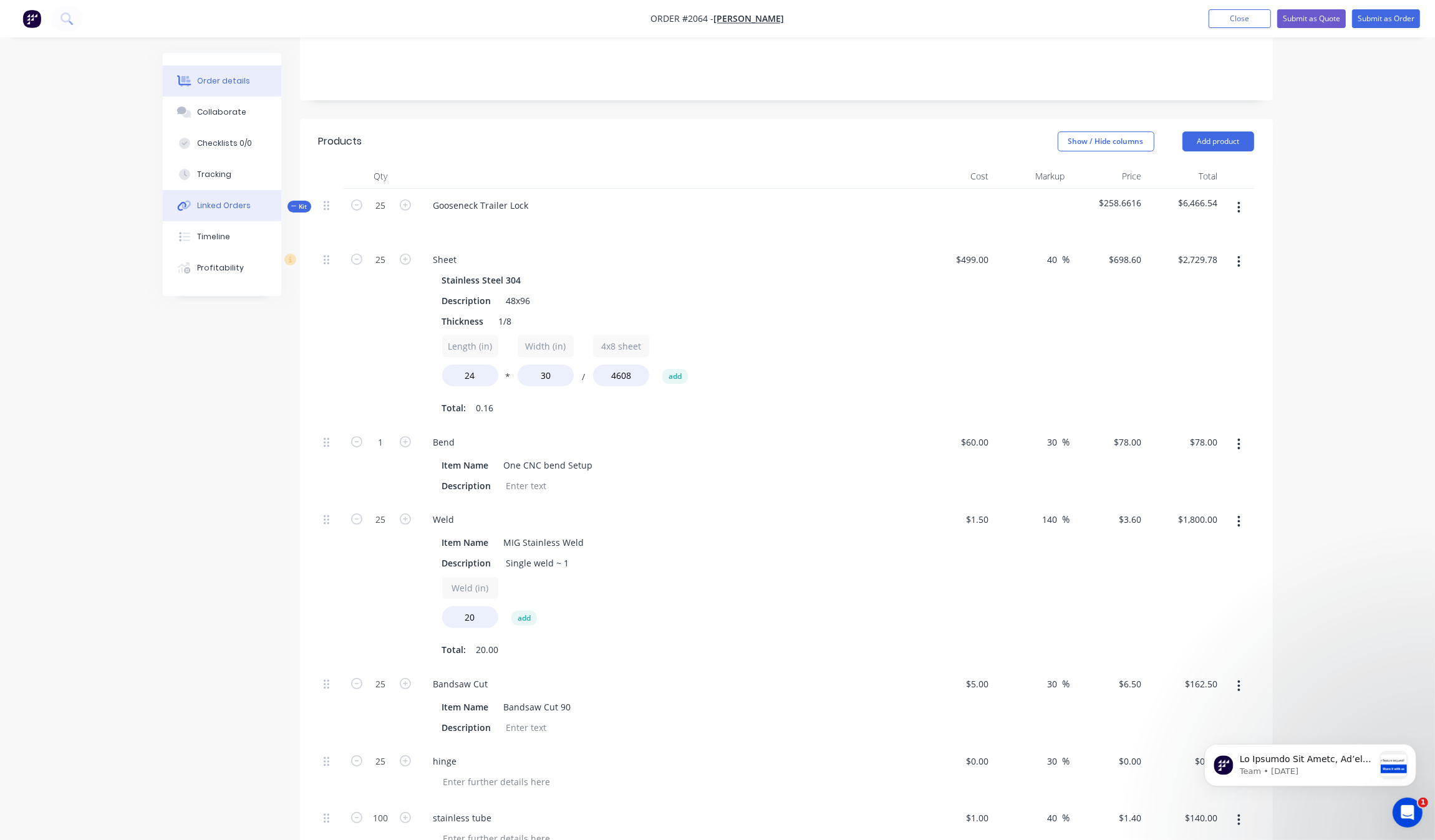
click at [281, 205] on button "Linked Orders" at bounding box center [222, 205] width 119 height 31
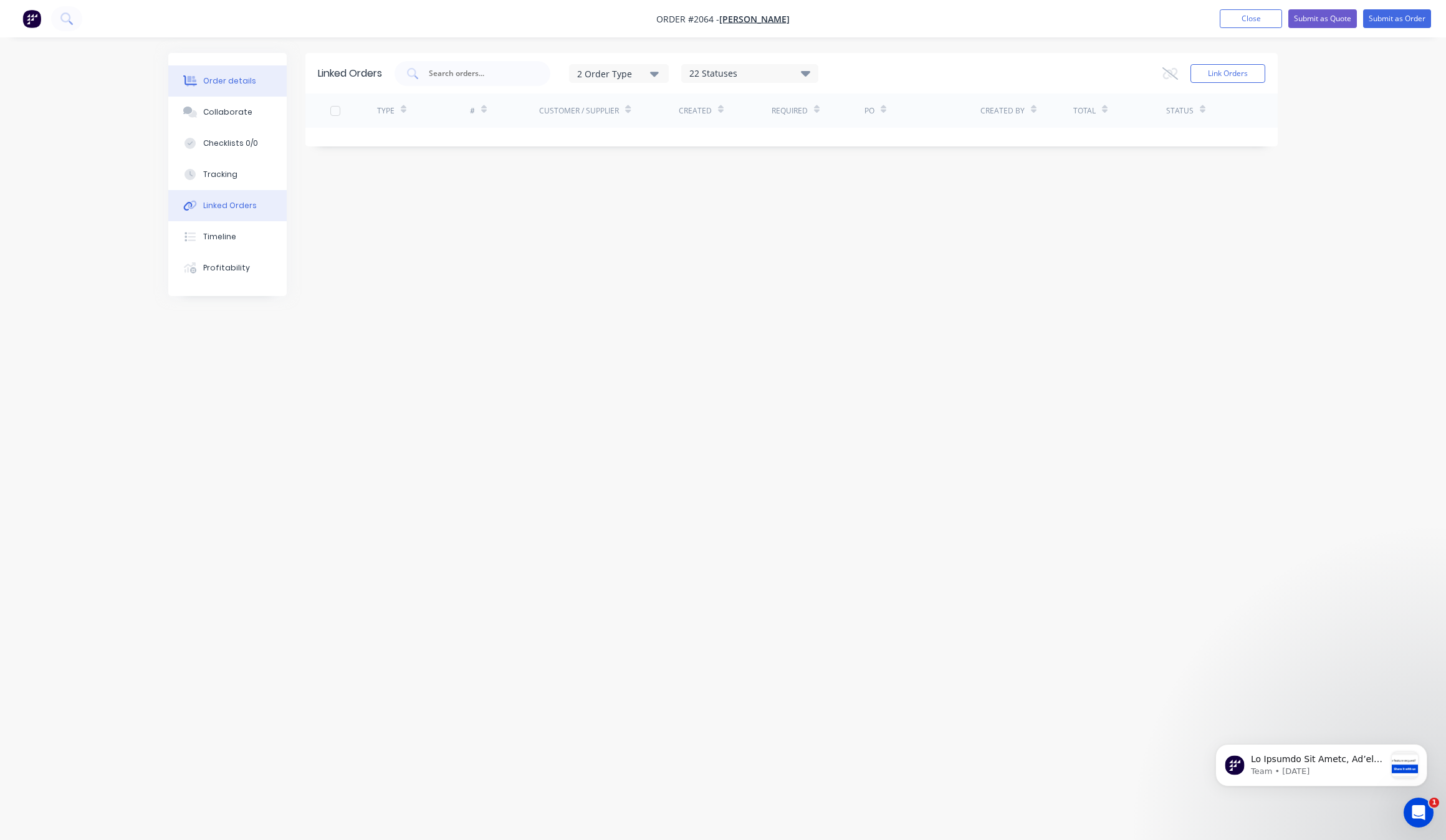
click at [217, 74] on button "Order details" at bounding box center [227, 81] width 119 height 31
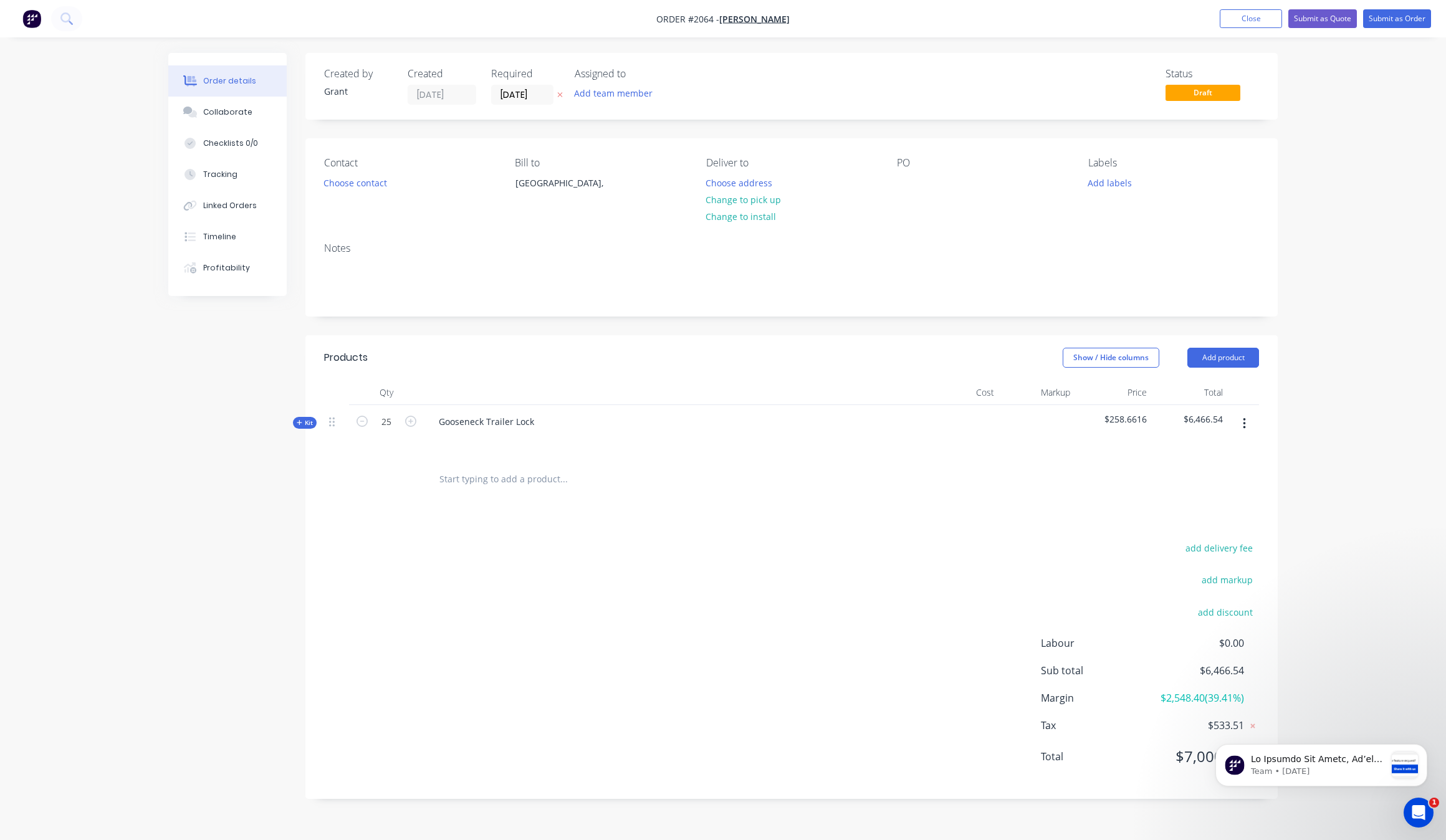
click at [1244, 727] on body "Team • 1w ago" at bounding box center [1321, 763] width 239 height 77
click at [1248, 724] on div "Team • 1w ago" at bounding box center [1321, 708] width 229 height 156
click at [294, 421] on button "Kit" at bounding box center [305, 423] width 24 height 12
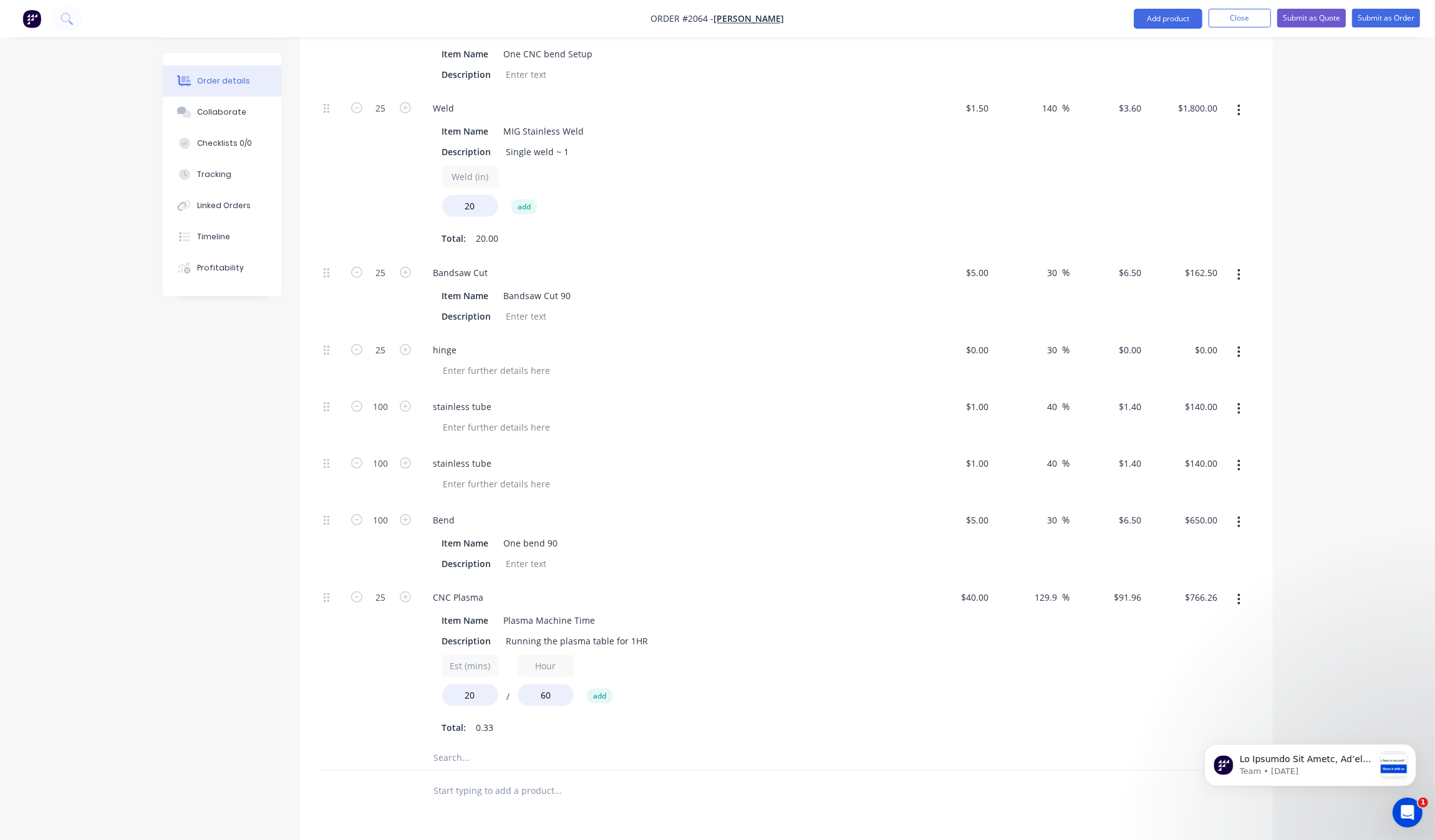
scroll to position [918, 0]
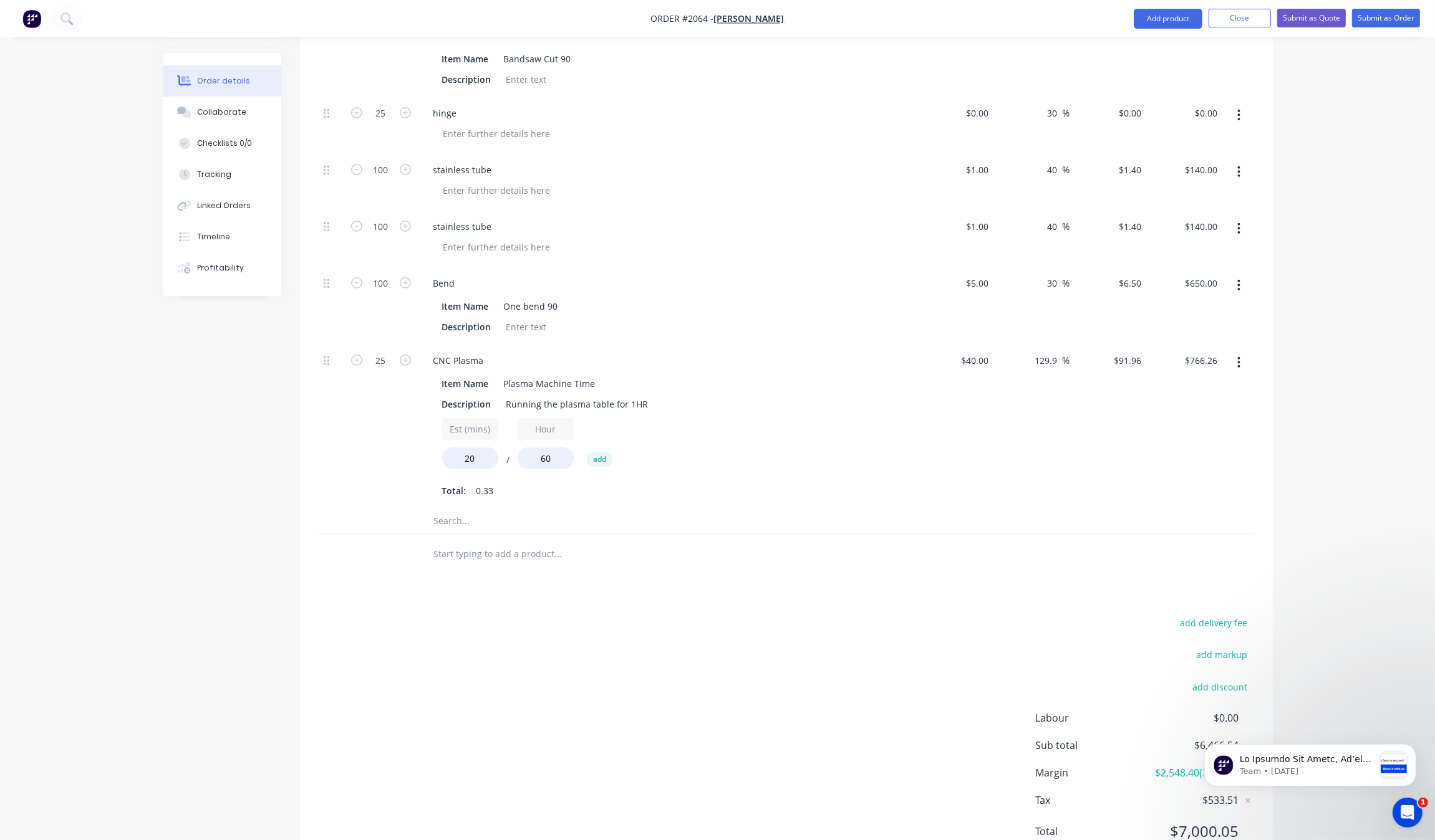
drag, startPoint x: 905, startPoint y: 742, endPoint x: 930, endPoint y: 724, distance: 30.8
click at [1045, 369] on input "129.9" at bounding box center [1048, 362] width 29 height 18
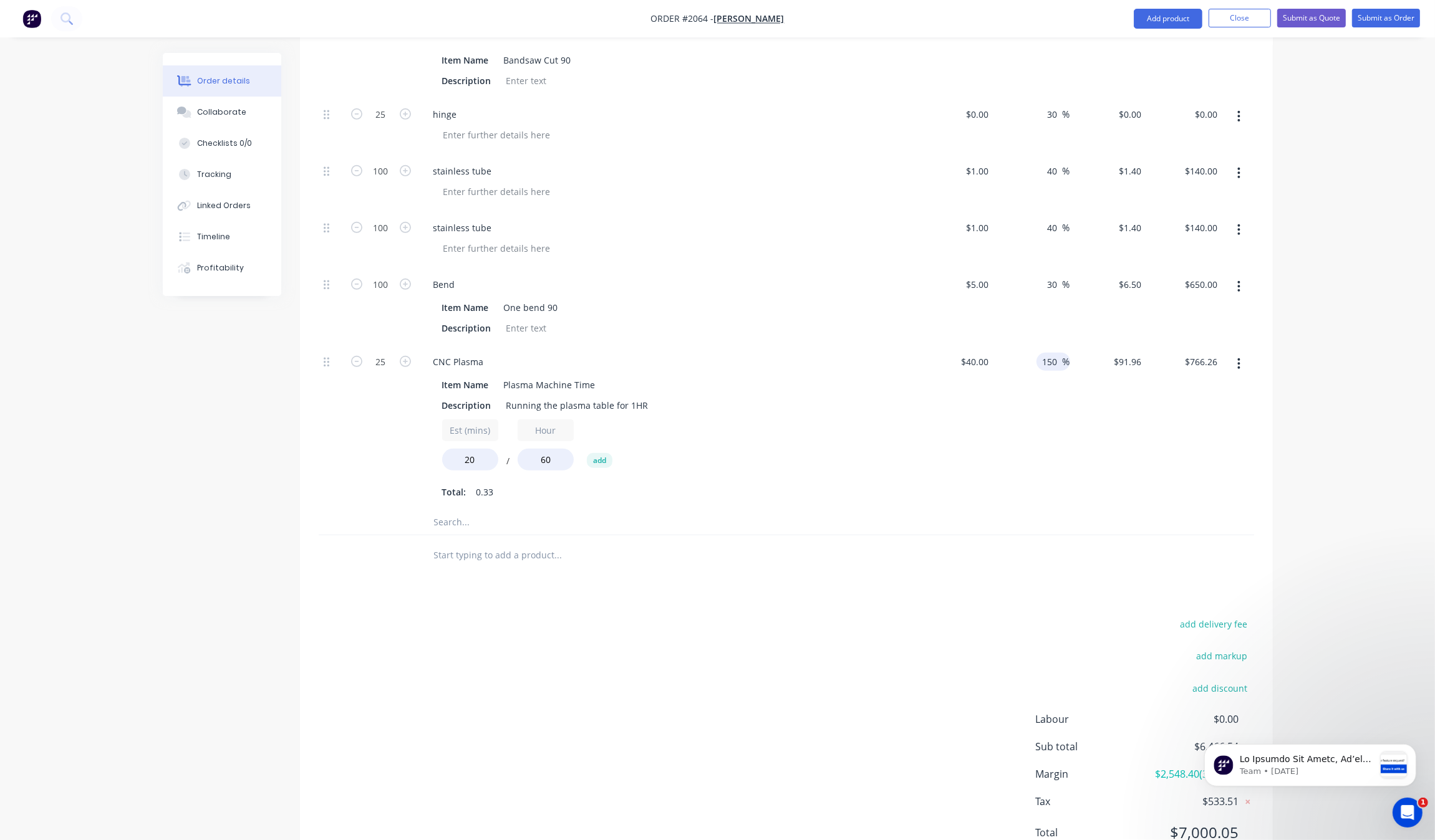
type input "150"
type input "$100.00"
type input "$833.25"
click at [923, 575] on div at bounding box center [786, 555] width 935 height 40
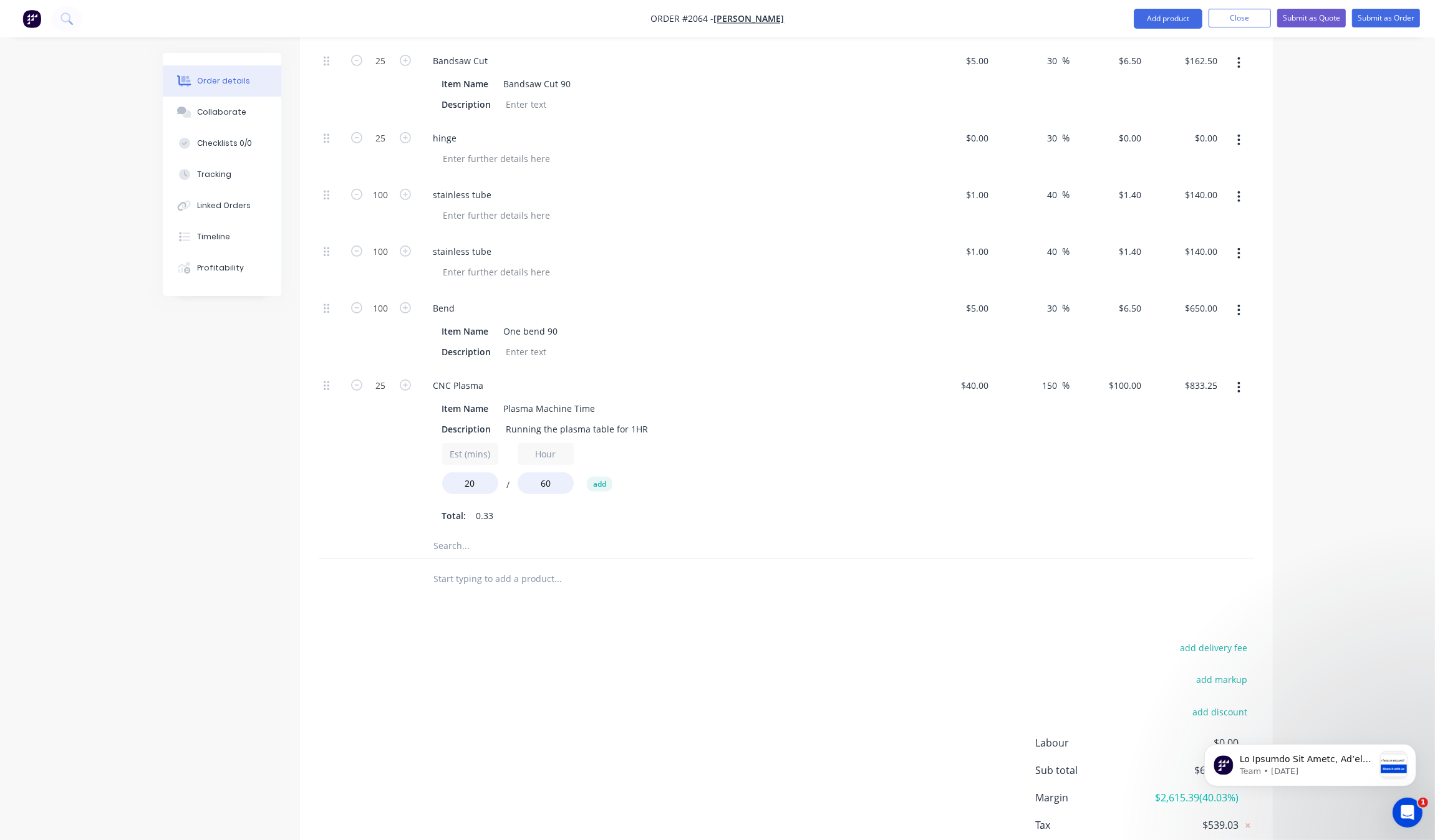
scroll to position [918, 0]
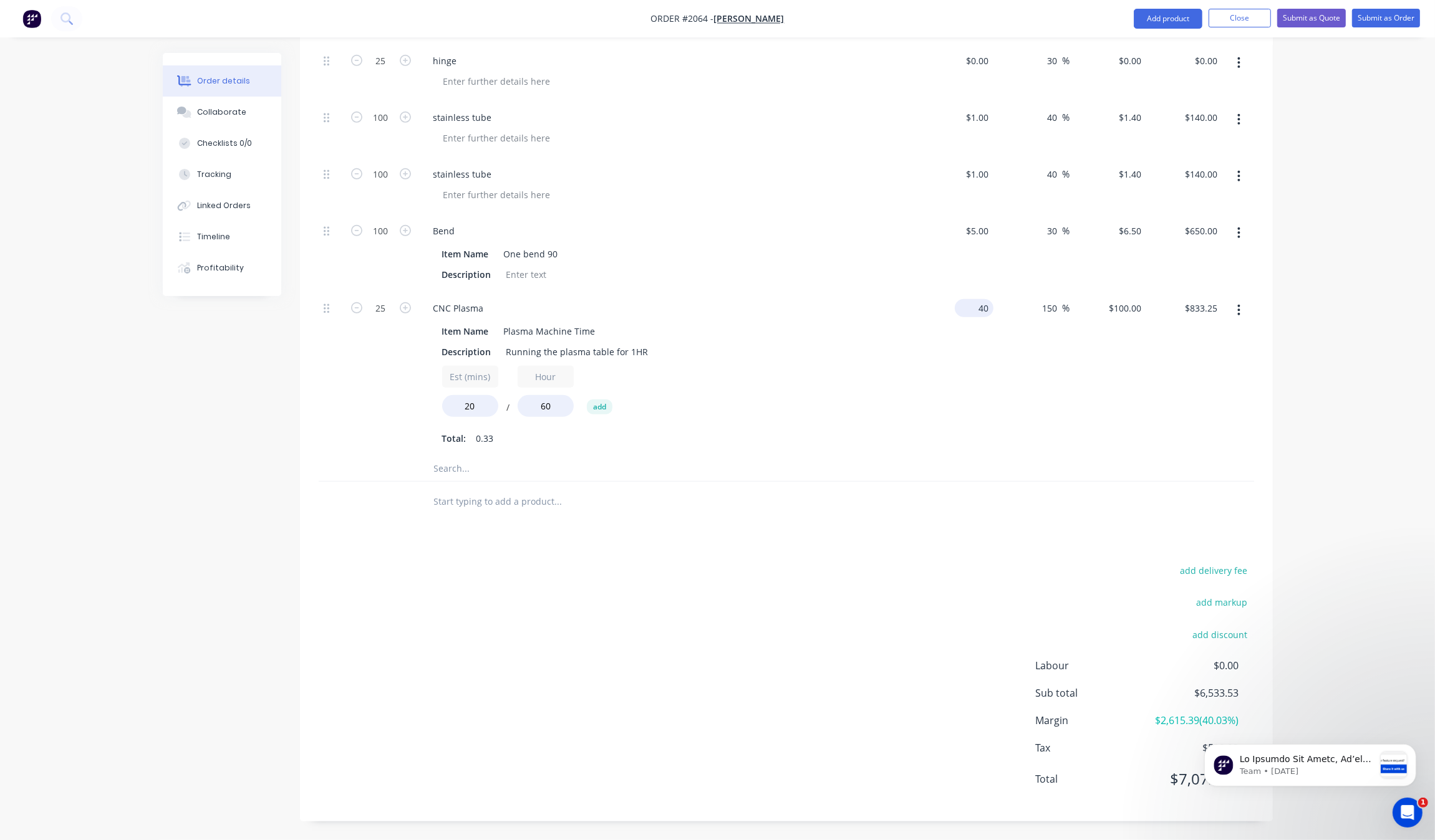
click at [978, 302] on input "40" at bounding box center [977, 308] width 33 height 18
type input "$50.00"
type input "$125.00"
type input "$1,041.56"
click at [905, 512] on div at bounding box center [786, 502] width 935 height 40
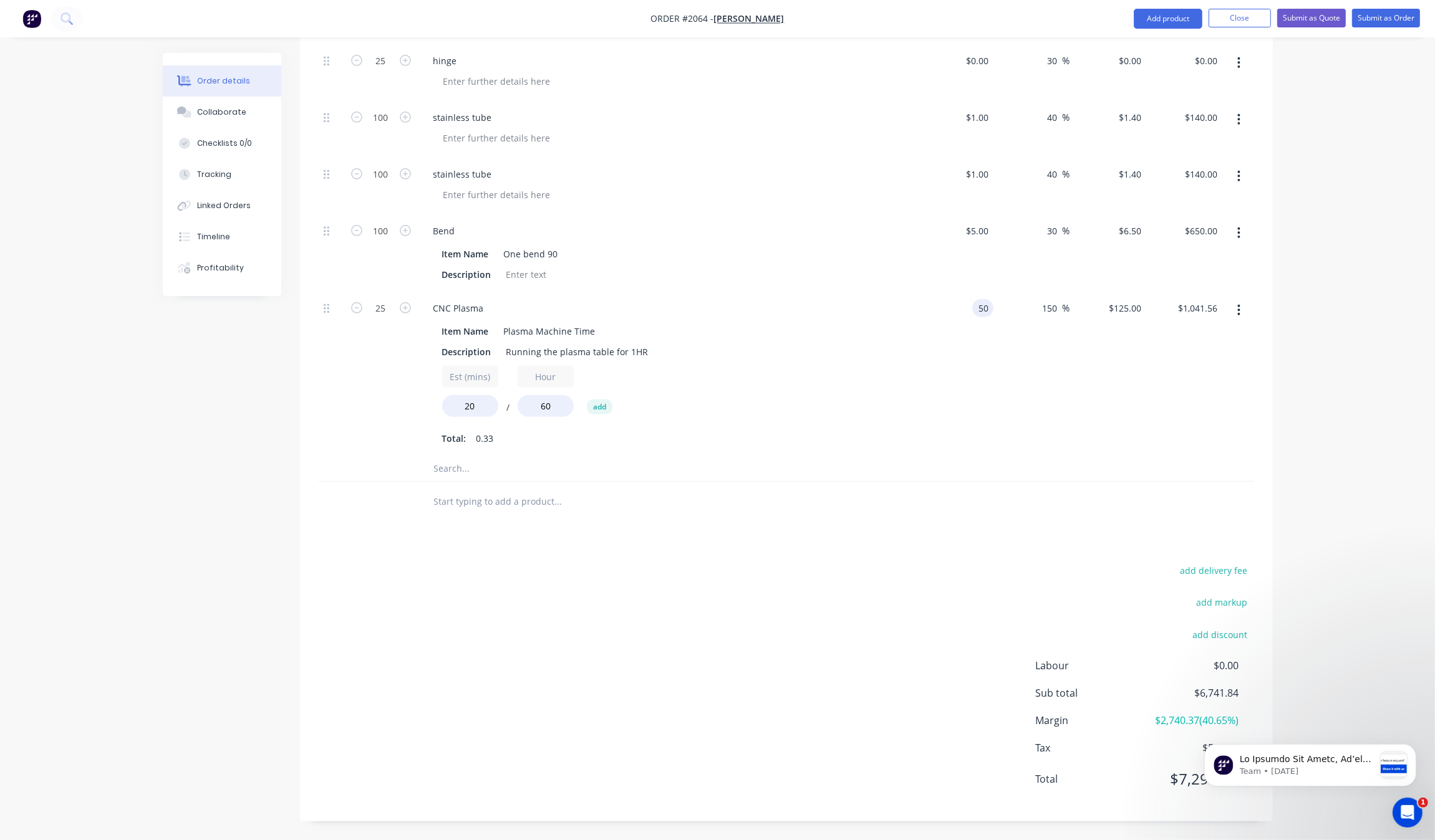
click at [976, 306] on div "50 50" at bounding box center [982, 308] width 21 height 18
type input "$60.00"
type input "$150.00"
type input "$1,249.88"
click at [936, 468] on div at bounding box center [786, 469] width 935 height 26
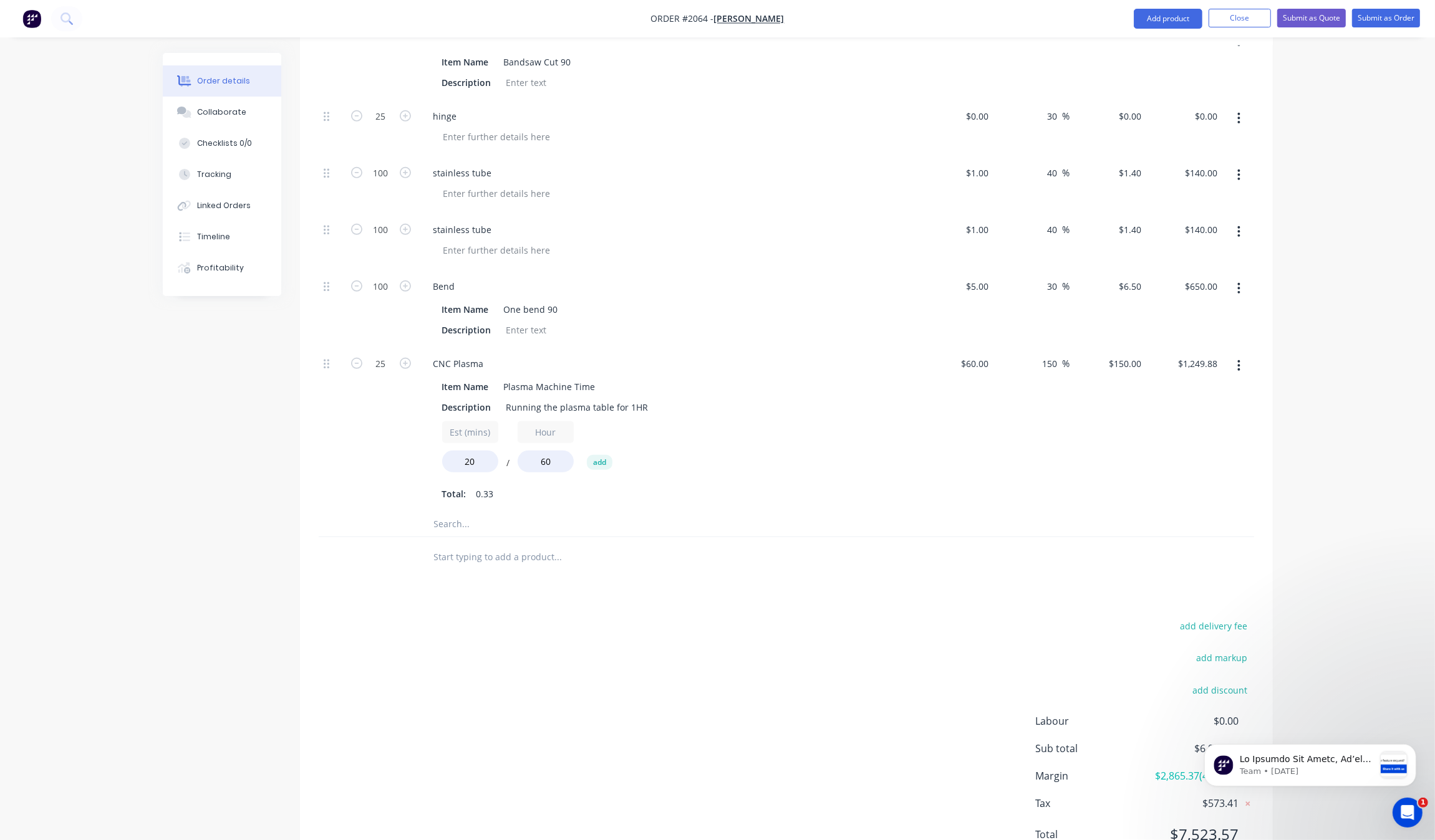
drag, startPoint x: 1014, startPoint y: 507, endPoint x: 1053, endPoint y: 472, distance: 52.4
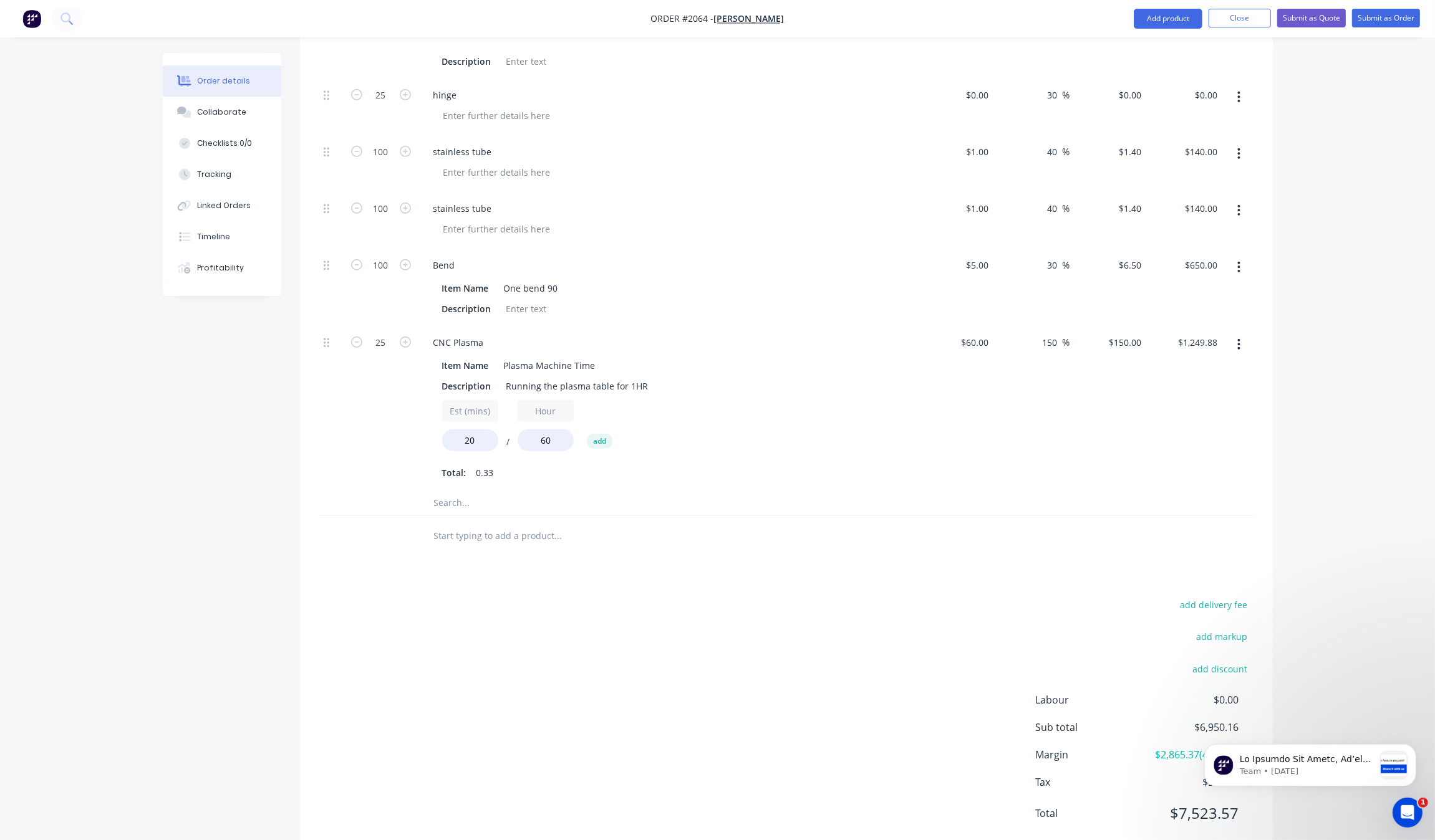
scroll to position [901, 0]
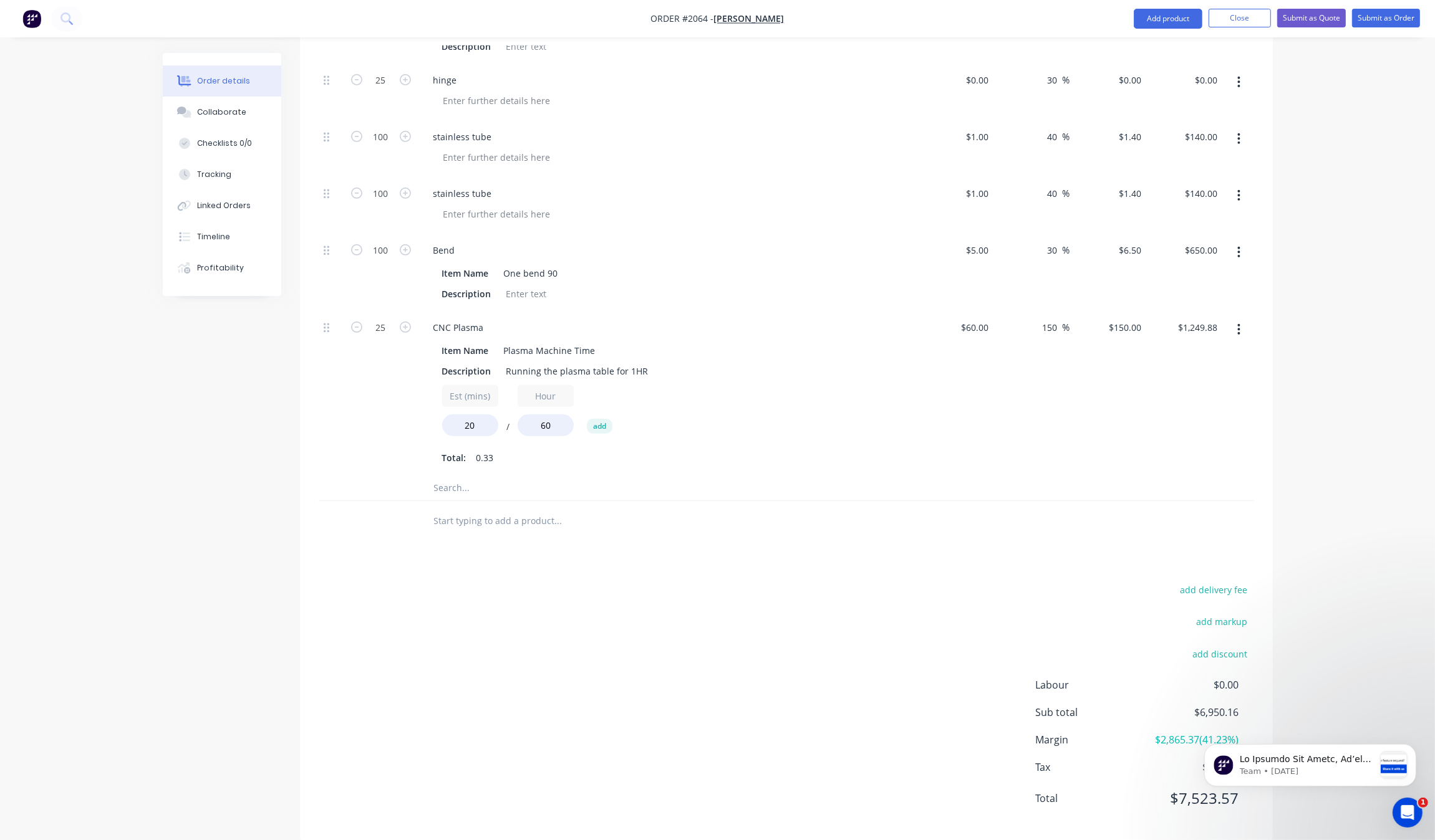
drag, startPoint x: 1053, startPoint y: 479, endPoint x: 1053, endPoint y: 505, distance: 26.0
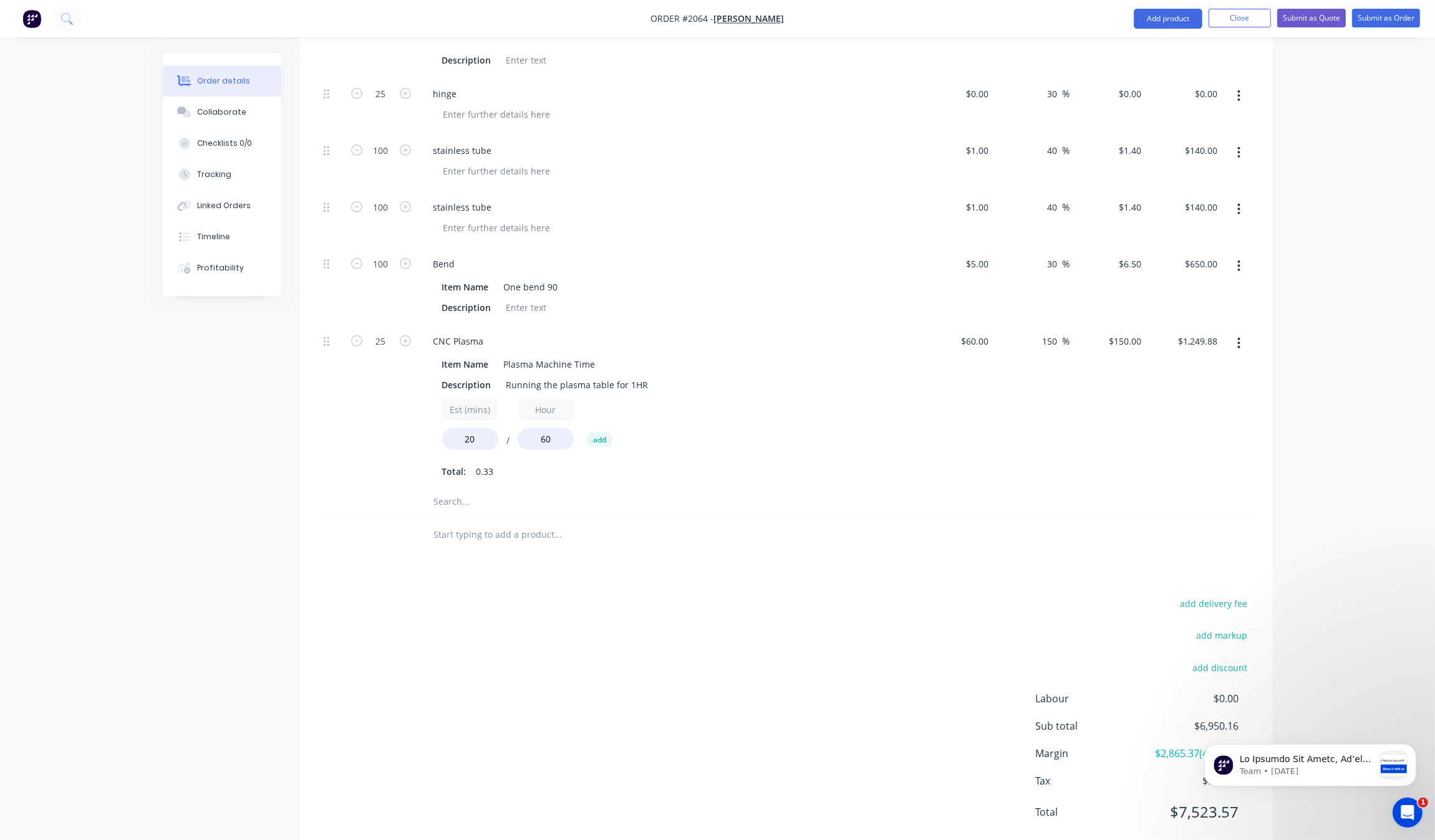
scroll to position [873, 0]
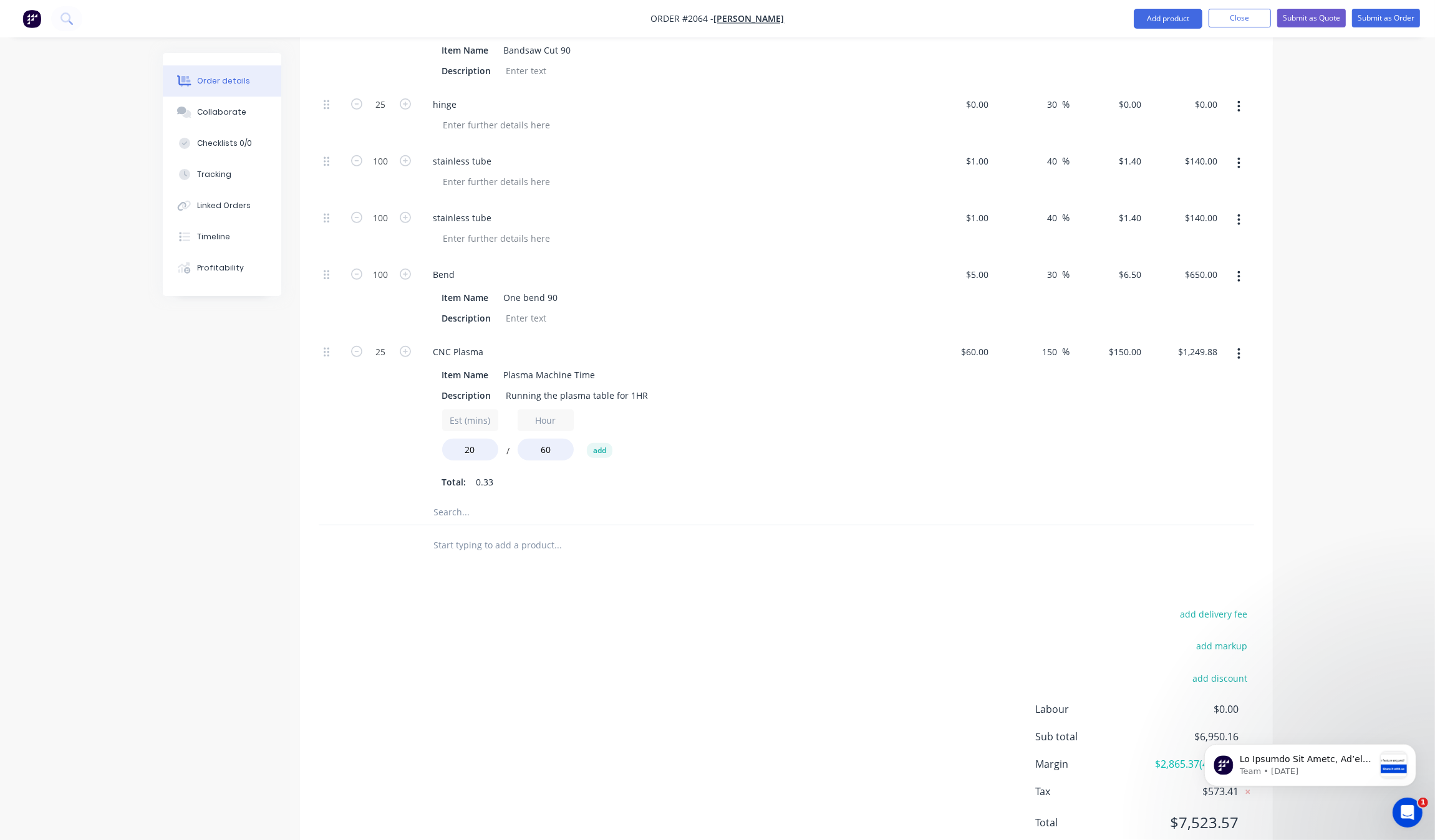
drag, startPoint x: 962, startPoint y: 496, endPoint x: 1020, endPoint y: 472, distance: 62.8
click at [1058, 353] on input "150" at bounding box center [1052, 352] width 21 height 18
type input "170"
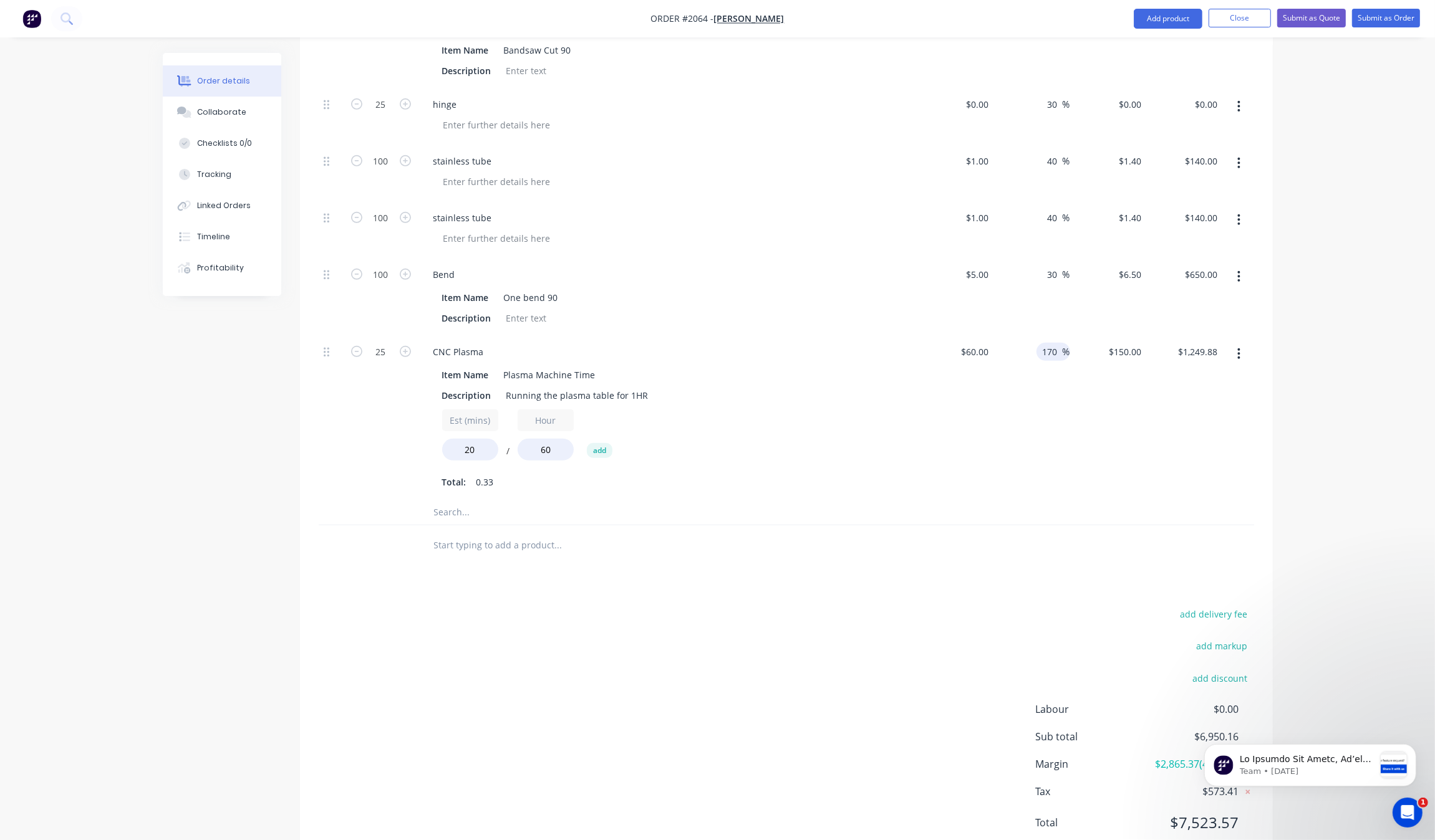
type input "$162.00"
type input "$1,349.87"
click at [1011, 502] on div at bounding box center [786, 513] width 935 height 26
click at [1054, 352] on input "170" at bounding box center [1052, 352] width 21 height 18
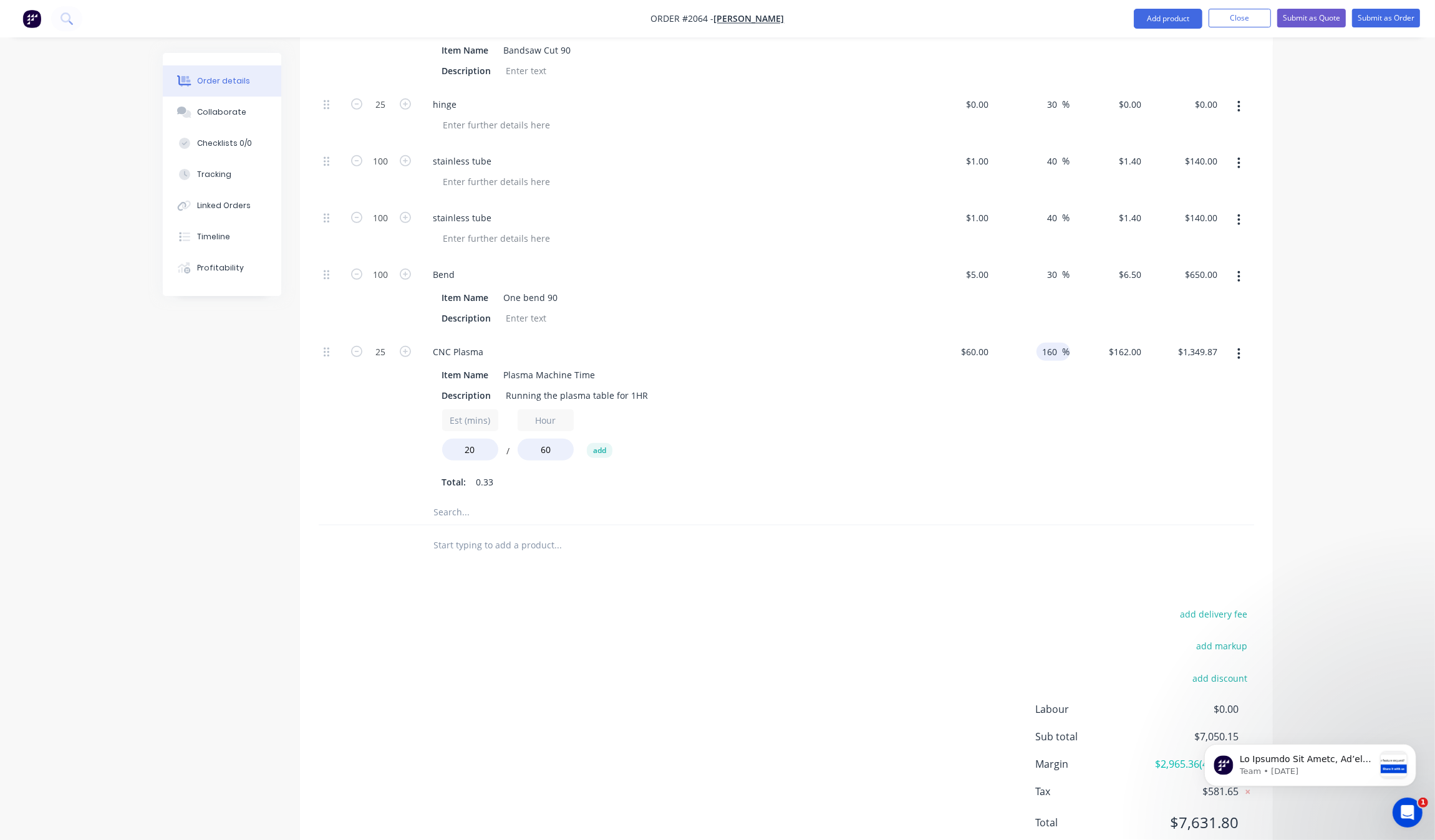
type input "160"
type input "$156.00"
type input "$1,299.87"
click at [1006, 554] on div at bounding box center [786, 545] width 935 height 40
click at [1052, 357] on input "160" at bounding box center [1052, 352] width 21 height 18
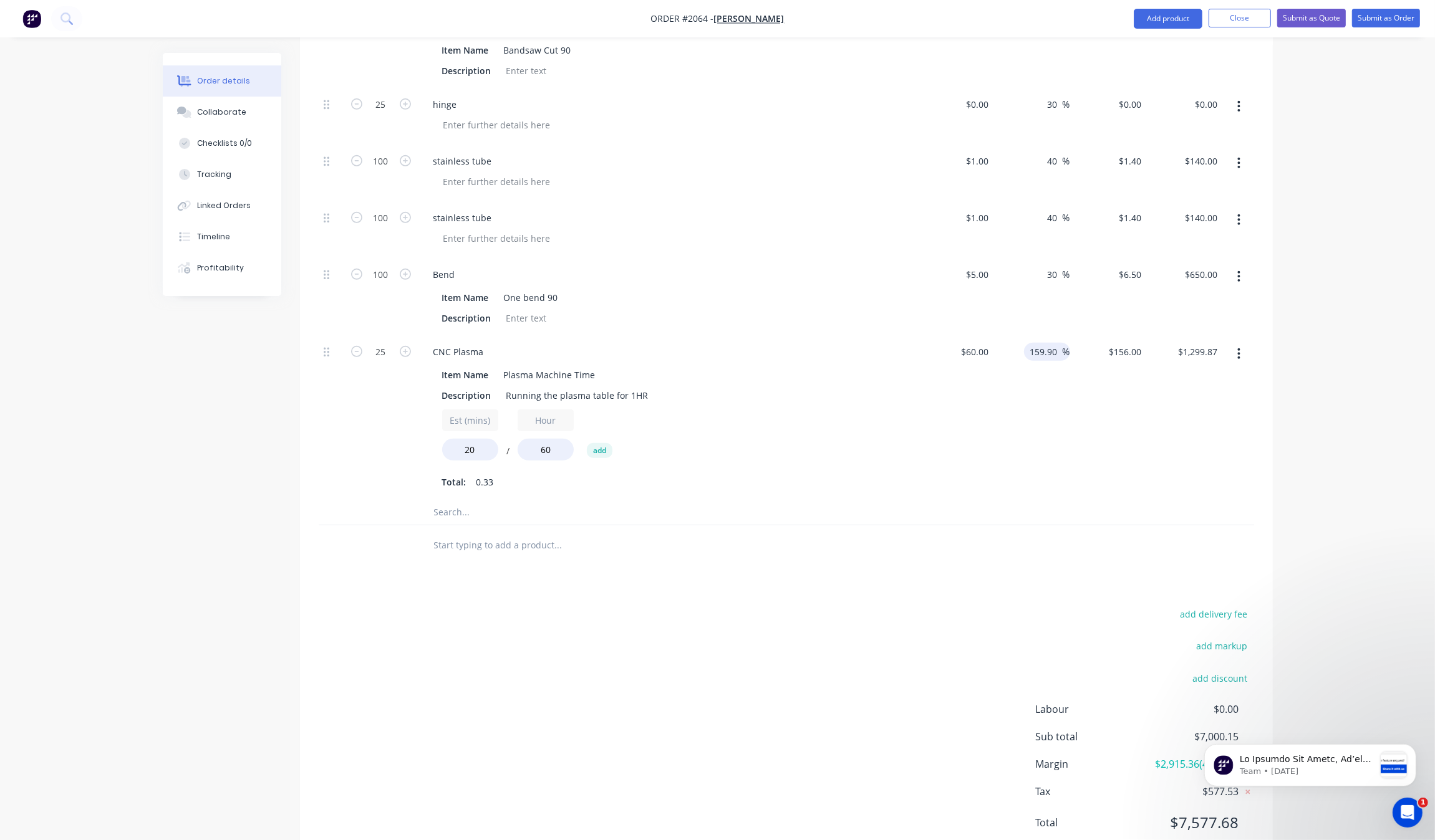
type input "159.9"
type input "$155.94"
type input "$1,299.37"
click at [1013, 524] on div at bounding box center [786, 513] width 935 height 26
click at [1062, 359] on div "159.9 159.9 %" at bounding box center [1050, 352] width 41 height 18
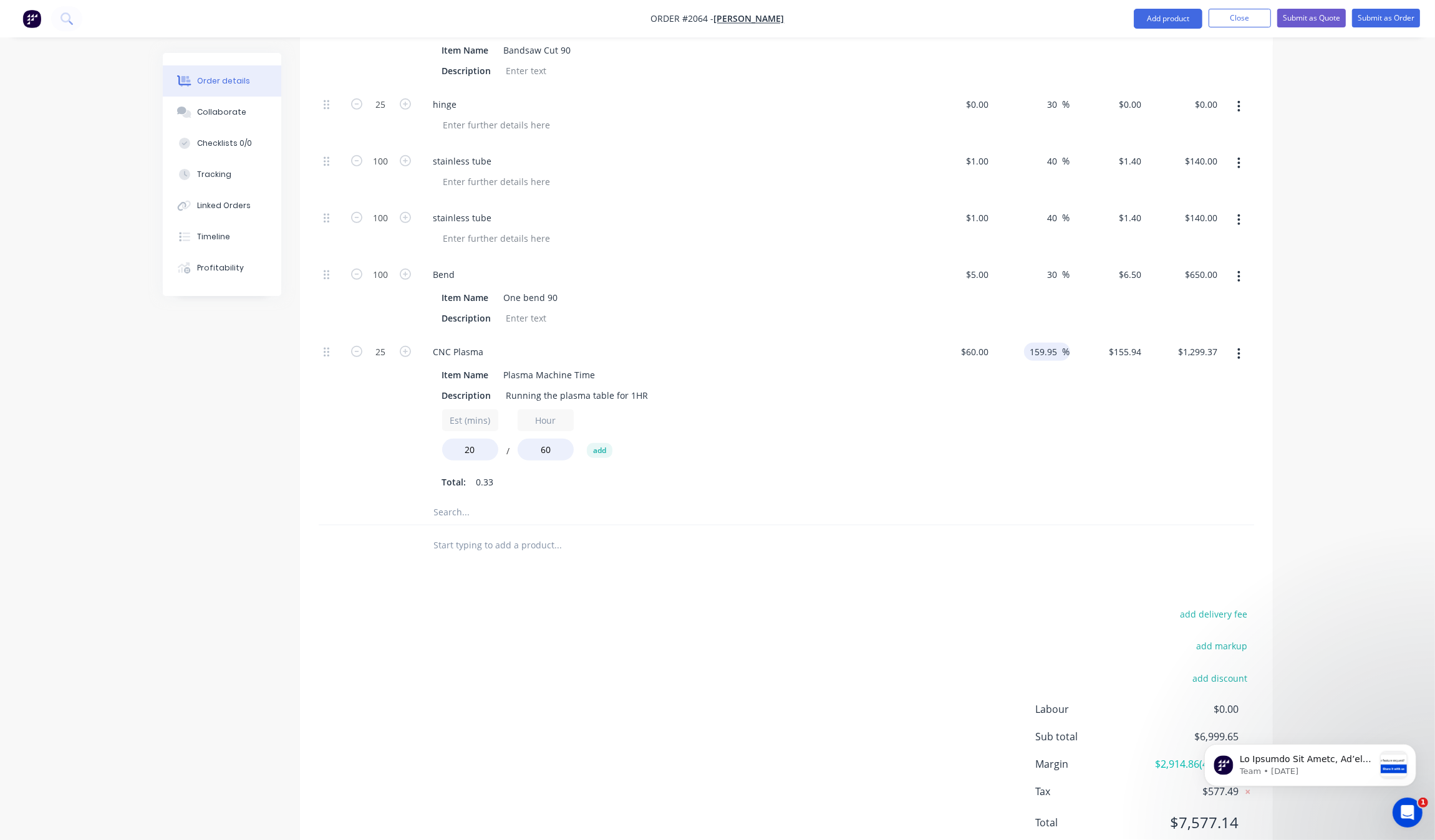
type input "159.95"
type input "$155.97"
type input "$1,299.62"
click at [1017, 556] on div at bounding box center [786, 545] width 935 height 40
click at [1055, 352] on input "159.95" at bounding box center [1046, 352] width 33 height 18
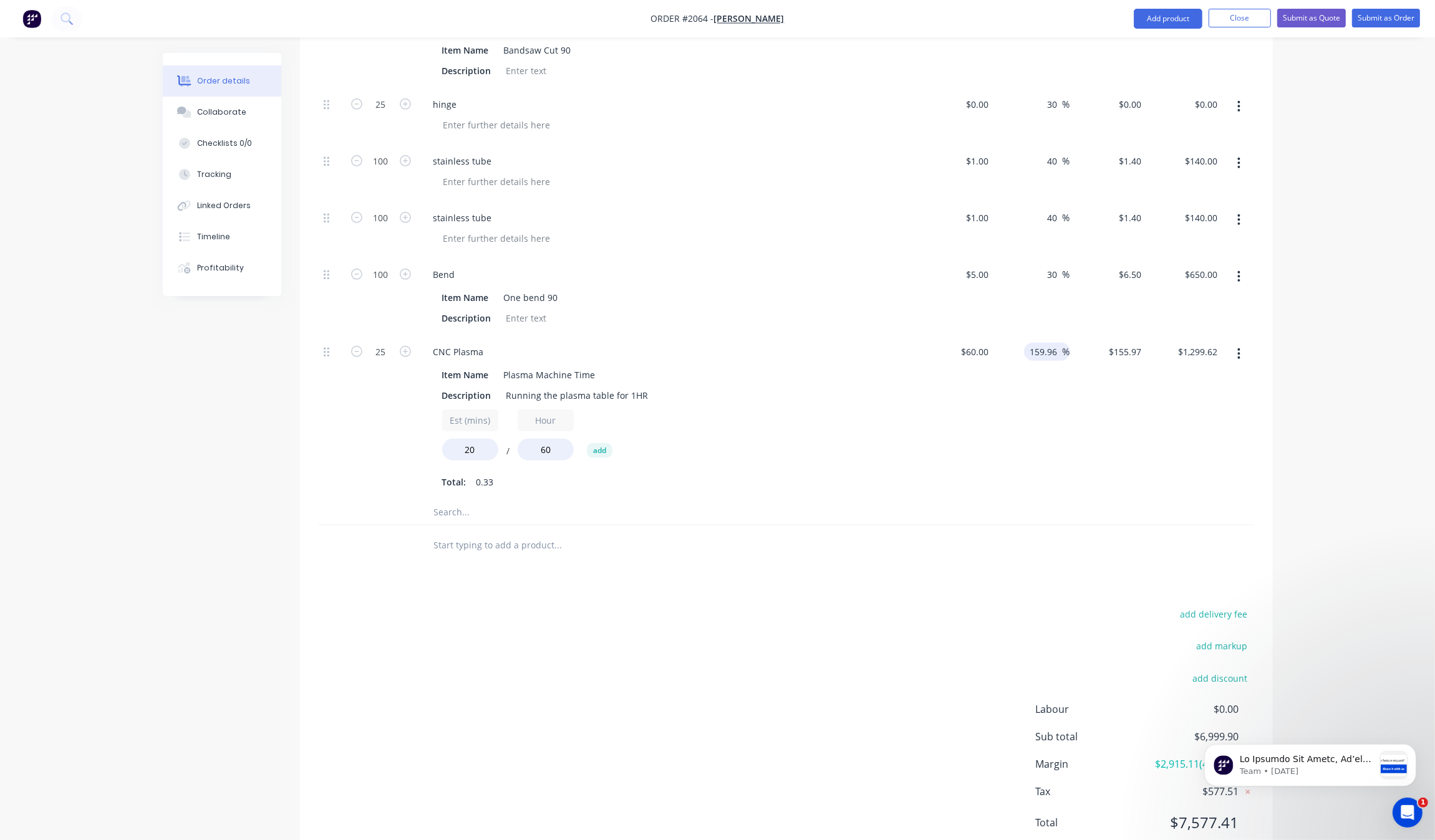
type input "159.96"
type input "$155.976"
type input "$1,299.67"
click at [1048, 556] on div at bounding box center [786, 545] width 935 height 40
click at [1054, 350] on input "159.96" at bounding box center [1046, 352] width 33 height 18
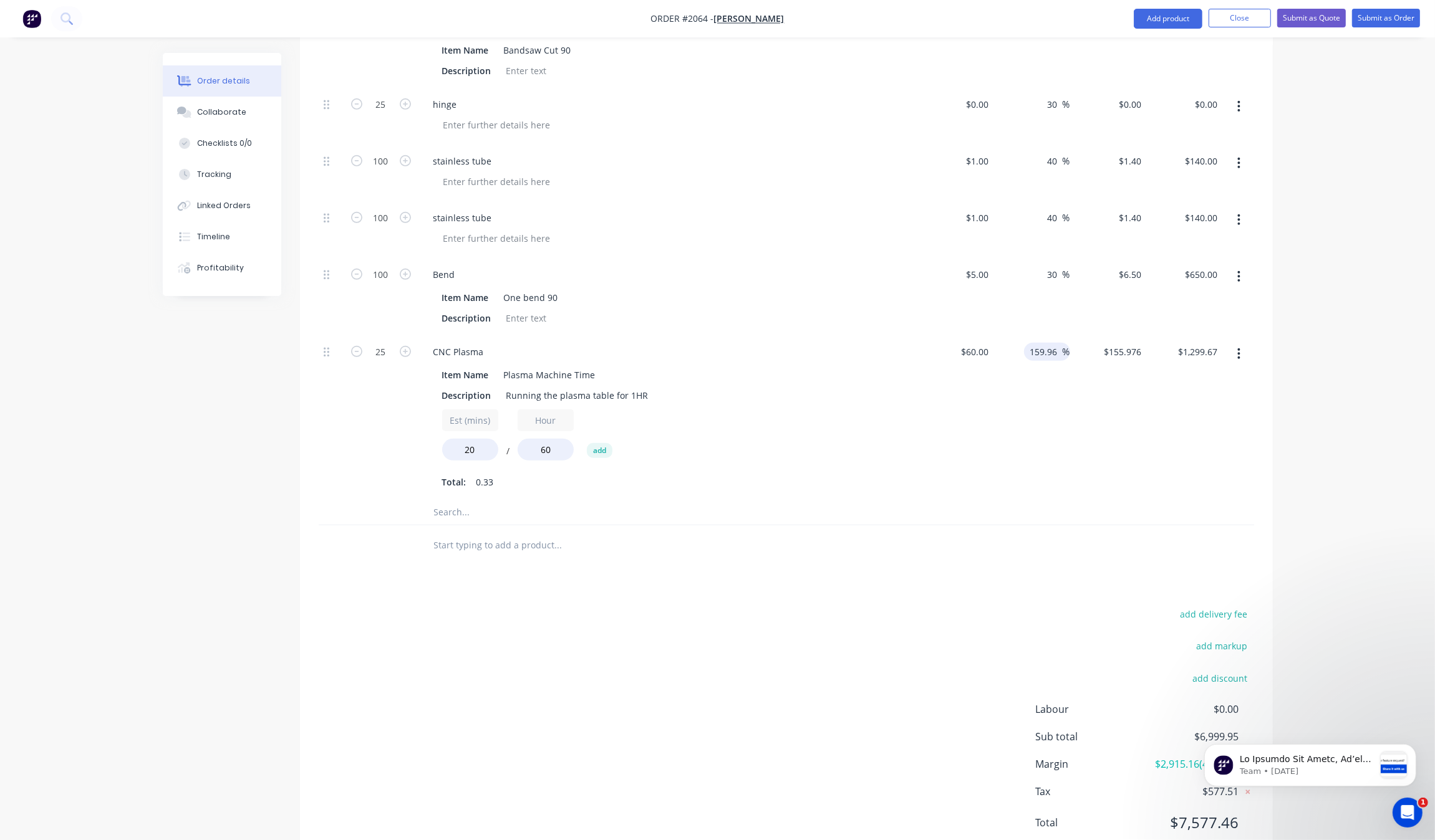
click at [1058, 356] on input "159.96" at bounding box center [1046, 352] width 33 height 18
type input "159.97"
type input "$155.982"
type input "$1,299.72"
click at [1045, 515] on div at bounding box center [786, 513] width 935 height 26
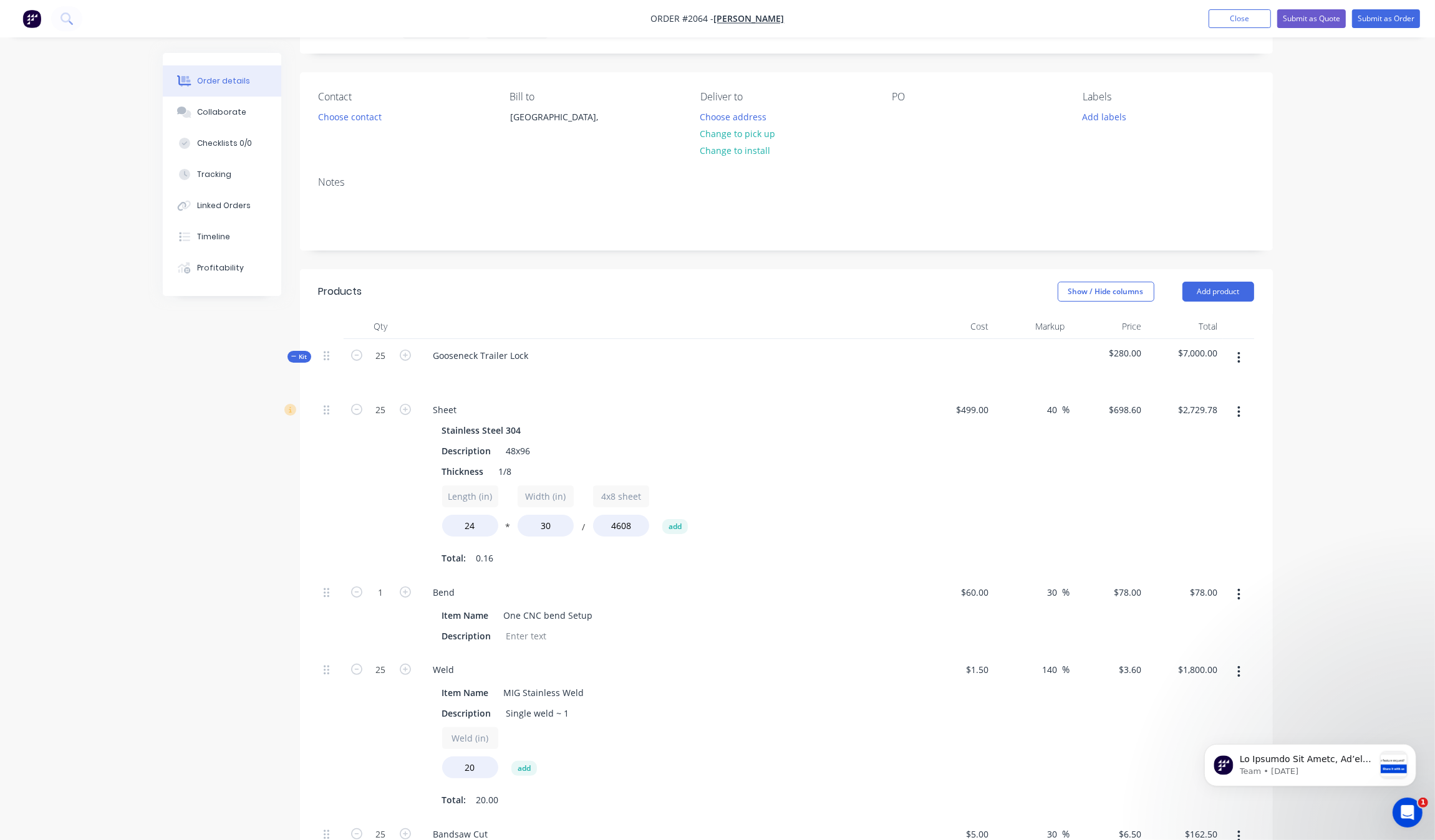
scroll to position [60, 0]
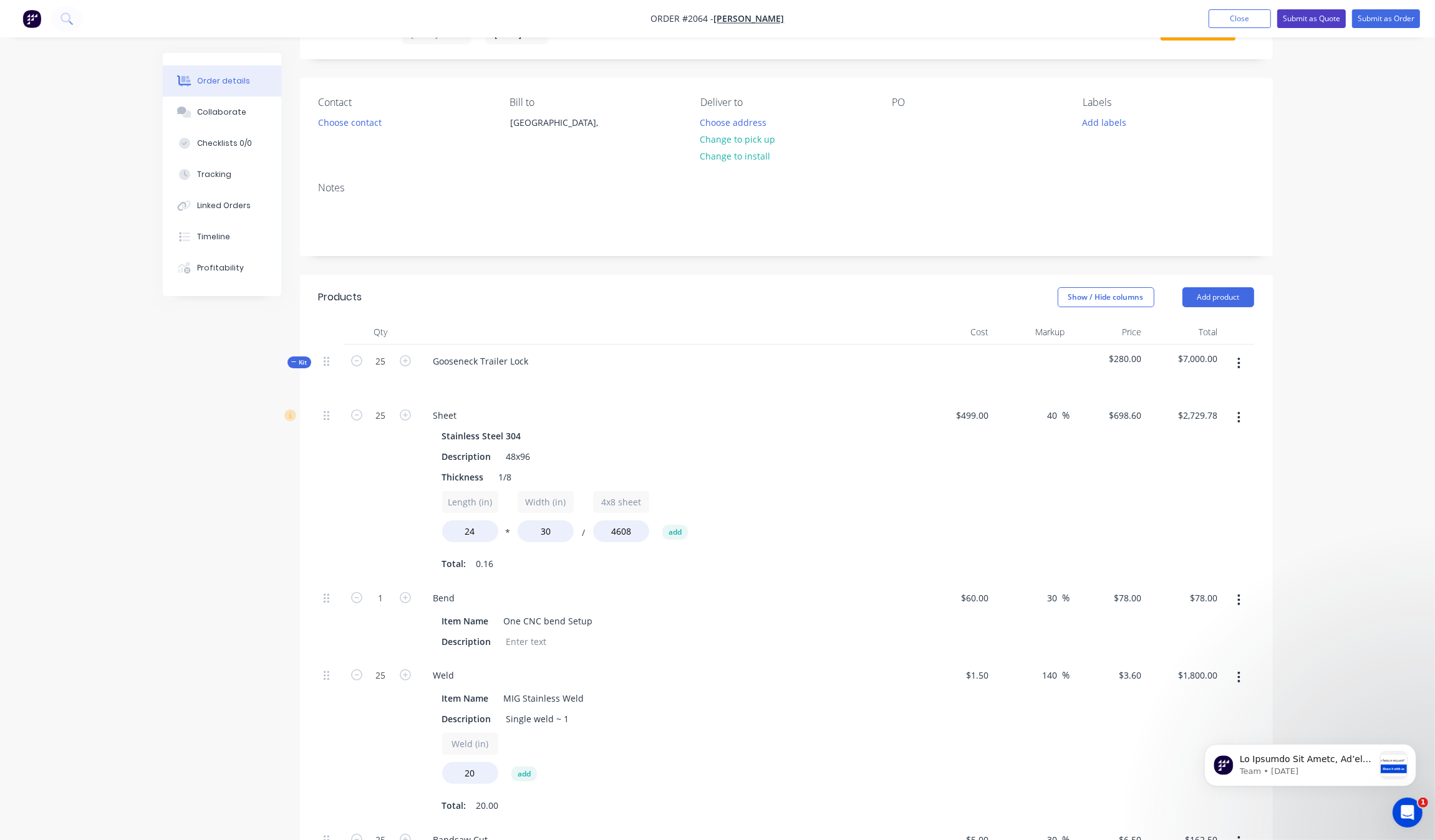
click at [1329, 22] on button "Submit as Quote" at bounding box center [1311, 19] width 69 height 19
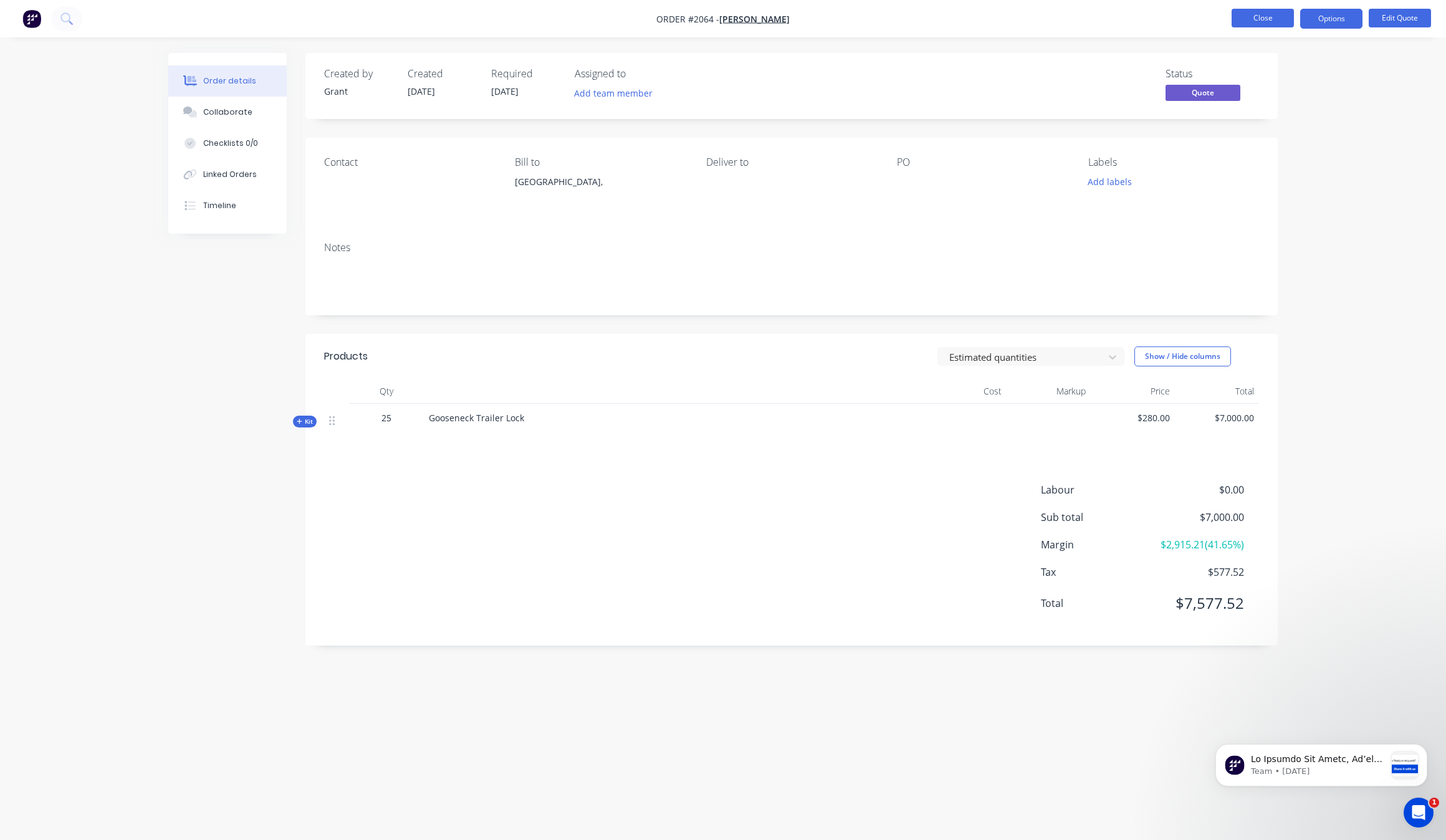
click at [1259, 21] on button "Close" at bounding box center [1262, 18] width 62 height 19
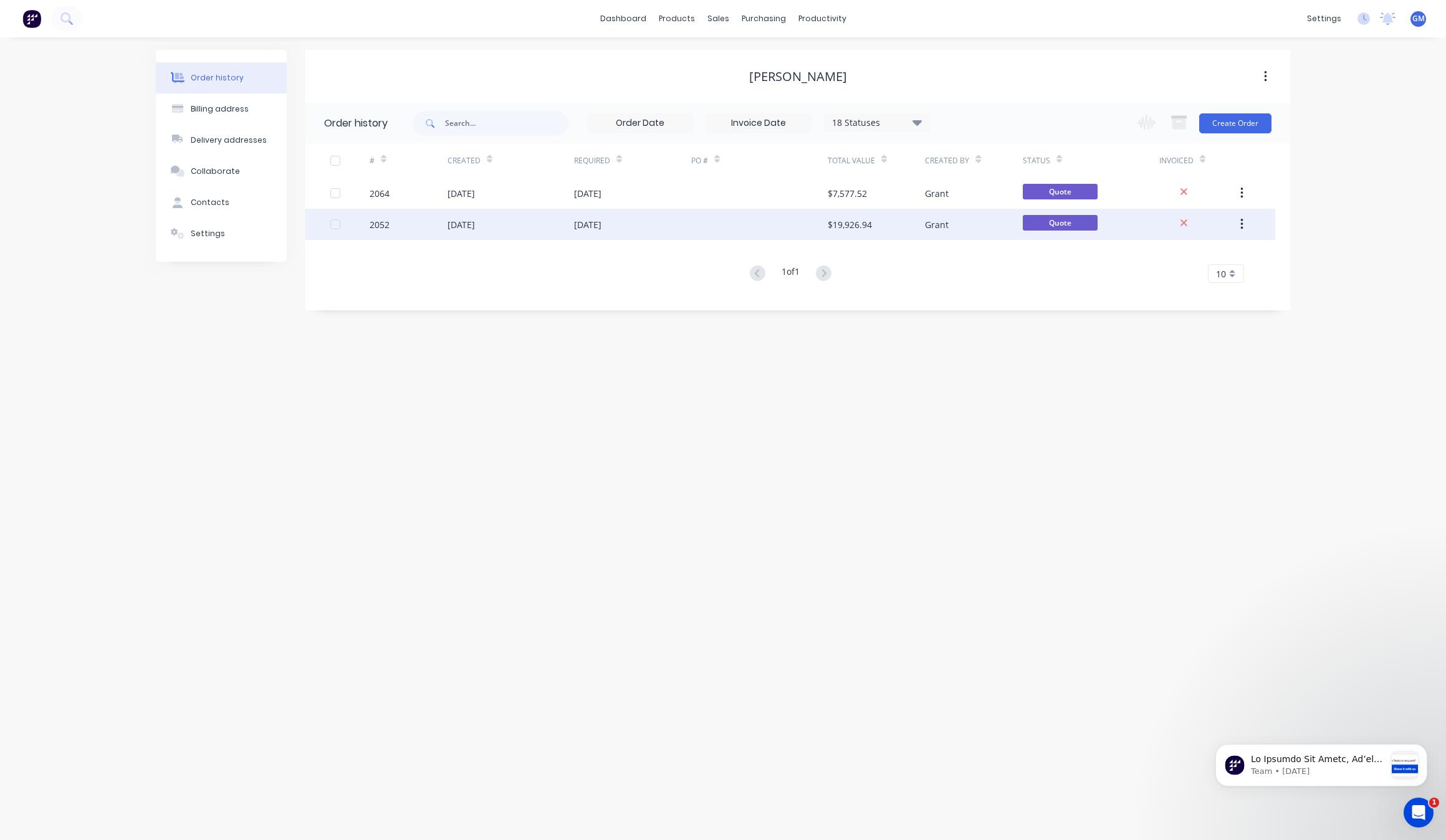
click at [1248, 217] on button "button" at bounding box center [1242, 224] width 30 height 22
click at [1182, 223] on icon at bounding box center [1184, 223] width 8 height 11
click at [1254, 223] on button "button" at bounding box center [1242, 224] width 30 height 22
click at [1204, 250] on div "Archive" at bounding box center [1198, 257] width 96 height 18
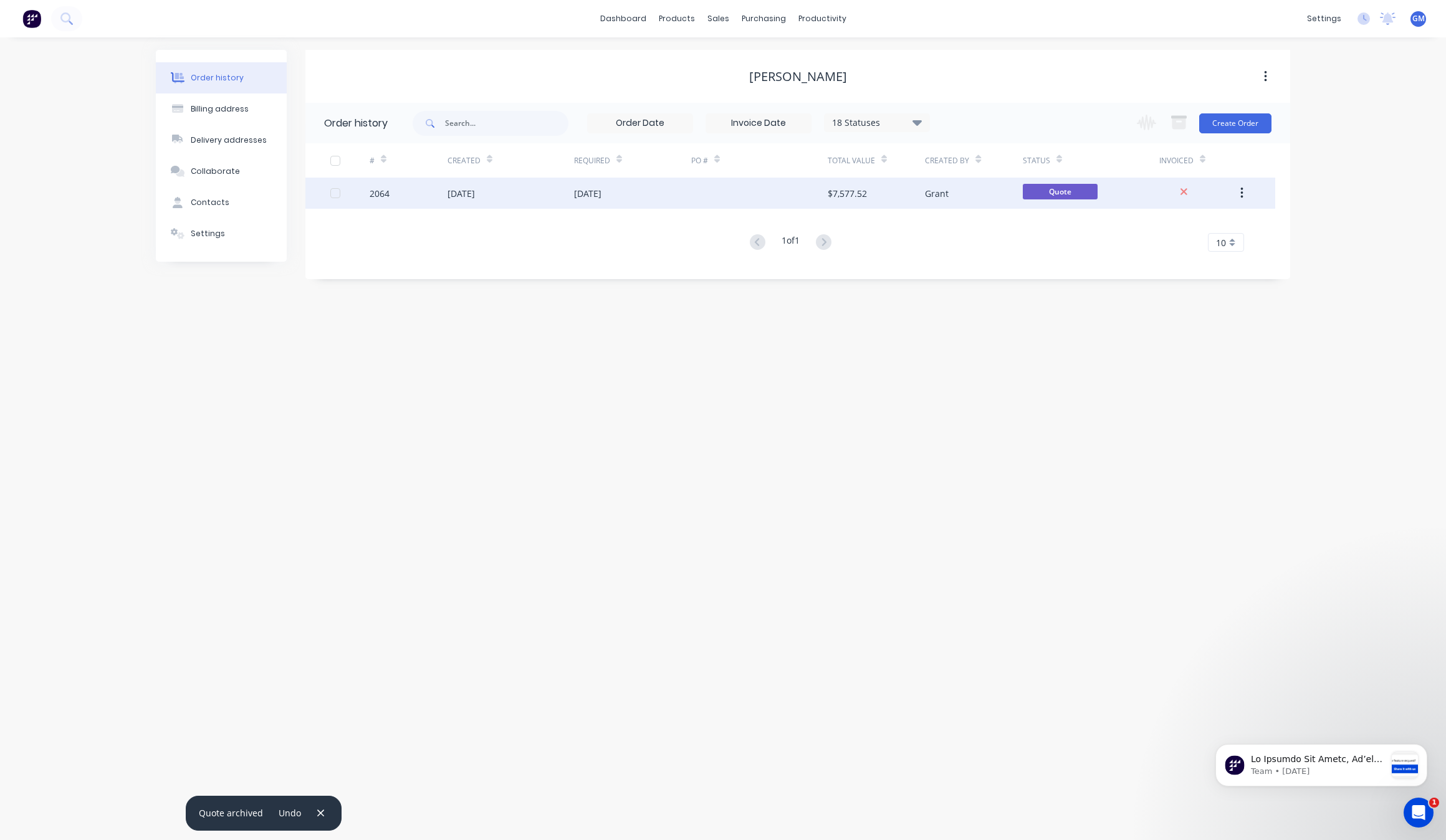
click at [863, 188] on div "$7,577.52" at bounding box center [847, 193] width 39 height 13
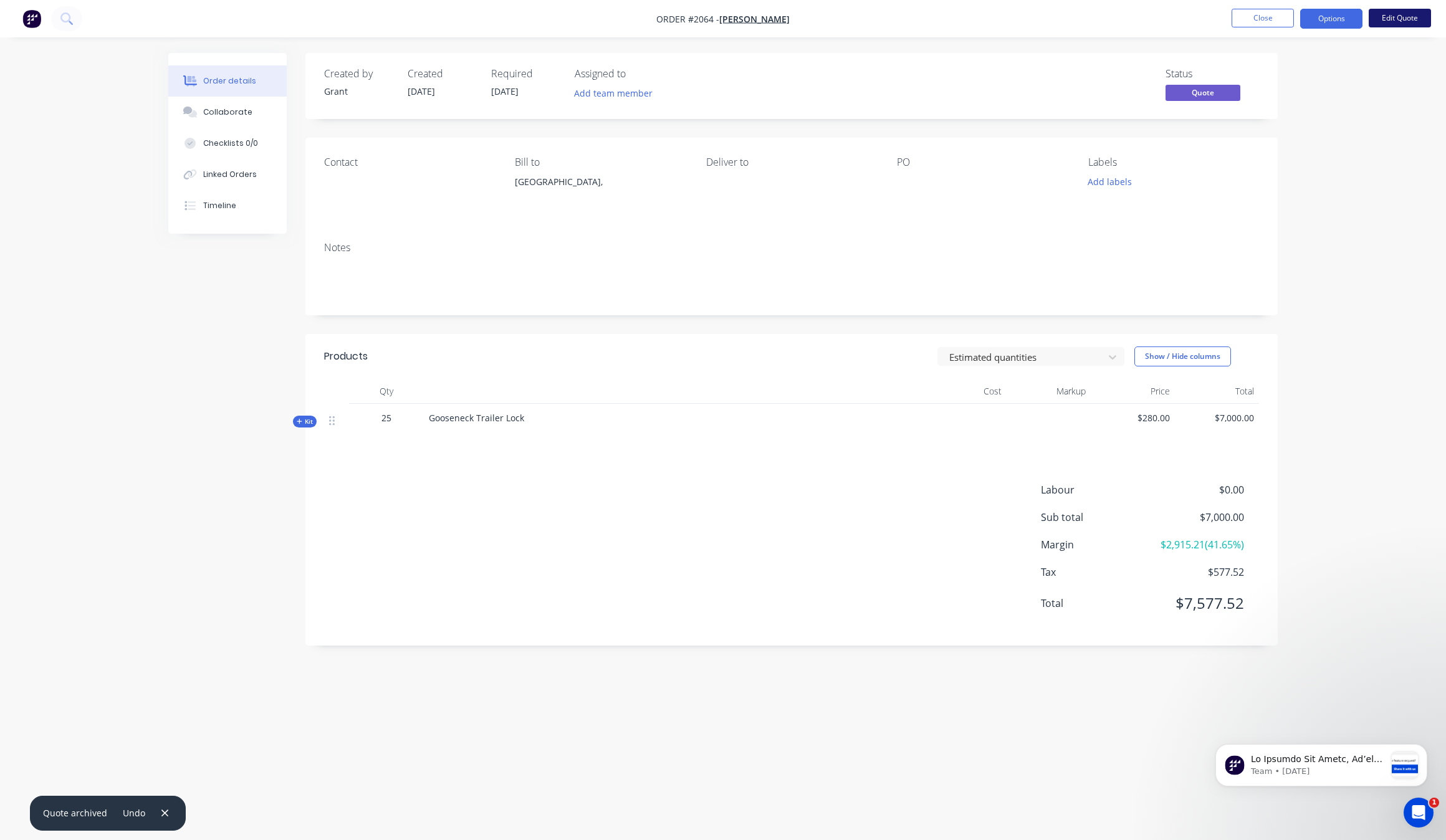
click at [1410, 25] on button "Edit Quote" at bounding box center [1400, 18] width 62 height 19
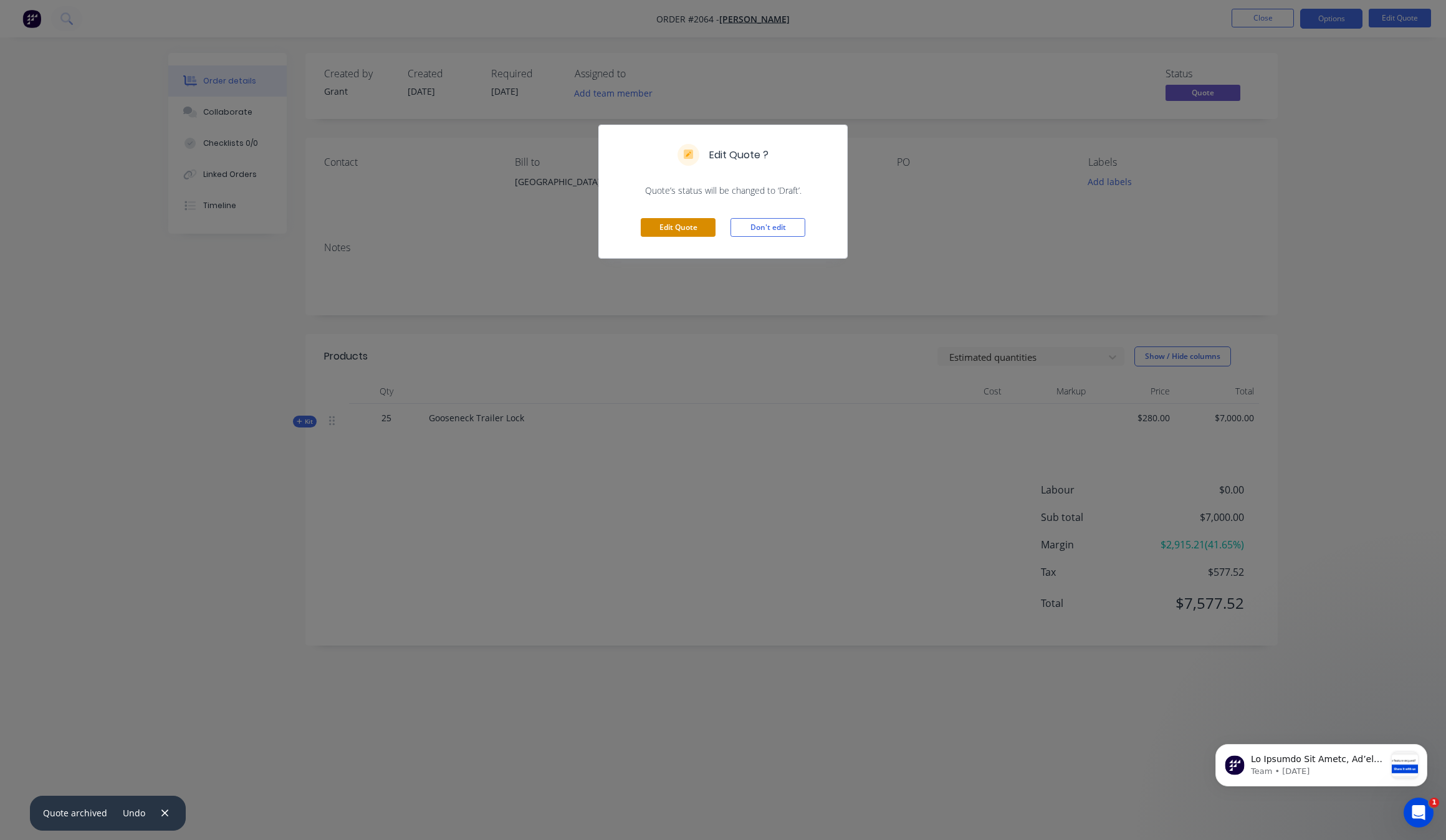
click at [641, 222] on button "Edit Quote" at bounding box center [678, 227] width 75 height 19
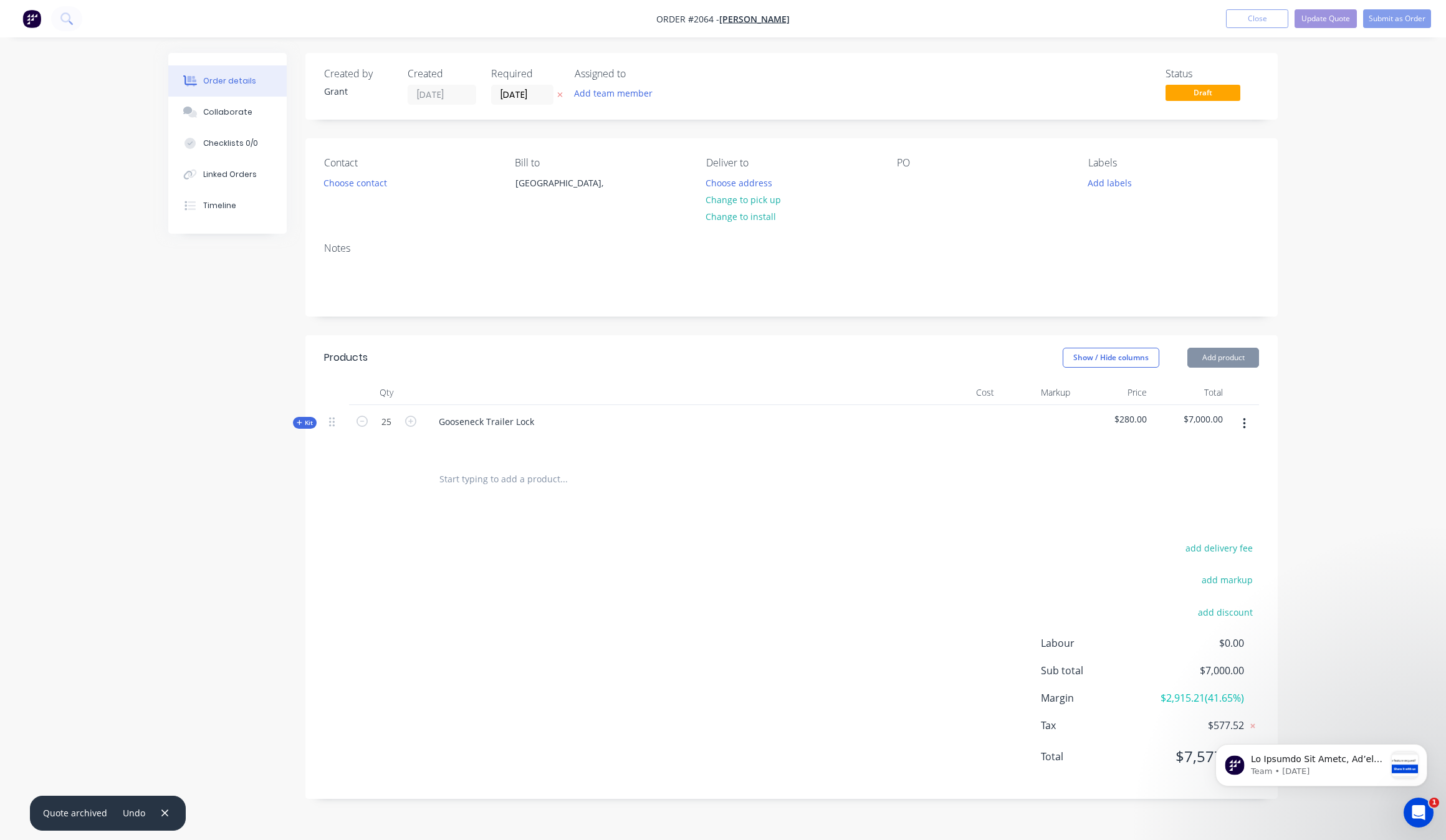
type input "[DATE]"
click at [1244, 425] on button "button" at bounding box center [1244, 424] width 30 height 22
click at [1210, 456] on div "Save to catalogue" at bounding box center [1200, 456] width 96 height 18
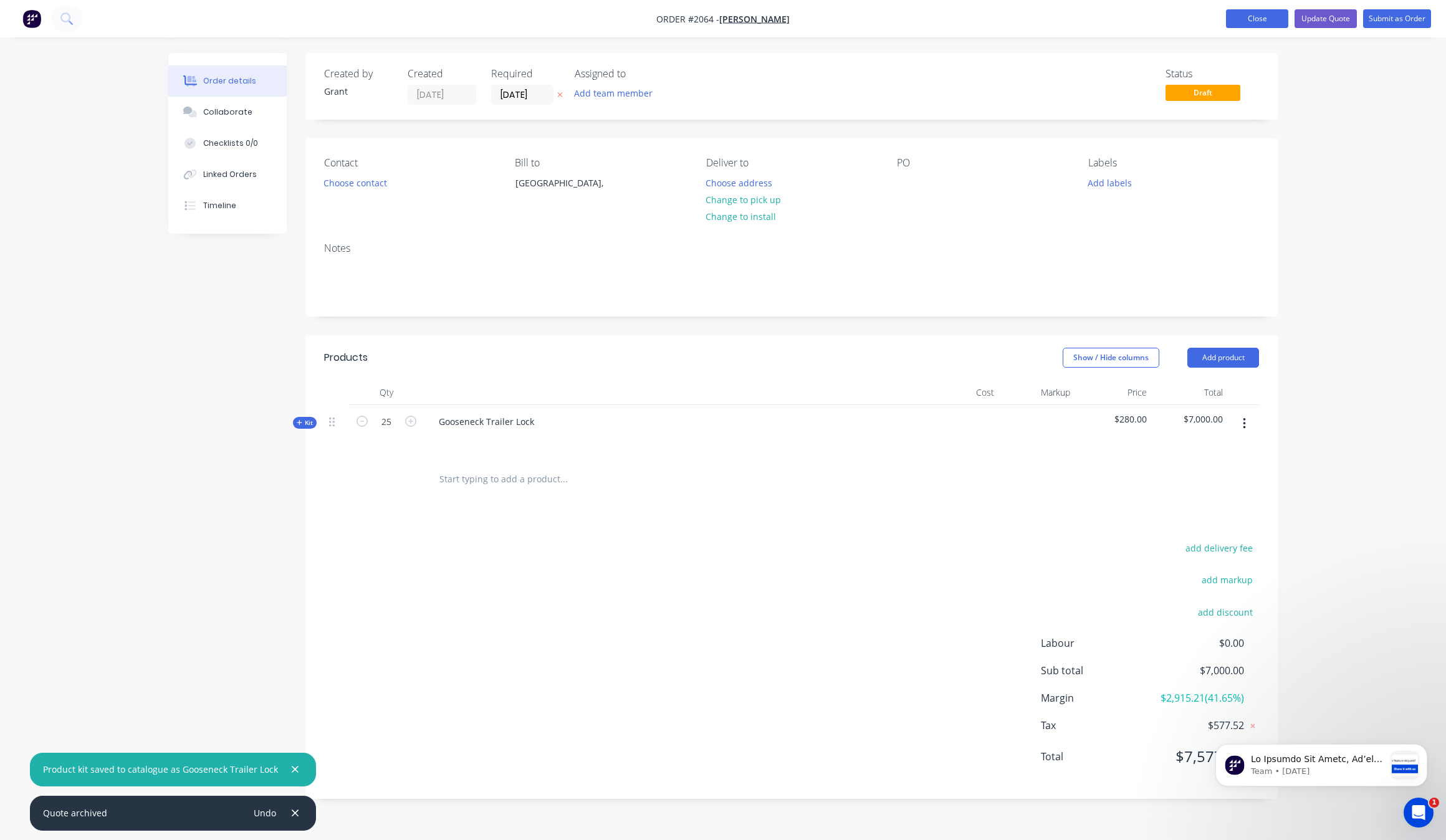
click at [1277, 13] on button "Close" at bounding box center [1257, 19] width 62 height 19
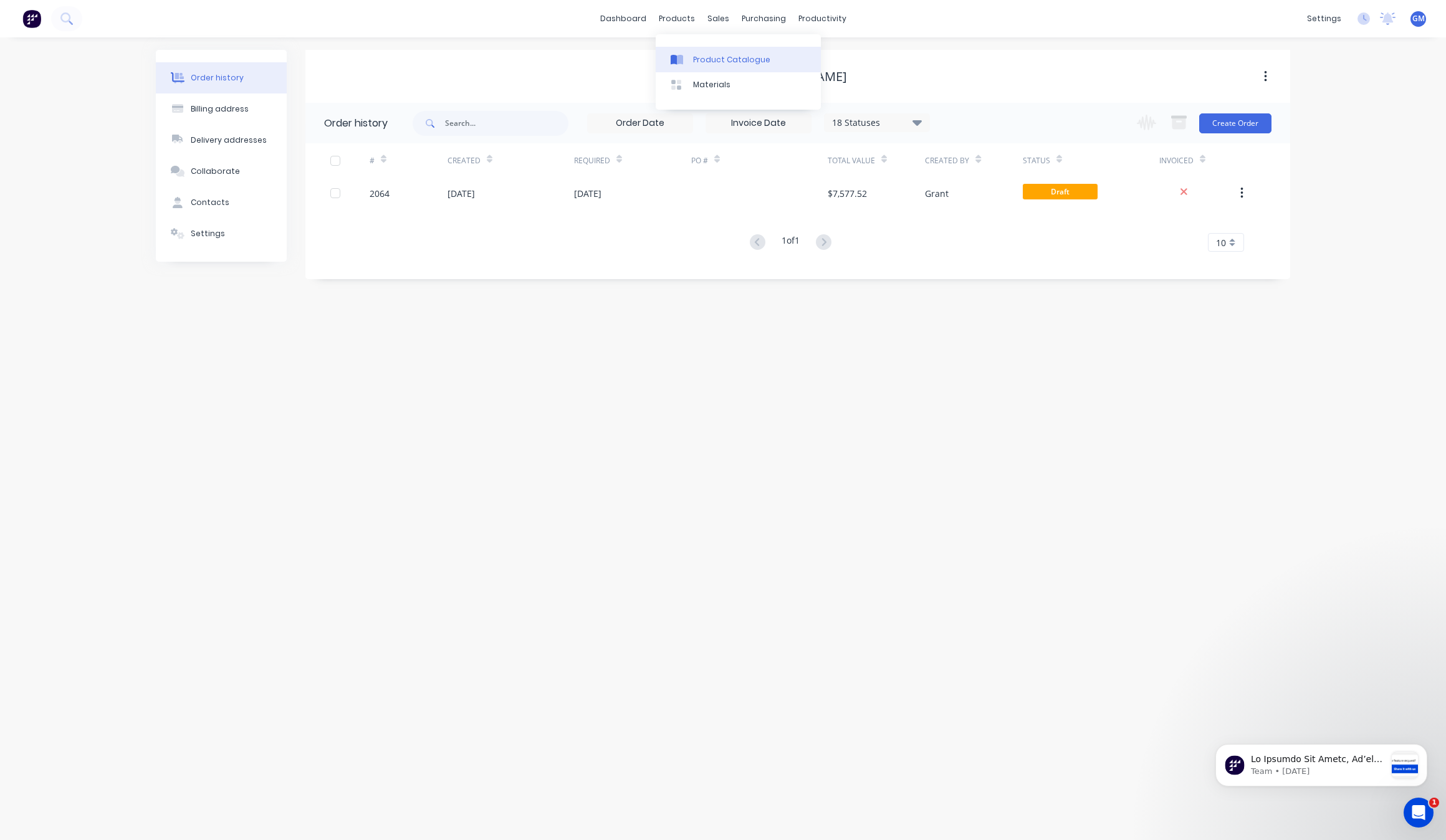
click at [689, 64] on div at bounding box center [680, 60] width 19 height 11
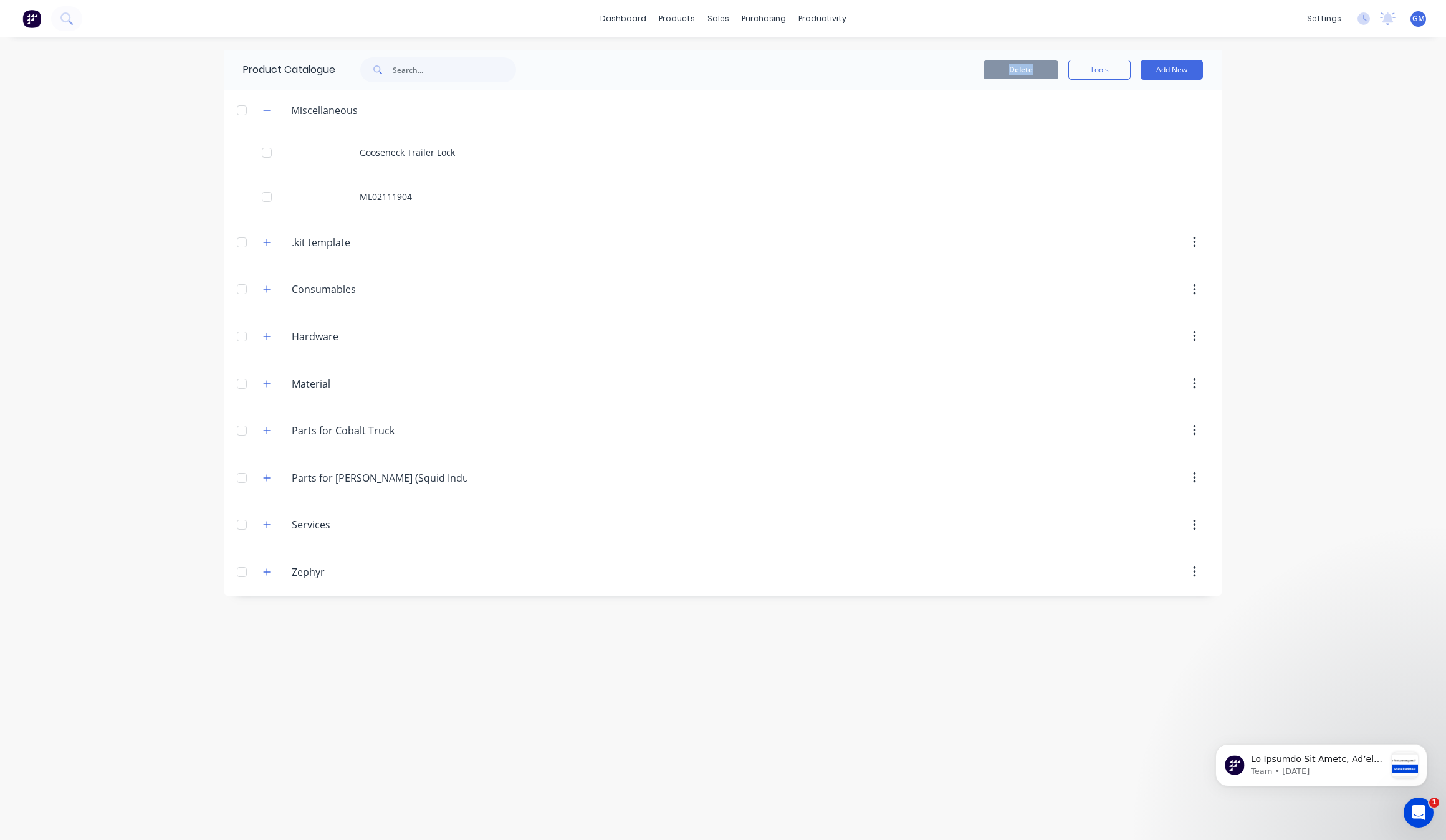
click at [254, 375] on div at bounding box center [241, 384] width 25 height 25
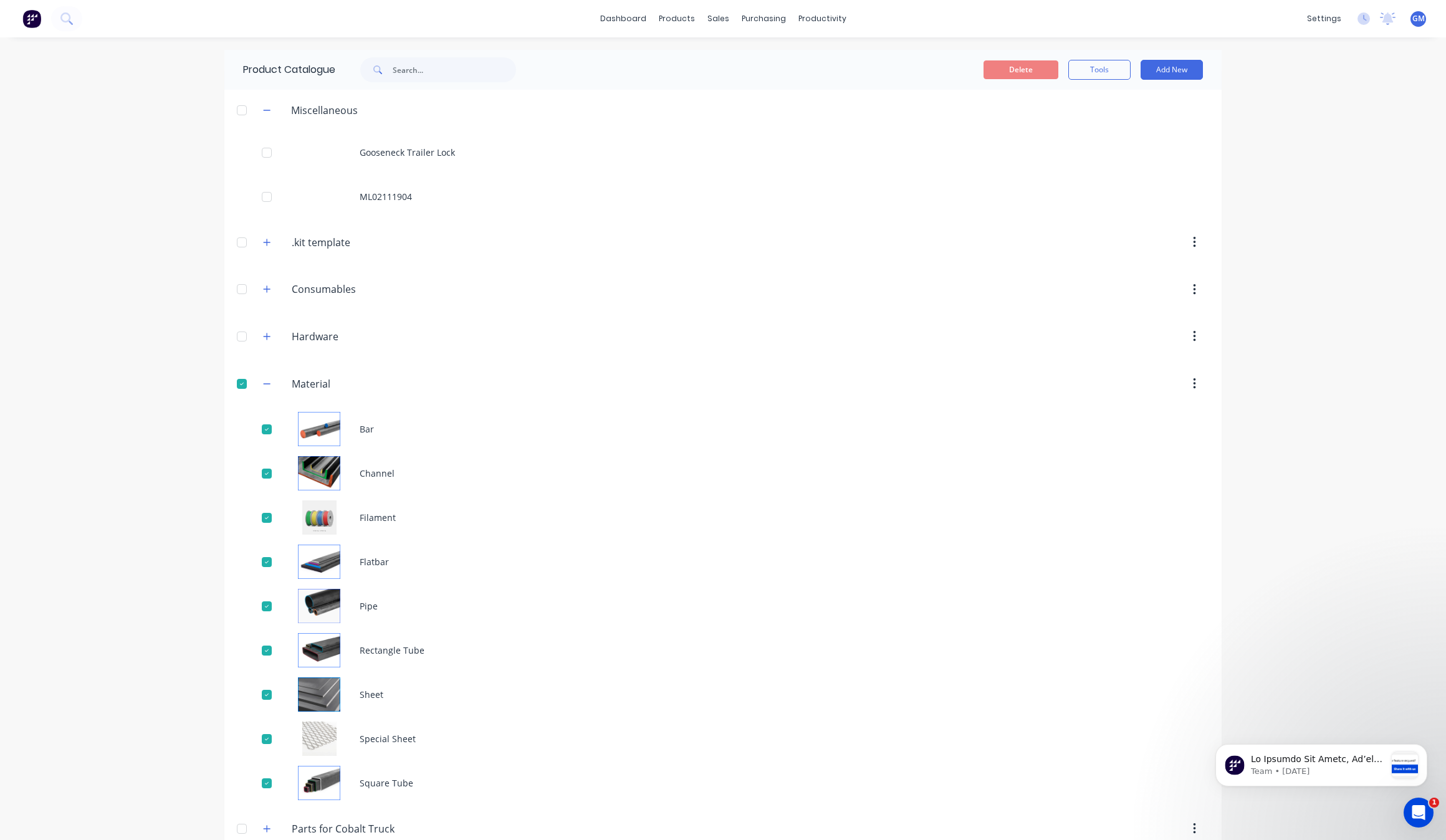
click at [254, 375] on div "Material Material" at bounding box center [351, 384] width 196 height 22
click at [237, 383] on div at bounding box center [241, 384] width 25 height 25
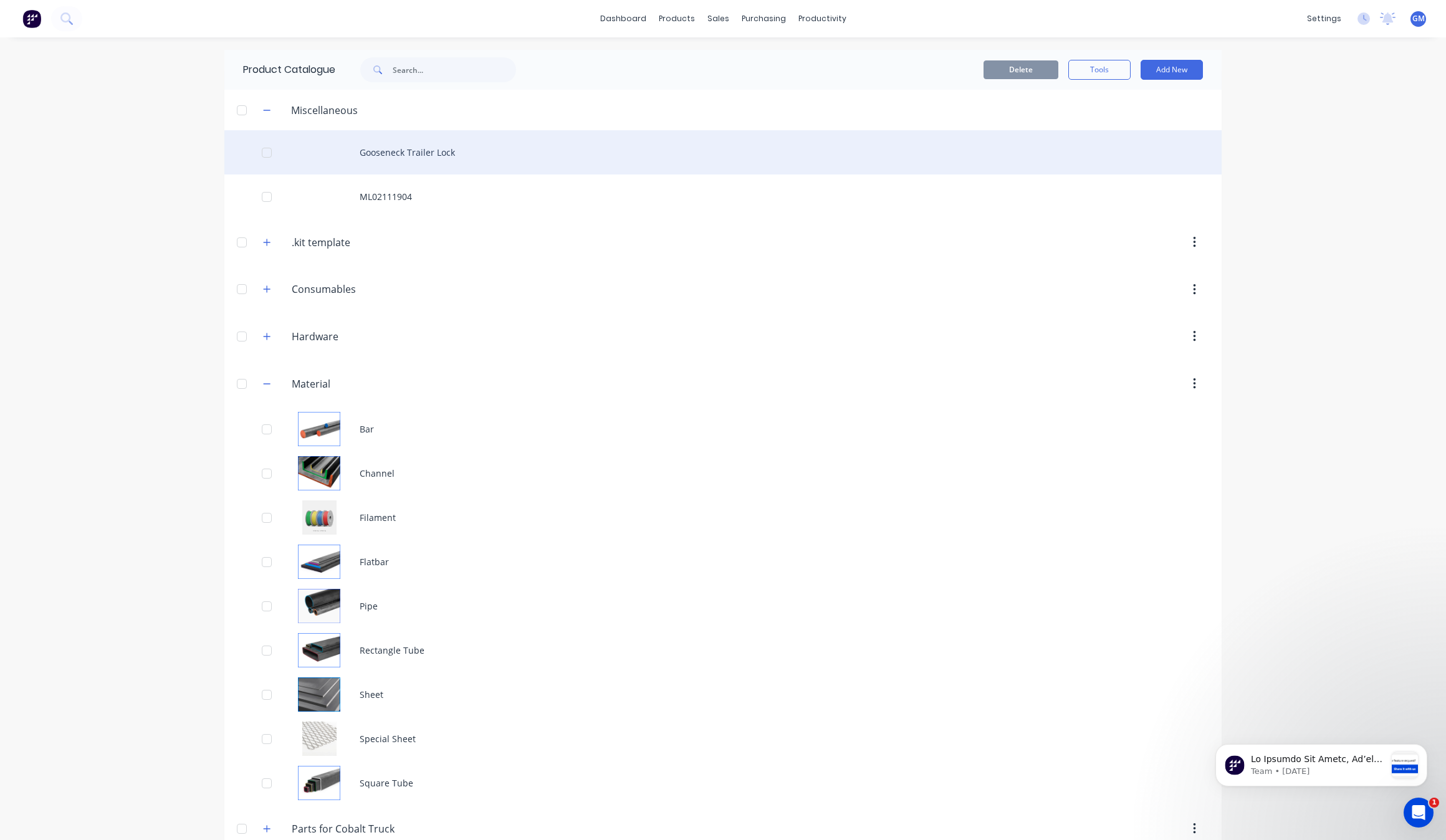
click at [316, 151] on div "Gooseneck Trailer Lock" at bounding box center [723, 152] width 997 height 44
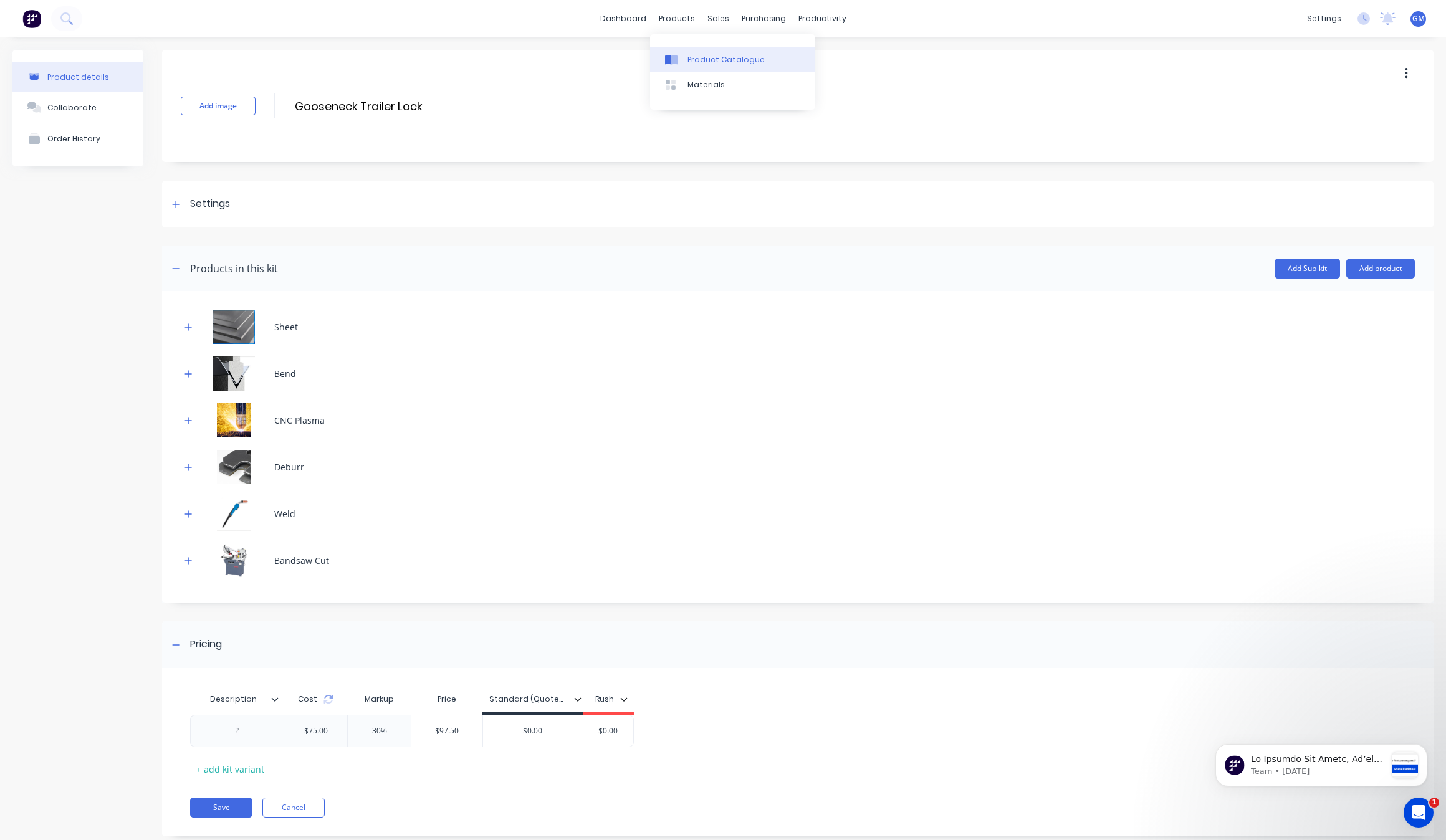
click at [695, 58] on div "Product Catalogue" at bounding box center [726, 60] width 77 height 11
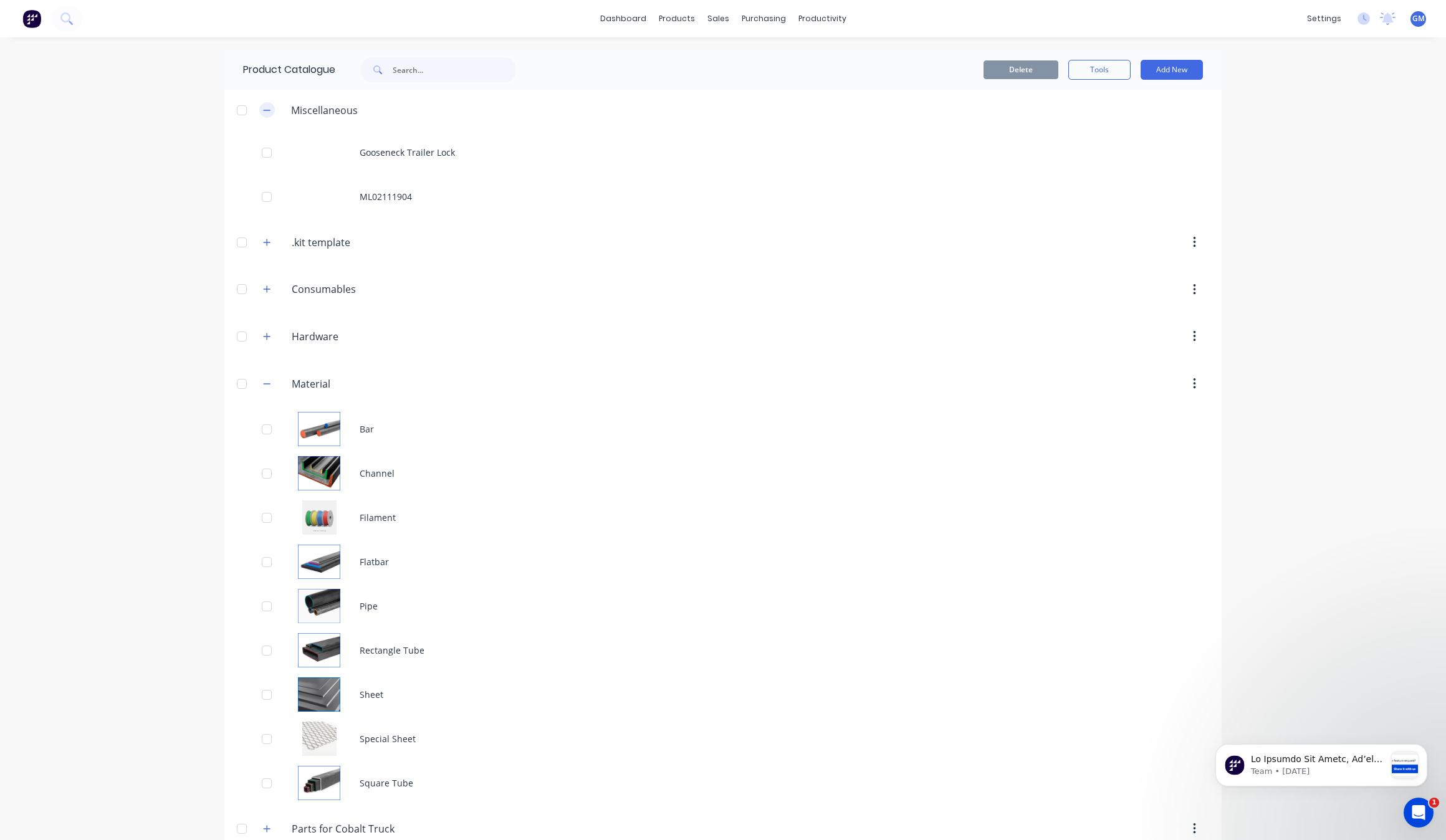
drag, startPoint x: 243, startPoint y: 112, endPoint x: 263, endPoint y: 112, distance: 20.0
click at [251, 112] on header "Miscellaneous" at bounding box center [723, 110] width 997 height 40
click at [263, 112] on icon "button" at bounding box center [267, 110] width 8 height 9
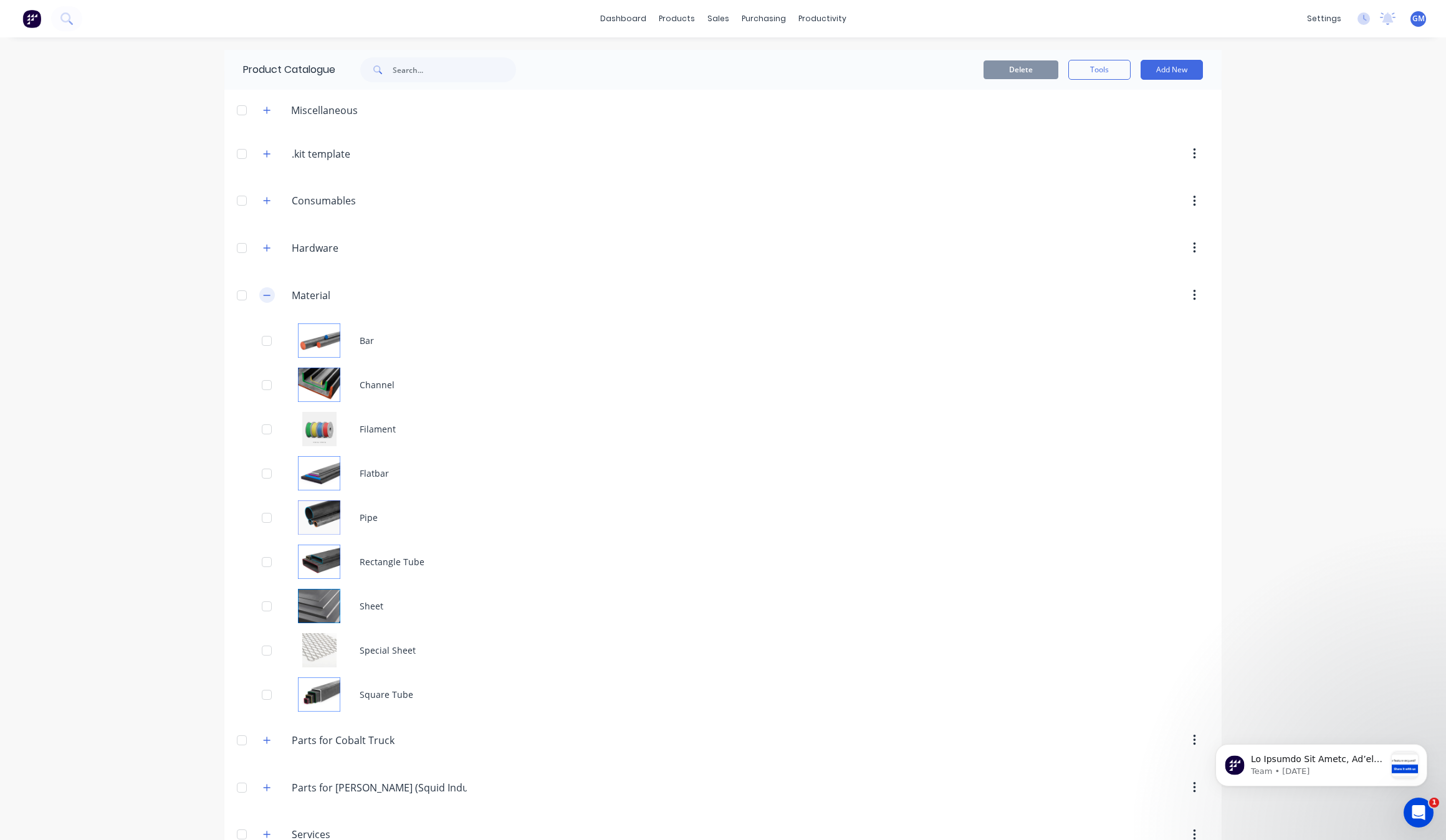
click at [263, 301] on button "button" at bounding box center [267, 295] width 15 height 15
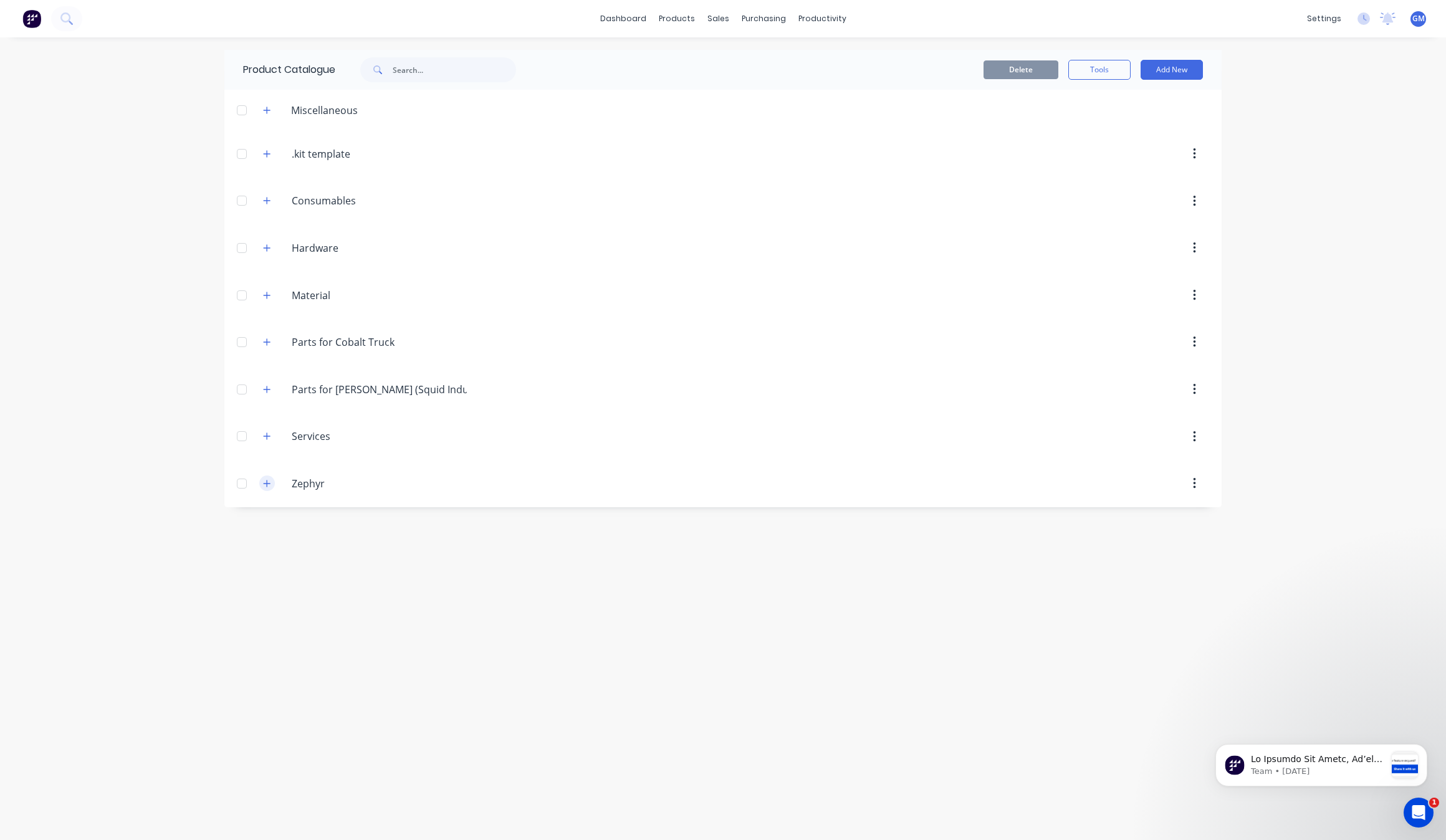
click at [265, 480] on button "button" at bounding box center [267, 483] width 15 height 15
click at [260, 443] on button "button" at bounding box center [267, 436] width 15 height 15
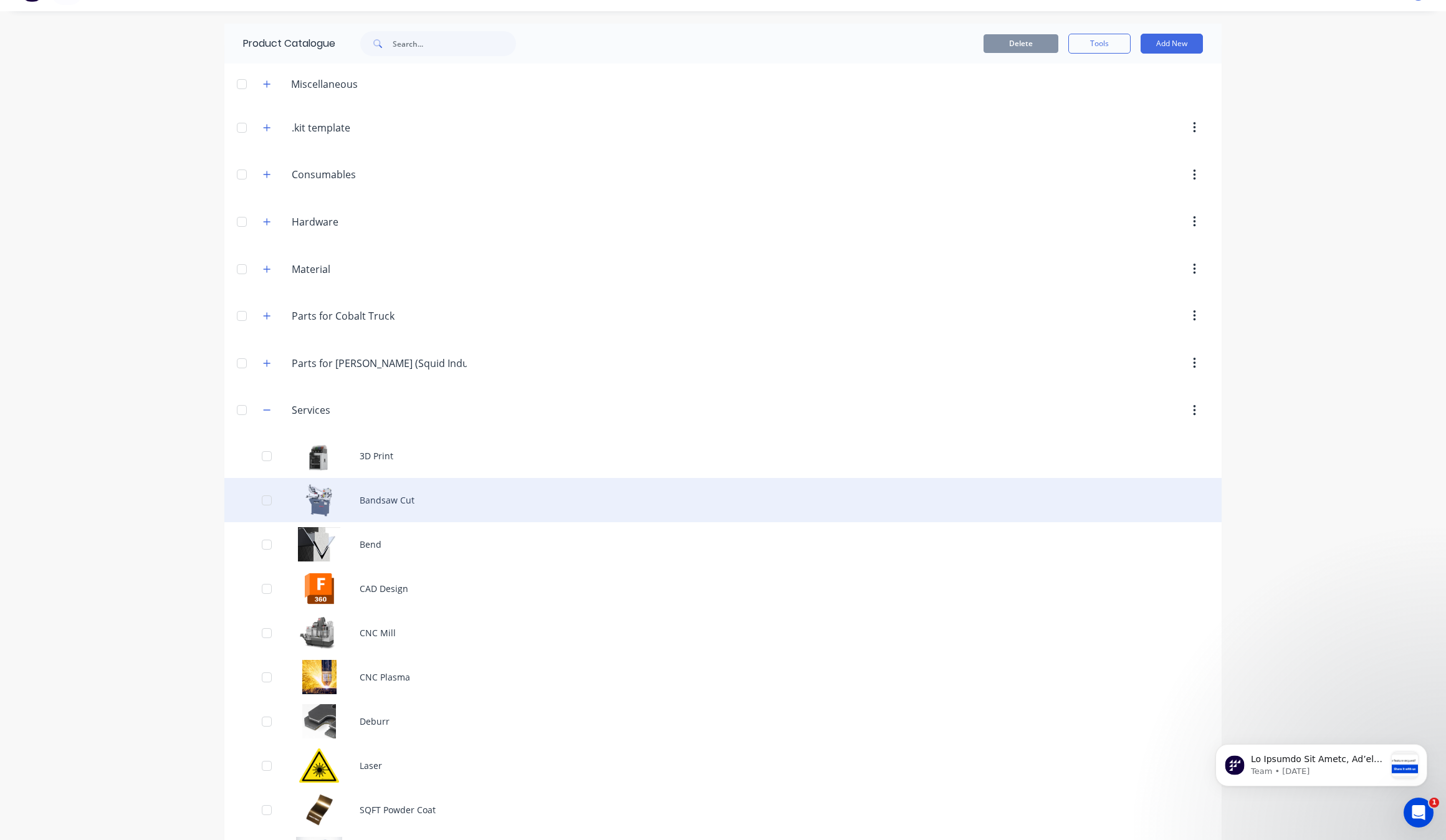
scroll to position [12, 0]
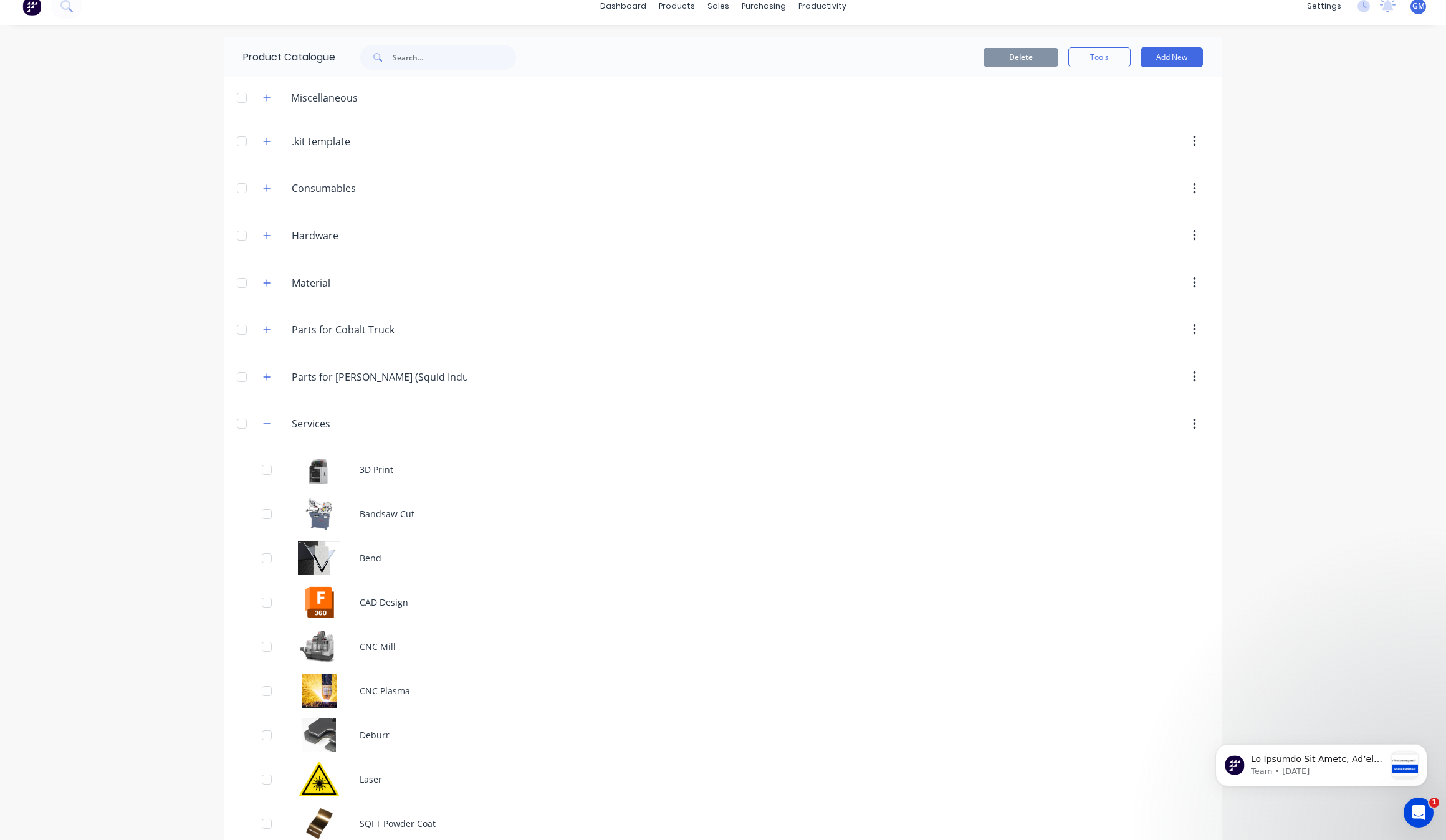
click at [270, 425] on div "Services Services" at bounding box center [351, 424] width 196 height 22
click at [265, 425] on icon "button" at bounding box center [267, 424] width 8 height 9
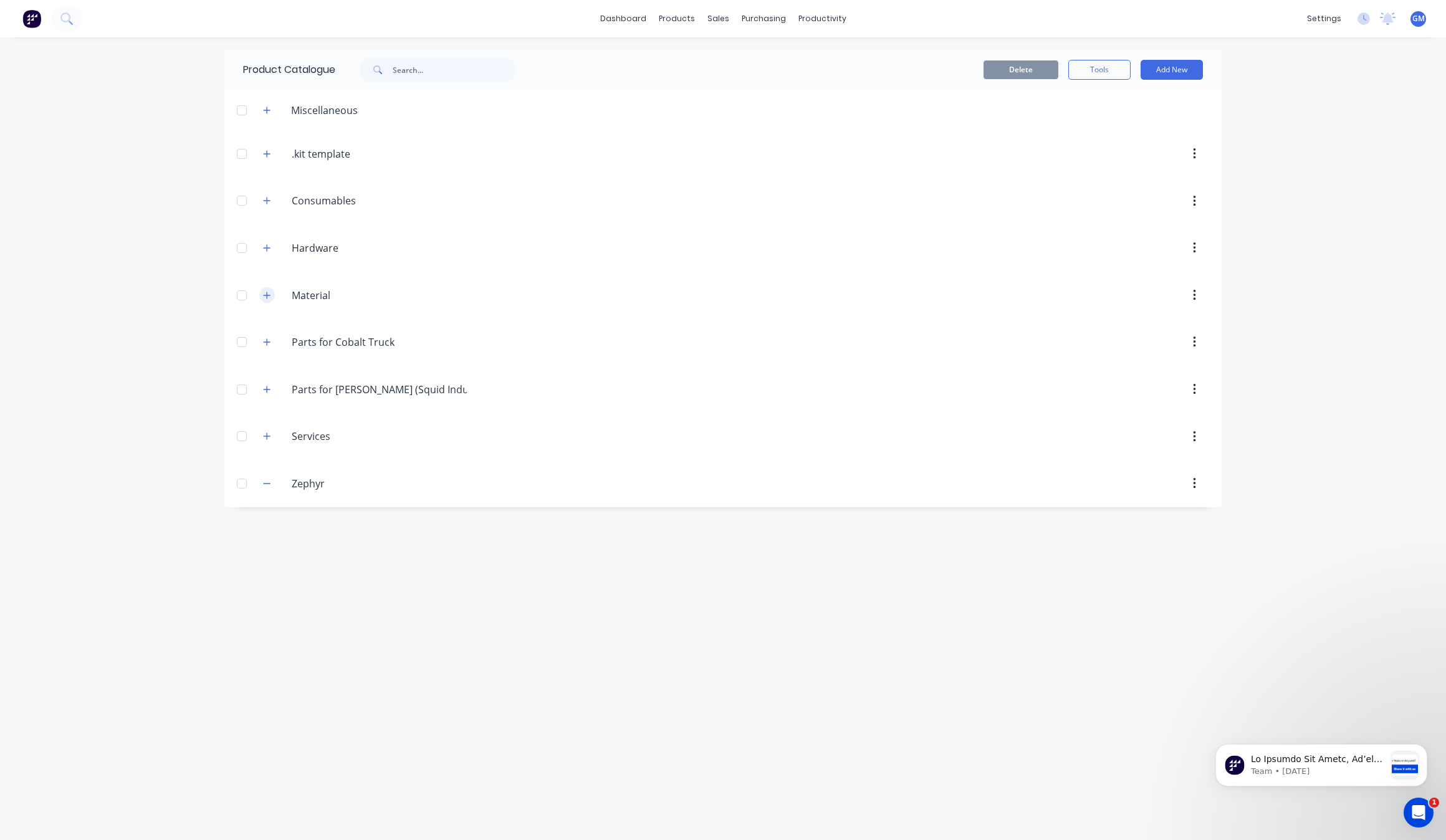
click at [267, 290] on button "button" at bounding box center [267, 295] width 15 height 15
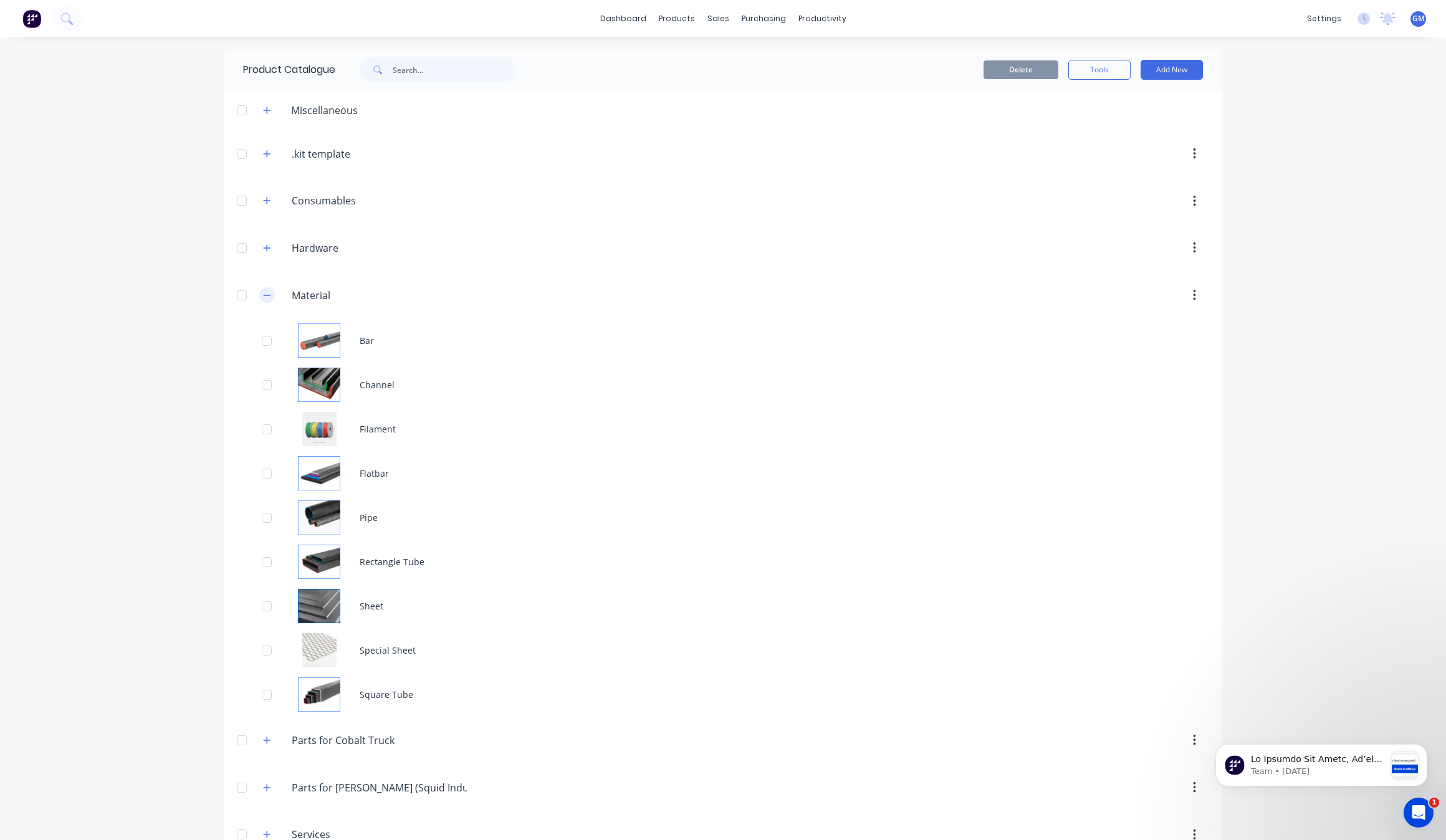
click at [267, 290] on span at bounding box center [267, 295] width 15 height 15
click at [282, 244] on div "Hardware Hardware" at bounding box center [365, 248] width 168 height 16
click at [263, 250] on icon "button" at bounding box center [267, 248] width 8 height 9
click at [263, 294] on icon "button" at bounding box center [267, 296] width 8 height 9
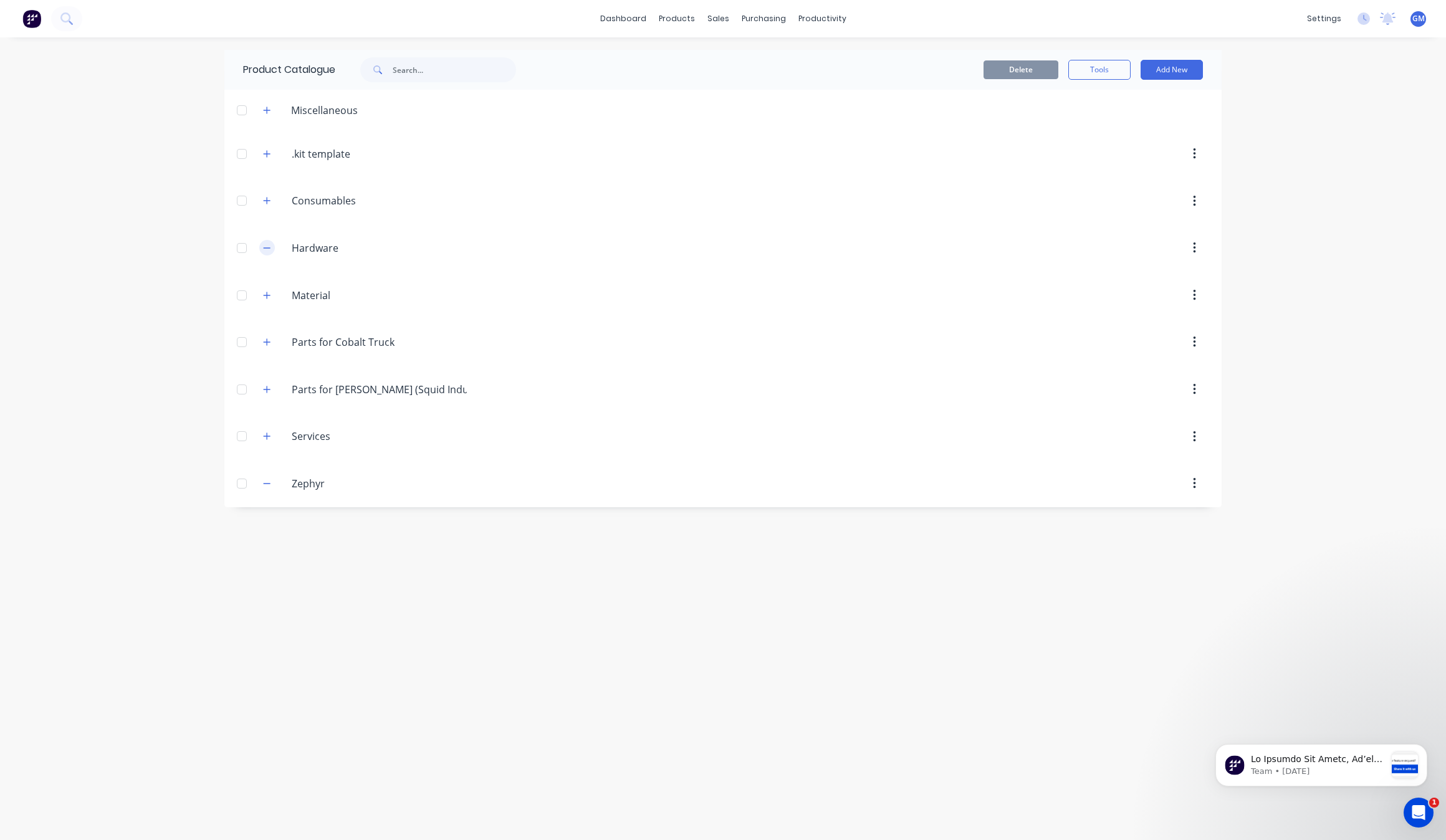
click at [263, 252] on icon "button" at bounding box center [267, 248] width 8 height 9
click at [269, 156] on icon "button" at bounding box center [267, 154] width 8 height 9
click at [271, 111] on button "button" at bounding box center [267, 110] width 15 height 15
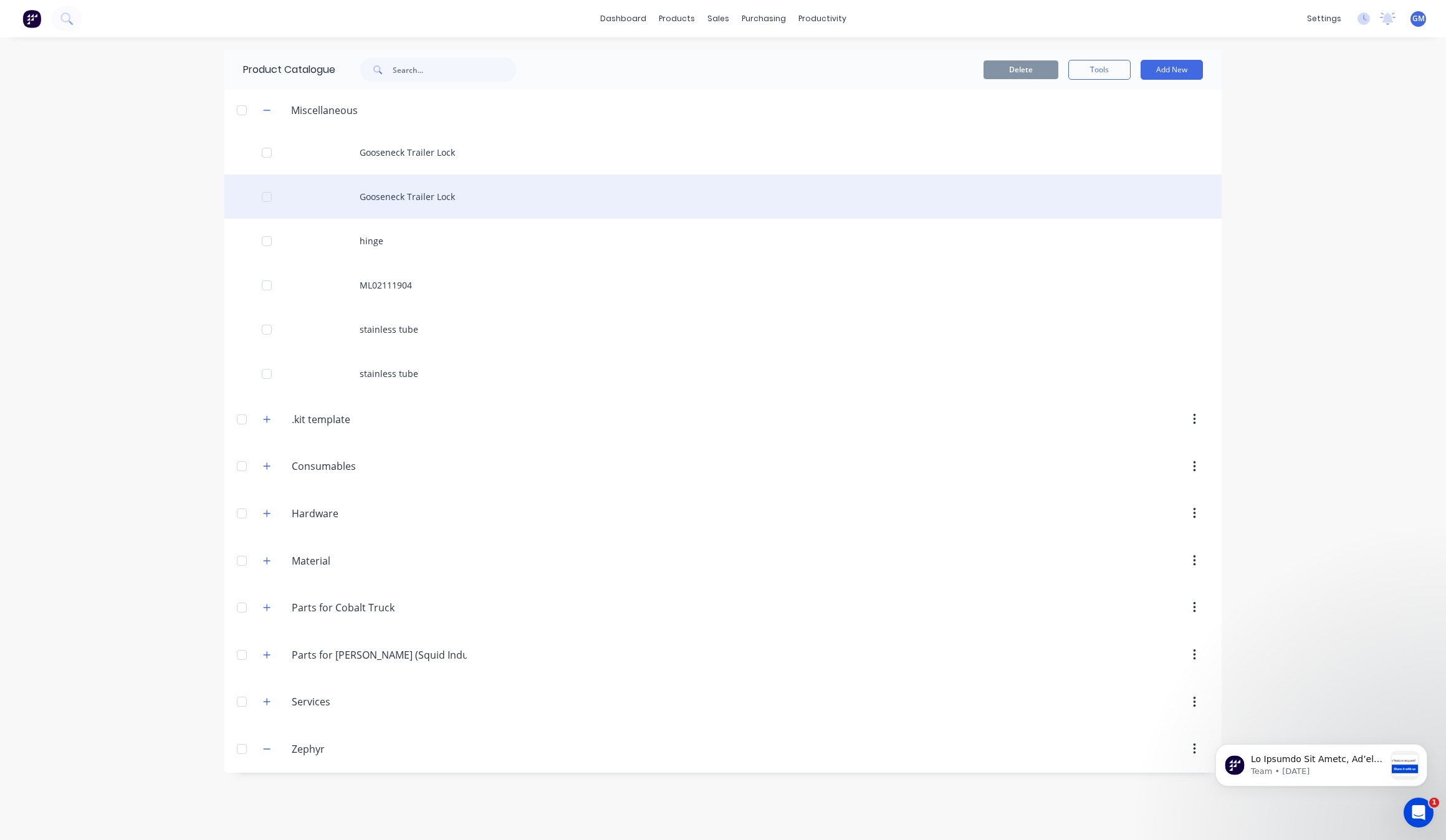
click at [449, 179] on div "Gooseneck Trailer Lock" at bounding box center [723, 196] width 997 height 44
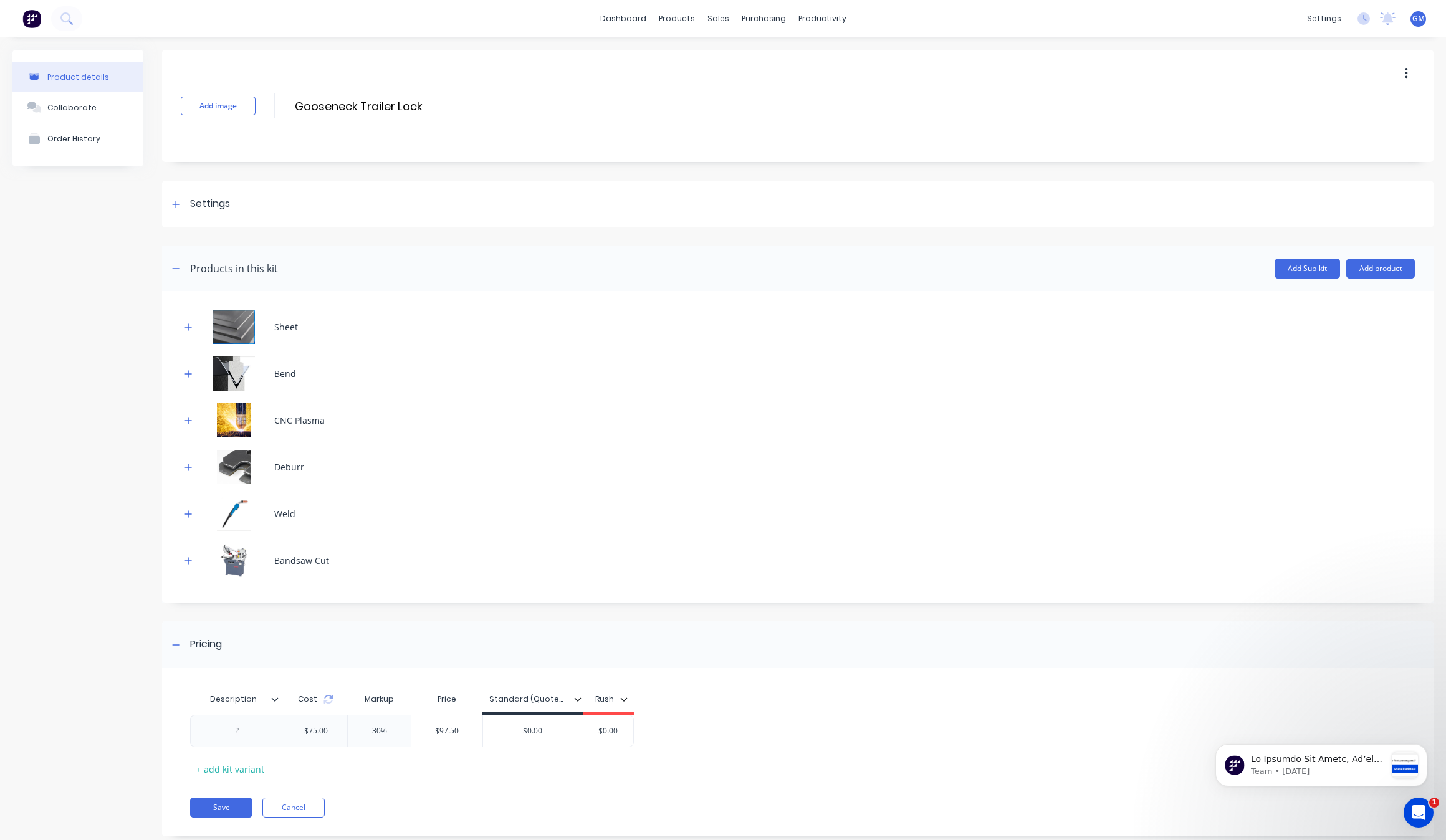
click at [382, 332] on div "Sheet" at bounding box center [798, 327] width 1234 height 34
click at [185, 323] on icon "button" at bounding box center [189, 327] width 8 height 9
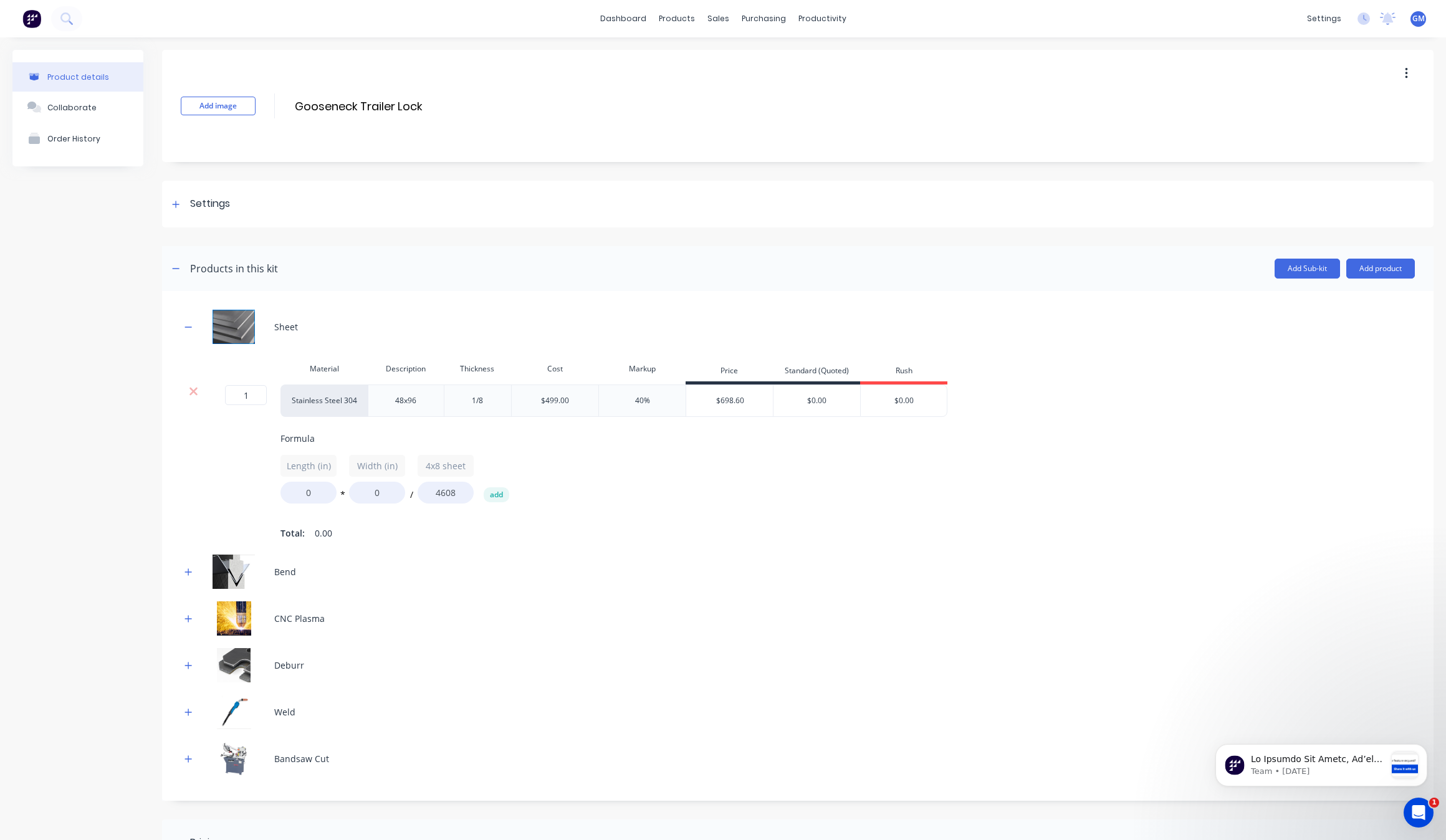
click at [1404, 73] on button "button" at bounding box center [1407, 73] width 30 height 22
click at [1340, 123] on div "Delete" at bounding box center [1362, 131] width 96 height 18
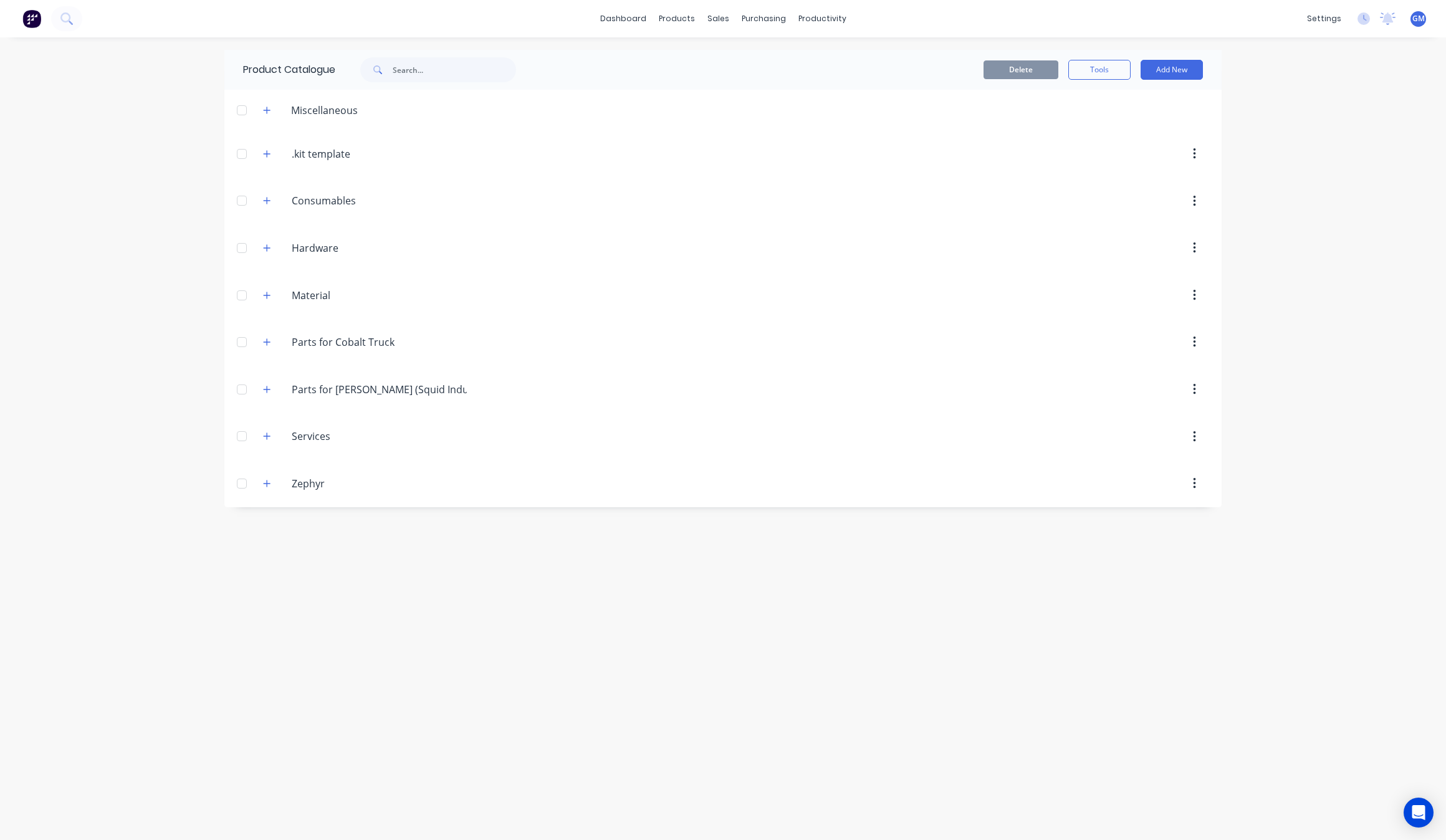
click at [257, 110] on div "Miscellaneous" at bounding box center [310, 110] width 115 height 15
click at [271, 110] on button "button" at bounding box center [267, 110] width 15 height 15
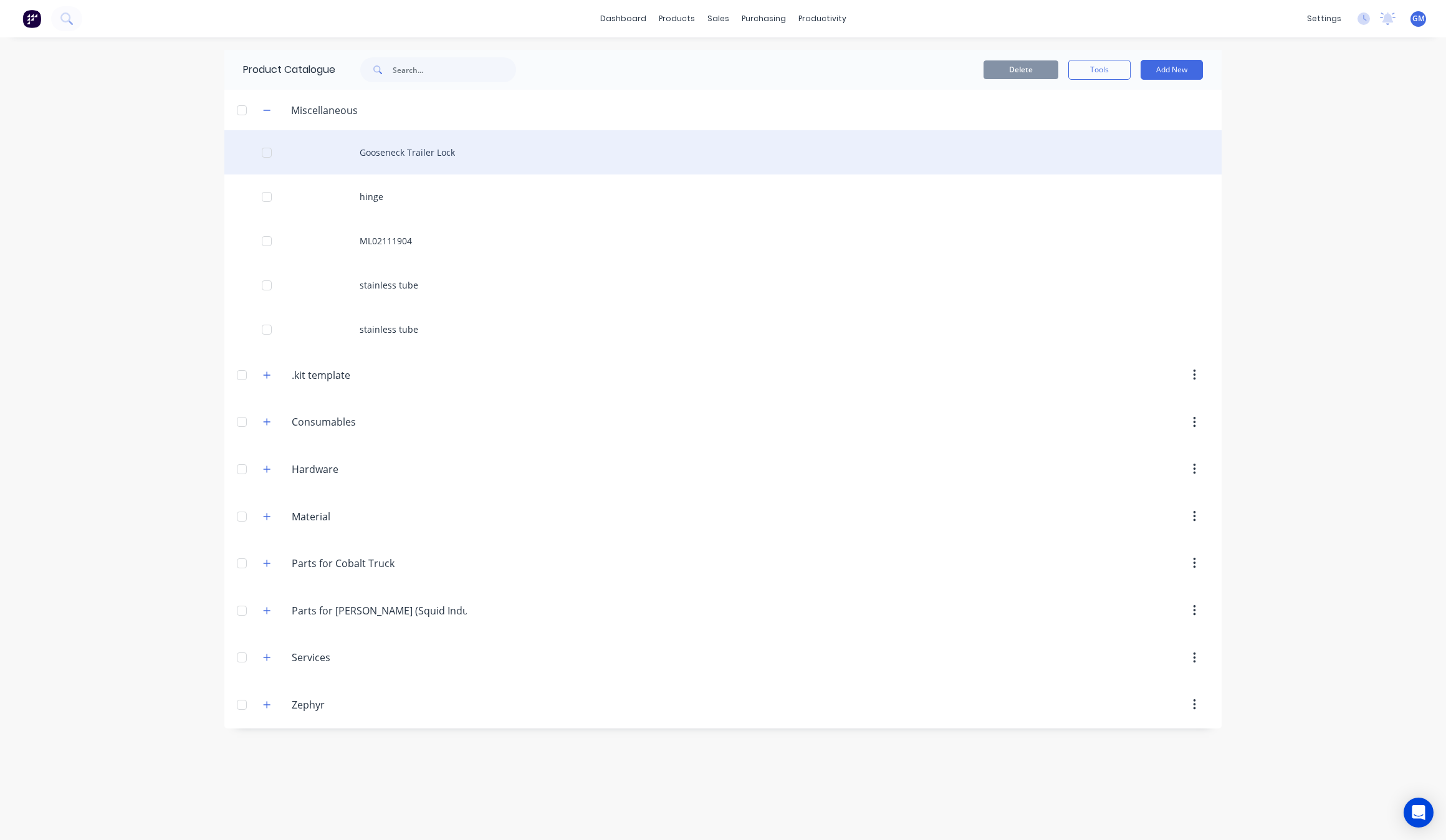
click at [431, 157] on div "Gooseneck Trailer Lock" at bounding box center [723, 152] width 997 height 44
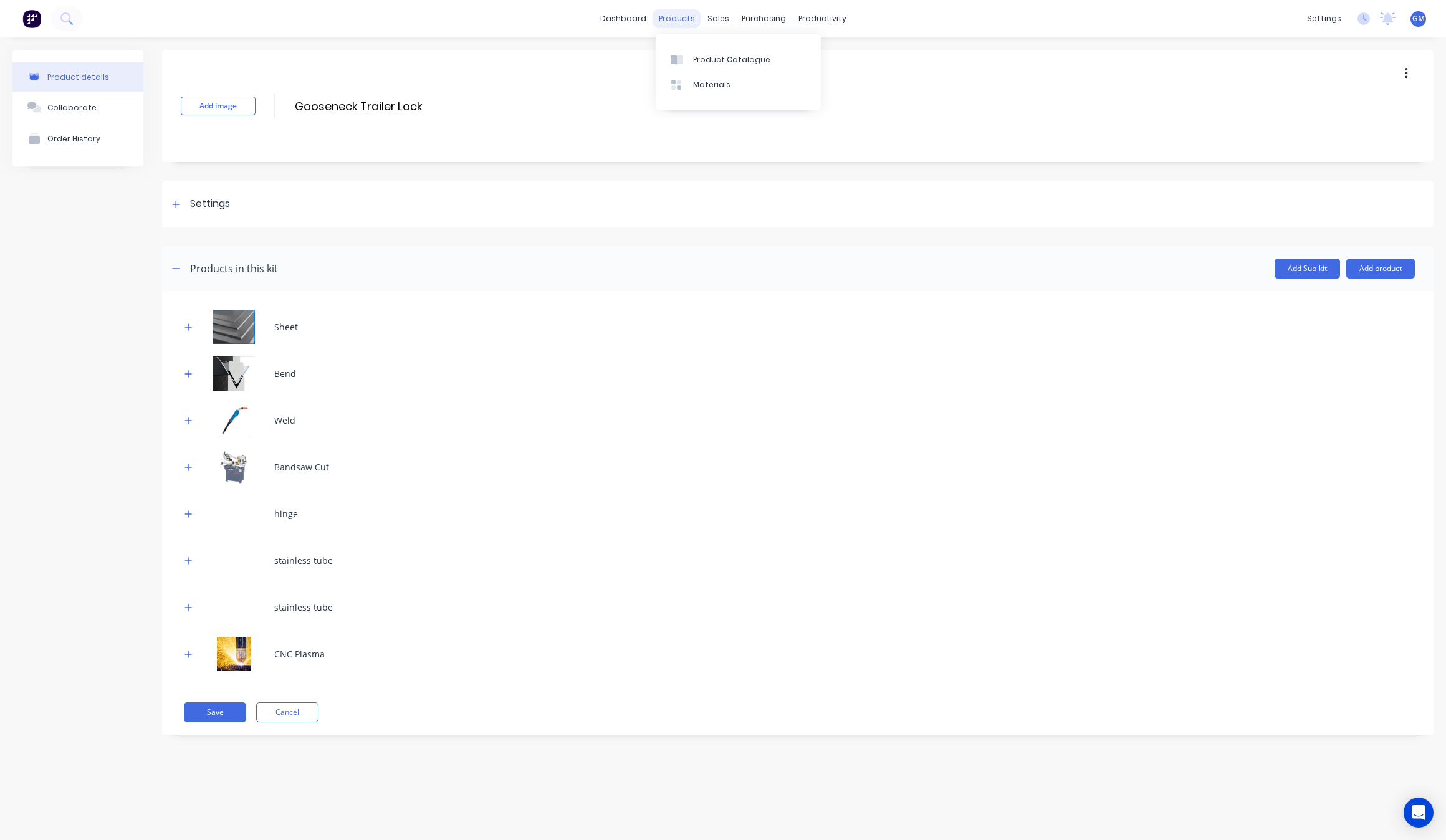
click at [689, 15] on div "products" at bounding box center [677, 19] width 49 height 19
click at [725, 60] on div "Product Catalogue" at bounding box center [732, 60] width 77 height 11
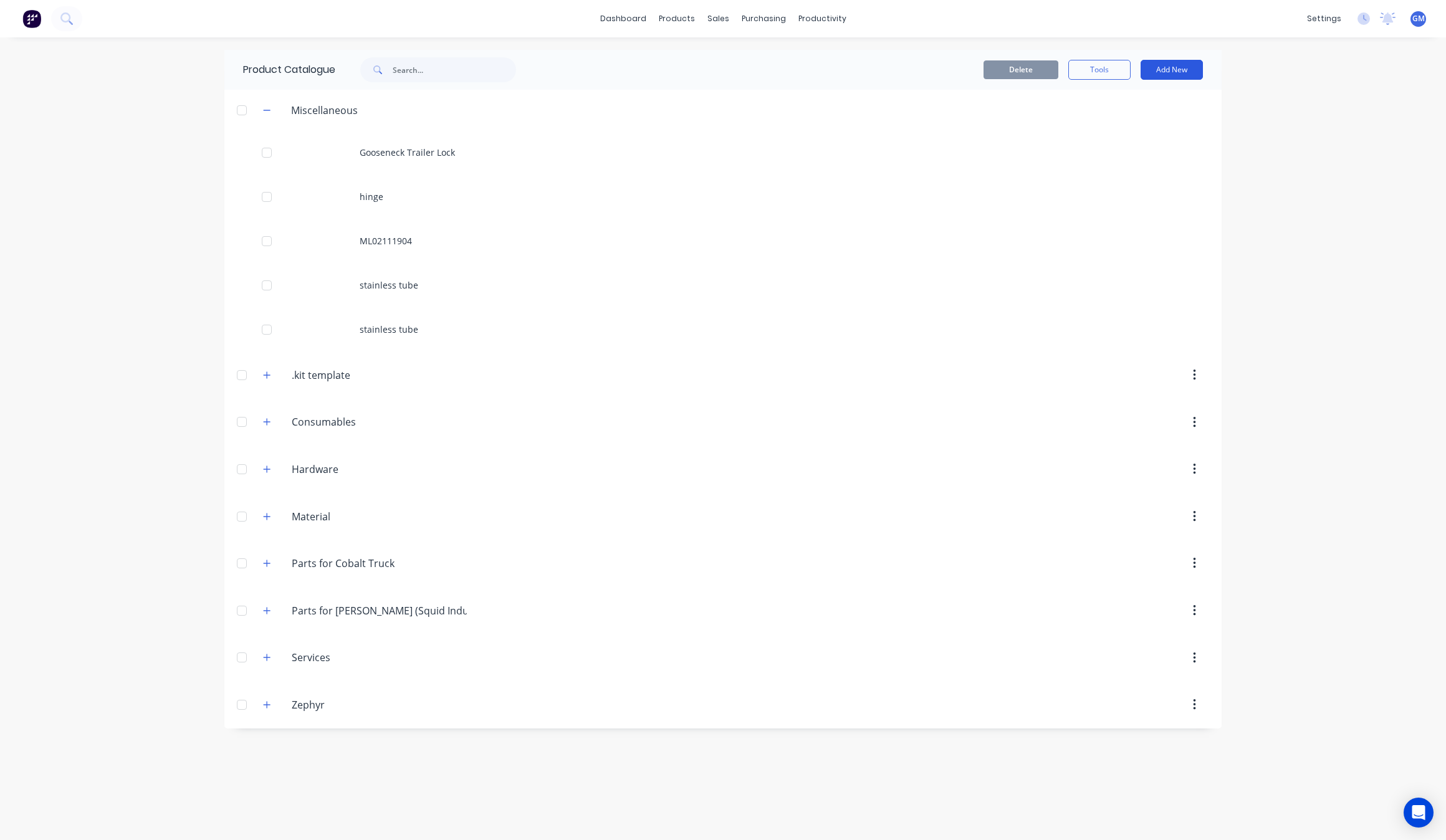
click at [1164, 65] on button "Add New" at bounding box center [1171, 69] width 62 height 20
click at [1158, 105] on div "Category" at bounding box center [1144, 102] width 96 height 18
type input "[PERSON_NAME]"
click at [1310, 257] on div "dashboard products sales purchasing productivity dashboard products Product Cat…" at bounding box center [723, 420] width 1446 height 840
click at [316, 747] on input "[PERSON_NAME]" at bounding box center [314, 750] width 141 height 18
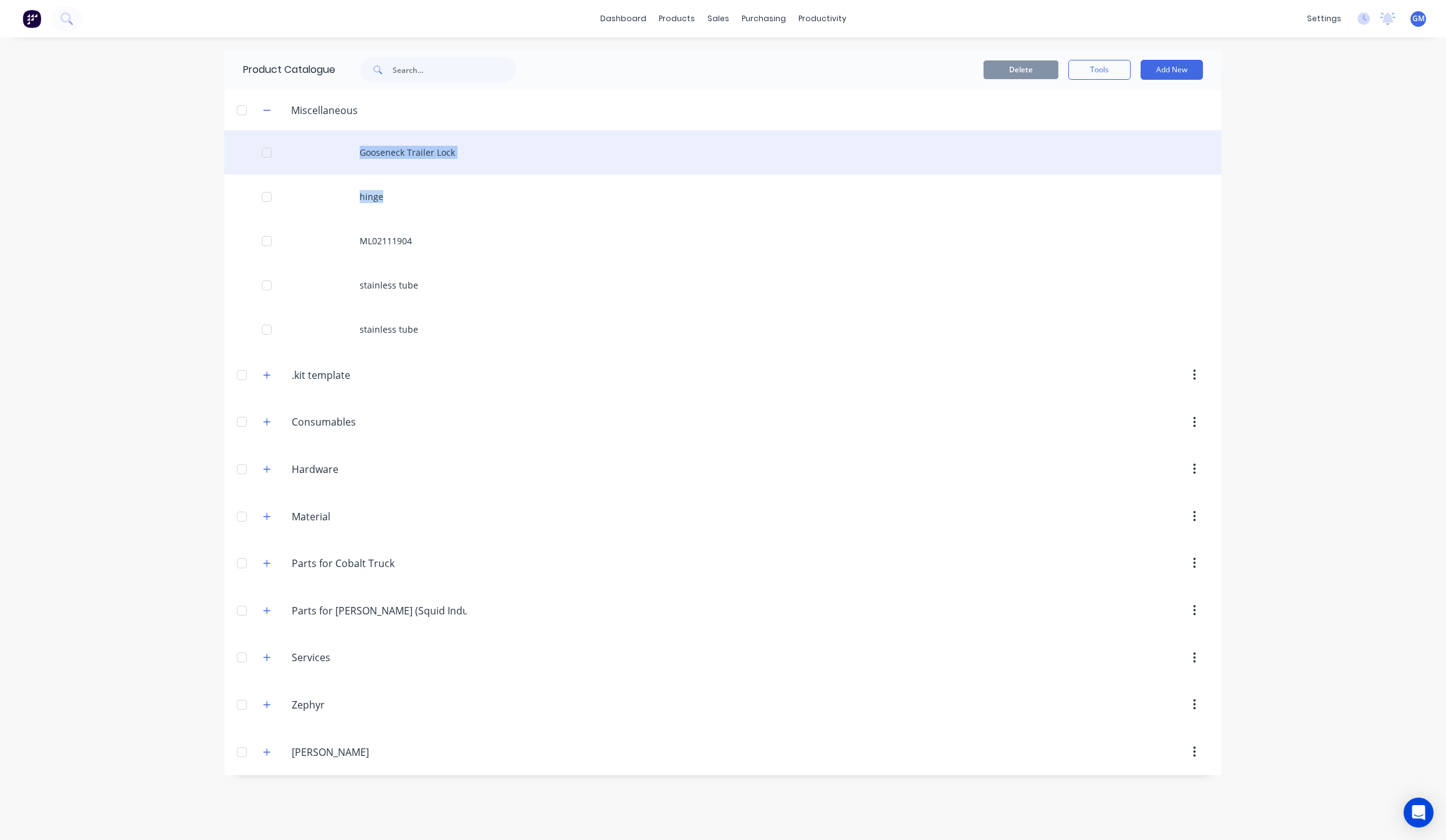
drag, startPoint x: 437, startPoint y: 139, endPoint x: 349, endPoint y: 170, distance: 93.3
click at [320, 191] on div "Gooseneck Trailer Lock hinge ML02111904 stainless tube stainless tube" at bounding box center [723, 241] width 997 height 221
click at [381, 148] on div "Gooseneck Trailer Lock" at bounding box center [723, 152] width 997 height 44
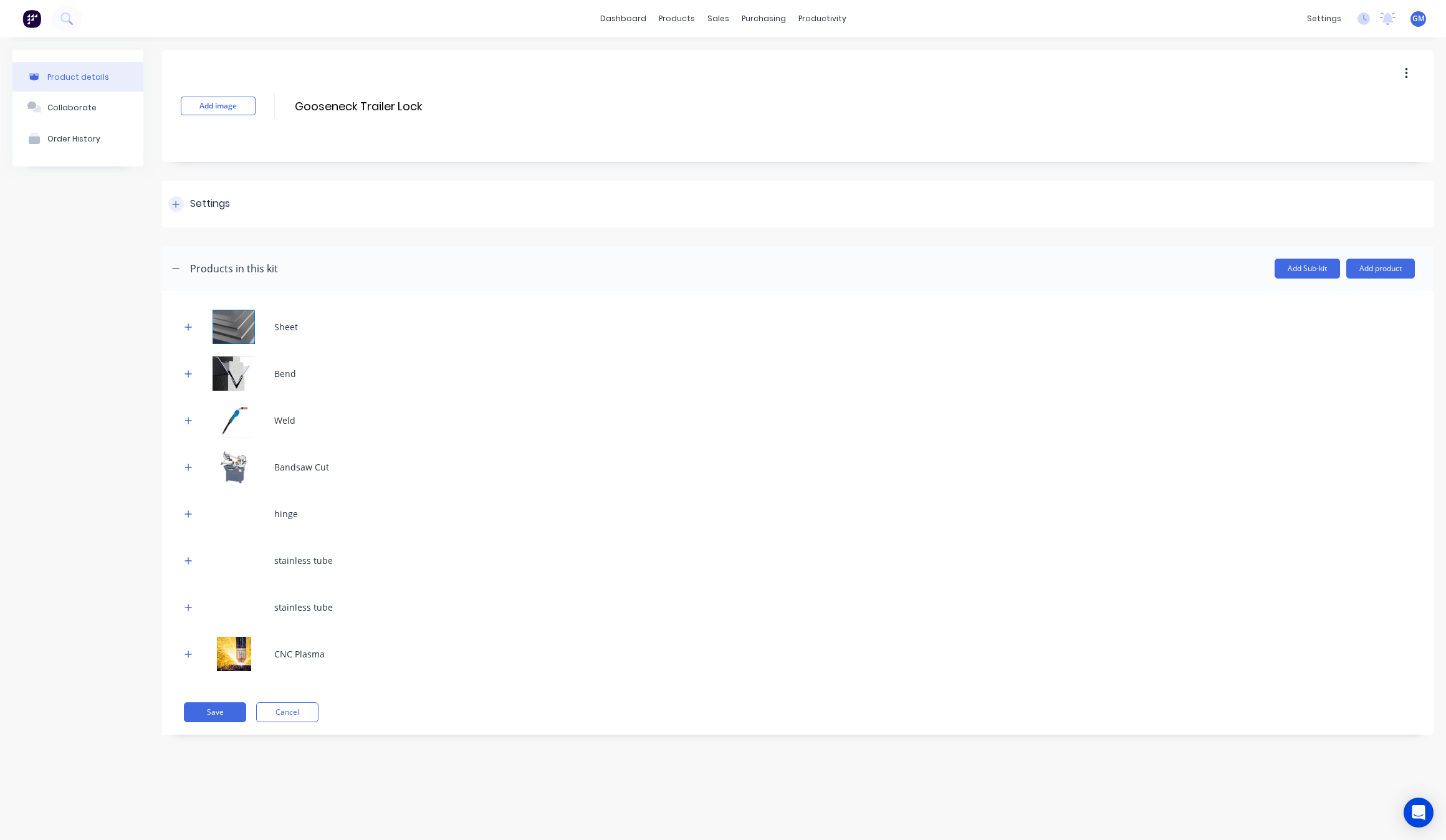
click at [178, 205] on icon at bounding box center [176, 205] width 8 height 9
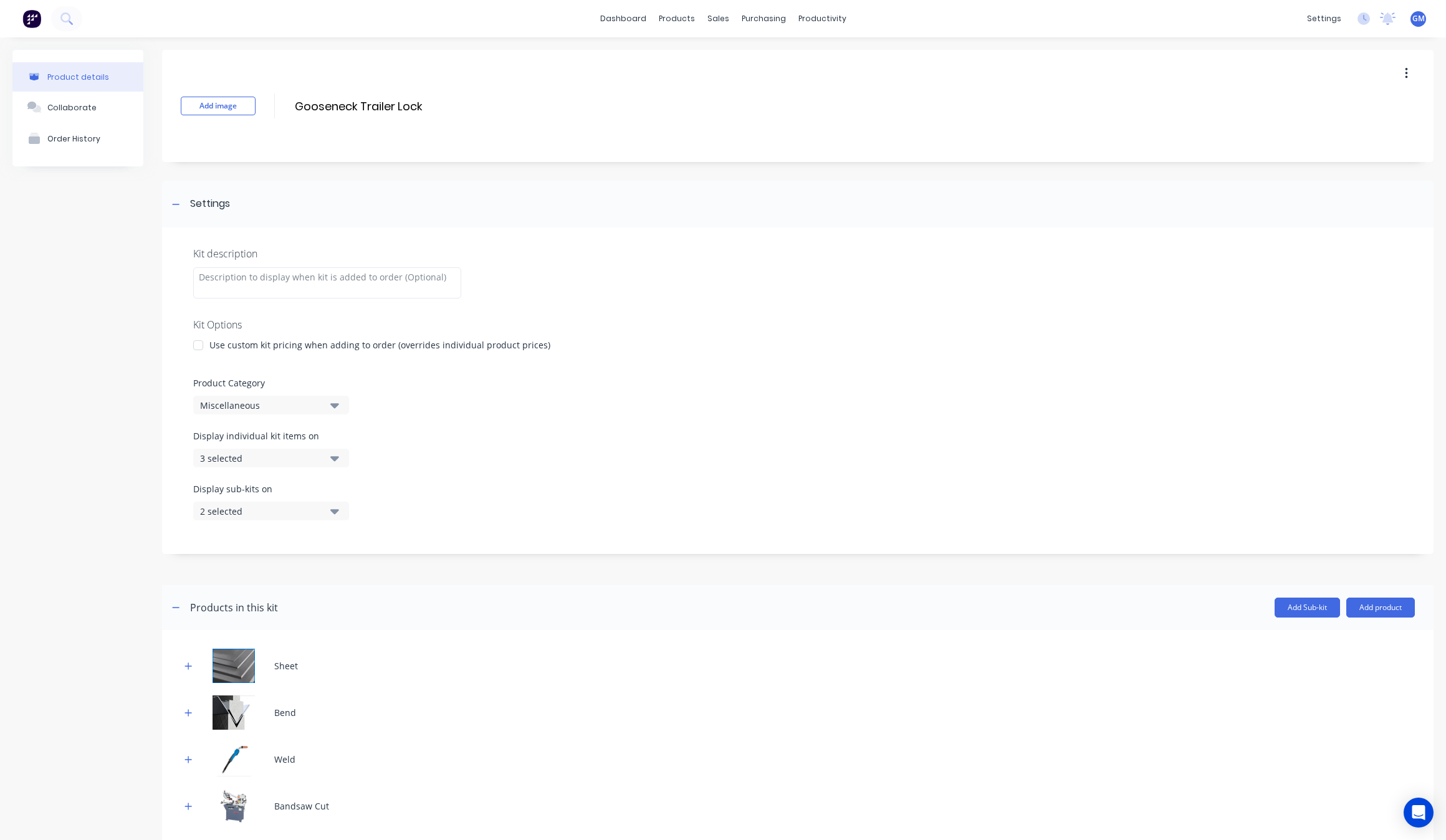
click at [279, 409] on div "Miscellaneous" at bounding box center [261, 406] width 121 height 13
click at [284, 522] on div "[PERSON_NAME]" at bounding box center [286, 523] width 187 height 25
click at [461, 418] on div "Kit description Kit Options Use custom kit pricing when adding to order (overri…" at bounding box center [798, 391] width 1271 height 327
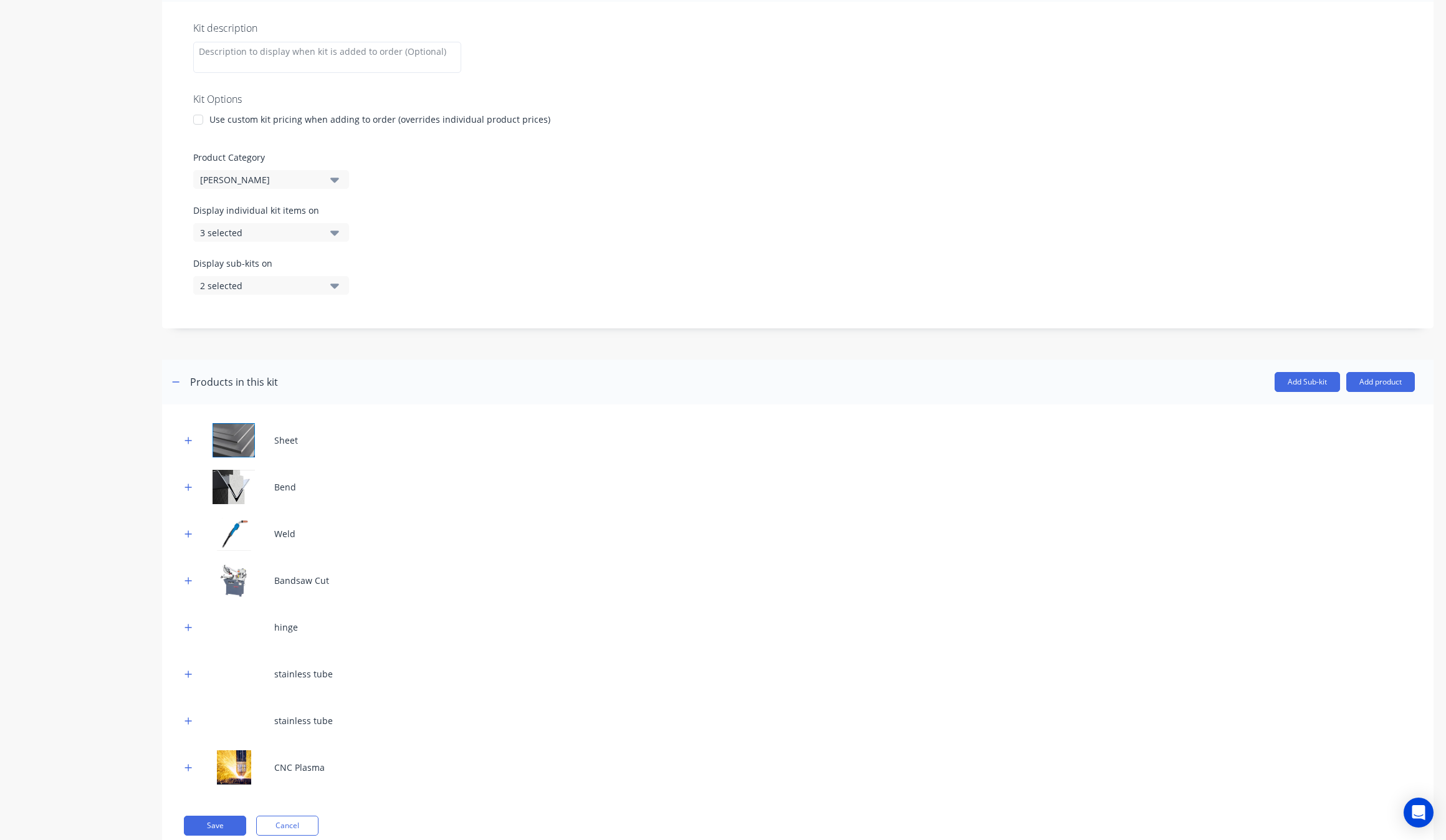
scroll to position [265, 0]
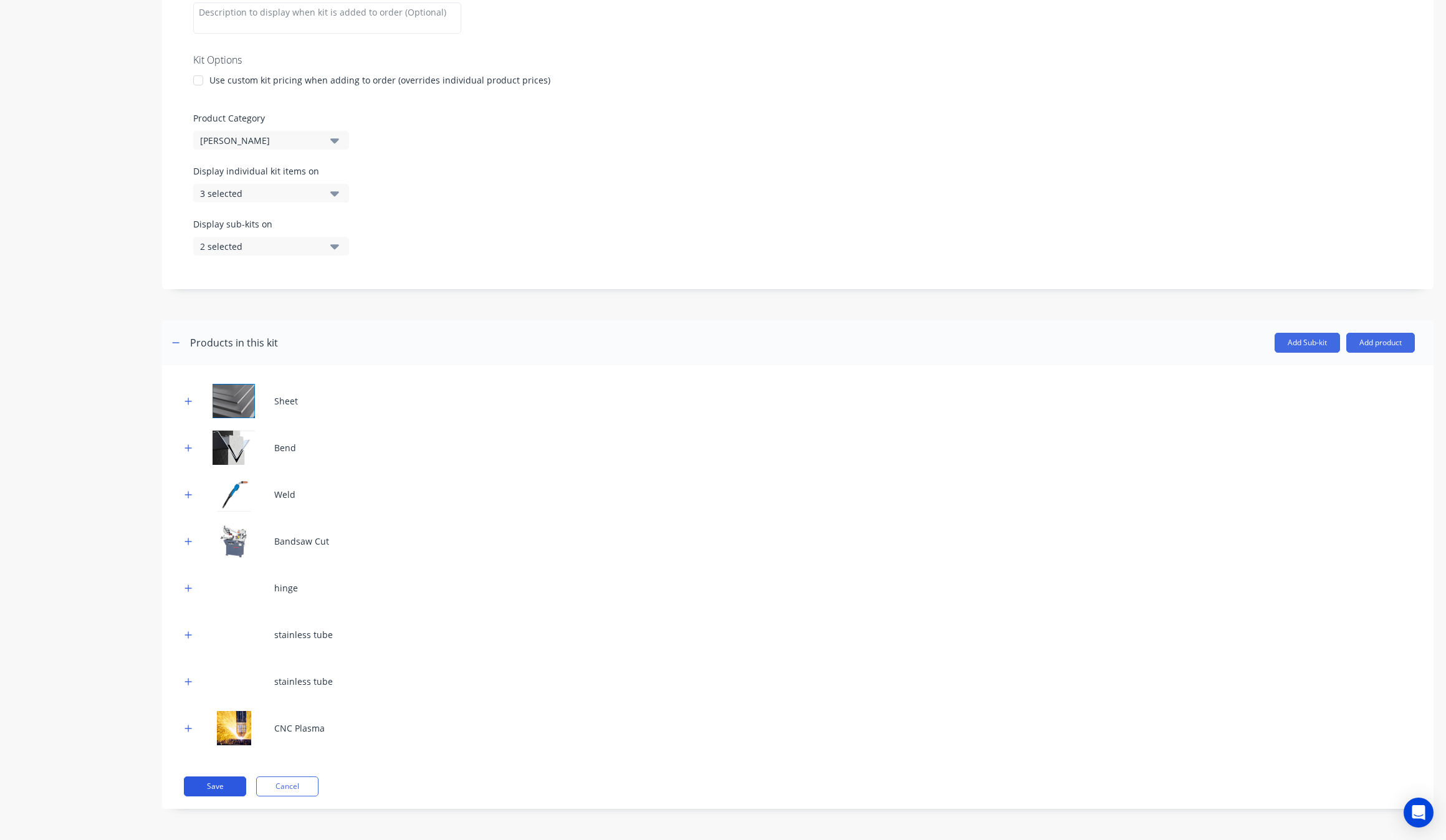
click at [187, 787] on button "Save" at bounding box center [215, 786] width 62 height 20
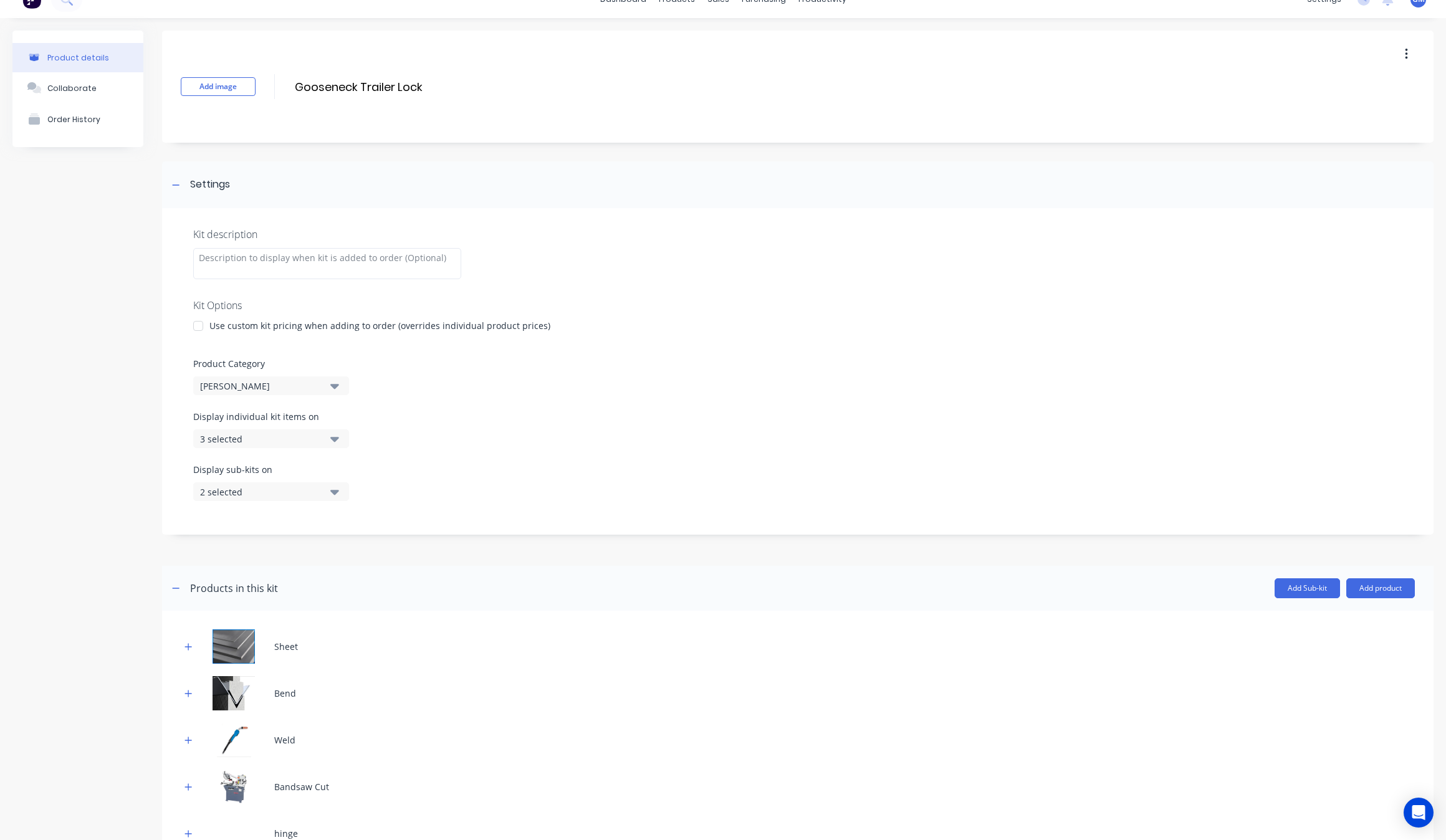
scroll to position [0, 0]
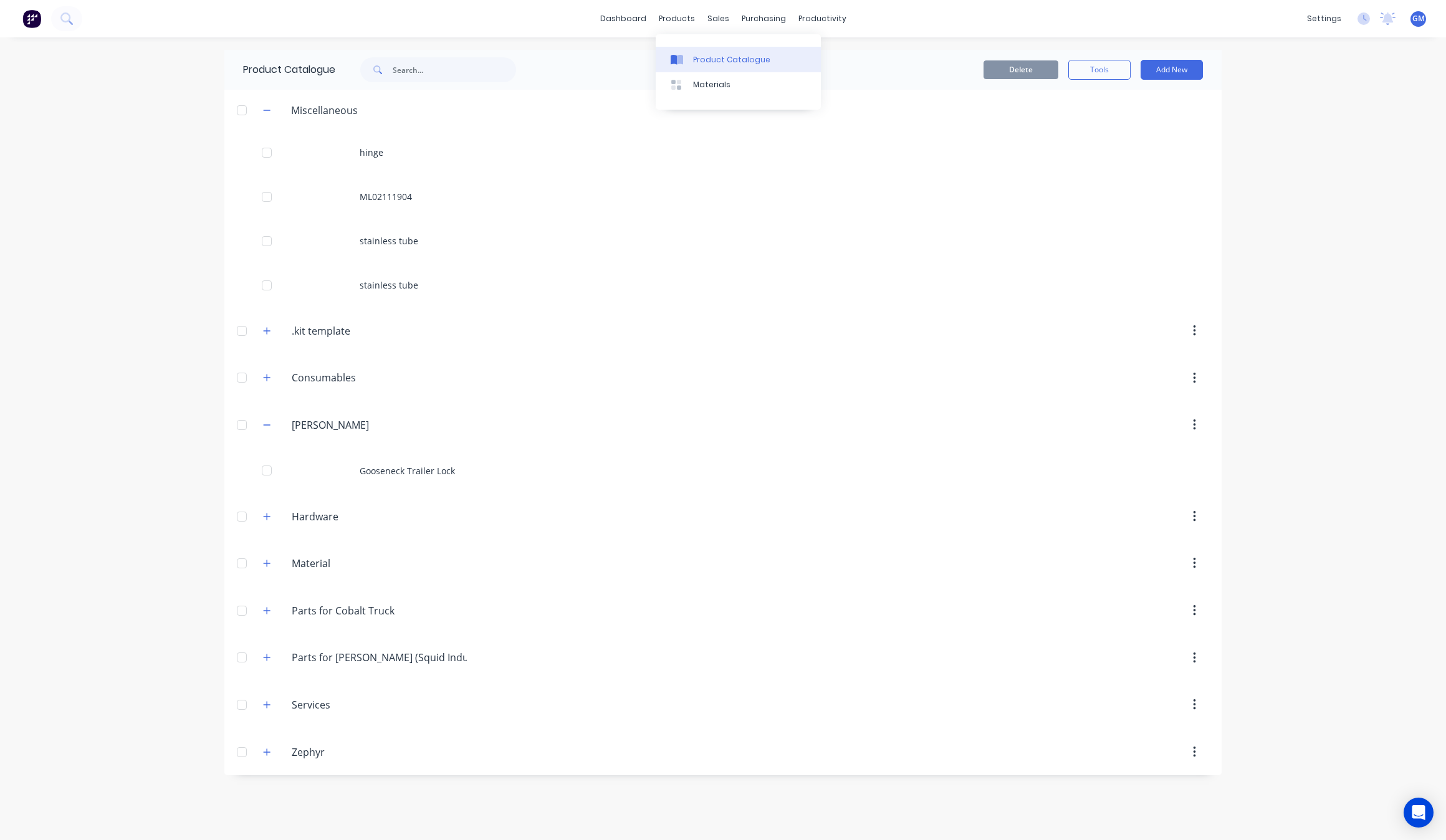
click at [730, 62] on div "Product Catalogue" at bounding box center [732, 60] width 77 height 11
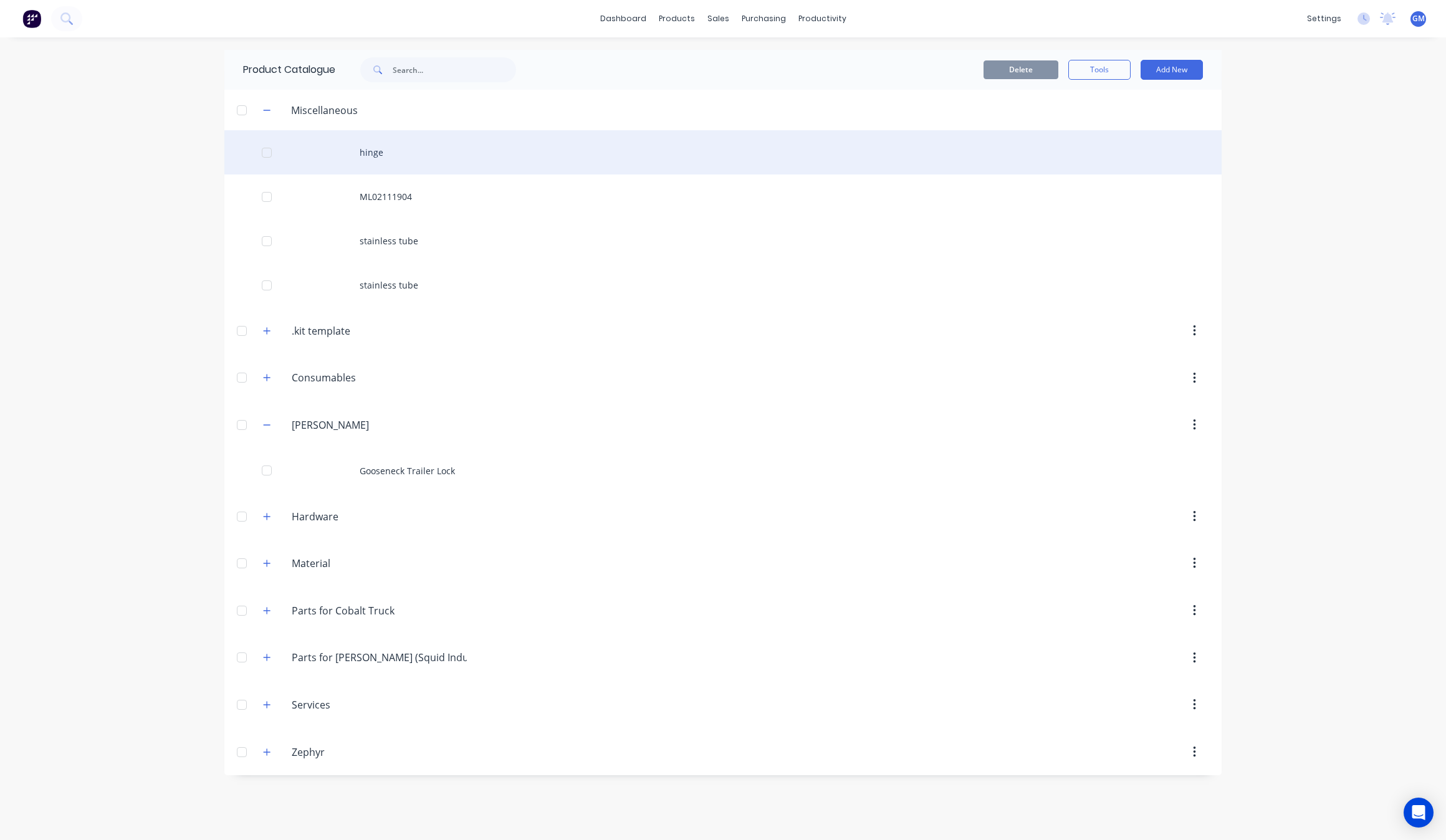
click at [422, 156] on div "hinge" at bounding box center [723, 152] width 997 height 44
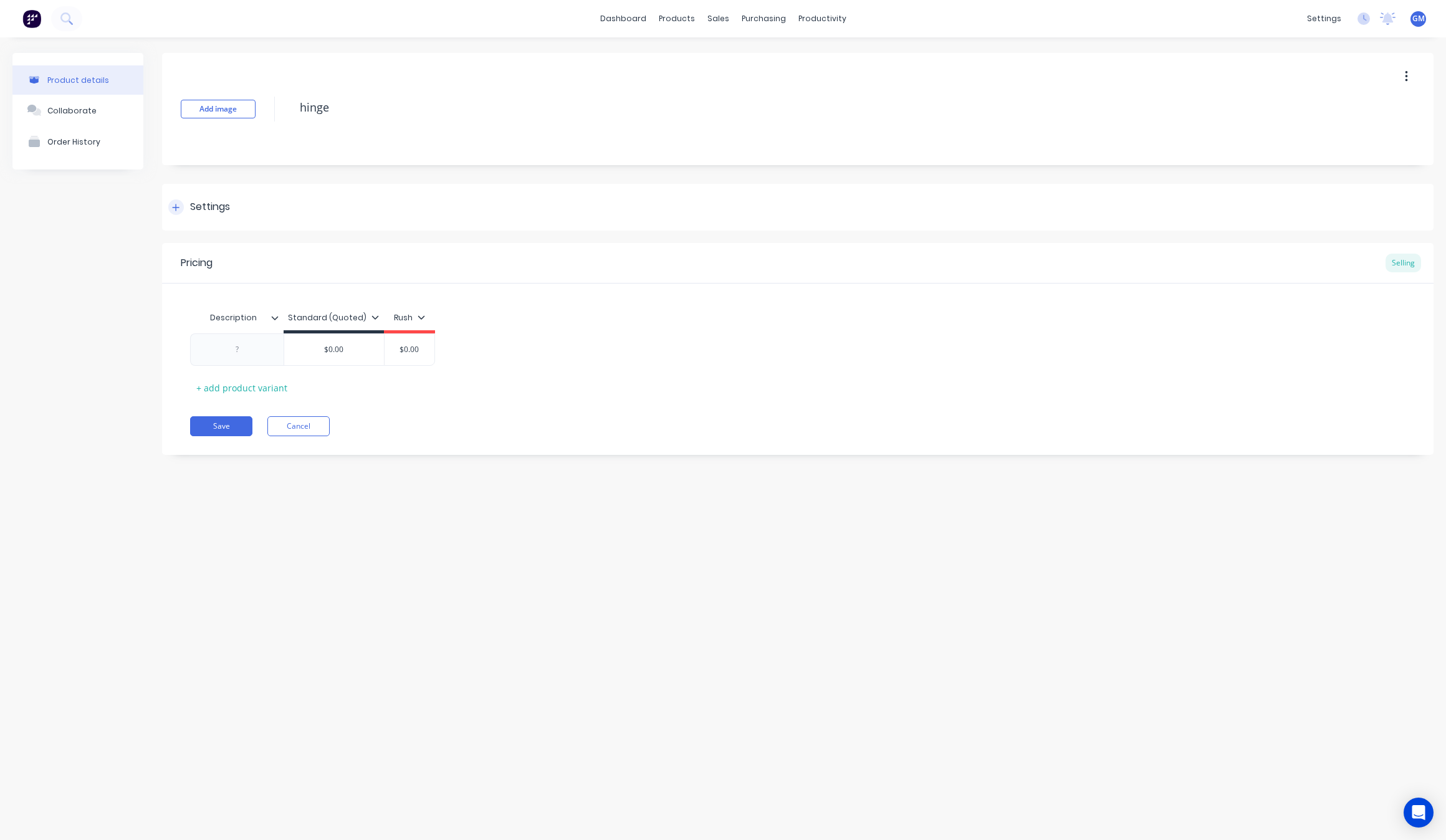
click at [189, 203] on div "Settings" at bounding box center [199, 207] width 62 height 15
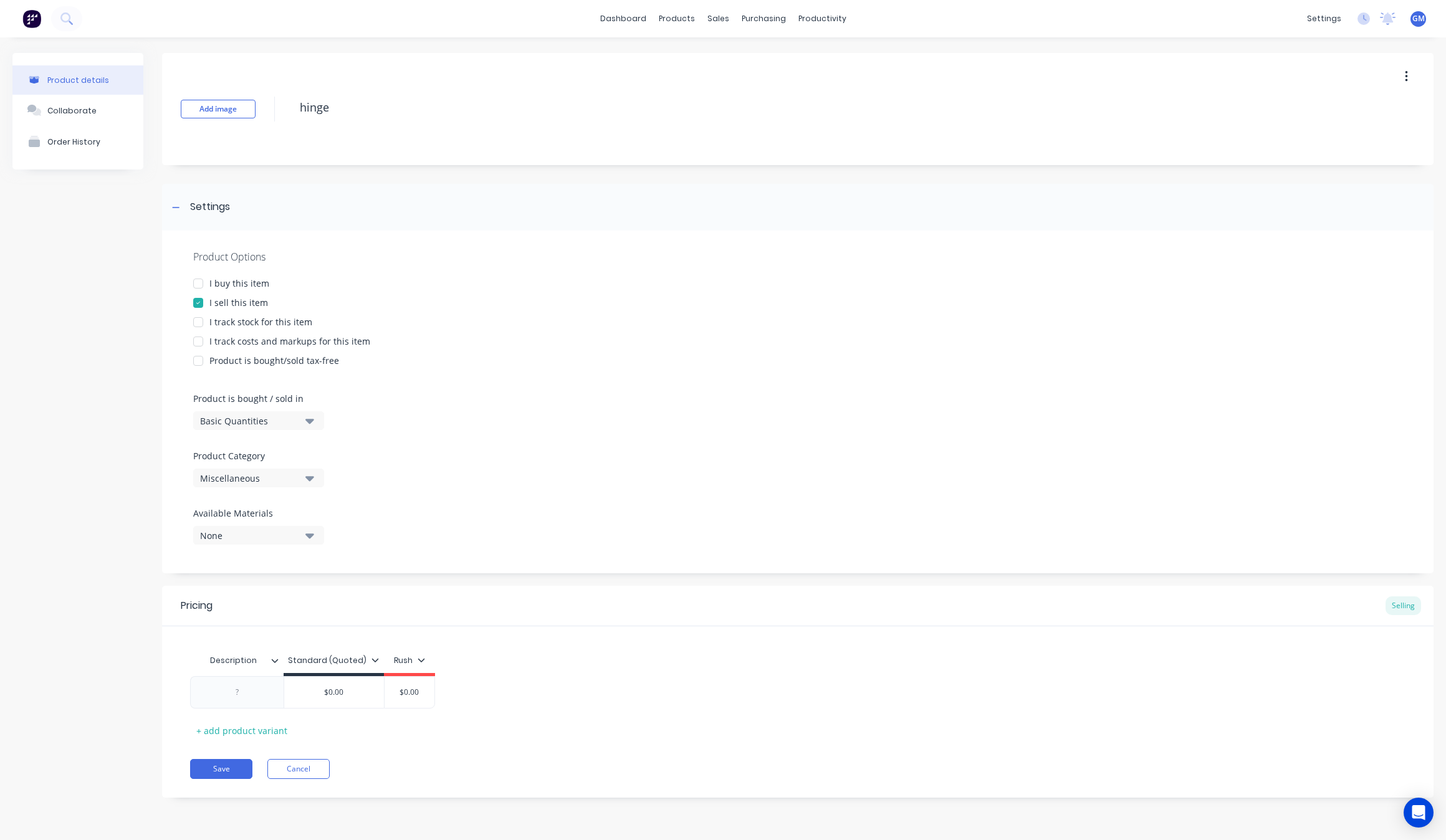
click at [265, 480] on div "Miscellaneous" at bounding box center [250, 478] width 99 height 13
click at [289, 594] on div "[PERSON_NAME]" at bounding box center [286, 596] width 187 height 25
click at [228, 766] on button "Save" at bounding box center [221, 769] width 62 height 20
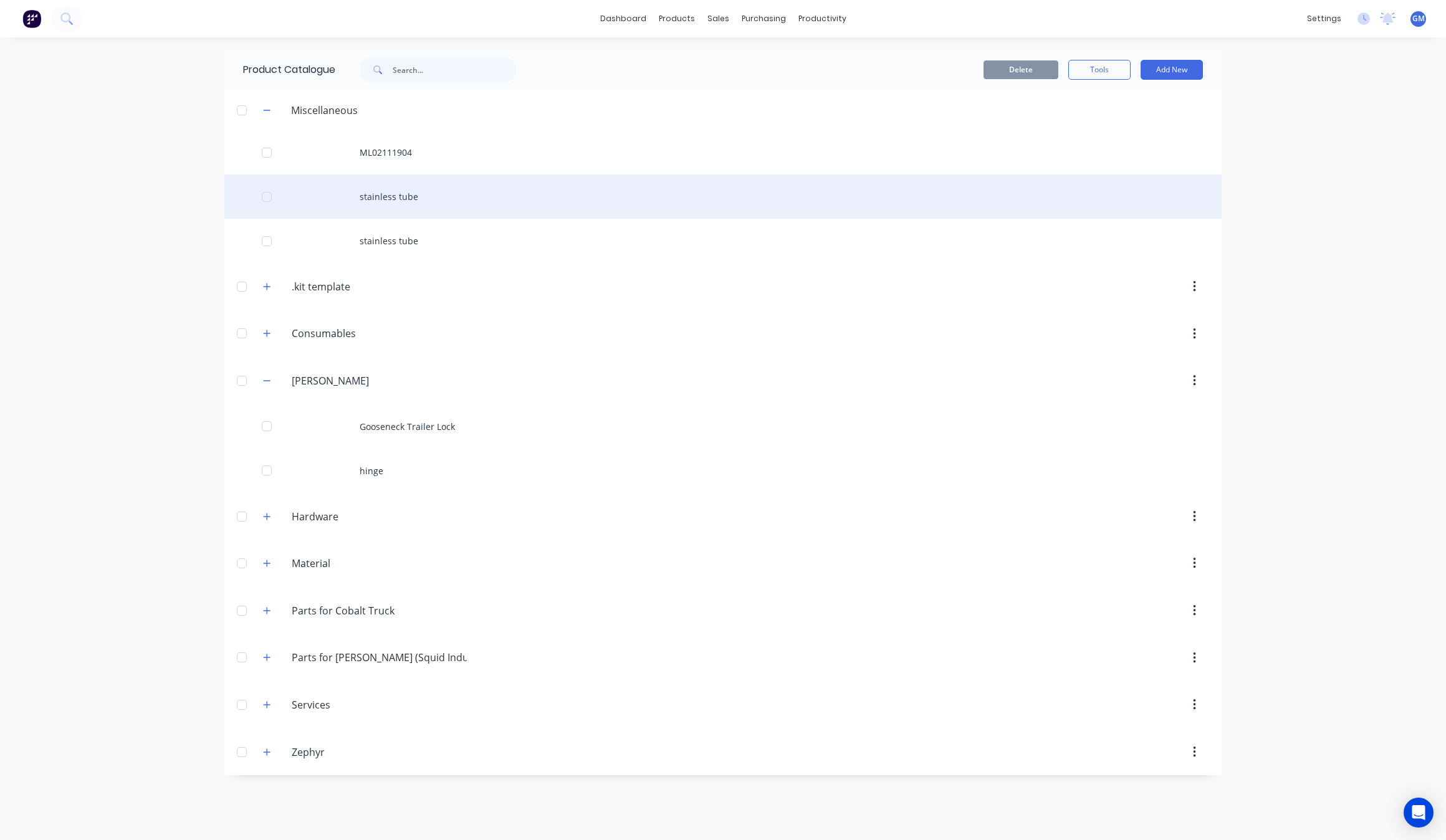
click at [424, 191] on div "stainless tube" at bounding box center [723, 196] width 997 height 44
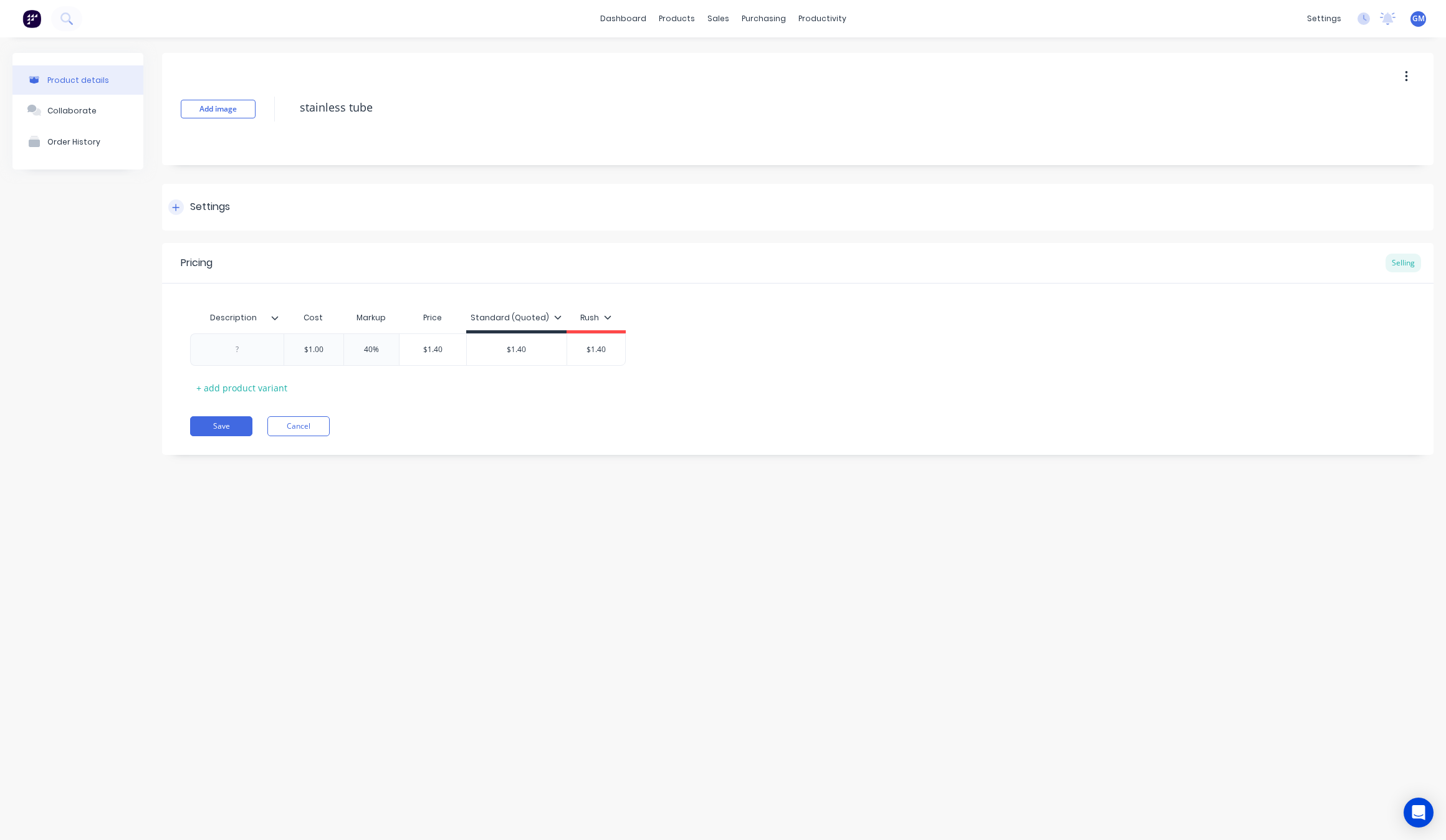
click at [185, 223] on div "Settings" at bounding box center [798, 207] width 1271 height 47
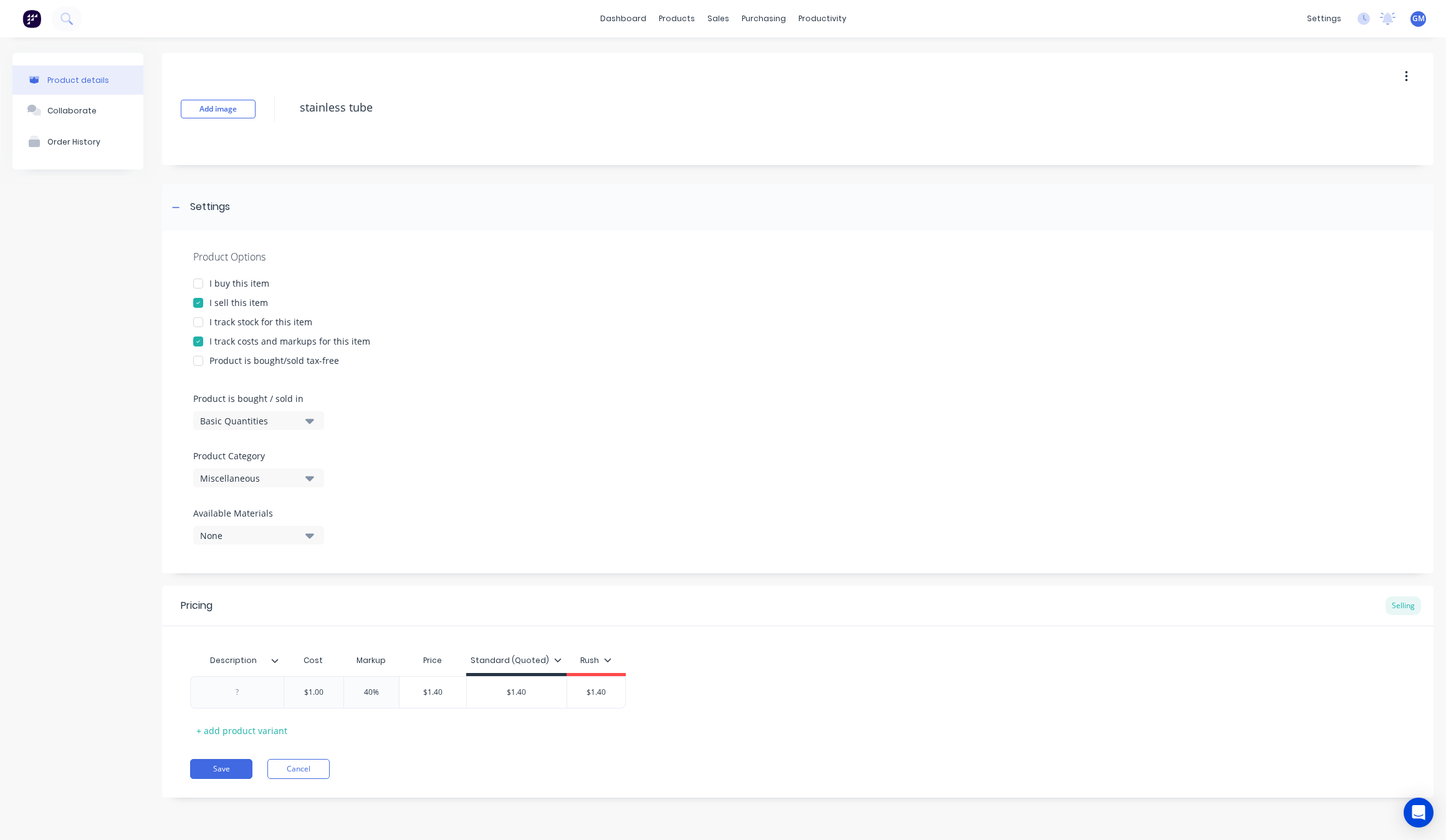
click at [282, 490] on div "Product Options I buy this item I sell this item I track stock for this item I …" at bounding box center [798, 402] width 1271 height 343
click at [302, 467] on div "Product Category Miscellaneous" at bounding box center [255, 468] width 125 height 38
click at [300, 487] on button "Miscellaneous" at bounding box center [259, 477] width 131 height 19
click at [271, 604] on div "[PERSON_NAME]" at bounding box center [286, 596] width 187 height 25
click at [232, 764] on button "Save" at bounding box center [221, 769] width 62 height 20
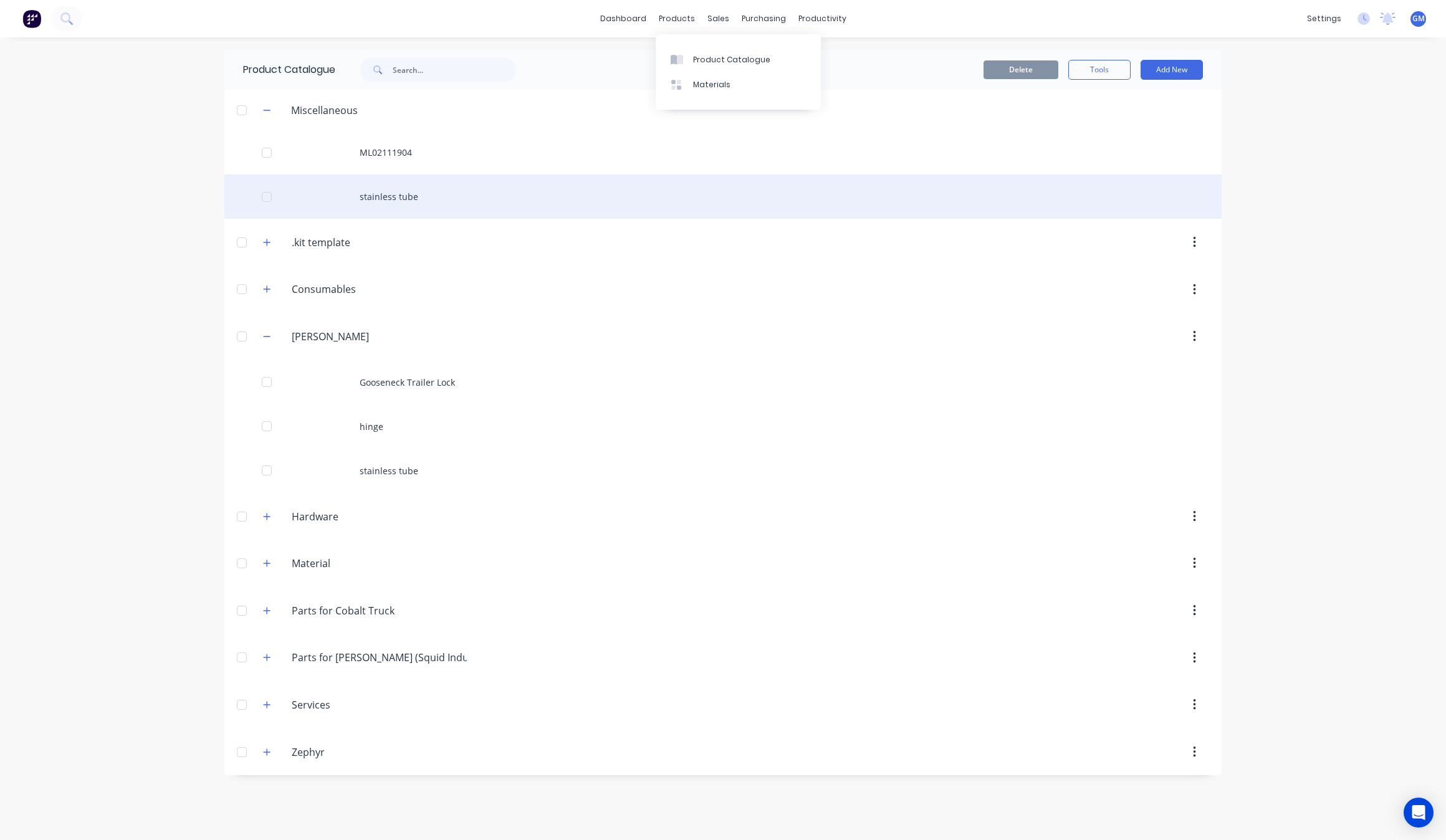
click at [396, 198] on div "stainless tube" at bounding box center [723, 196] width 997 height 44
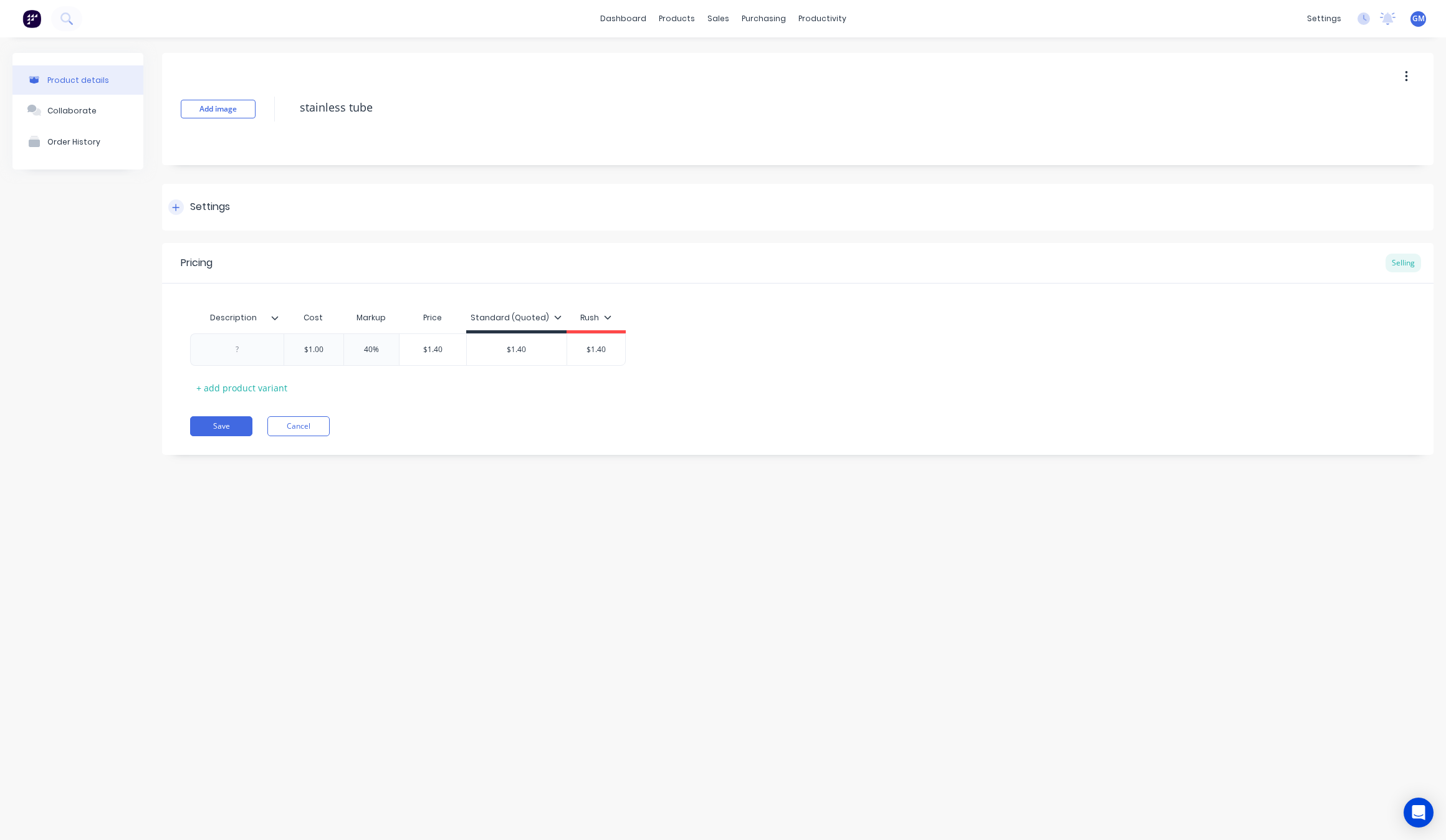
click at [210, 198] on div "Settings" at bounding box center [798, 207] width 1271 height 47
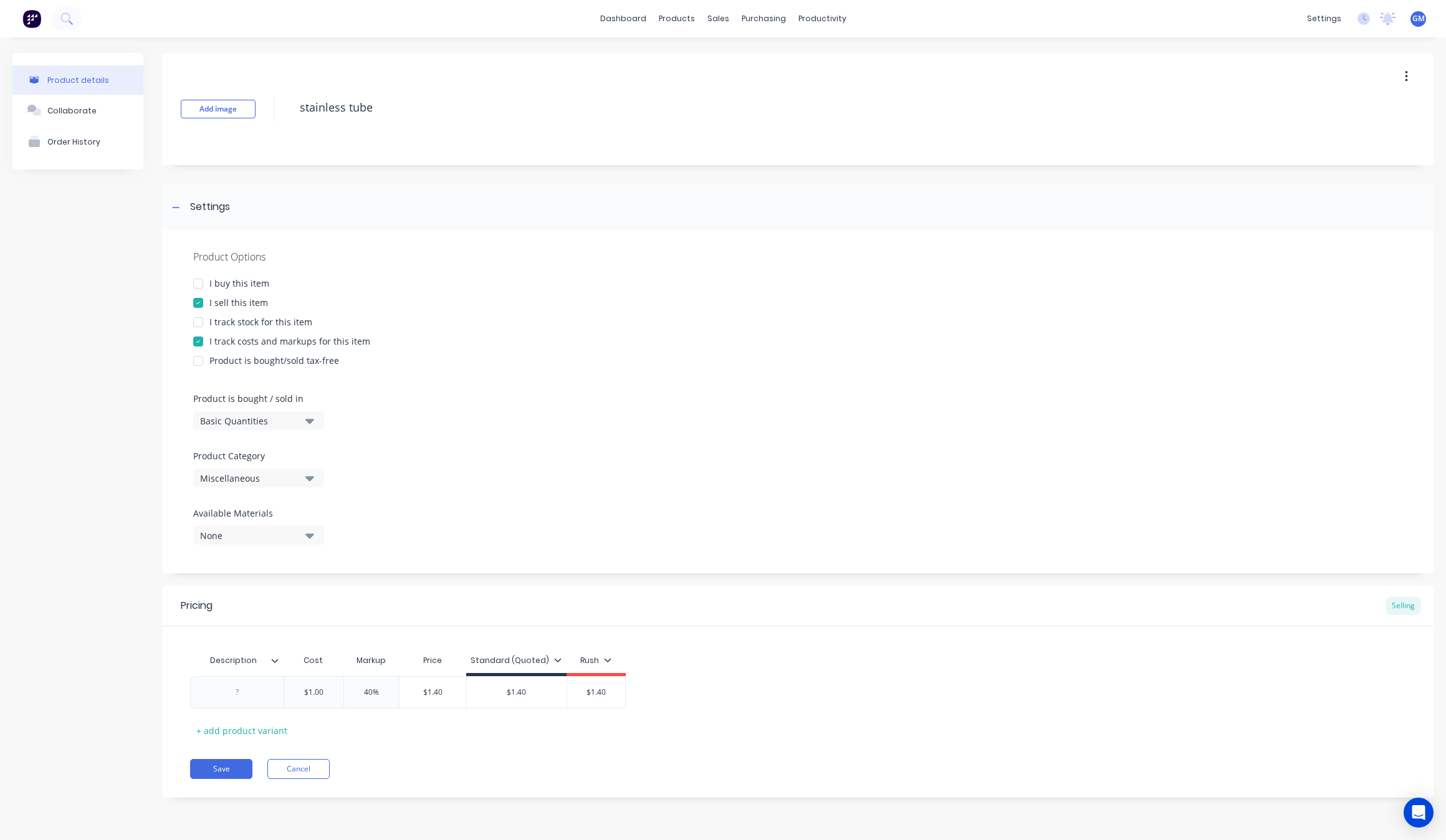
click at [284, 469] on button "Miscellaneous" at bounding box center [259, 477] width 131 height 19
click at [316, 596] on div "[PERSON_NAME]" at bounding box center [286, 596] width 187 height 25
click at [231, 769] on button "Save" at bounding box center [221, 769] width 62 height 20
type textarea "x"
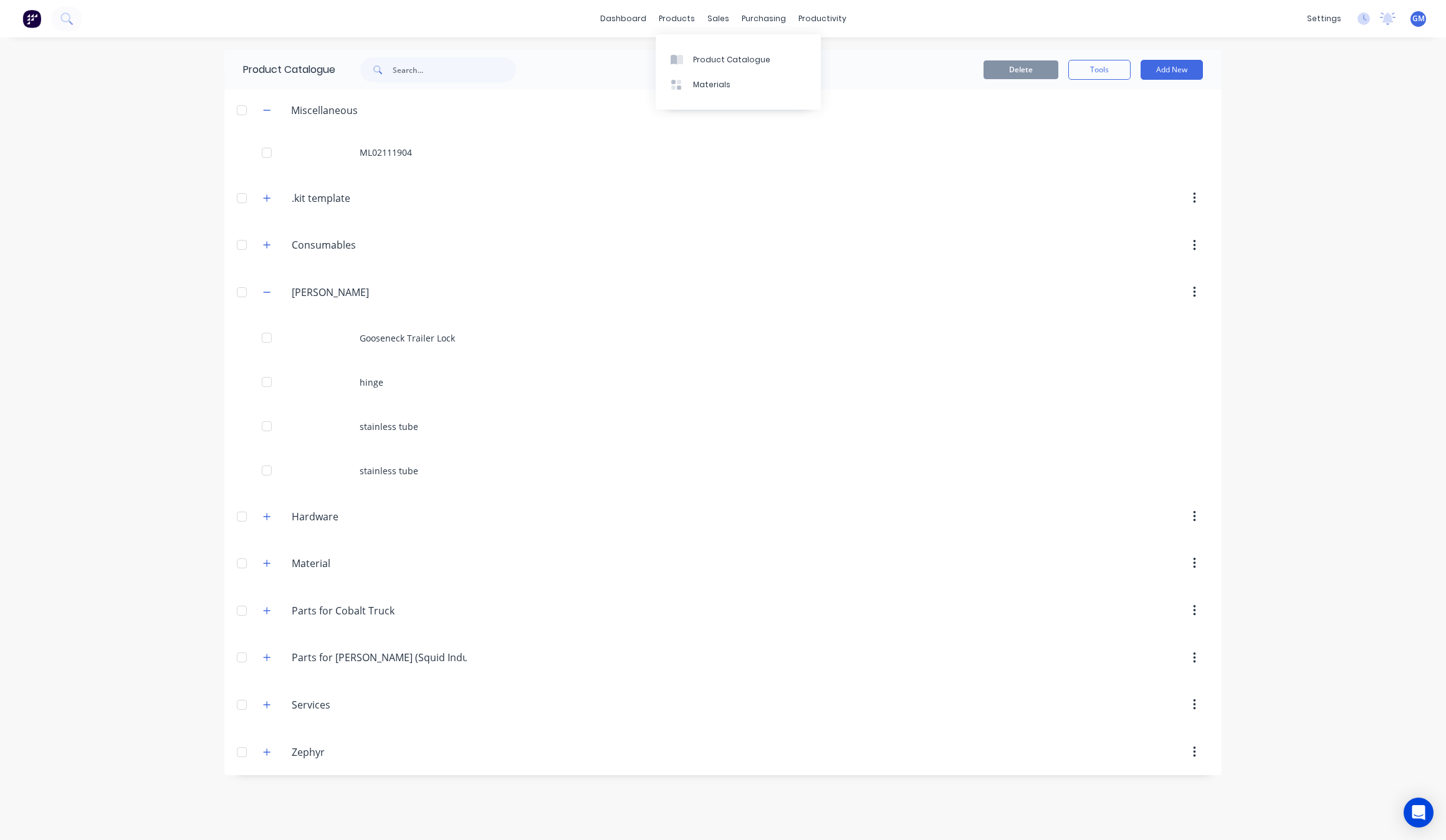
click at [734, 42] on div "Product Catalogue Materials" at bounding box center [738, 72] width 165 height 76
click at [737, 47] on link "Product Catalogue" at bounding box center [738, 59] width 165 height 25
click at [749, 55] on div "Product Catalogue" at bounding box center [732, 60] width 77 height 11
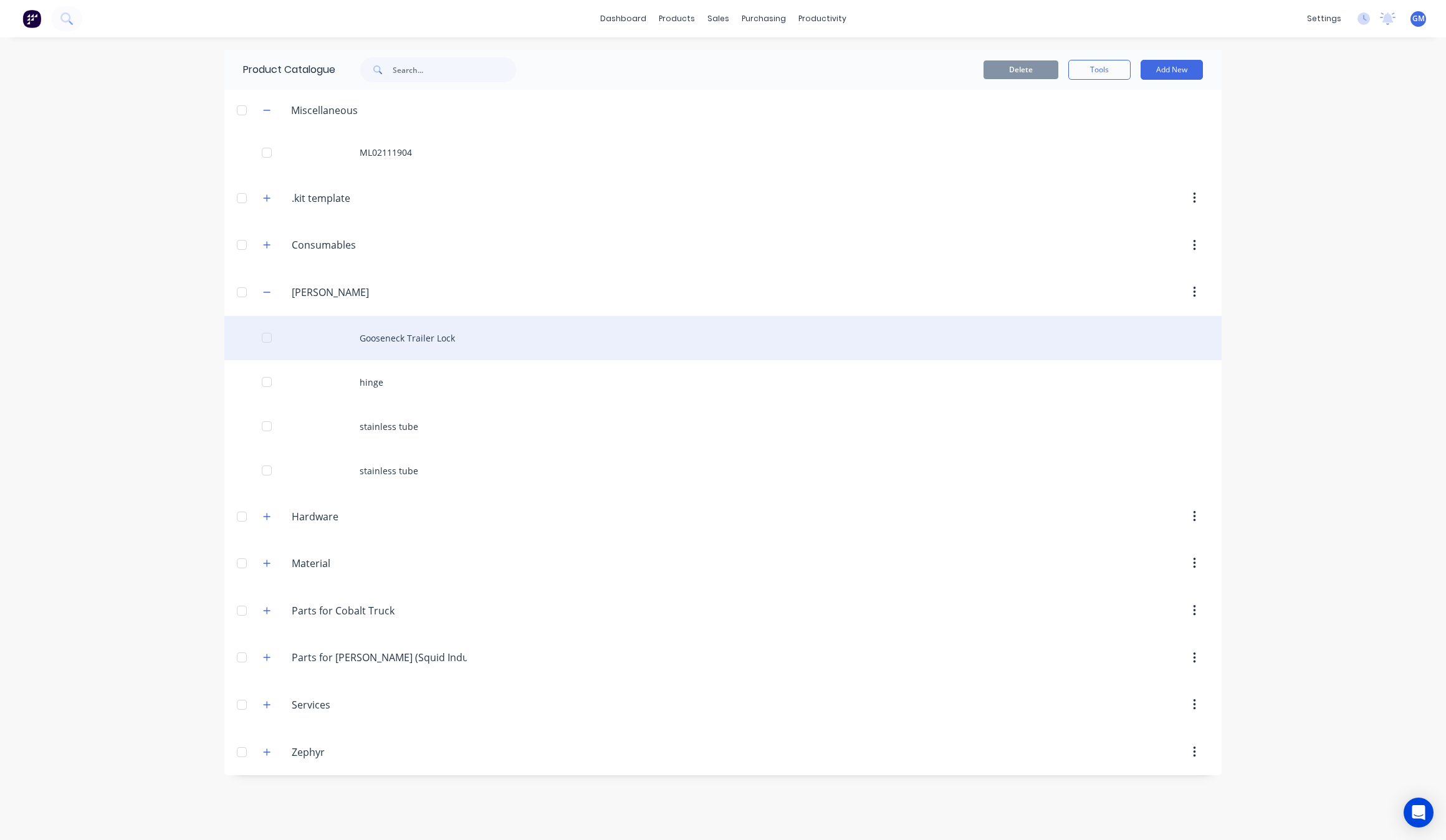
click at [405, 341] on div "Gooseneck Trailer Lock" at bounding box center [723, 338] width 997 height 44
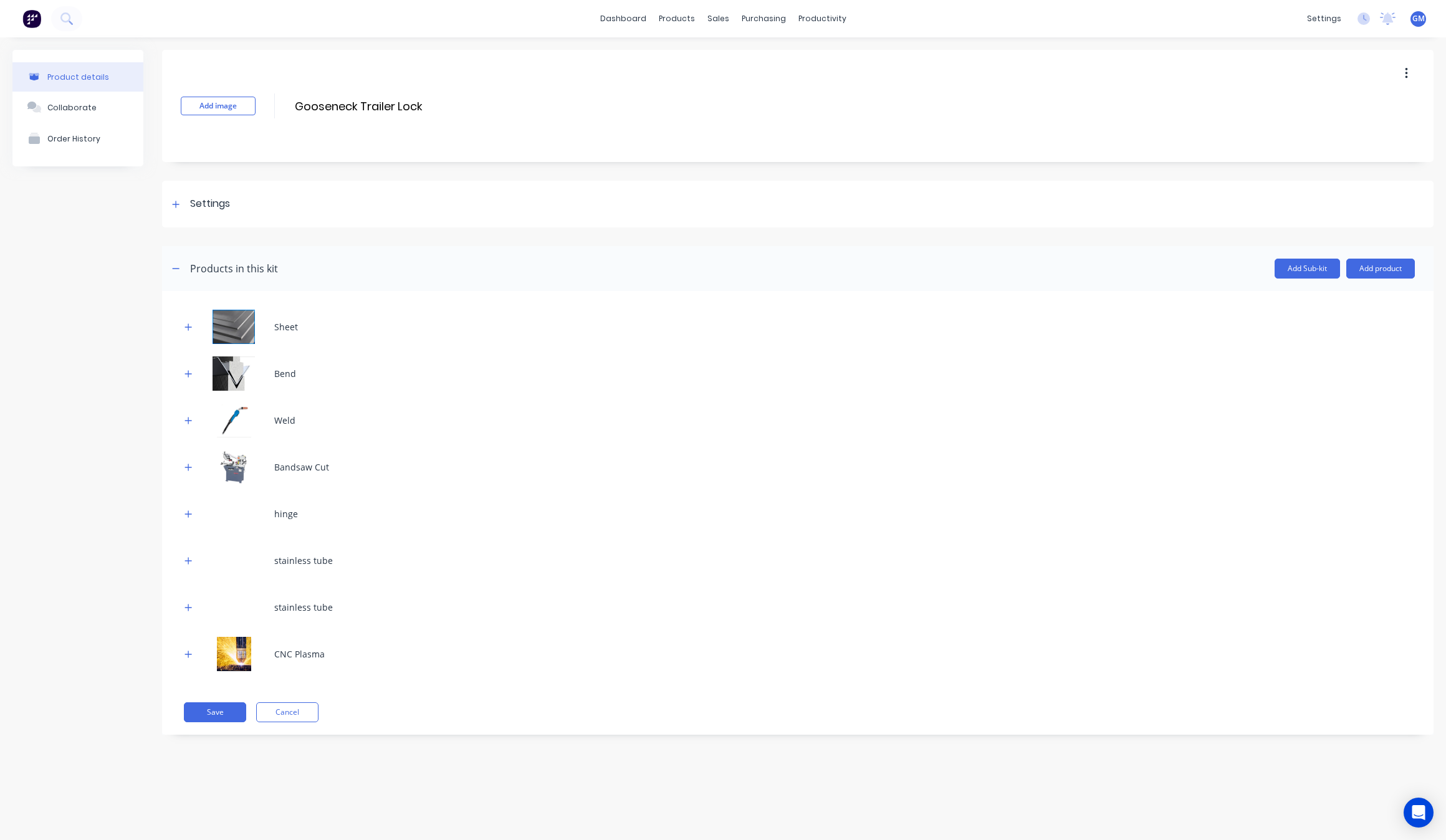
click at [98, 67] on button "Product details" at bounding box center [78, 77] width 131 height 30
click at [193, 265] on div "Products in this kit" at bounding box center [234, 268] width 88 height 15
click at [179, 268] on icon "button" at bounding box center [176, 269] width 8 height 9
click at [689, 15] on div "products" at bounding box center [677, 19] width 49 height 19
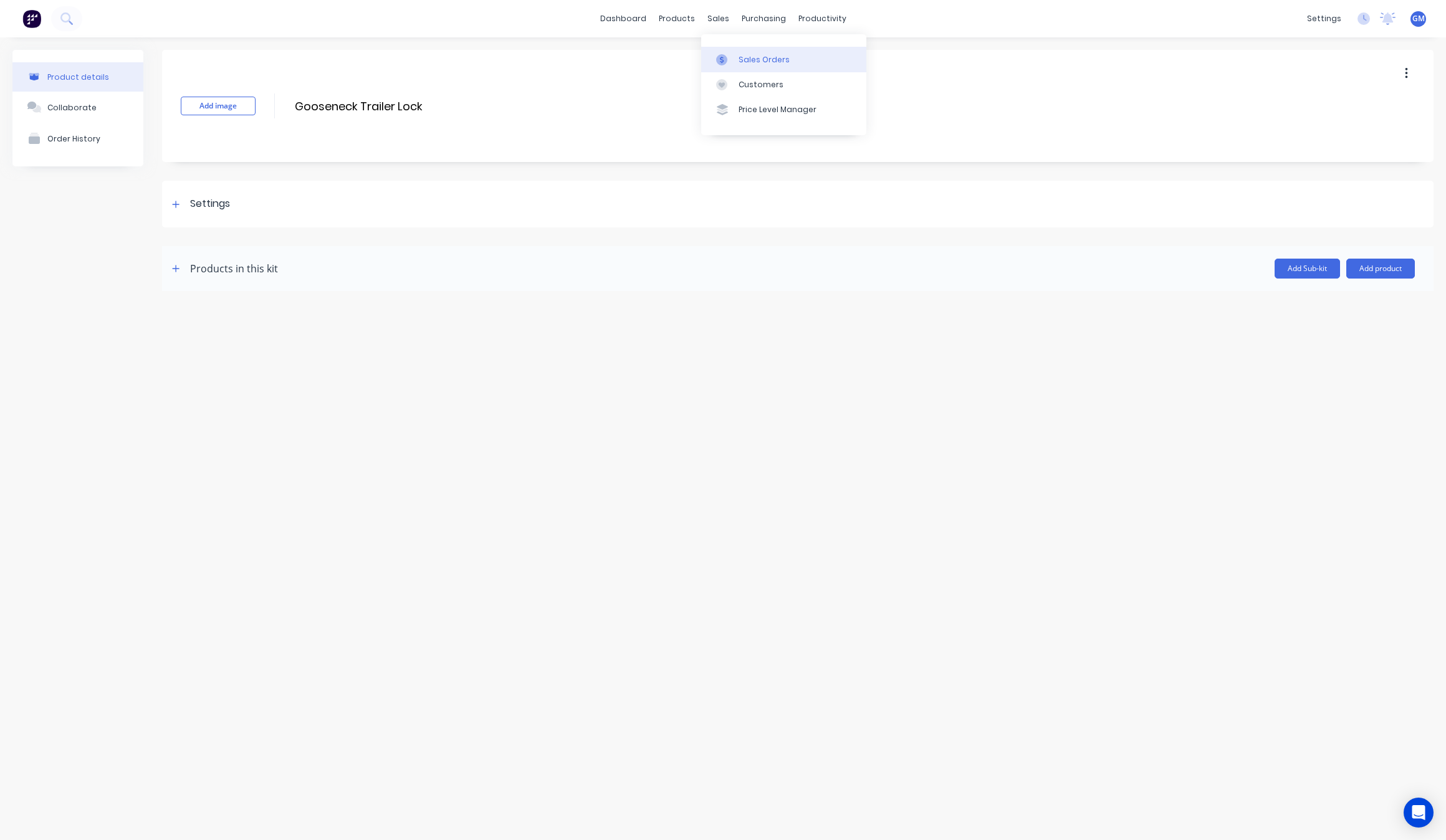
click at [727, 51] on link "Sales Orders" at bounding box center [784, 59] width 165 height 25
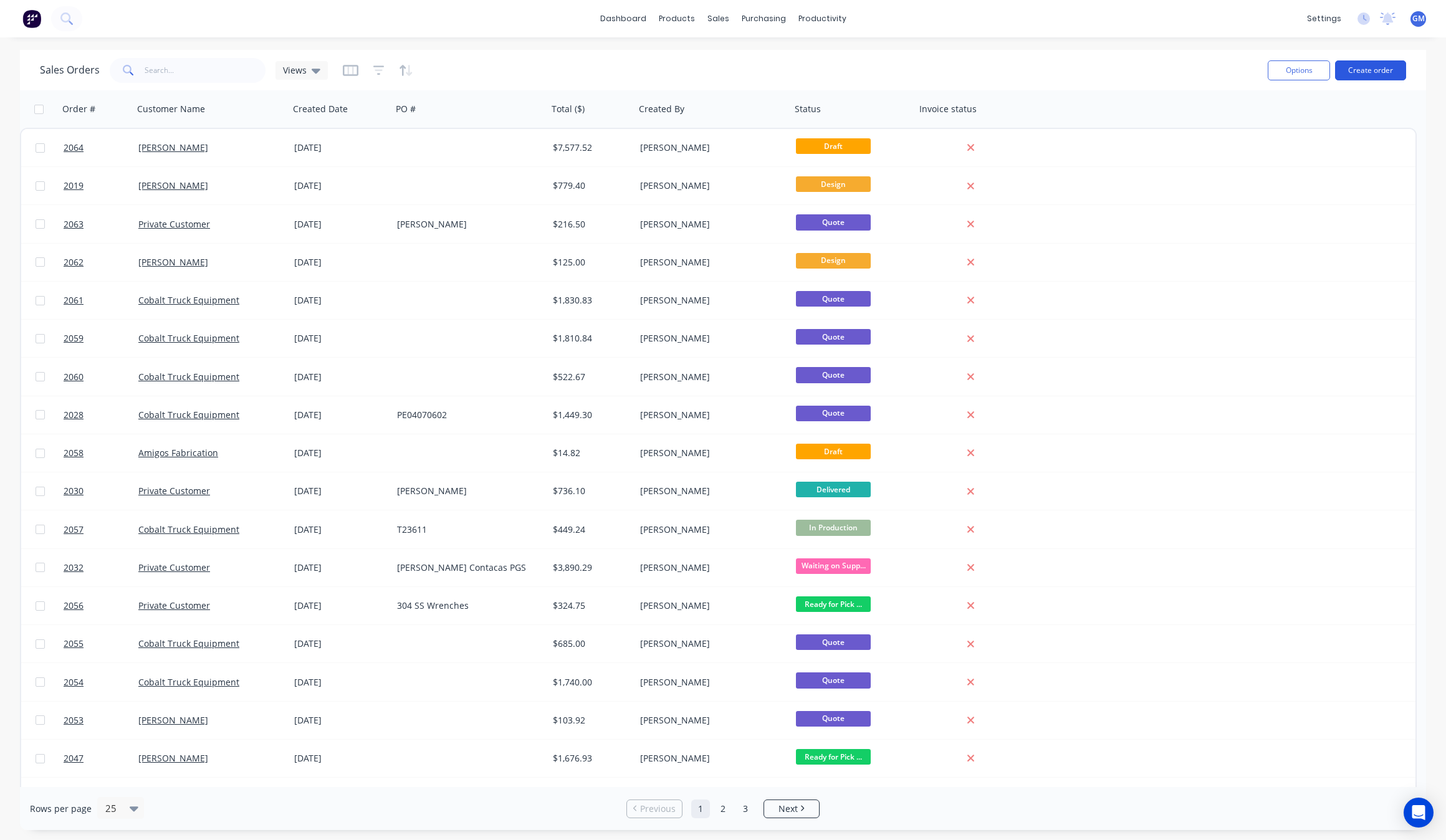
click at [1366, 75] on button "Create order" at bounding box center [1370, 70] width 71 height 20
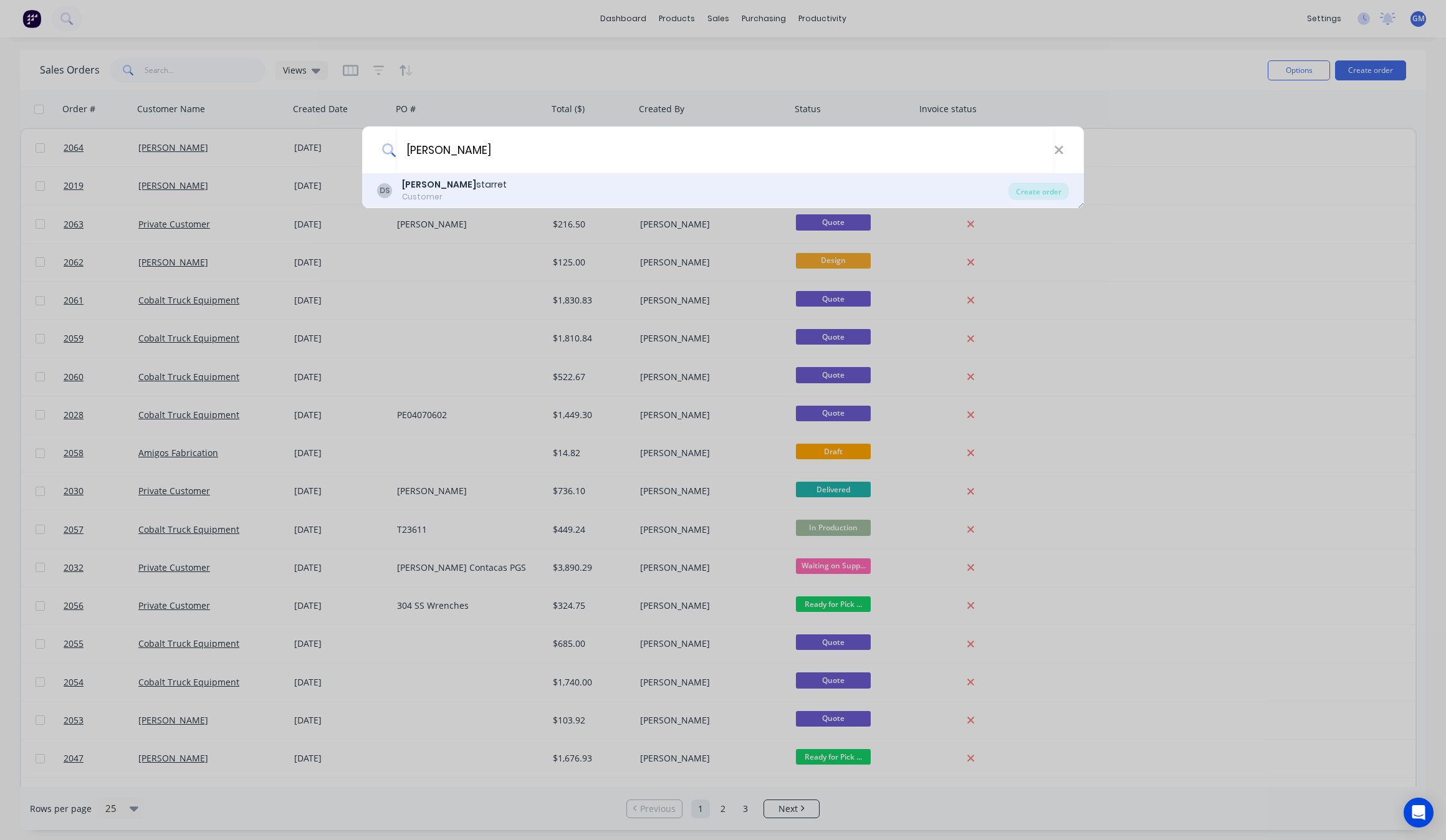
type input "[PERSON_NAME]"
click at [427, 185] on b "[PERSON_NAME]" at bounding box center [439, 184] width 74 height 12
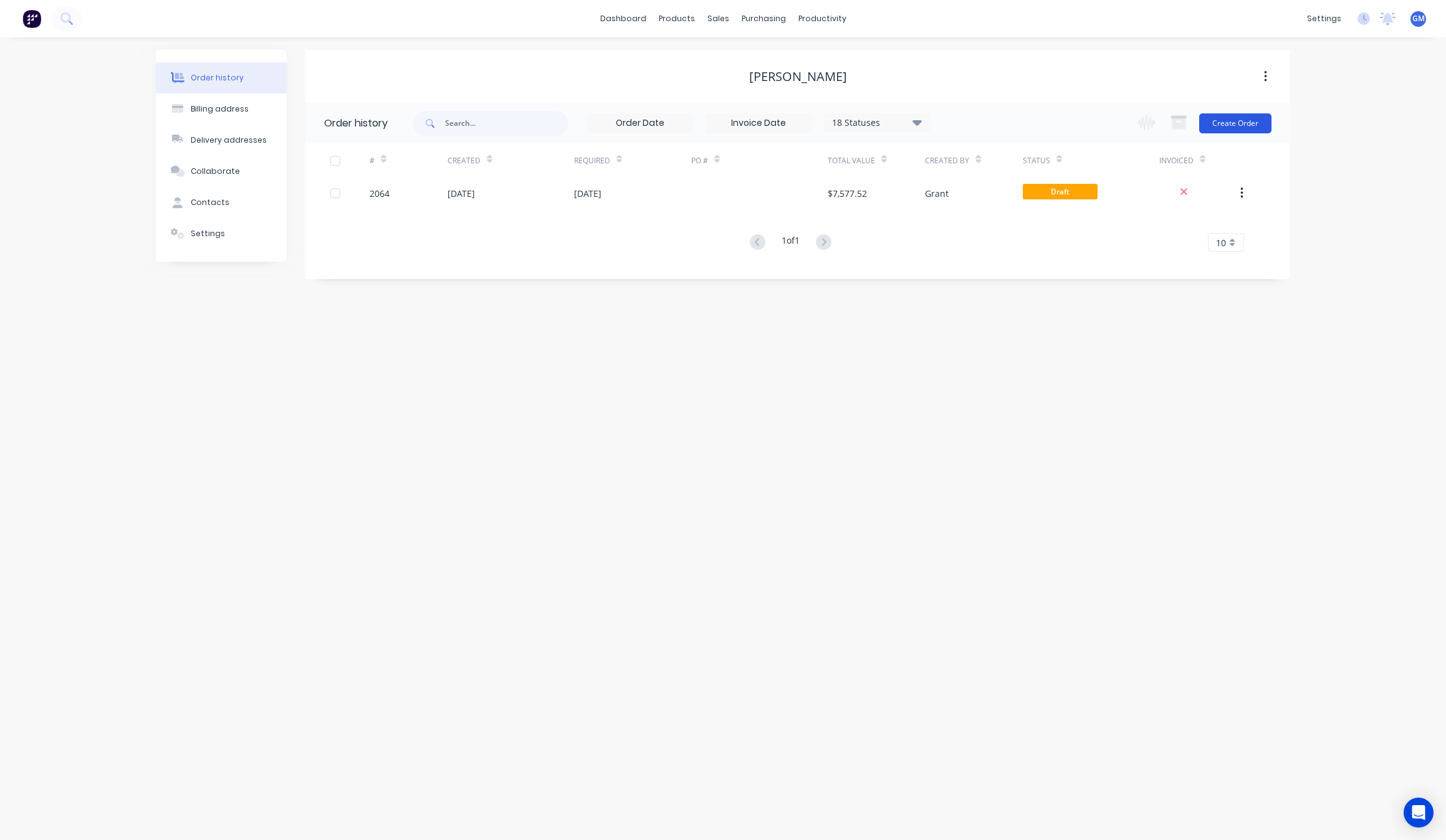
click at [1235, 132] on button "Create Order" at bounding box center [1235, 123] width 73 height 20
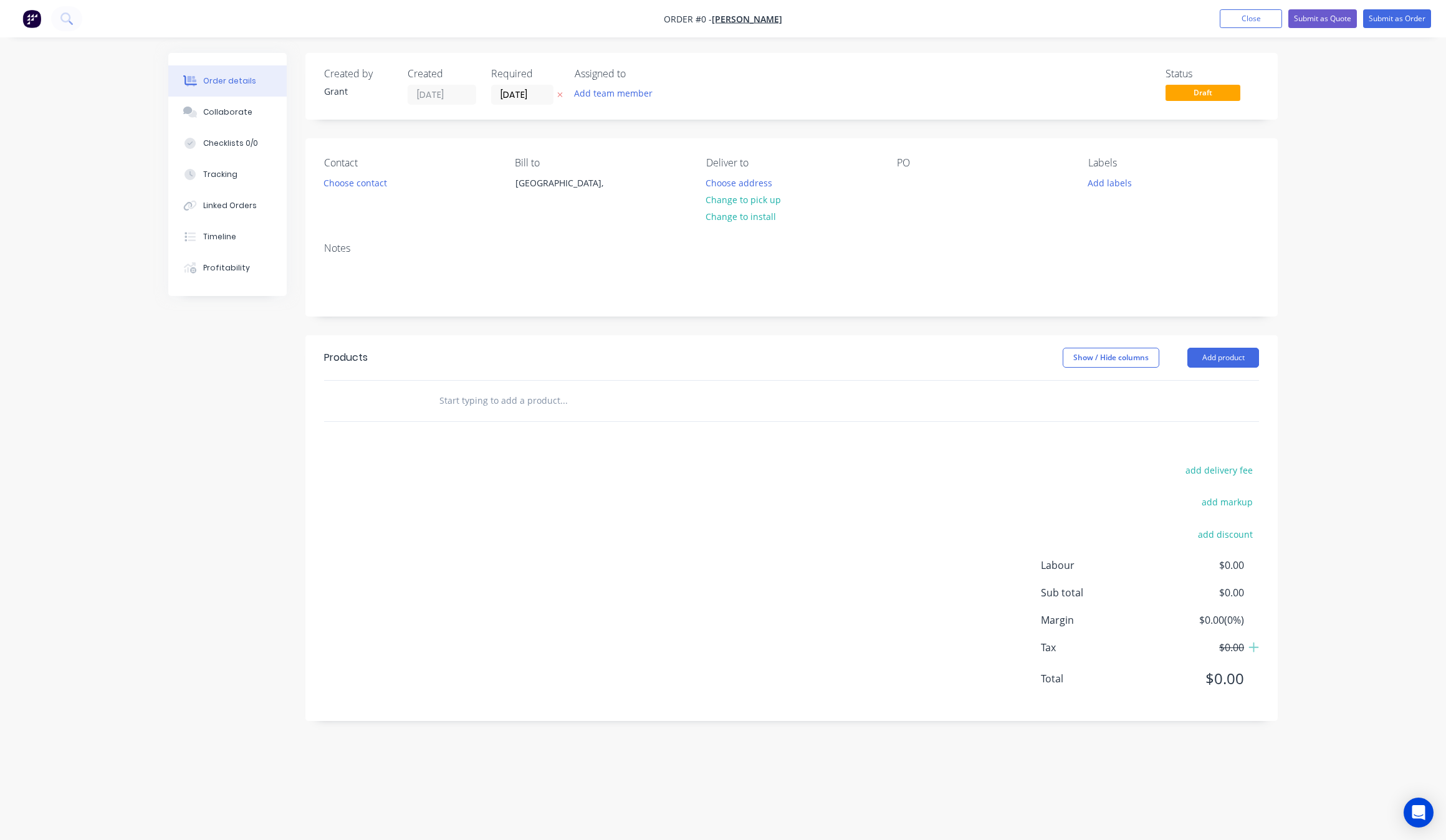
click at [550, 400] on input "text" at bounding box center [564, 400] width 250 height 25
click at [1244, 359] on button "Add product" at bounding box center [1223, 357] width 72 height 20
click at [1210, 381] on div "Product catalogue" at bounding box center [1200, 389] width 96 height 18
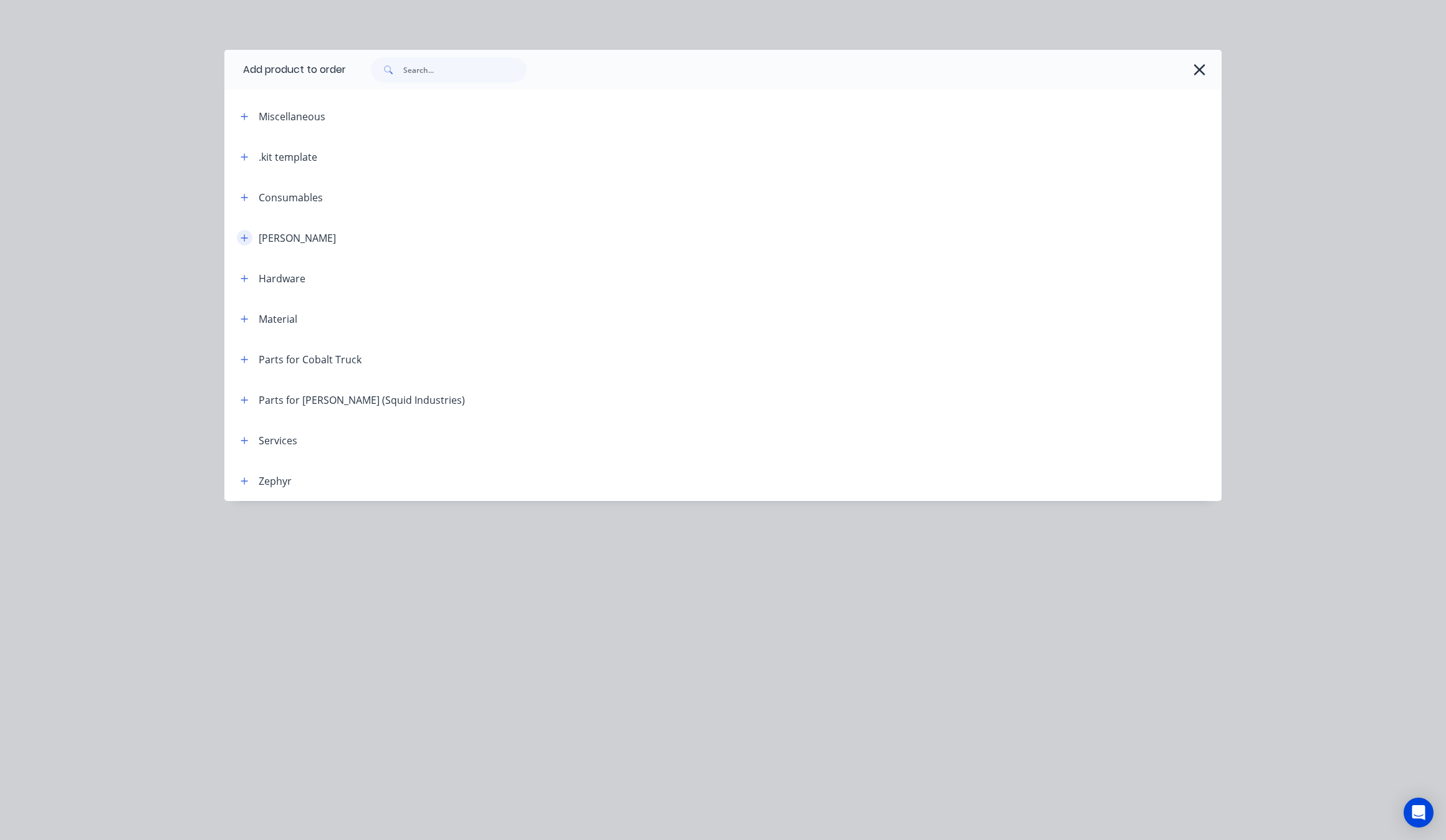
click at [244, 241] on icon "button" at bounding box center [245, 238] width 8 height 9
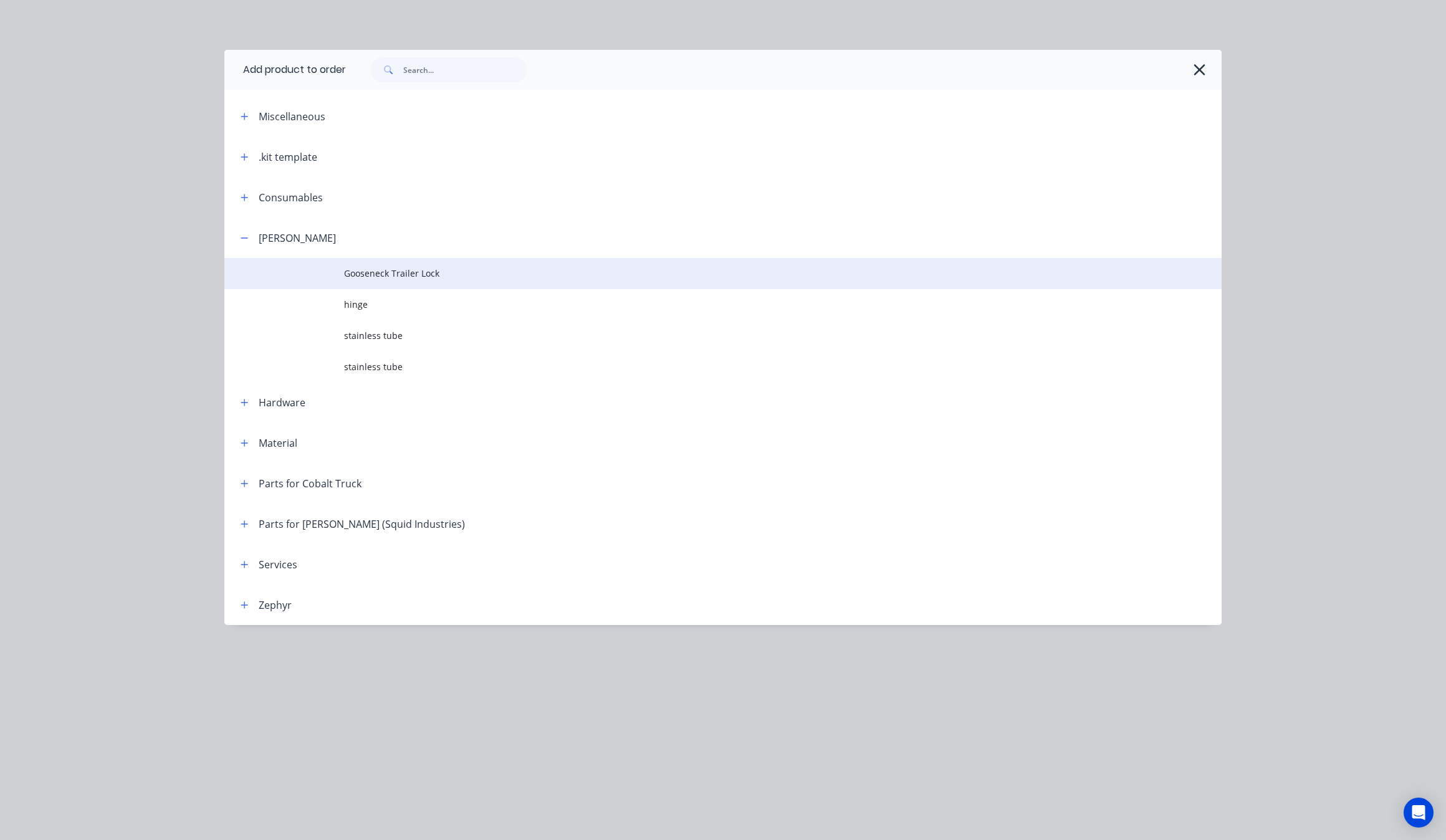
click at [427, 277] on span "Gooseneck Trailer Lock" at bounding box center [695, 273] width 702 height 13
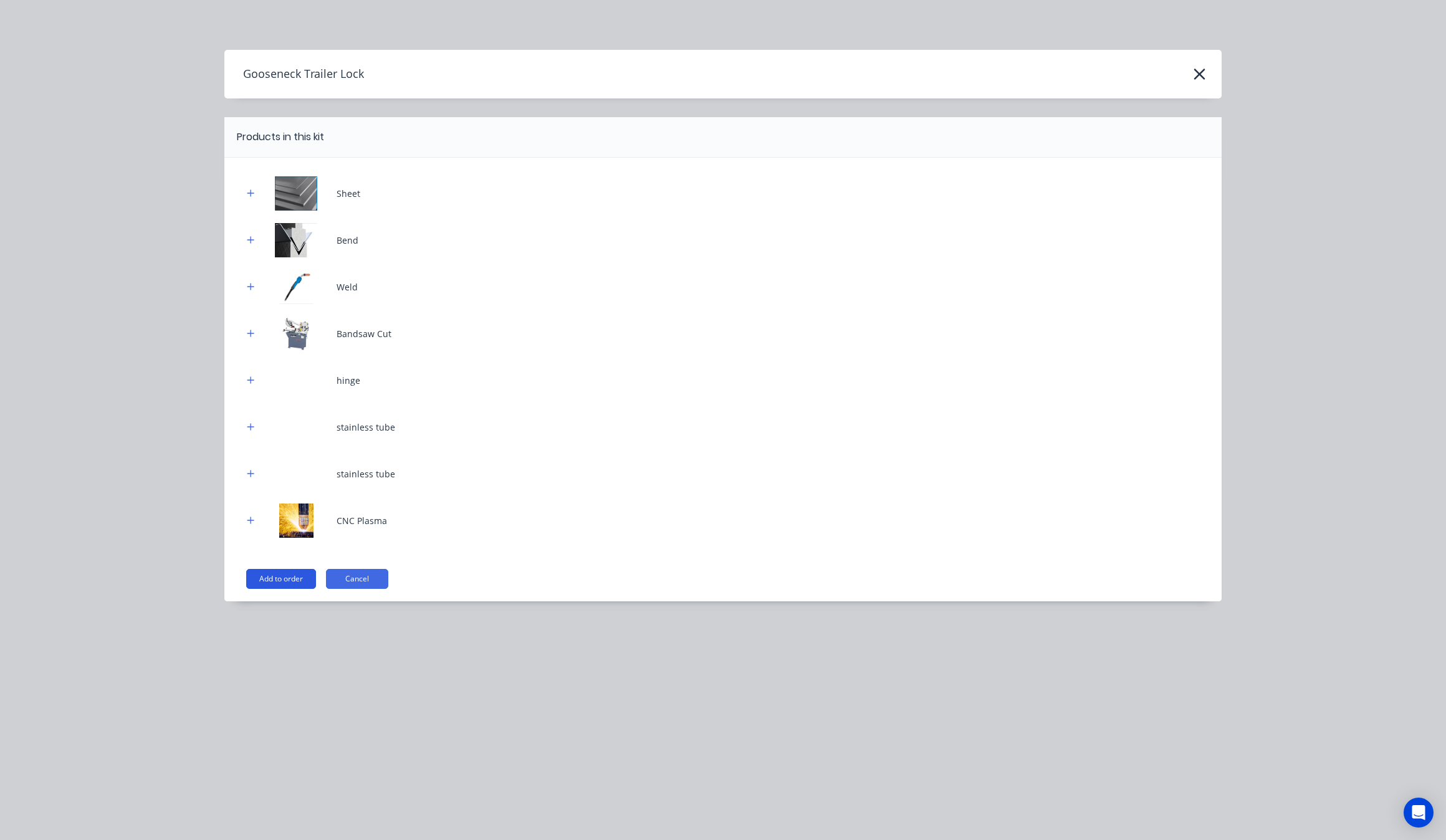
click at [300, 572] on button "Add to order" at bounding box center [281, 579] width 70 height 20
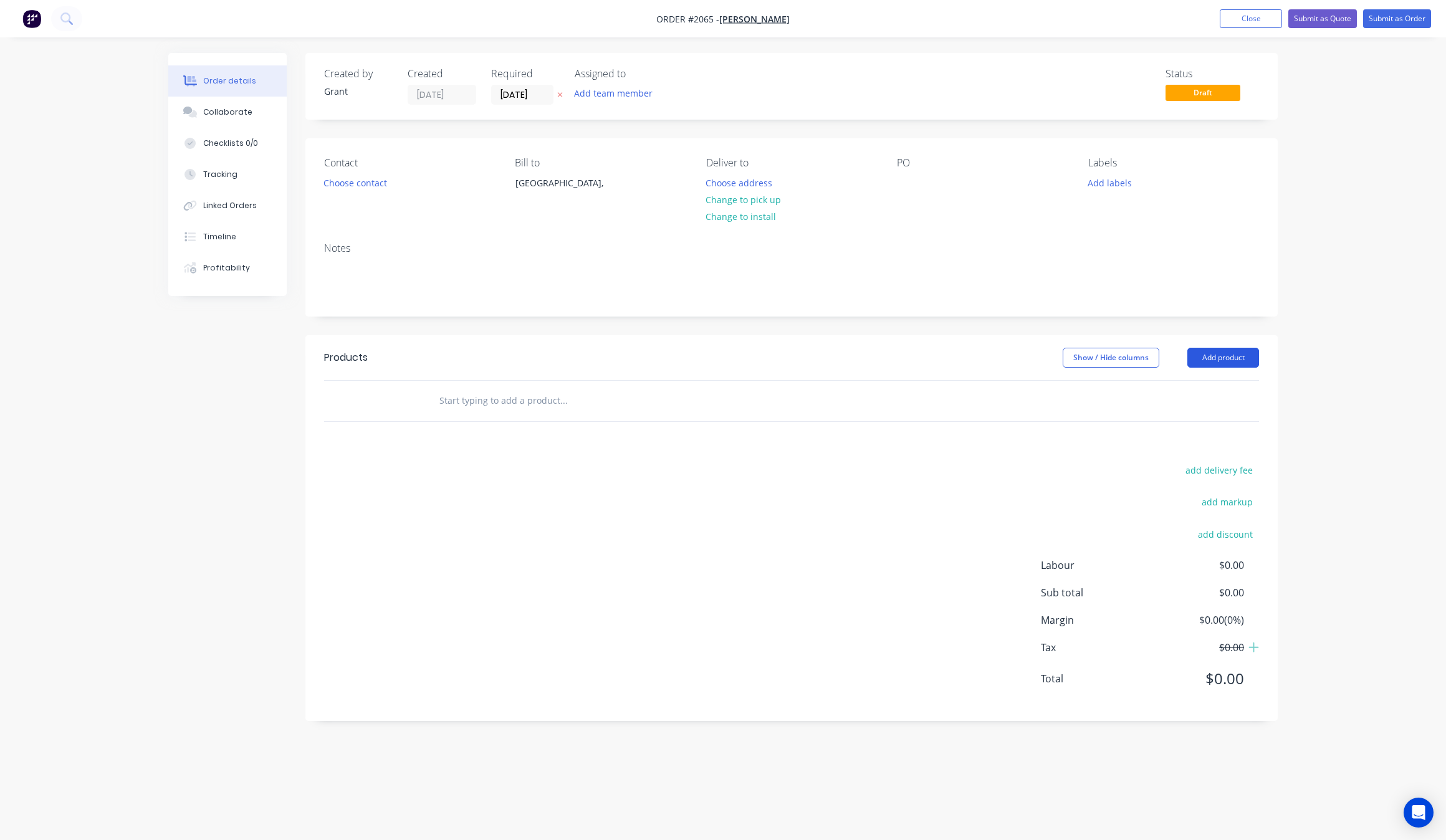
click at [1248, 357] on button "Add product" at bounding box center [1223, 357] width 72 height 20
click at [1176, 385] on div "Product catalogue" at bounding box center [1200, 389] width 96 height 18
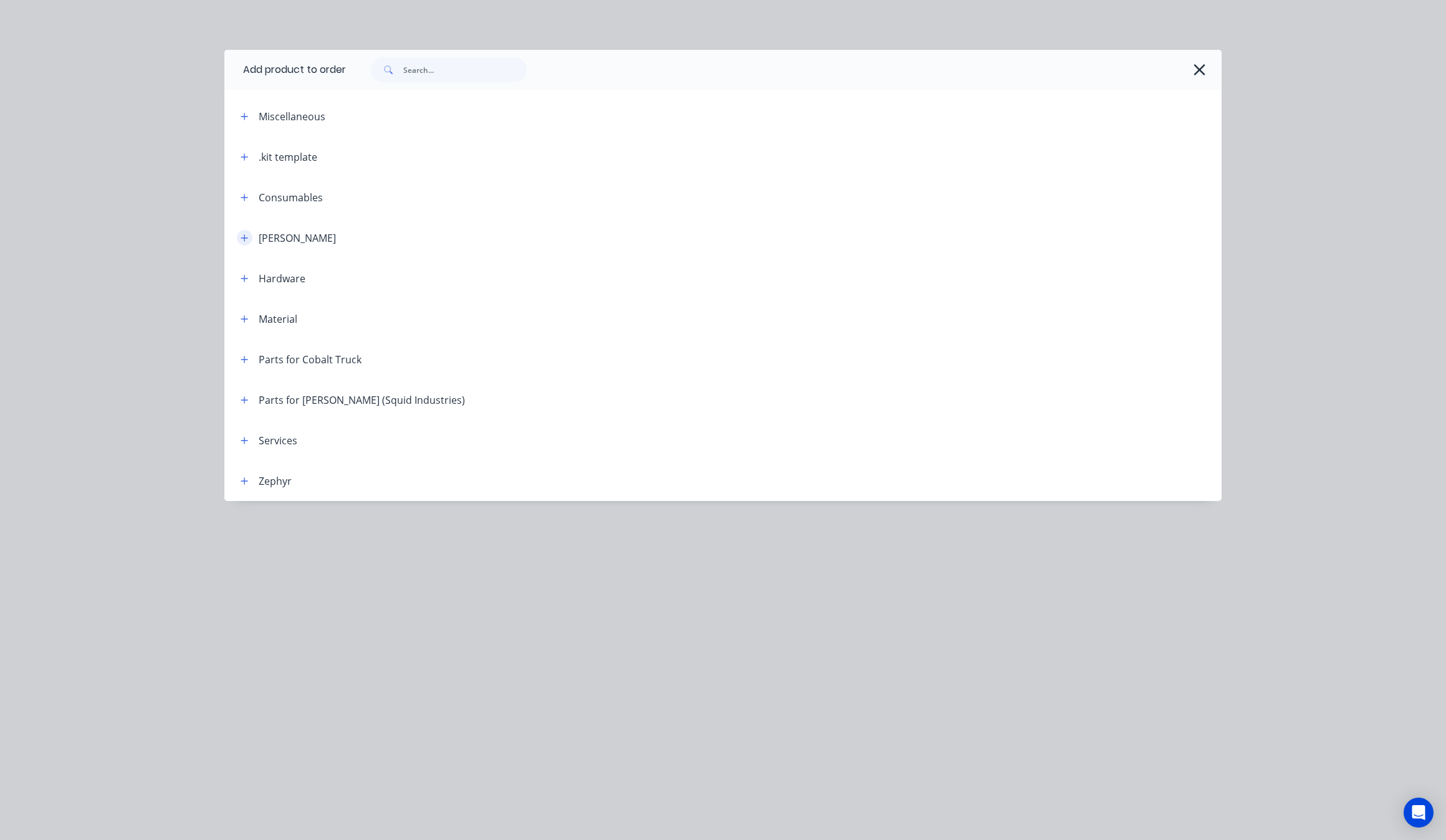
click at [250, 240] on button "button" at bounding box center [245, 237] width 15 height 15
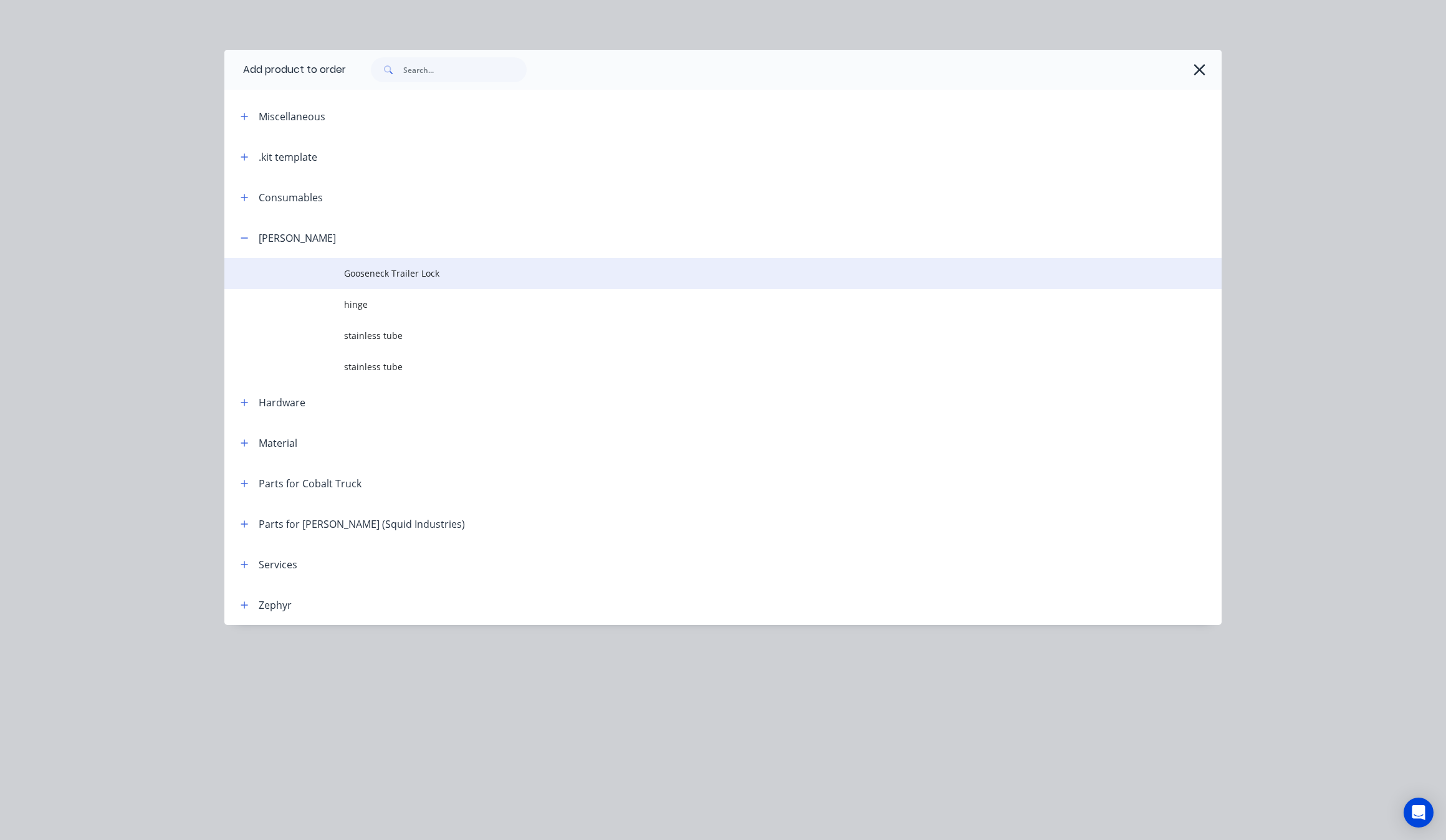
click at [373, 272] on span "Gooseneck Trailer Lock" at bounding box center [695, 273] width 702 height 13
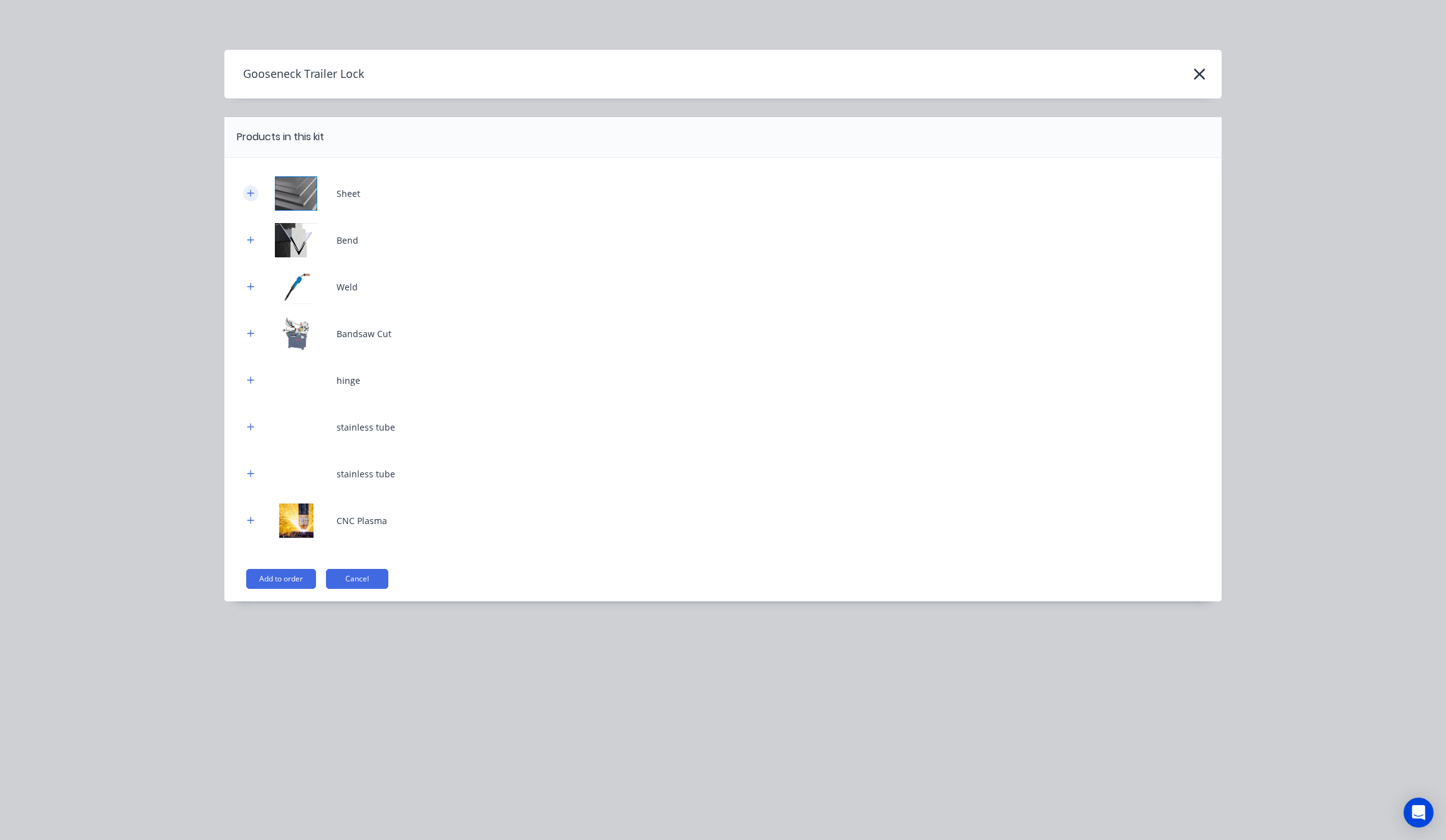
click at [254, 185] on button "button" at bounding box center [251, 193] width 15 height 15
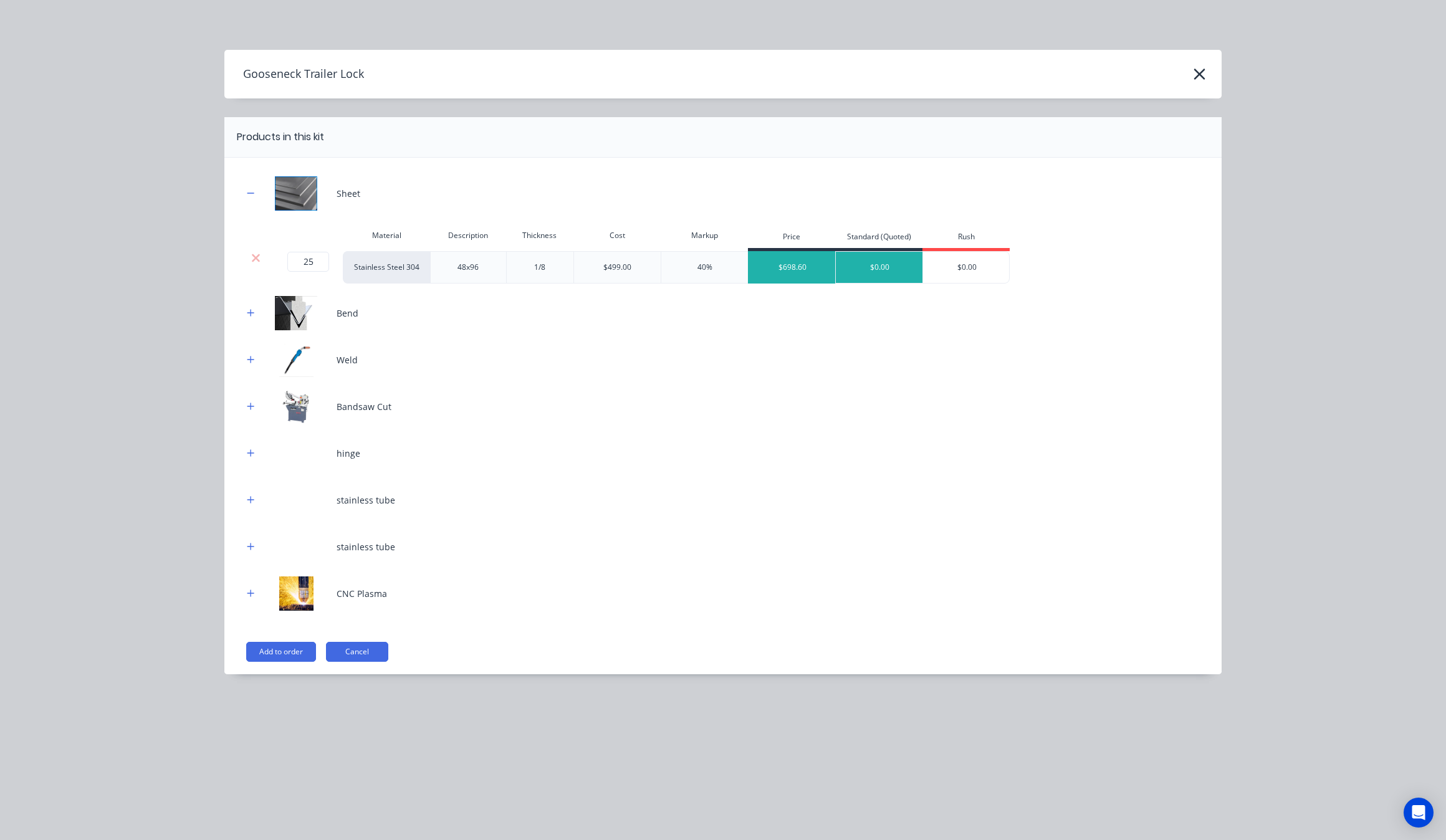
click at [795, 278] on div "$698.60" at bounding box center [793, 267] width 87 height 31
click at [250, 304] on div "Bend" at bounding box center [723, 313] width 960 height 34
click at [251, 318] on button "button" at bounding box center [251, 313] width 15 height 15
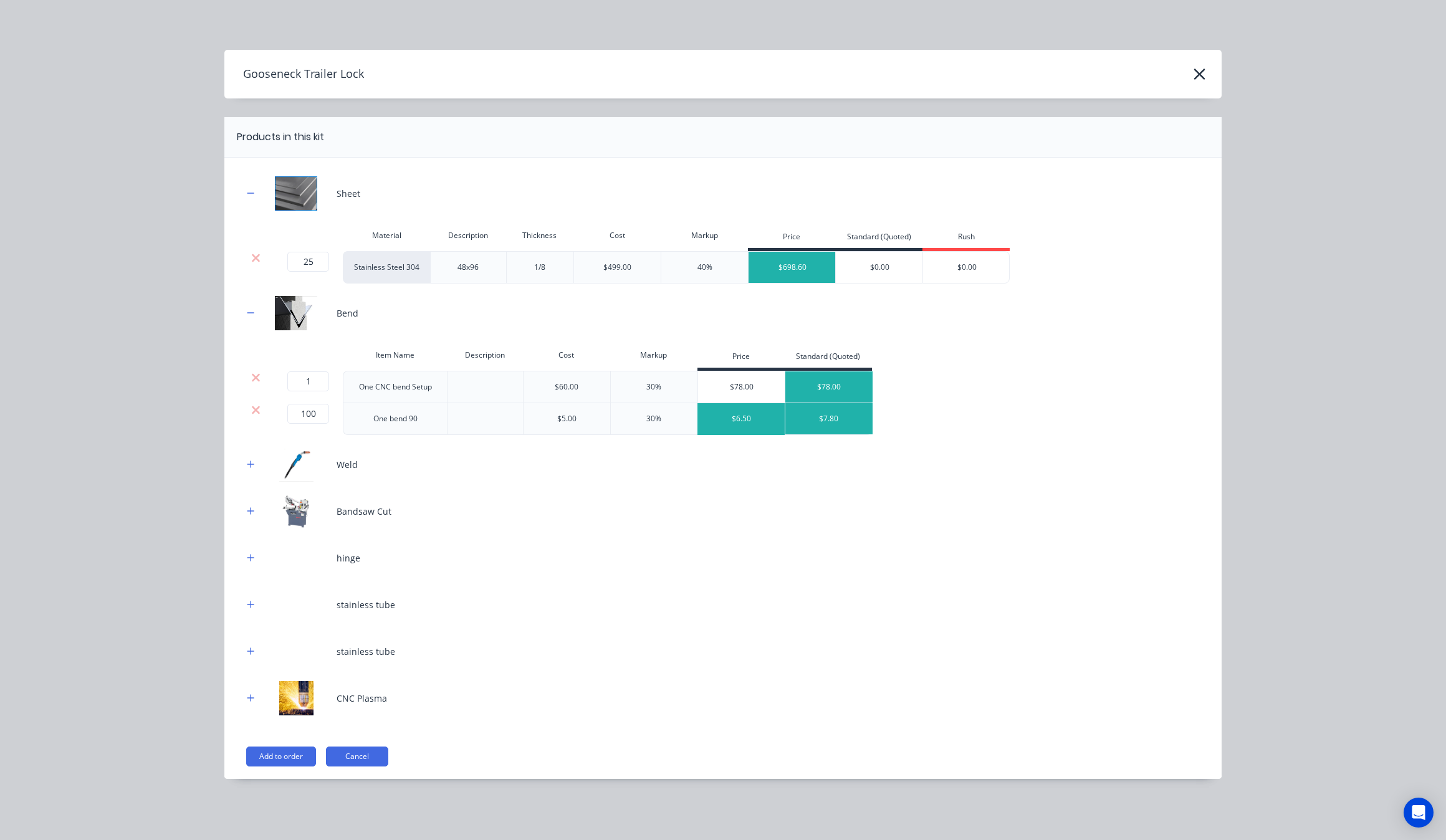
click at [755, 430] on div "$6.50" at bounding box center [742, 418] width 87 height 31
click at [746, 383] on div "$78.00" at bounding box center [742, 387] width 87 height 31
click at [236, 465] on div "Sheet Material Description Thickness Cost Markup Price Standard (Quoted) Rush 2…" at bounding box center [723, 468] width 997 height 621
click at [237, 469] on div "Sheet Material Description Thickness Cost Markup Price Standard (Quoted) Rush 2…" at bounding box center [723, 468] width 997 height 621
click at [245, 469] on button "button" at bounding box center [251, 465] width 15 height 15
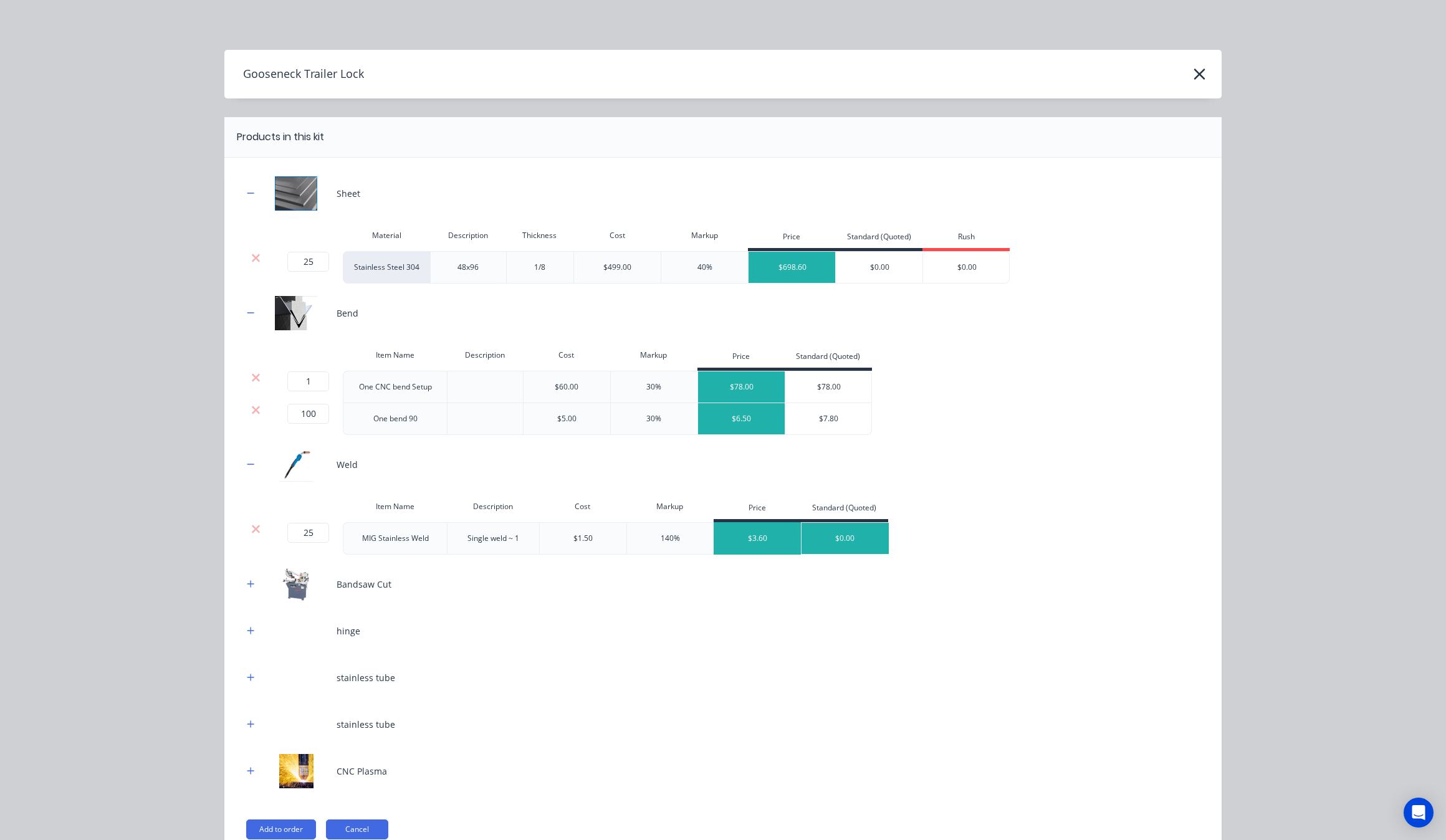
click at [727, 543] on div "$3.60" at bounding box center [758, 538] width 87 height 31
click at [246, 591] on button "button" at bounding box center [251, 584] width 15 height 15
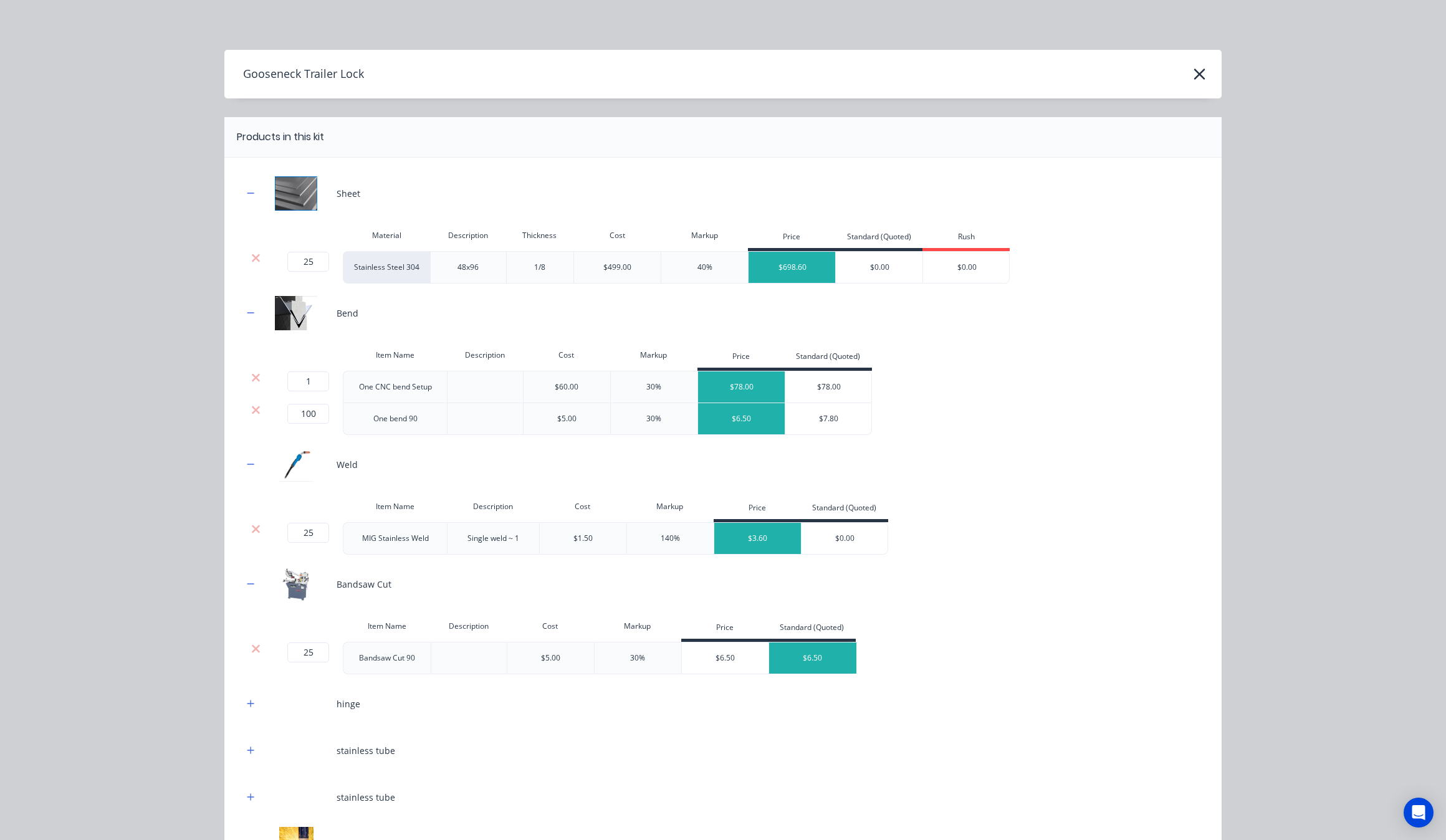
scroll to position [141, 0]
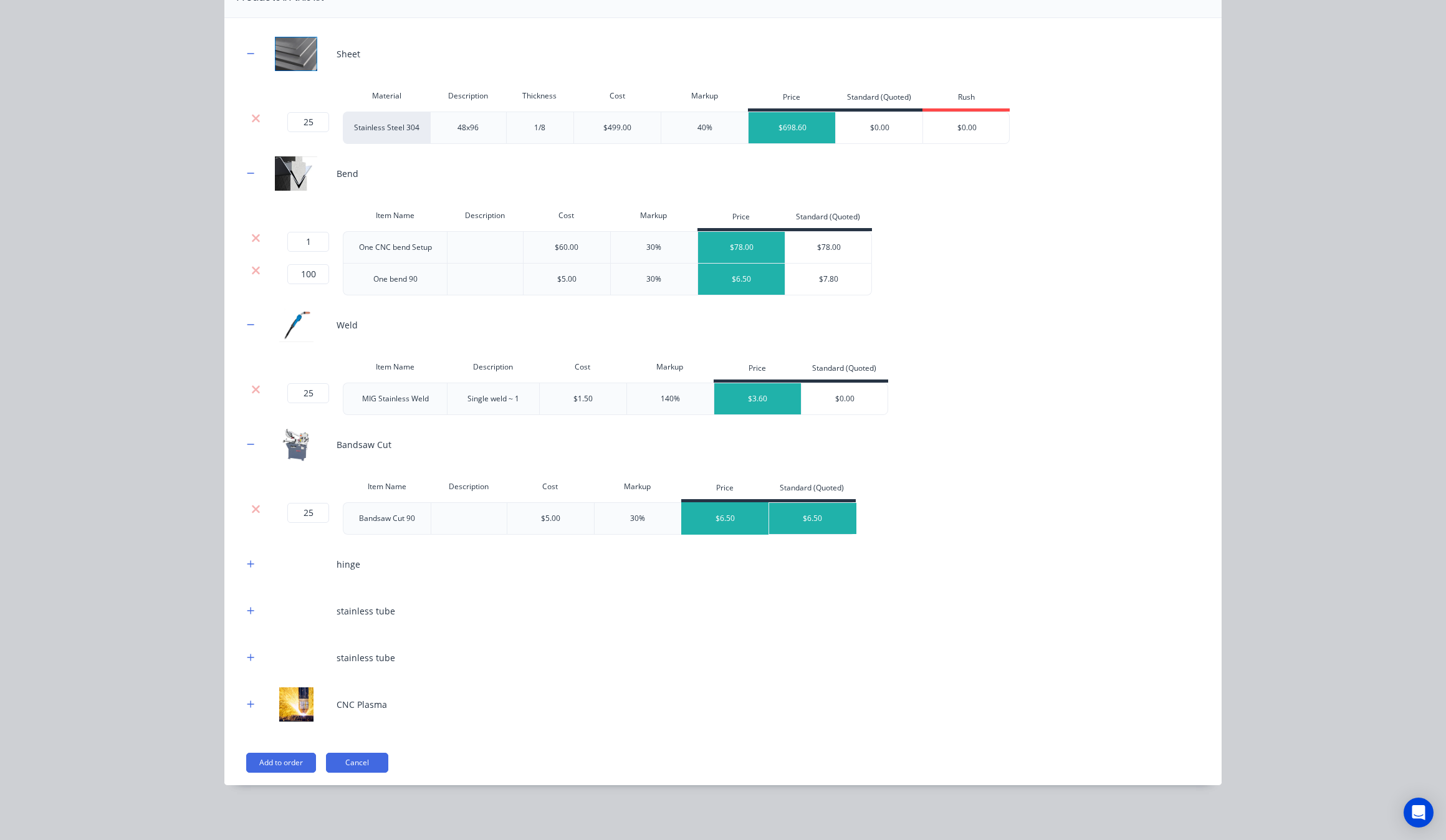
click at [749, 526] on div "$6.50" at bounding box center [726, 519] width 87 height 31
click at [243, 569] on button "button" at bounding box center [251, 564] width 15 height 15
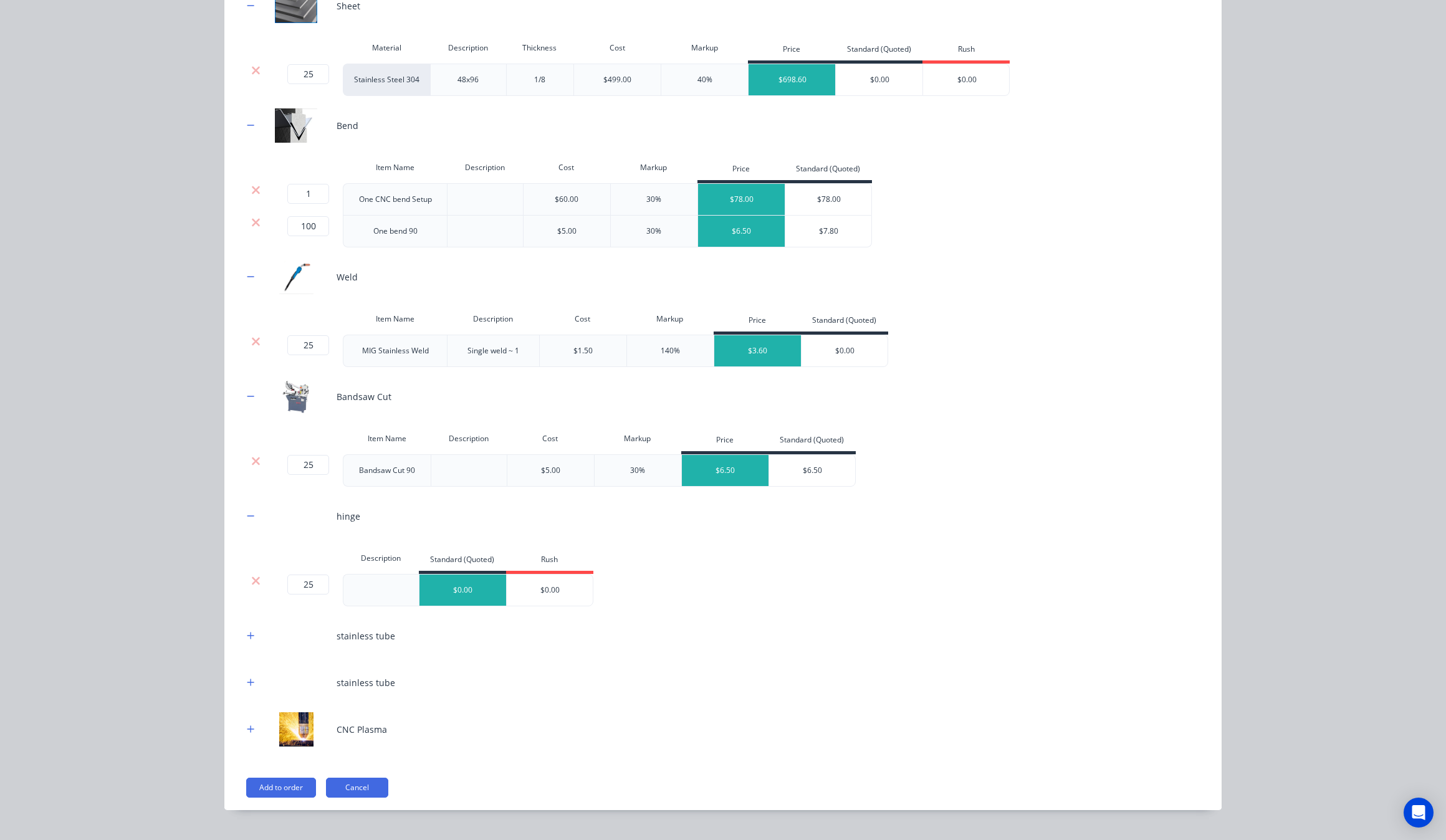
scroll to position [214, 0]
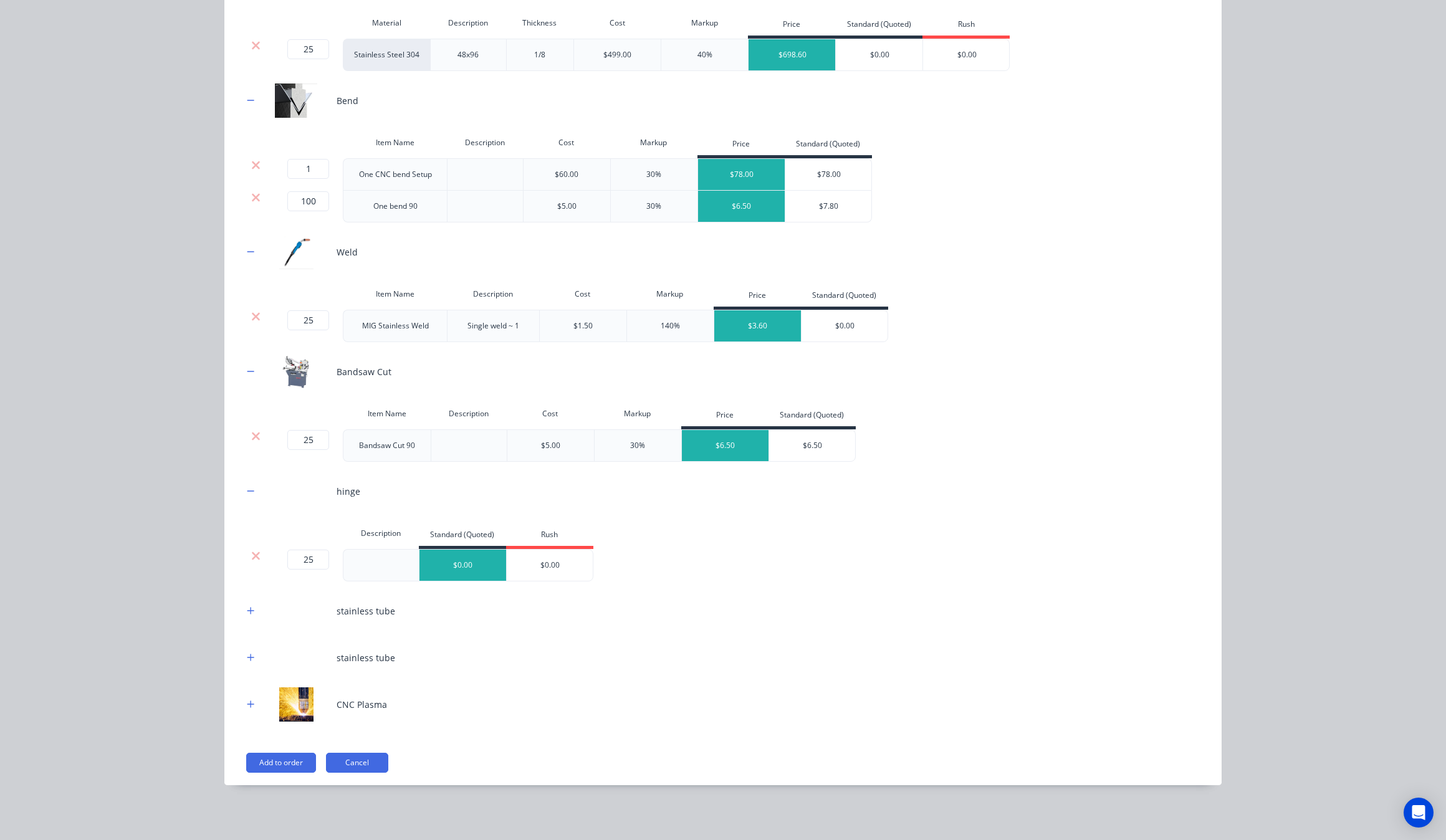
click at [236, 612] on div "Sheet Material Description Thickness Cost Markup Price Standard (Quoted) Rush 2…" at bounding box center [723, 365] width 997 height 840
click at [243, 617] on button "button" at bounding box center [251, 611] width 15 height 15
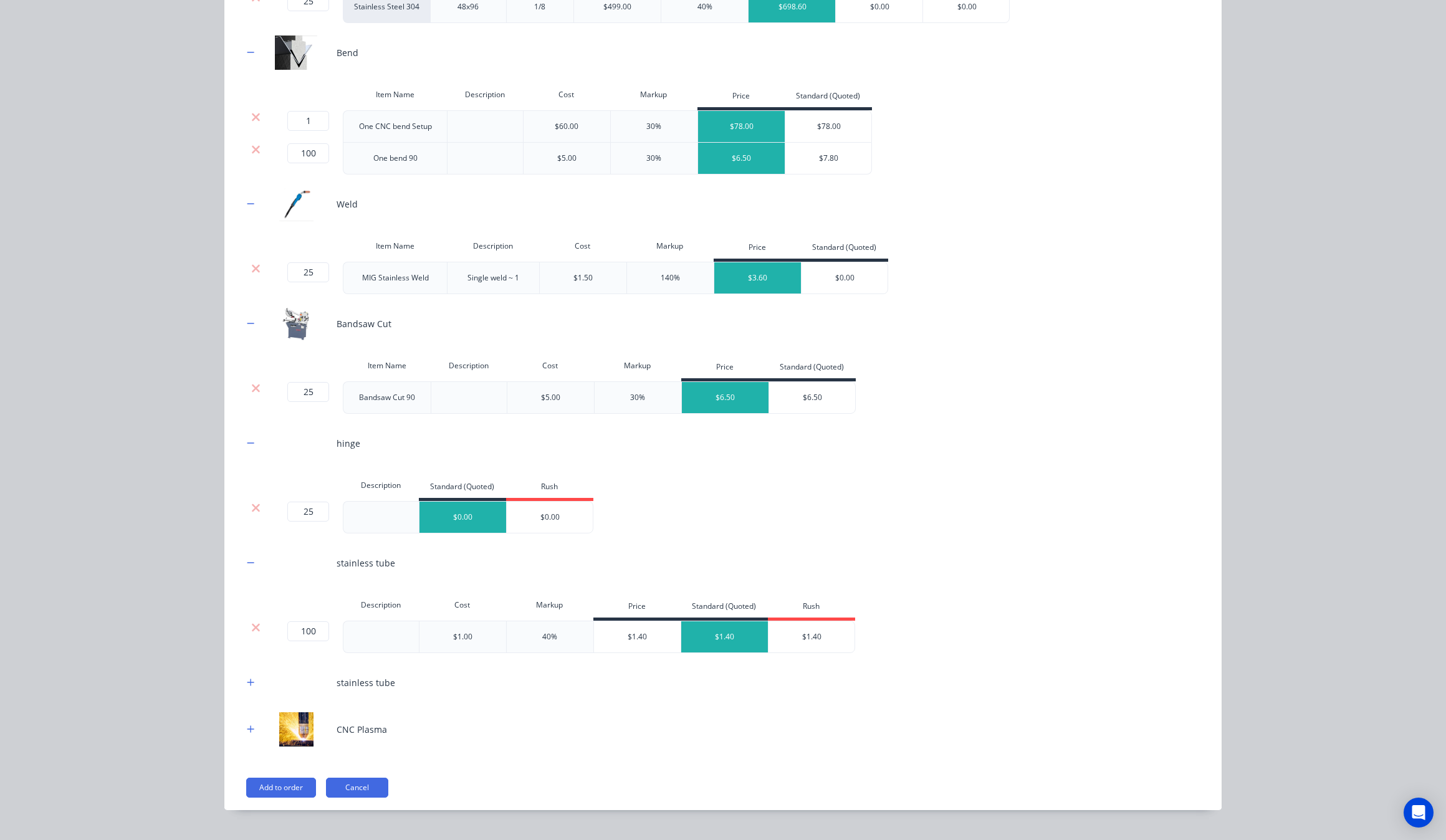
scroll to position [287, 0]
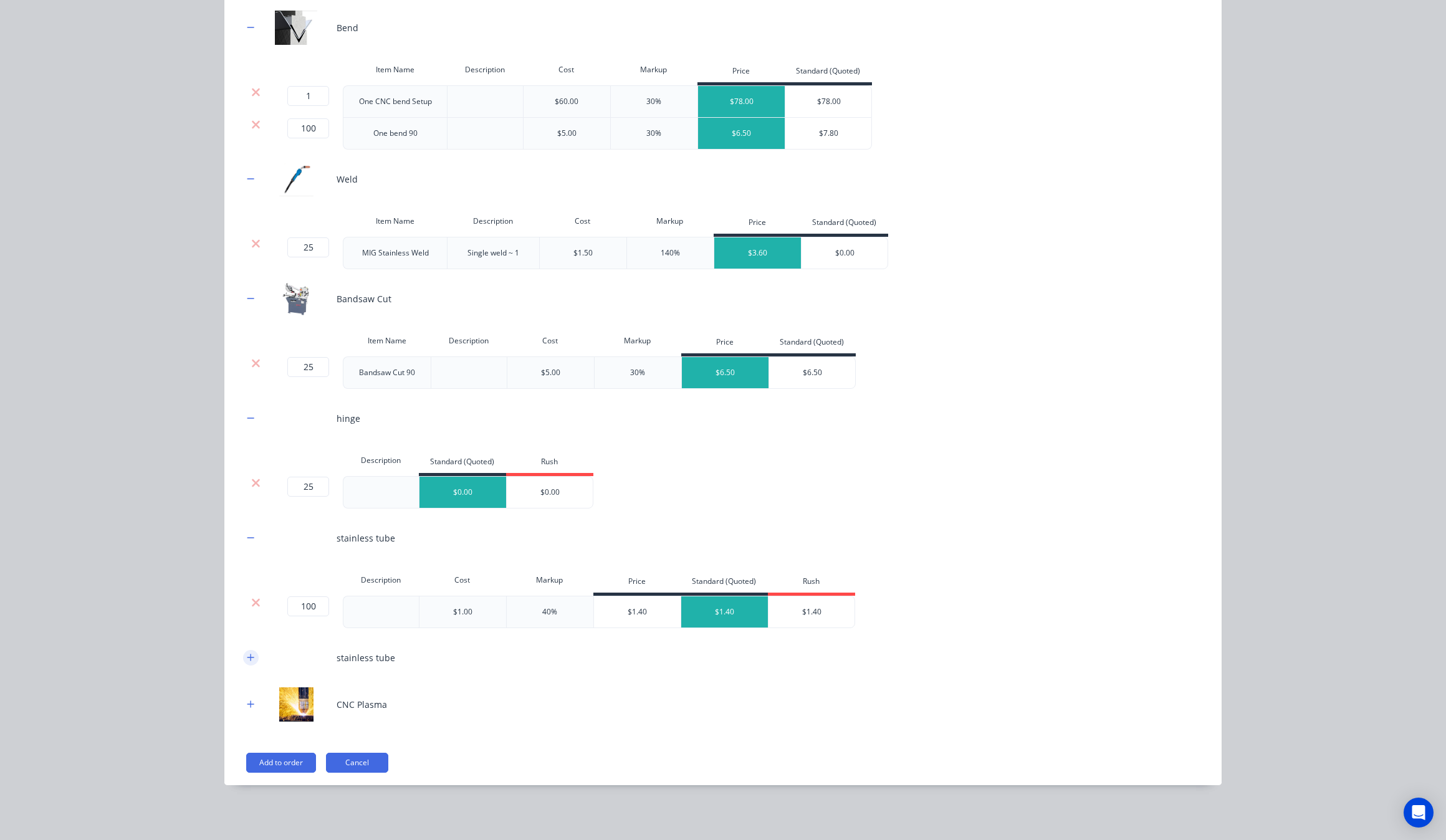
click at [243, 662] on button "button" at bounding box center [251, 658] width 15 height 15
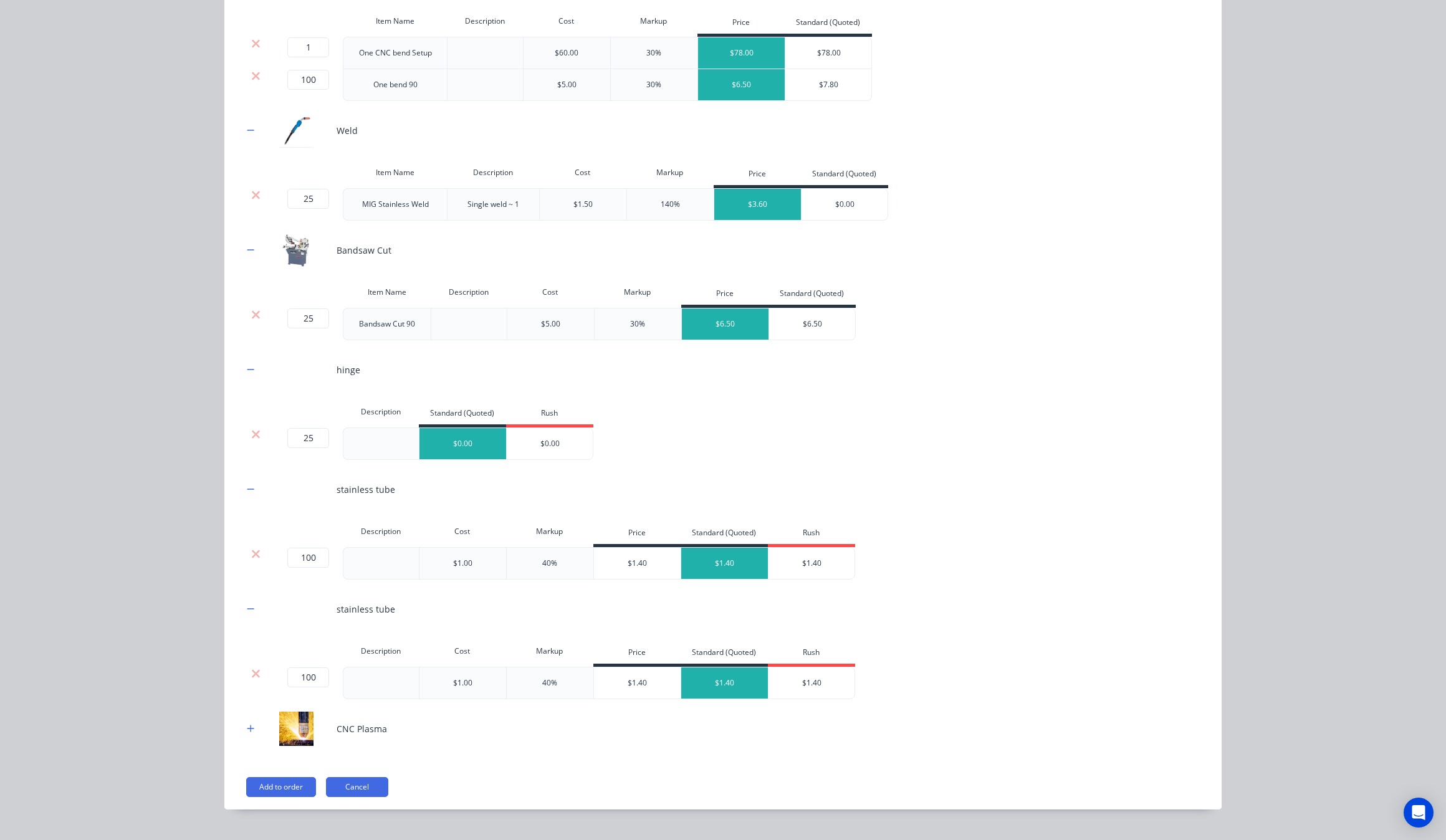
scroll to position [360, 0]
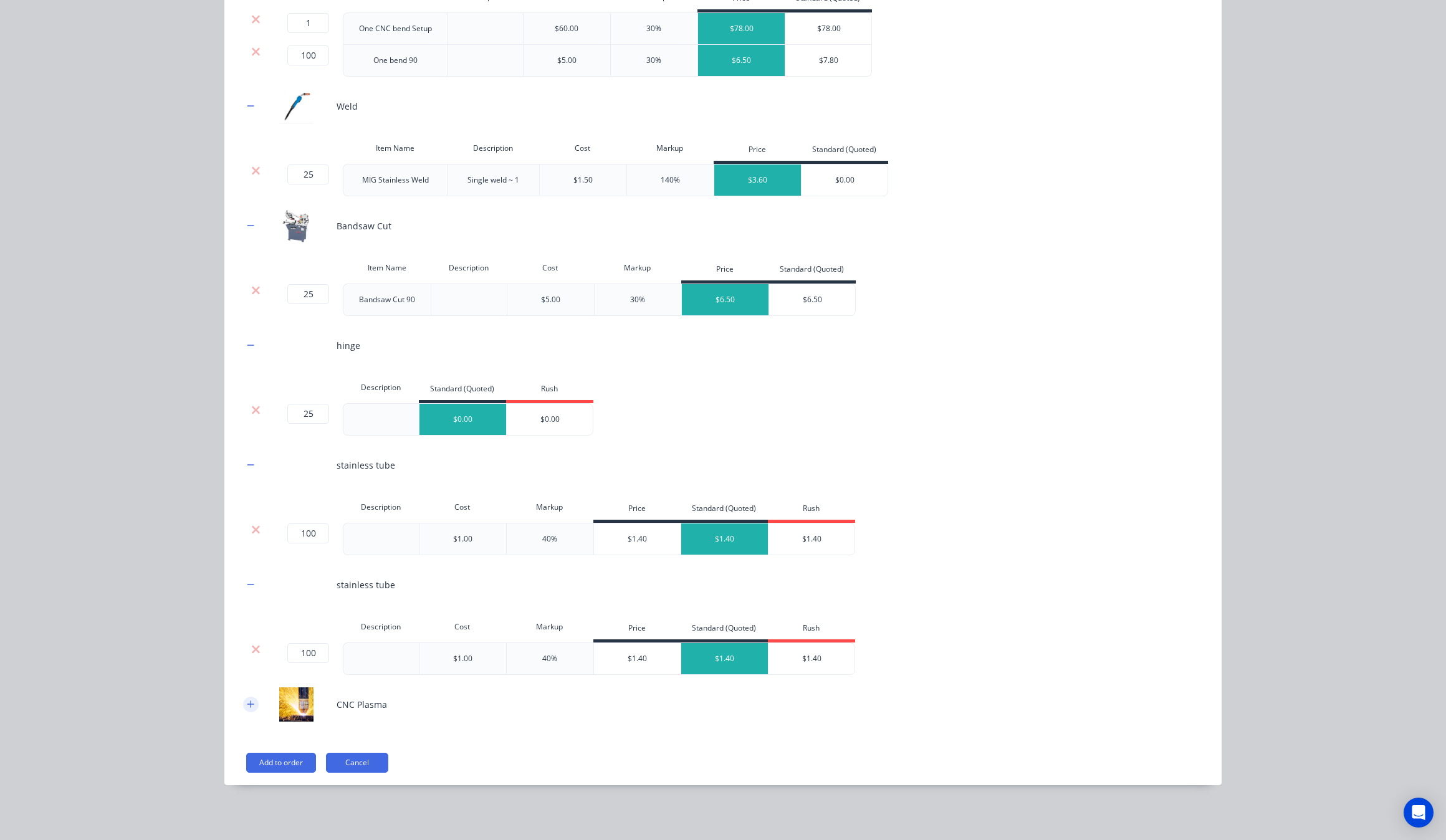
click at [247, 703] on icon "button" at bounding box center [251, 705] width 8 height 9
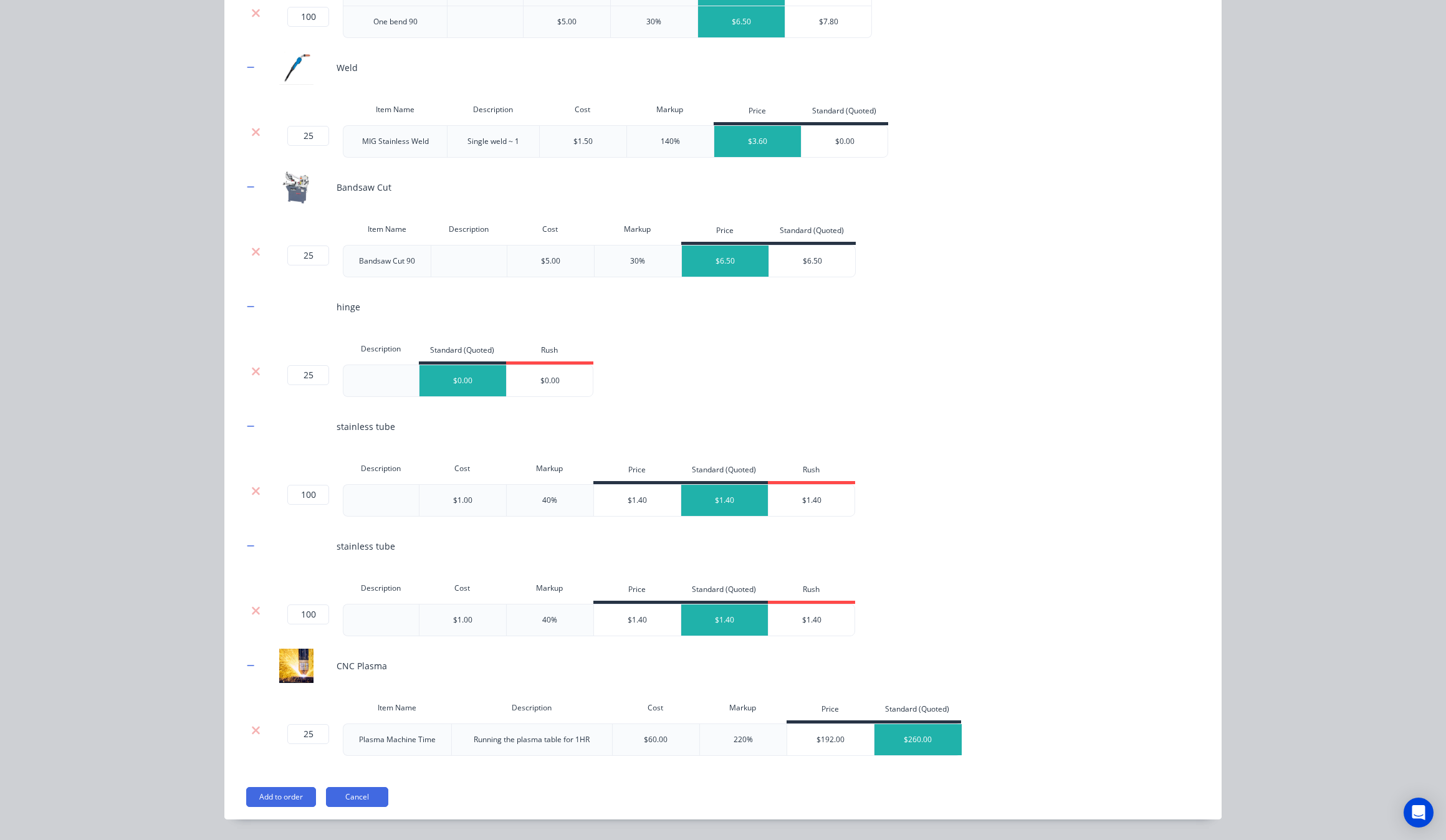
scroll to position [434, 0]
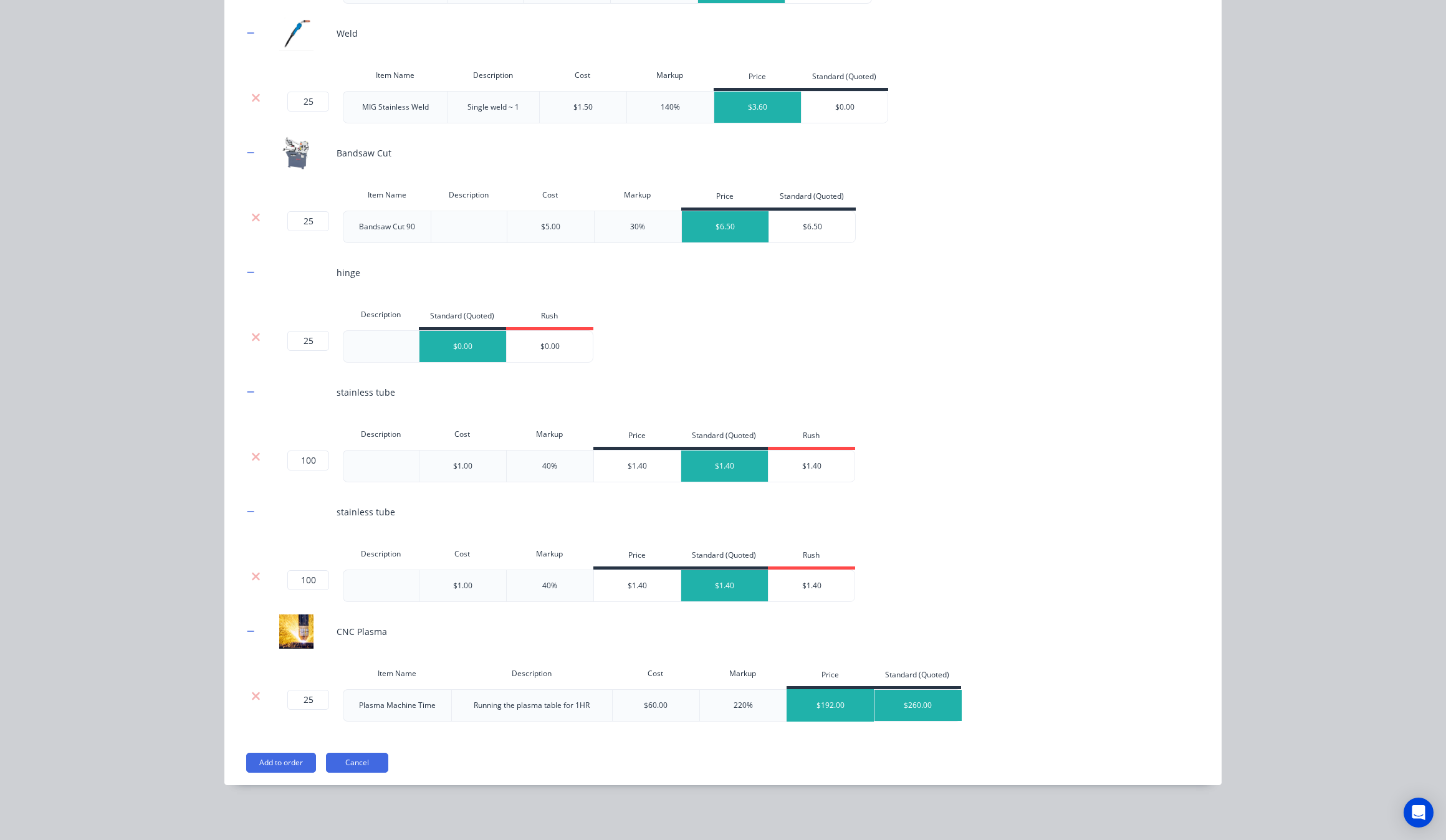
click at [809, 712] on div "$192.00" at bounding box center [831, 705] width 87 height 31
click at [263, 762] on button "Add to order" at bounding box center [281, 762] width 70 height 20
click at [293, 766] on button "Add to order" at bounding box center [281, 762] width 70 height 20
click at [289, 766] on button "Add to order" at bounding box center [281, 762] width 70 height 20
click at [257, 767] on button "Add to order" at bounding box center [281, 762] width 70 height 20
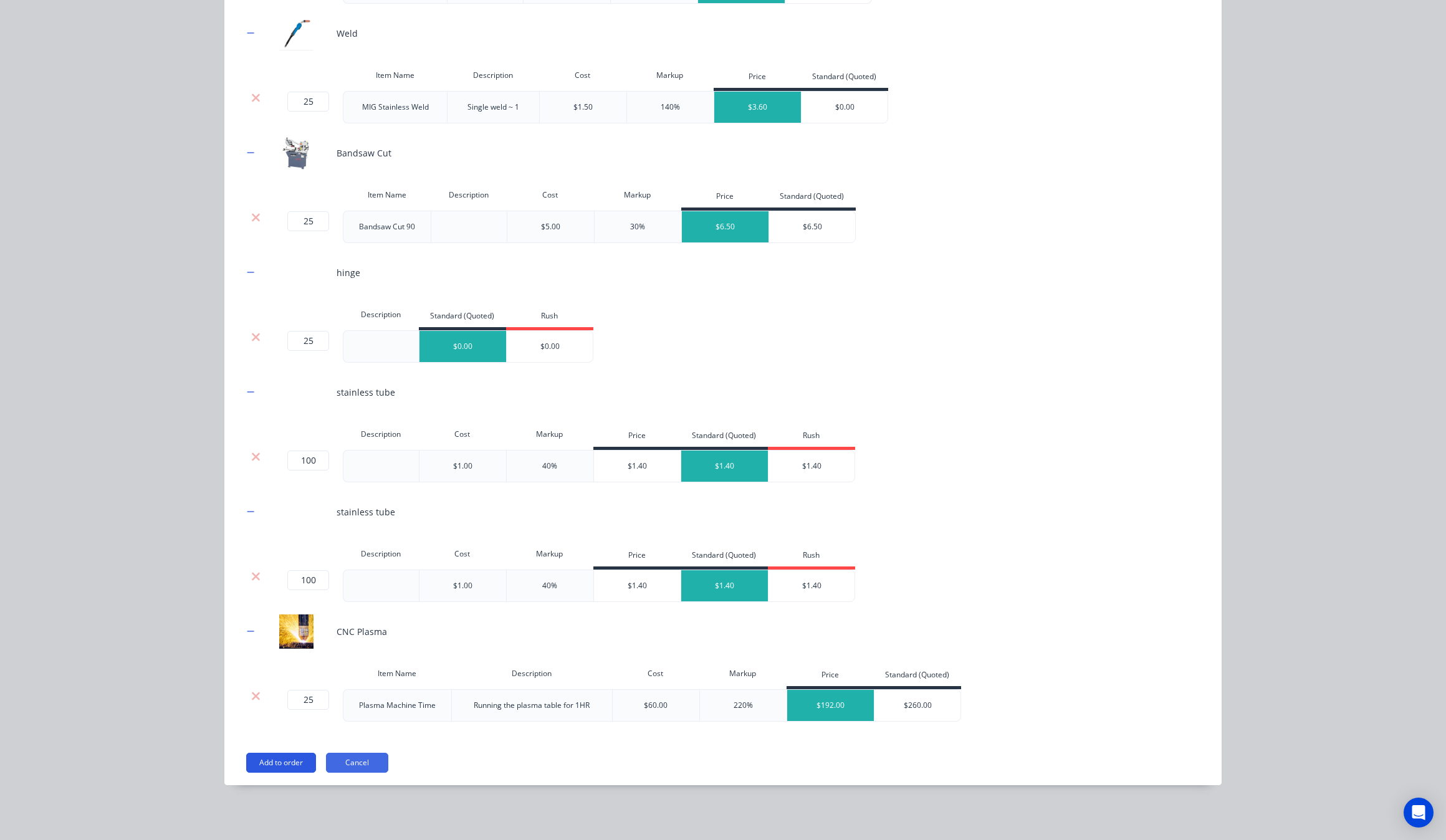
click at [257, 767] on button "Add to order" at bounding box center [281, 762] width 70 height 20
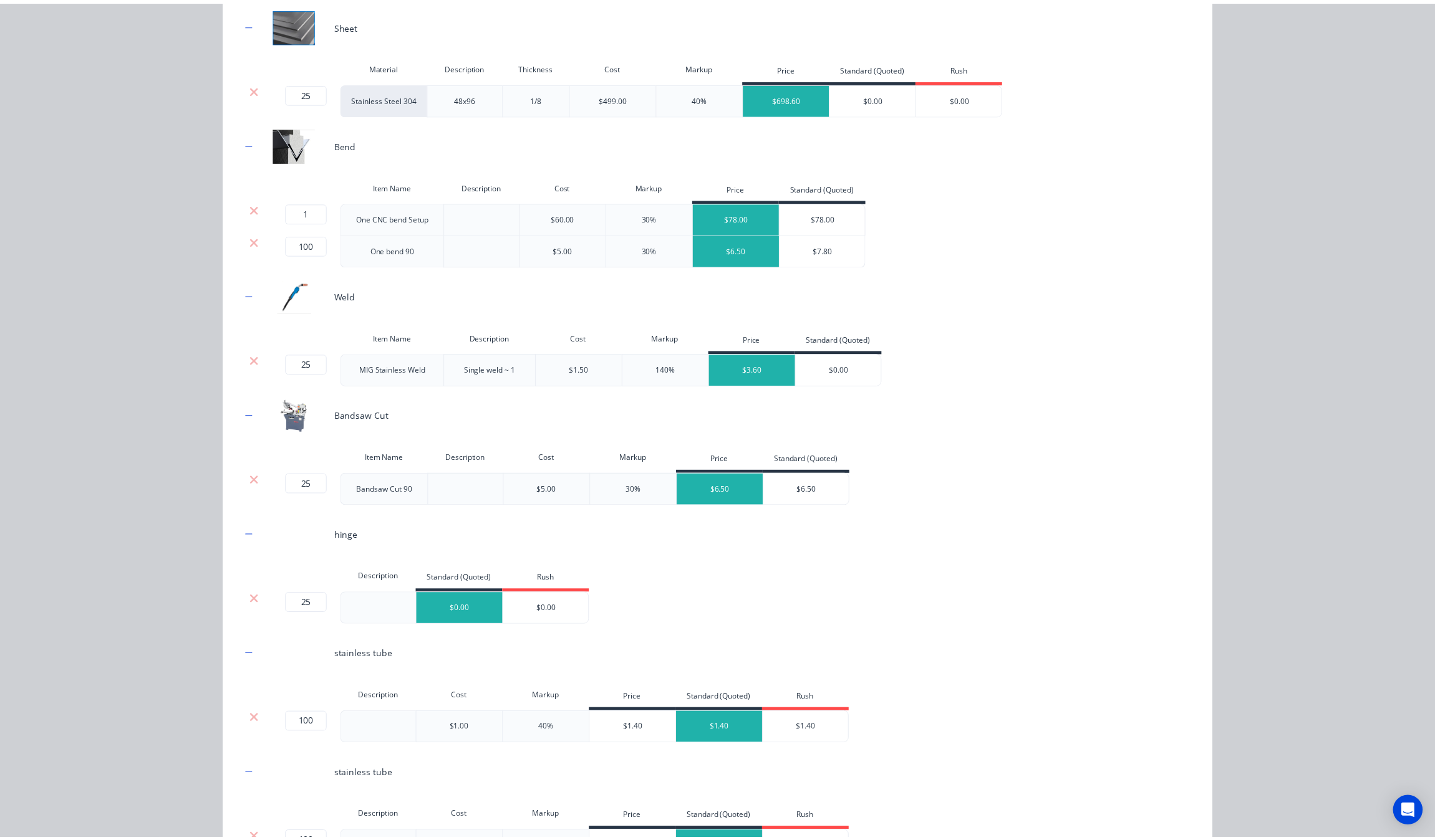
scroll to position [0, 0]
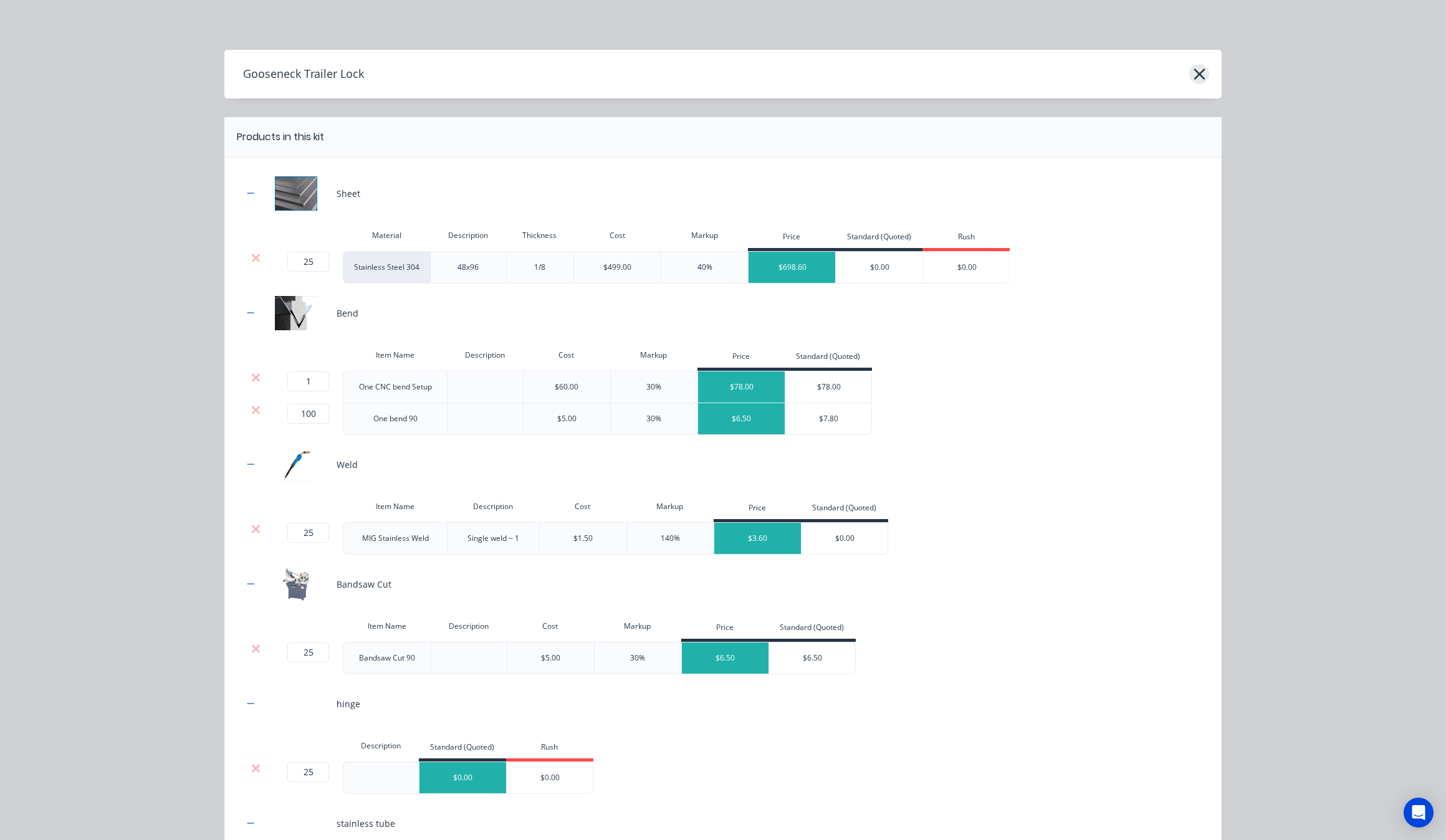
click at [1201, 78] on button "button" at bounding box center [1199, 74] width 20 height 20
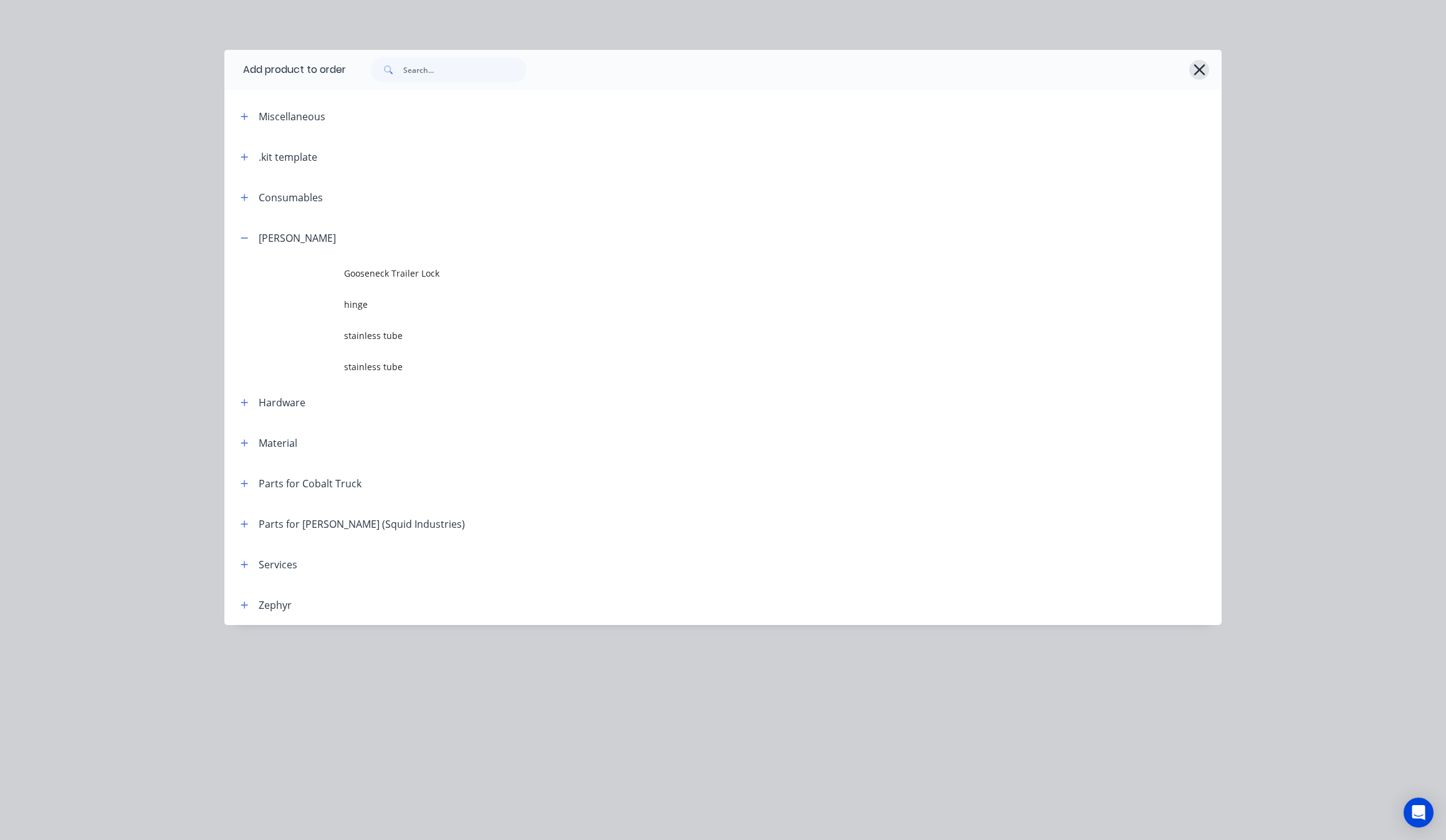
click at [1191, 65] on button "button" at bounding box center [1199, 69] width 20 height 20
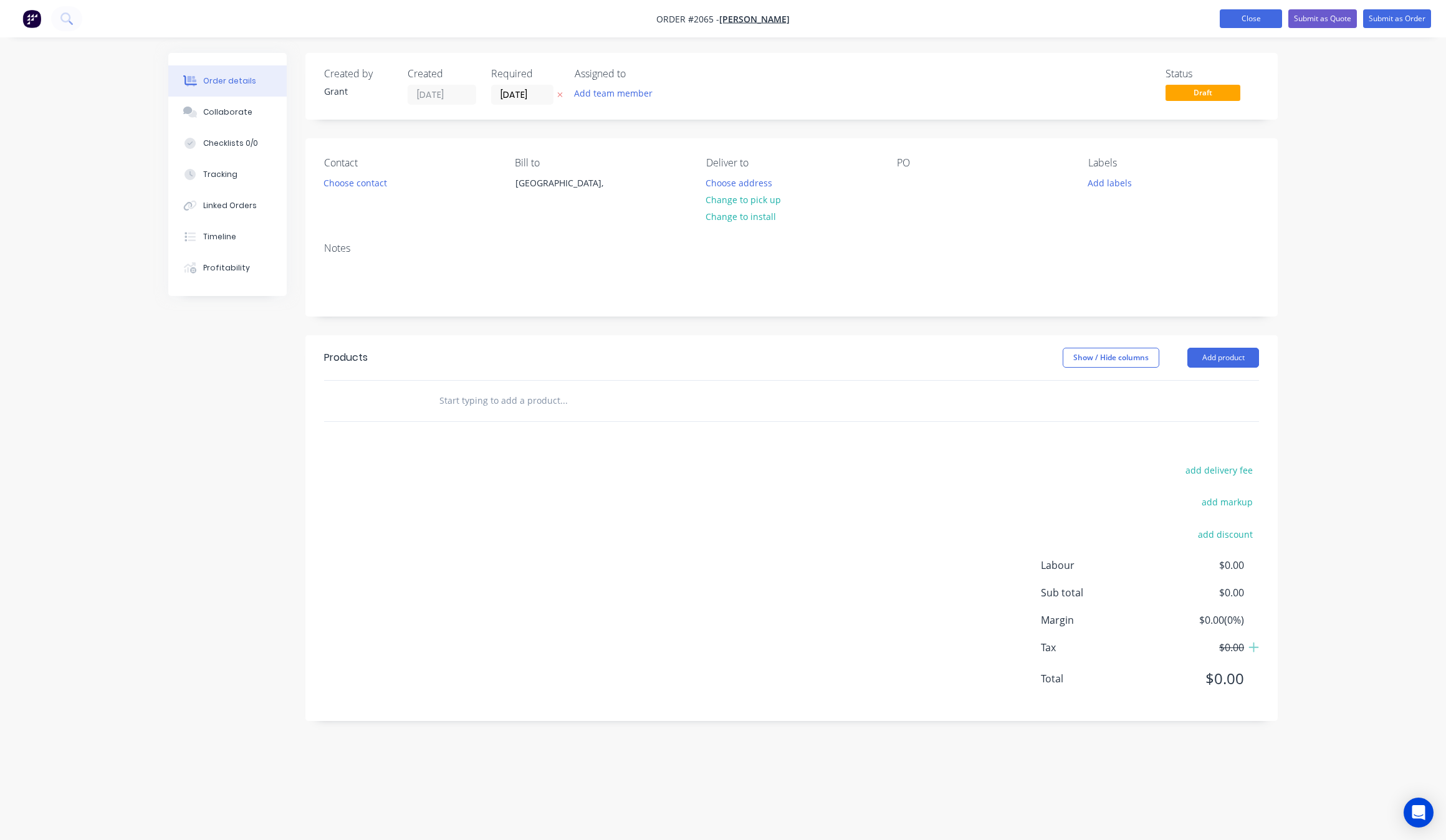
click at [1226, 16] on button "Close" at bounding box center [1251, 19] width 62 height 19
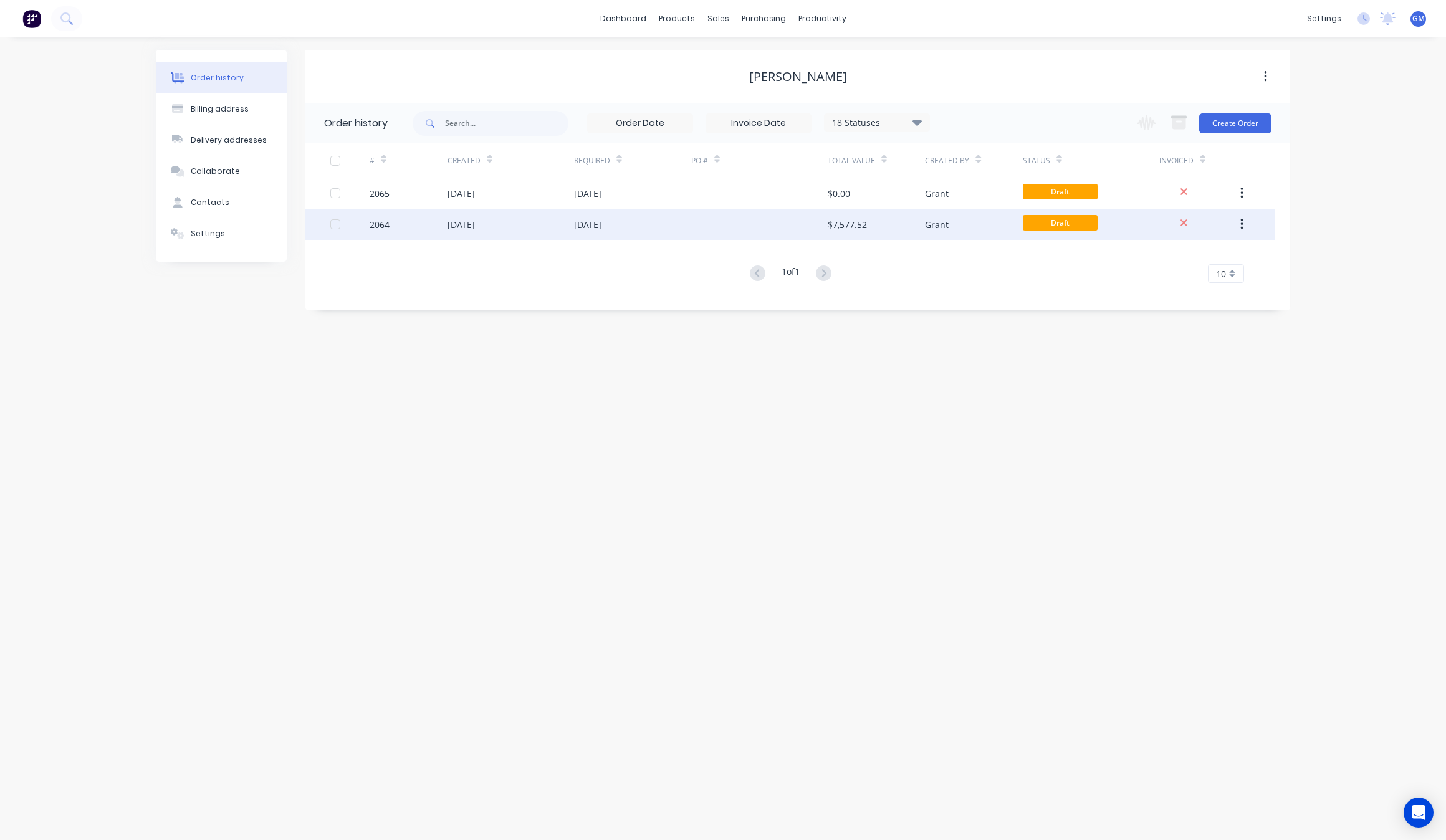
click at [1244, 219] on button "button" at bounding box center [1242, 224] width 30 height 22
click at [1227, 276] on div "Duplicate" at bounding box center [1198, 282] width 96 height 18
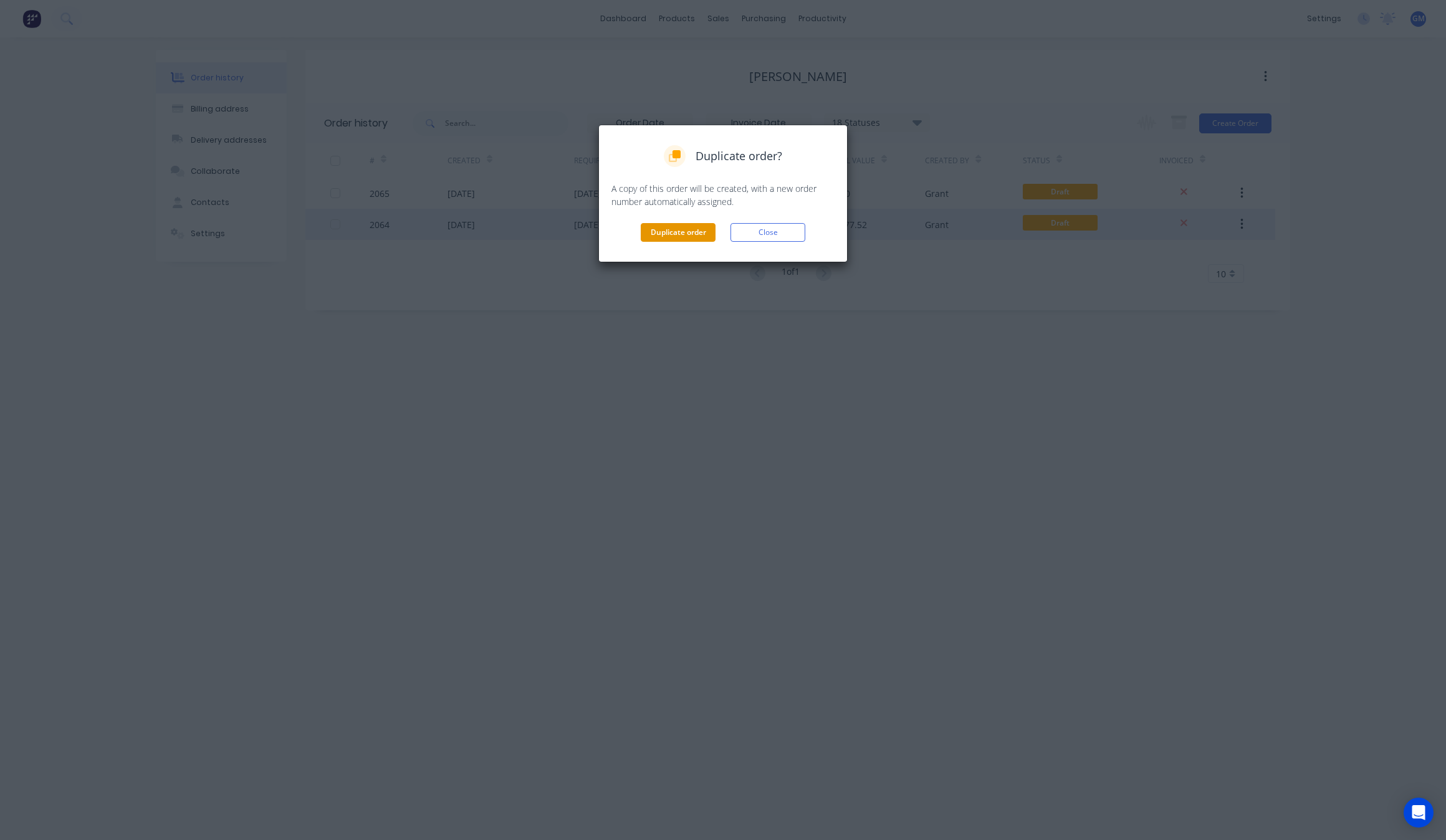
click at [669, 225] on button "Duplicate order" at bounding box center [678, 232] width 75 height 19
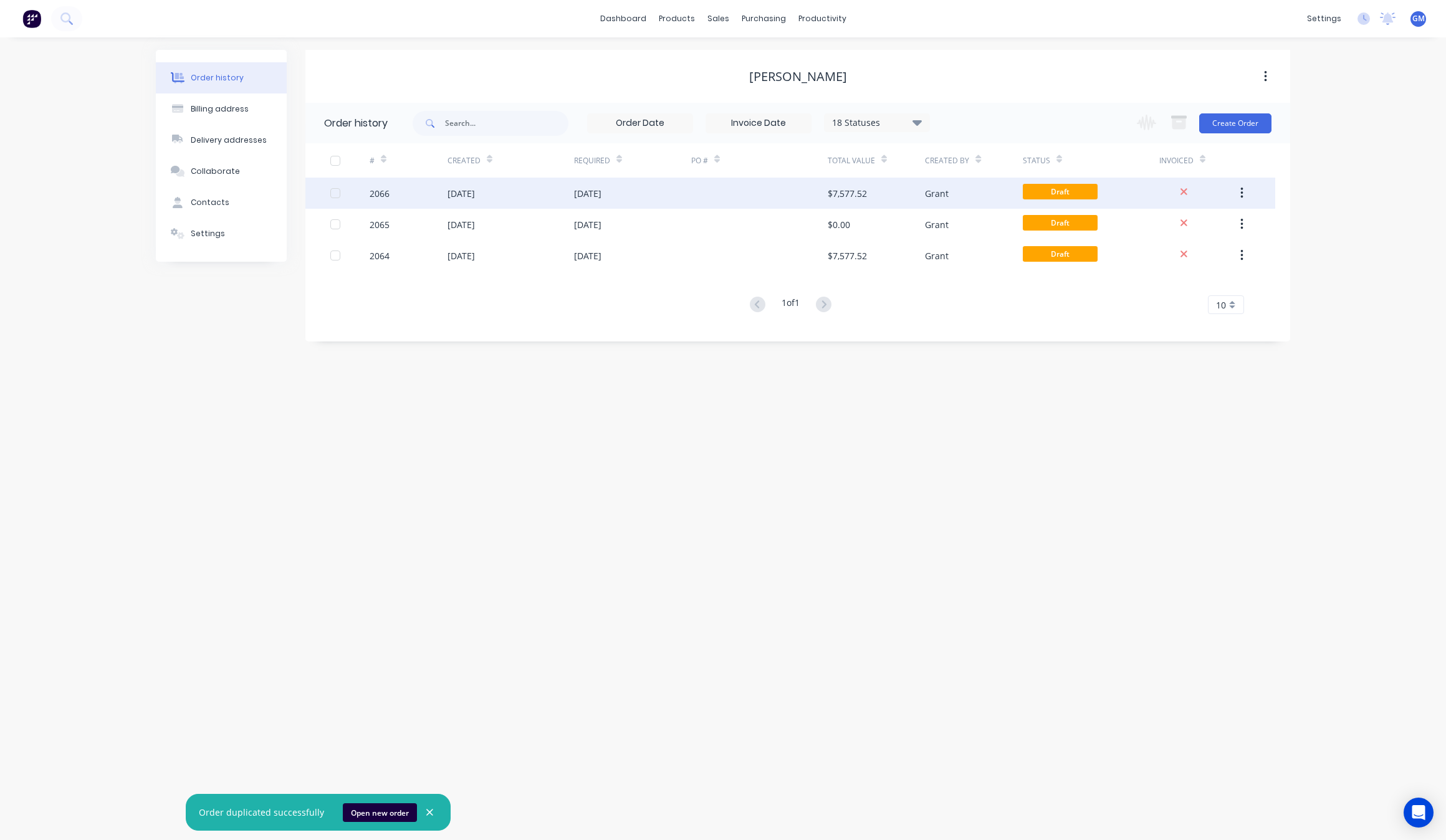
click at [522, 193] on div "[DATE]" at bounding box center [510, 193] width 126 height 31
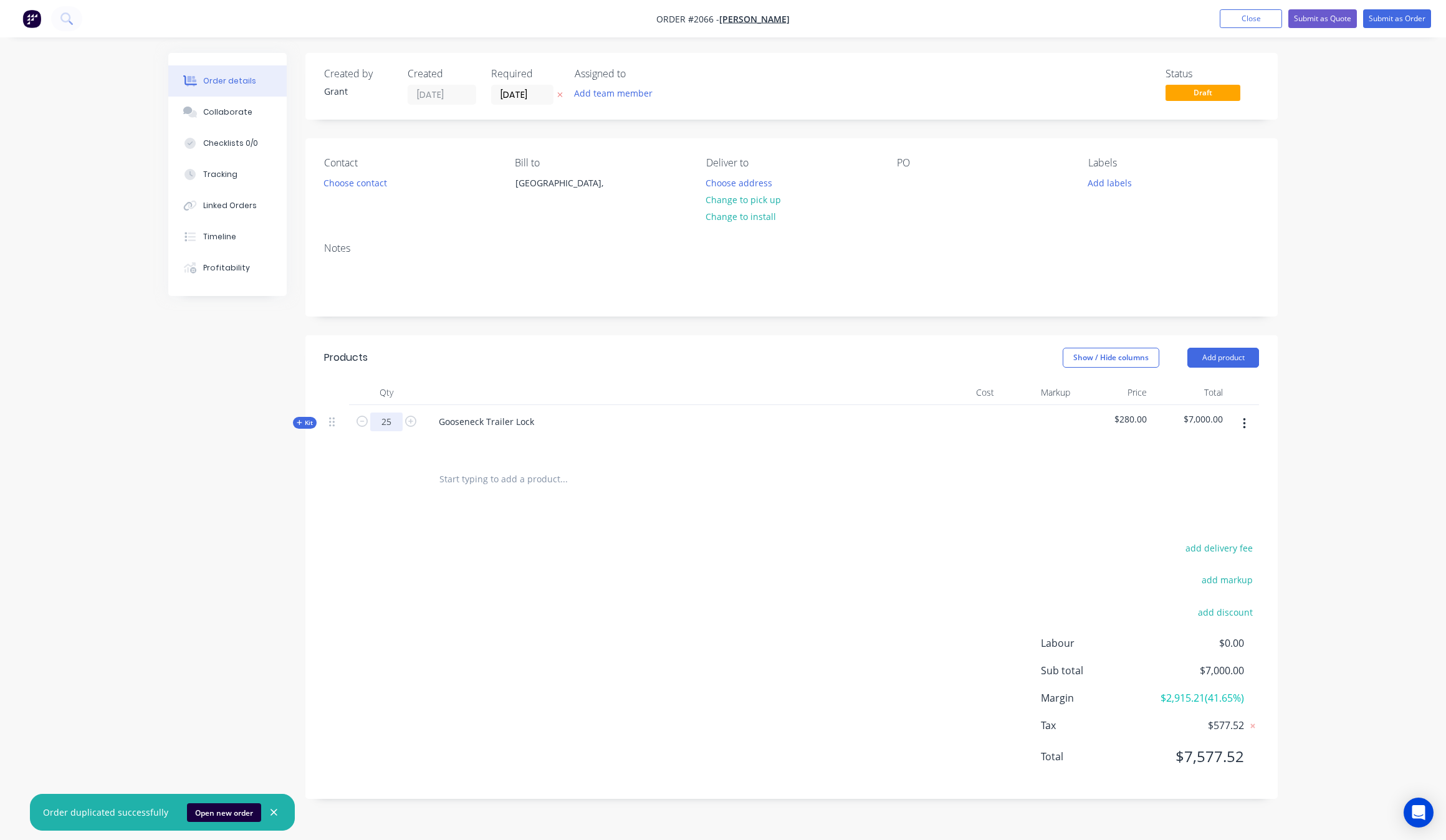
click at [392, 419] on input "25" at bounding box center [386, 422] width 33 height 19
type input "100"
drag, startPoint x: 356, startPoint y: 514, endPoint x: 328, endPoint y: 460, distance: 60.8
click at [347, 507] on div "Products Show / Hide columns Add product Qty Cost Markup Price Total Kit 100 Go…" at bounding box center [791, 567] width 972 height 464
click at [297, 423] on icon "button" at bounding box center [299, 423] width 5 height 5
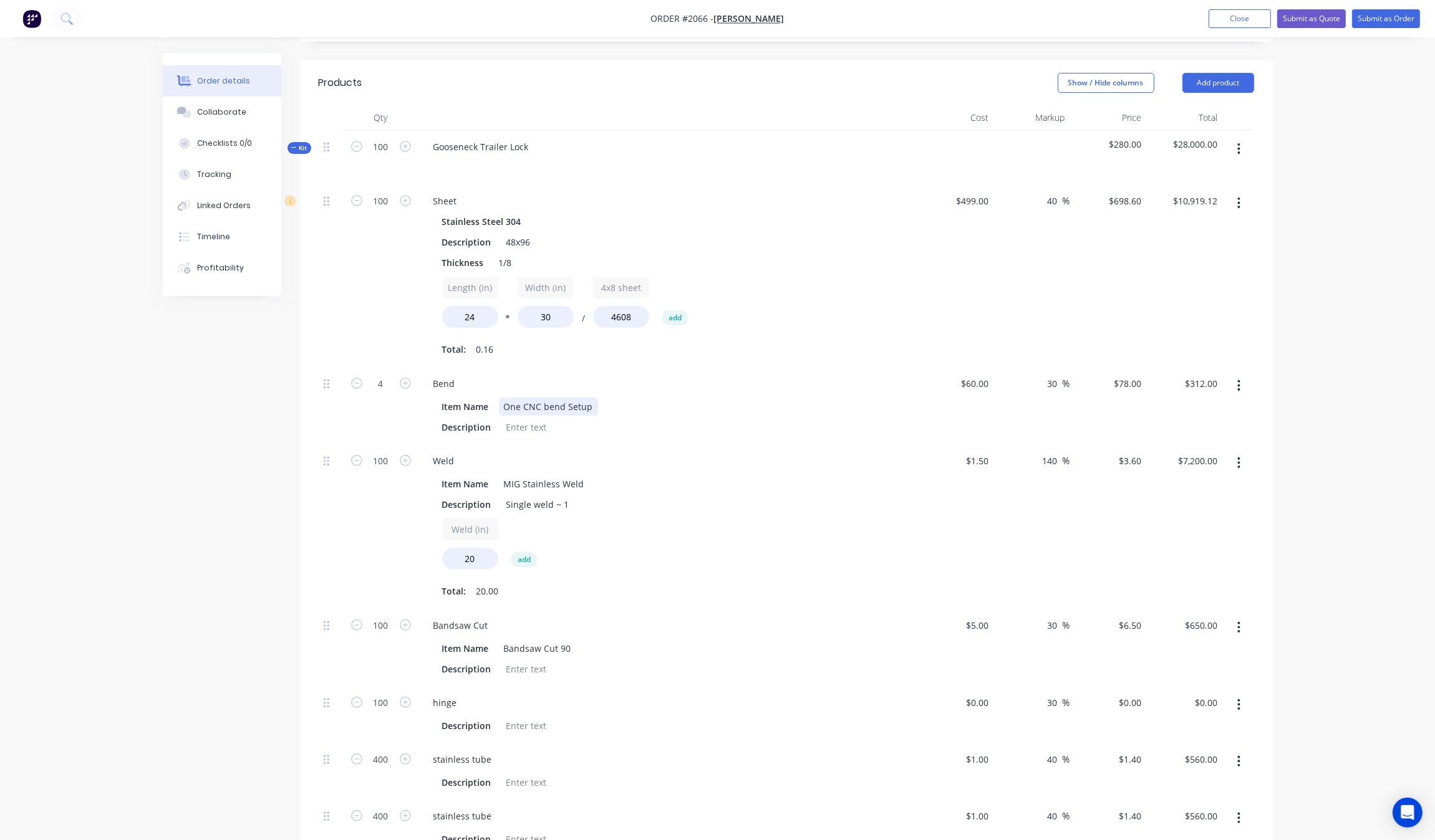
scroll to position [312, 0]
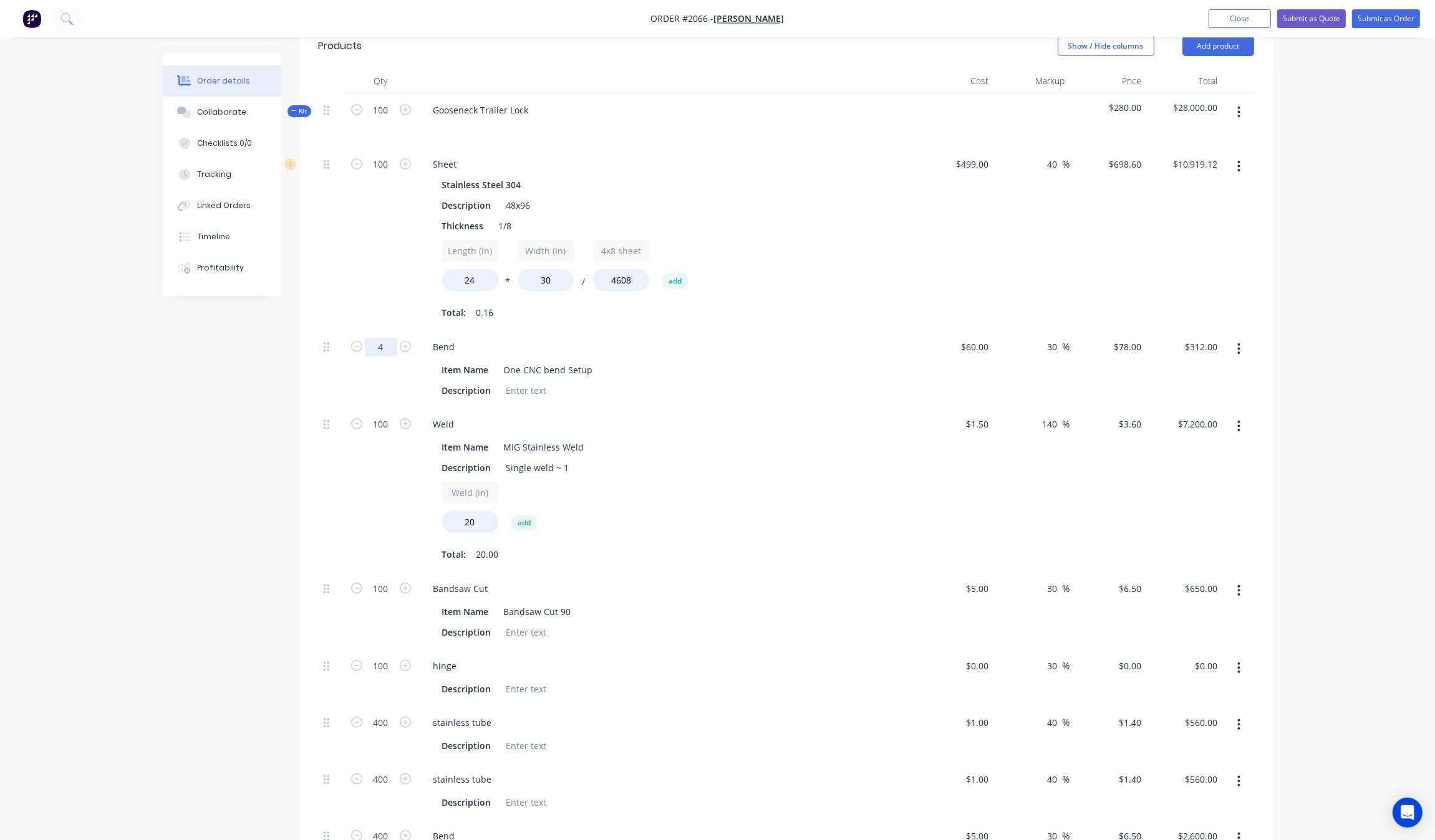
click at [388, 349] on input "4" at bounding box center [381, 347] width 33 height 19
type input "1"
type input "$78.00"
click at [136, 435] on div "Order details Collaborate Checklists 0/0 Tracking Linked Orders Timeline Profit…" at bounding box center [717, 567] width 1435 height 1757
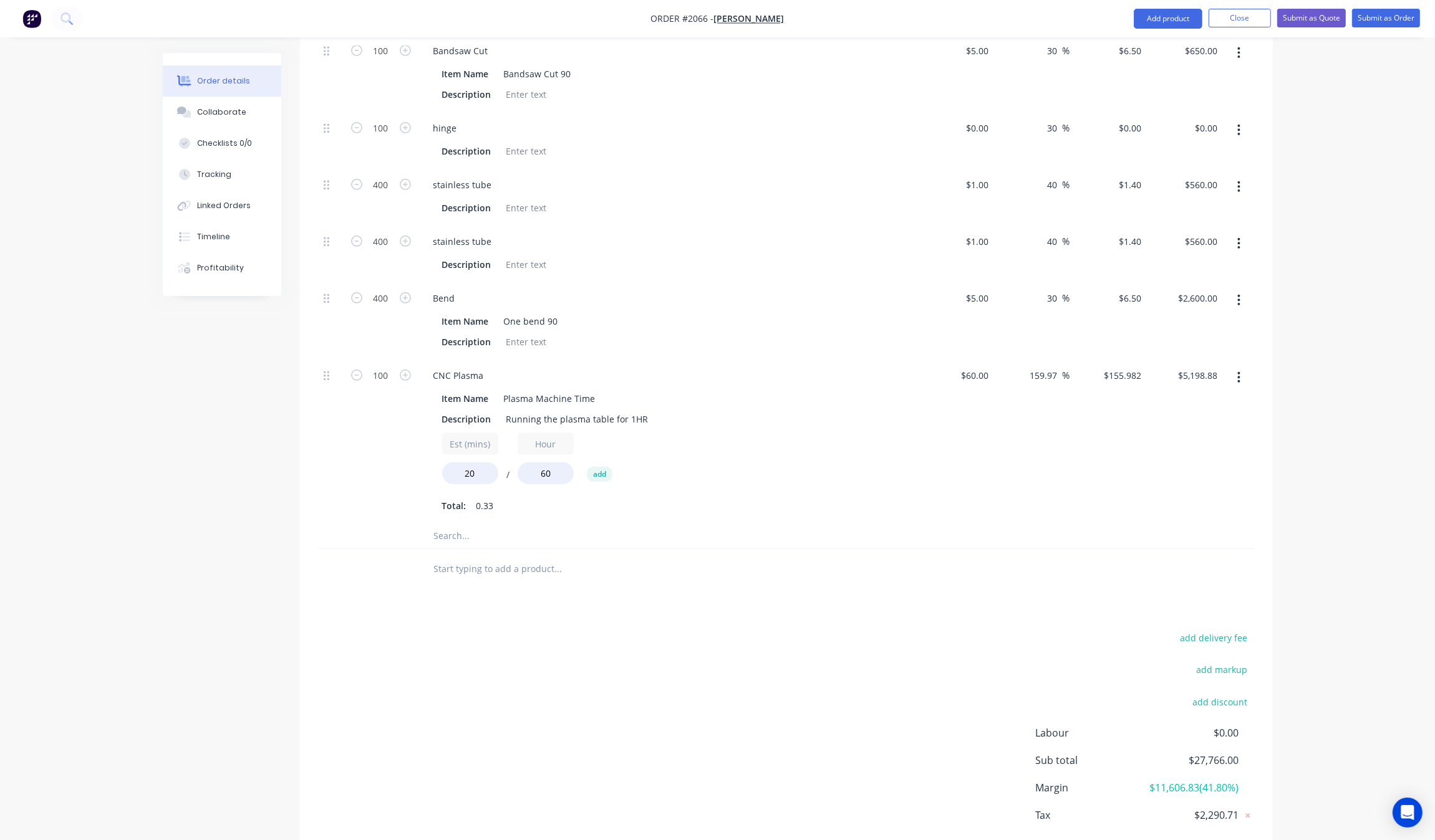
scroll to position [776, 0]
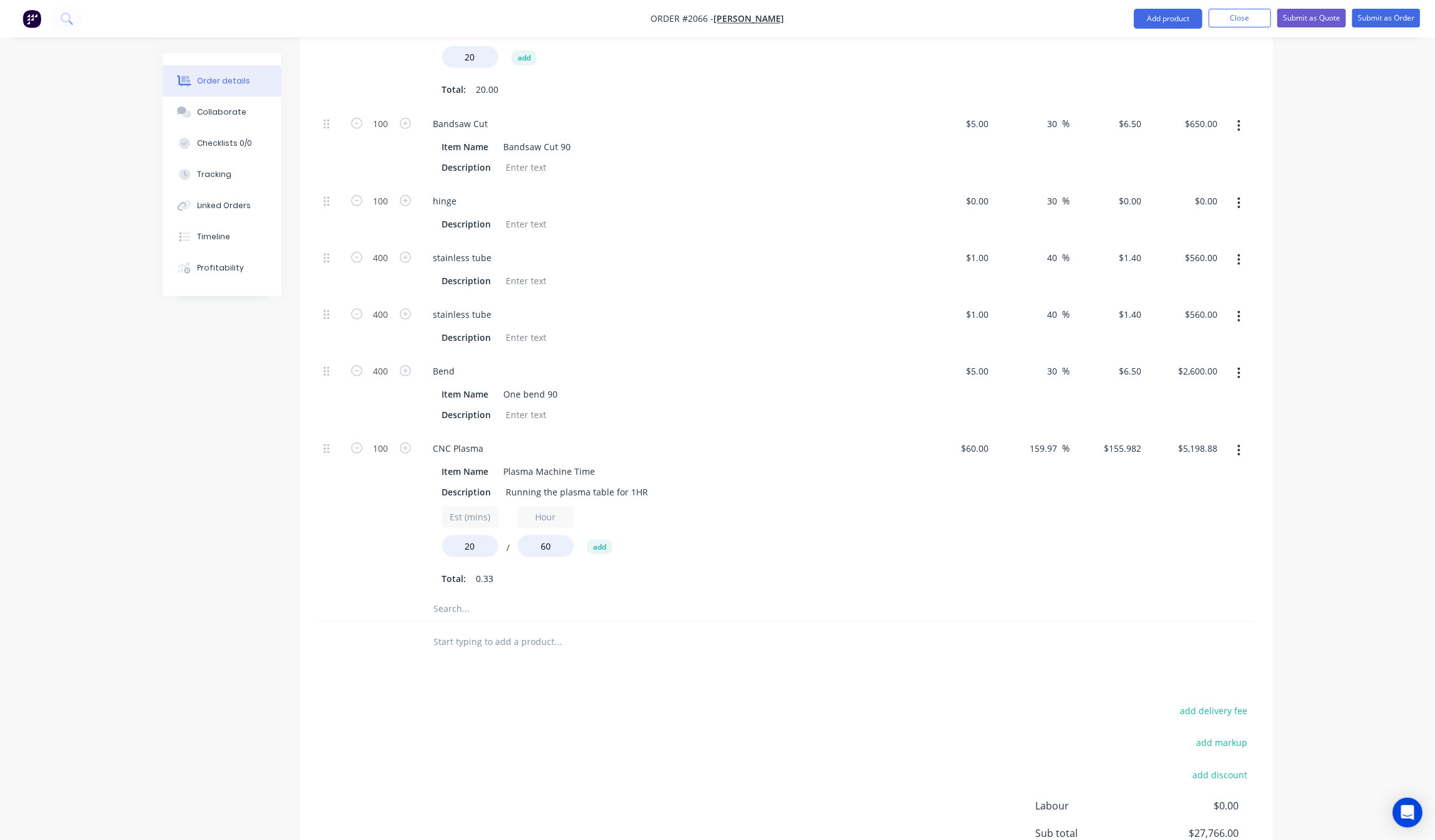
click at [235, 441] on div "Created by Grant Created [DATE] Required [DATE] Assigned to Add team member Sta…" at bounding box center [718, 128] width 1110 height 1704
click at [370, 542] on div "100" at bounding box center [381, 514] width 75 height 164
click at [372, 445] on input "100" at bounding box center [381, 449] width 33 height 19
drag, startPoint x: 120, startPoint y: 540, endPoint x: 164, endPoint y: 540, distance: 44.0
click at [128, 540] on div "Order details Collaborate Checklists 0/0 Tracking Linked Orders Timeline Profit…" at bounding box center [717, 102] width 1435 height 1757
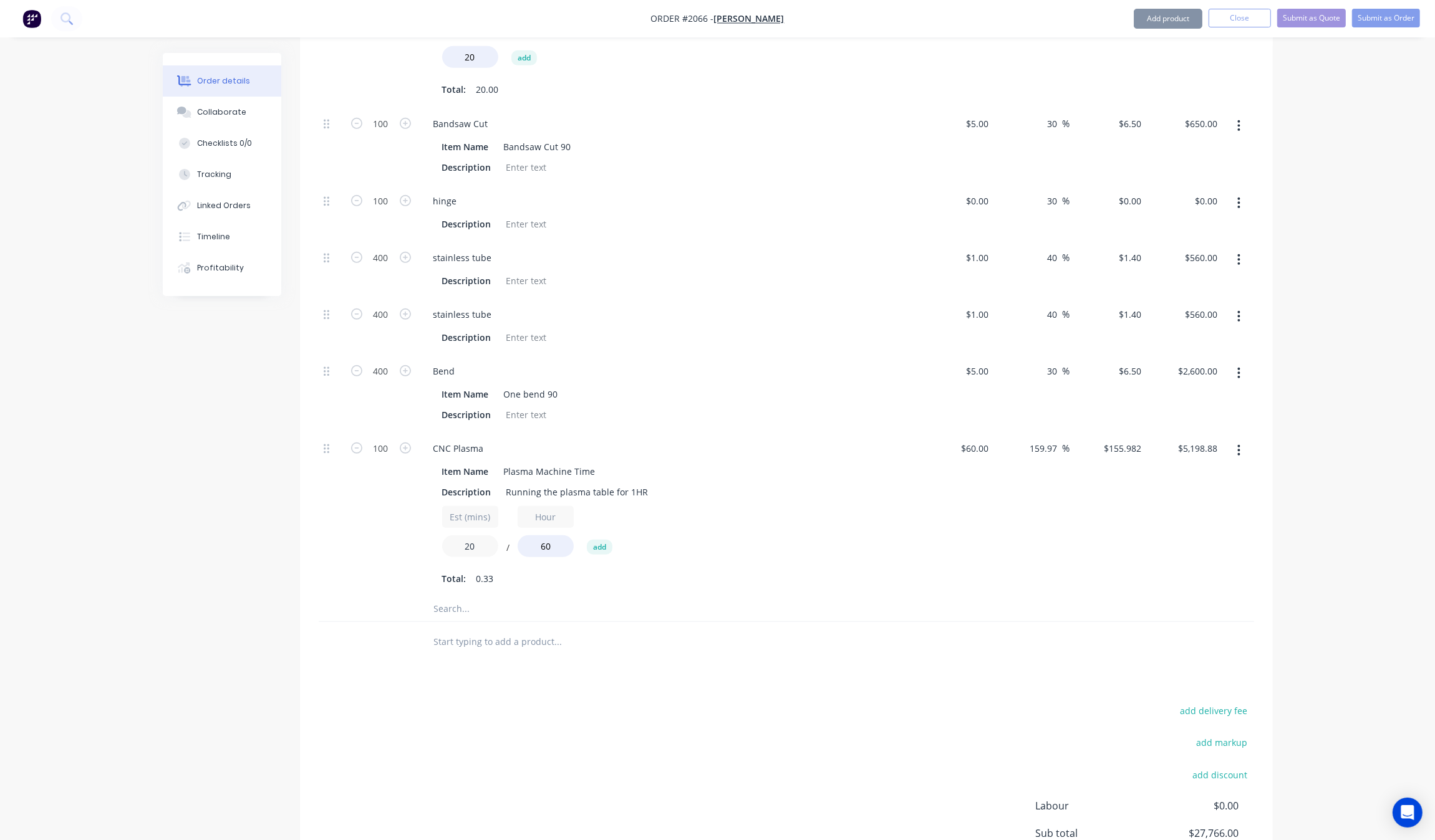
drag, startPoint x: 478, startPoint y: 543, endPoint x: 397, endPoint y: 531, distance: 81.9
click at [397, 531] on div "100 CNC Plasma Item Name Plasma Machine Time Description Running the plasma tab…" at bounding box center [786, 514] width 935 height 164
type input "15"
type input "$3,899.55"
drag, startPoint x: 136, startPoint y: 574, endPoint x: 155, endPoint y: 572, distance: 19.1
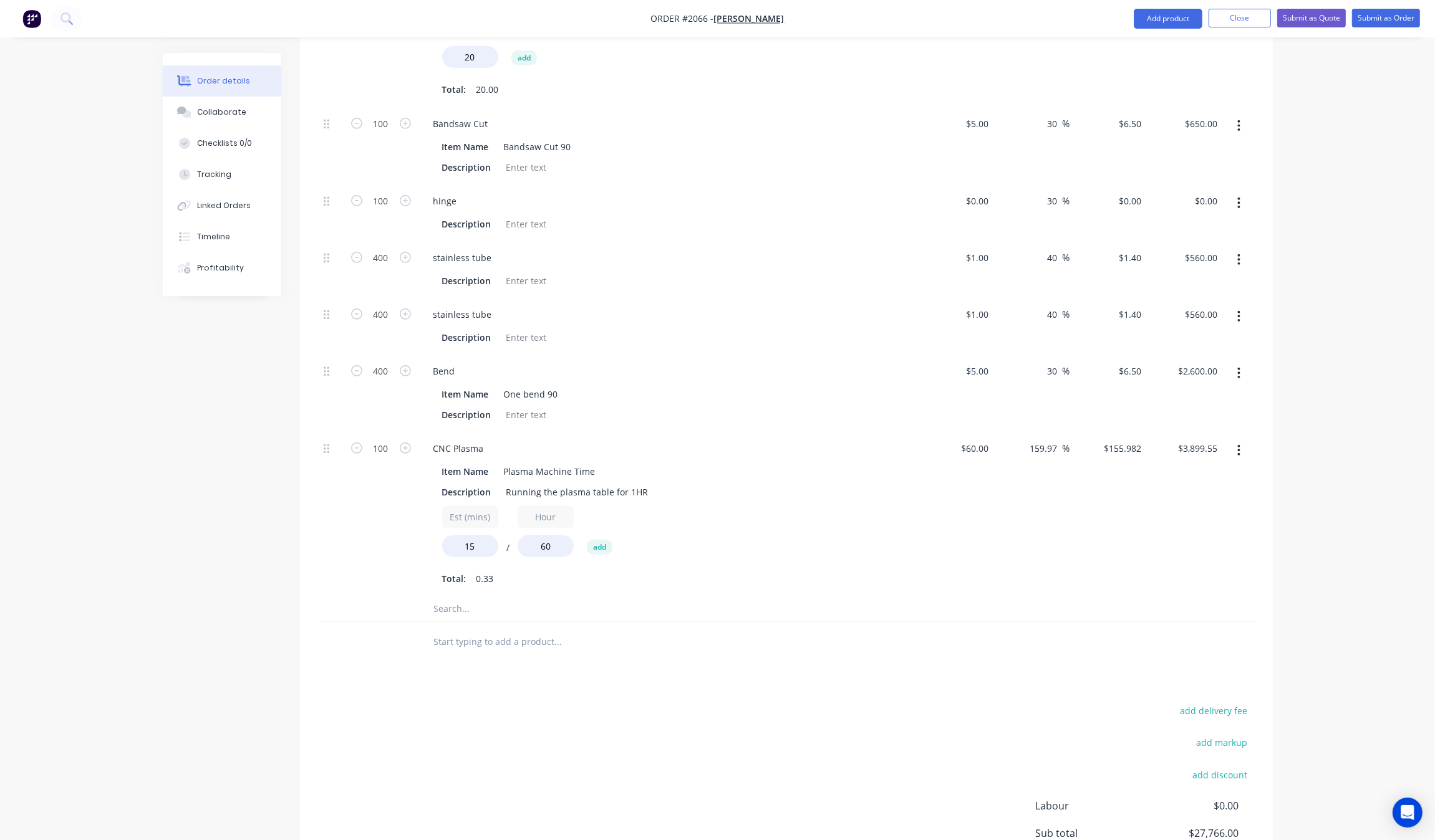
click at [139, 574] on div "Order details Collaborate Checklists 0/0 Tracking Linked Orders Timeline Profit…" at bounding box center [717, 102] width 1435 height 1757
click at [990, 319] on input "1" at bounding box center [979, 314] width 29 height 18
type input "$50.00"
type input "$70.00"
type input "$28,000.00"
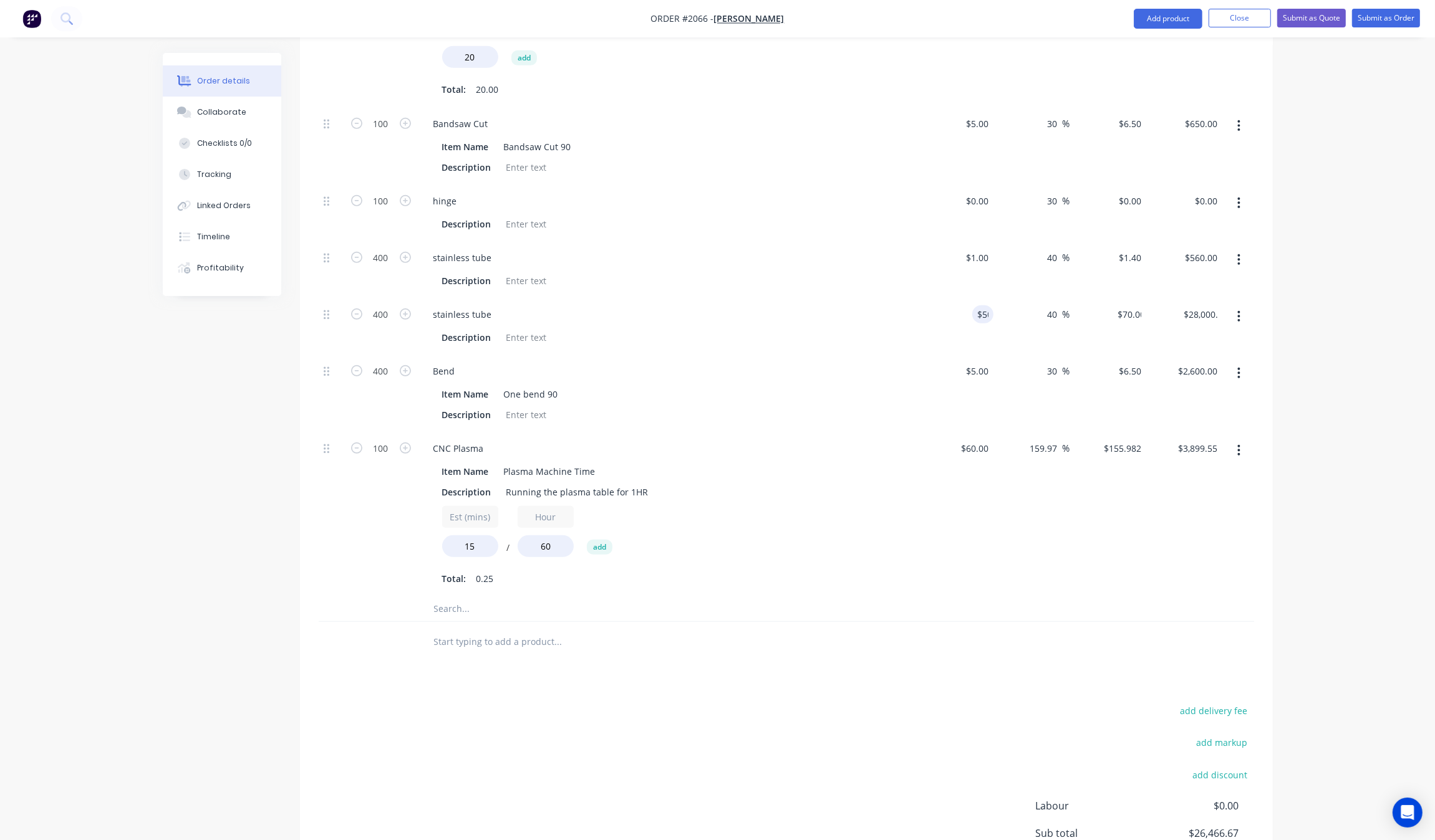
click at [983, 244] on div "$1.00 $1.00" at bounding box center [955, 270] width 76 height 56
click at [970, 313] on div "50 $50.00" at bounding box center [955, 326] width 76 height 56
type input "$0.50"
type input "$0.70"
type input "$280.00"
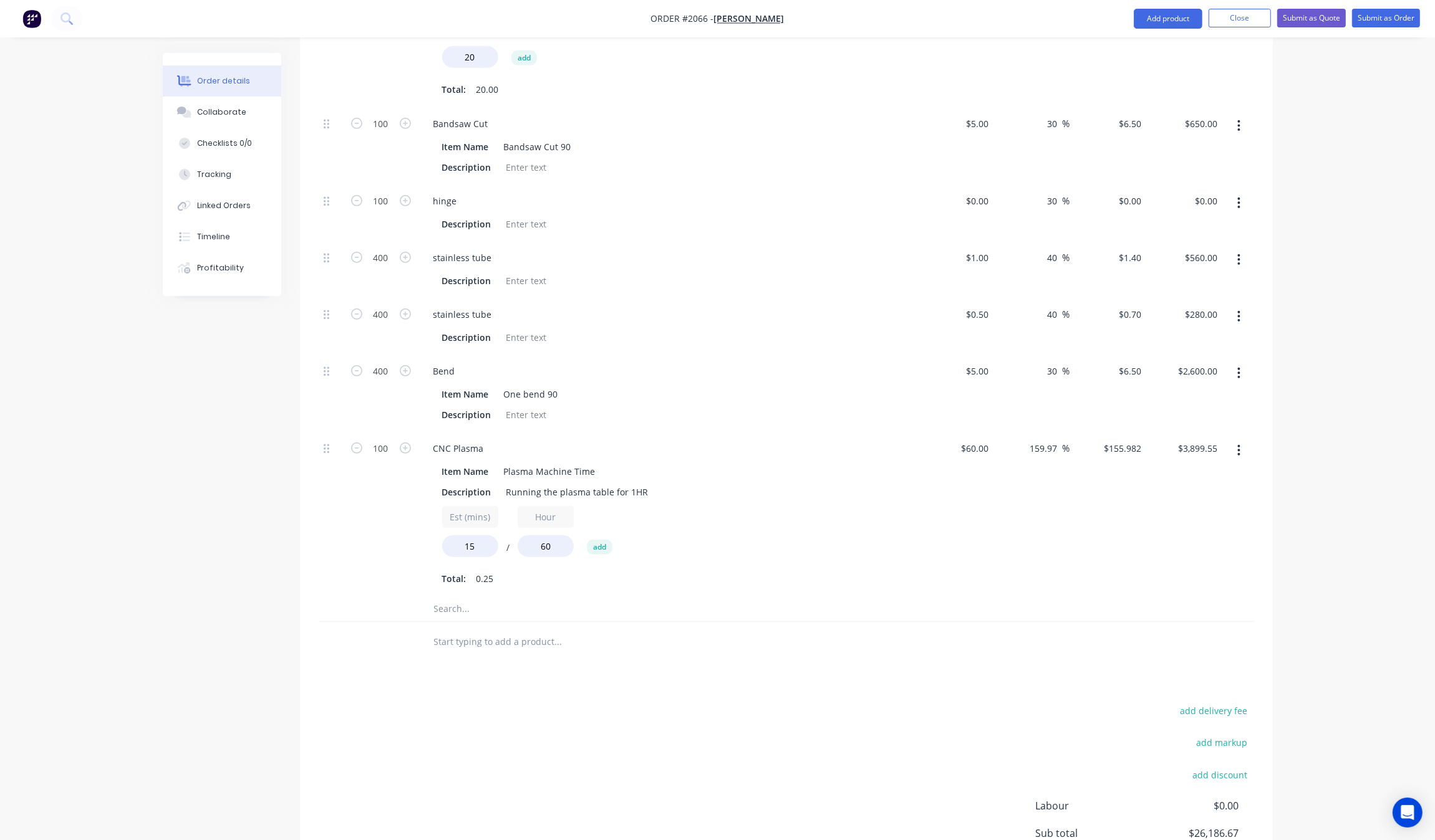
drag, startPoint x: 932, startPoint y: 543, endPoint x: 936, endPoint y: 527, distance: 16.5
click at [936, 527] on div "$60.00 $60.00" at bounding box center [955, 514] width 76 height 164
click at [988, 260] on input "1" at bounding box center [979, 258] width 29 height 18
type input "$0.50"
type input "$0.70"
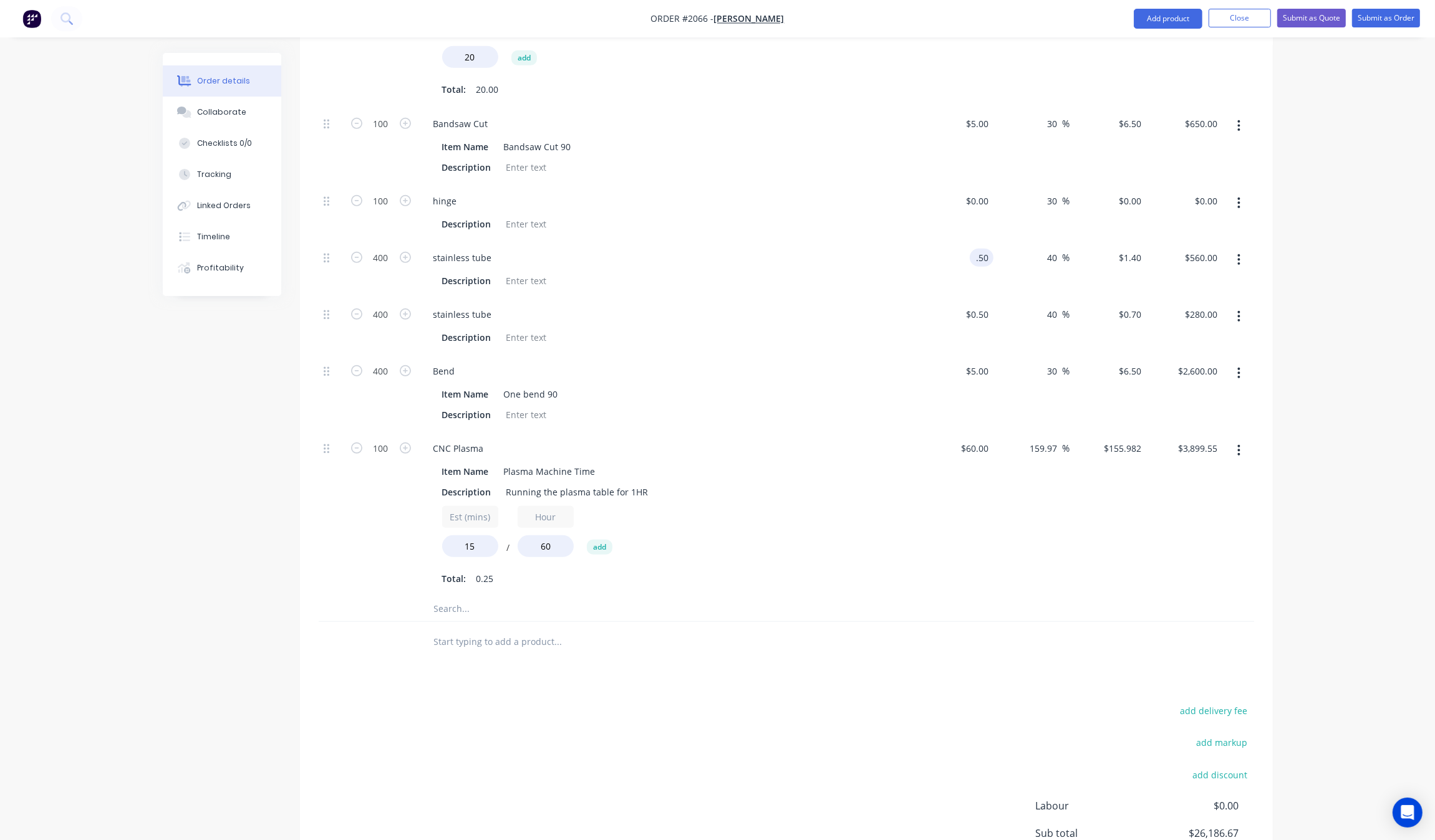
type input "$280.00"
click at [946, 499] on div "$60.00 $60.00" at bounding box center [955, 514] width 76 height 164
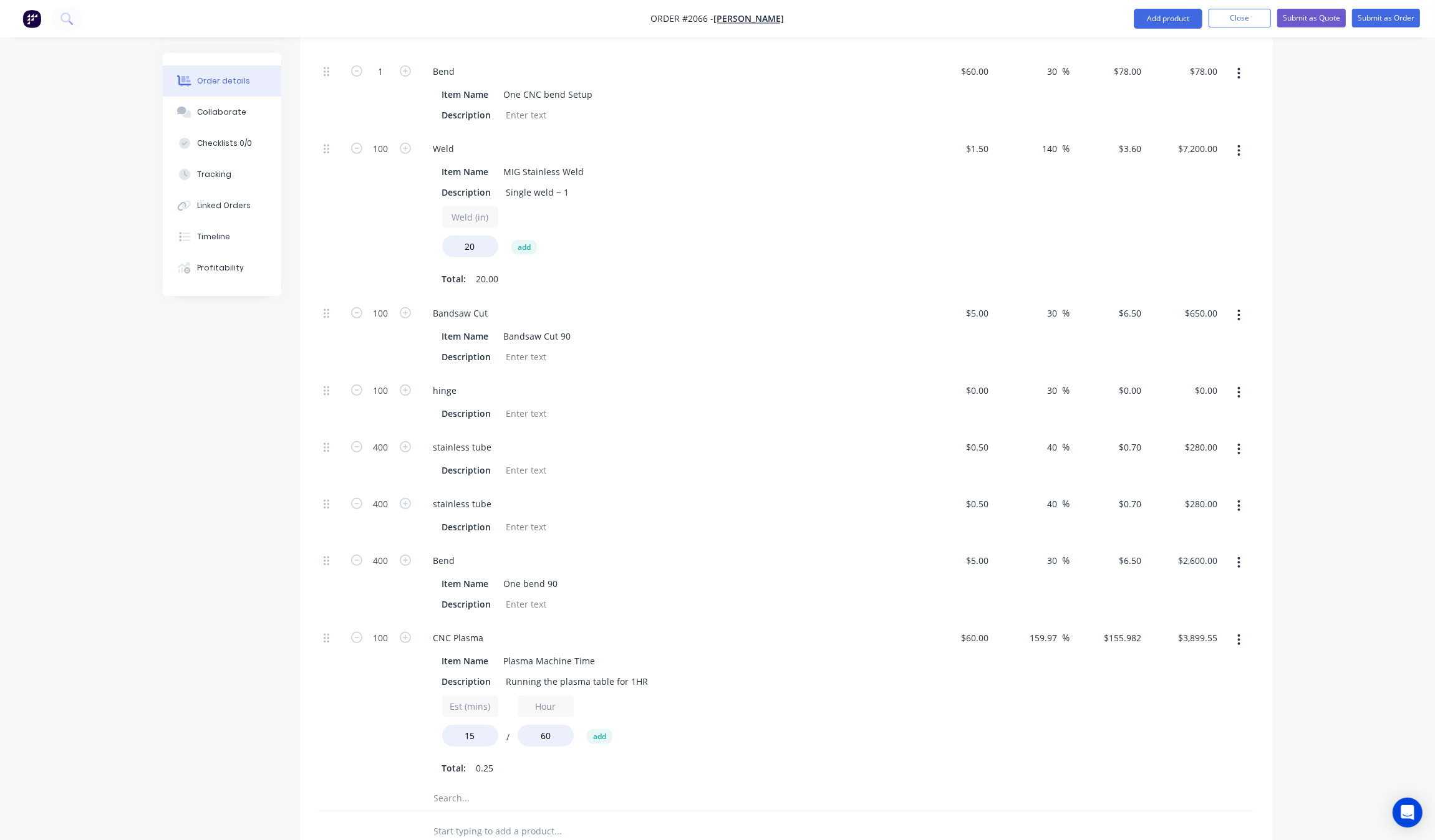
scroll to position [543, 0]
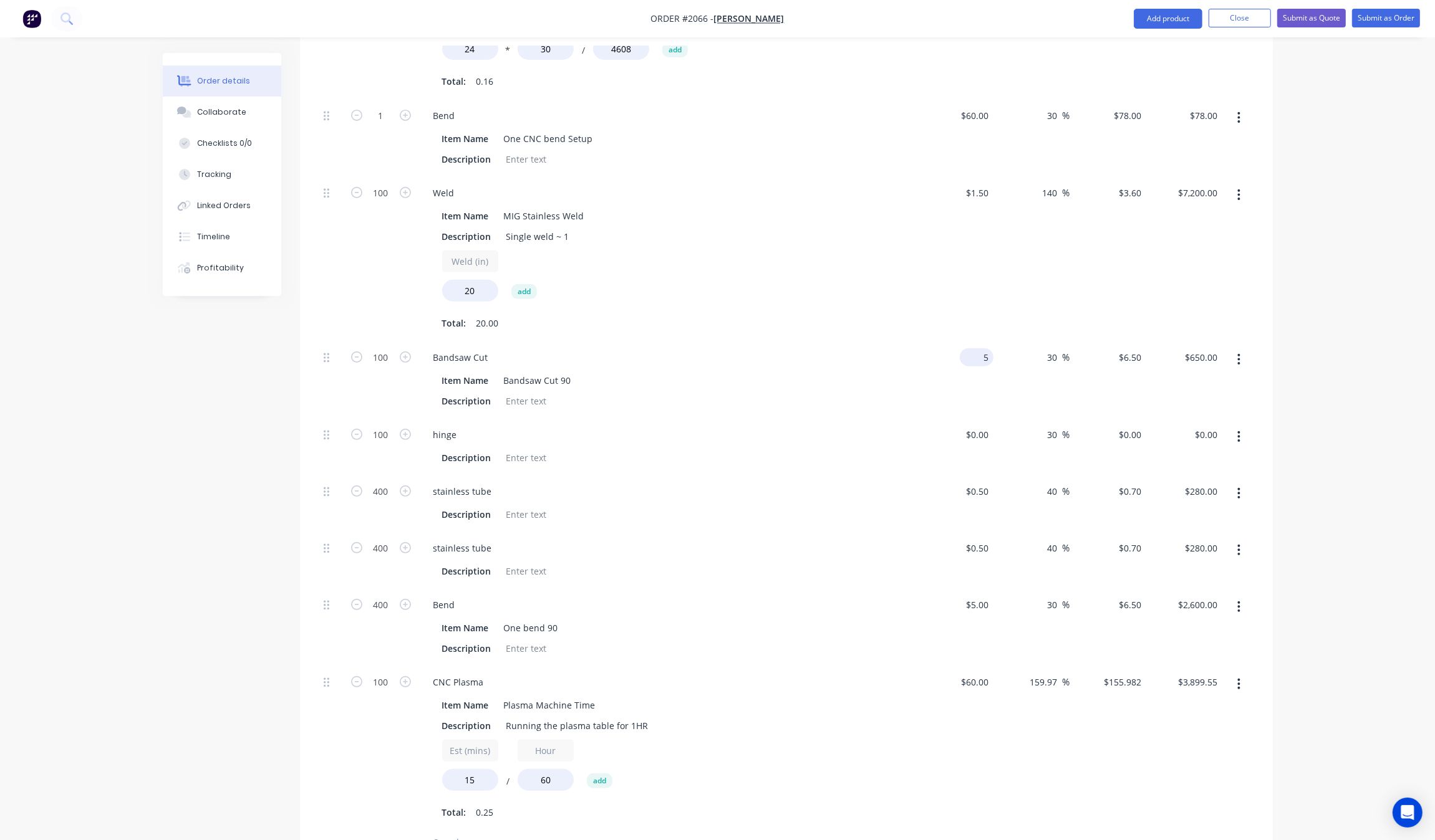
click at [981, 364] on input "5" at bounding box center [979, 357] width 29 height 18
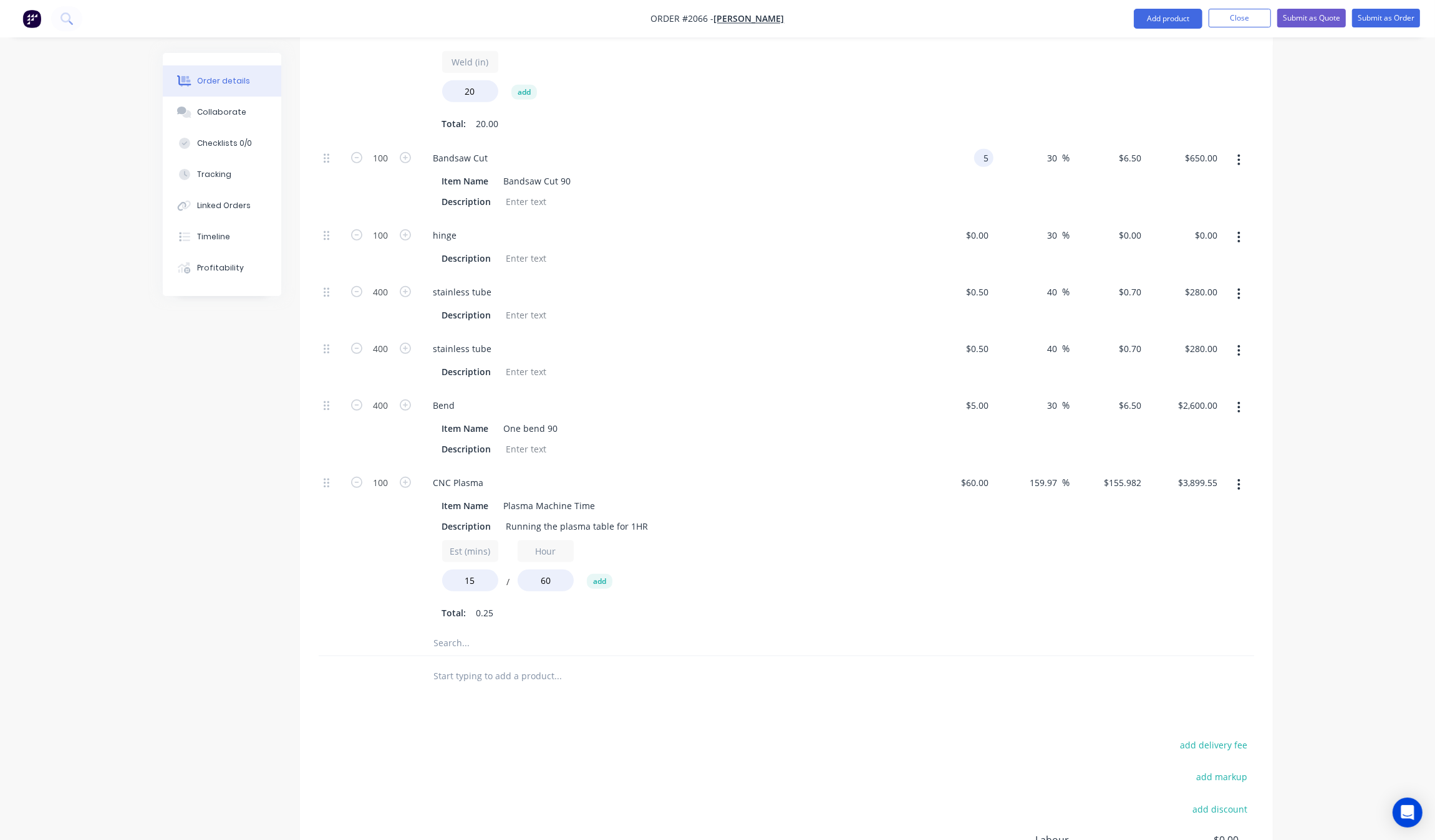
scroll to position [699, 0]
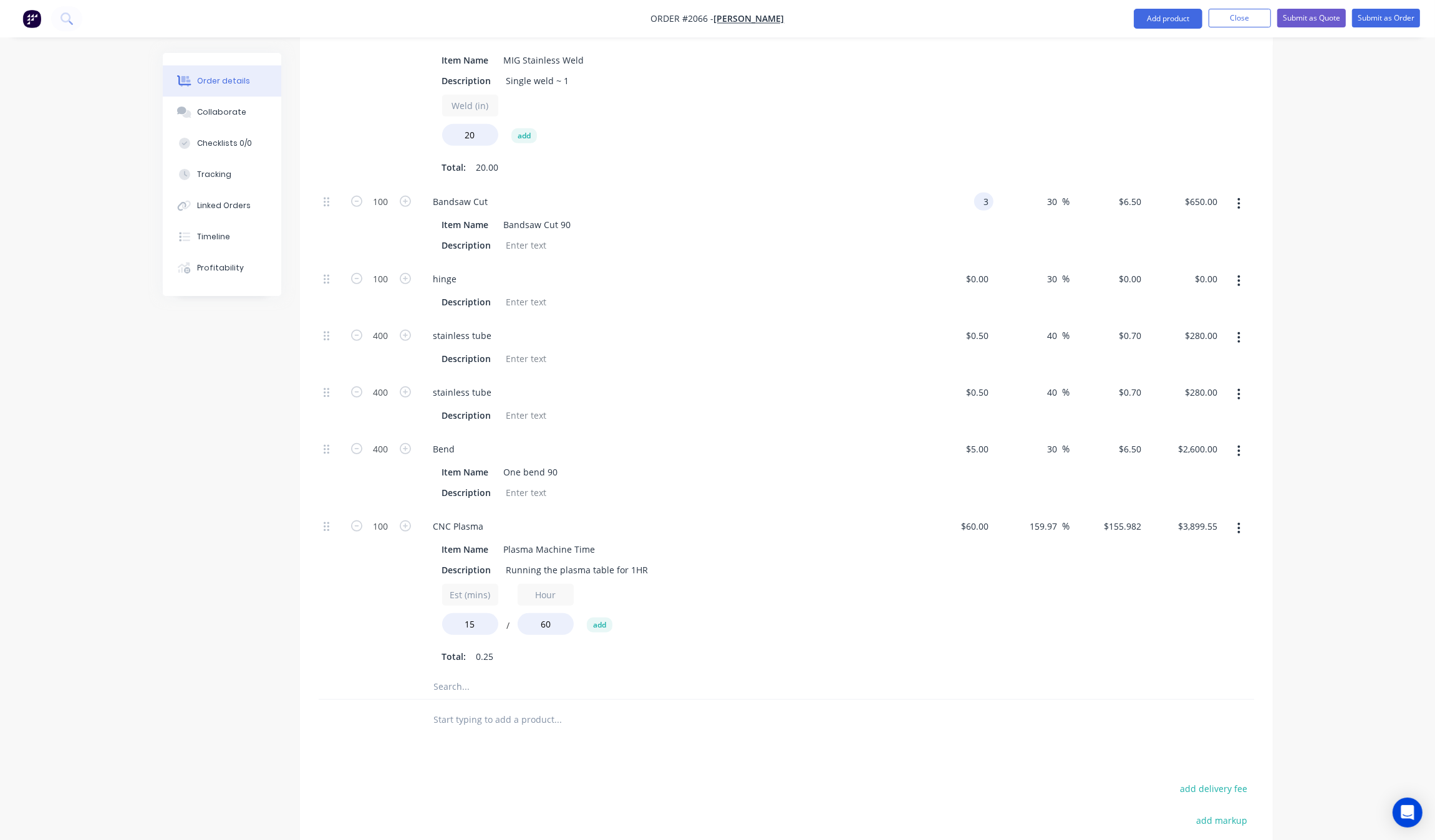
type input "$3.00"
type input "$3.90"
type input "$390.00"
drag, startPoint x: 1020, startPoint y: 637, endPoint x: 1004, endPoint y: 610, distance: 31.4
click at [1025, 637] on div "159.97 159.97 %" at bounding box center [1031, 592] width 76 height 164
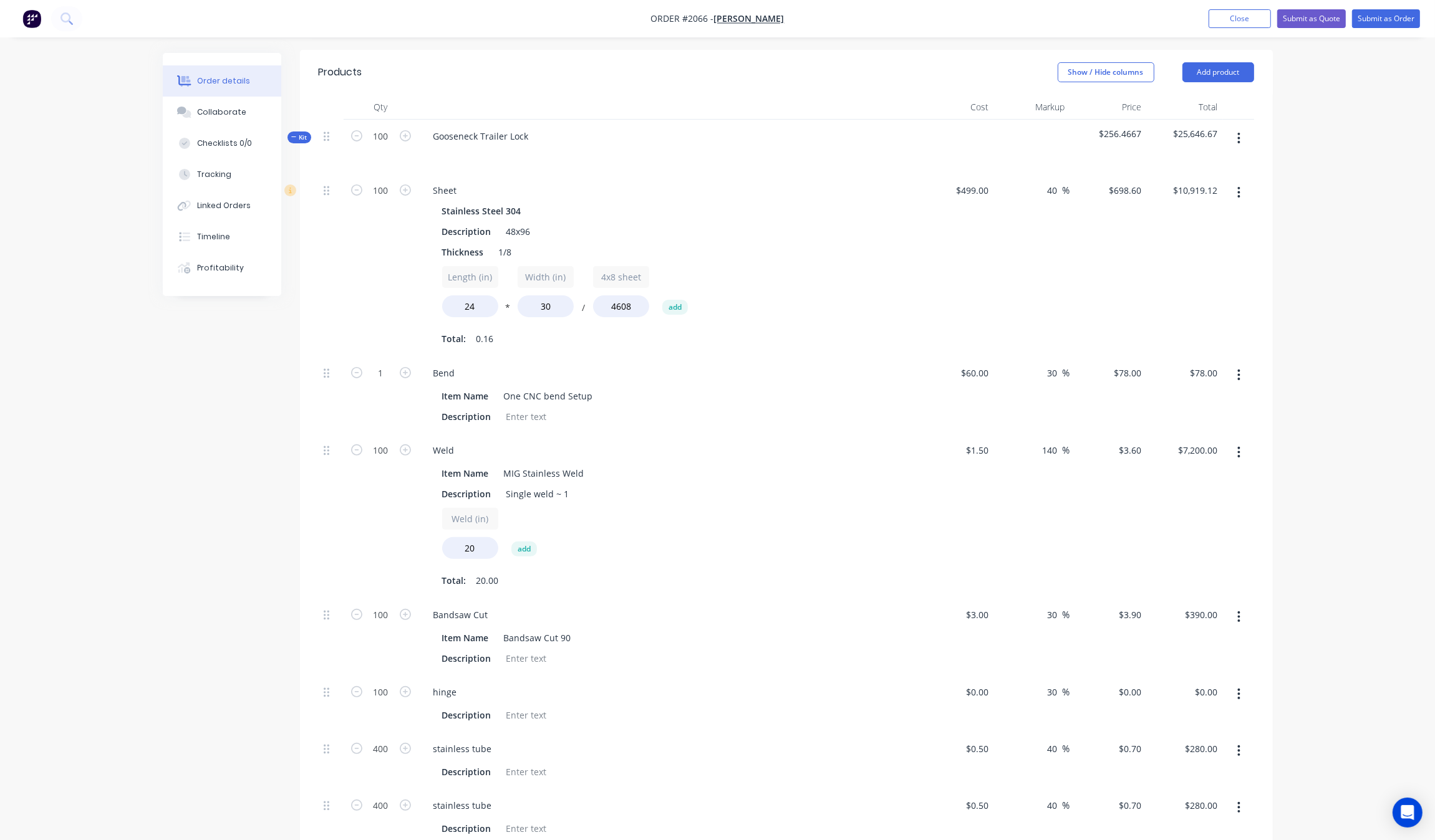
scroll to position [231, 0]
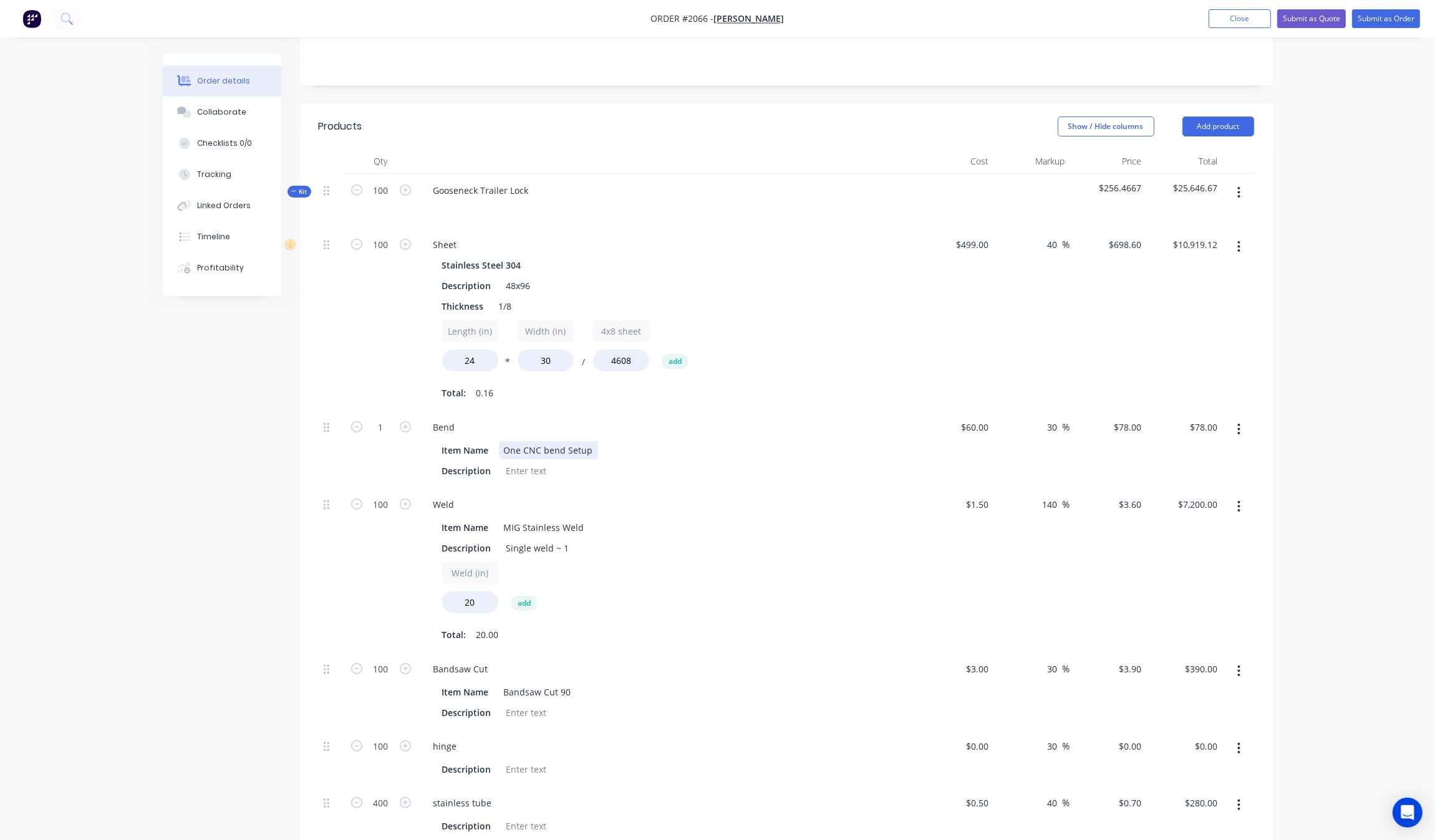
click at [852, 449] on div "Item Name One CNC bend Setup" at bounding box center [665, 450] width 457 height 18
click at [855, 497] on div "Weld" at bounding box center [668, 504] width 489 height 18
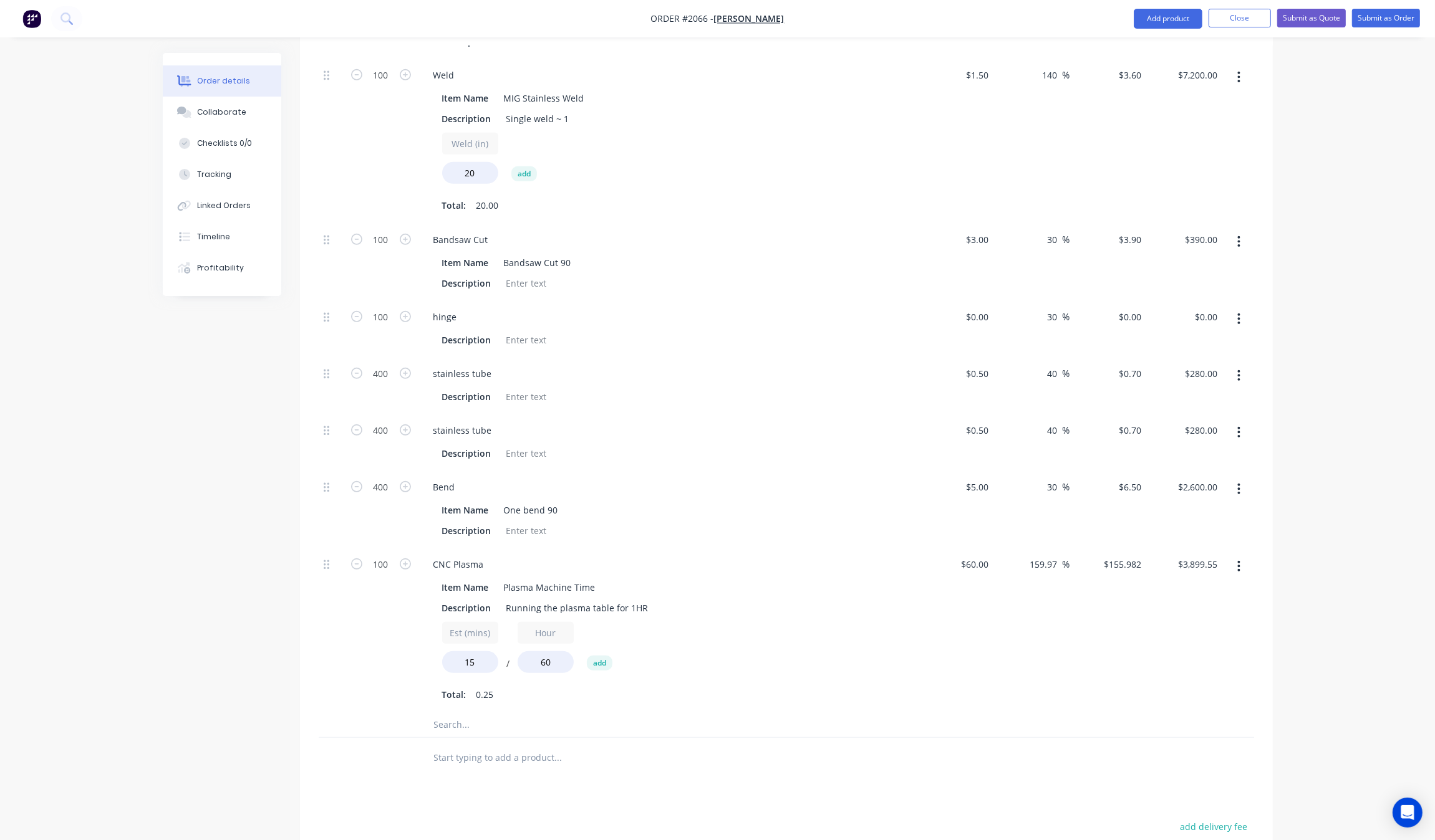
scroll to position [699, 0]
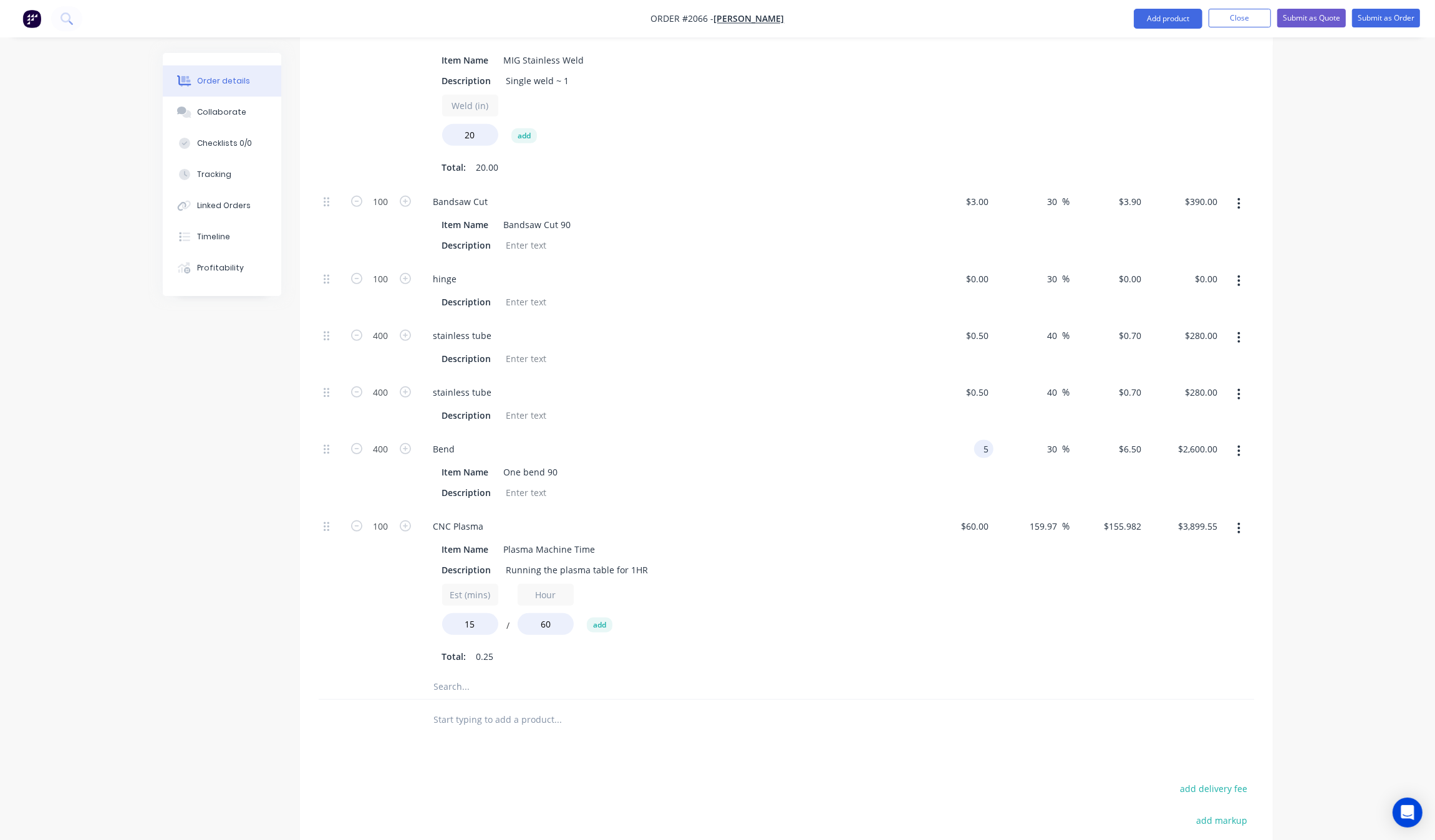
click at [980, 447] on input "5" at bounding box center [986, 449] width 14 height 18
type input "$4.00"
type input "$5.20"
type input "$2,080.00"
drag, startPoint x: 966, startPoint y: 746, endPoint x: 971, endPoint y: 733, distance: 13.9
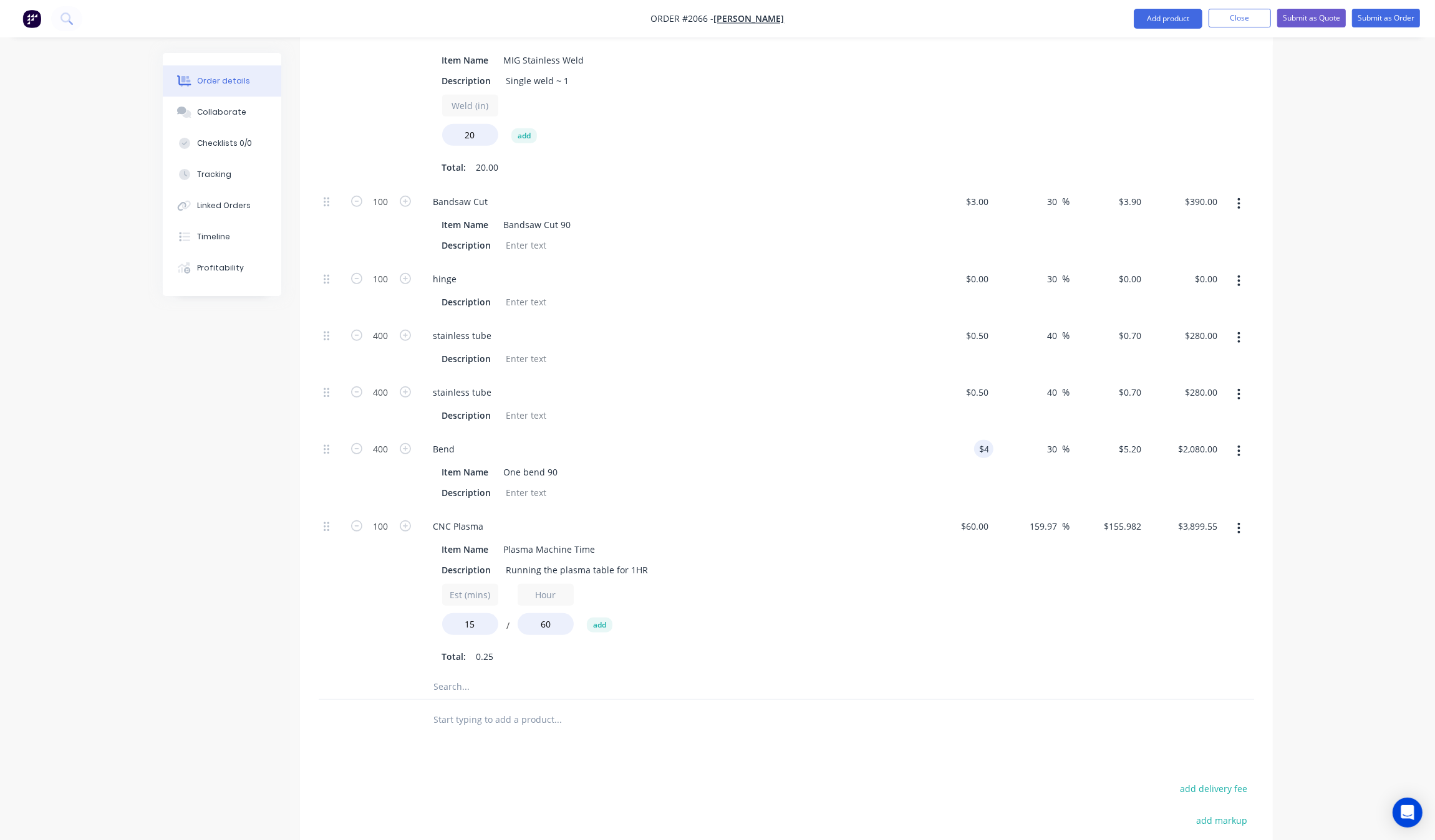
click at [970, 746] on div "Products Show / Hide columns Add product Qty Cost Markup Price Total Kit 100 Go…" at bounding box center [786, 338] width 973 height 1403
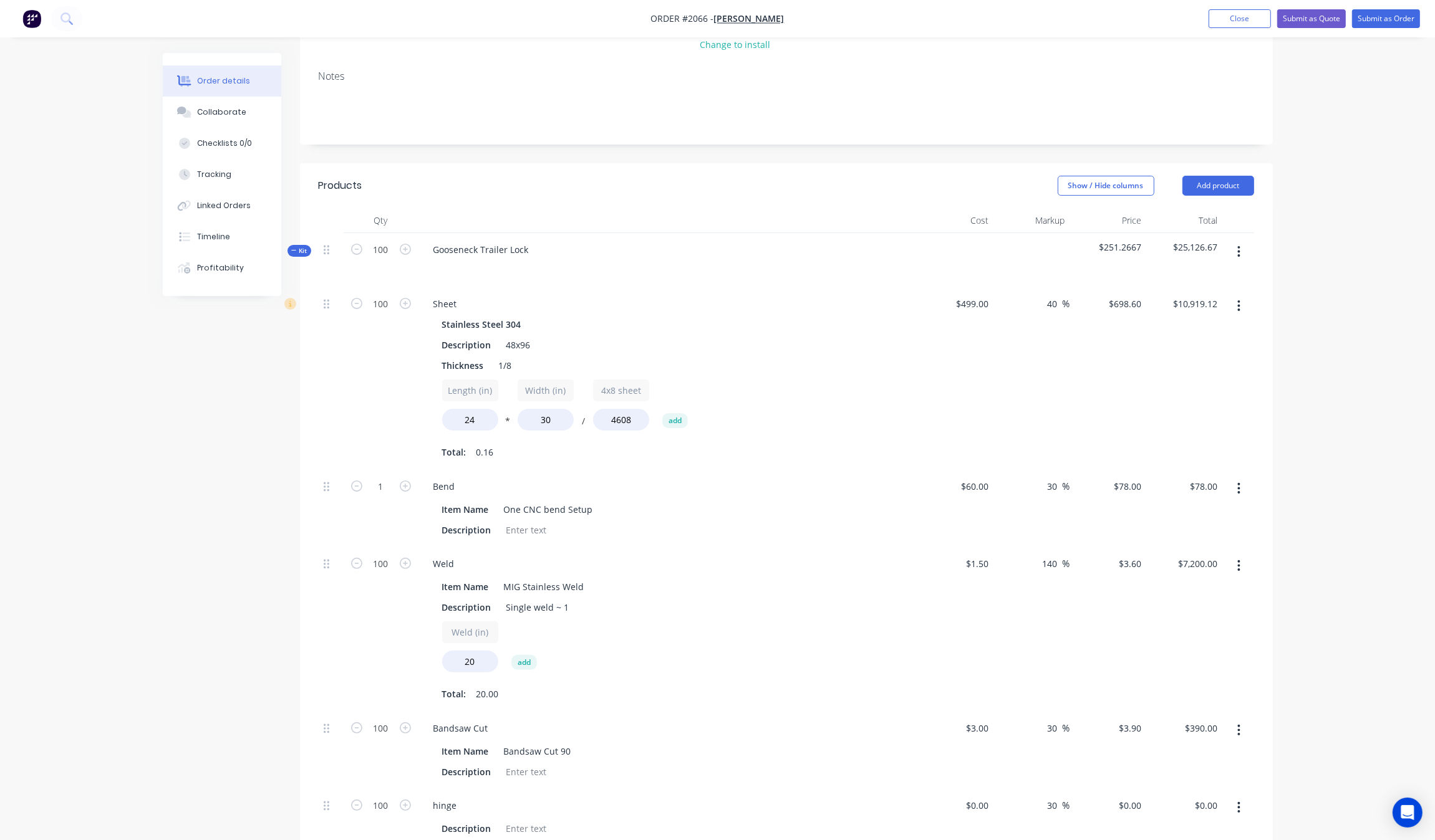
scroll to position [153, 0]
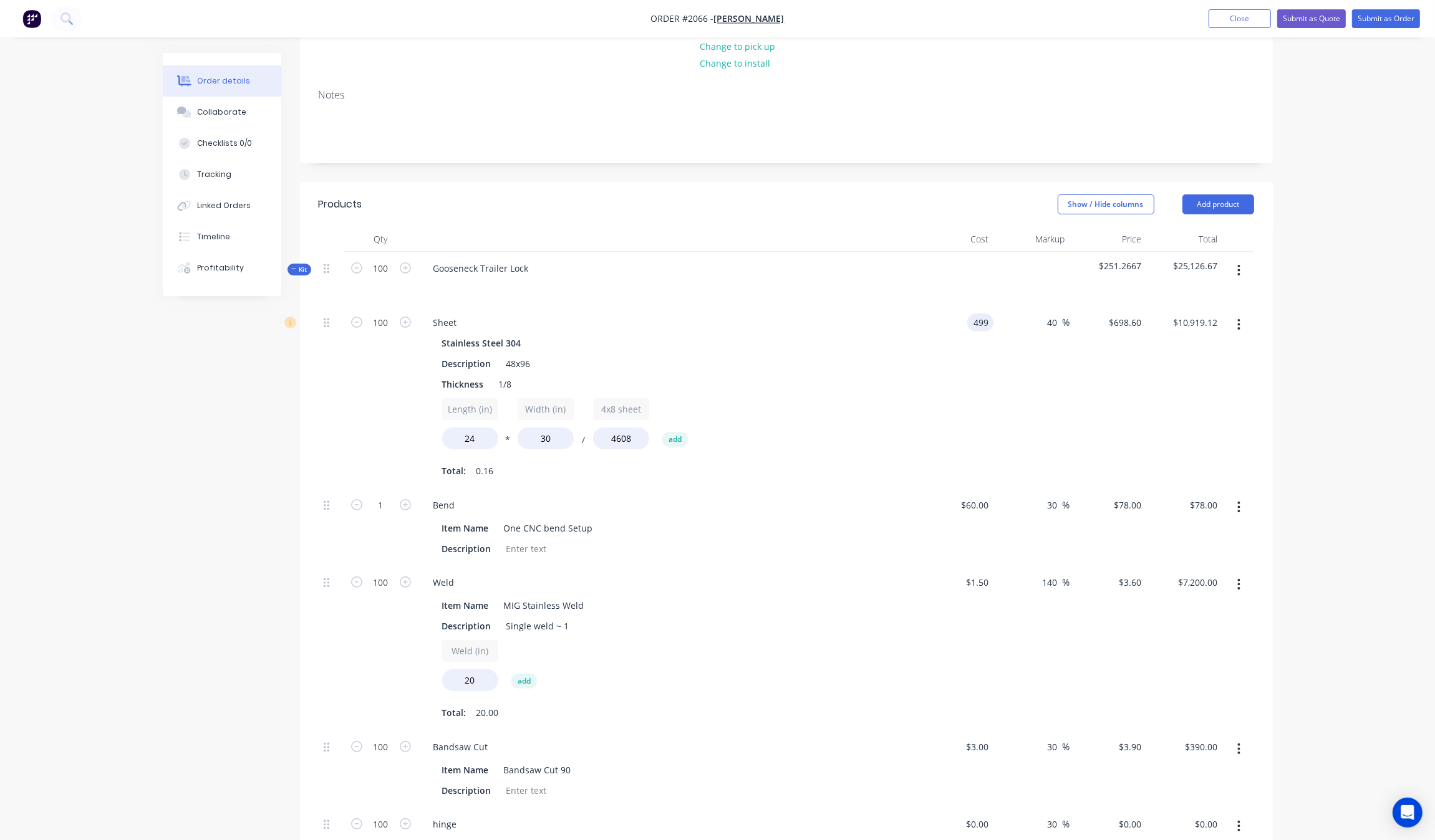
click at [973, 321] on input "499" at bounding box center [982, 323] width 21 height 18
click at [974, 402] on div "$499.00 499" at bounding box center [955, 397] width 76 height 183
click at [971, 313] on div "499 $499.00" at bounding box center [955, 397] width 76 height 183
type input "$350.00"
type input "$490.00"
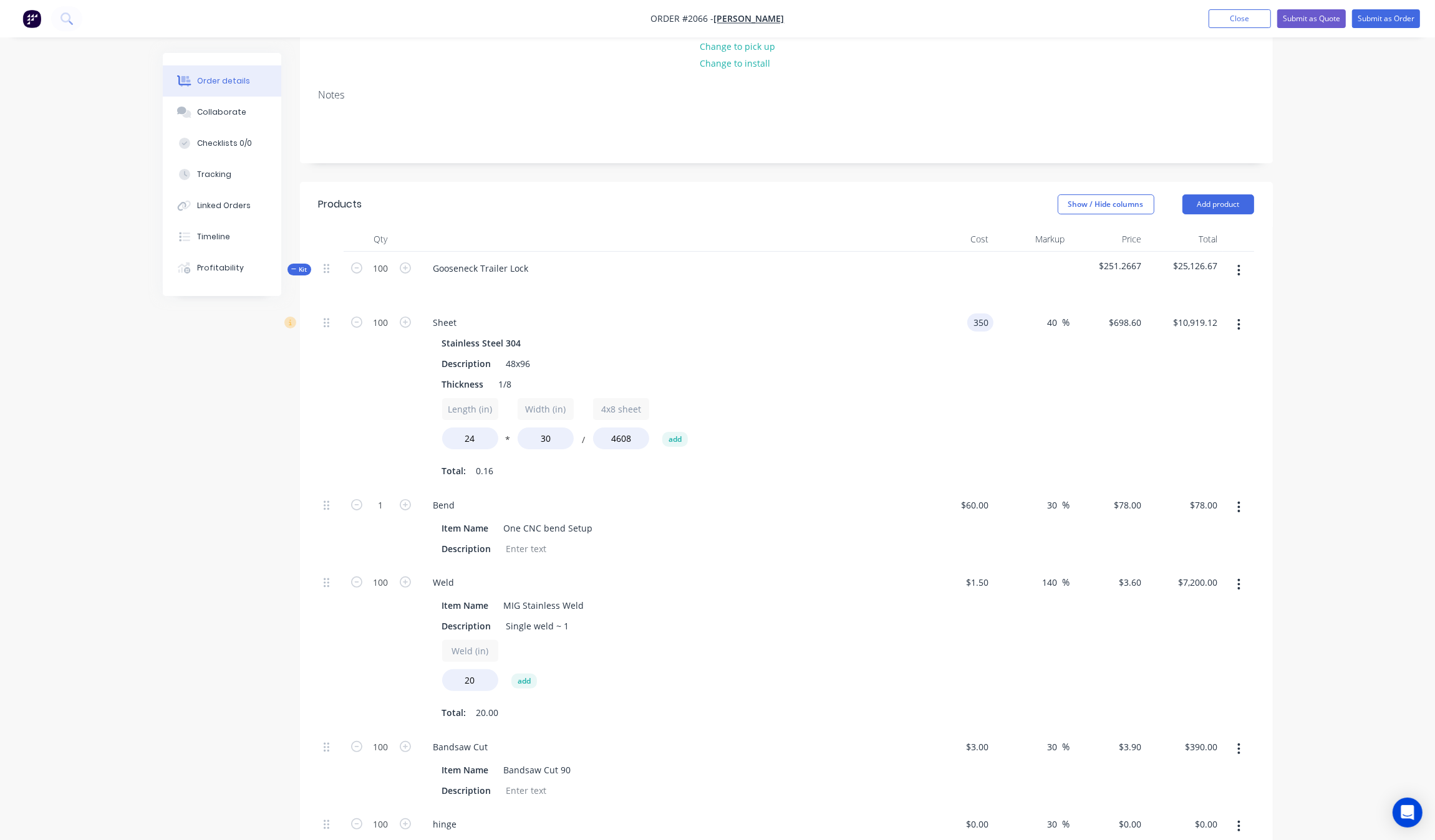
type input "$7,658.70"
click at [971, 391] on div "$350.00 350" at bounding box center [955, 397] width 76 height 183
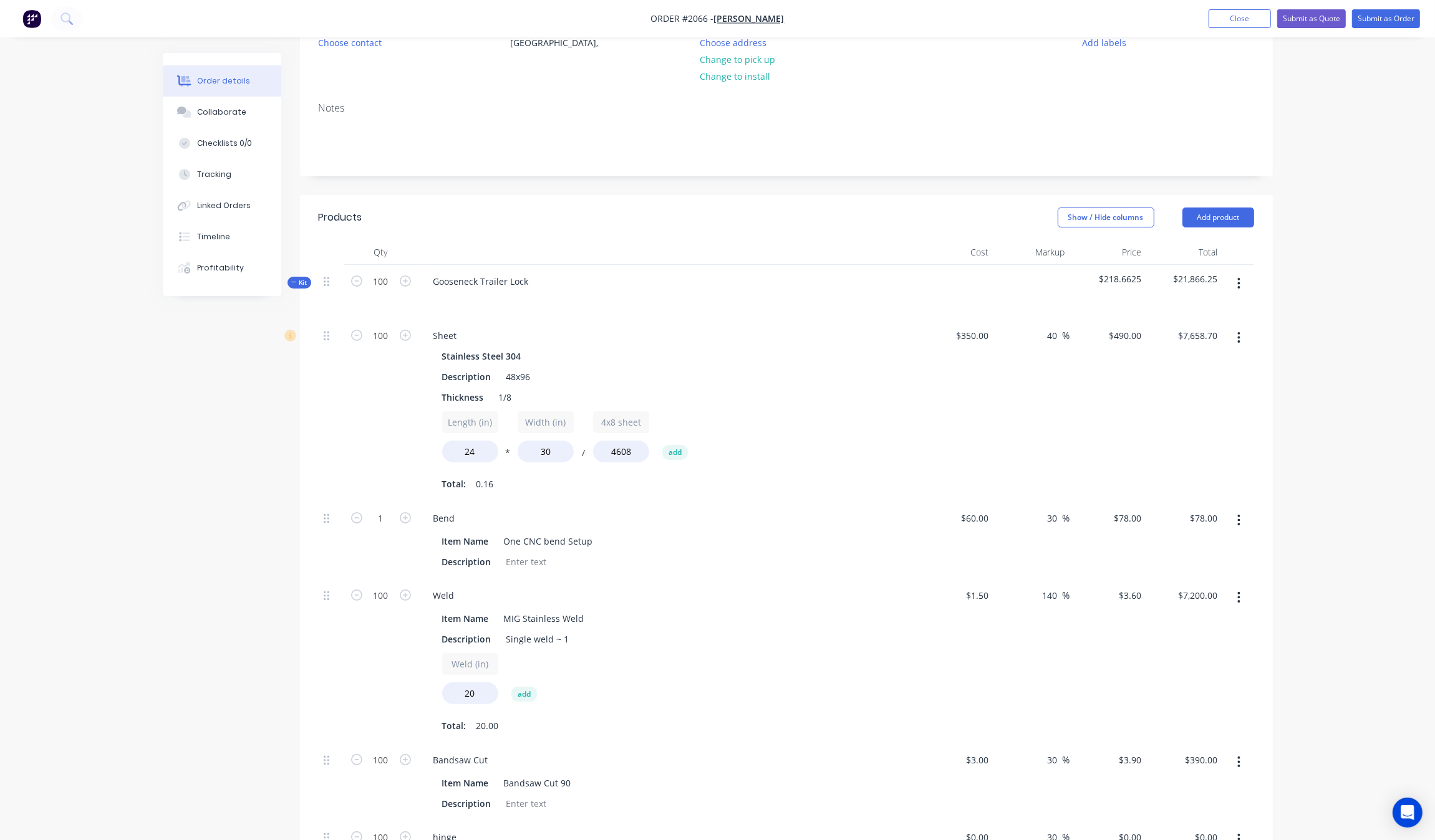
scroll to position [139, 0]
drag, startPoint x: 557, startPoint y: 457, endPoint x: 489, endPoint y: 453, distance: 68.1
click at [489, 453] on div "Length (in) 24 * Width (in) 30 / 4x8 sheet 4608 add" at bounding box center [668, 441] width 451 height 56
type input "24"
type input "$6,125.00"
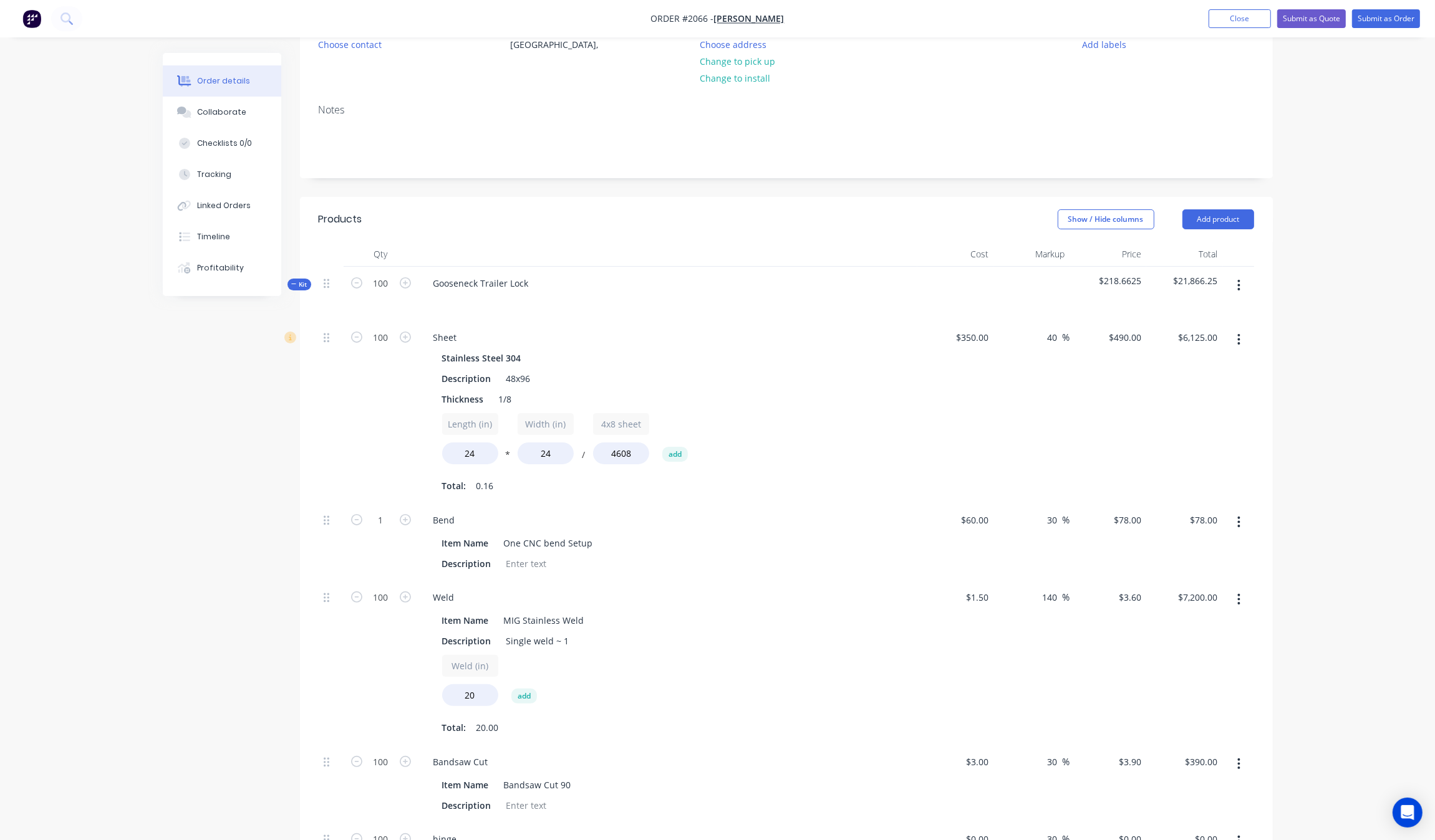
click at [1047, 482] on div "40 40 %" at bounding box center [1031, 412] width 76 height 183
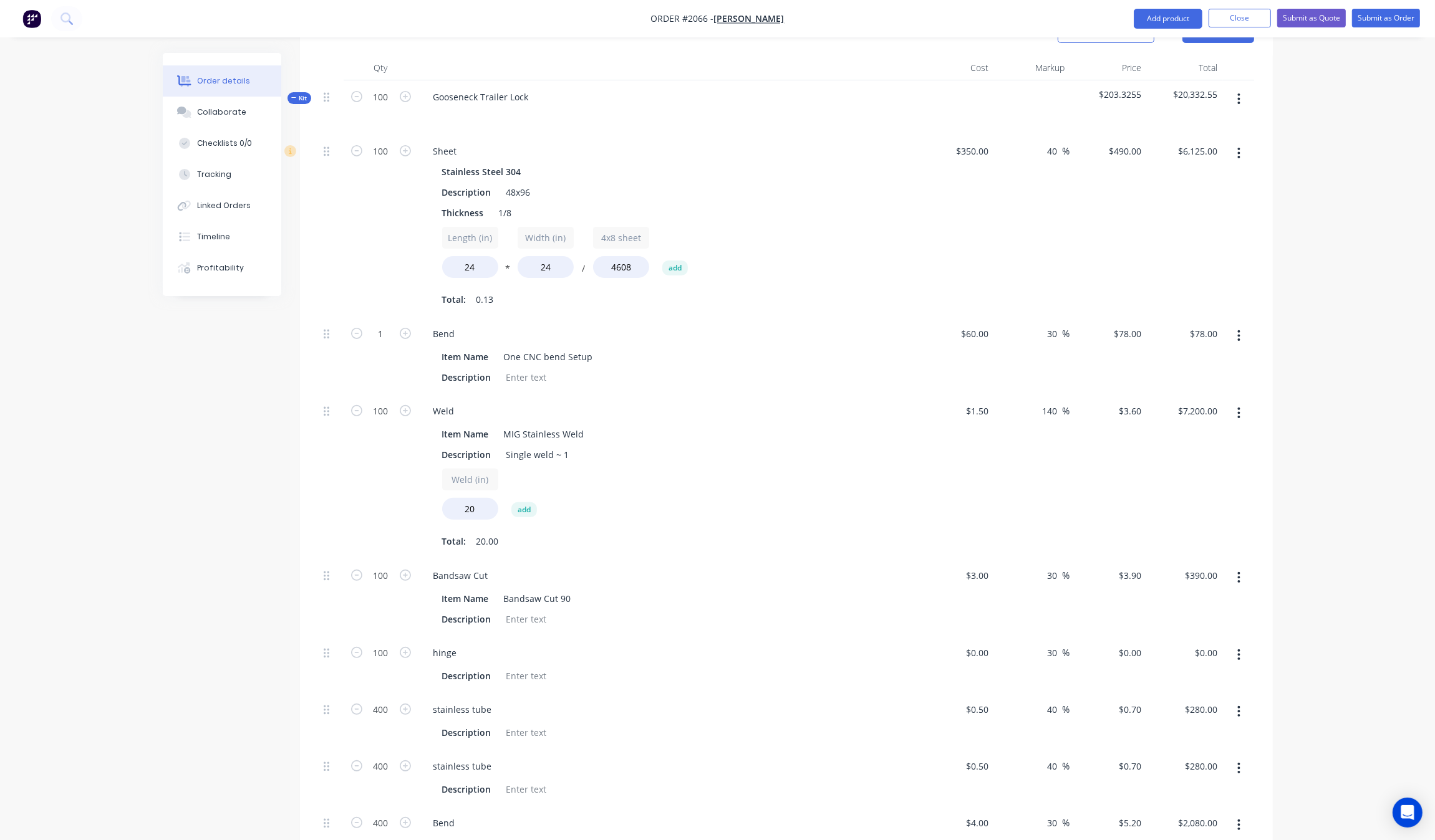
scroll to position [294, 0]
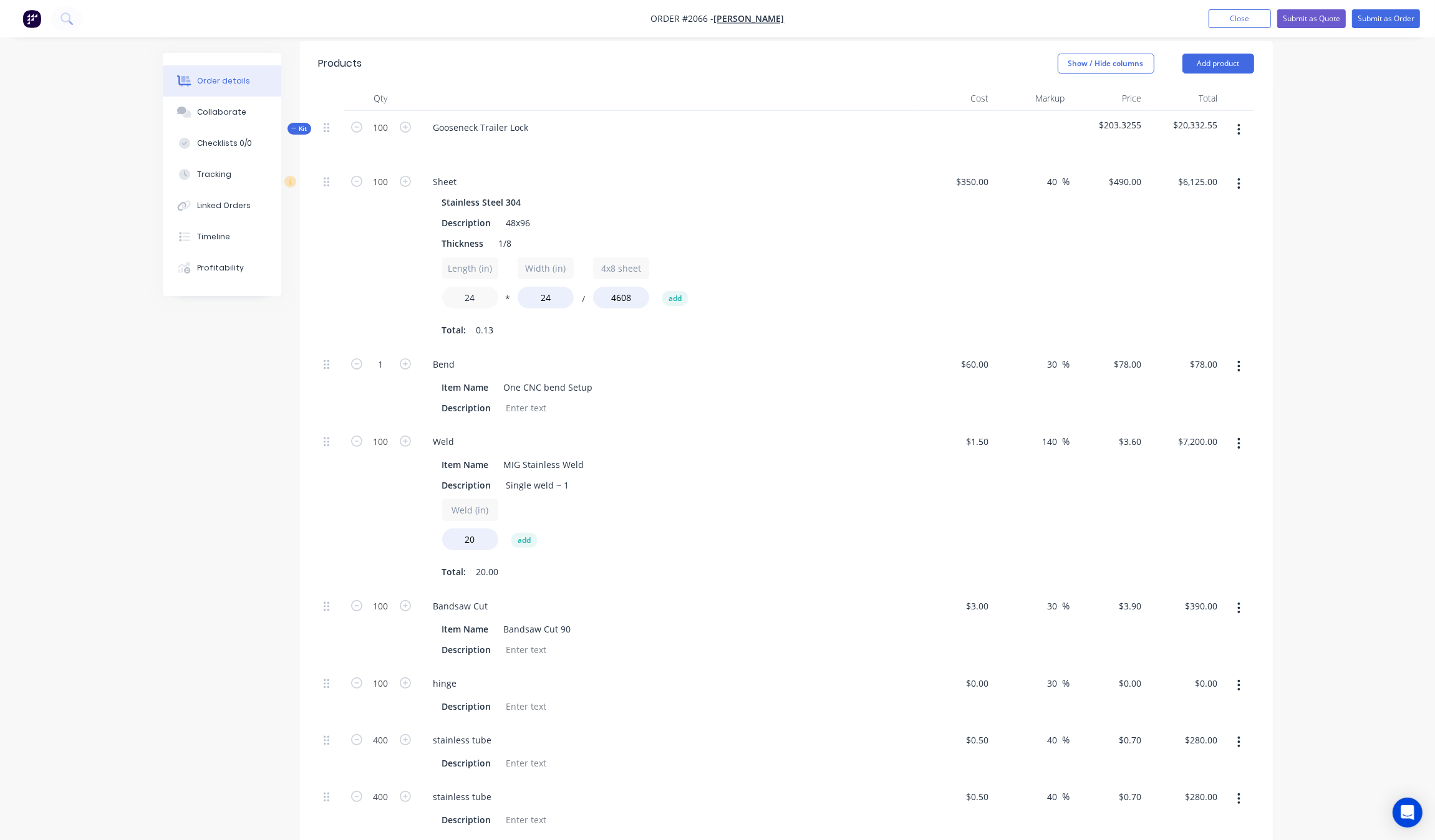
drag, startPoint x: 484, startPoint y: 293, endPoint x: 396, endPoint y: 285, distance: 88.4
click at [396, 285] on div "100 Sheet Stainless Steel 304 Description 48x96 Thickness 1/8 Length (in) 24 * …" at bounding box center [786, 256] width 935 height 183
type input "20"
type input "$5,105.80"
click at [536, 285] on div "Width (in) 24" at bounding box center [545, 283] width 56 height 51
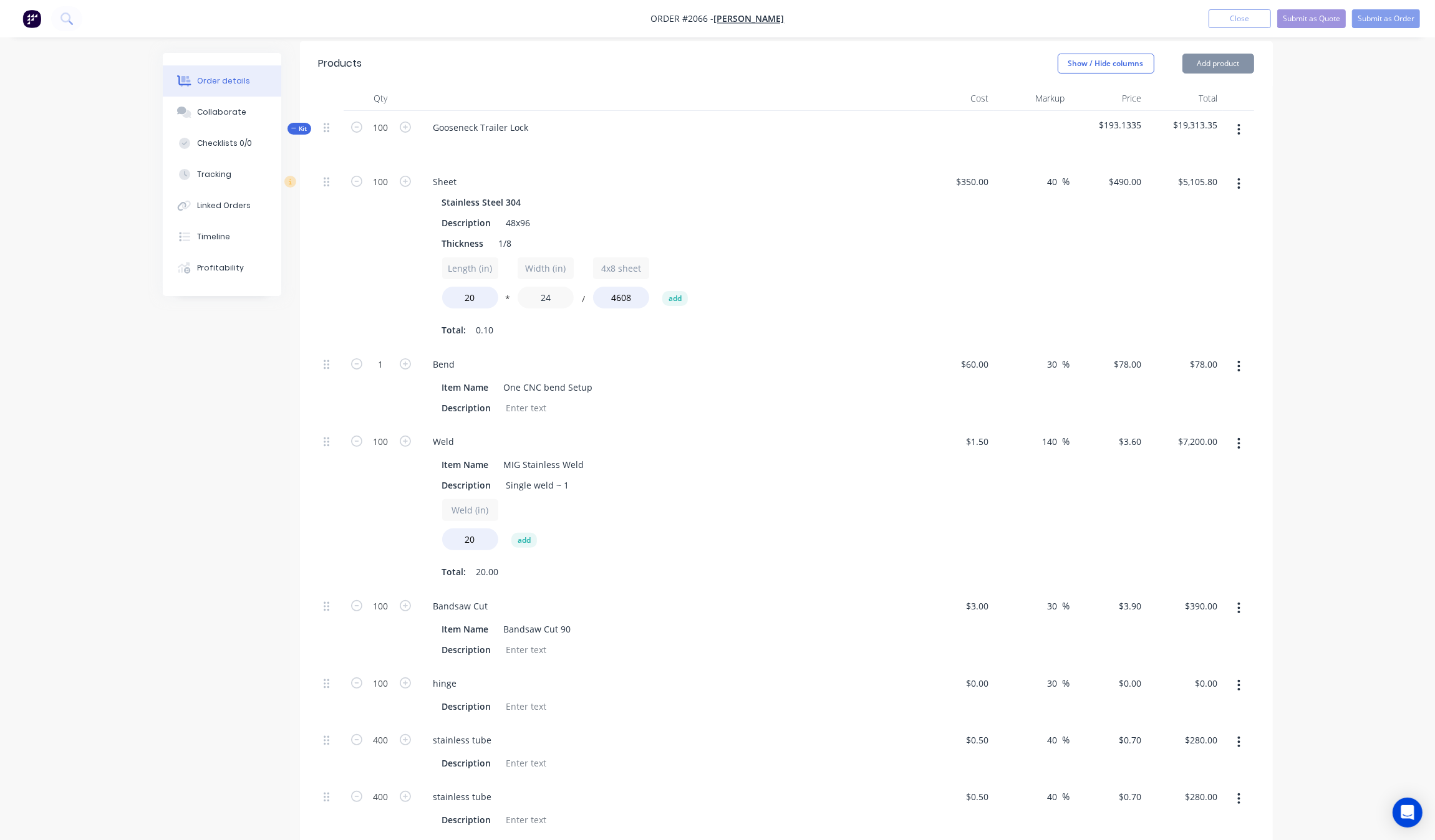
drag, startPoint x: 496, startPoint y: 294, endPoint x: 754, endPoint y: 289, distance: 258.0
click at [493, 292] on div "Length (in) 20 * Width (in) 24 / 4x8 sheet 4608 add" at bounding box center [668, 285] width 451 height 56
type input "20"
type input "$4,253.20"
click at [858, 289] on div "Length (in) 20 * Width (in) 20 / 4x8 sheet 4608 add" at bounding box center [668, 285] width 451 height 56
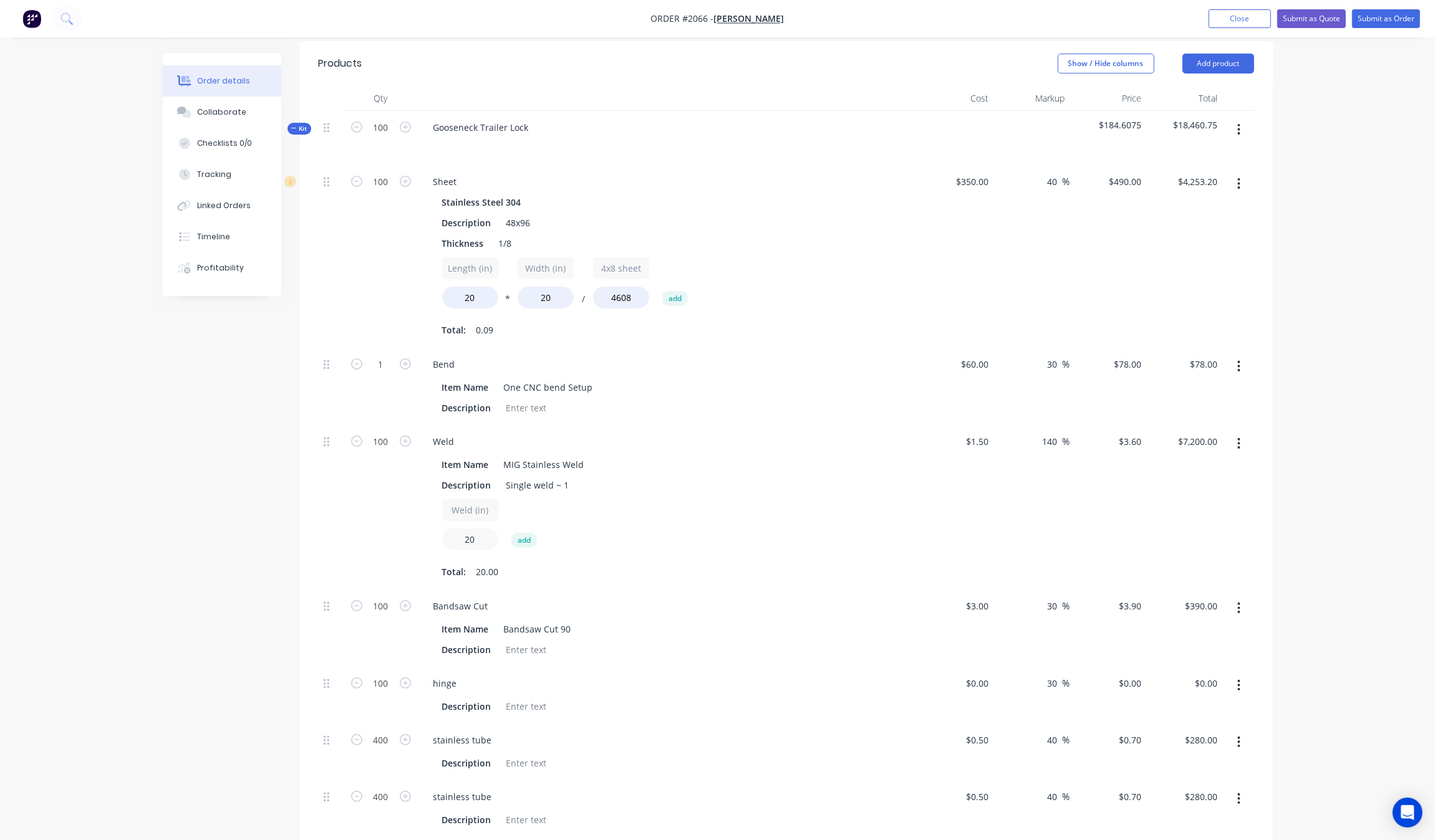
drag, startPoint x: 438, startPoint y: 535, endPoint x: 441, endPoint y: 527, distance: 8.5
click at [419, 534] on div "Weld Item Name MIG Stainless Weld Description Single weld ~ 1 Weld (in) 20 add …" at bounding box center [668, 507] width 499 height 164
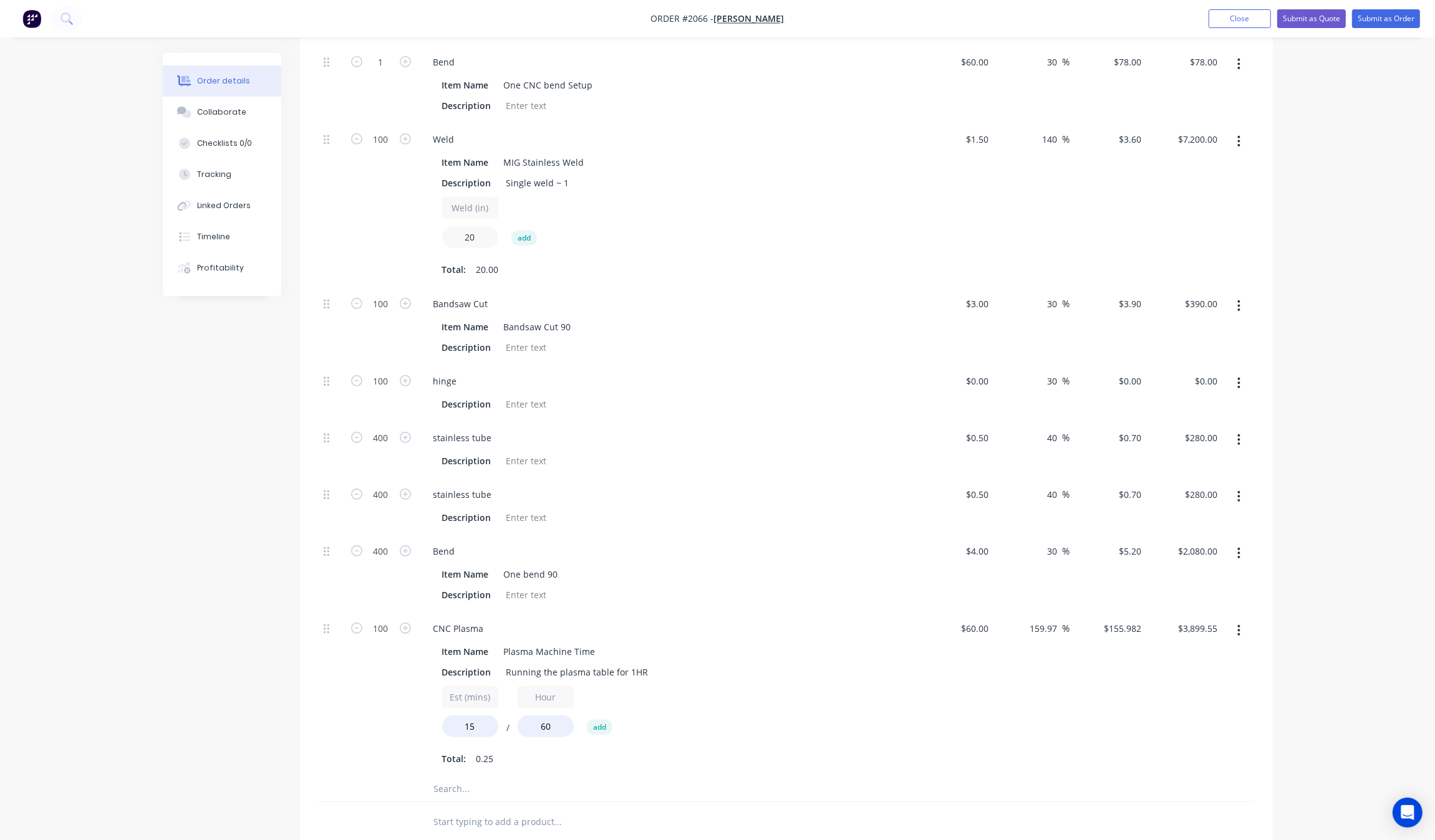
scroll to position [918, 0]
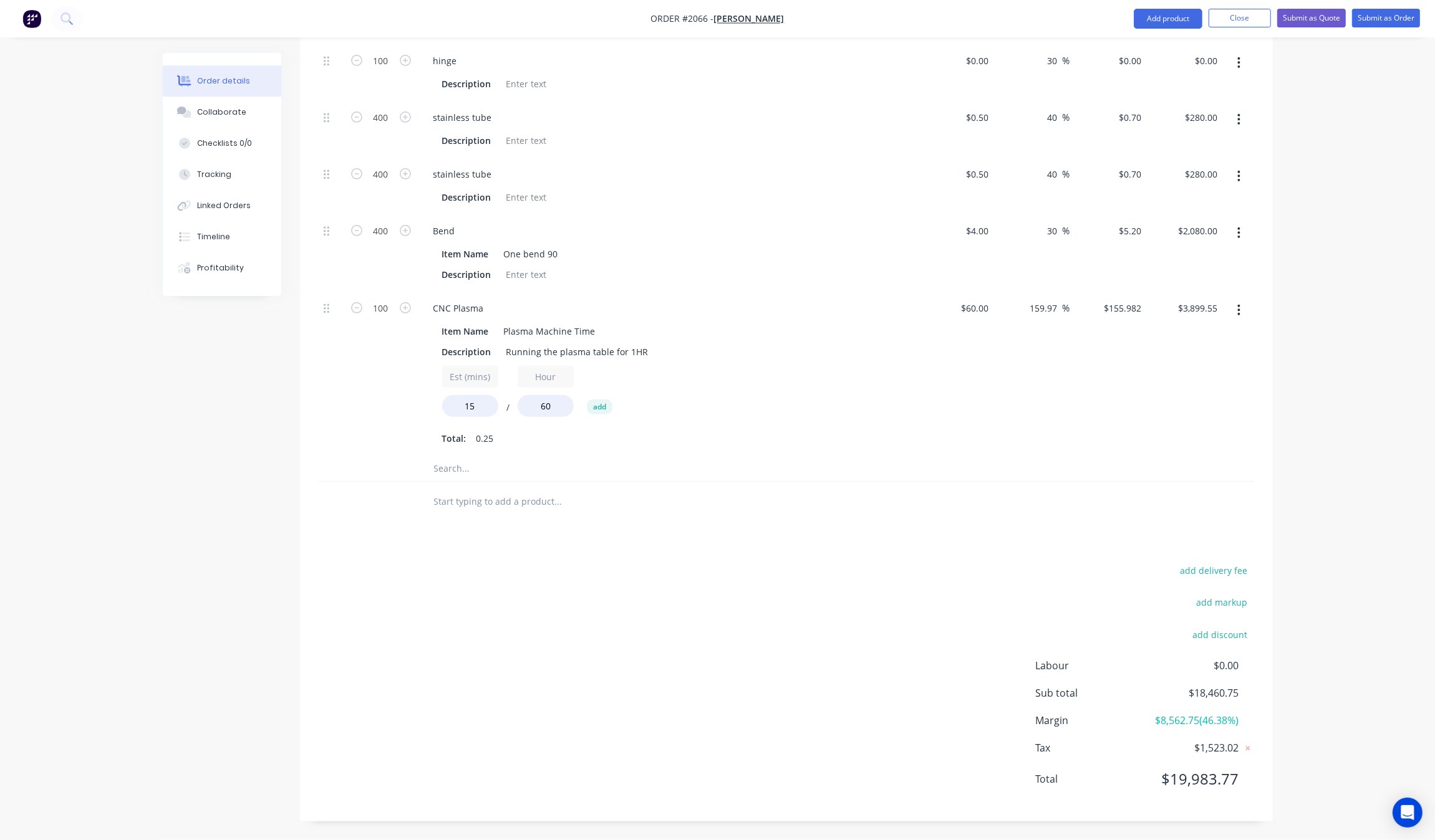
type input "15"
type input "$5,400.00"
click at [917, 540] on div "Products Show / Hide columns Add product Qty Cost Markup Price Total Kit 100 Go…" at bounding box center [786, 120] width 973 height 1403
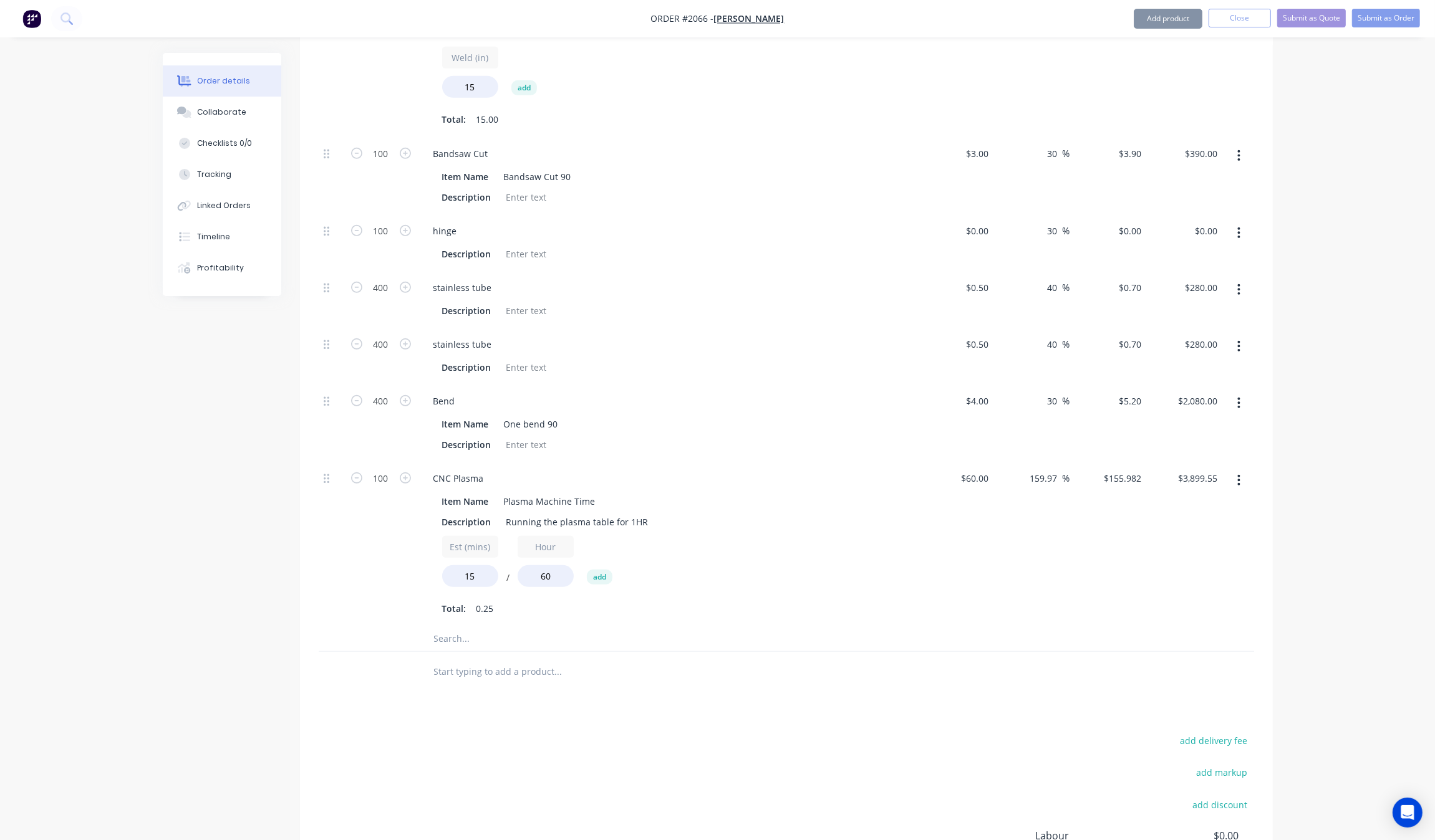
scroll to position [528, 0]
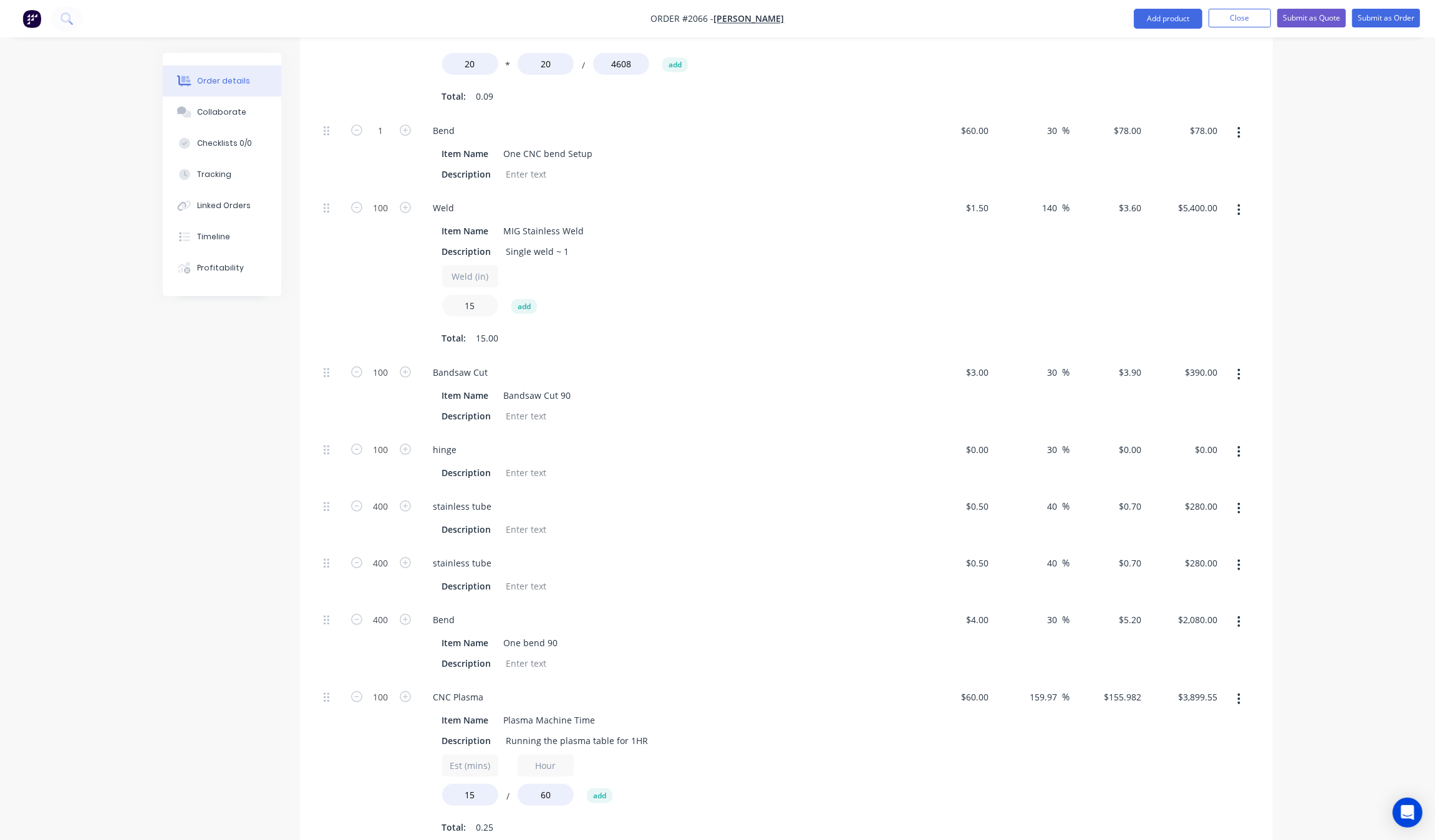
drag, startPoint x: 478, startPoint y: 307, endPoint x: 433, endPoint y: 318, distance: 46.3
click at [412, 305] on div "100 Weld Item Name MIG Stainless Weld Description Single weld ~ 1 Weld (in) 15 …" at bounding box center [786, 273] width 935 height 164
type input "14"
type input "$5,040.00"
click at [800, 399] on div "Item Name Bandsaw Cut 90" at bounding box center [665, 395] width 457 height 18
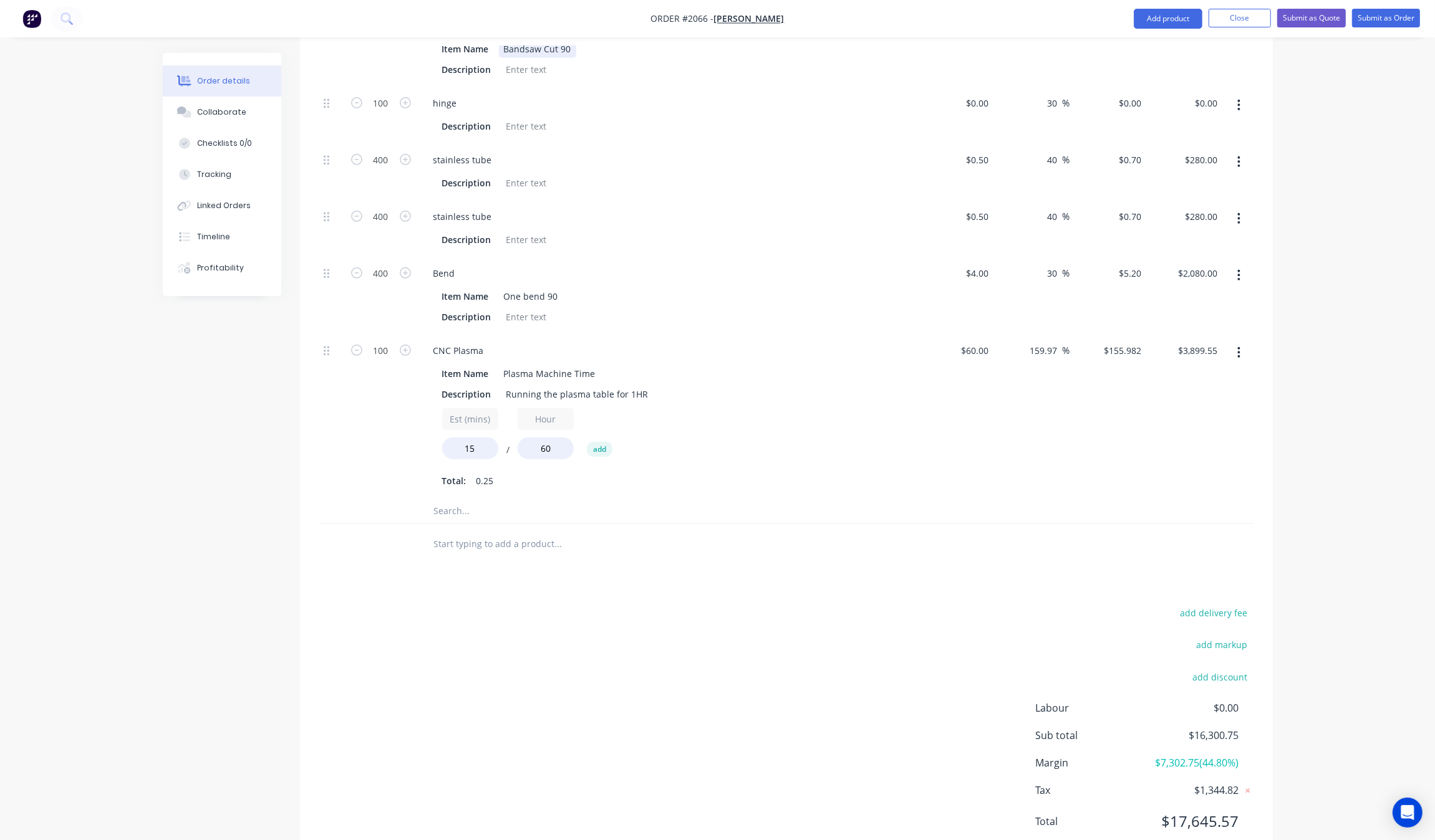
scroll to position [918, 0]
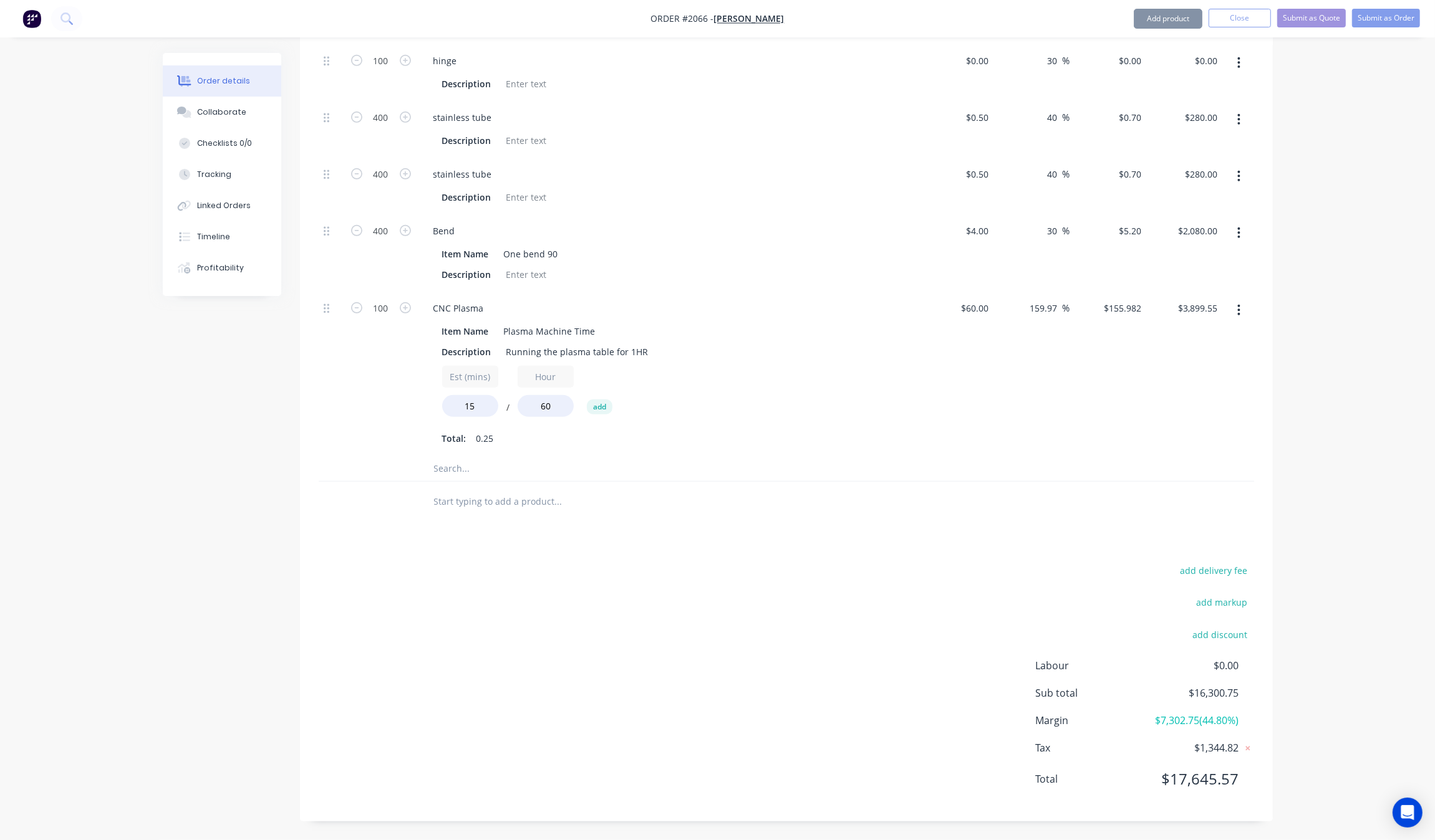
click at [821, 705] on div "add delivery fee add markup add discount Labour $0.00 Sub total $16,300.75 Marg…" at bounding box center [786, 682] width 935 height 241
click at [1246, 746] on icon at bounding box center [1248, 748] width 12 height 12
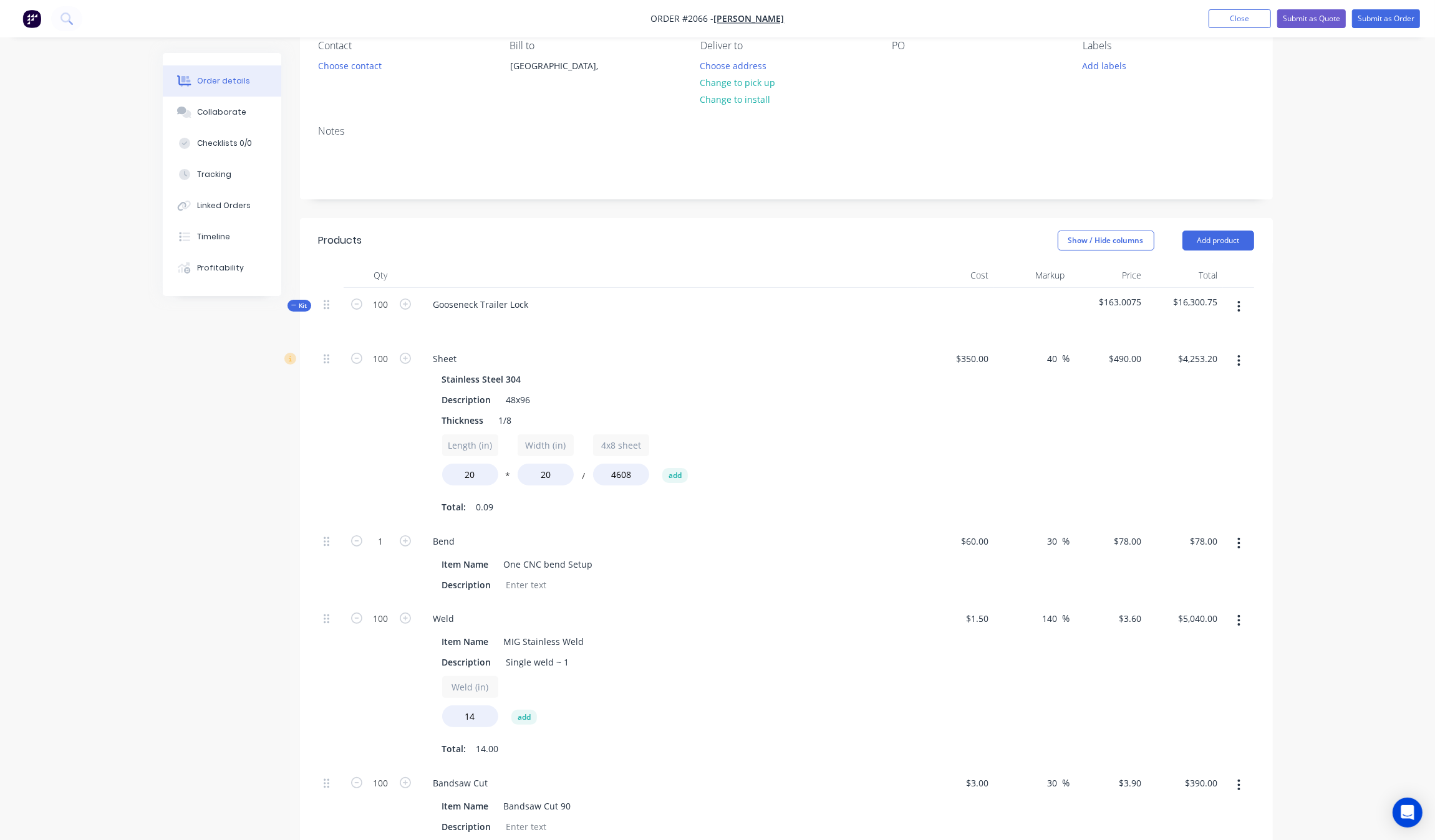
scroll to position [60, 0]
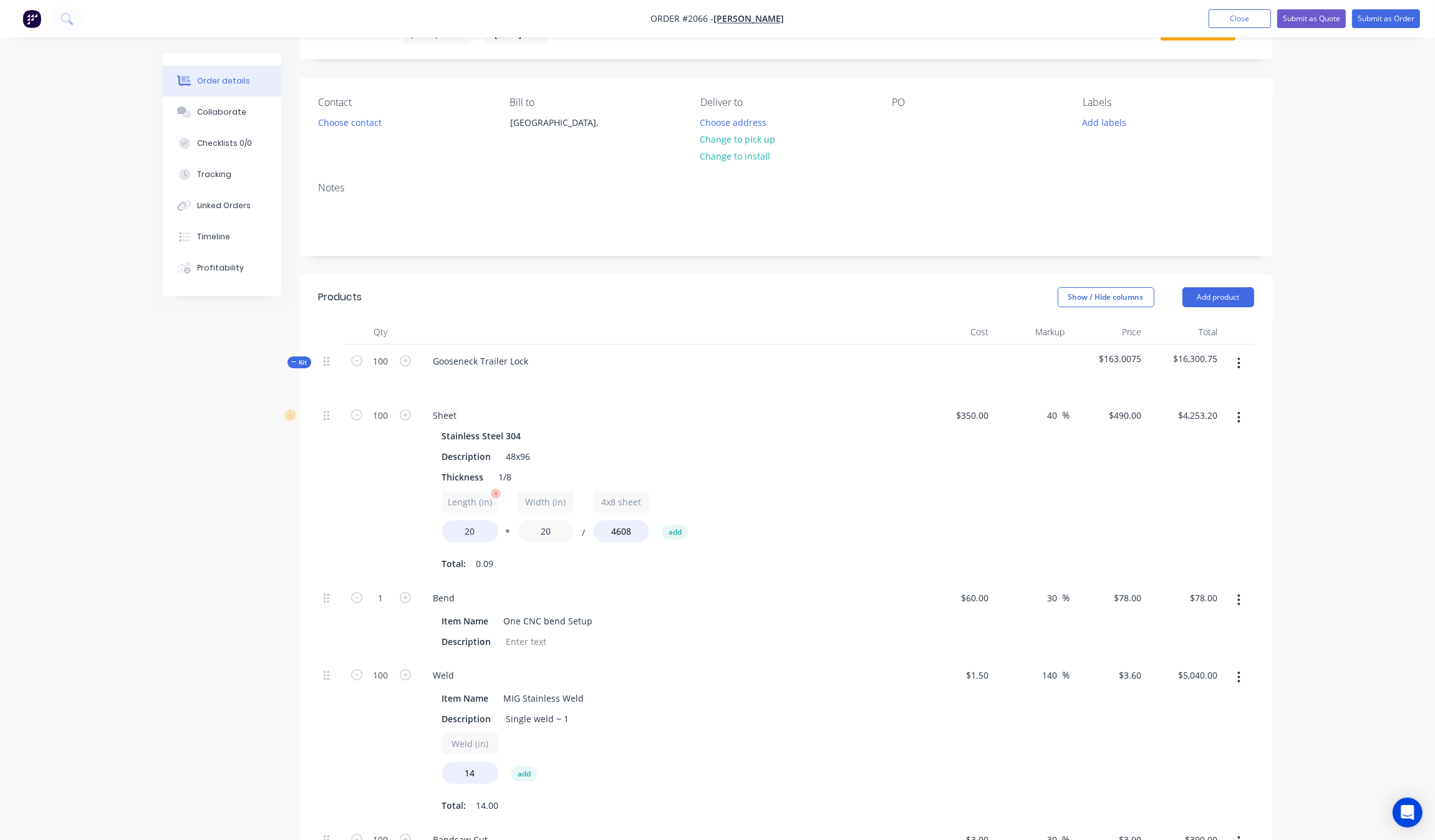
drag, startPoint x: 540, startPoint y: 535, endPoint x: 480, endPoint y: 526, distance: 60.7
click at [480, 526] on div "Length (in) 20 * Width (in) 20 / 4x8 sheet 4608 add" at bounding box center [668, 519] width 451 height 56
type input "24"
type input "$5,105.80"
drag, startPoint x: 487, startPoint y: 535, endPoint x: 475, endPoint y: 522, distance: 17.7
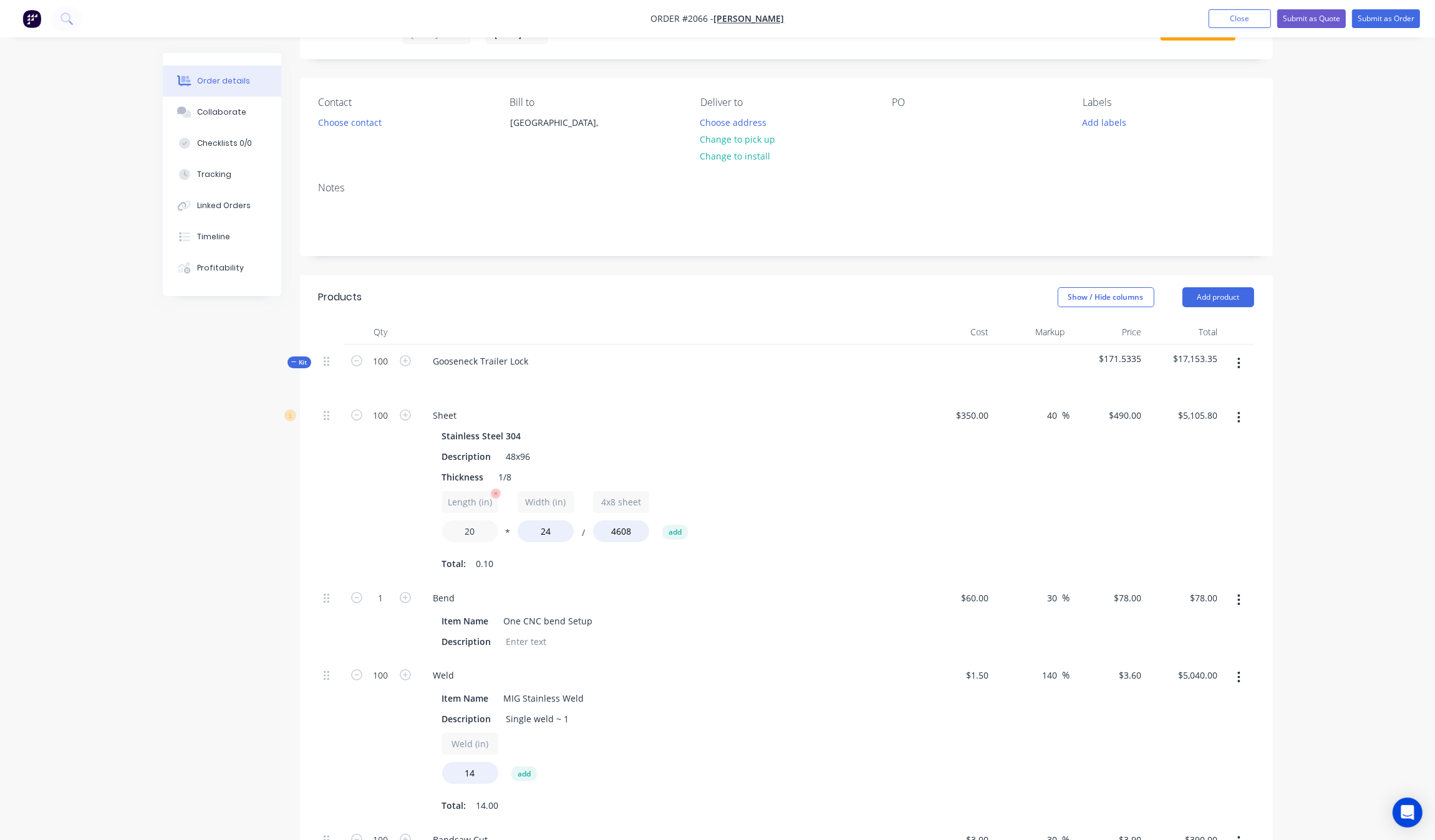
click at [443, 525] on input "20" at bounding box center [470, 531] width 56 height 22
type input "24"
type input "$6,125.00"
click at [824, 479] on div "Thickness 1/8" at bounding box center [665, 477] width 457 height 18
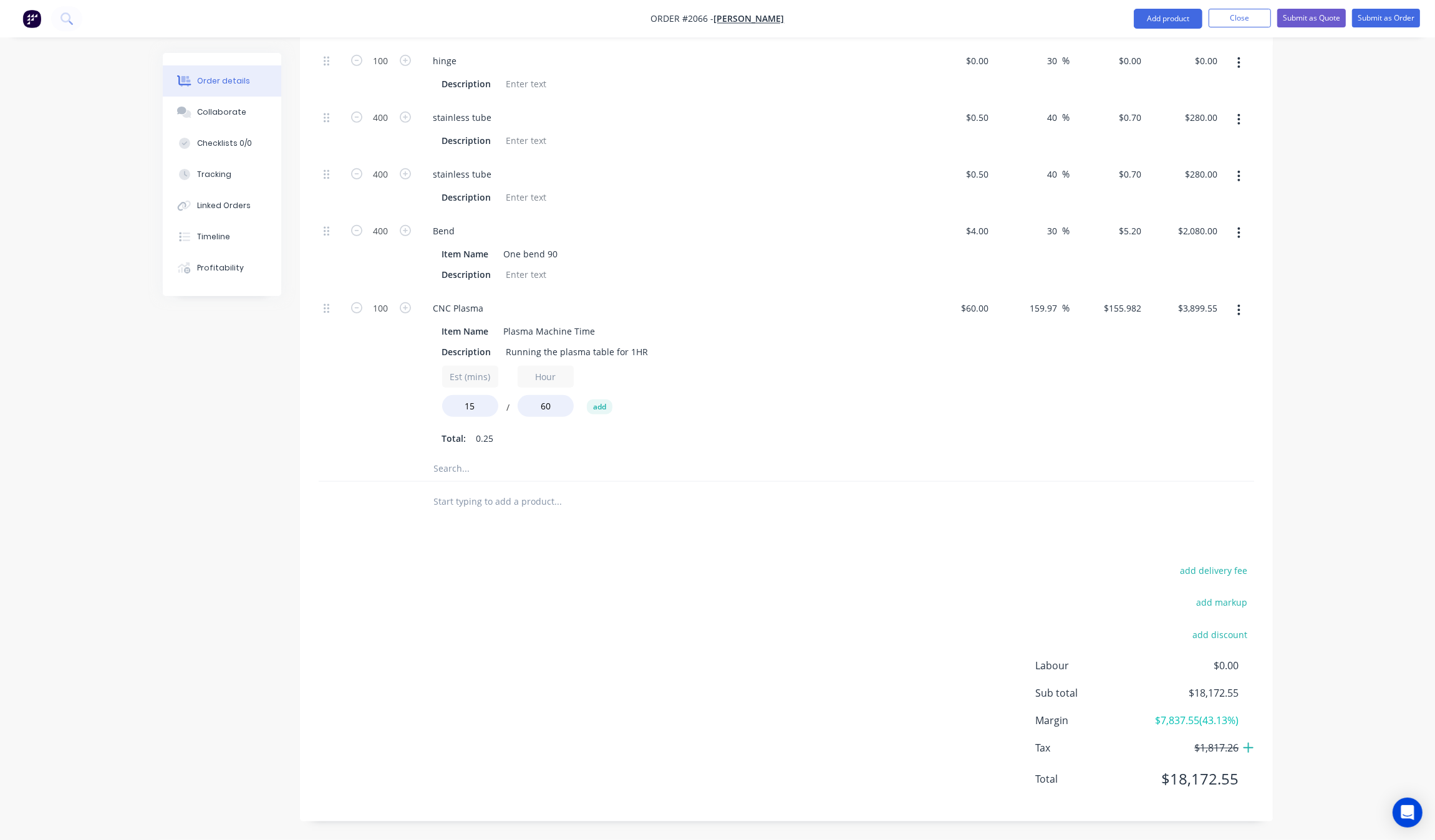
drag, startPoint x: 849, startPoint y: 647, endPoint x: 819, endPoint y: 623, distance: 38.4
click at [850, 647] on div "add delivery fee add markup add discount Labour $0.00 Sub total $18,172.55 Marg…" at bounding box center [786, 682] width 935 height 241
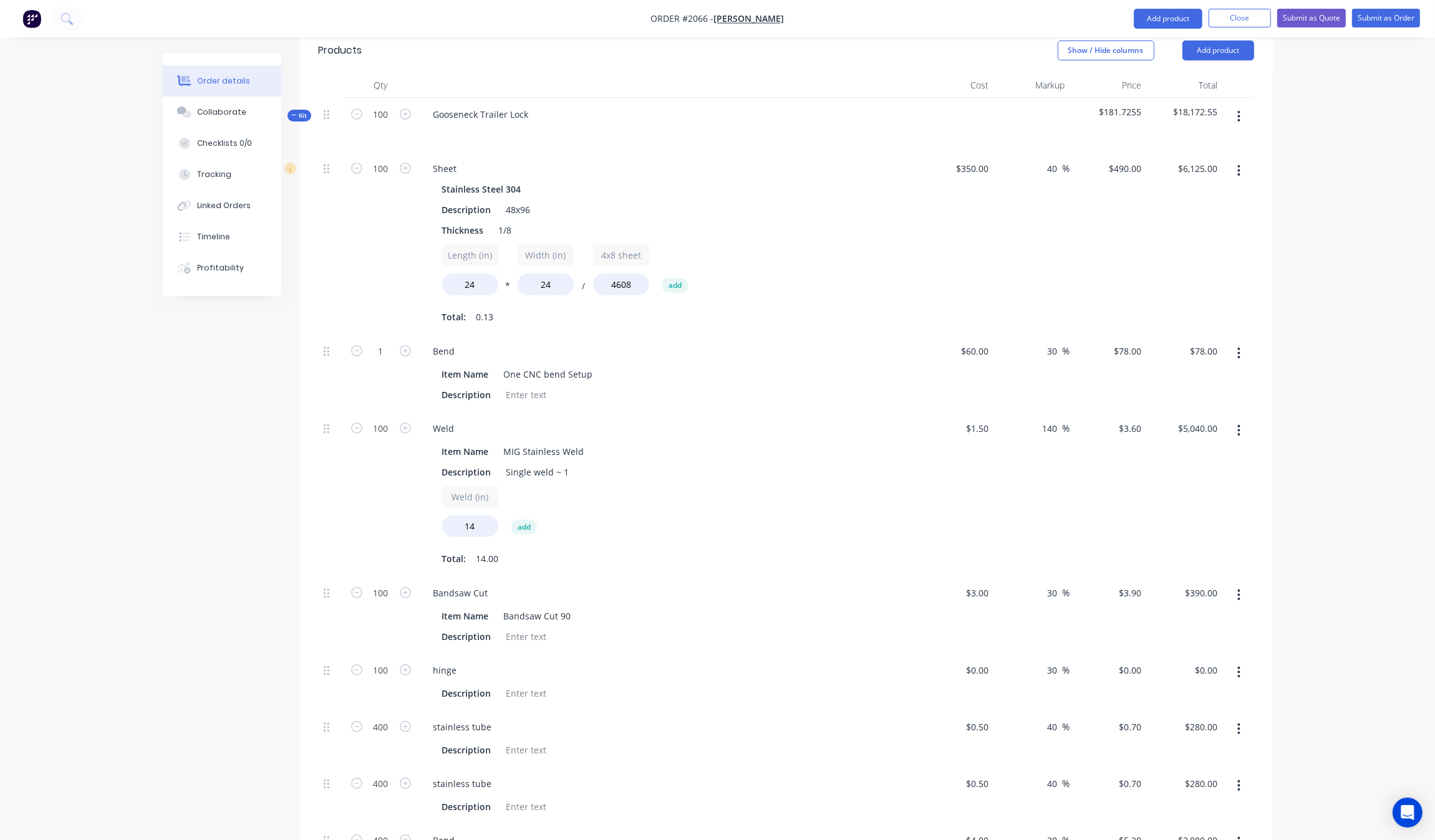
scroll to position [139, 0]
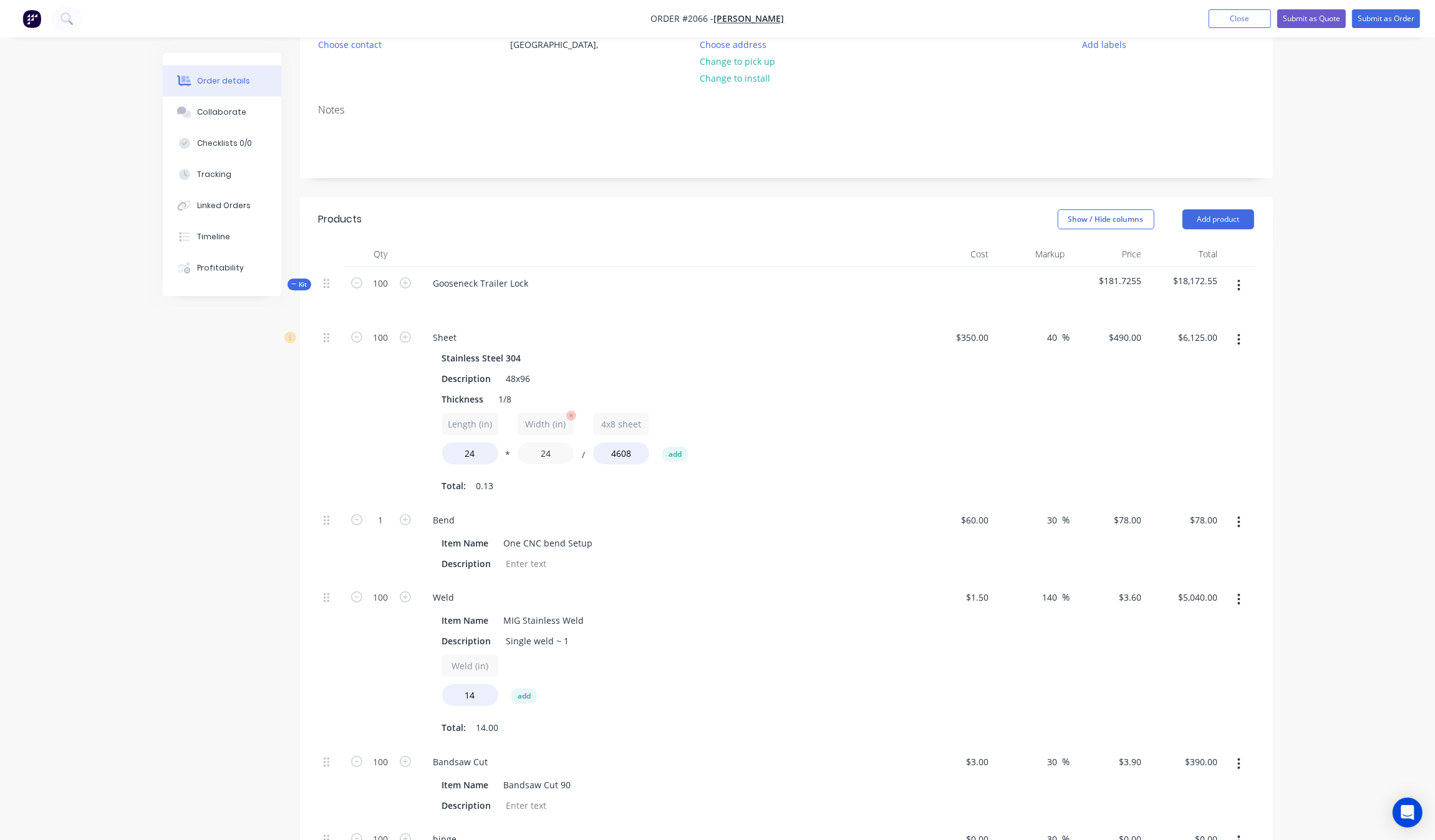
click at [562, 453] on input "24" at bounding box center [545, 454] width 56 height 22
click at [979, 336] on input "350" at bounding box center [982, 338] width 21 height 18
type input "$350.00"
click at [1055, 339] on input "40" at bounding box center [1054, 338] width 16 height 18
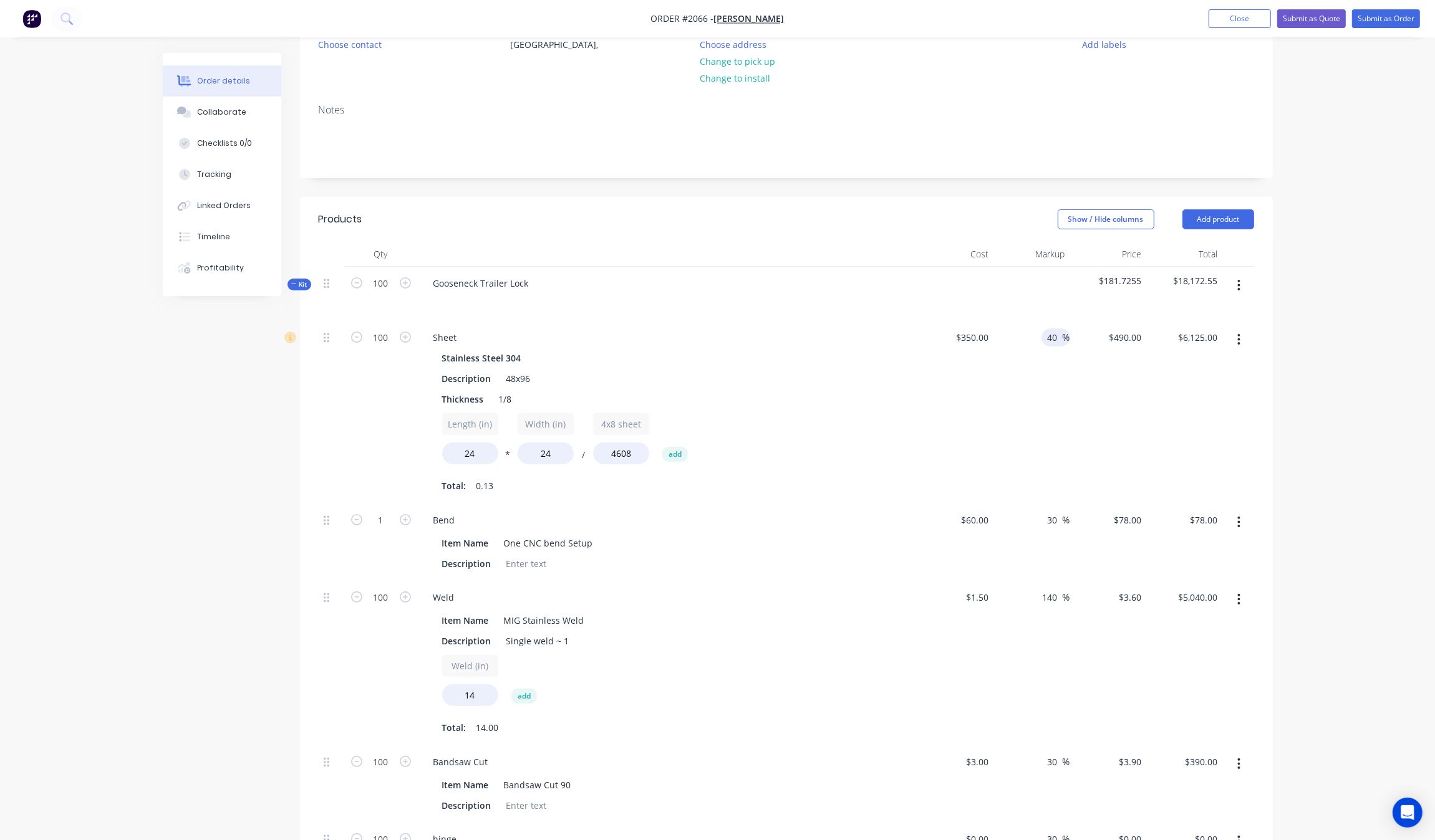
click at [1055, 339] on input "40" at bounding box center [1054, 338] width 16 height 18
type input "30"
type input "$455.00"
type input "$5,687.50"
click at [1243, 394] on div at bounding box center [1239, 412] width 31 height 183
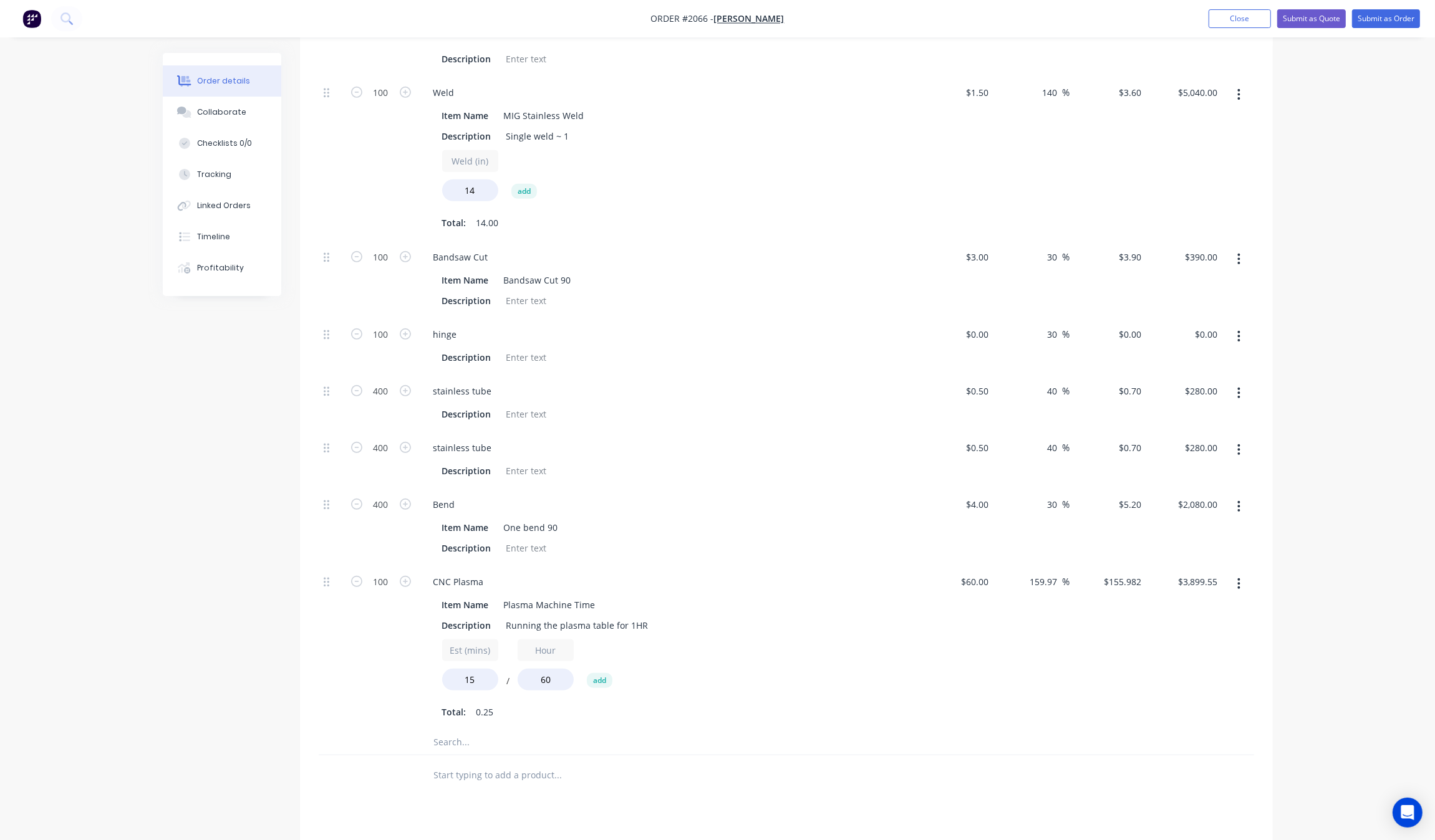
scroll to position [294, 0]
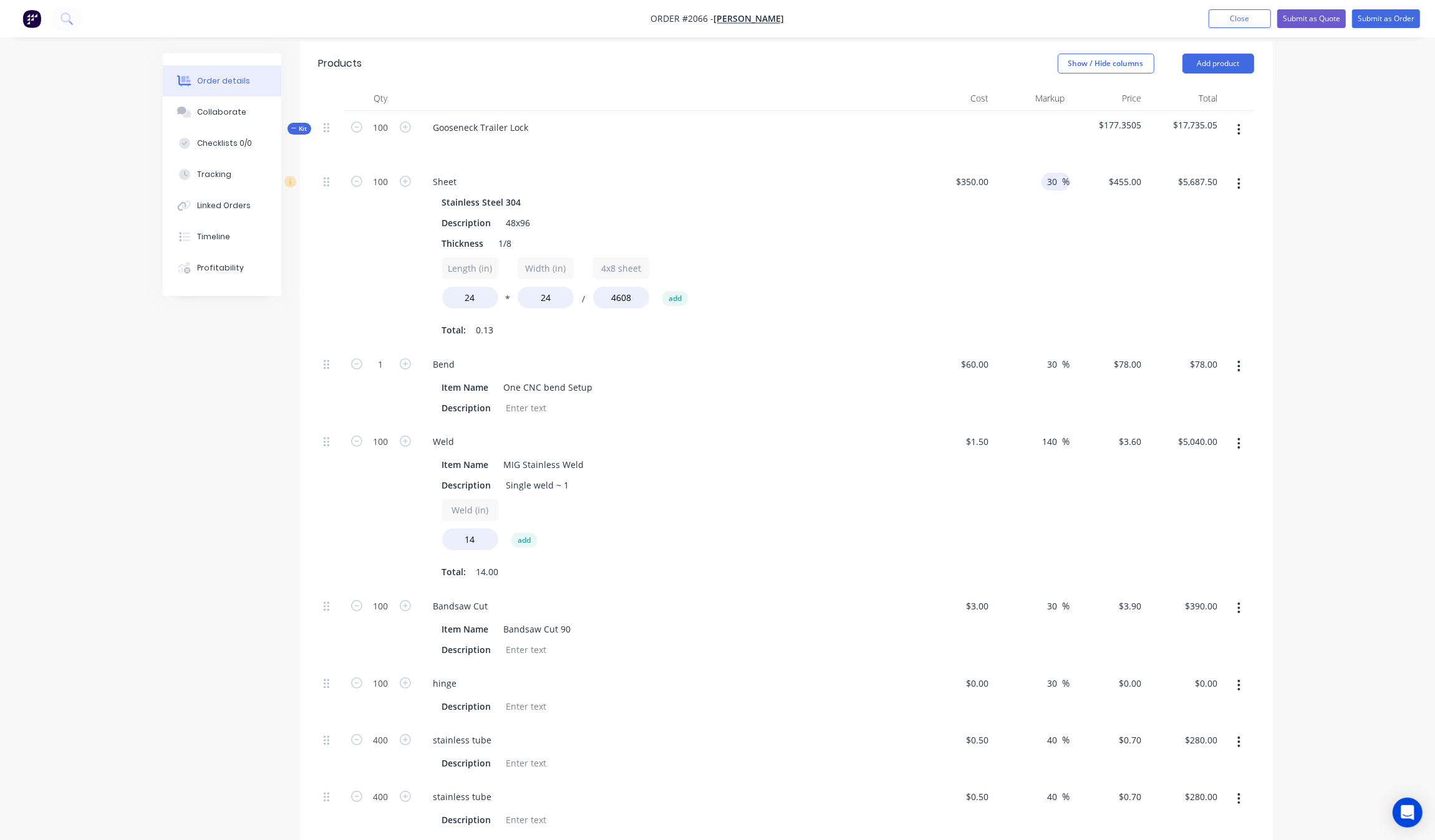
click at [1055, 178] on input "30" at bounding box center [1054, 182] width 16 height 18
click at [1057, 180] on input "30" at bounding box center [1054, 182] width 16 height 18
type input "25"
type input "$437.50"
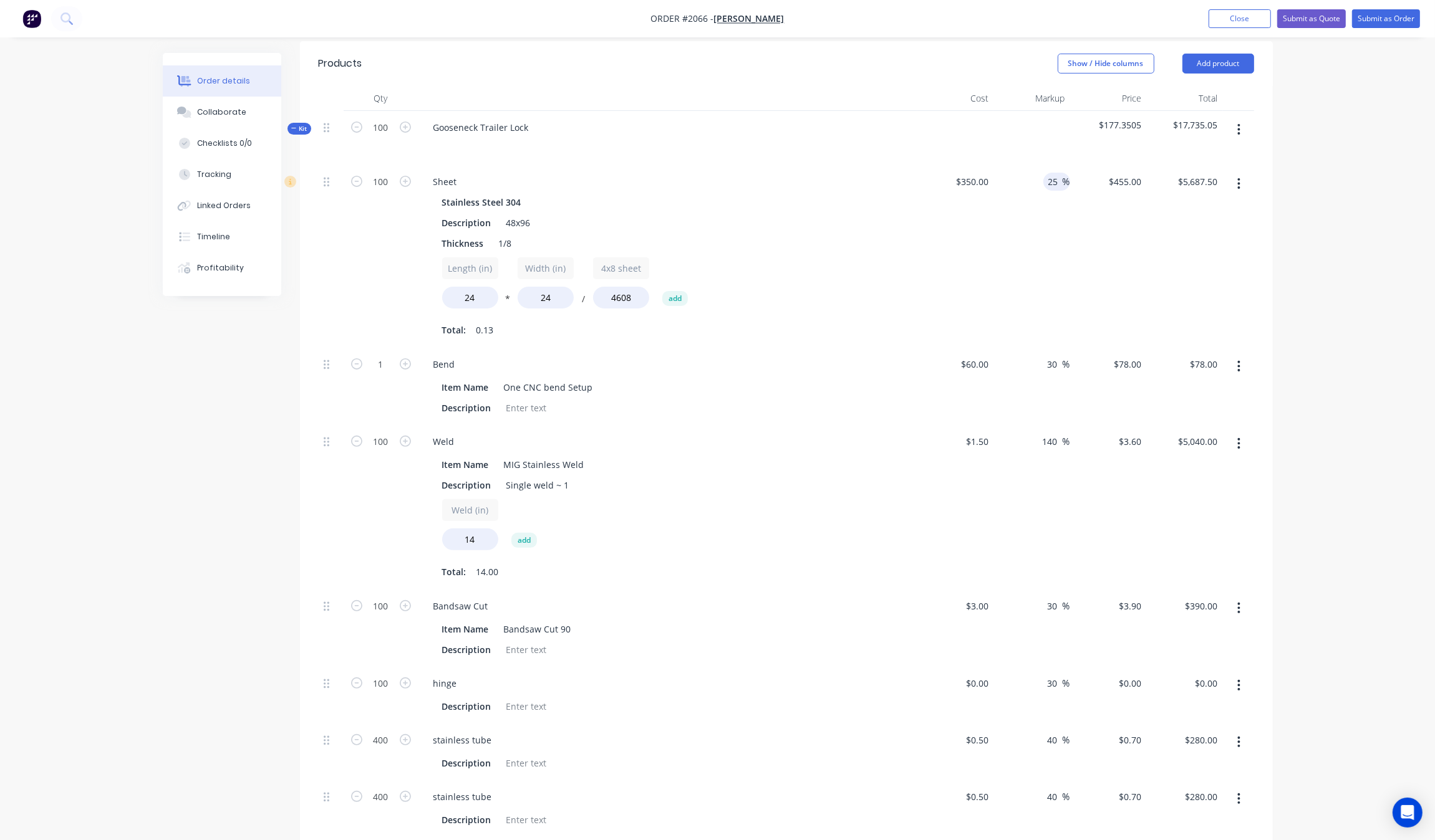
type input "$5,468.75"
click at [1304, 293] on div "Order details Collaborate Checklists 0/0 Tracking Linked Orders Timeline Profit…" at bounding box center [717, 585] width 1435 height 1757
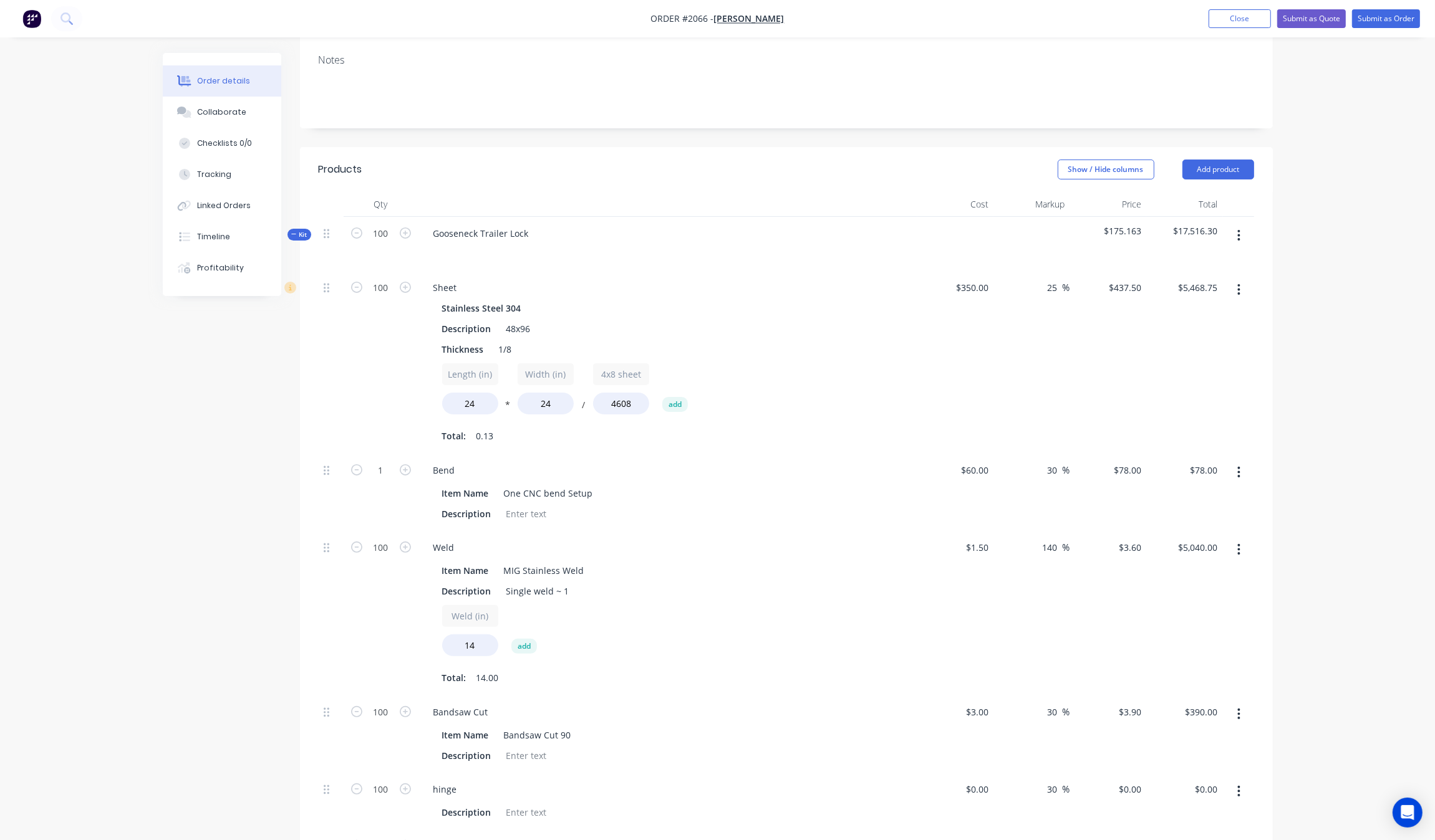
scroll to position [216, 0]
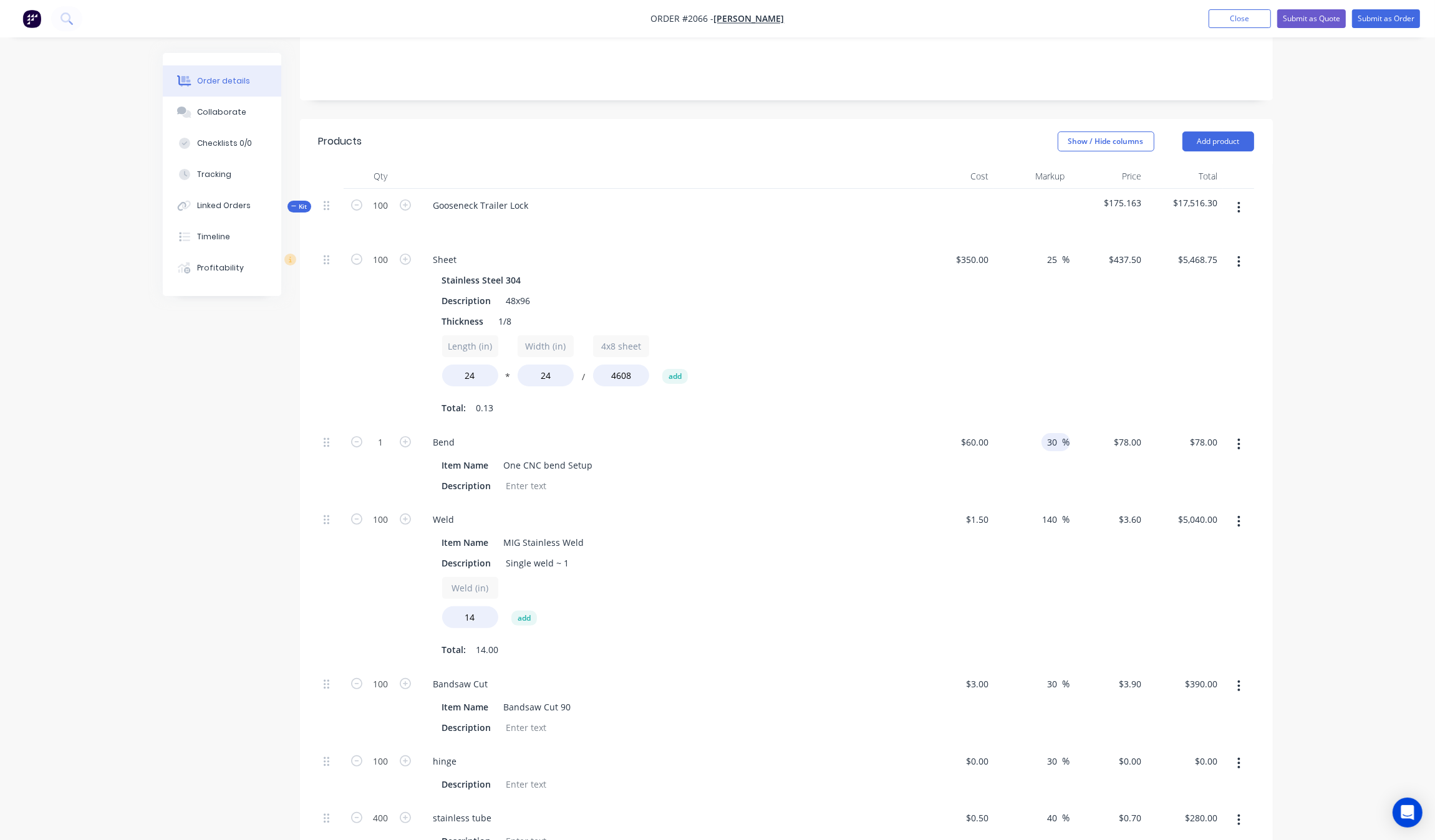
click at [1066, 437] on span "%" at bounding box center [1066, 442] width 8 height 14
click at [1064, 437] on span "%" at bounding box center [1066, 442] width 8 height 14
click at [1057, 437] on input "30" at bounding box center [1054, 442] width 16 height 18
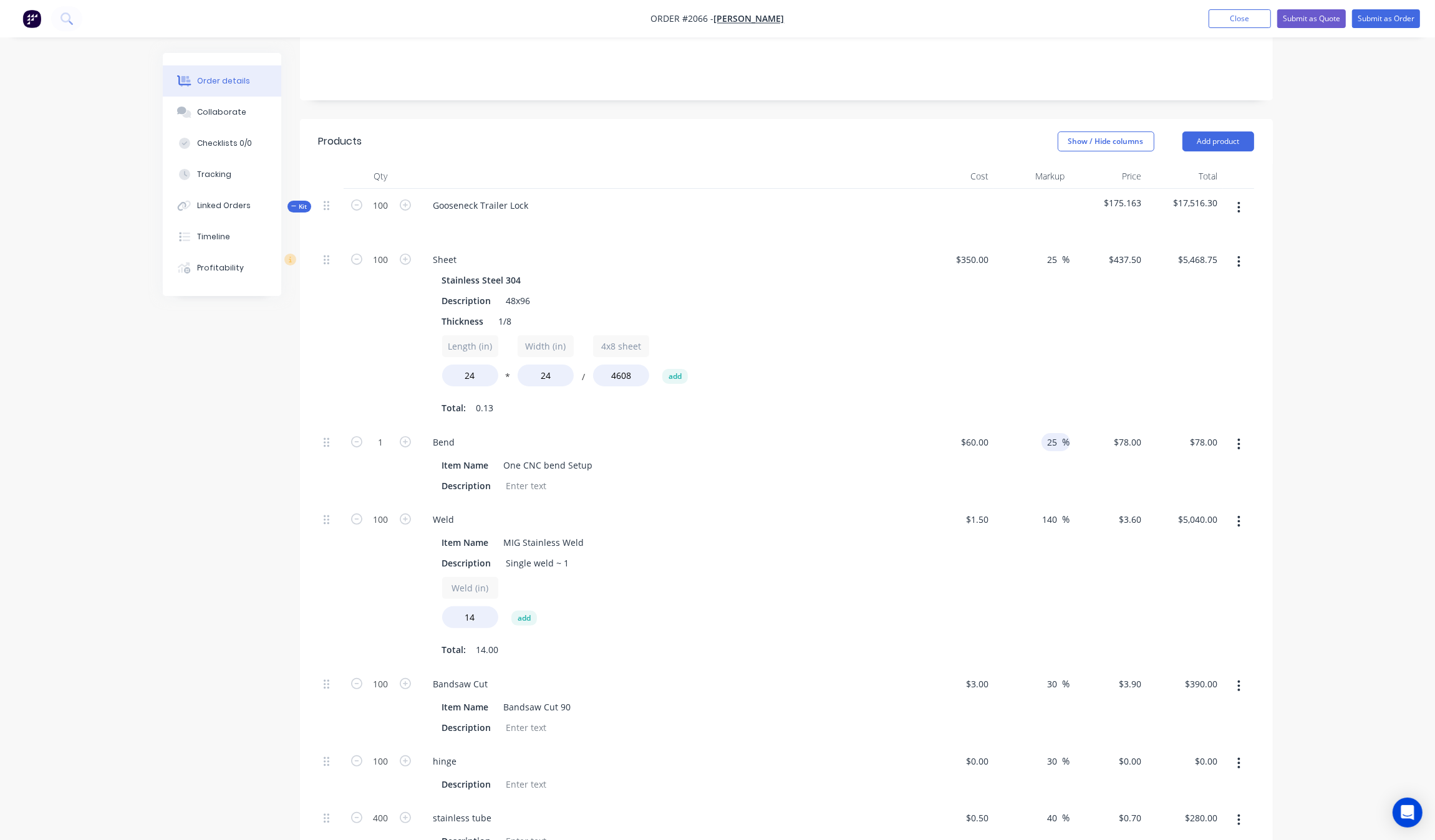
type input "25"
type input "$75.00"
click at [1371, 384] on div "Order details Collaborate Checklists 0/0 Tracking Linked Orders Timeline Profit…" at bounding box center [717, 662] width 1435 height 1757
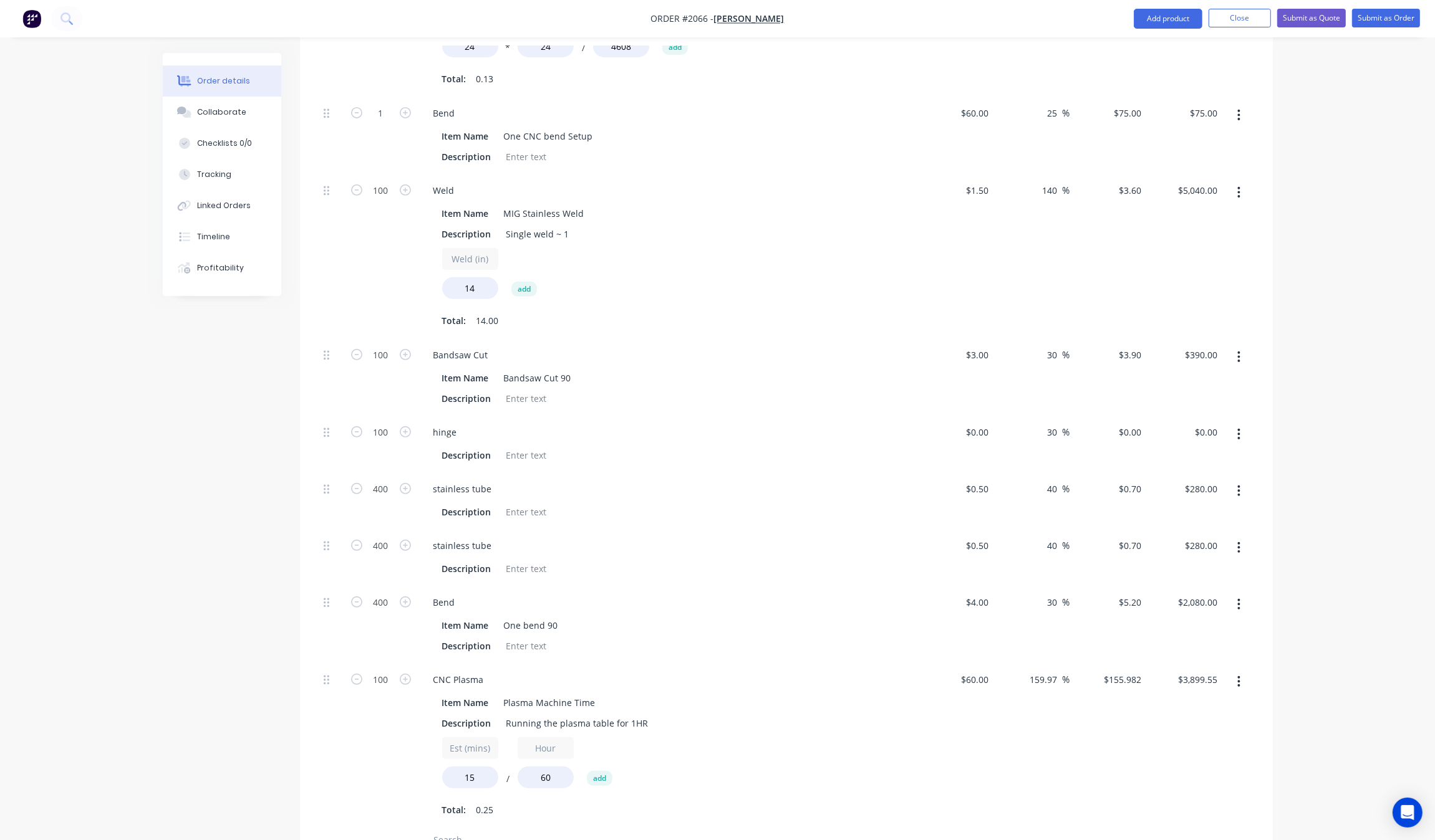
scroll to position [528, 0]
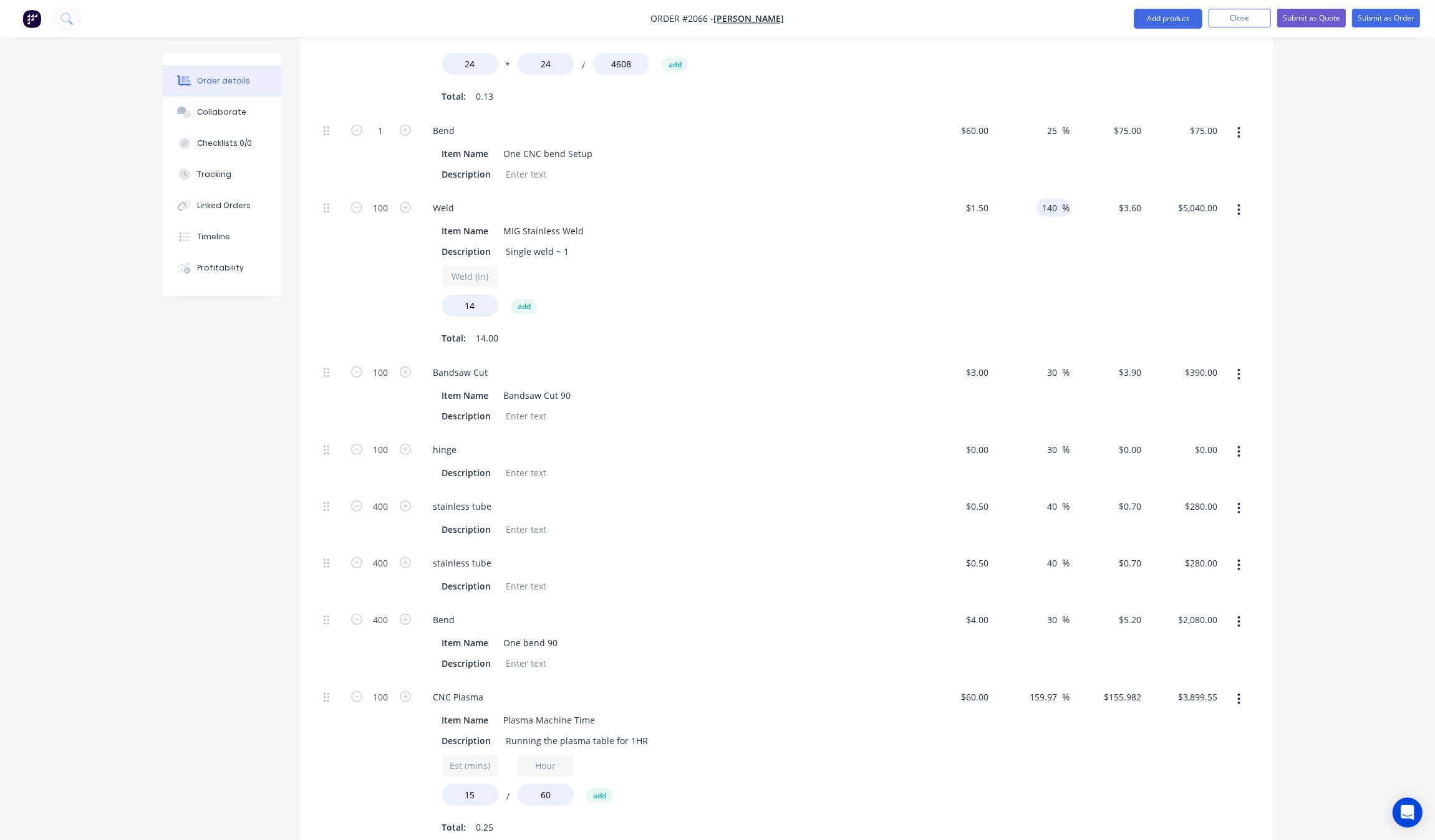
click at [1055, 206] on input "140" at bounding box center [1052, 208] width 21 height 18
click at [1058, 379] on input "30" at bounding box center [1054, 372] width 16 height 18
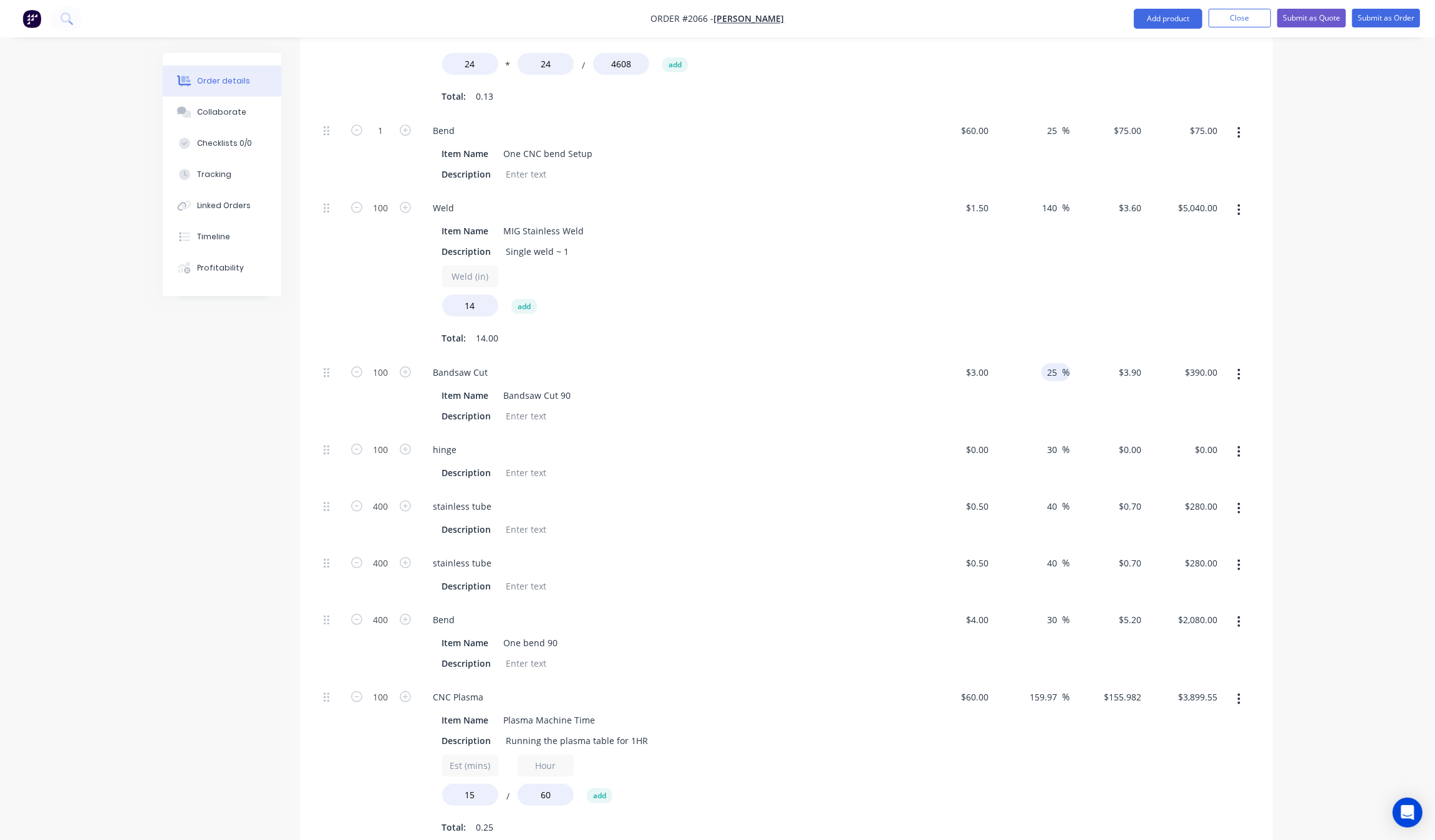
type input "25"
type input "$3.75"
type input "$375.00"
click at [1355, 329] on div "Order details Collaborate Checklists 0/0 Tracking Linked Orders Timeline Profit…" at bounding box center [717, 350] width 1435 height 1757
click at [1053, 128] on input "25" at bounding box center [1054, 130] width 16 height 18
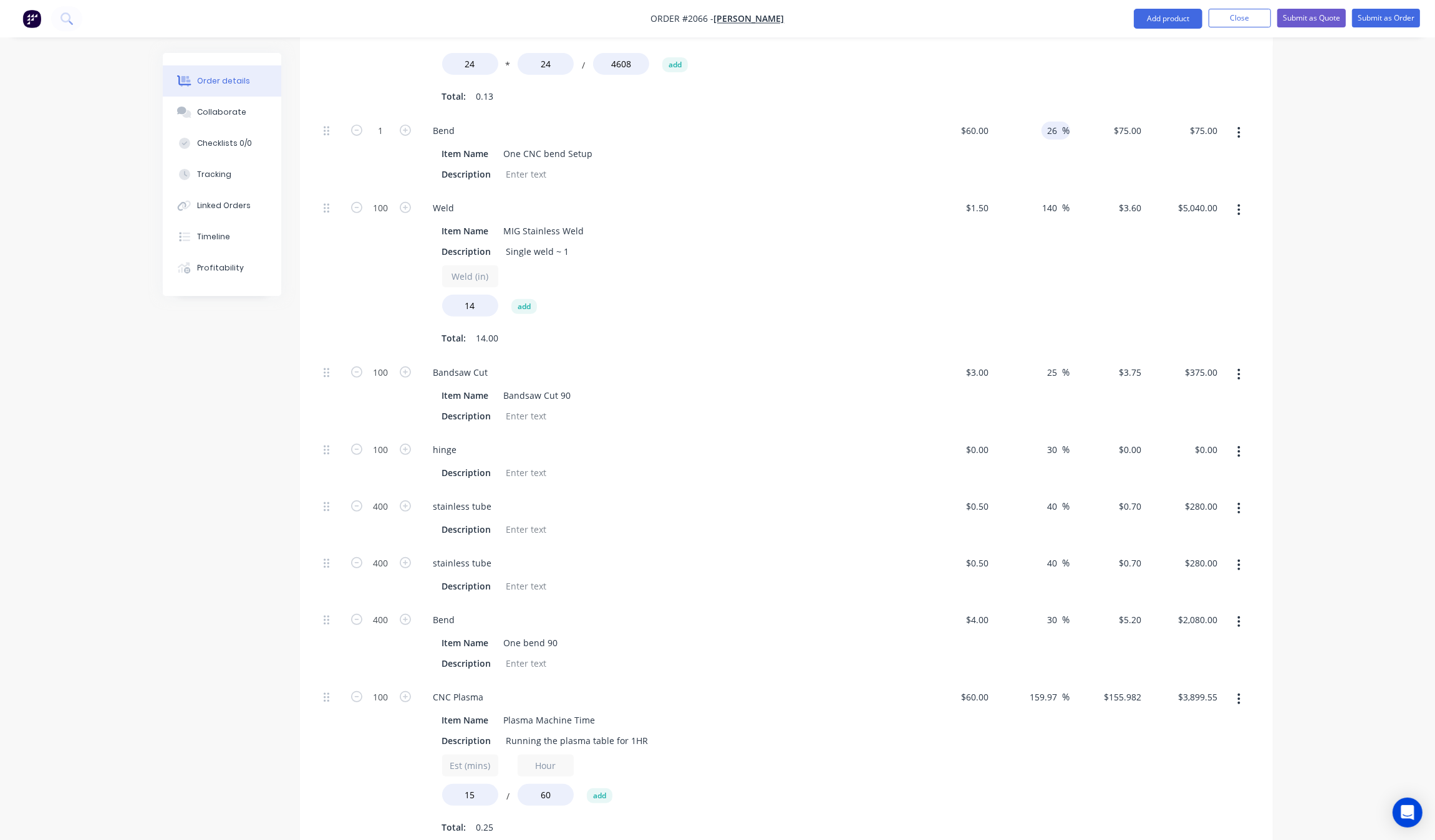
type input "26"
type input "$75.60"
click at [1327, 250] on div "Order details Collaborate Checklists 0/0 Tracking Linked Orders Timeline Profit…" at bounding box center [717, 350] width 1435 height 1757
click at [1065, 125] on span "%" at bounding box center [1066, 130] width 8 height 14
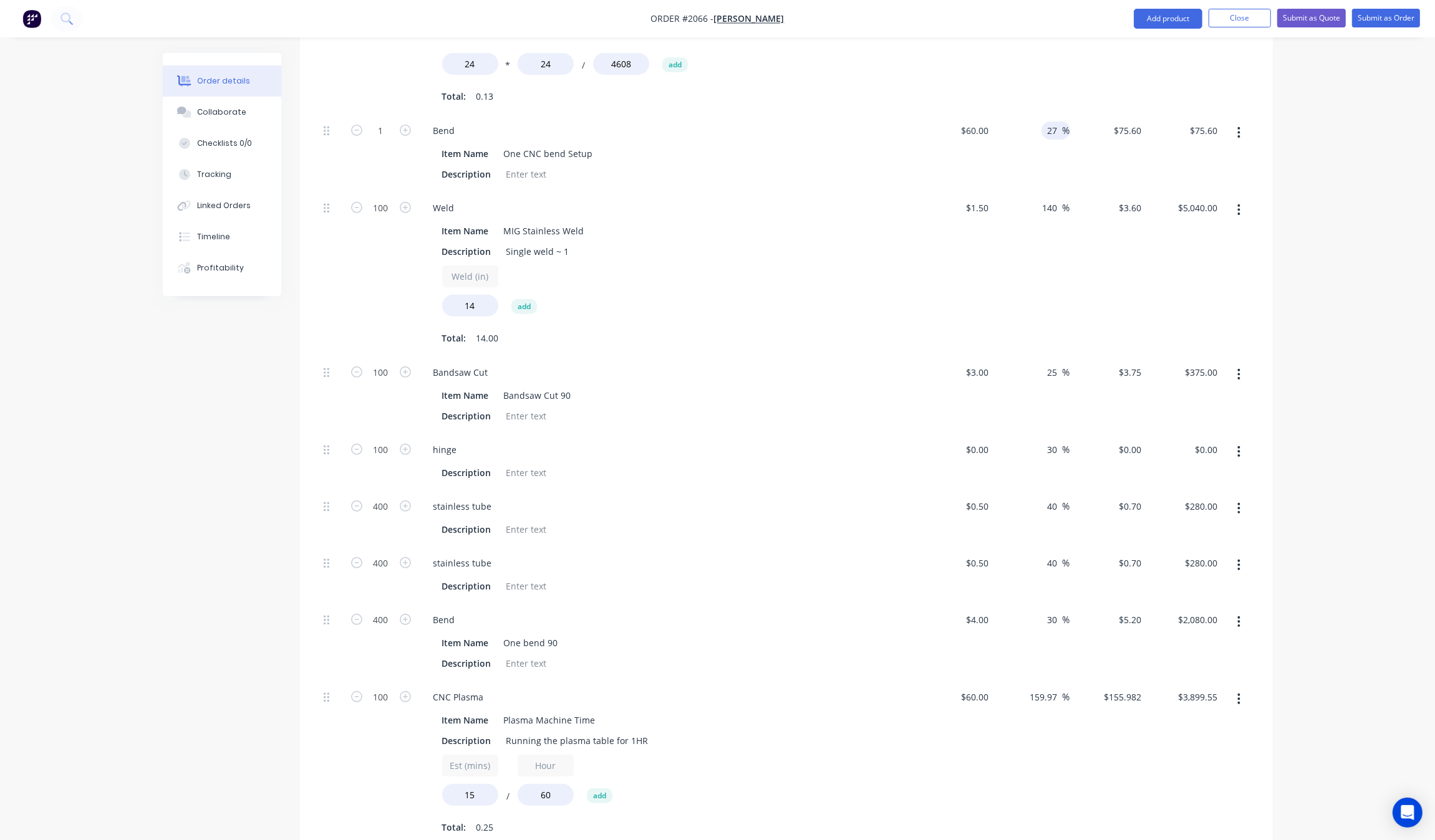
type input "27"
type input "$76.20"
click at [1317, 225] on div "Order details Collaborate Checklists 0/0 Tracking Linked Orders Timeline Profit…" at bounding box center [717, 350] width 1435 height 1757
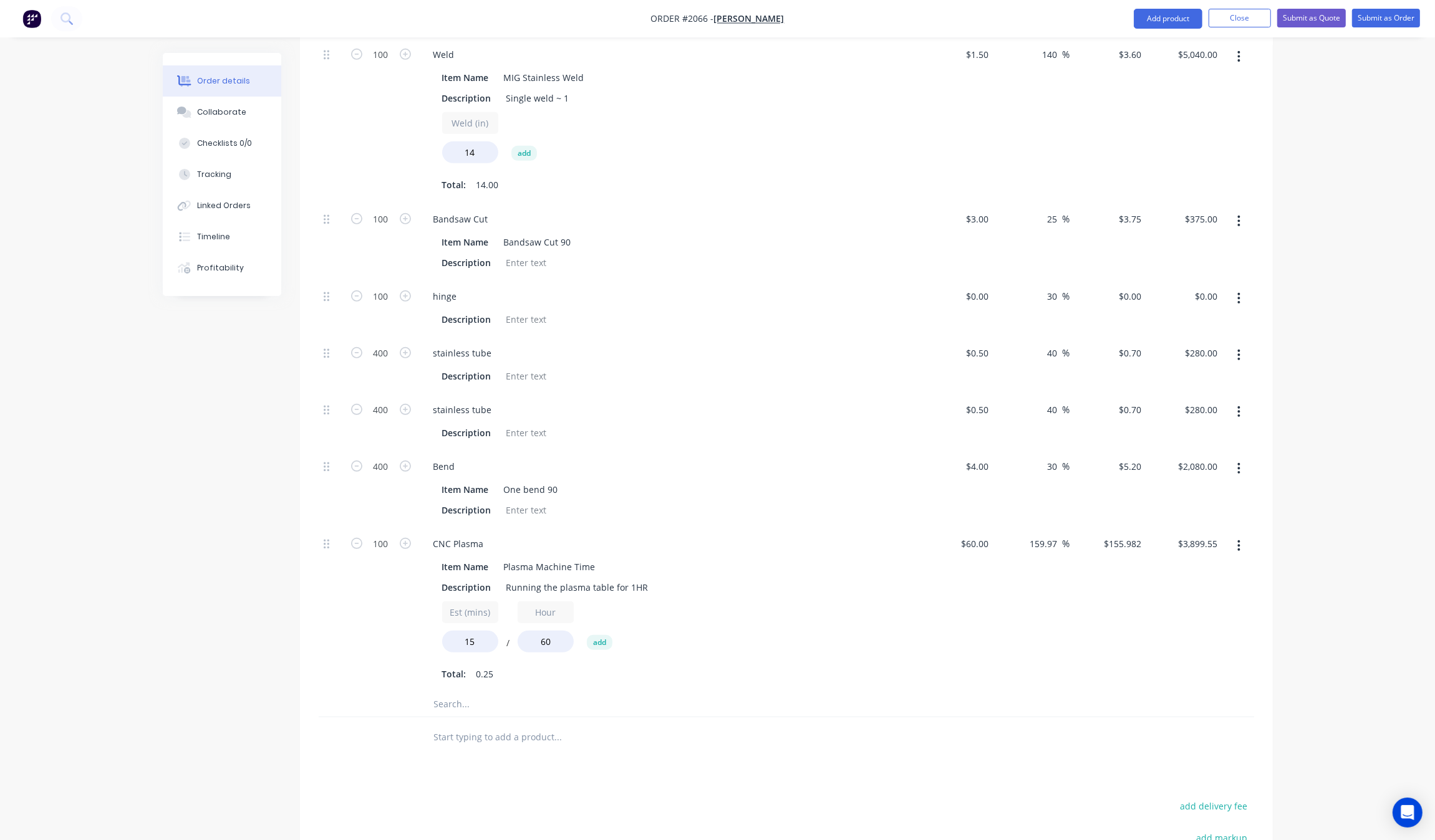
scroll to position [372, 0]
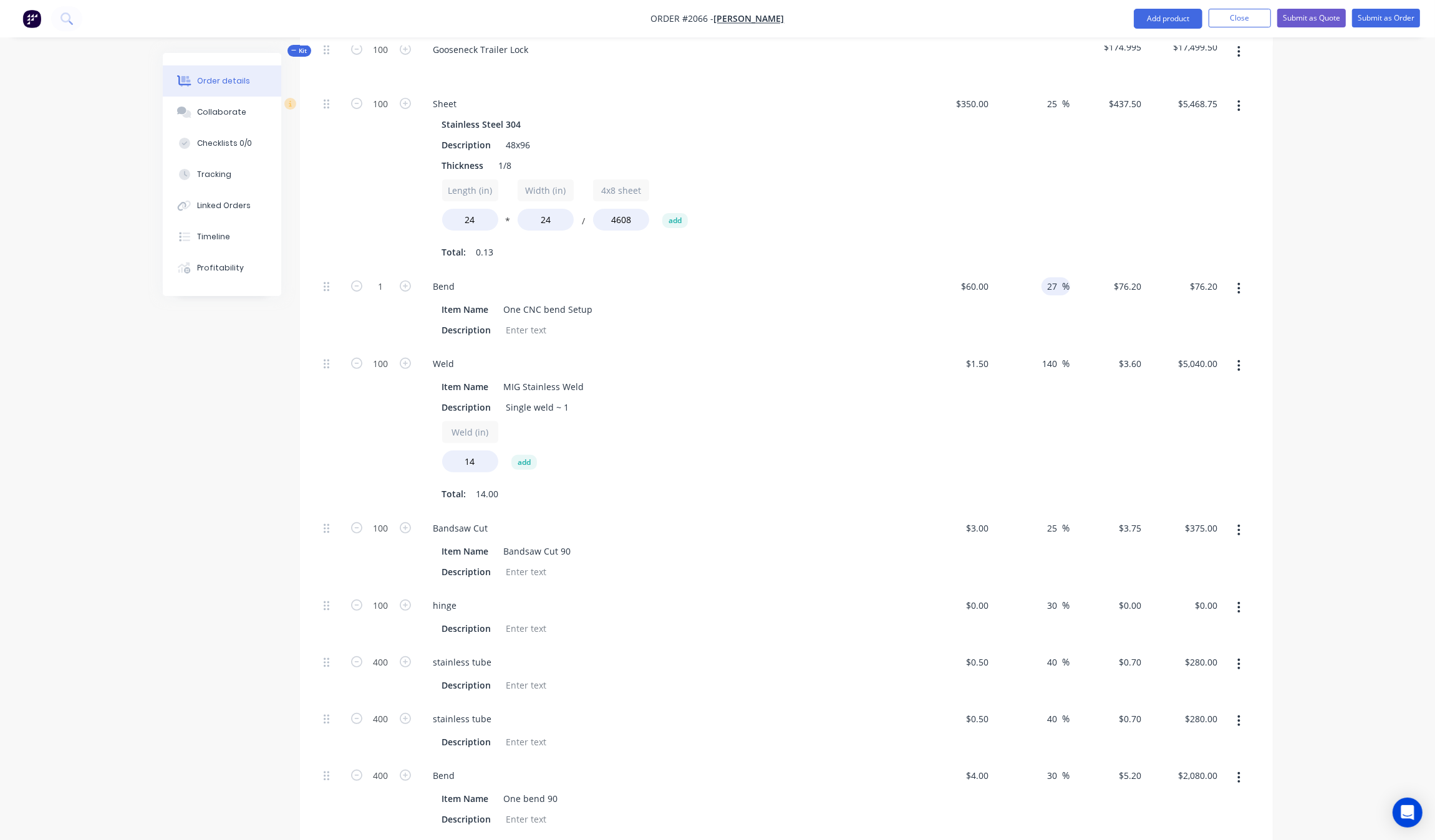
click at [1063, 282] on span "%" at bounding box center [1066, 286] width 8 height 14
click at [1063, 284] on span "%" at bounding box center [1066, 286] width 8 height 14
type input "28"
type input "$76.80"
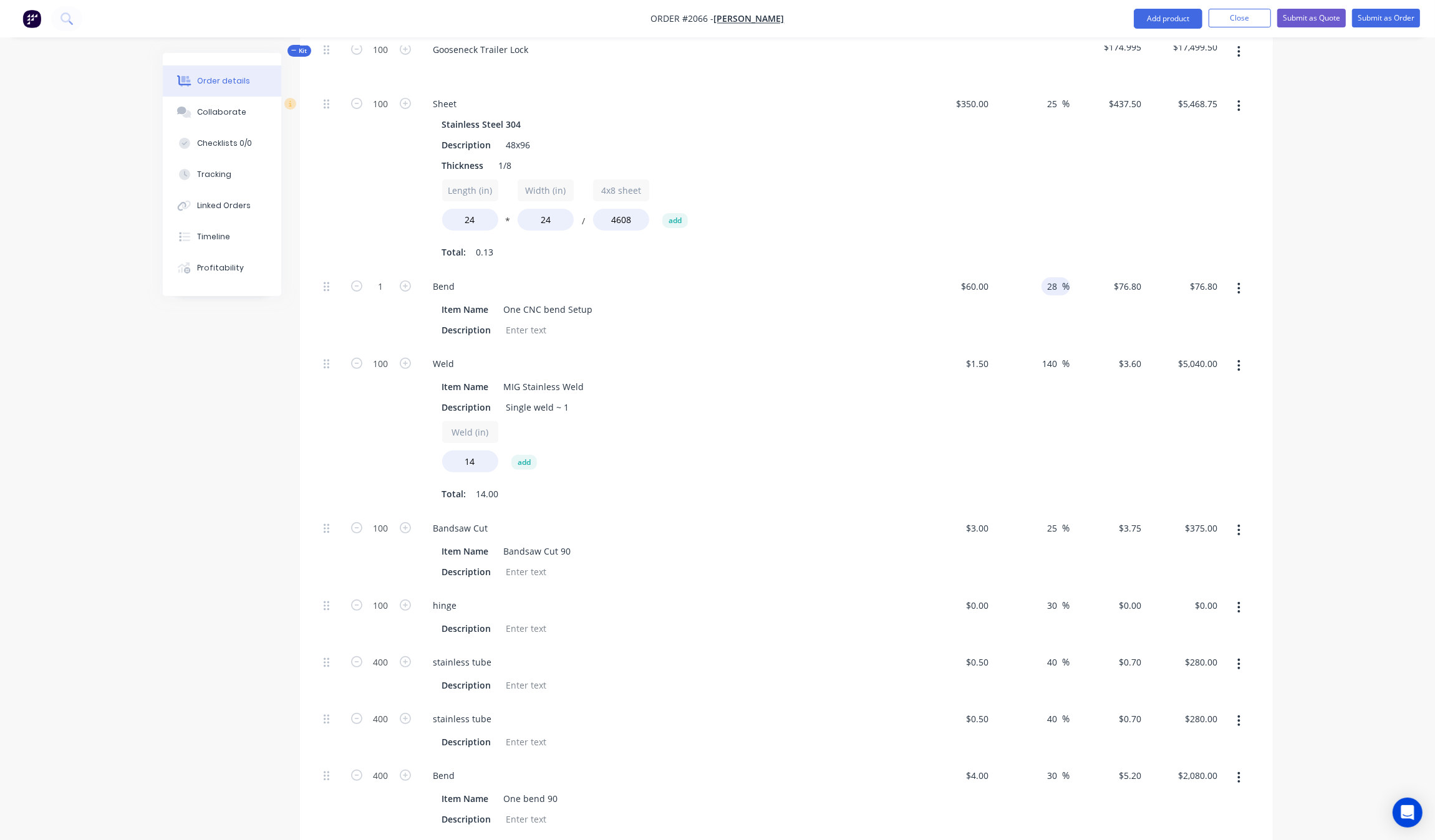
click at [1339, 294] on div "Order details Collaborate Checklists 0/0 Tracking Linked Orders Timeline Profit…" at bounding box center [717, 506] width 1435 height 1757
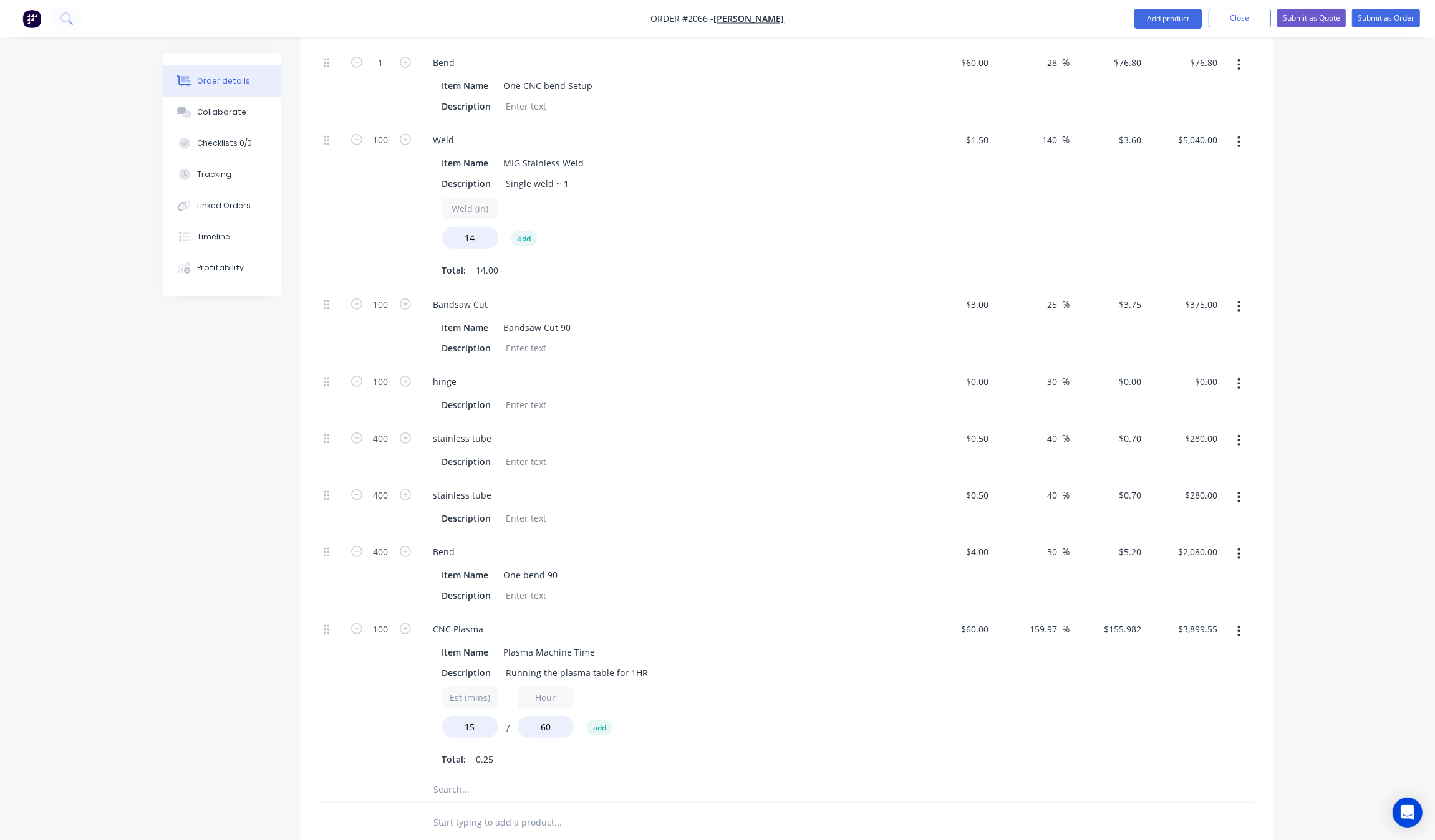
scroll to position [528, 0]
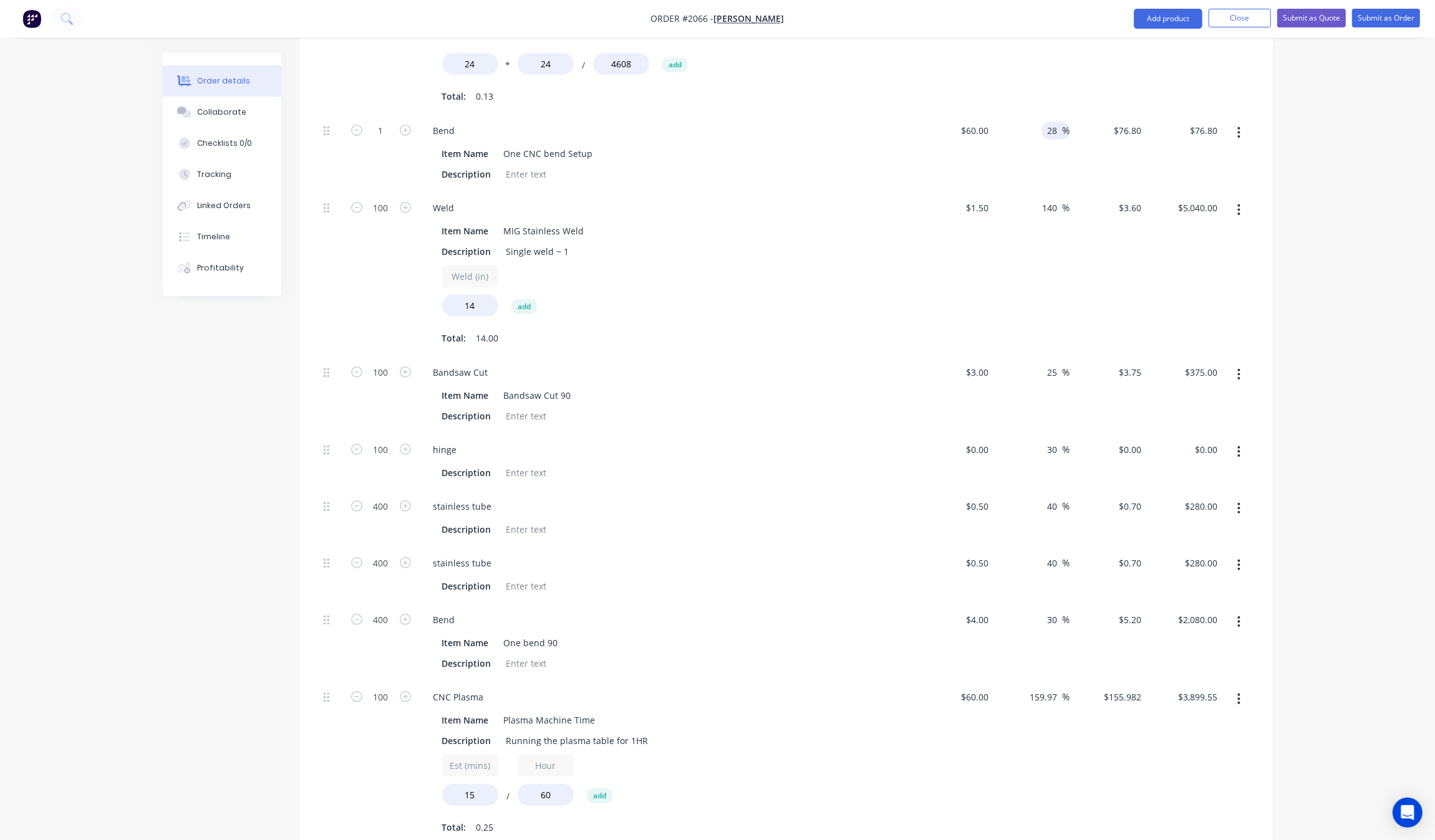
click at [1061, 128] on input "28" at bounding box center [1054, 130] width 16 height 18
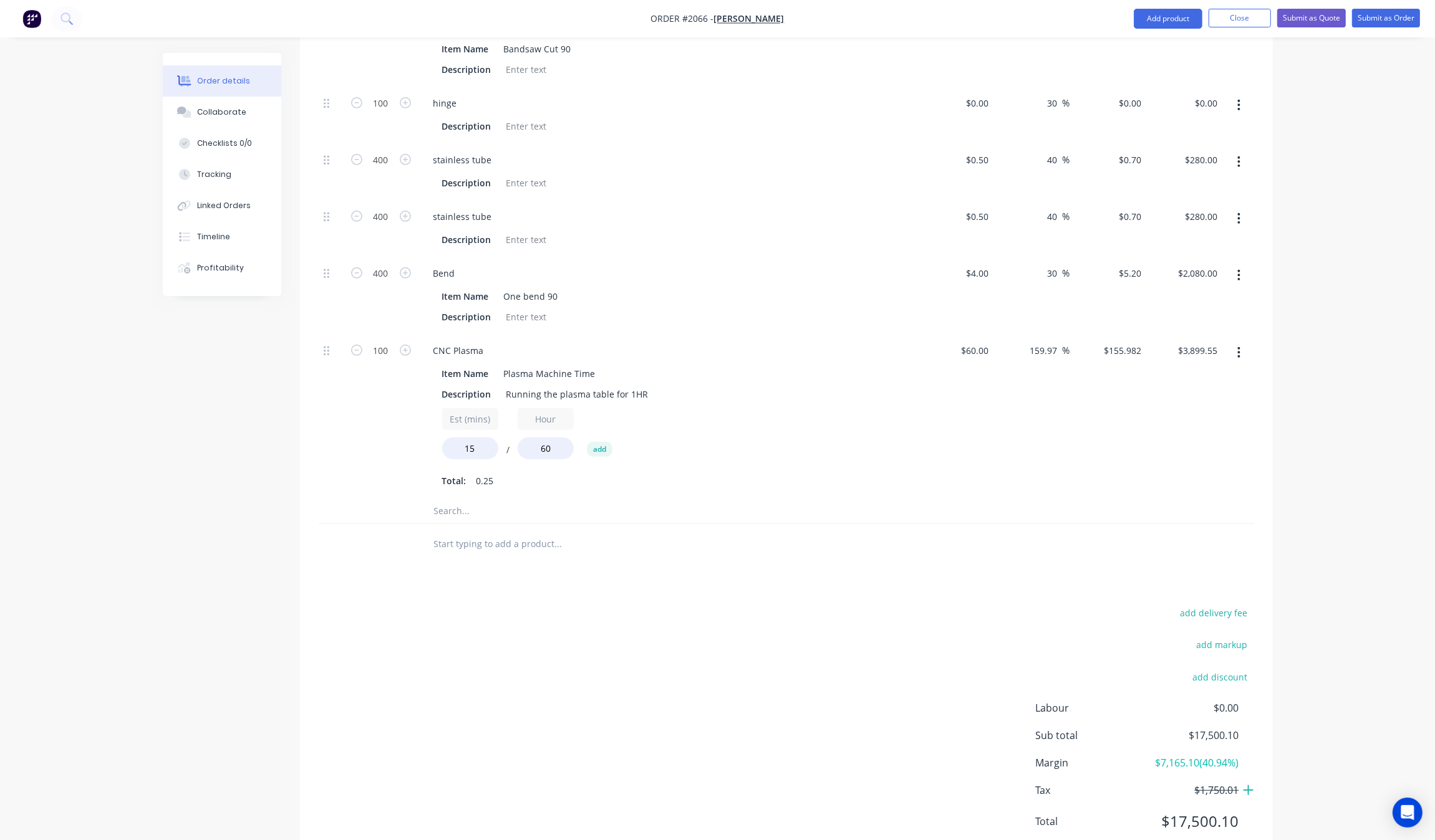
scroll to position [839, 0]
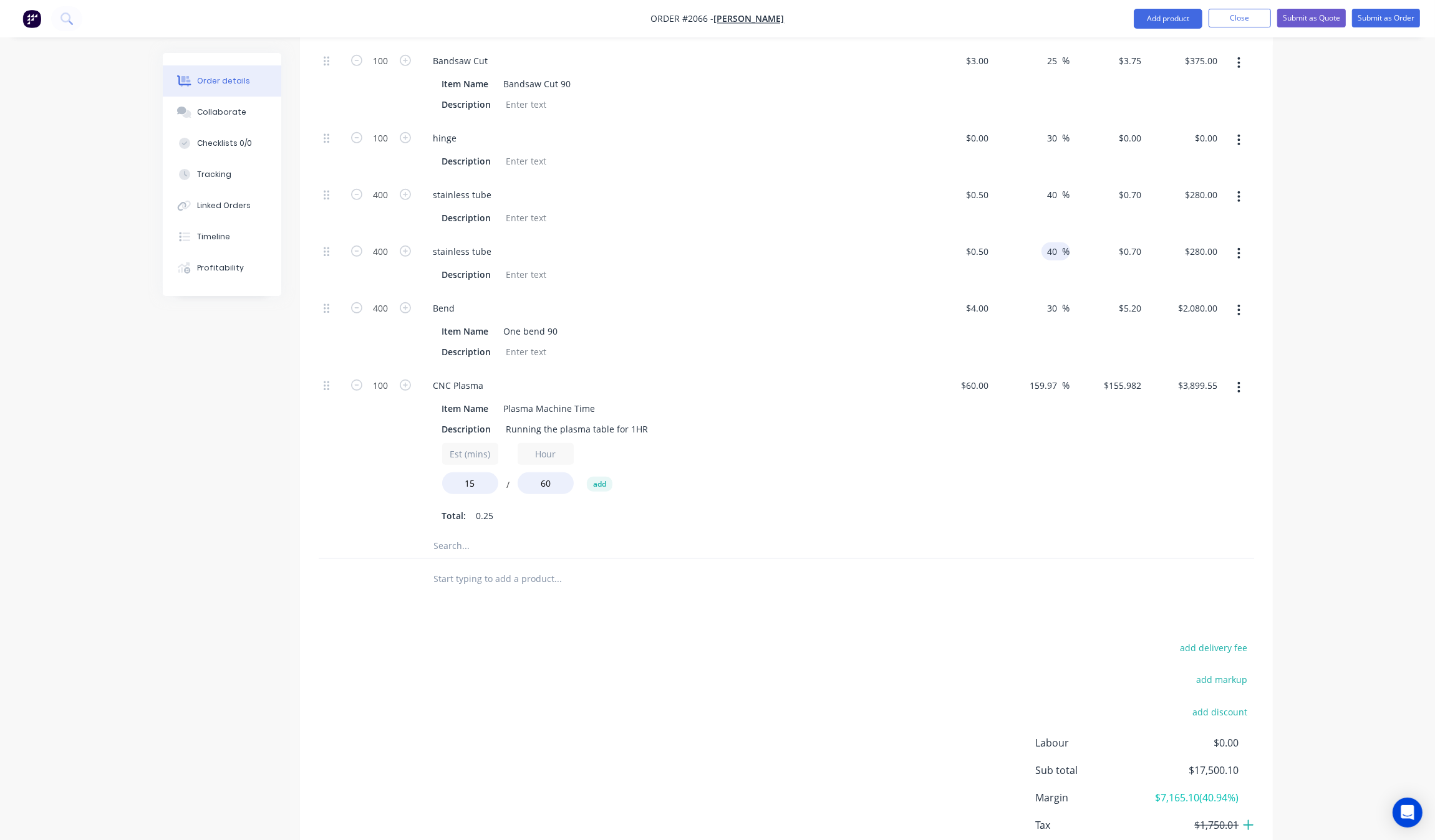
click at [1053, 251] on input "40" at bounding box center [1054, 252] width 16 height 18
type input "39"
type input "$0.695"
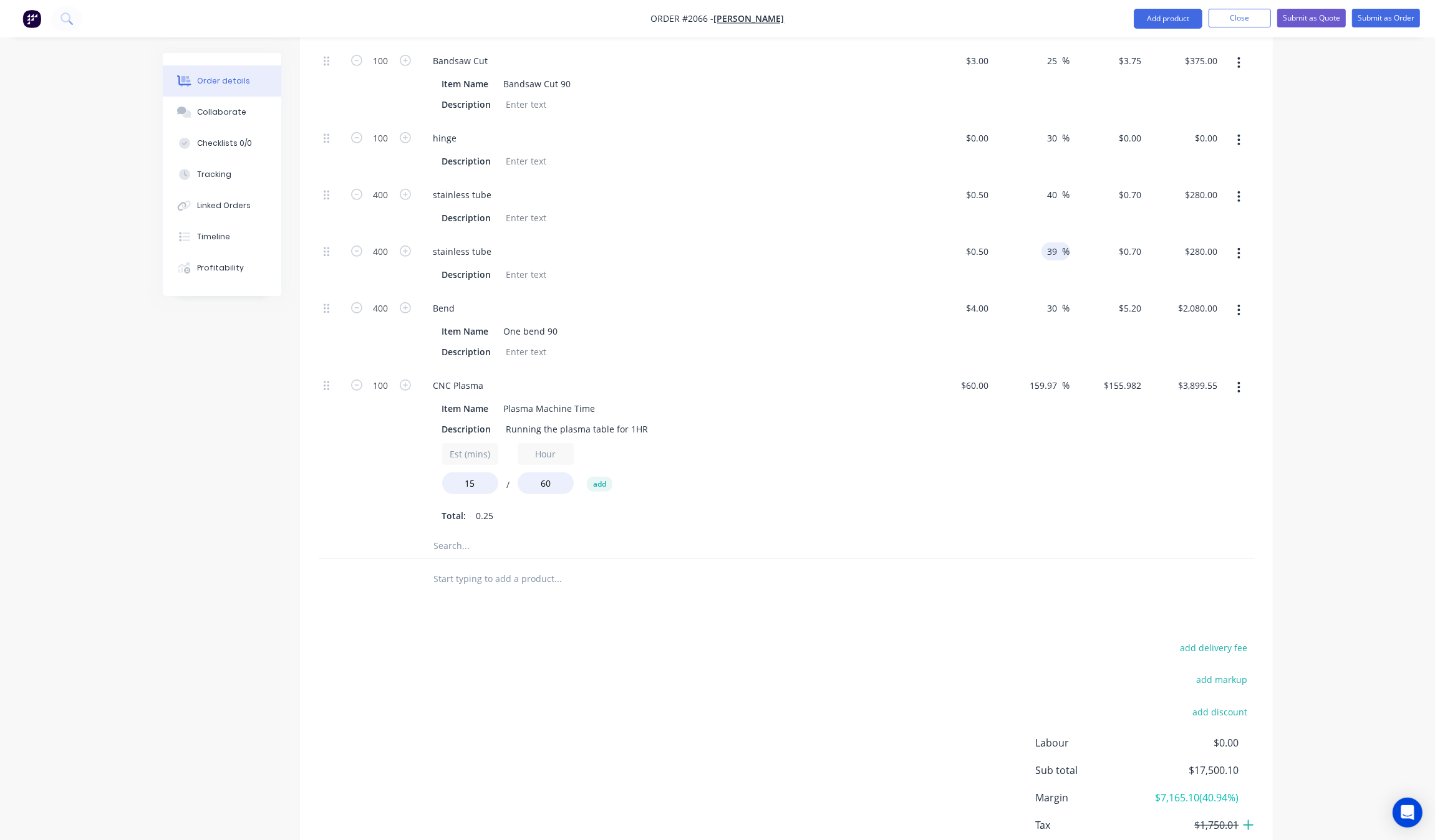
type input "$278.00"
click at [1335, 266] on div "Order details Collaborate Checklists 0/0 Tracking Linked Orders Timeline Profit…" at bounding box center [717, 39] width 1435 height 1757
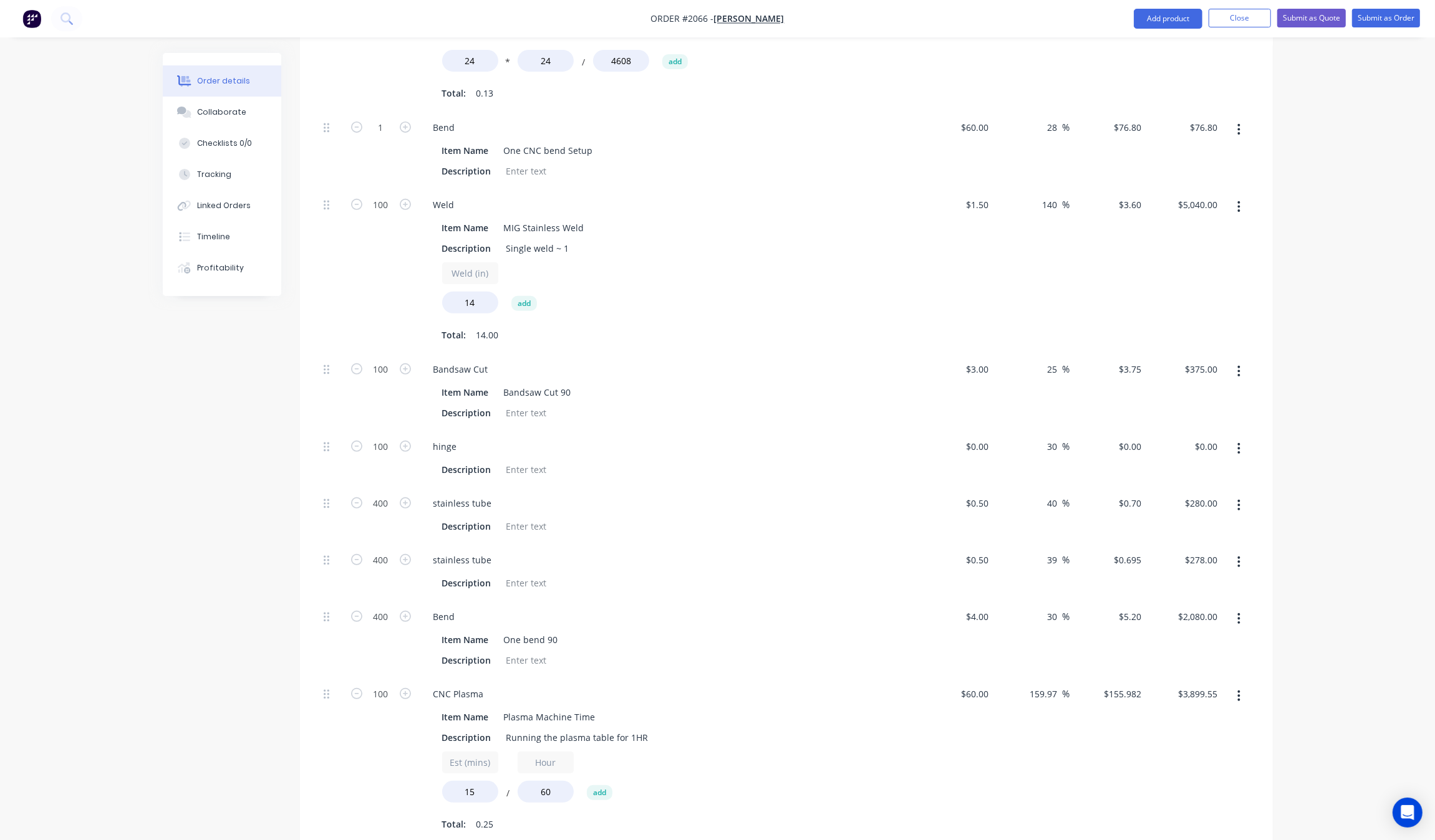
scroll to position [528, 0]
click at [976, 445] on div "0 $0.00" at bounding box center [977, 450] width 33 height 18
type input "$0.19"
type input "$0.247"
type input "$24.70"
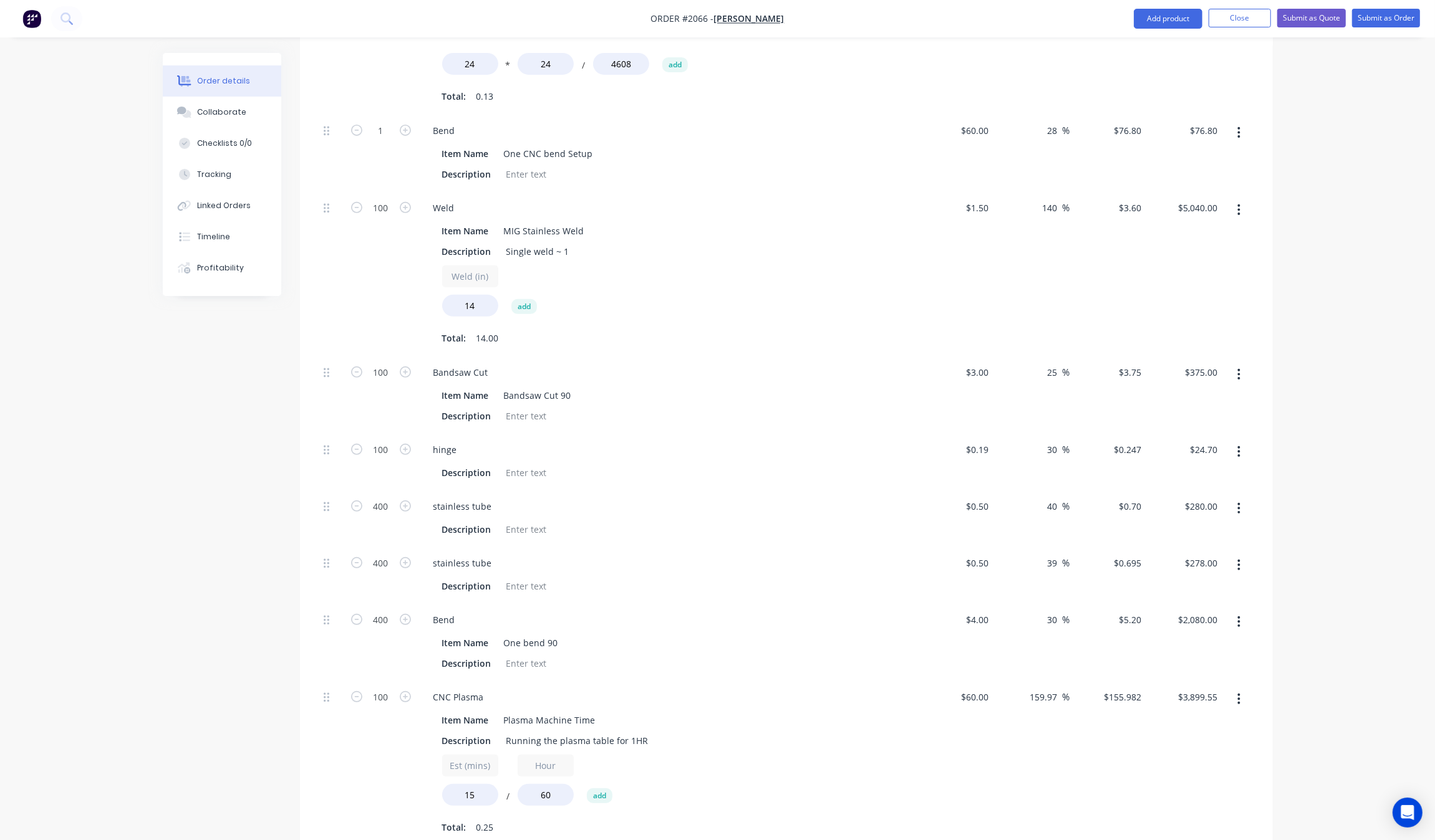
click at [1353, 382] on div "Order details Collaborate Checklists 0/0 Tracking Linked Orders Timeline Profit…" at bounding box center [717, 350] width 1435 height 1757
click at [1049, 446] on input "30" at bounding box center [1054, 450] width 16 height 18
type input "0"
type input "$0.19"
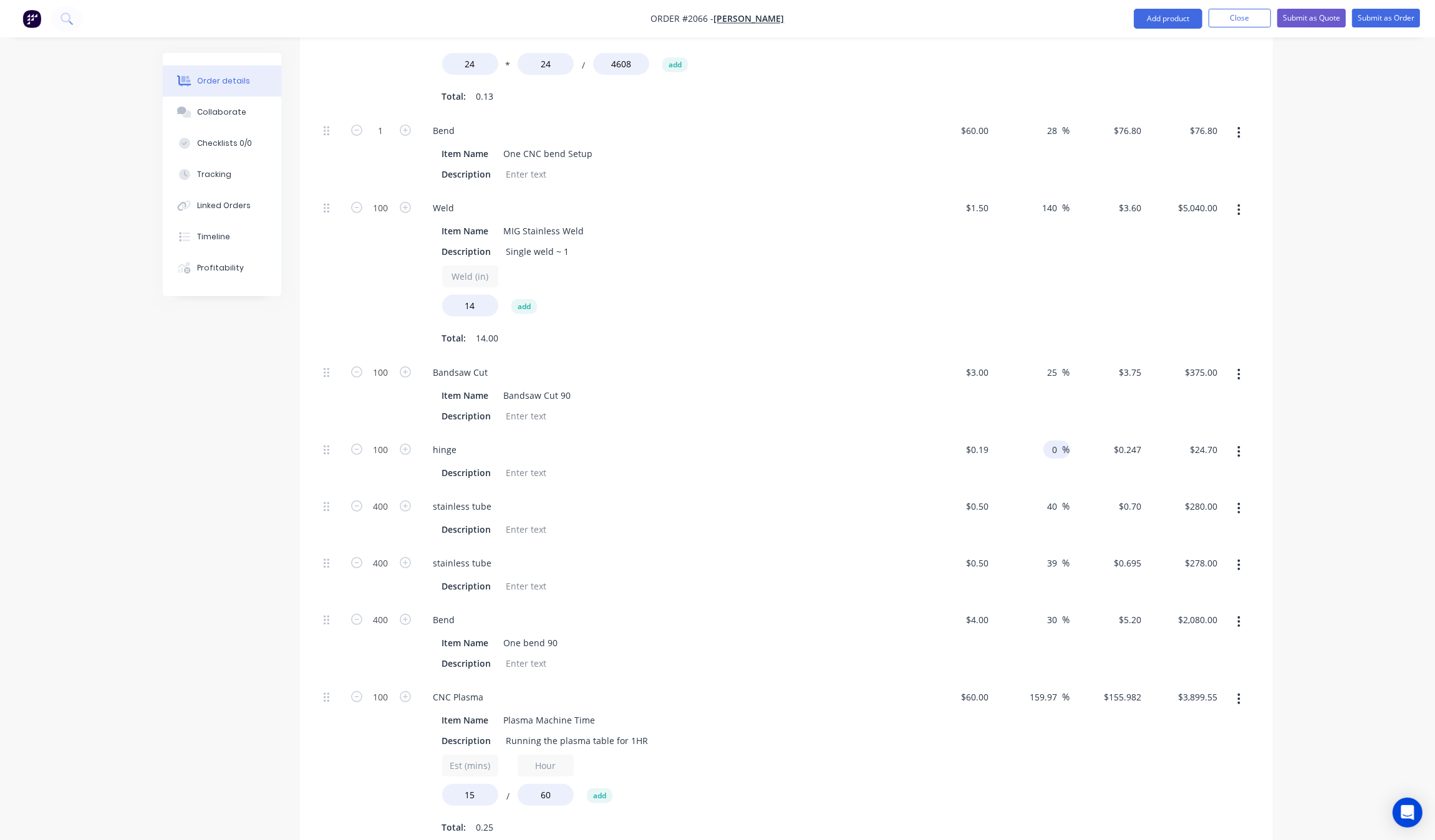
type input "$19.00"
click at [1369, 368] on div "Order details Collaborate Checklists 0/0 Tracking Linked Orders Timeline Profit…" at bounding box center [717, 350] width 1435 height 1757
click at [980, 450] on input "0.19" at bounding box center [981, 450] width 24 height 18
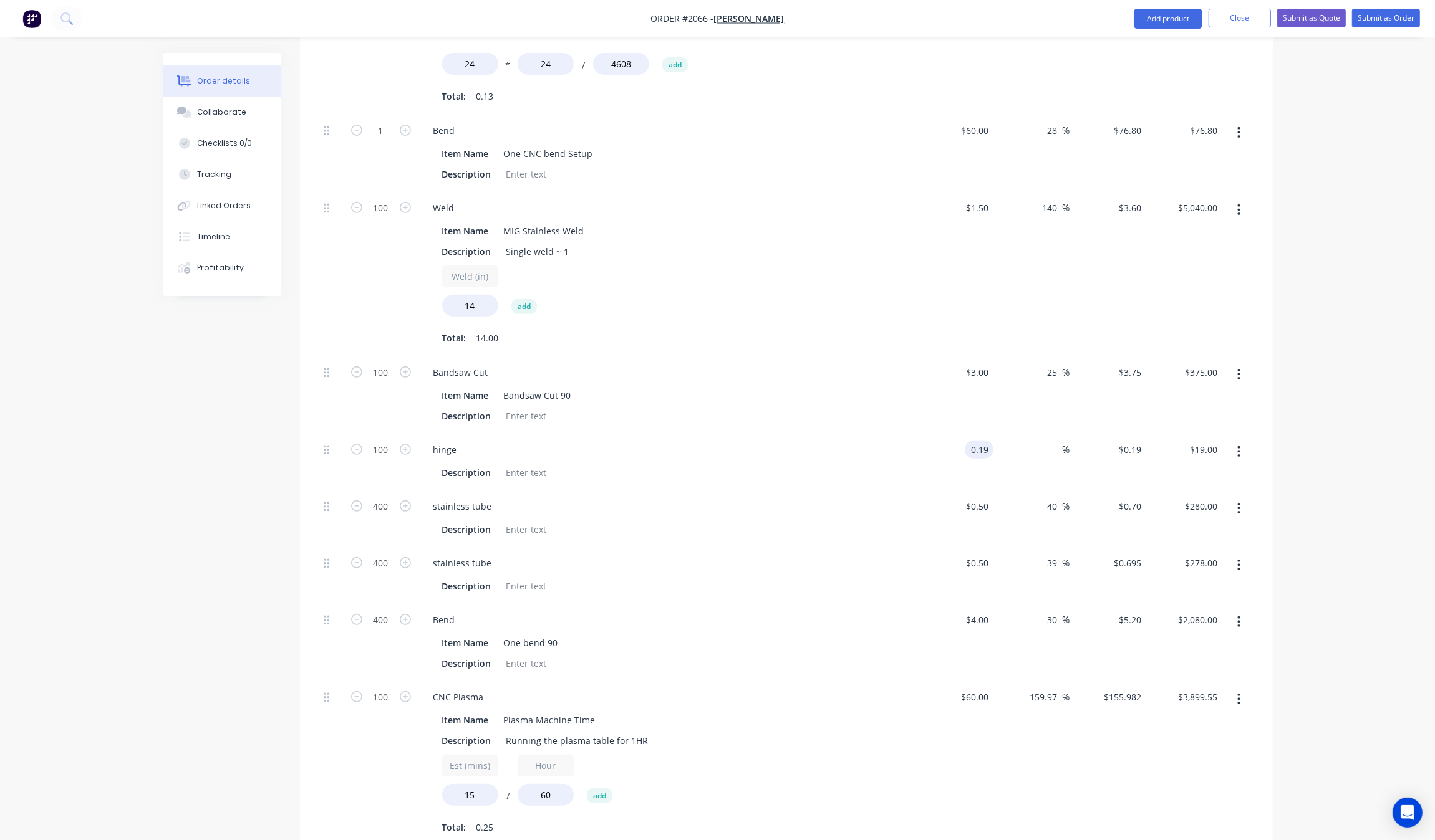
click at [973, 450] on input "0.19" at bounding box center [981, 450] width 24 height 18
type input "$0.019"
type input "$1.90"
click at [1376, 332] on div "Order details Collaborate Checklists 0/0 Tracking Linked Orders Timeline Profit…" at bounding box center [717, 350] width 1435 height 1757
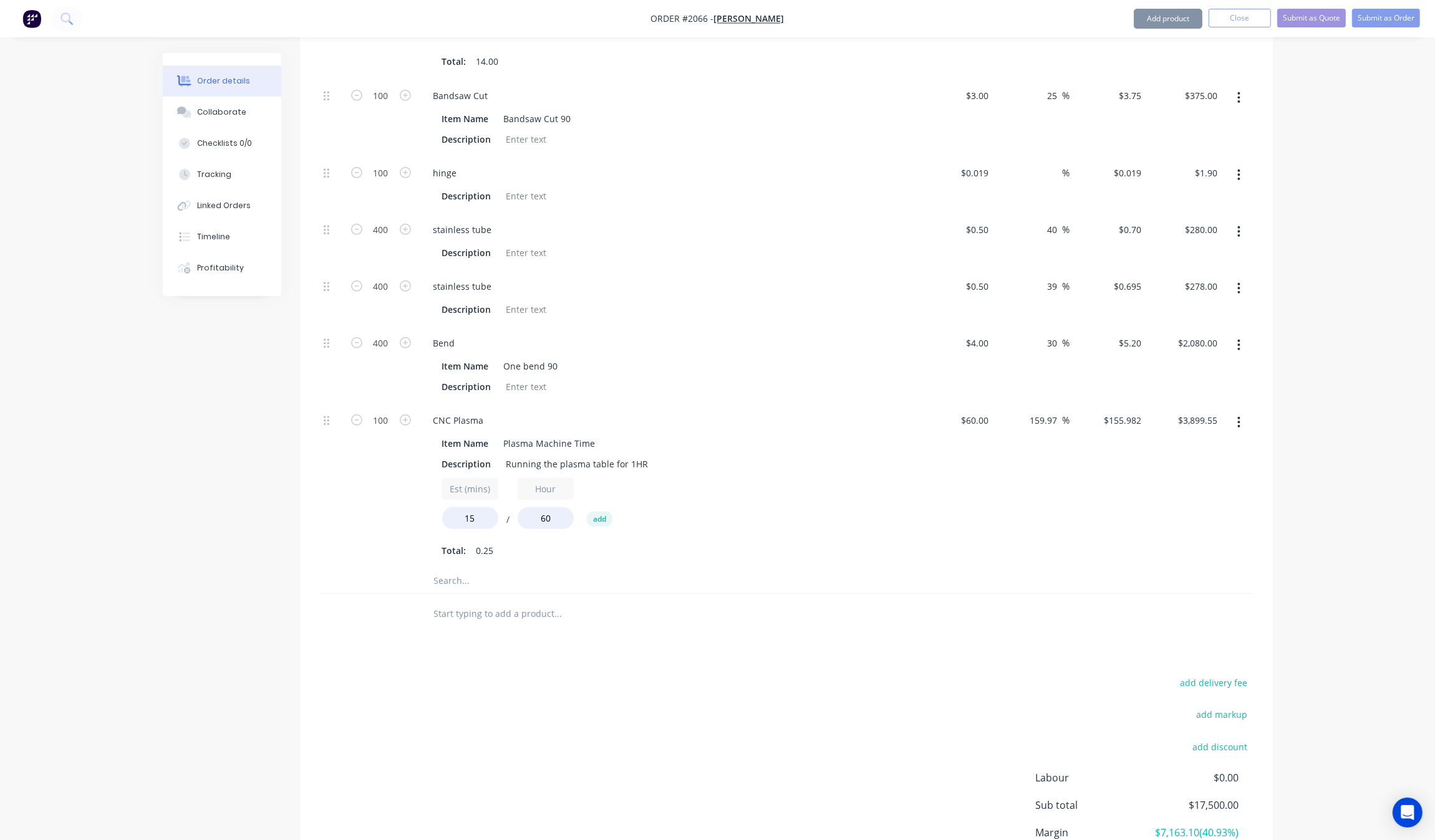
scroll to position [918, 0]
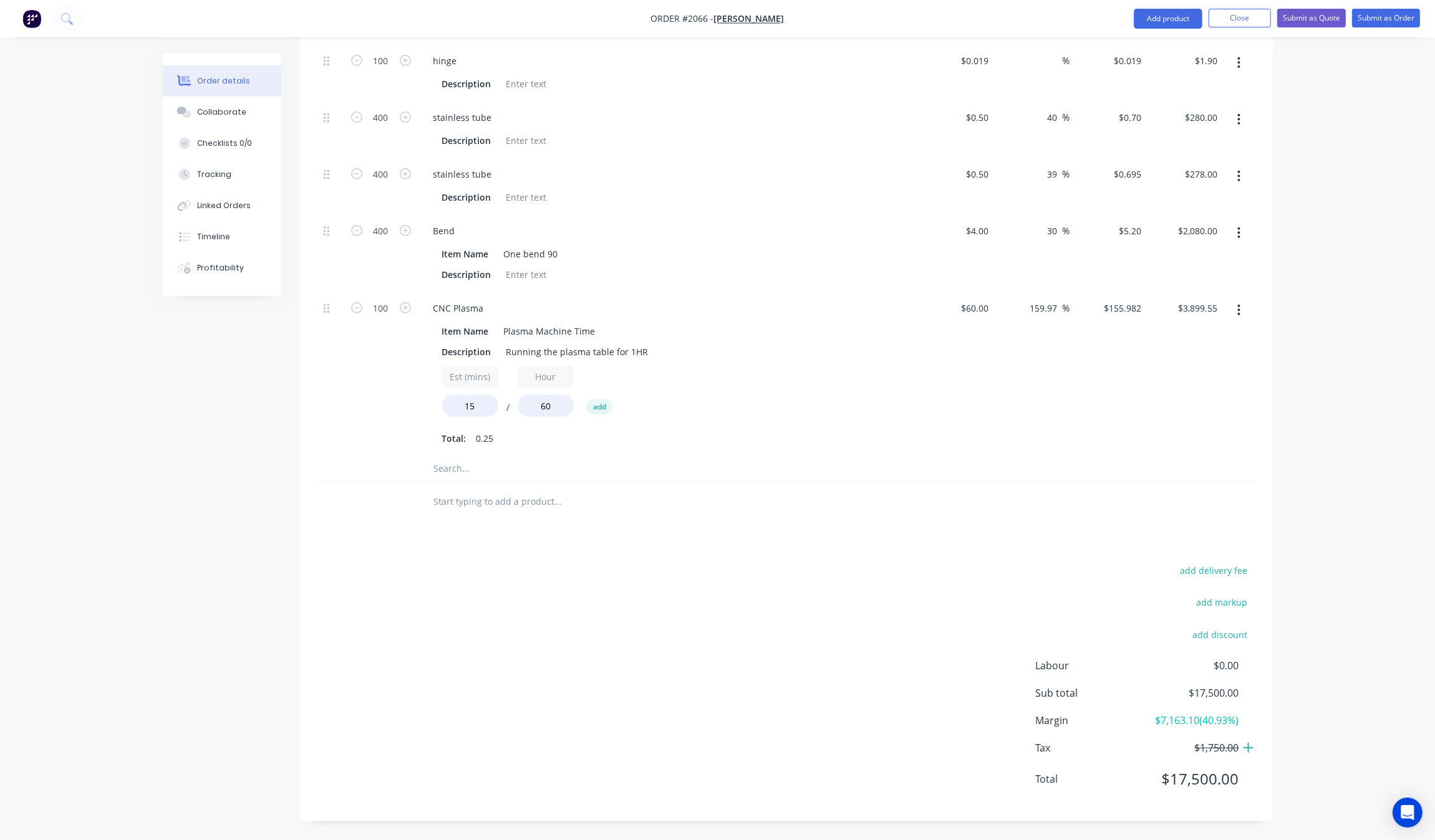
click at [1323, 21] on button "Submit as Quote" at bounding box center [1311, 18] width 69 height 19
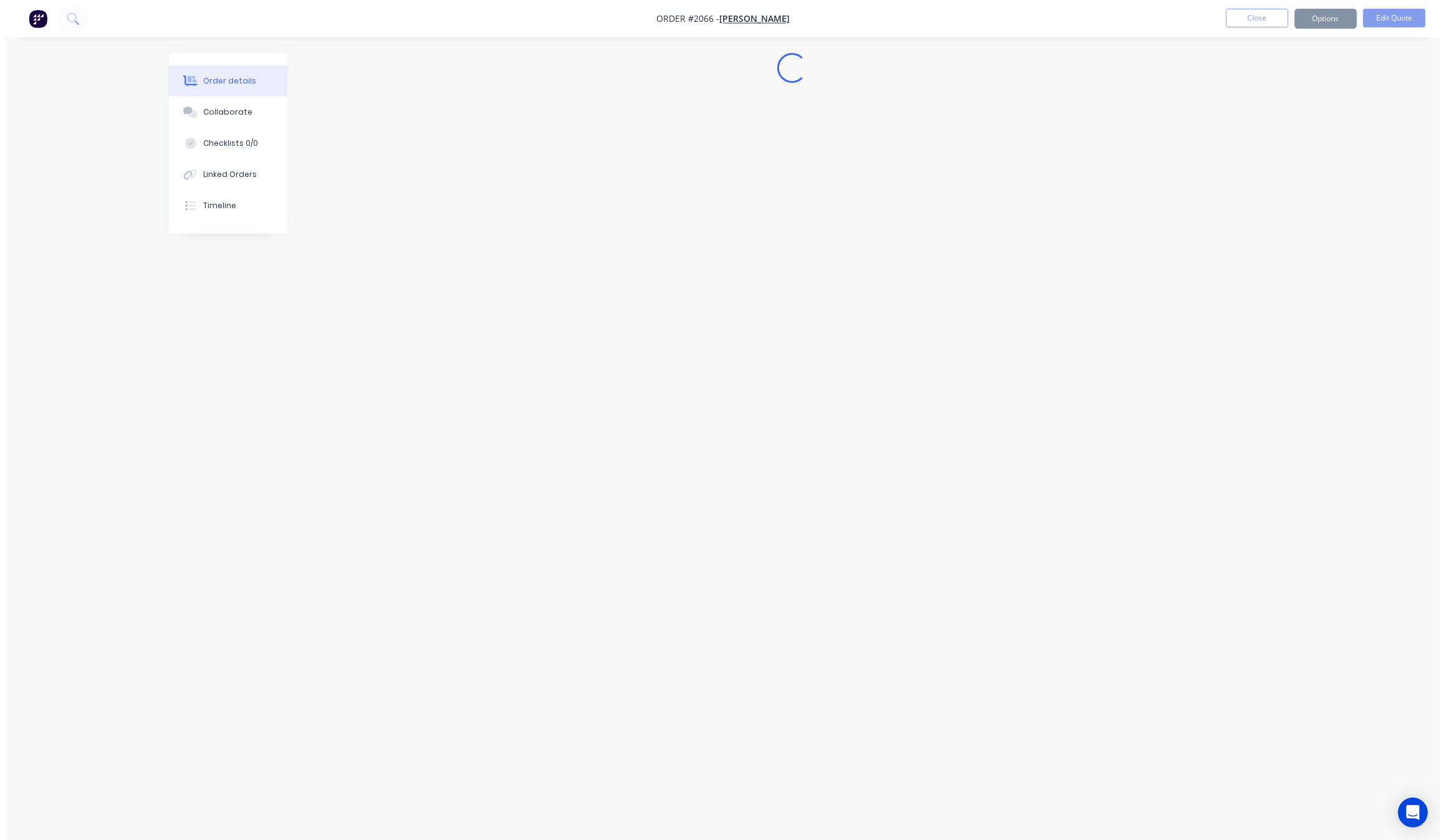
scroll to position [0, 0]
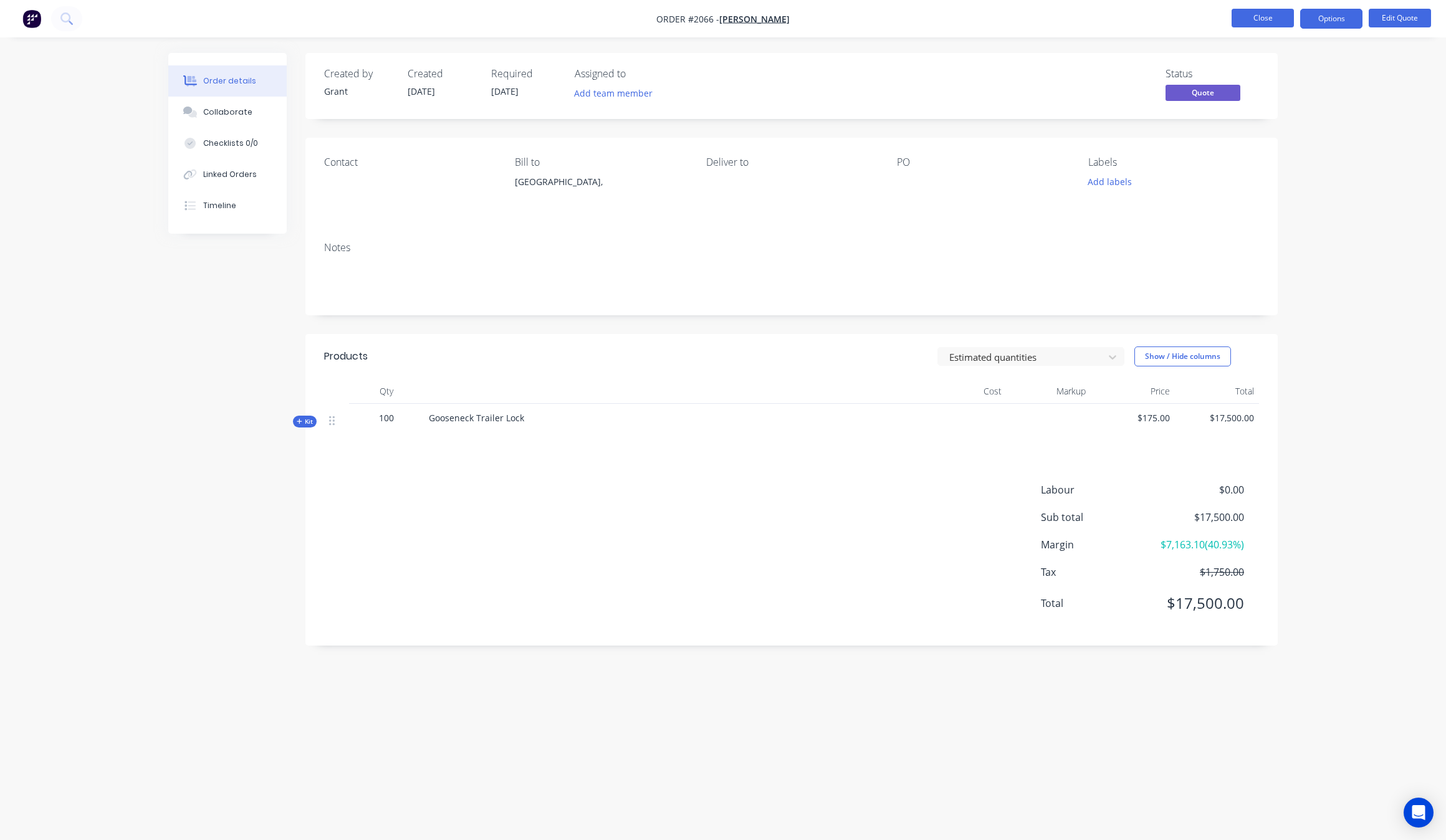
click at [1283, 11] on button "Close" at bounding box center [1262, 18] width 62 height 19
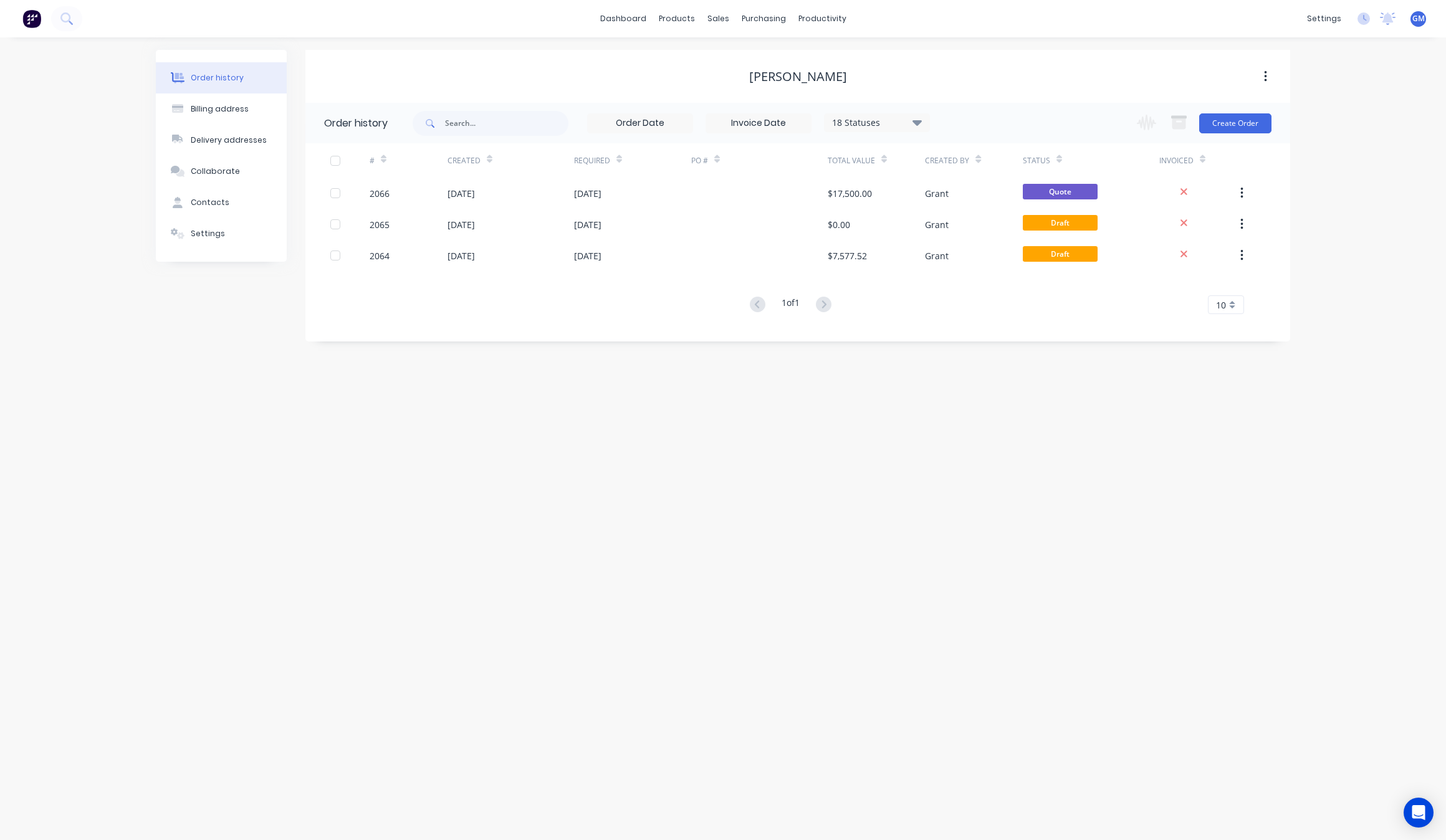
click at [826, 422] on div "Order history Billing address Delivery addresses Collaborate Contacts Settings …" at bounding box center [723, 438] width 1446 height 803
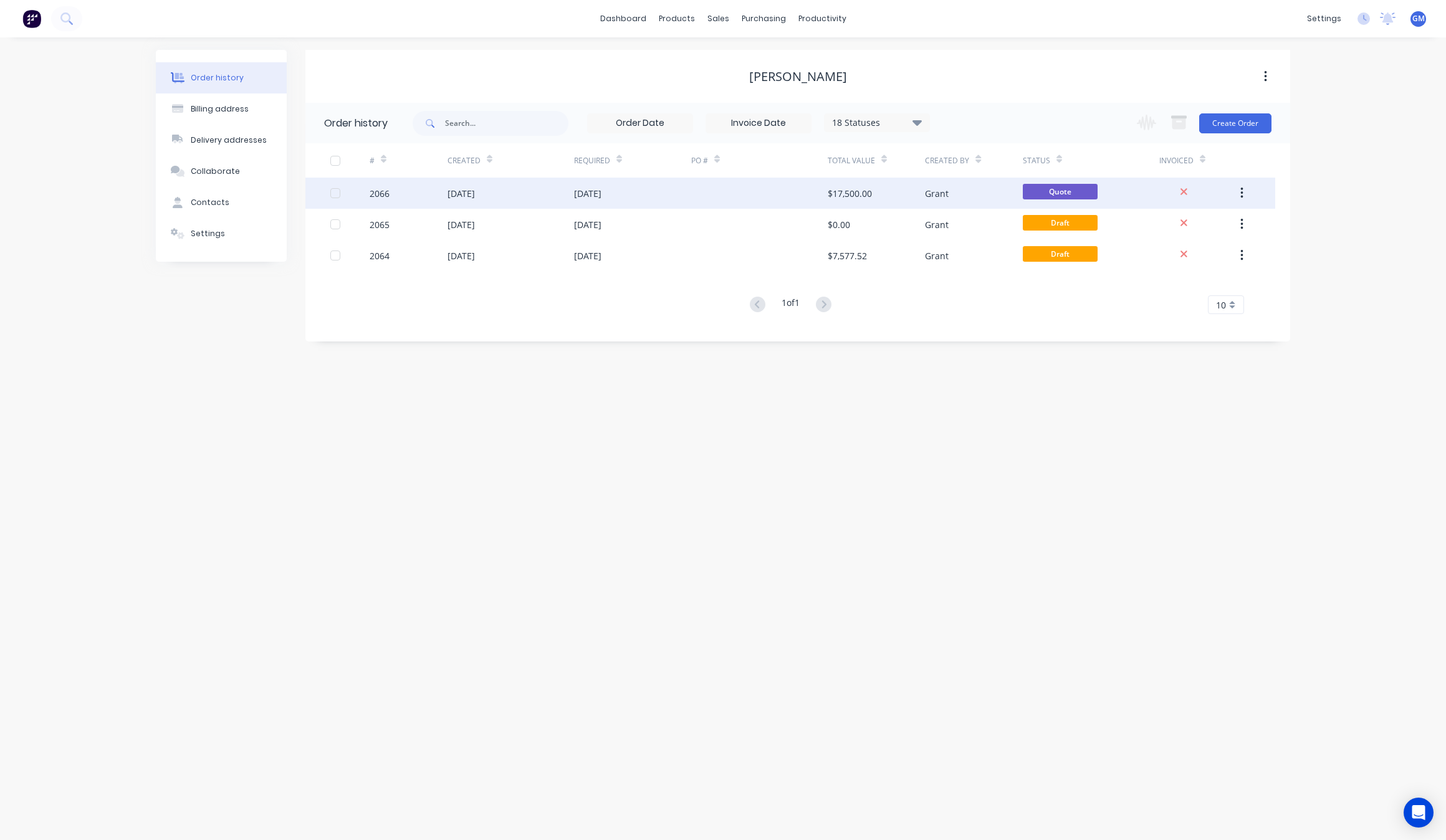
click at [874, 187] on div "$17,500.00" at bounding box center [877, 193] width 98 height 31
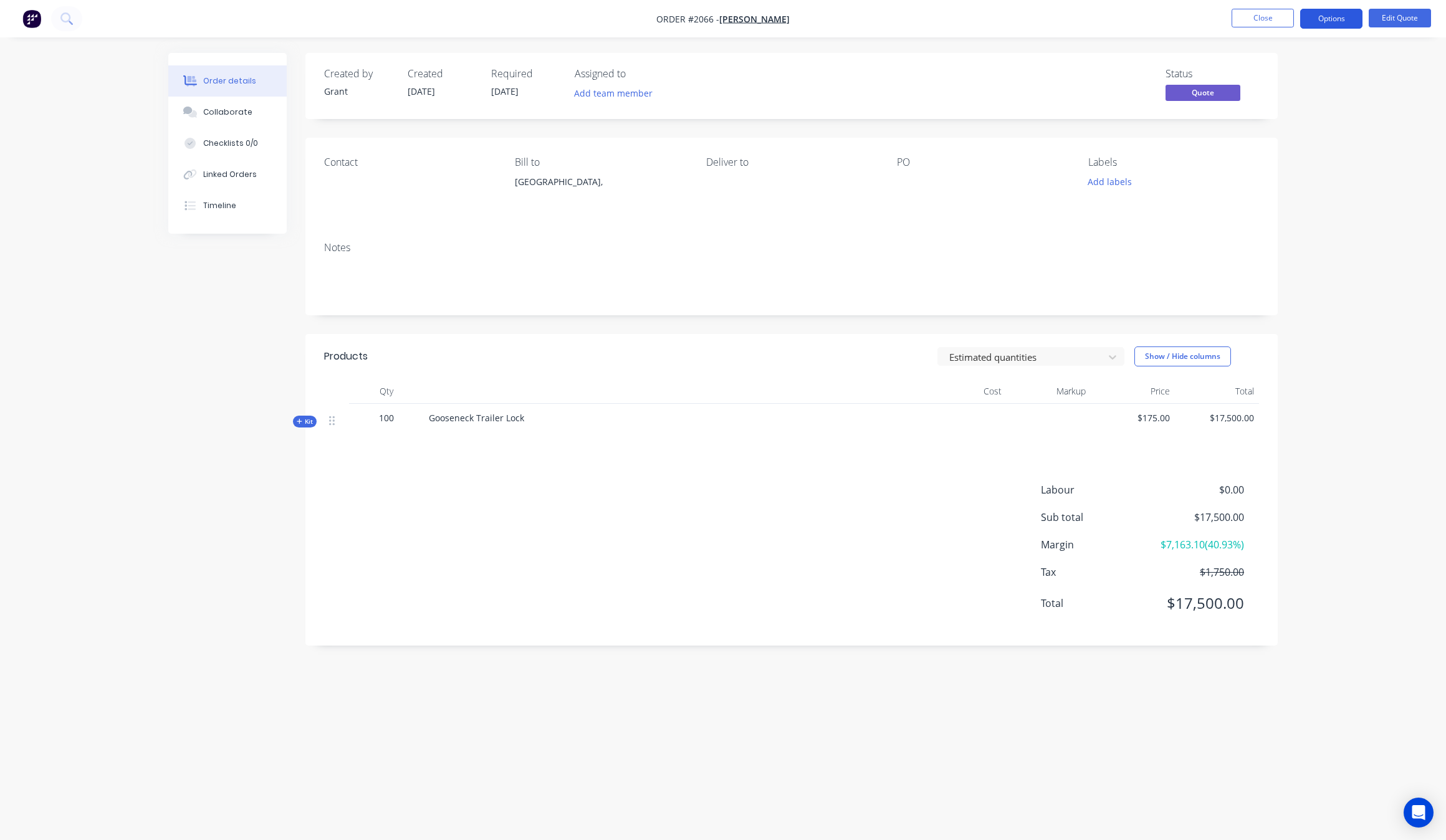
click at [1354, 23] on button "Options" at bounding box center [1331, 19] width 62 height 20
click at [1400, 25] on button "Edit Quote" at bounding box center [1400, 18] width 62 height 19
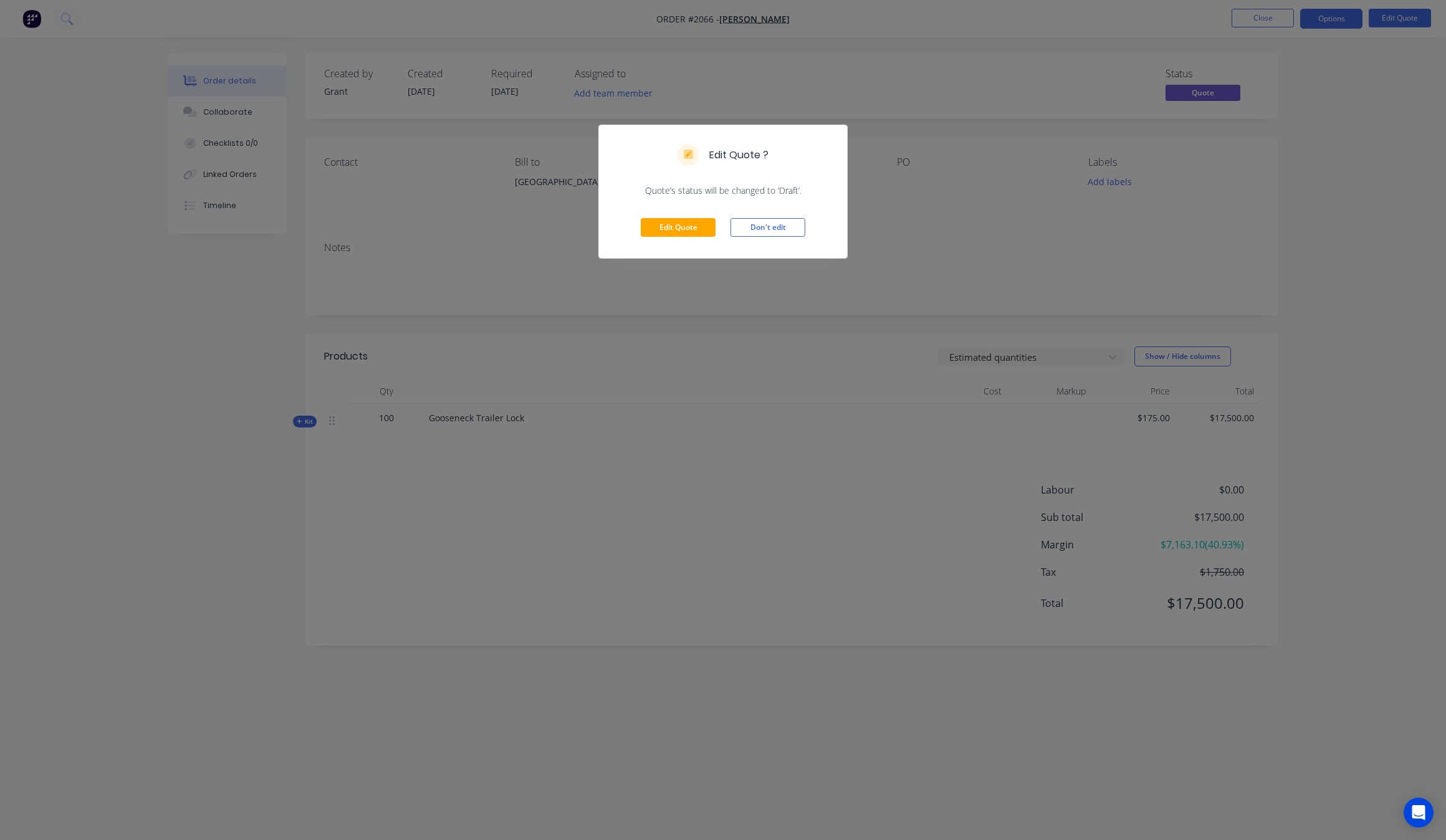
click at [685, 243] on div "Edit Quote Don't edit" at bounding box center [723, 227] width 248 height 61
click at [690, 231] on button "Edit Quote" at bounding box center [678, 227] width 75 height 19
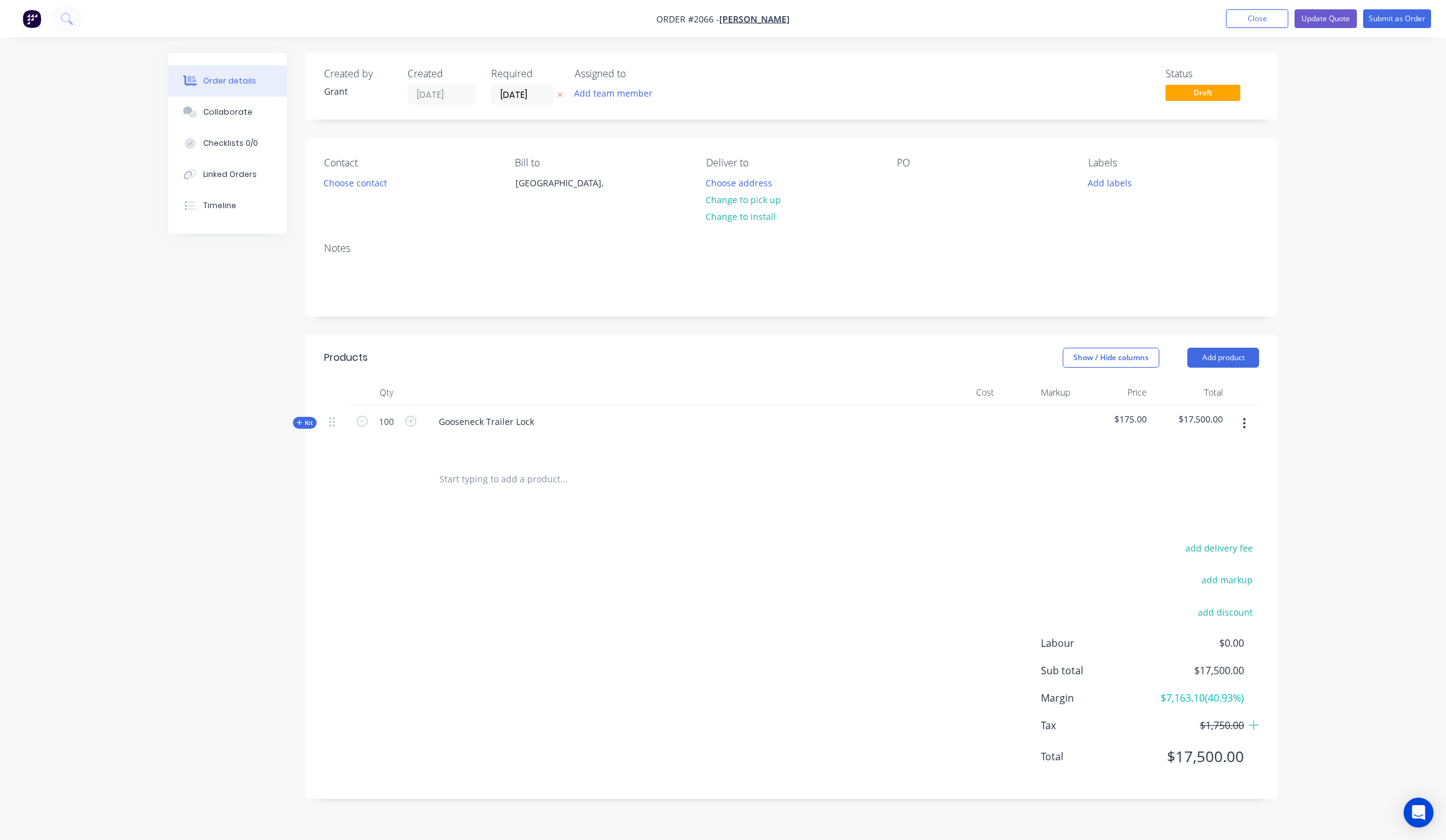
type input "[DATE]"
click at [1251, 727] on icon at bounding box center [1253, 725] width 11 height 12
click at [1332, 28] on button "Update Quote" at bounding box center [1325, 19] width 62 height 19
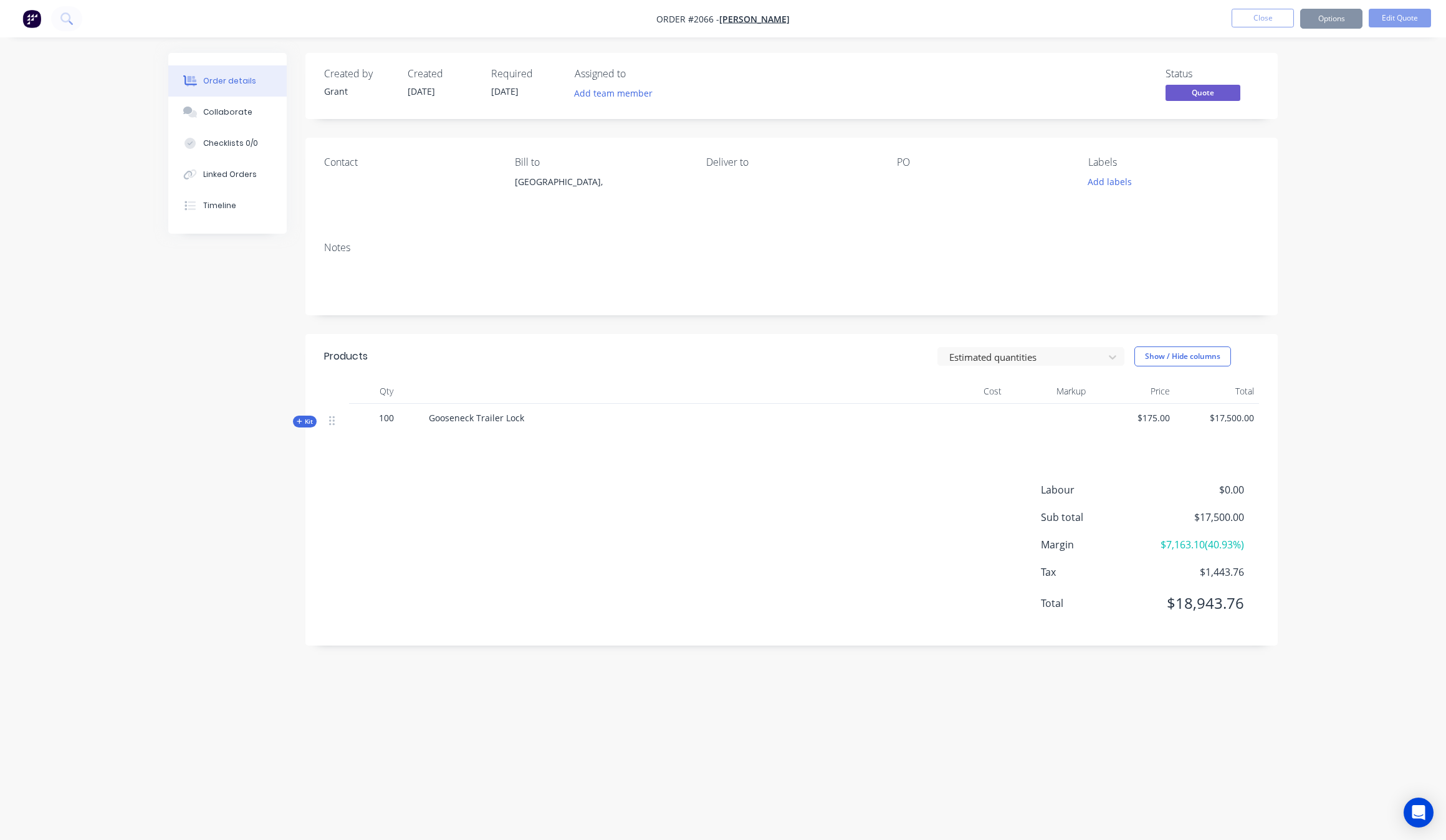
click at [122, 462] on div "Order details Collaborate Checklists 0/0 Linked Orders Timeline Order details C…" at bounding box center [723, 420] width 1446 height 840
click at [1291, 17] on button "Close" at bounding box center [1262, 18] width 62 height 19
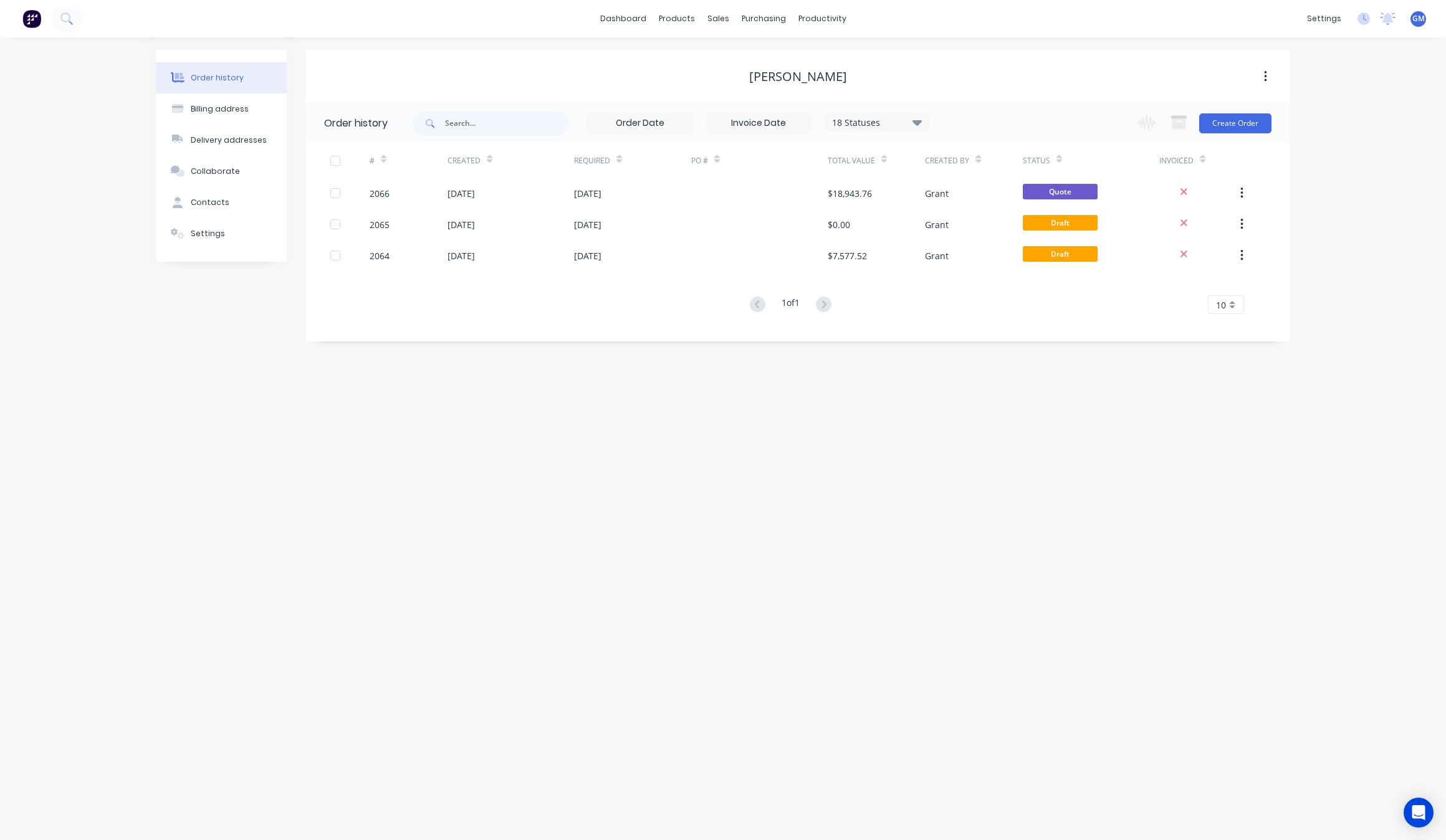
drag, startPoint x: 1314, startPoint y: 344, endPoint x: 1270, endPoint y: 357, distance: 45.9
click at [1307, 347] on div "Order history Billing address Delivery addresses Collaborate Contacts Settings …" at bounding box center [723, 438] width 1446 height 803
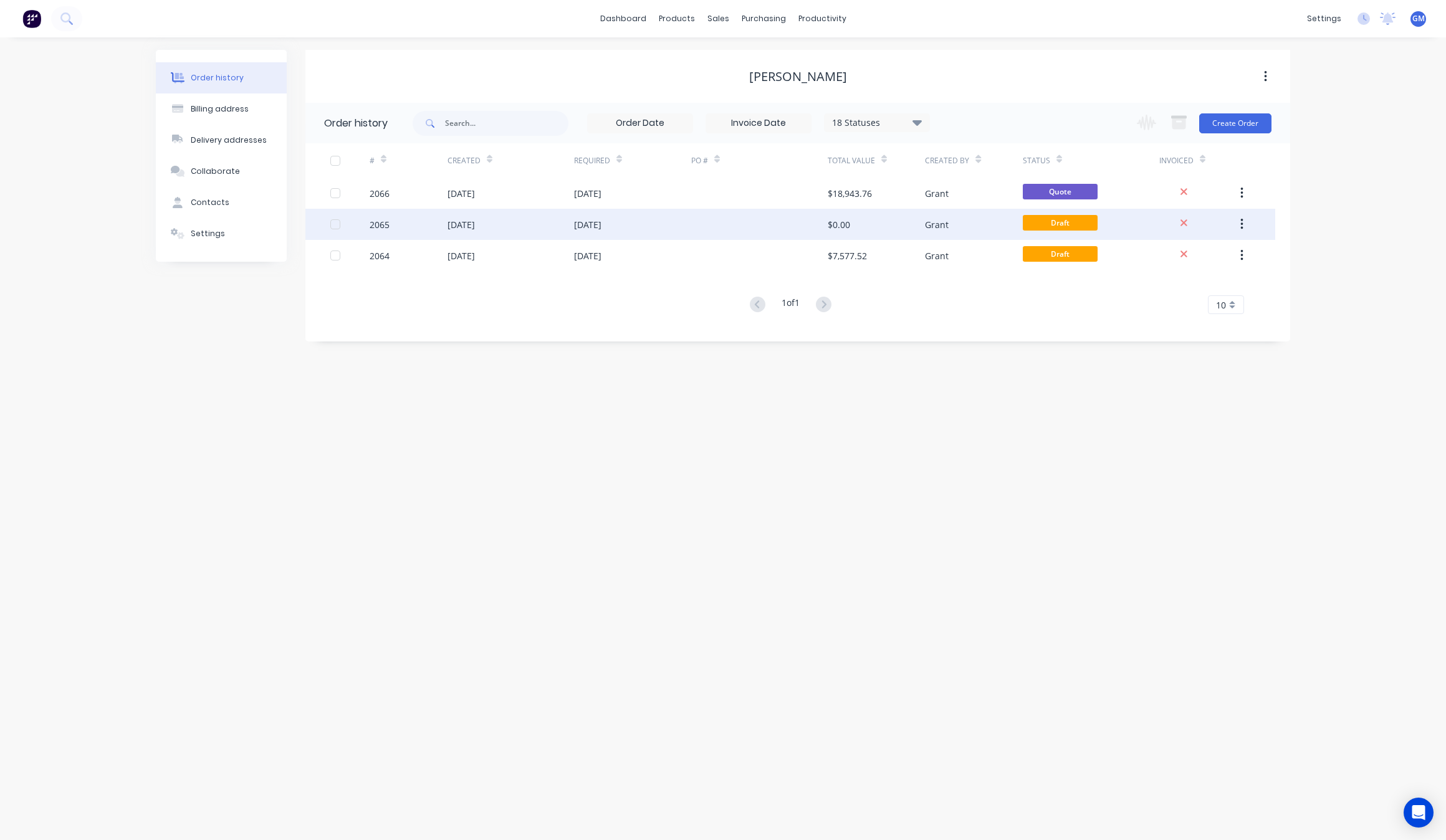
click at [1247, 218] on button "button" at bounding box center [1242, 224] width 30 height 22
click at [1194, 250] on div "Archive" at bounding box center [1198, 257] width 96 height 18
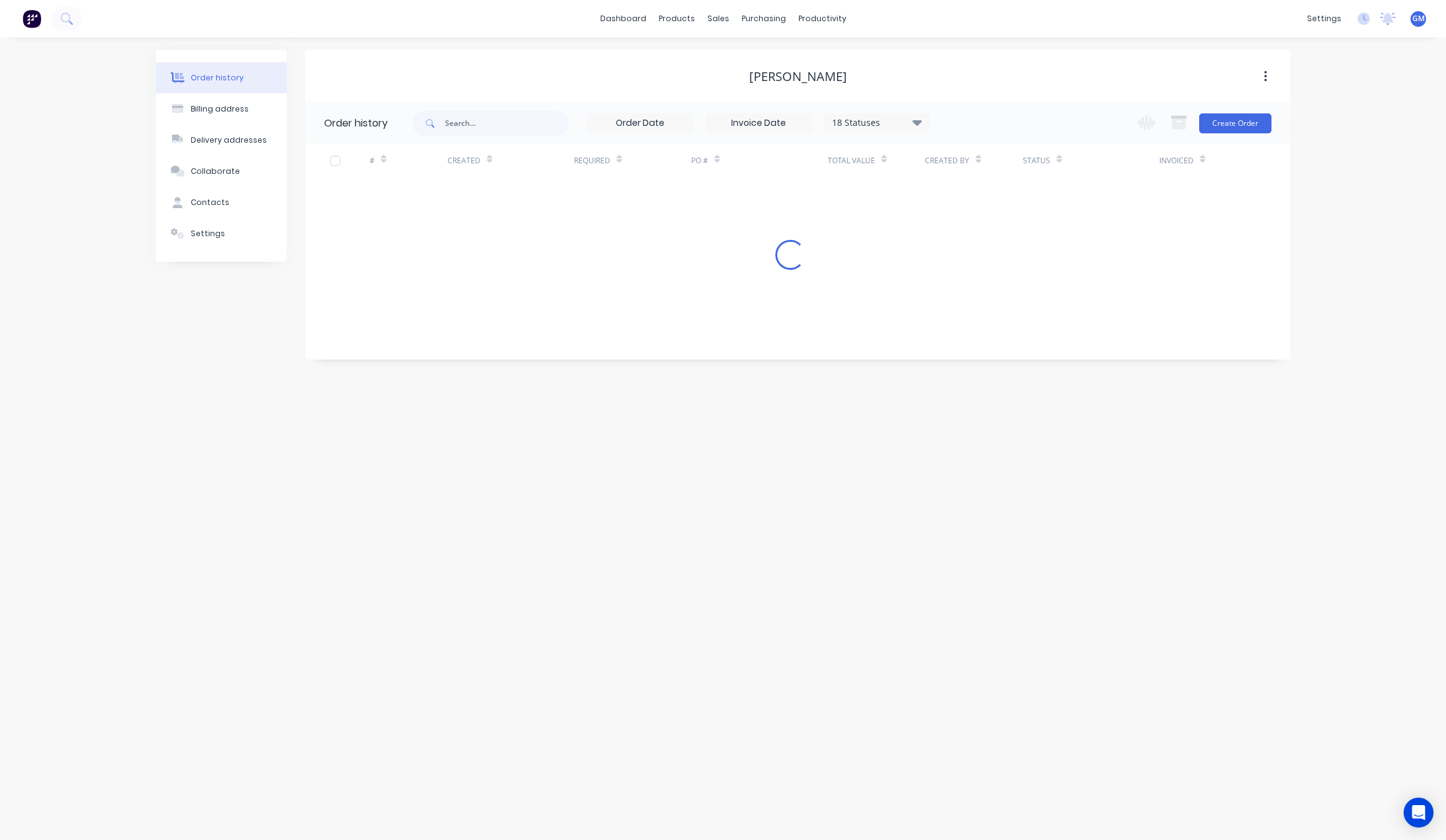
click at [966, 486] on div "Order history Billing address Delivery addresses Collaborate Contacts Settings …" at bounding box center [723, 438] width 1446 height 803
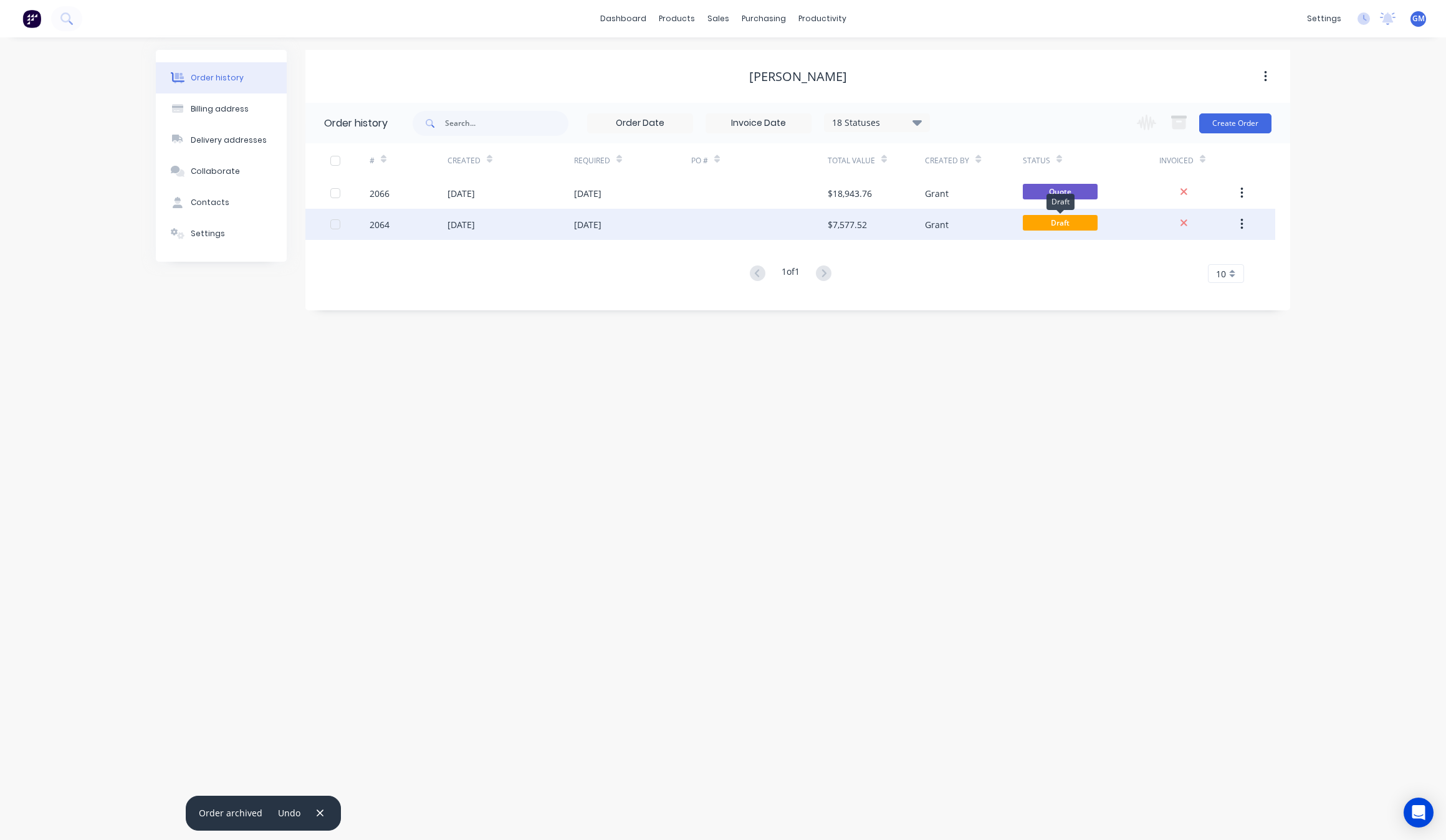
click at [1095, 222] on span "Draft" at bounding box center [1060, 223] width 75 height 15
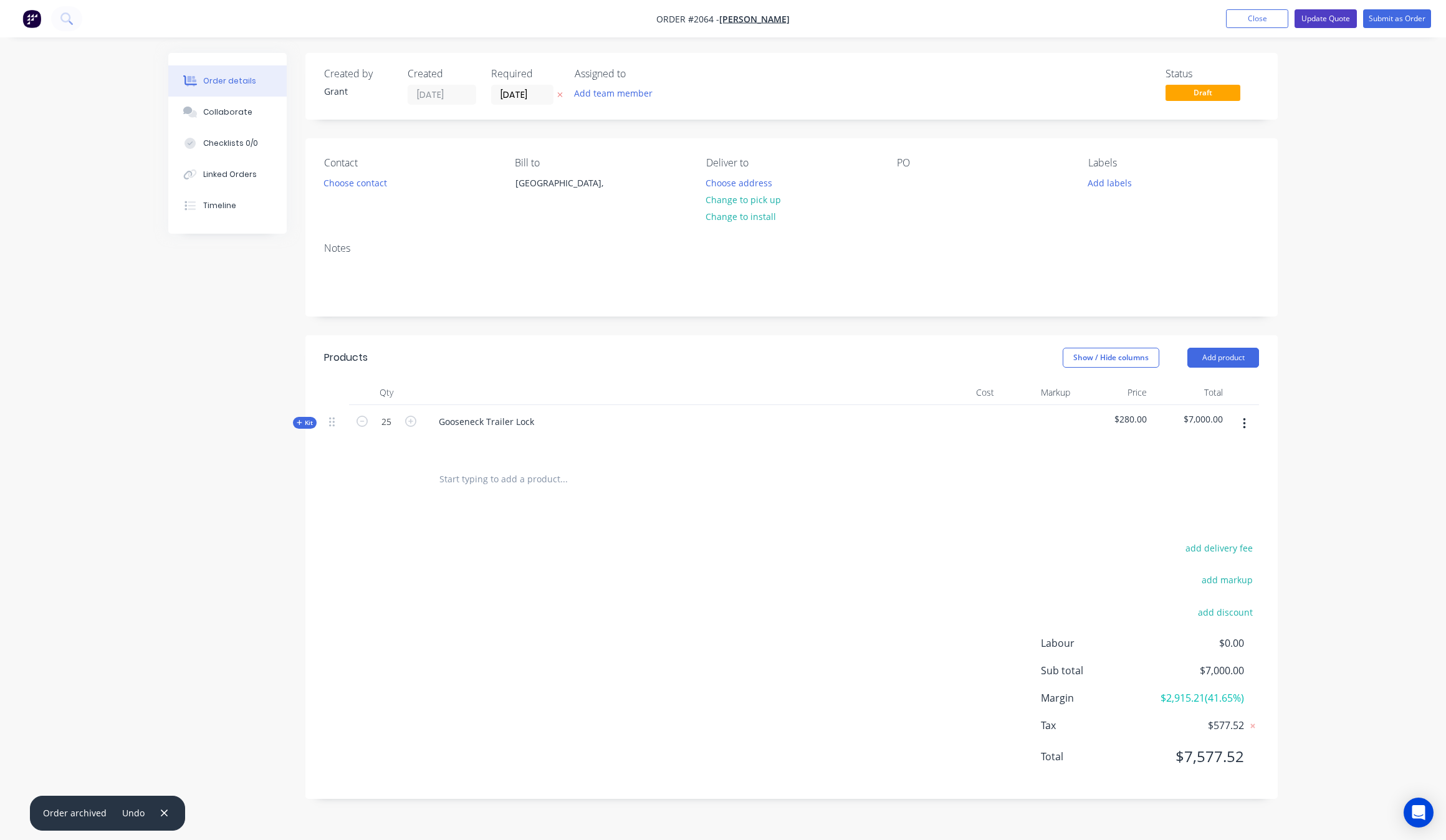
click at [1335, 22] on button "Update Quote" at bounding box center [1325, 19] width 62 height 19
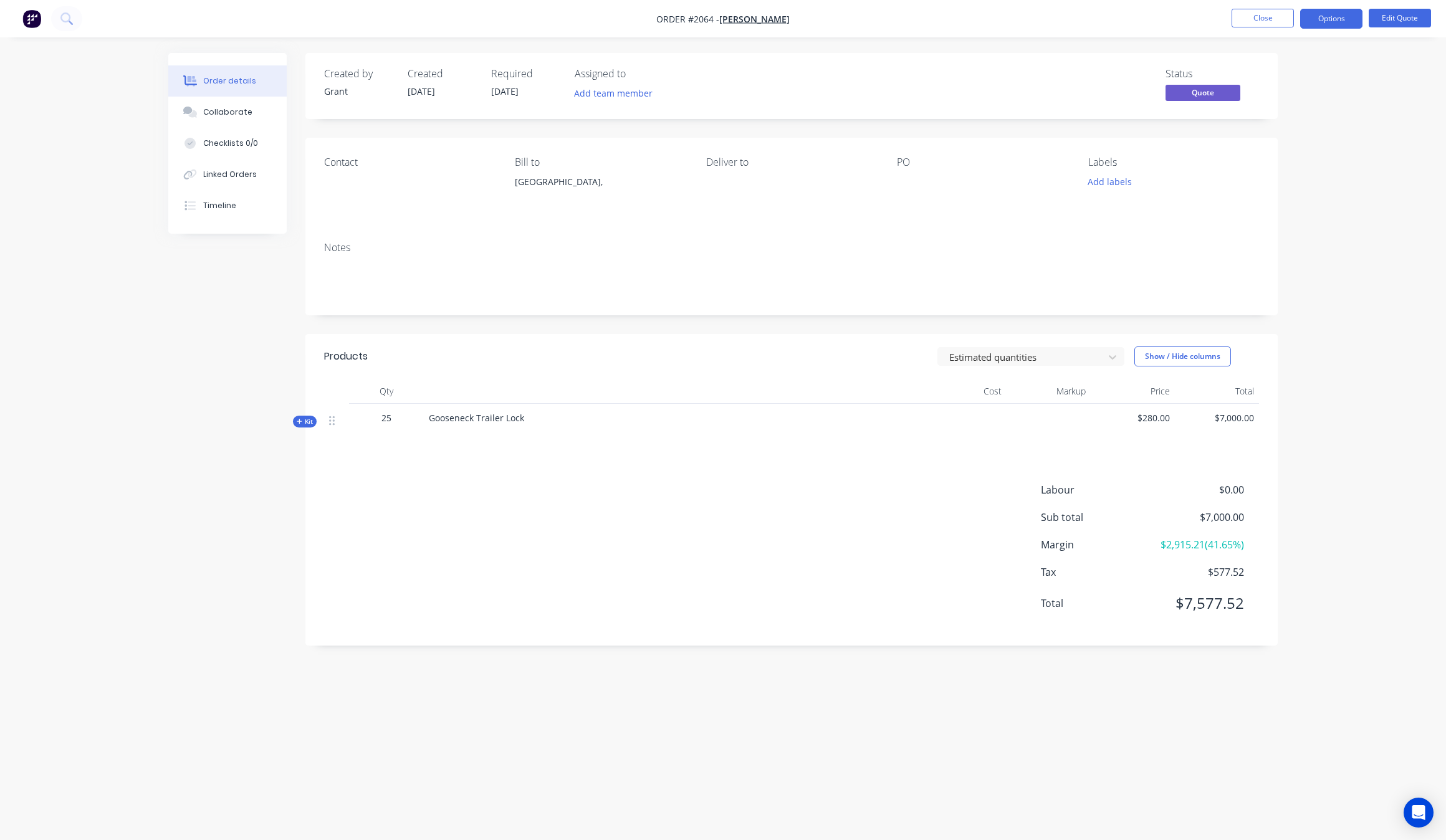
click at [1288, 8] on nav "Order #2064 - [PERSON_NAME] Close Options Edit Quote" at bounding box center [723, 19] width 1446 height 37
click at [1283, 8] on nav "Order #2064 - [PERSON_NAME] Close Options Edit Quote" at bounding box center [723, 19] width 1446 height 37
click at [1273, 12] on button "Close" at bounding box center [1262, 18] width 62 height 19
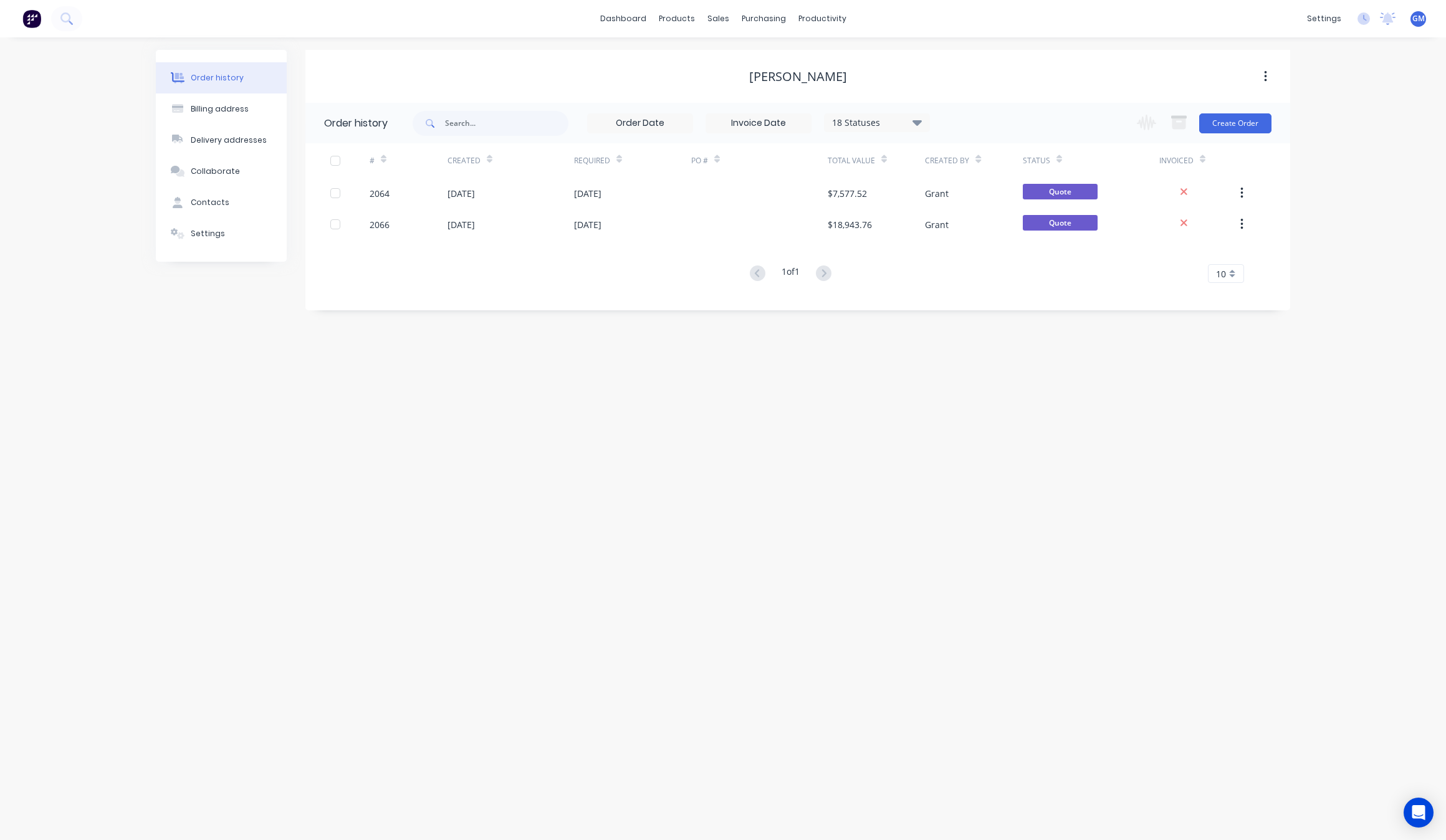
click at [680, 453] on div "Order history Billing address Delivery addresses Collaborate Contacts Settings …" at bounding box center [723, 438] width 1446 height 803
click at [618, 27] on link "dashboard" at bounding box center [623, 19] width 58 height 19
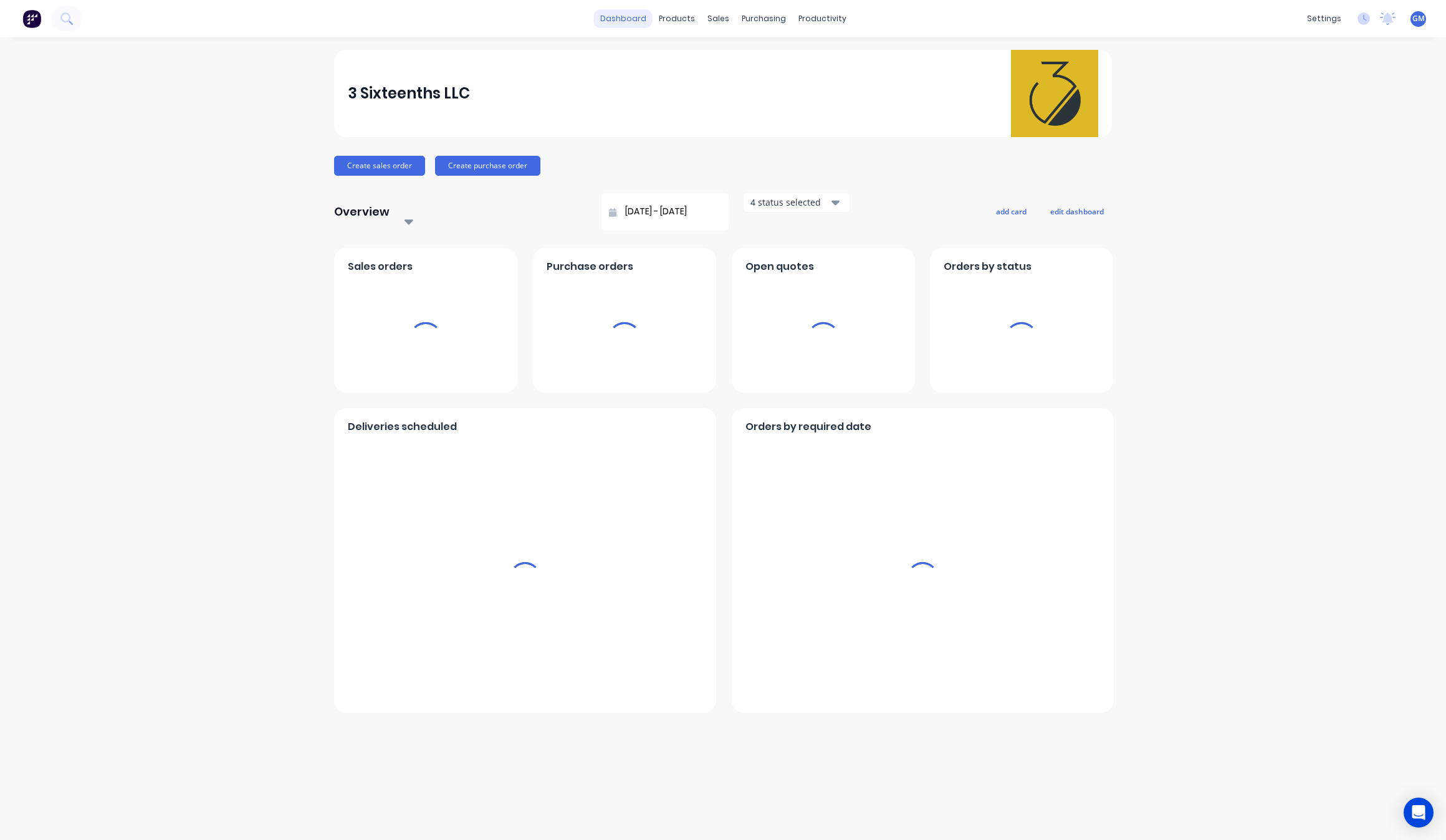
click at [646, 11] on link "dashboard" at bounding box center [623, 19] width 58 height 19
